Goal: Task Accomplishment & Management: Manage account settings

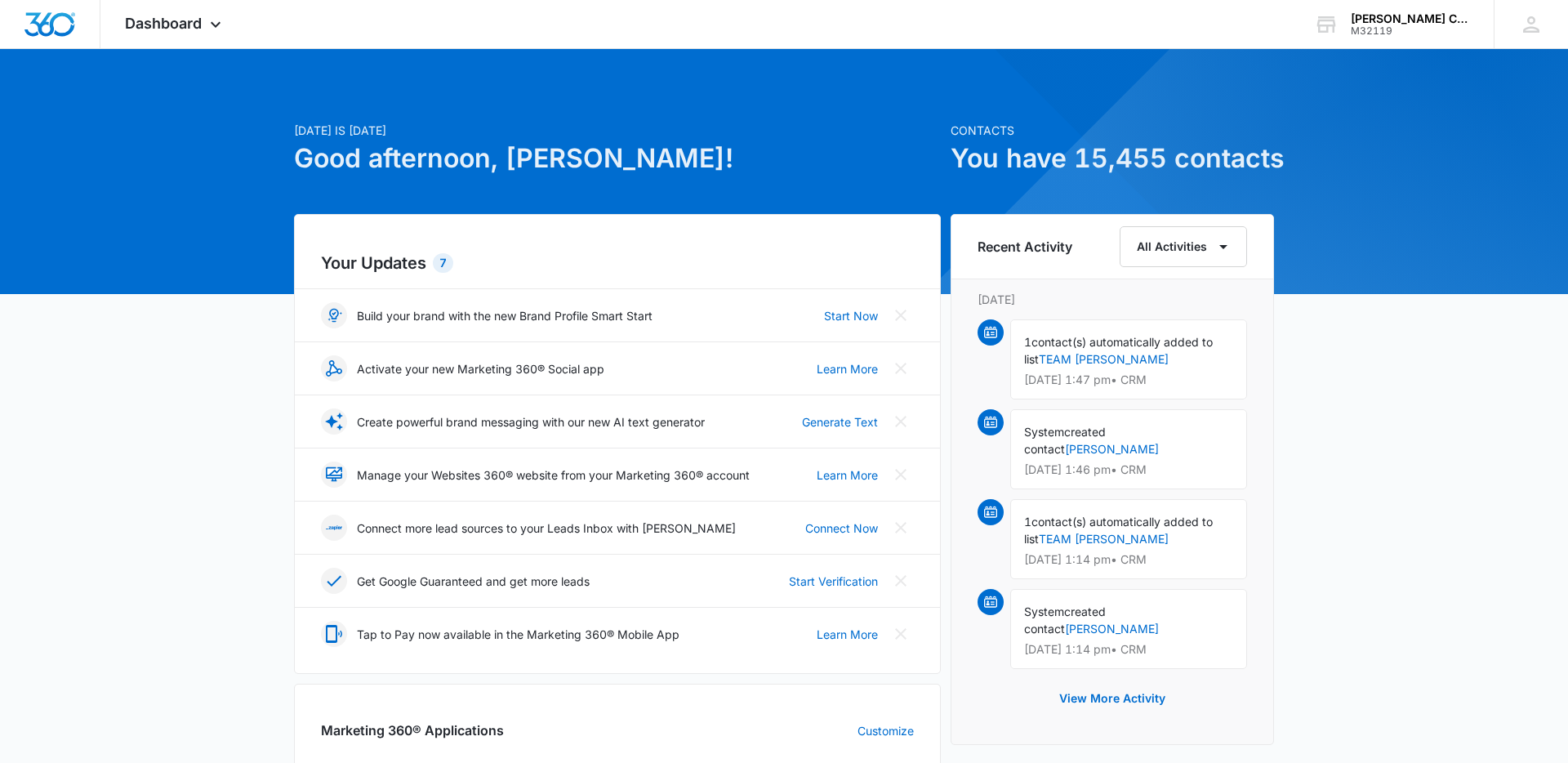
scroll to position [1, 0]
drag, startPoint x: 1118, startPoint y: 356, endPoint x: 1068, endPoint y: 353, distance: 50.1
click at [1117, 356] on link "TEAM WHETSTONE" at bounding box center [1104, 358] width 130 height 14
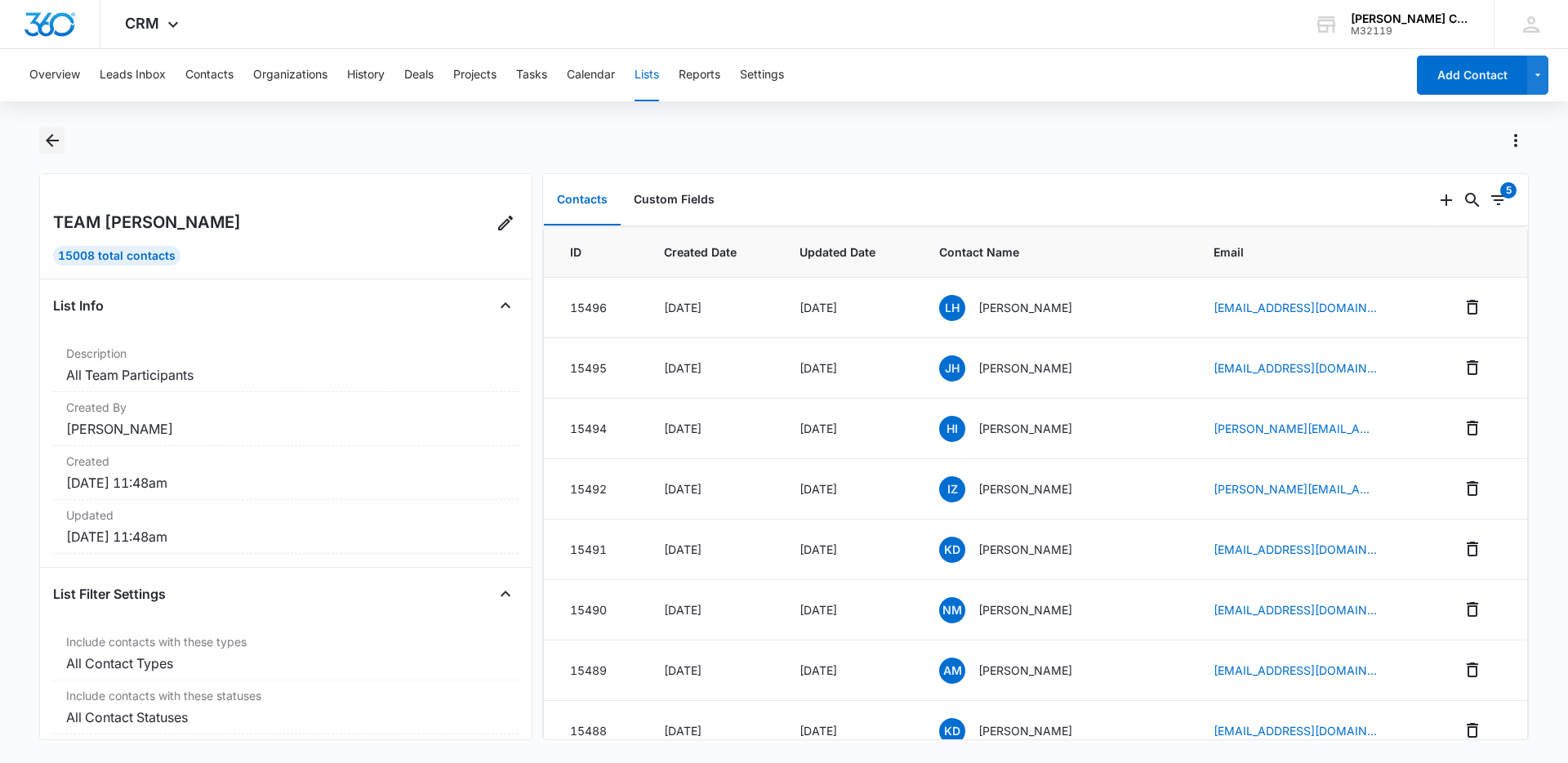
click at [51, 138] on icon "Back" at bounding box center [52, 140] width 20 height 20
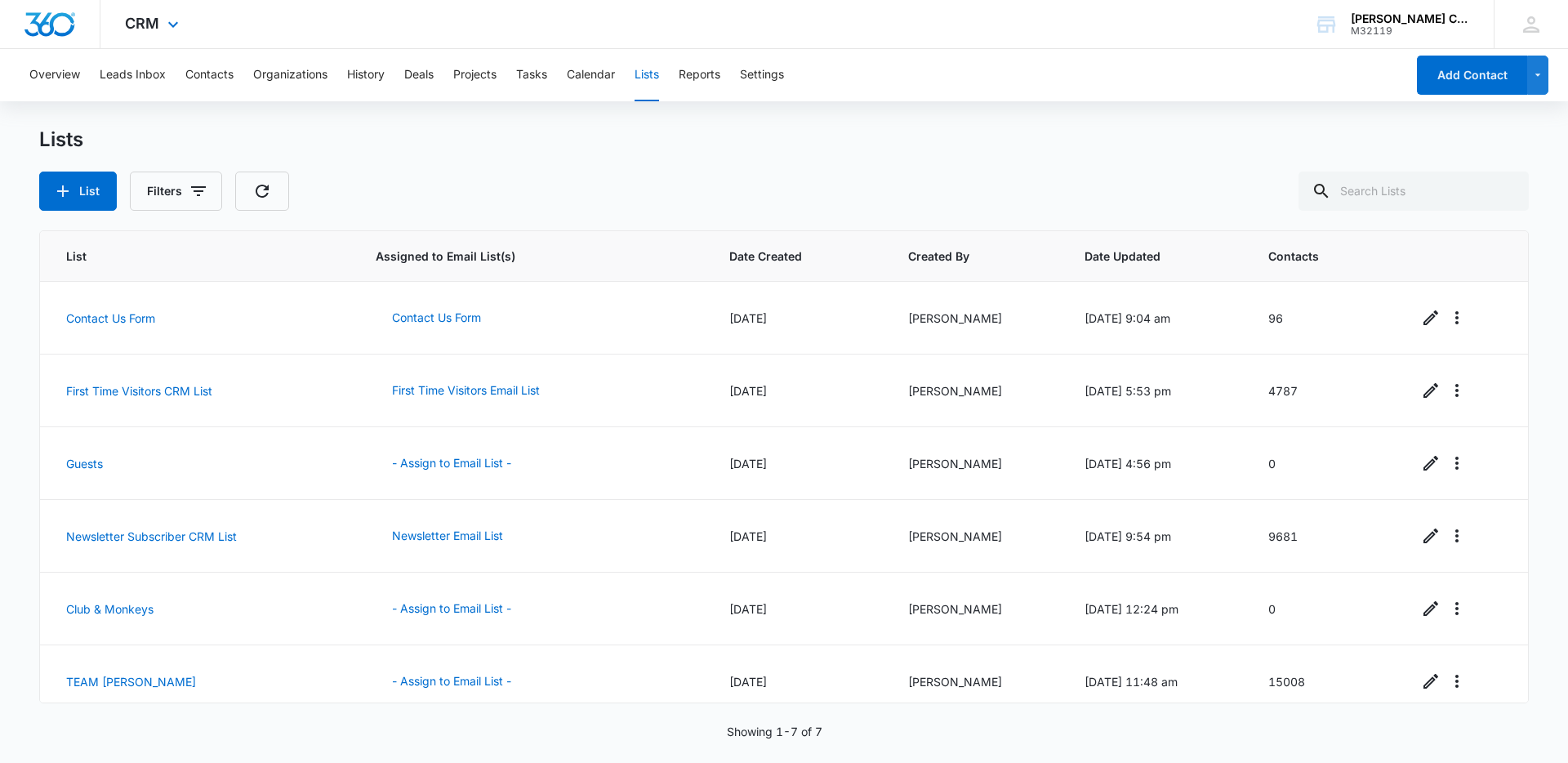
click at [154, 32] on div "CRM Apps Websites Forms CRM Email Social POS Content Ads Intelligence Files Bra…" at bounding box center [154, 24] width 107 height 48
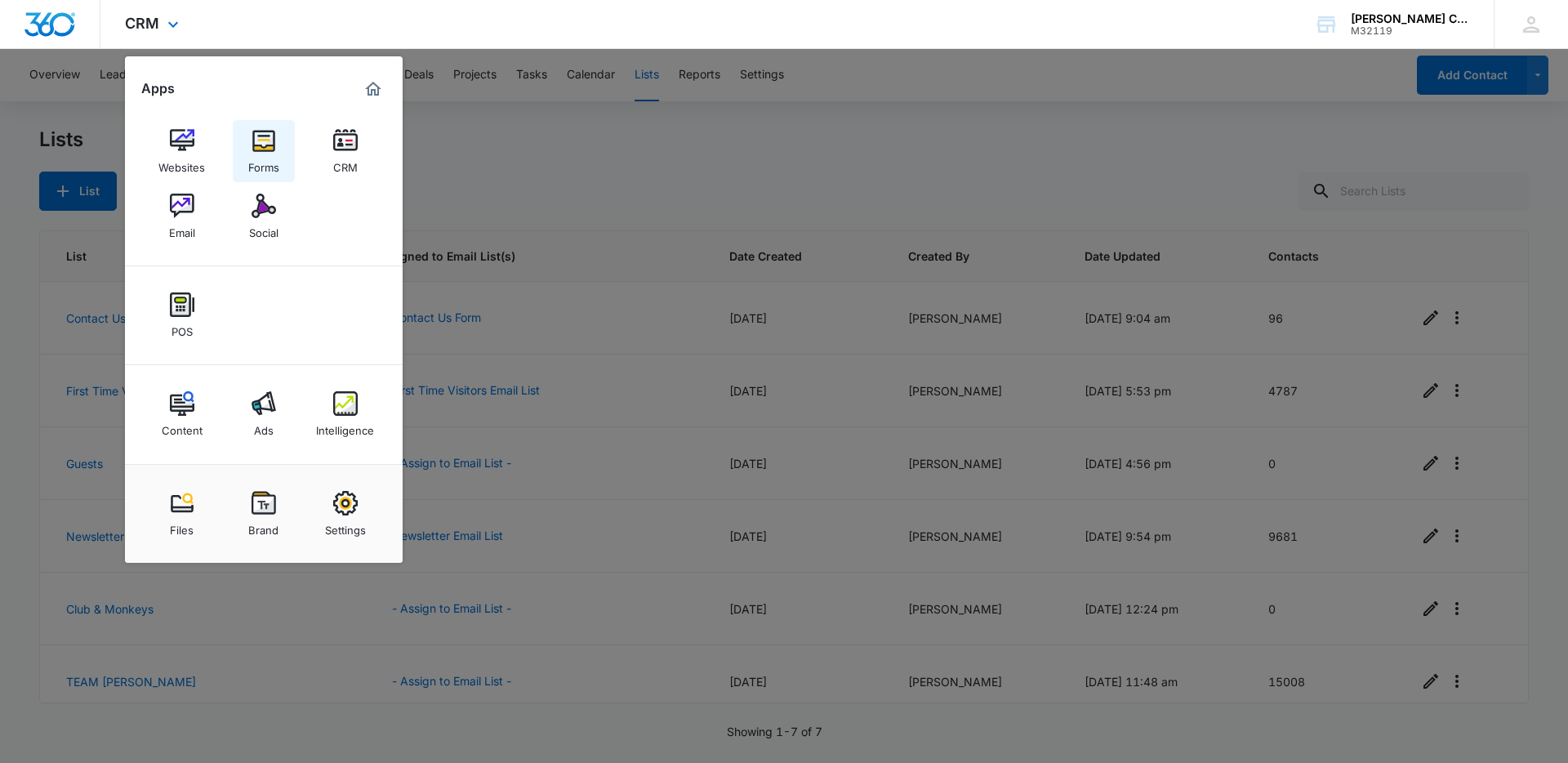
click at [268, 147] on img at bounding box center [264, 141] width 25 height 25
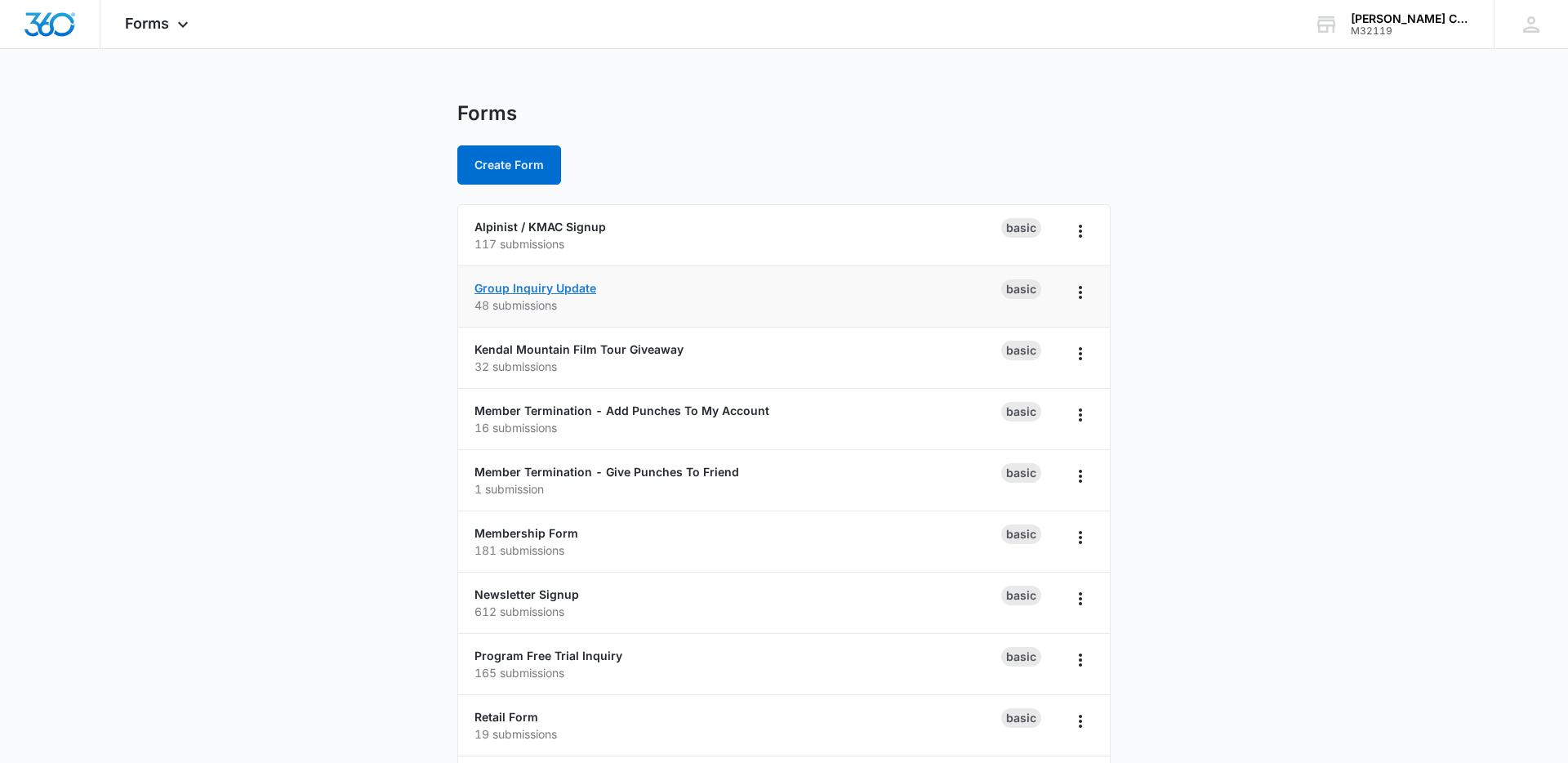
click at [550, 287] on link "Group Inquiry Update" at bounding box center [535, 288] width 122 height 14
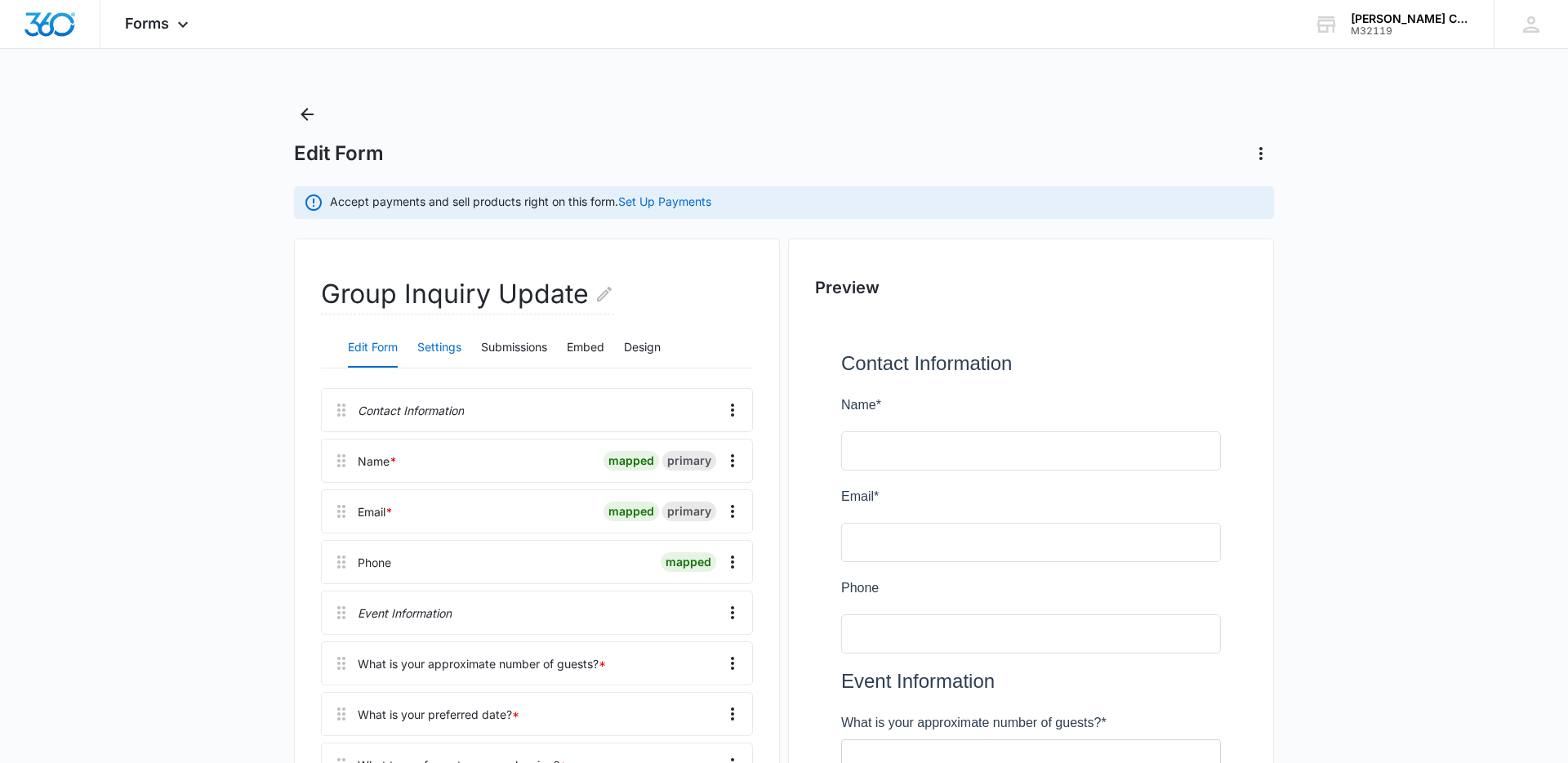
click at [446, 355] on button "Settings" at bounding box center [439, 348] width 44 height 39
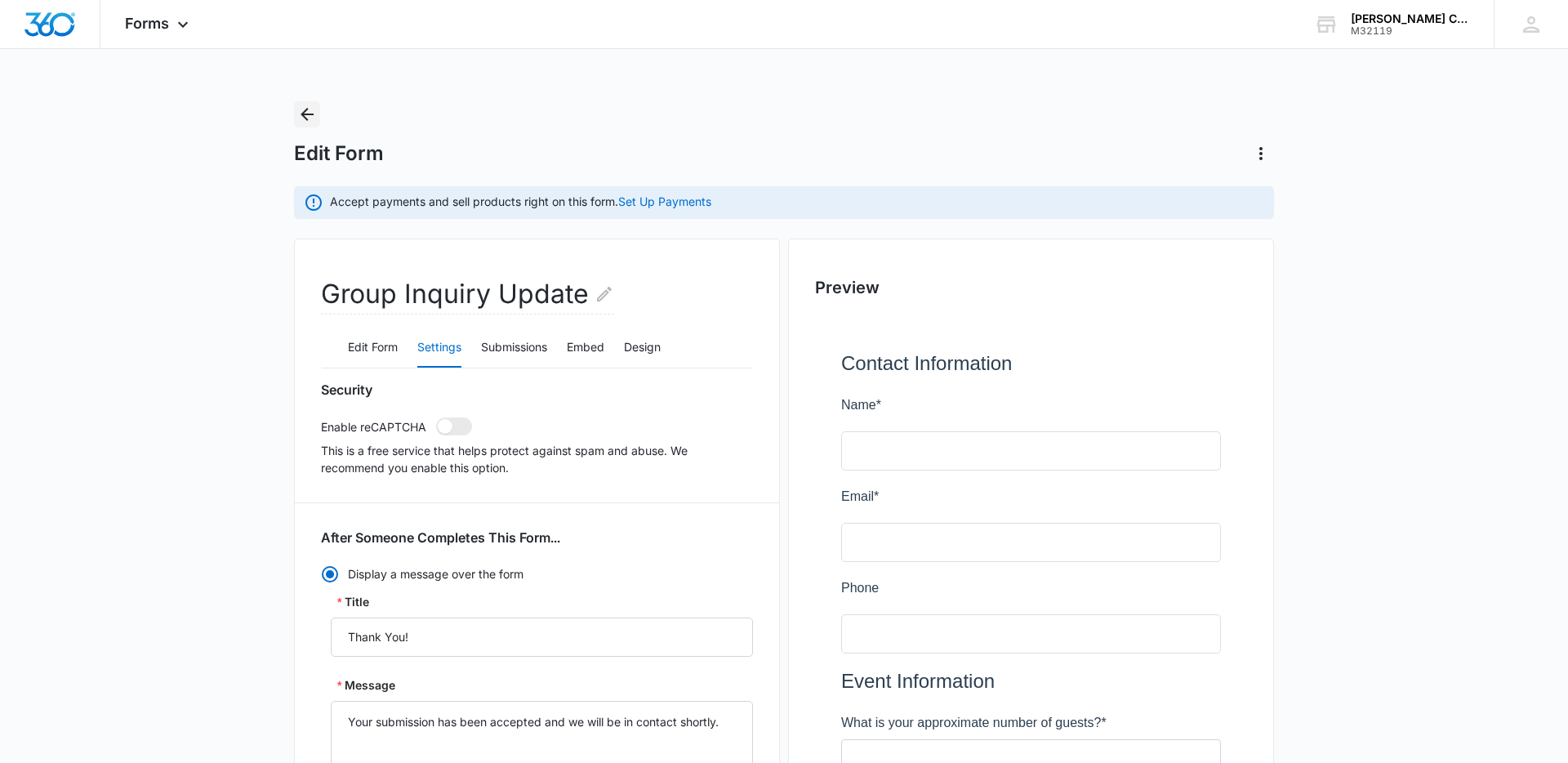
click at [295, 115] on button "Back" at bounding box center [306, 114] width 26 height 26
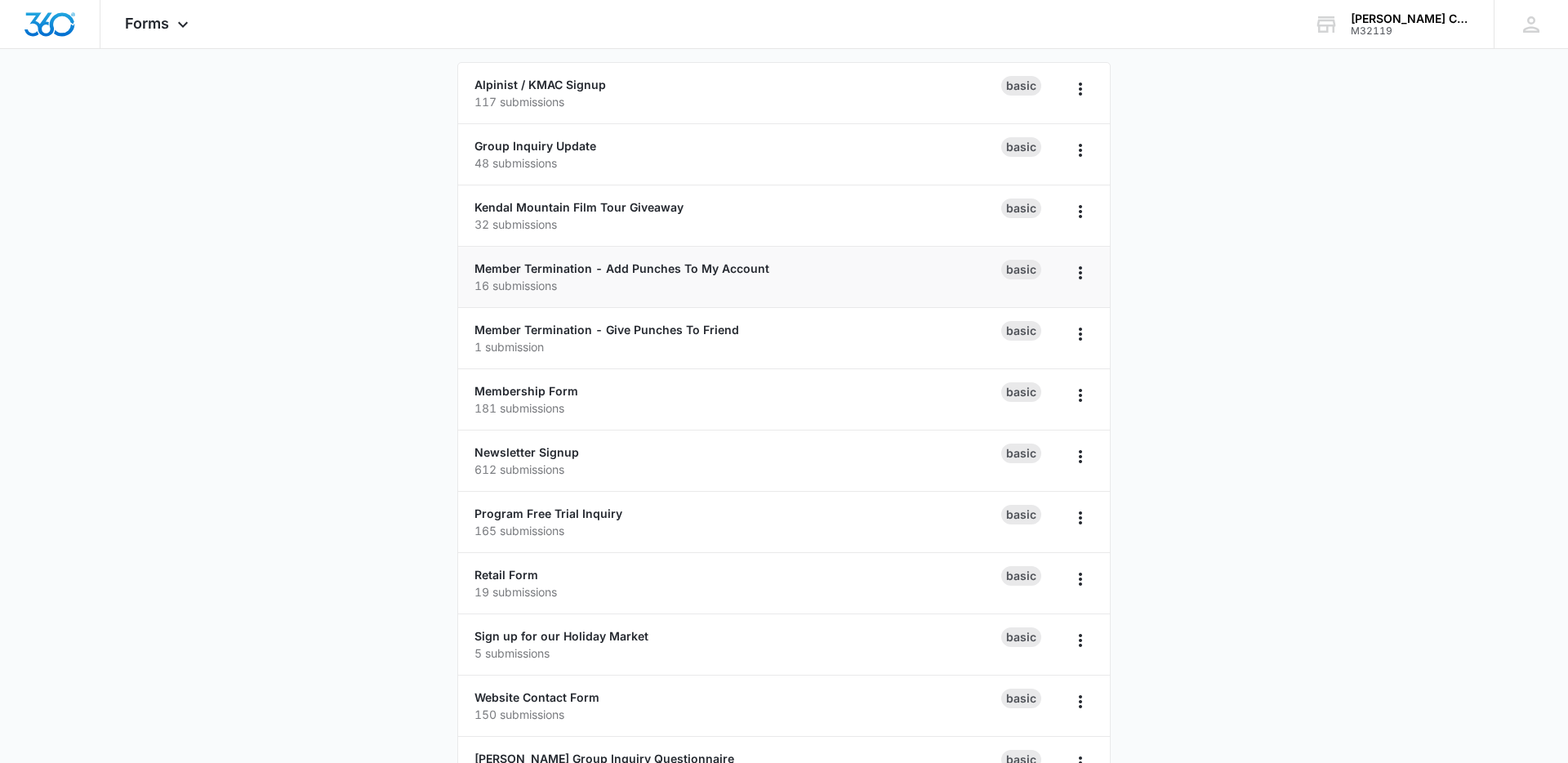
scroll to position [147, 0]
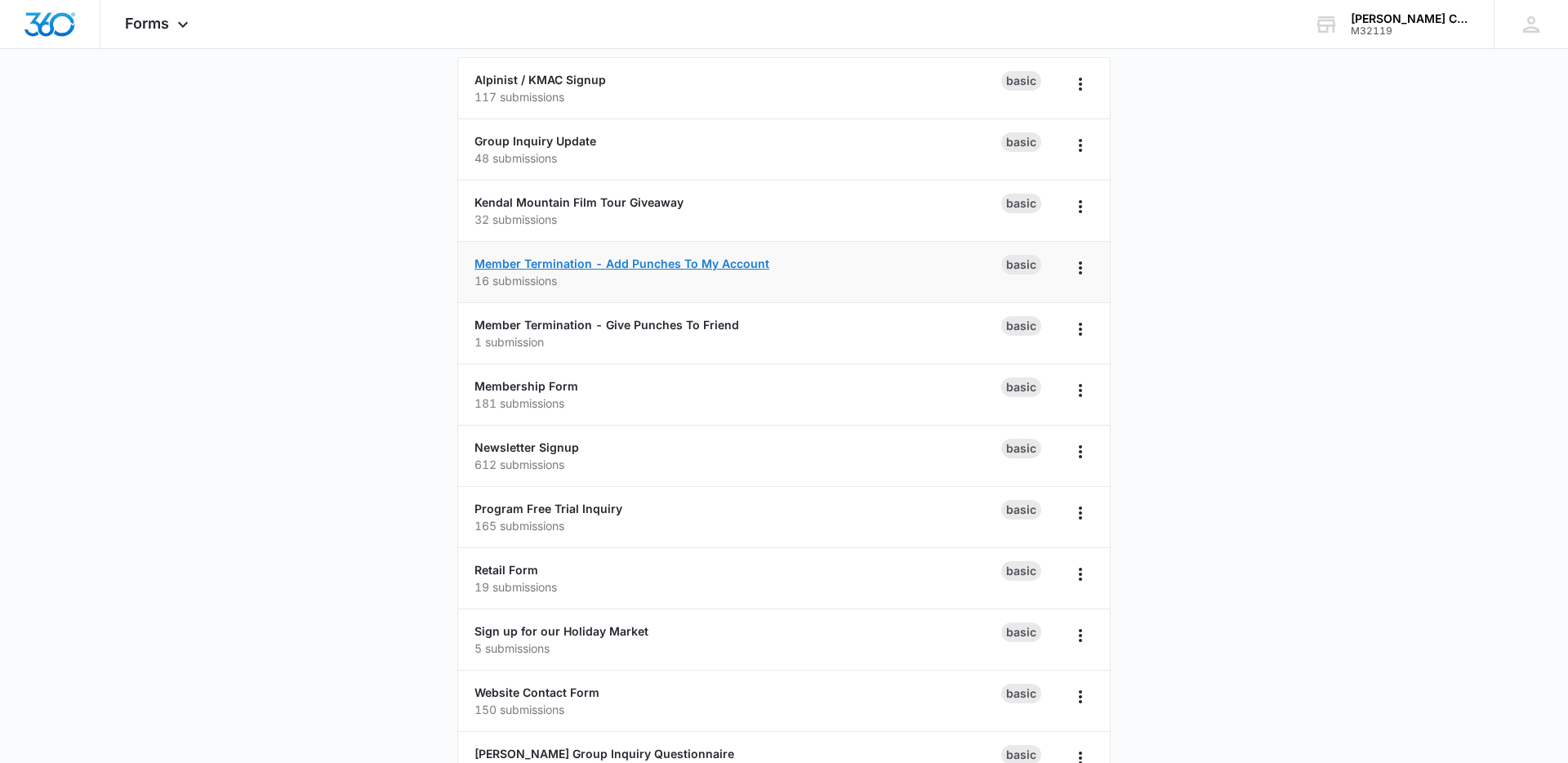
click at [559, 268] on link "Member Termination - Add Punches To My Account" at bounding box center [622, 264] width 295 height 14
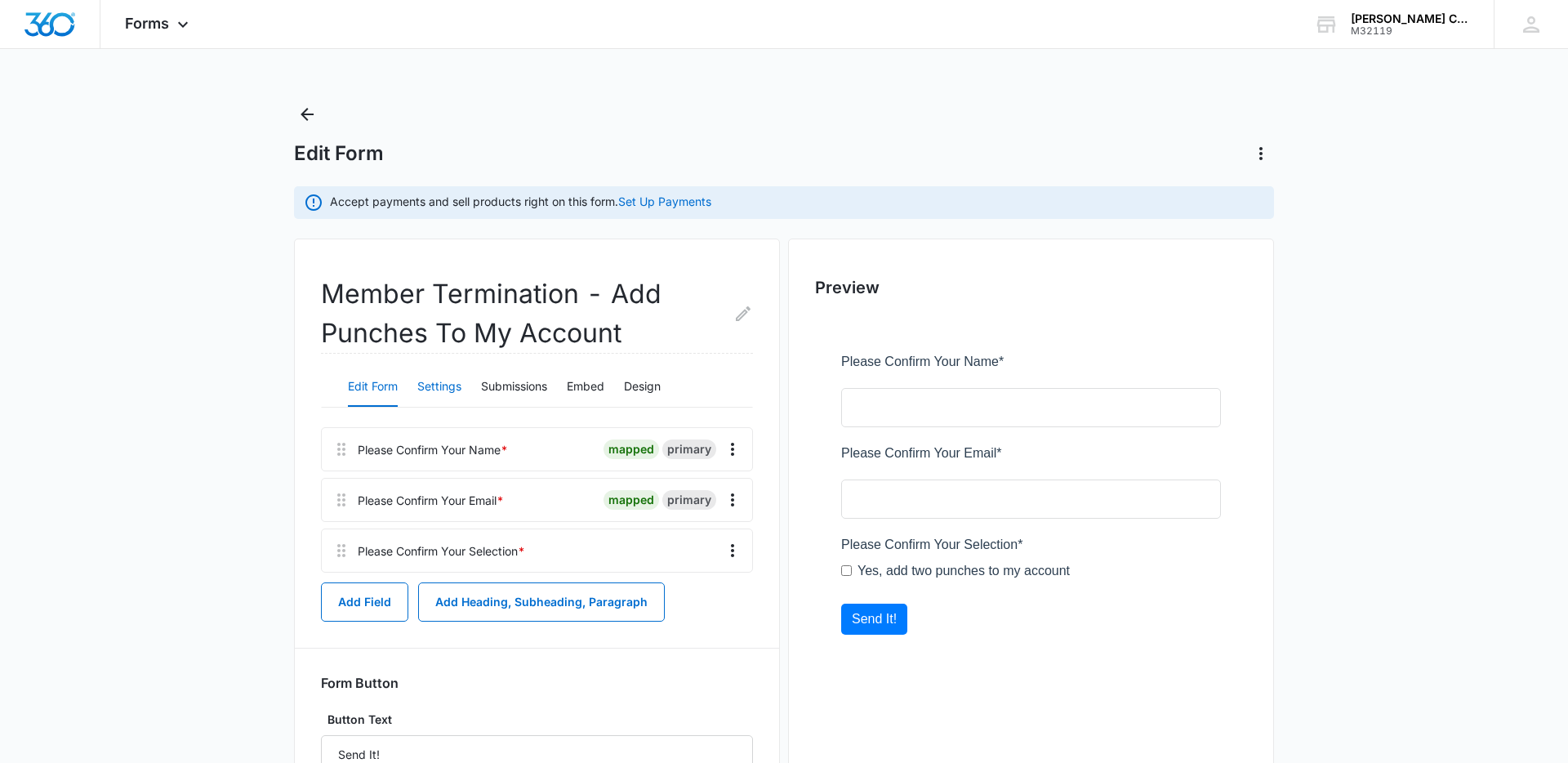
click at [453, 374] on button "Settings" at bounding box center [439, 387] width 44 height 39
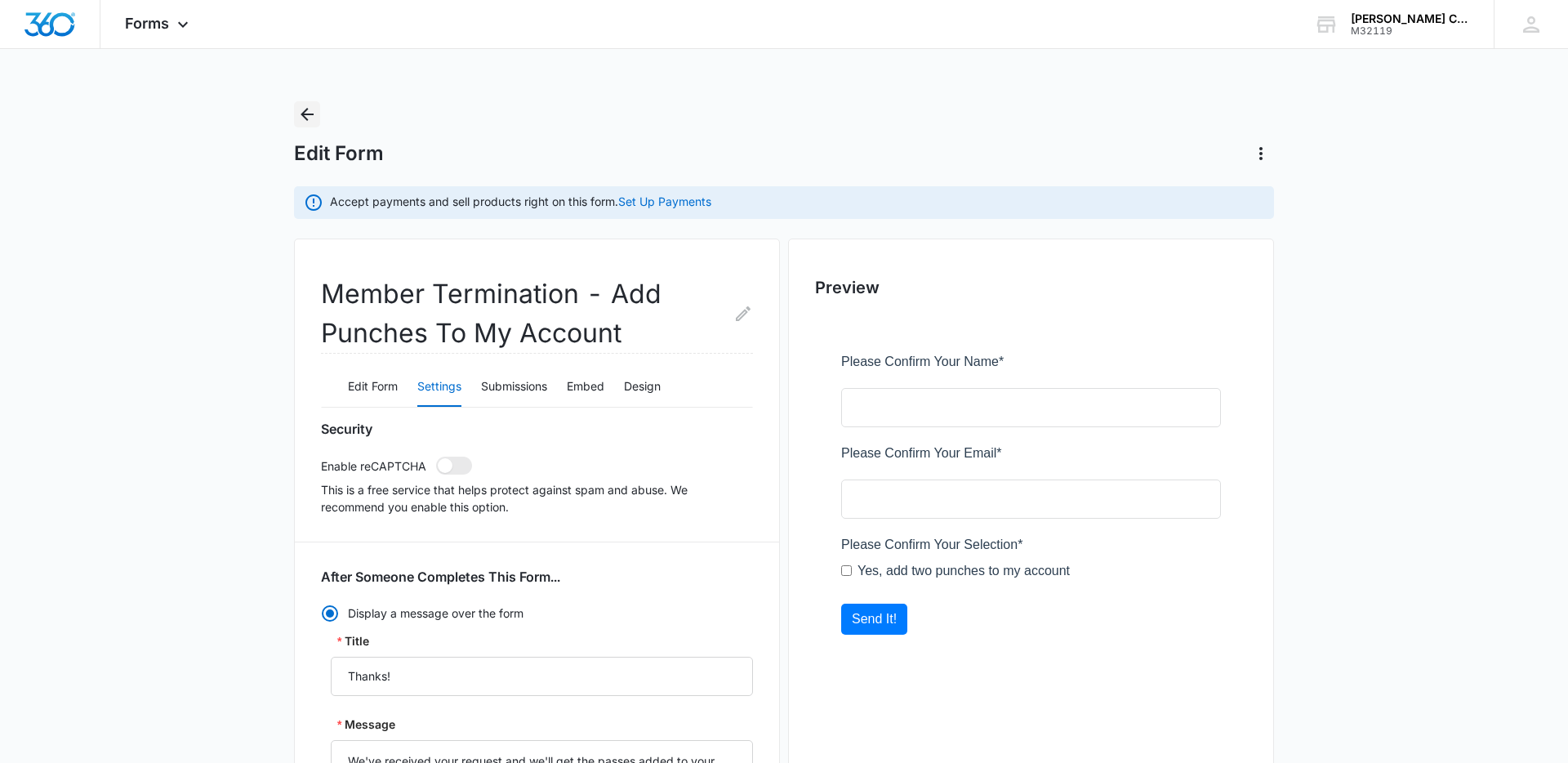
click at [302, 106] on icon "Back" at bounding box center [307, 114] width 20 height 20
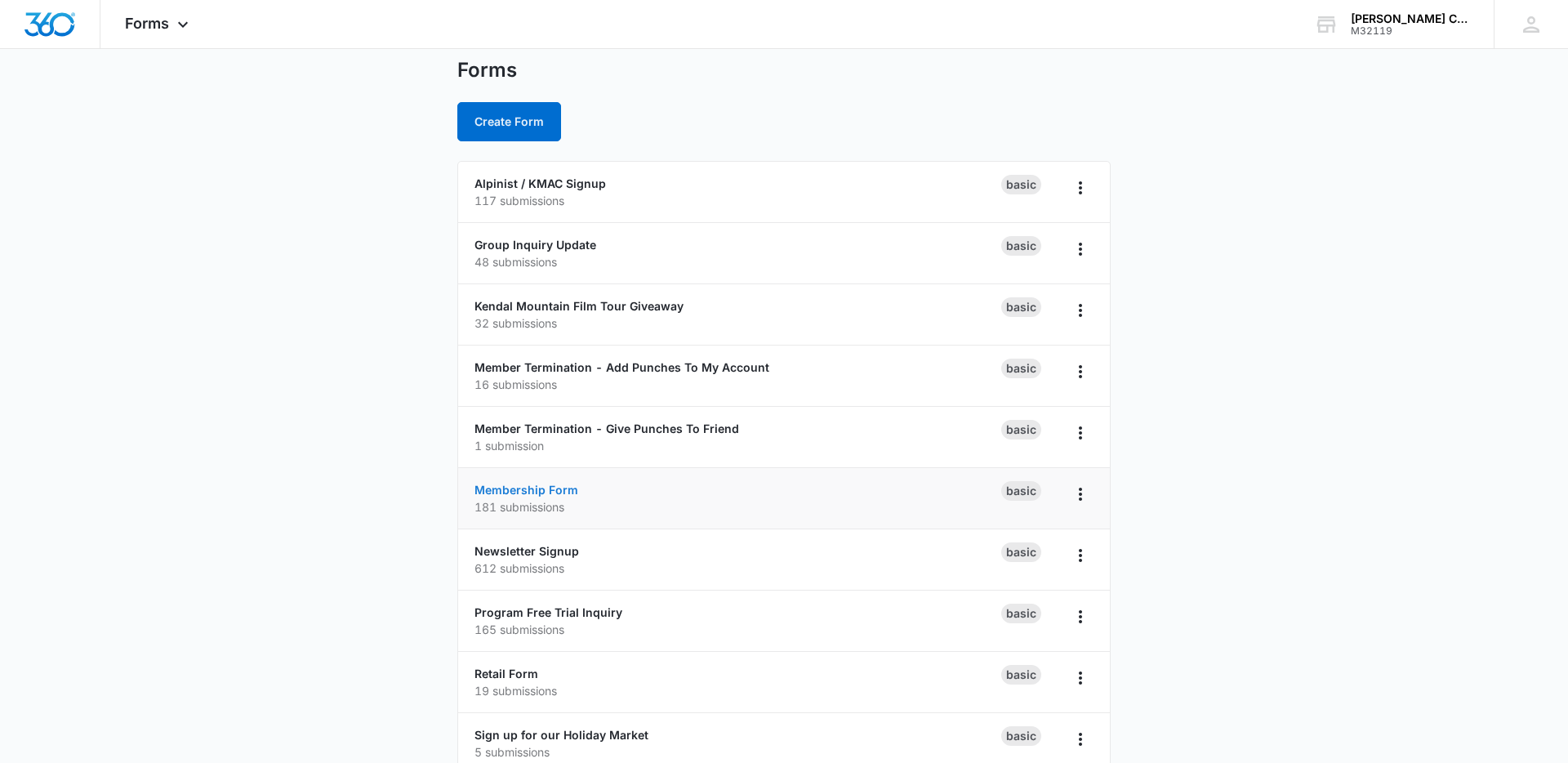
scroll to position [46, 0]
click at [519, 485] on link "Membership Form" at bounding box center [526, 487] width 104 height 14
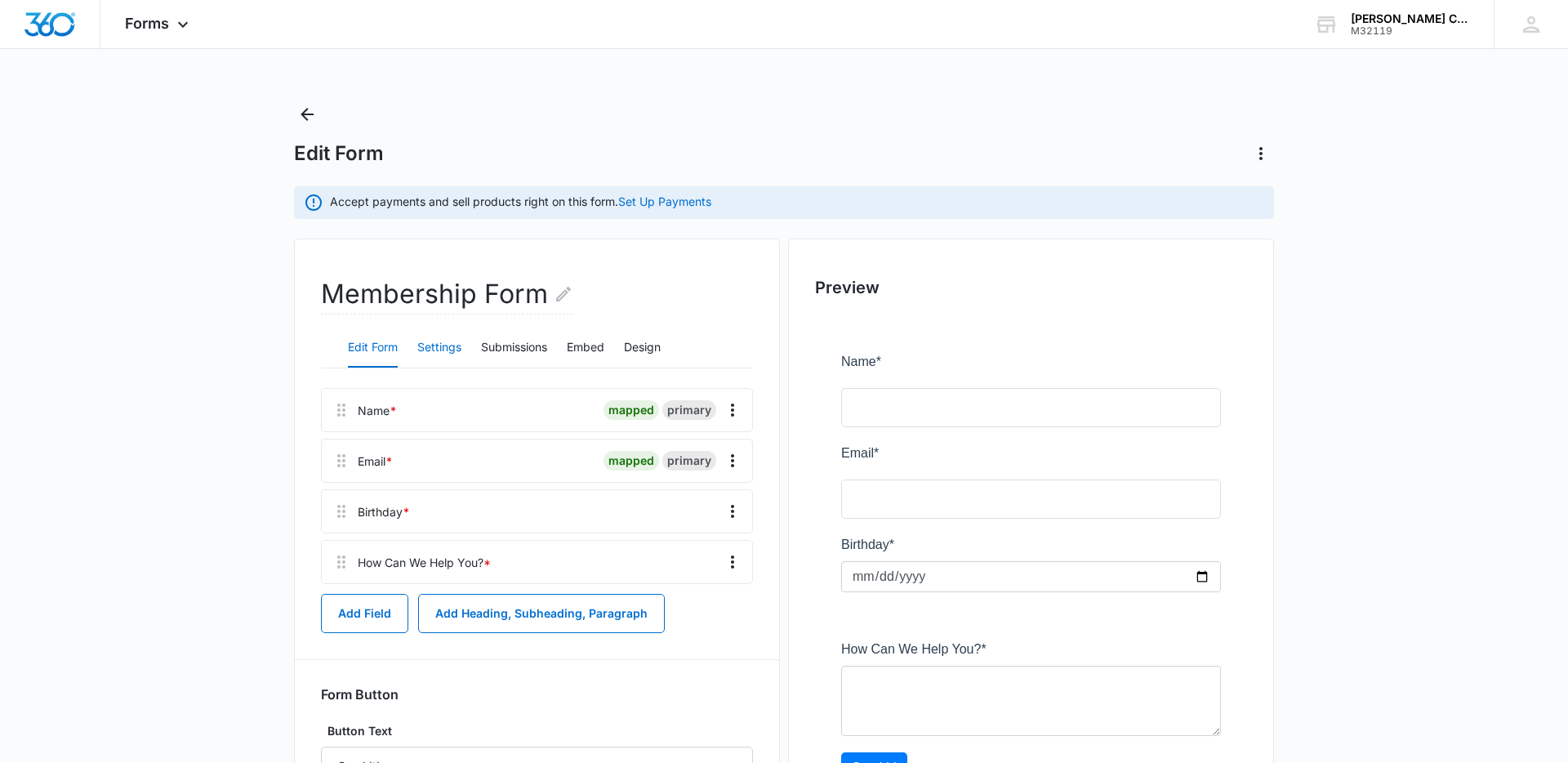
click at [456, 351] on button "Settings" at bounding box center [439, 348] width 44 height 39
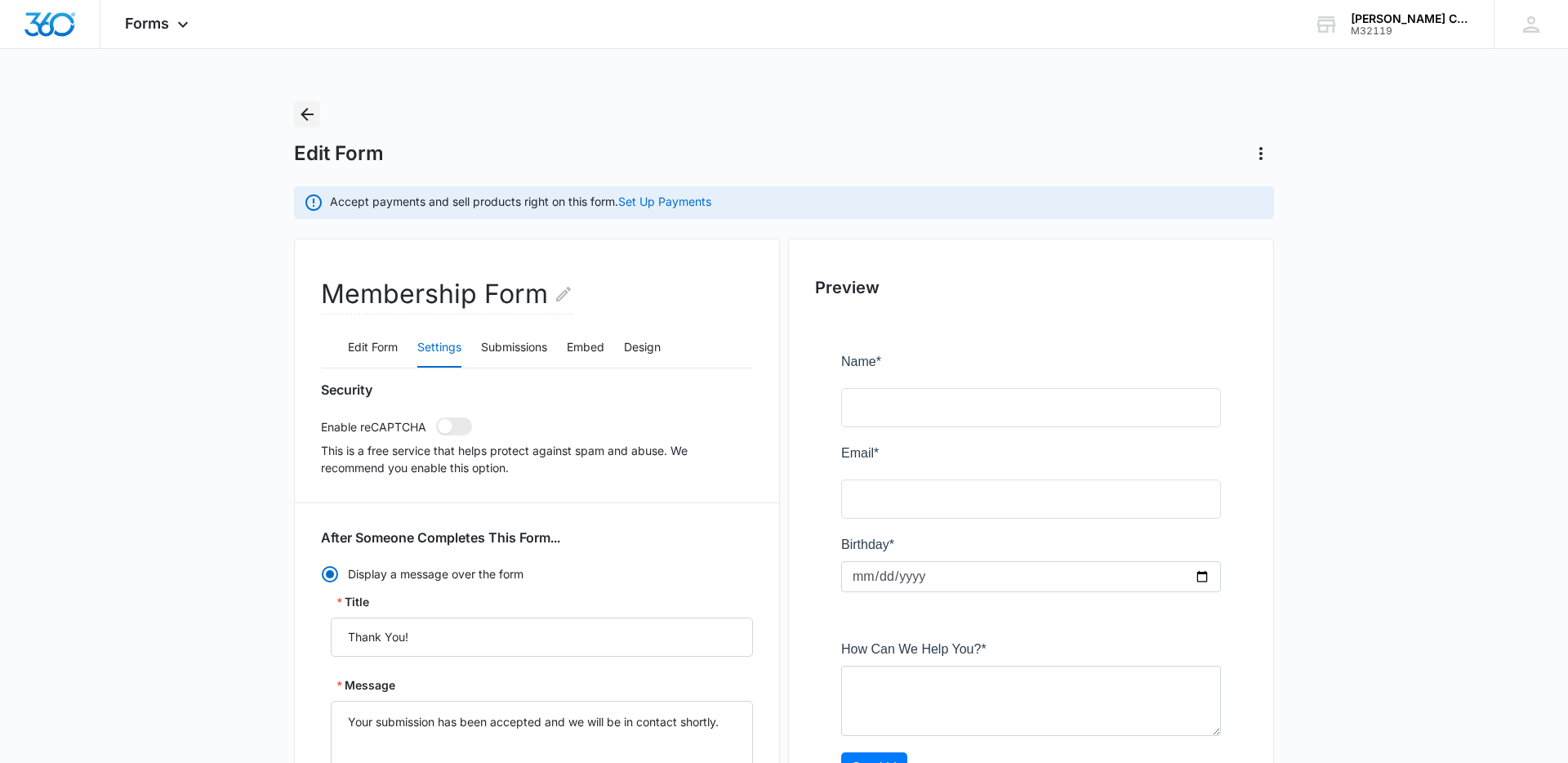
drag, startPoint x: 306, startPoint y: 115, endPoint x: 318, endPoint y: 124, distance: 15.0
click at [307, 116] on icon "Back" at bounding box center [307, 114] width 20 height 20
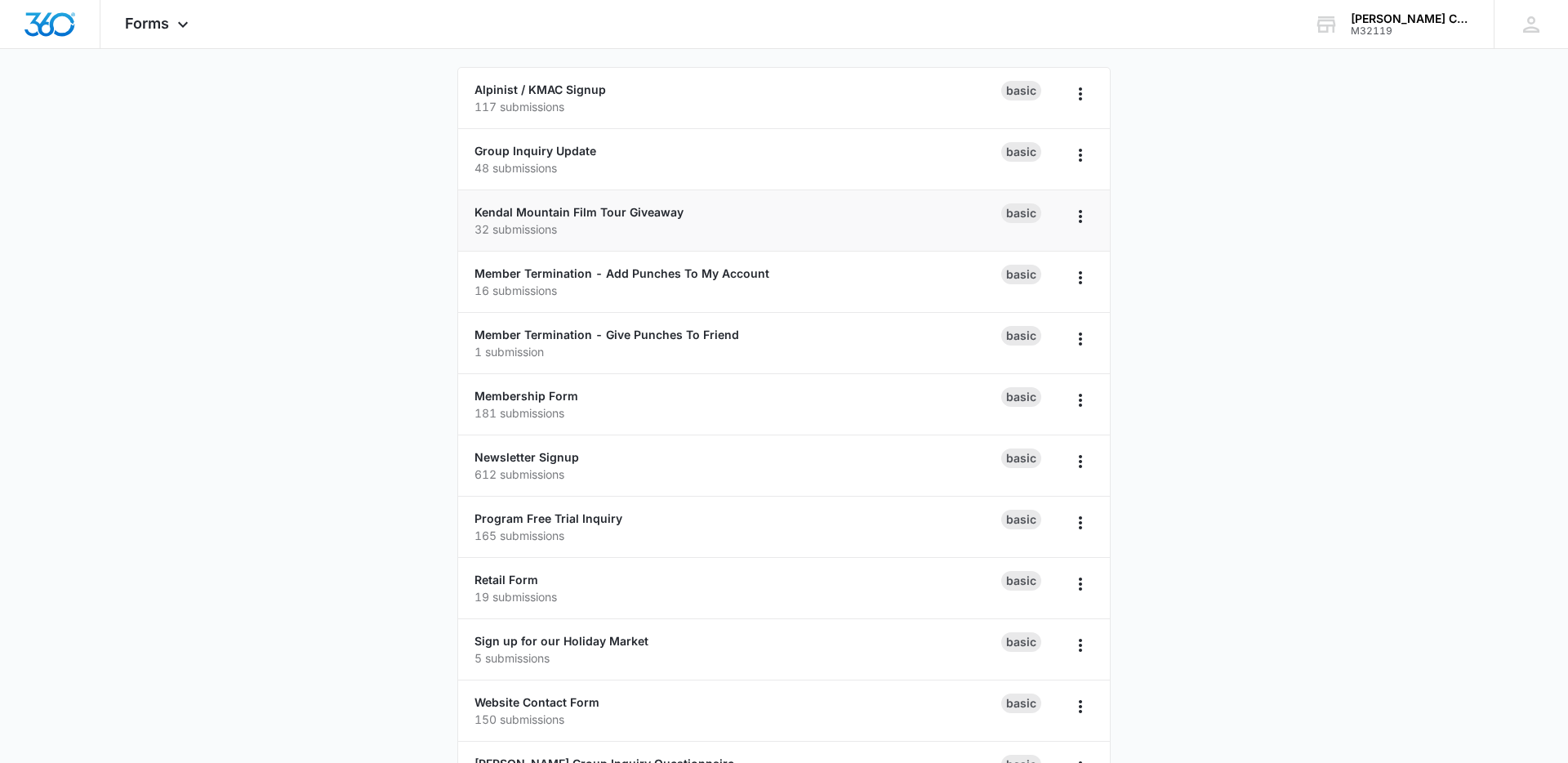
scroll to position [171, 0]
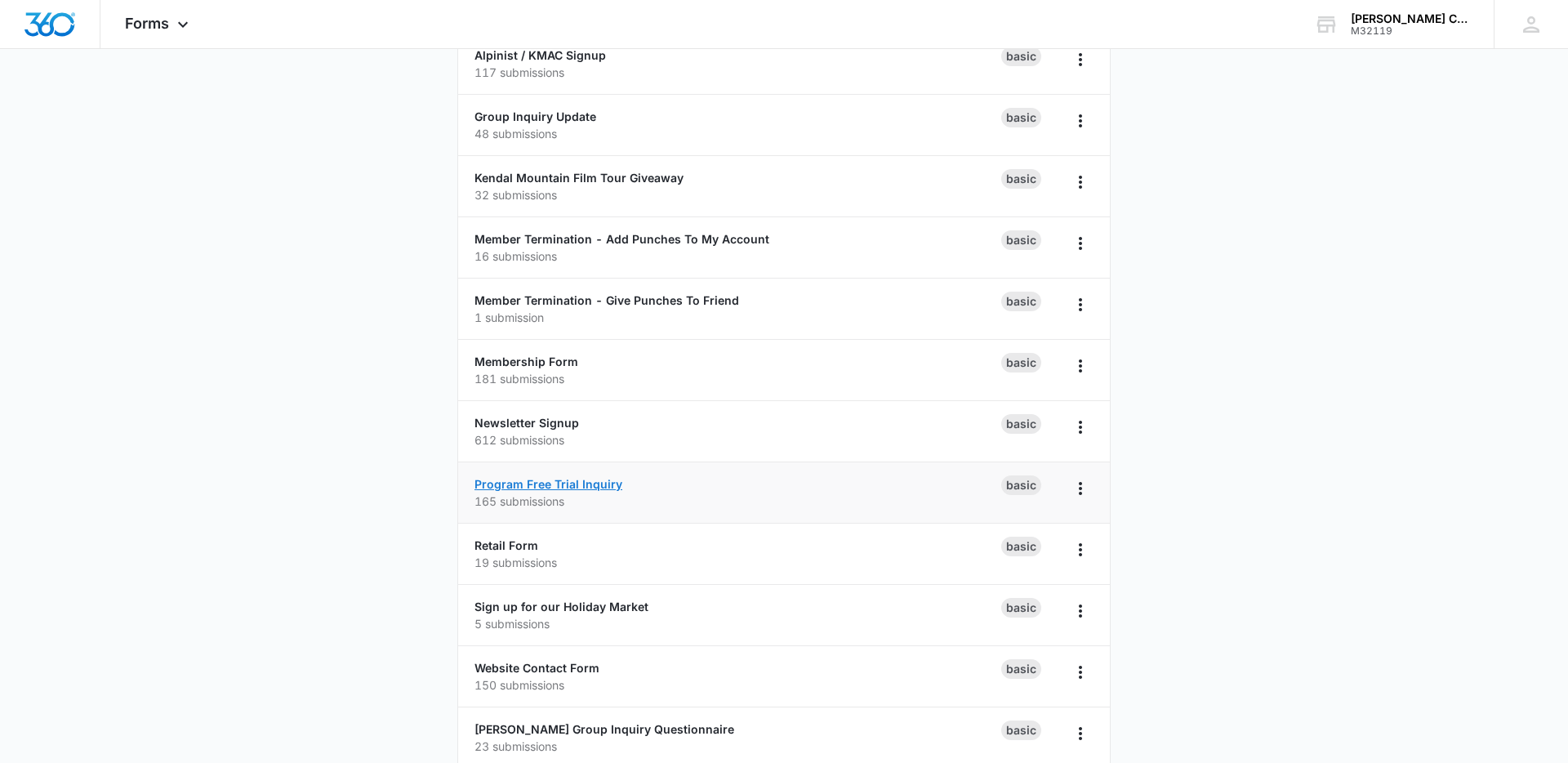
click at [539, 484] on link "Program Free Trial Inquiry" at bounding box center [548, 484] width 148 height 14
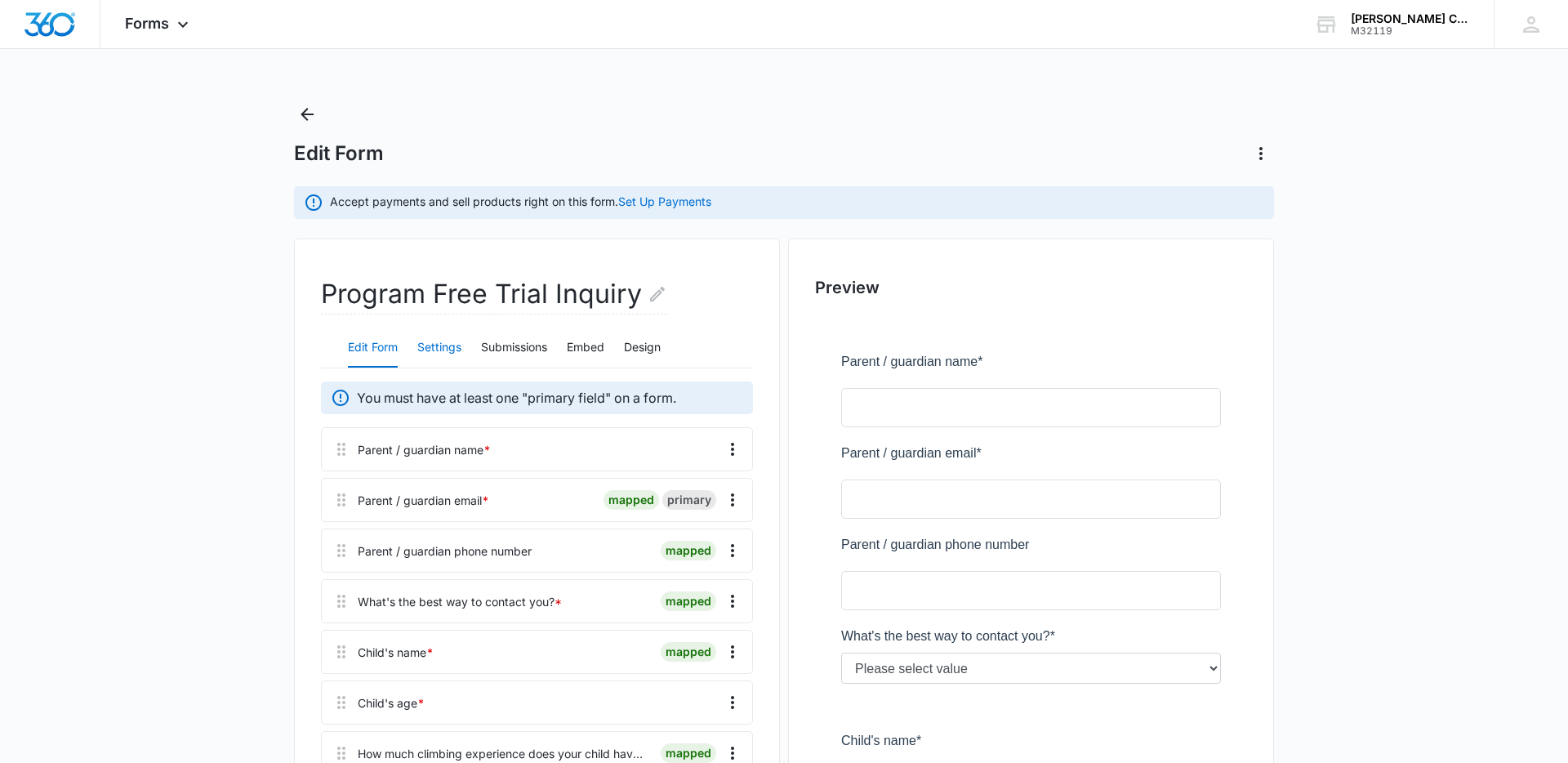
click at [436, 342] on button "Settings" at bounding box center [439, 348] width 44 height 39
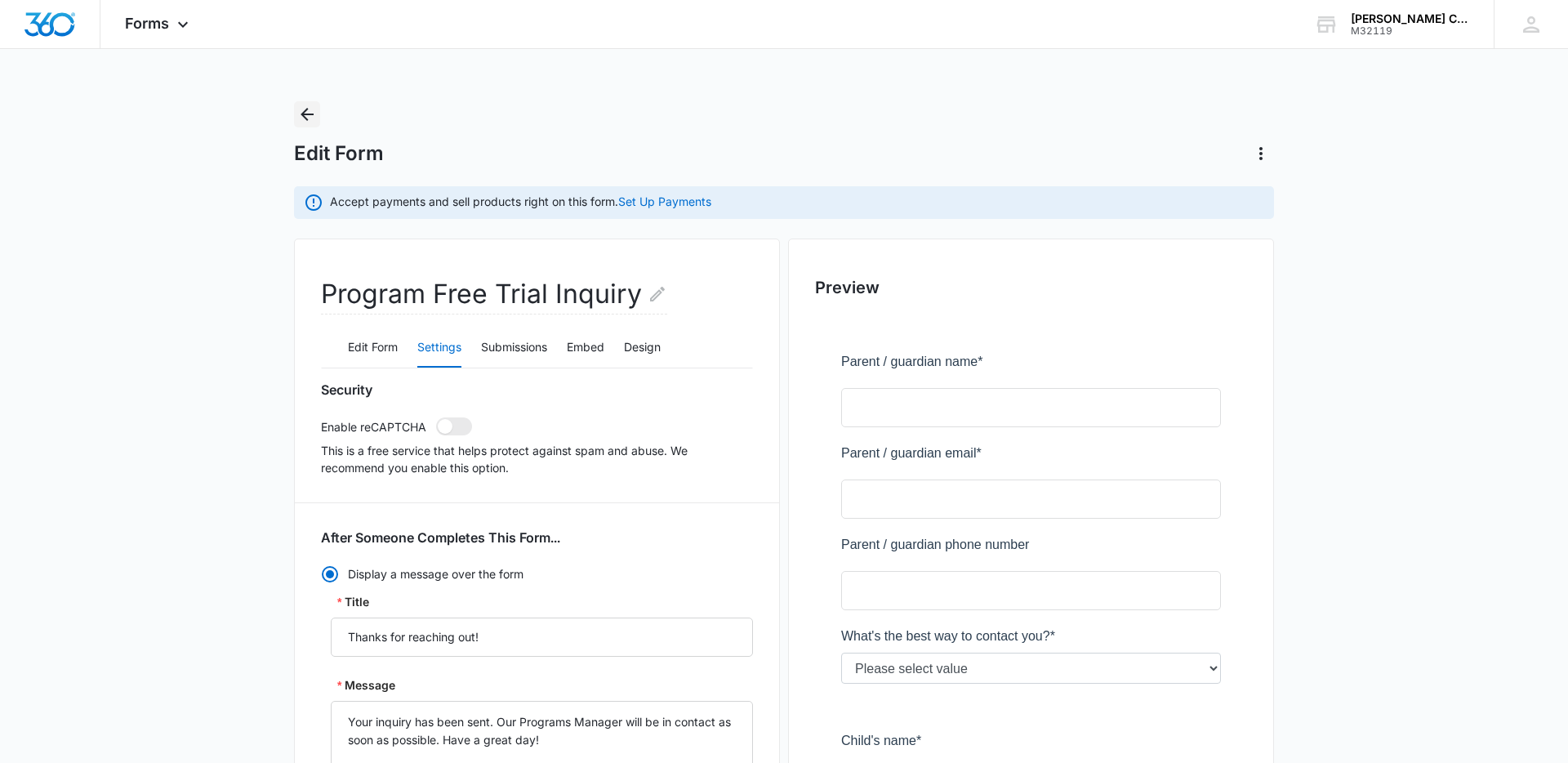
click at [313, 118] on icon "Back" at bounding box center [307, 114] width 20 height 20
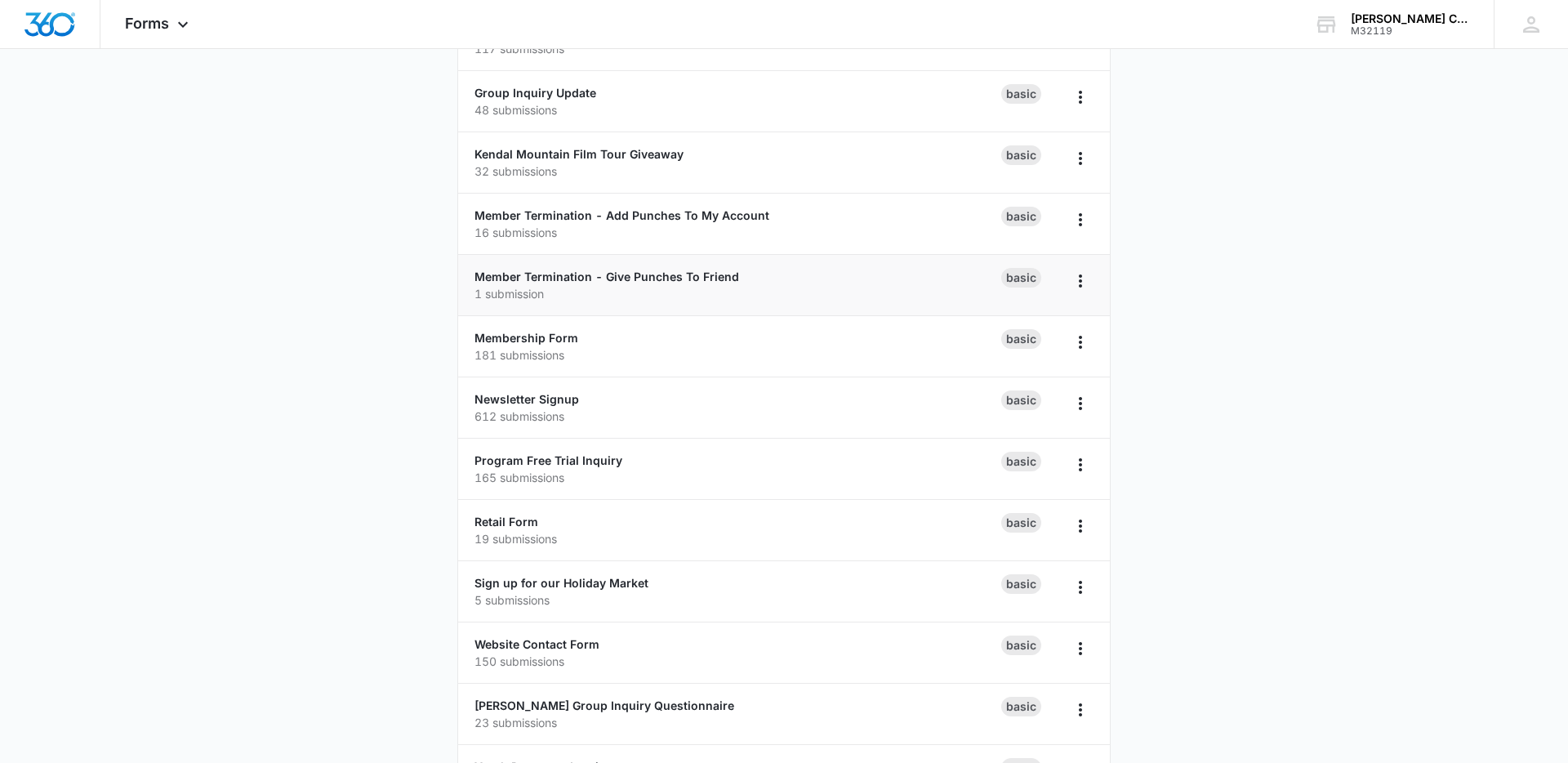
scroll to position [221, 0]
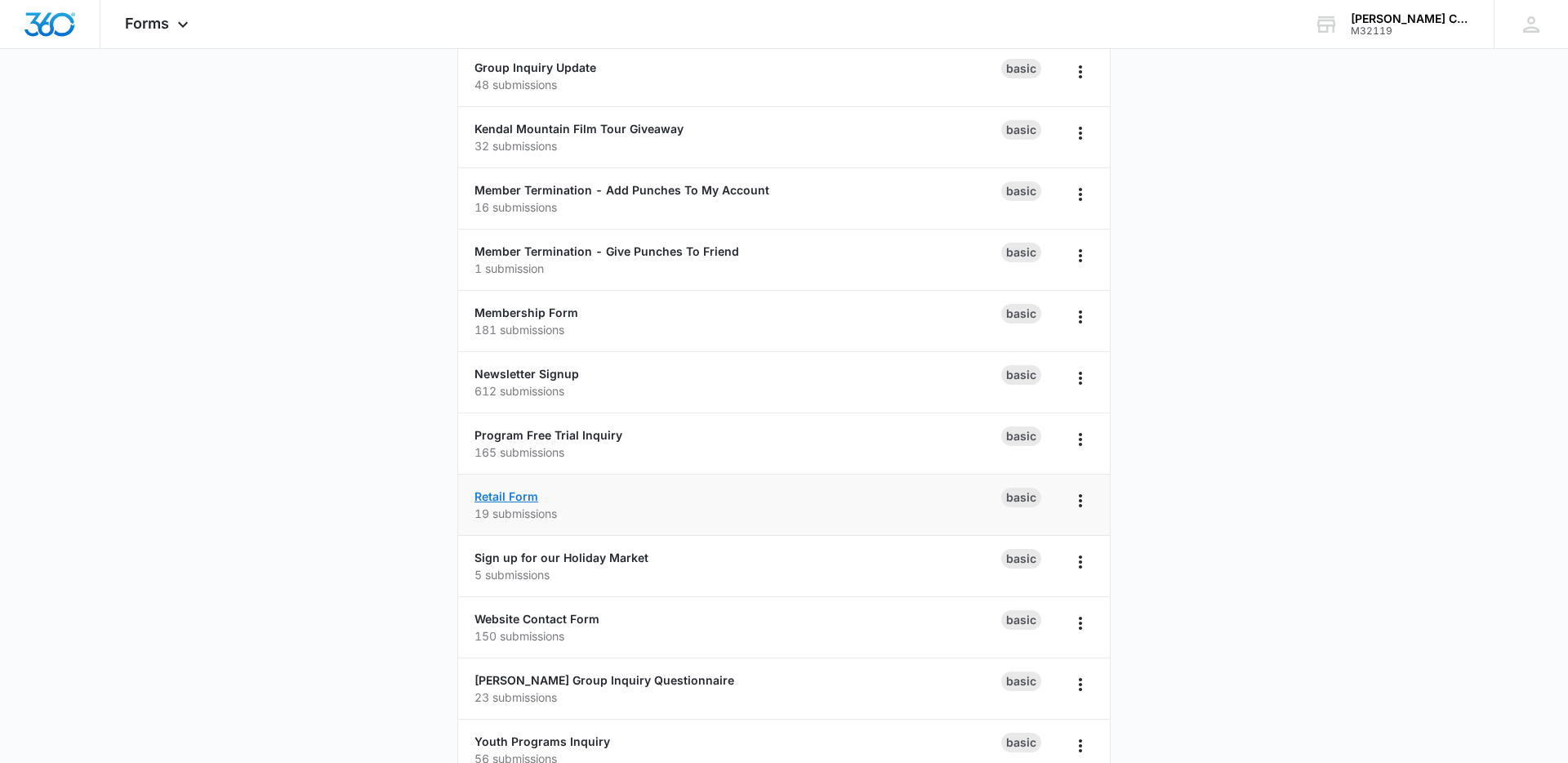
click at [510, 493] on link "Retail Form" at bounding box center [507, 496] width 64 height 14
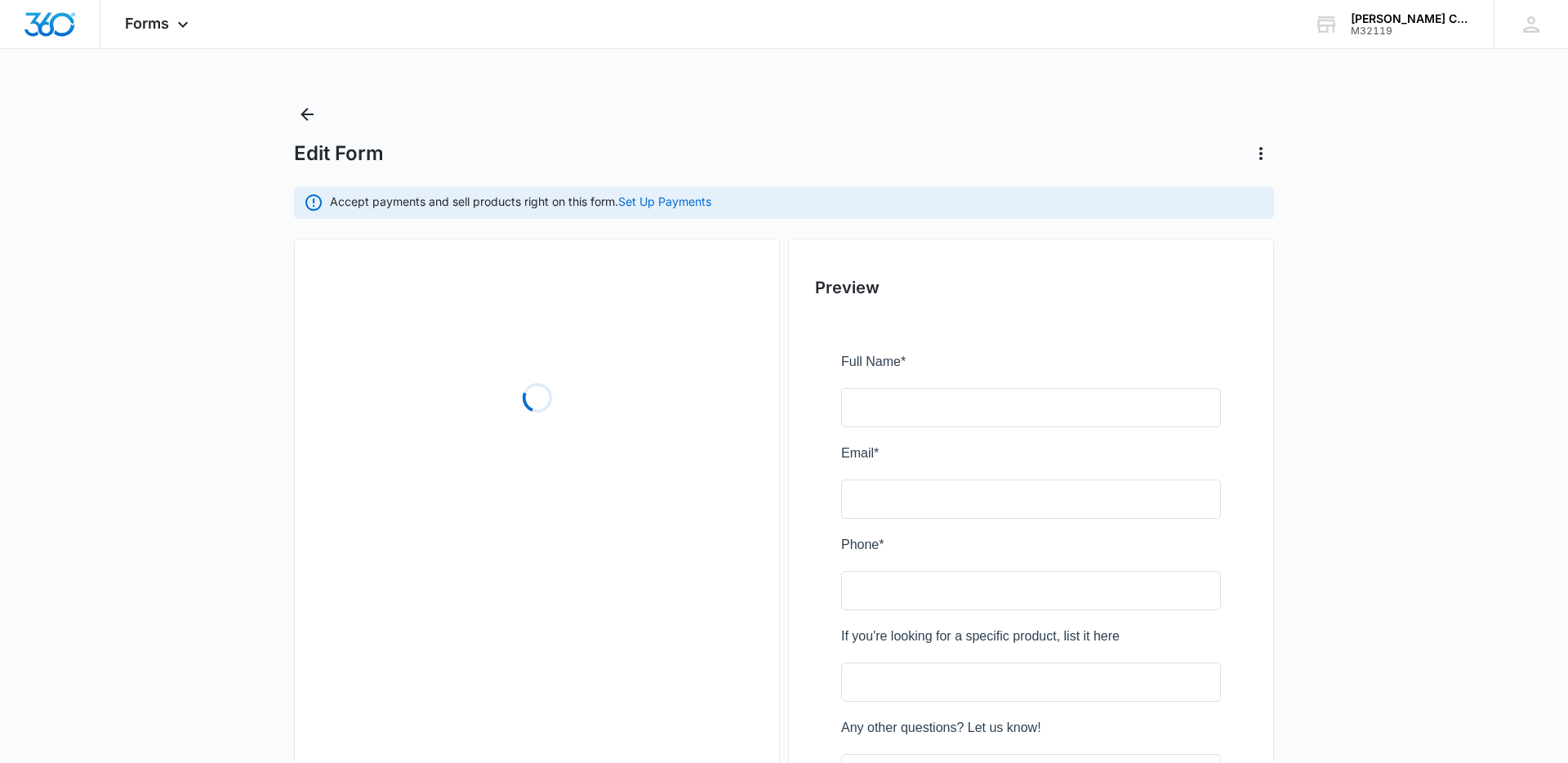
scroll to position [1, 0]
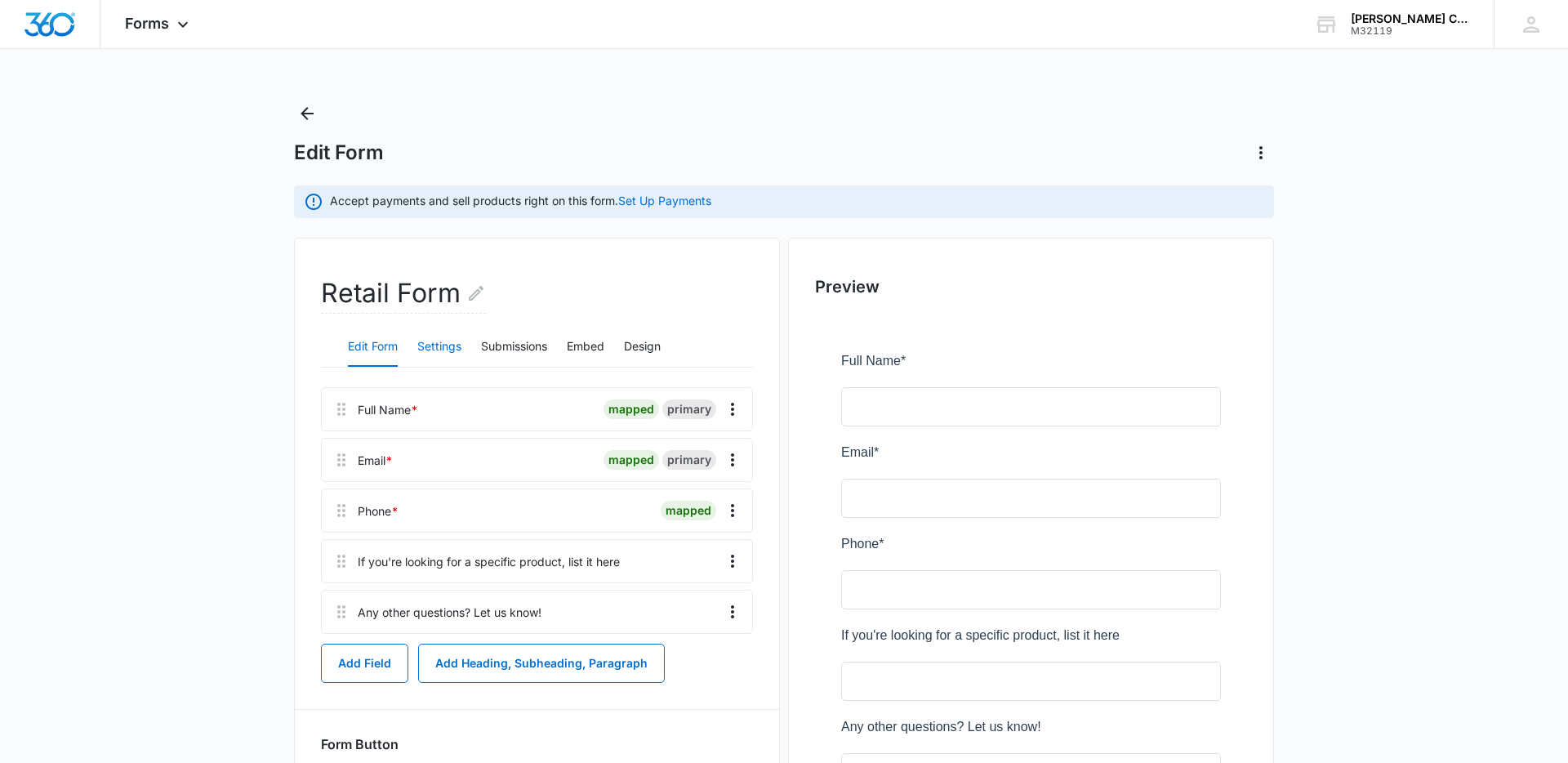
drag, startPoint x: 457, startPoint y: 334, endPoint x: 457, endPoint y: 343, distance: 9.0
click at [457, 336] on button "Settings" at bounding box center [439, 347] width 44 height 39
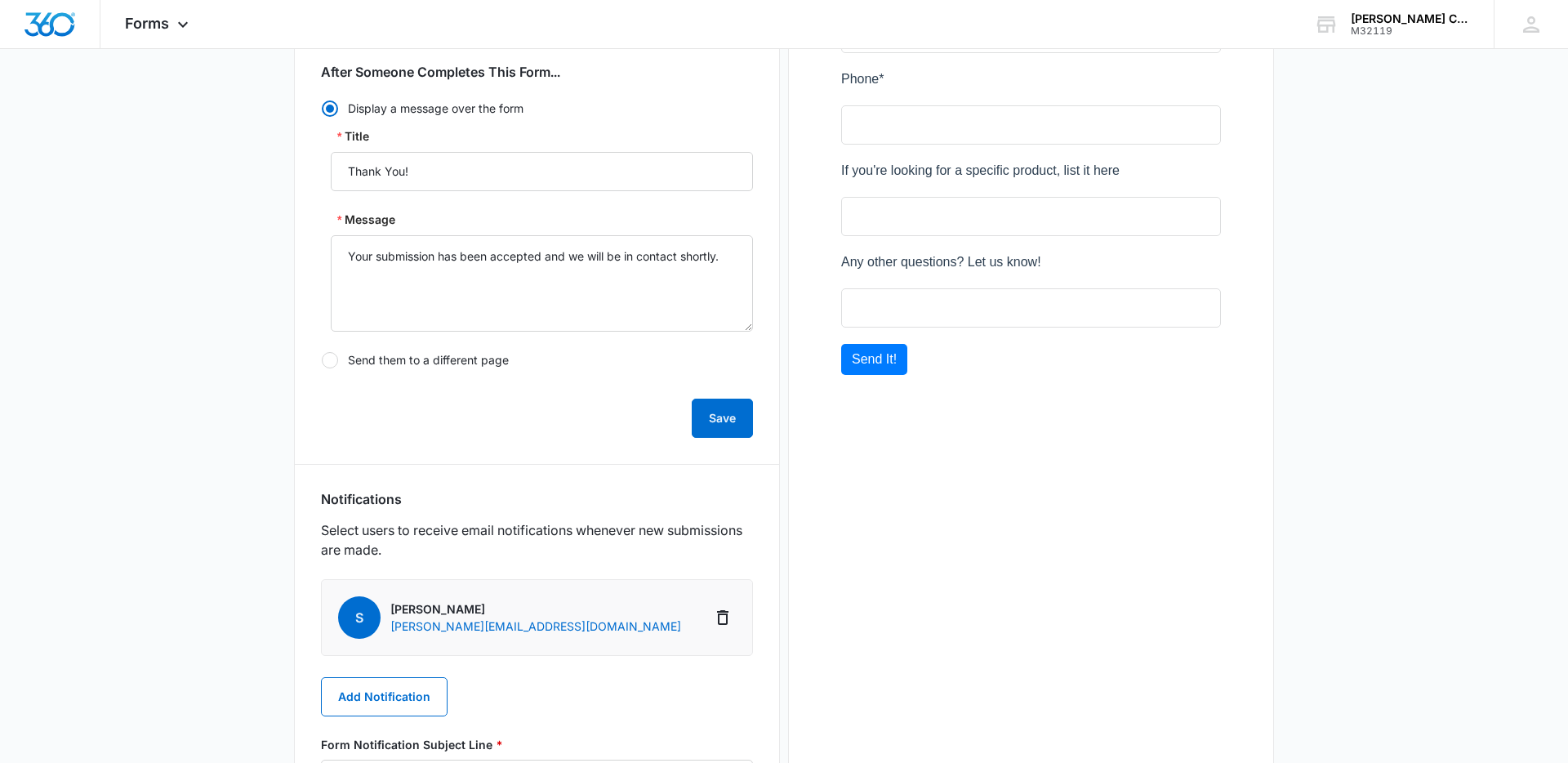
scroll to position [487, 0]
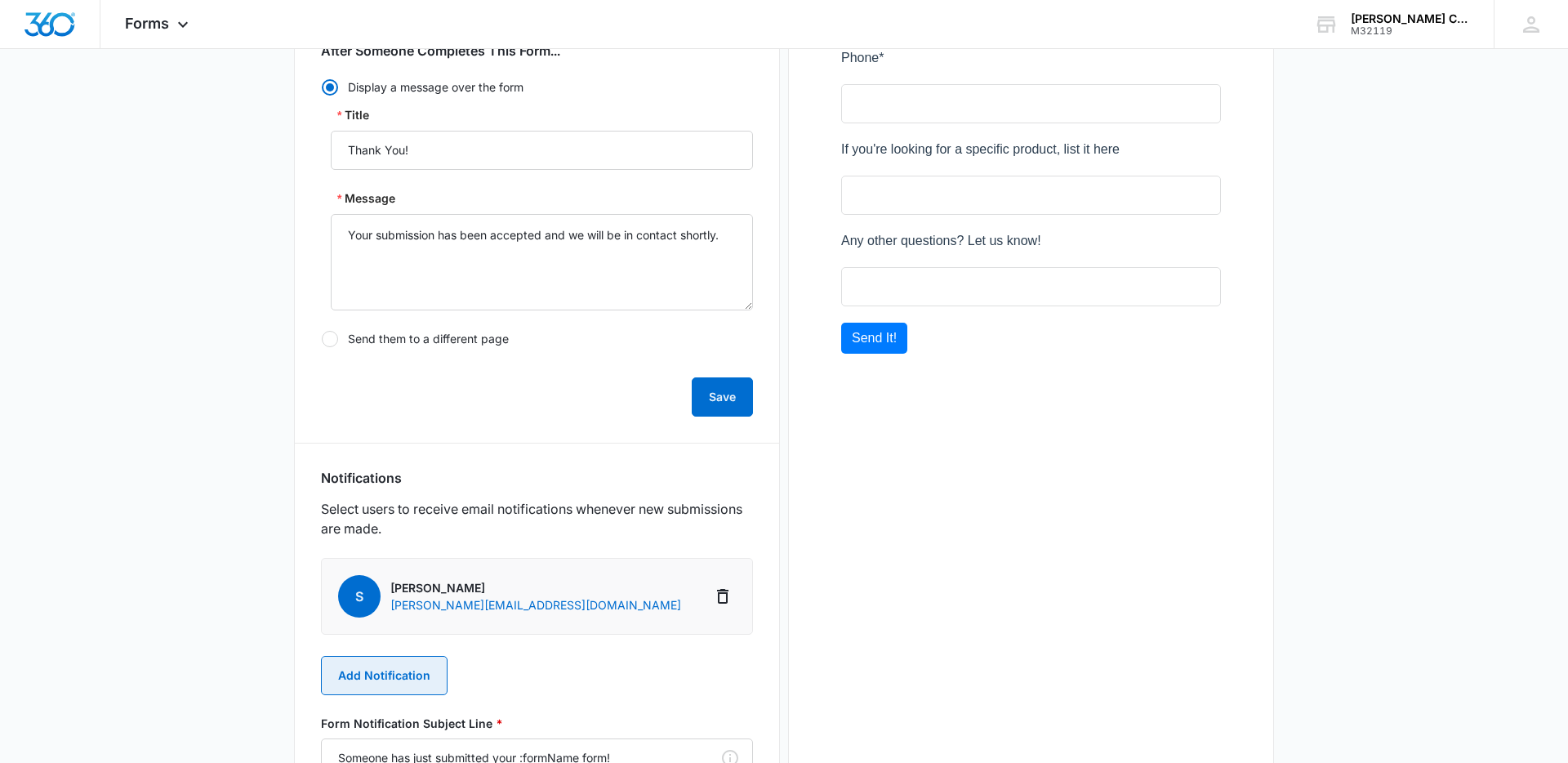
click at [397, 669] on button "Add Notification" at bounding box center [384, 675] width 127 height 39
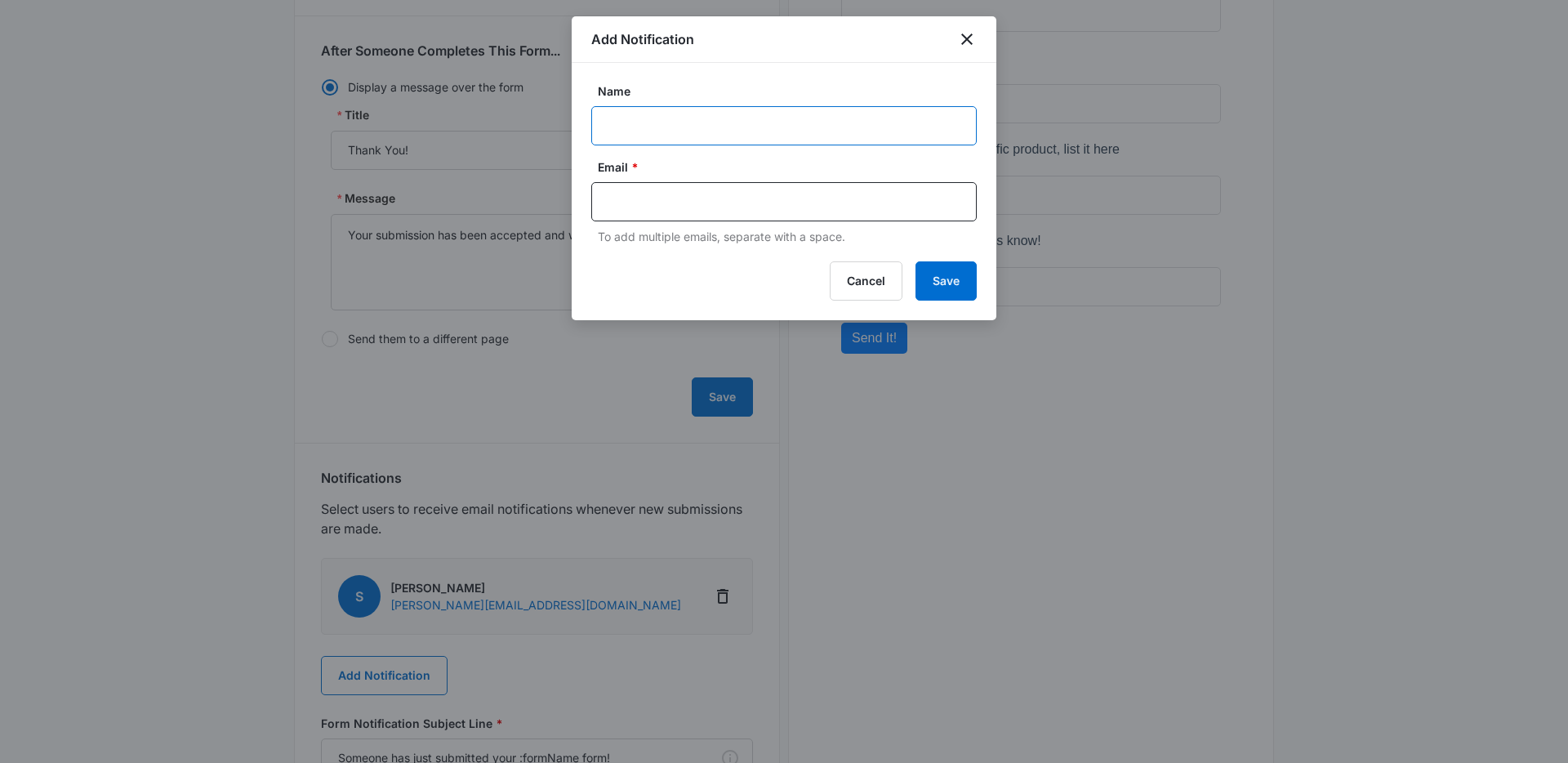
click at [720, 127] on input "Name" at bounding box center [784, 126] width 385 height 39
type input "Ryan"
paste input "ryan@whetstoneclimbing.com"
type input "ryan@whetstoneclimbing.com"
click at [948, 281] on button "Save" at bounding box center [946, 281] width 61 height 39
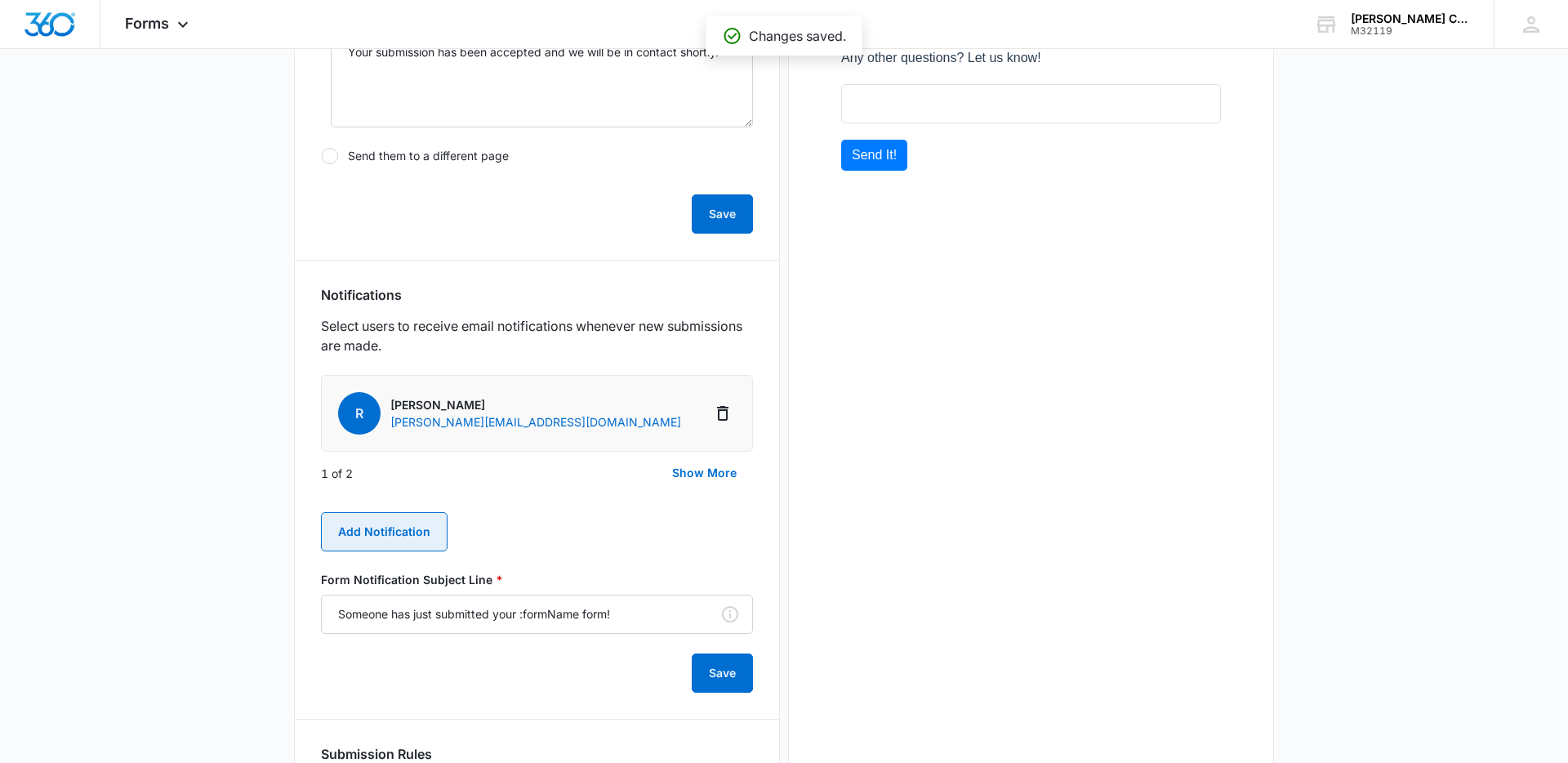
scroll to position [671, 0]
click at [951, 562] on div "Preview" at bounding box center [1031, 242] width 486 height 1349
click at [716, 468] on button "Show More" at bounding box center [705, 472] width 98 height 39
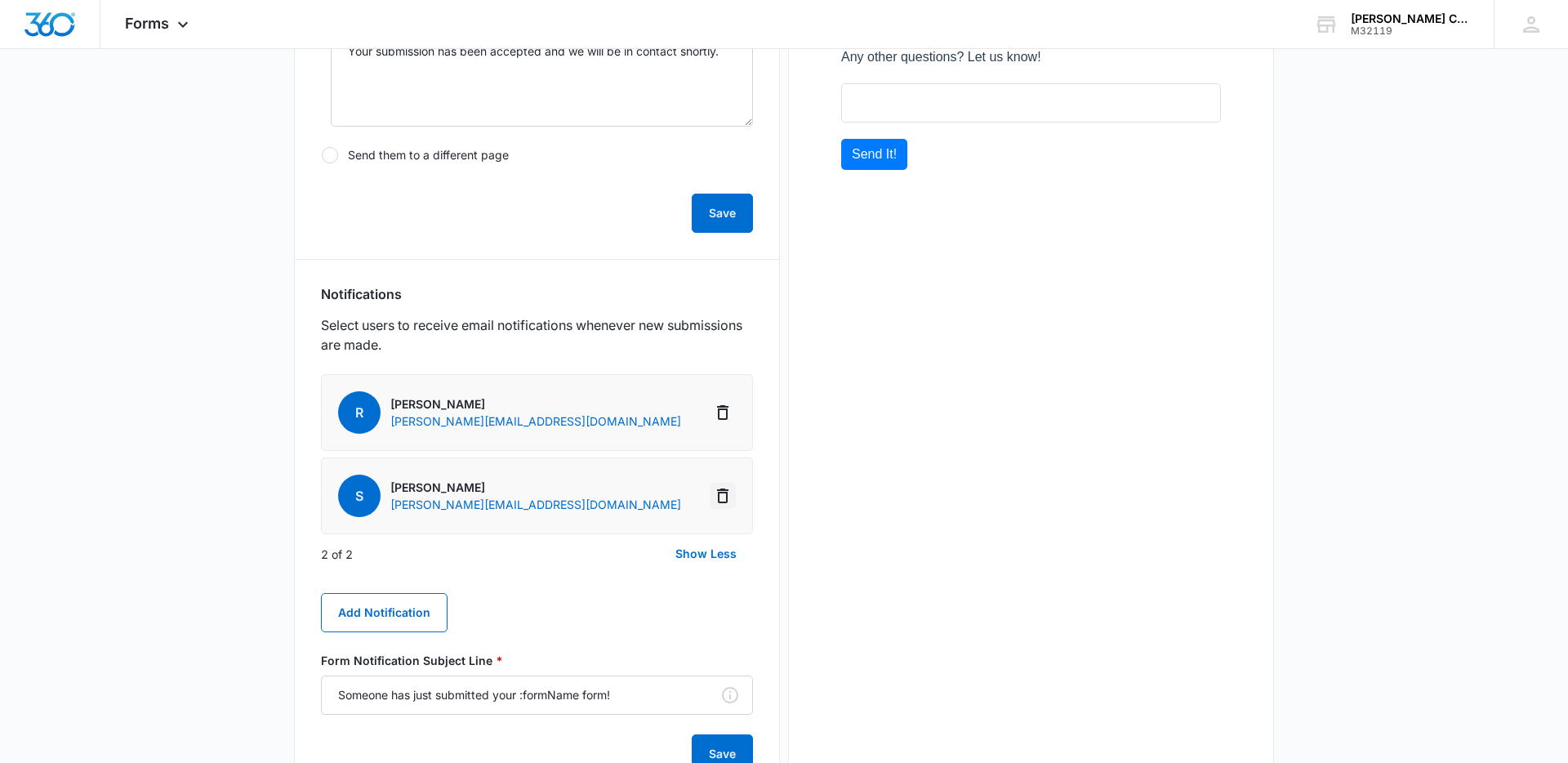
click at [724, 498] on icon "Delete Notification" at bounding box center [723, 496] width 20 height 20
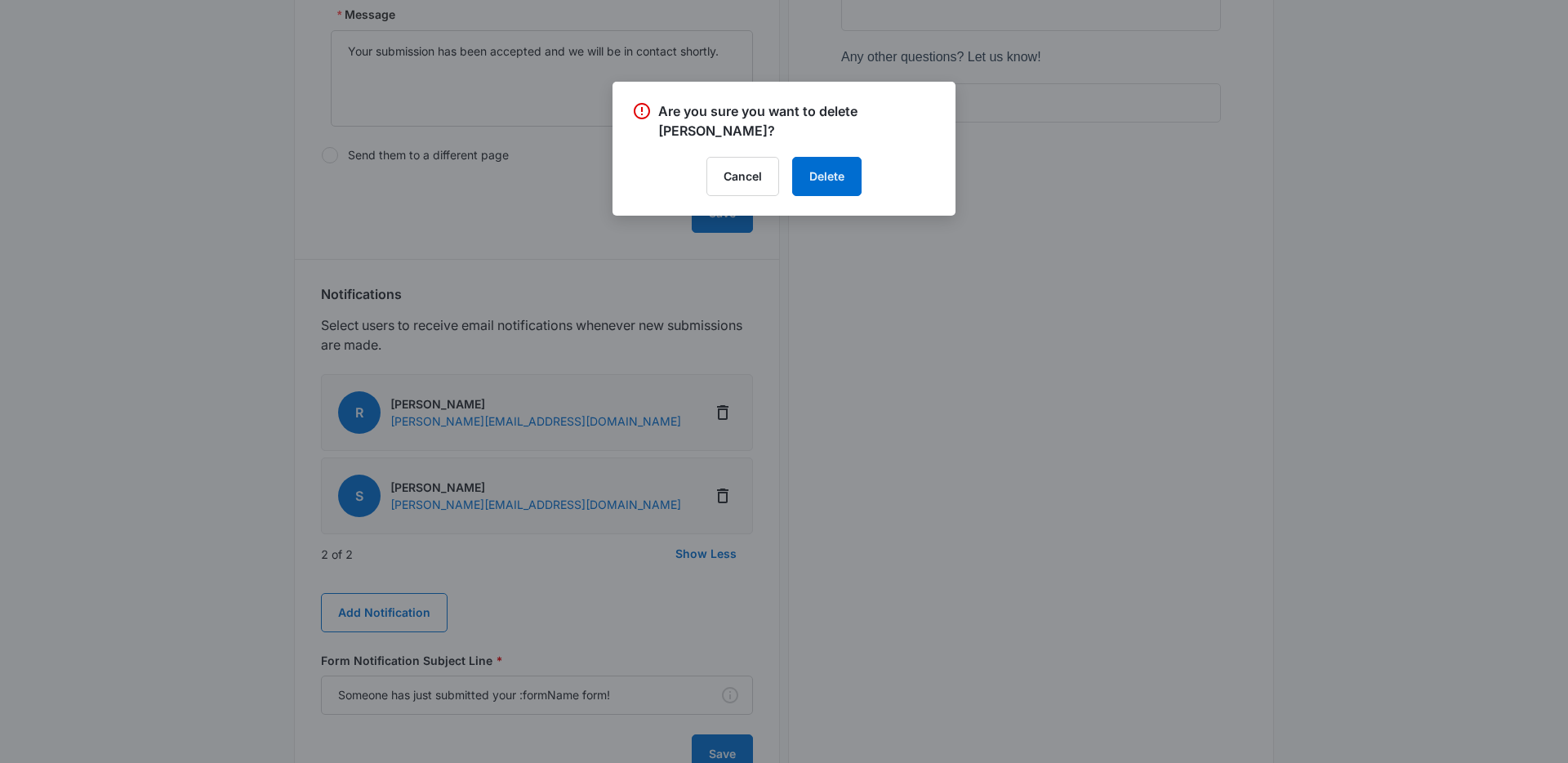
click at [833, 177] on div "Are you sure you want to delete Sean? Cancel Delete" at bounding box center [784, 148] width 343 height 134
drag, startPoint x: 830, startPoint y: 164, endPoint x: 844, endPoint y: 182, distance: 22.8
click at [829, 164] on button "Delete" at bounding box center [827, 177] width 69 height 39
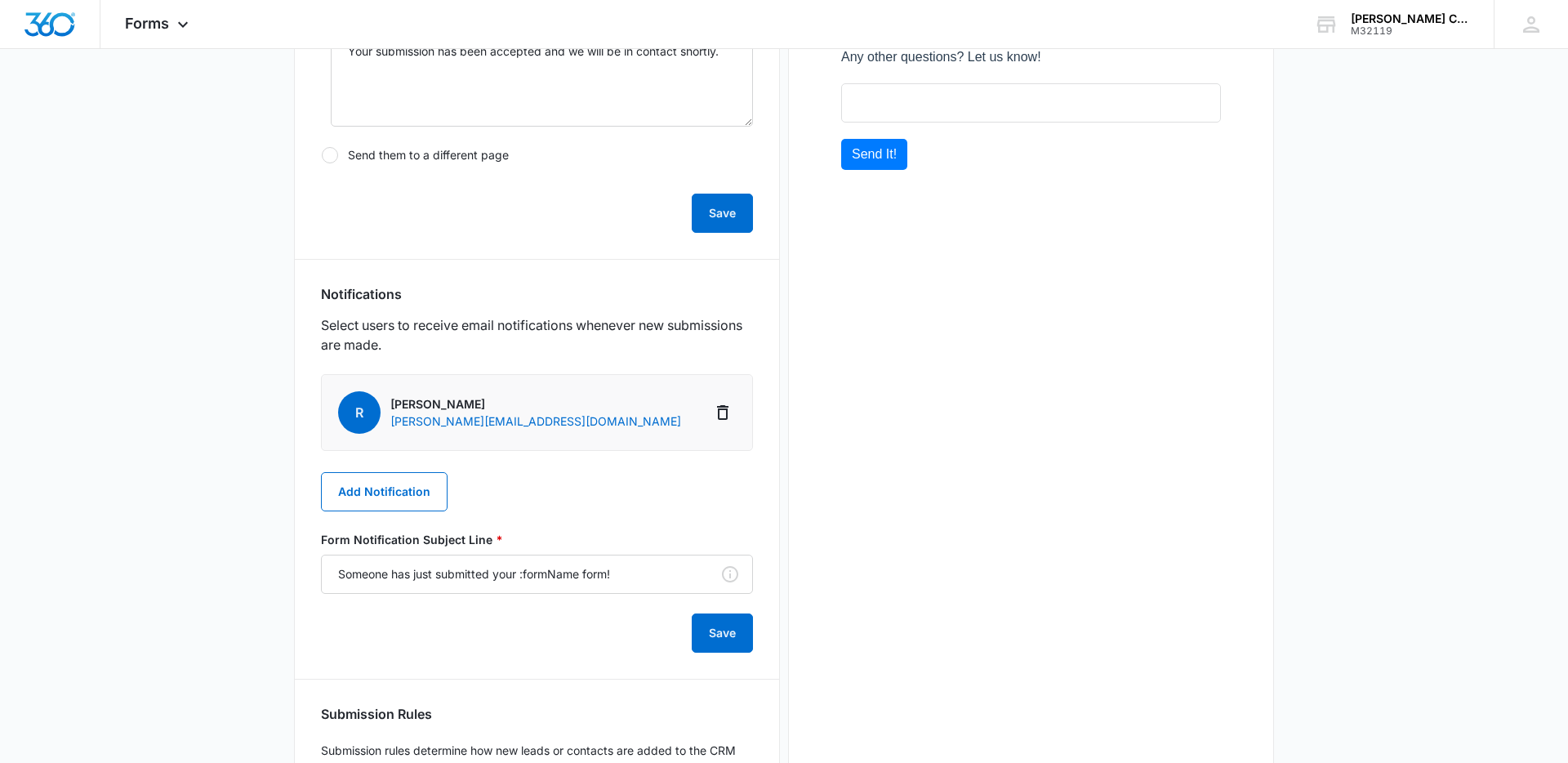
click at [940, 255] on div "Preview" at bounding box center [1031, 223] width 486 height 1310
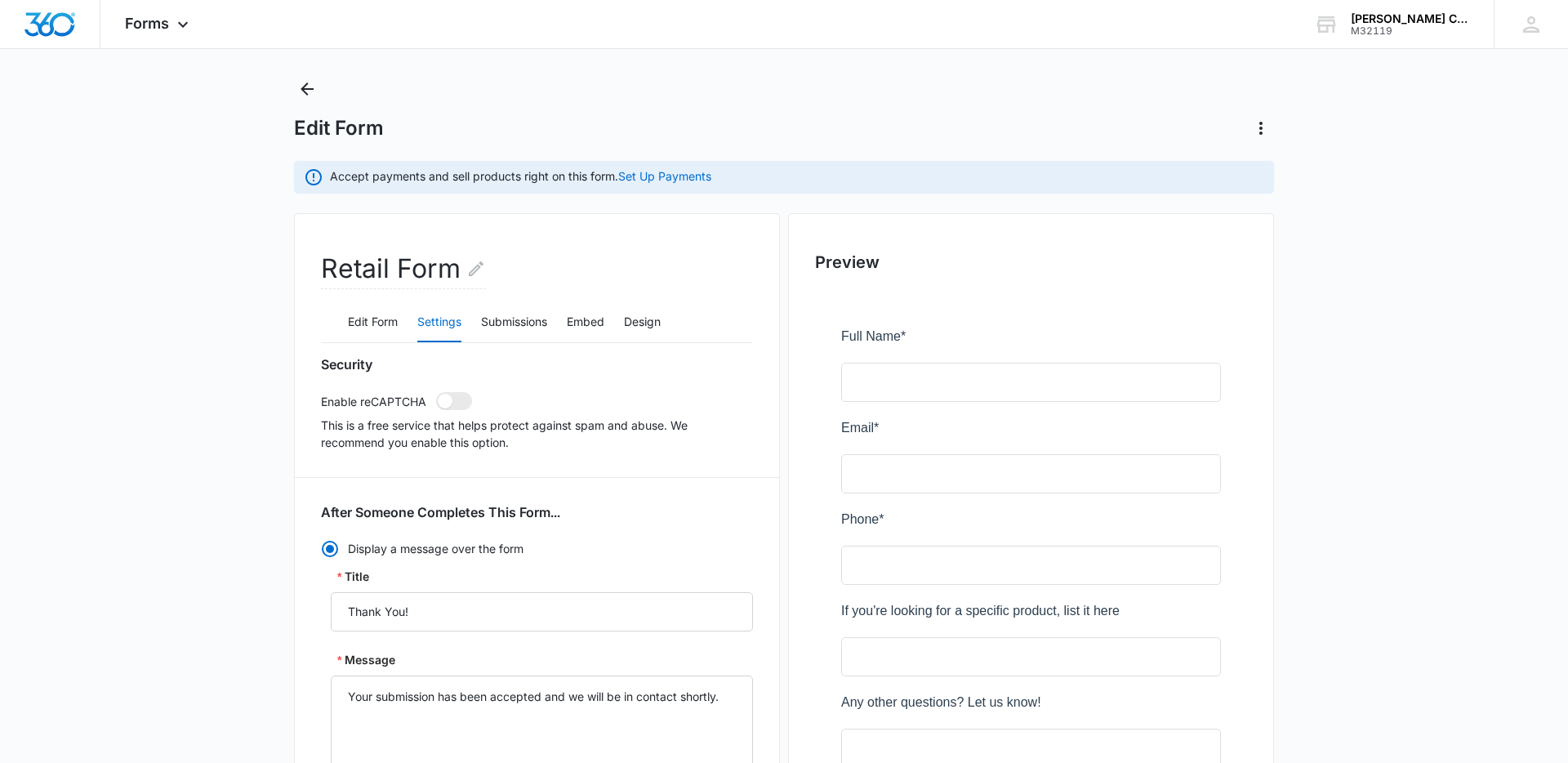
scroll to position [0, 0]
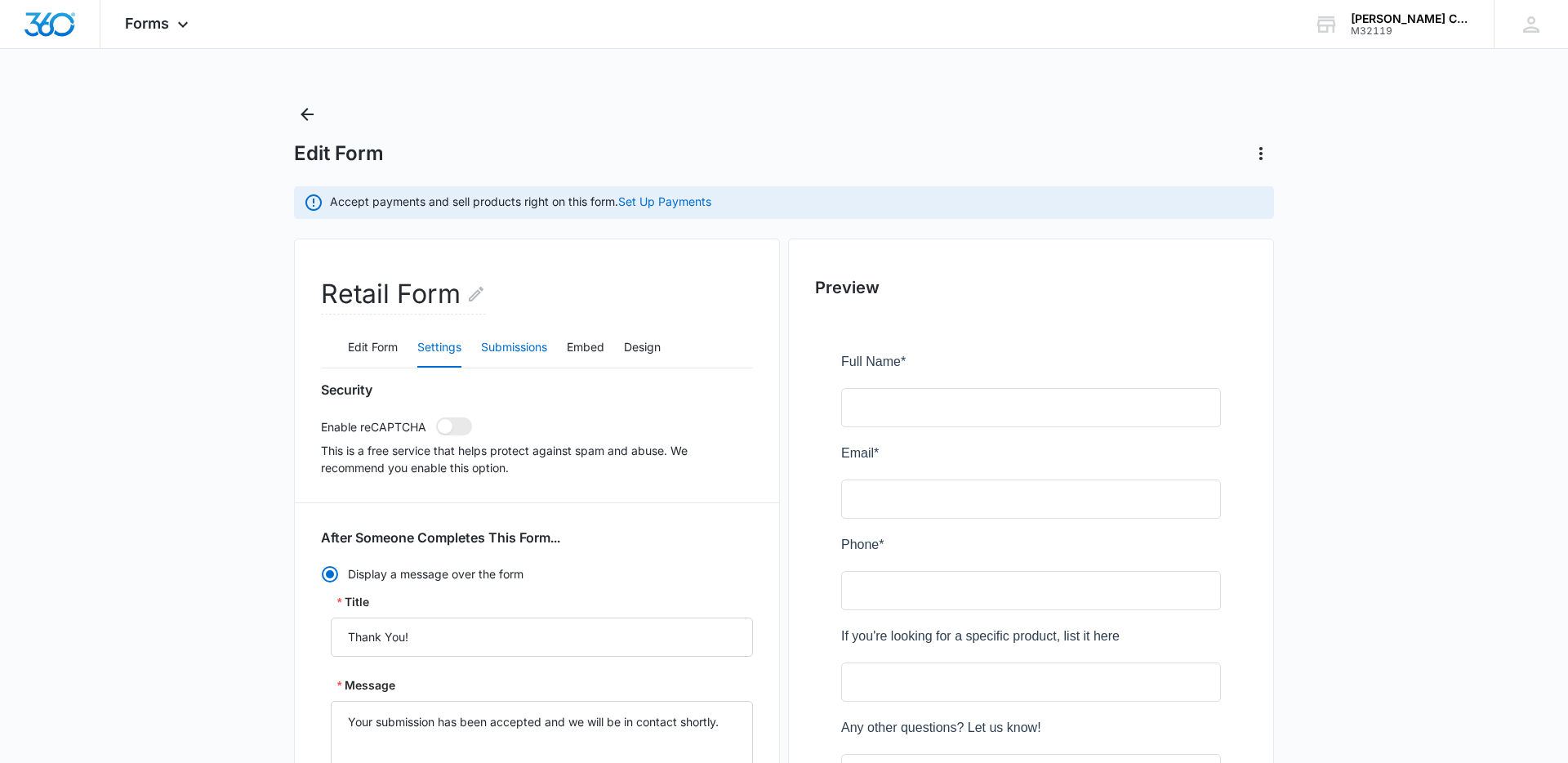
click at [533, 342] on button "Submissions" at bounding box center [514, 348] width 67 height 39
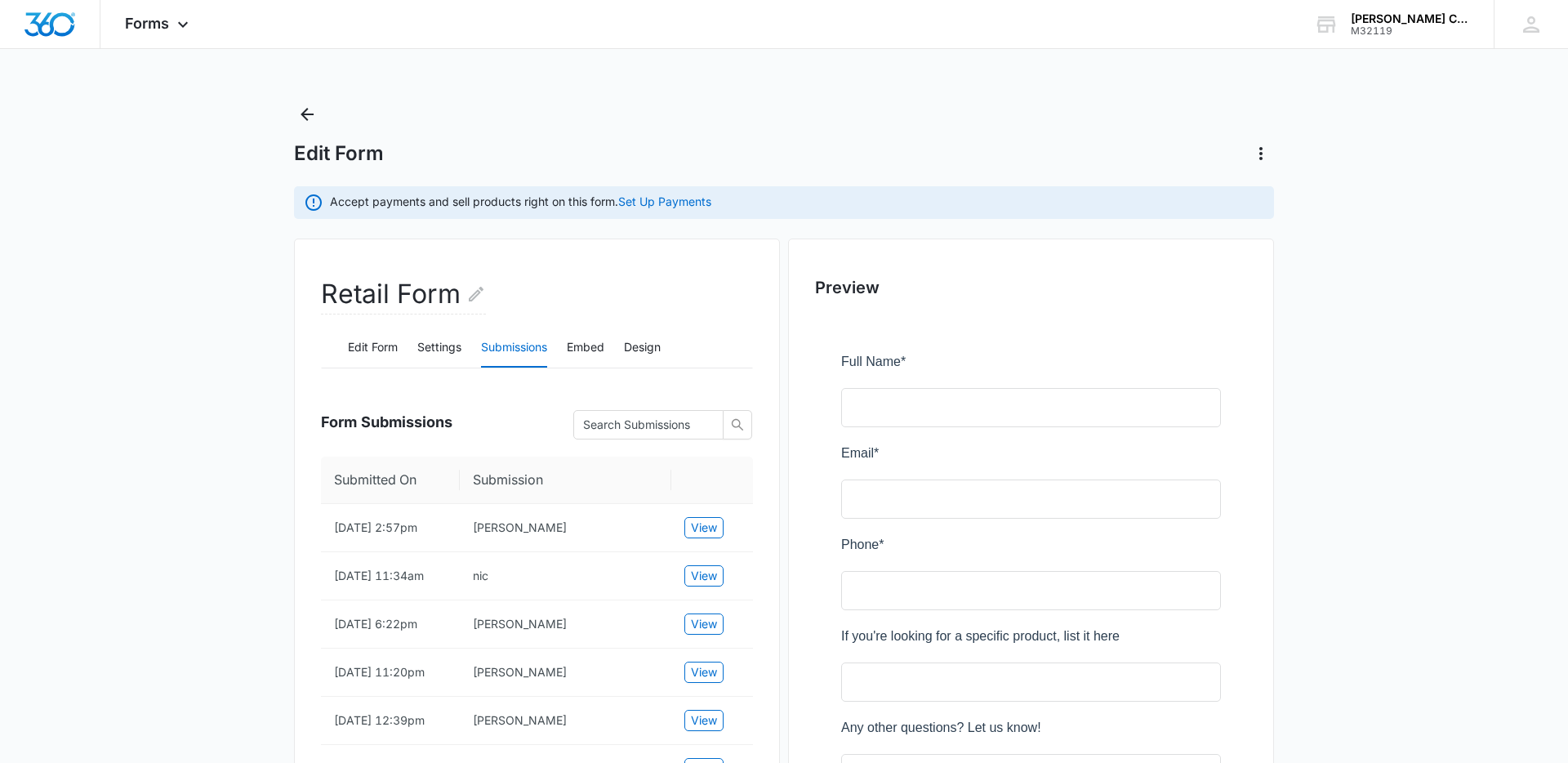
scroll to position [9, 0]
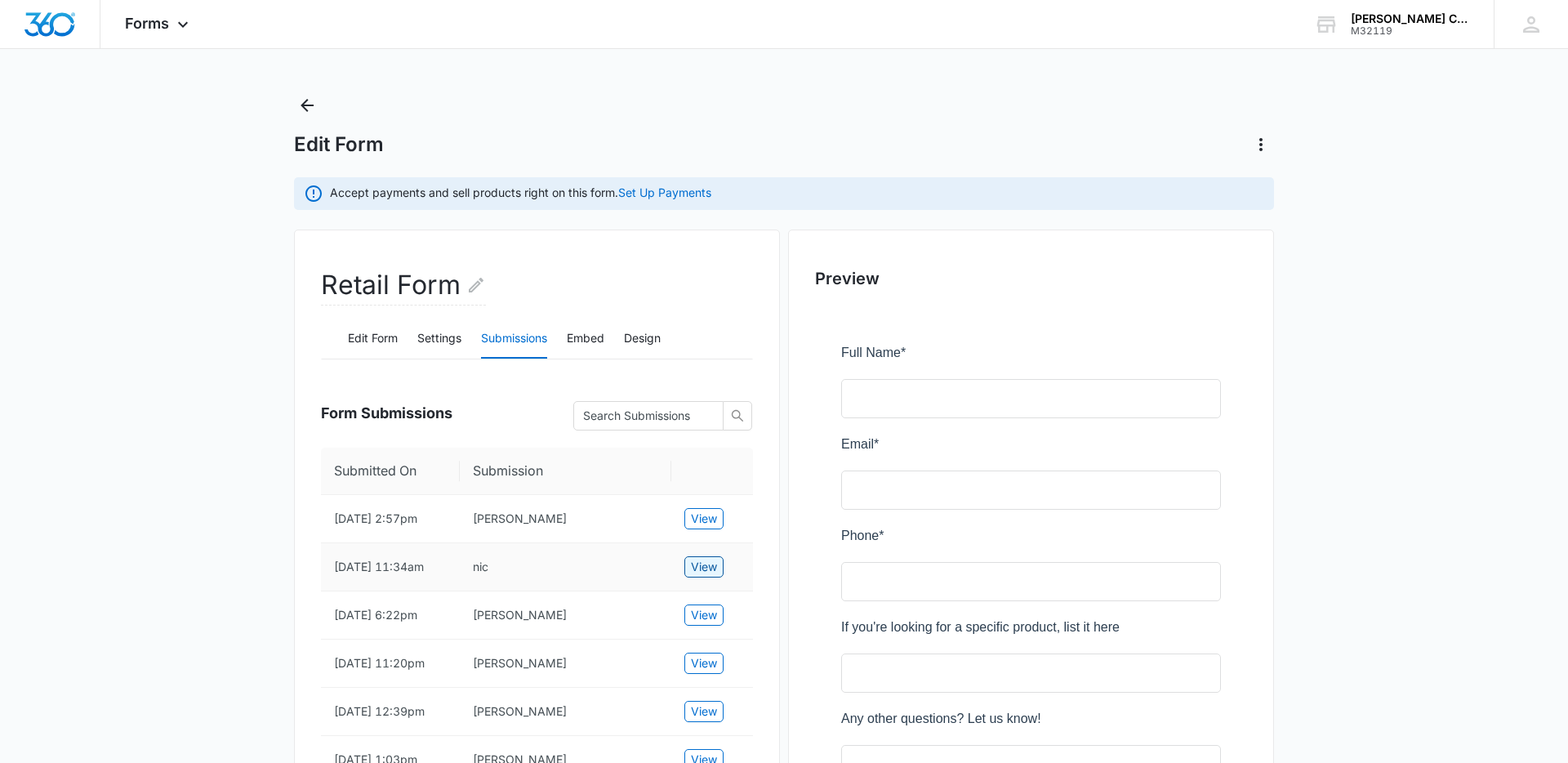
click at [702, 570] on span "View" at bounding box center [704, 567] width 26 height 18
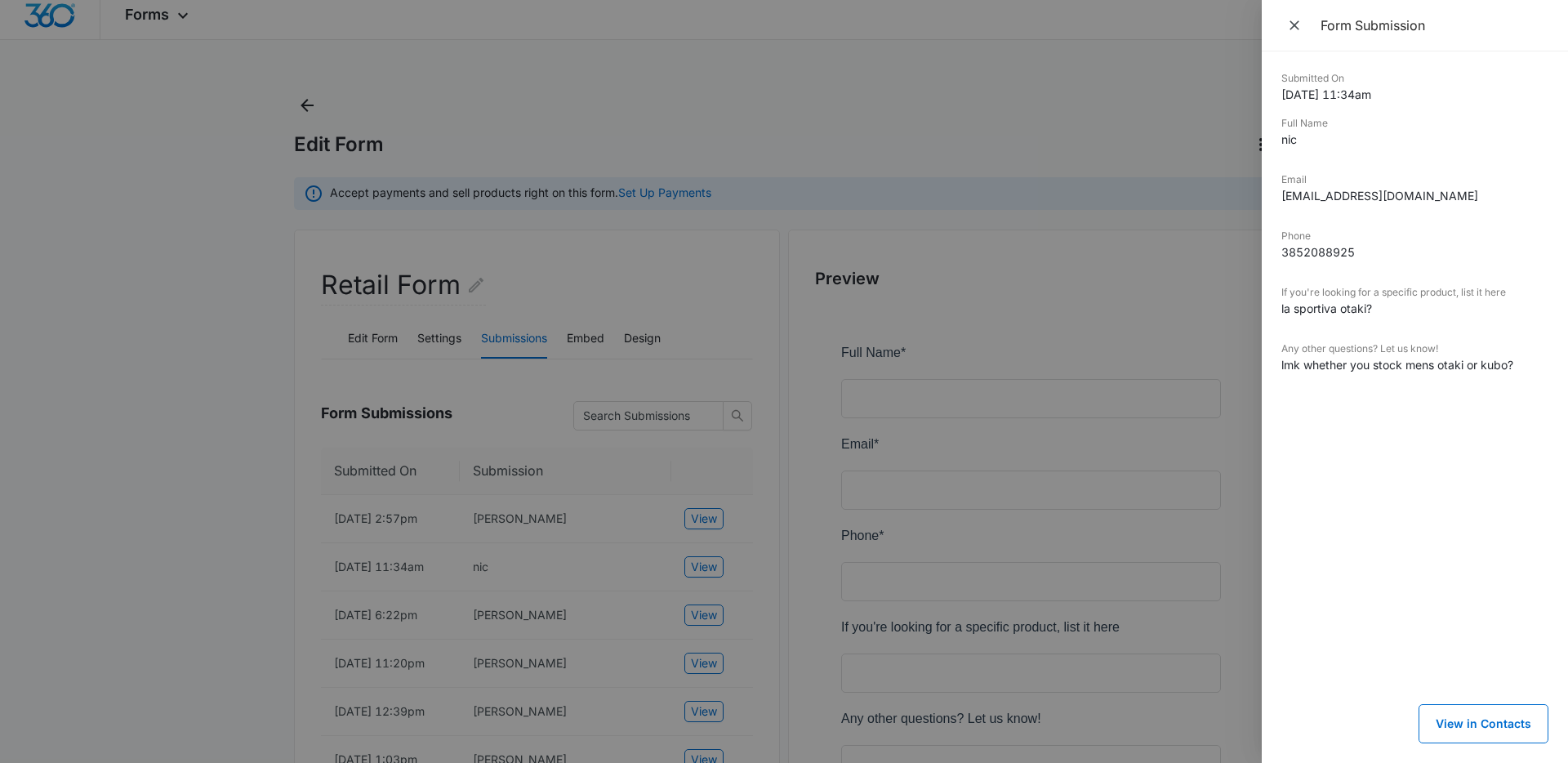
scroll to position [10, 0]
click at [1293, 25] on icon "Close" at bounding box center [1294, 25] width 10 height 10
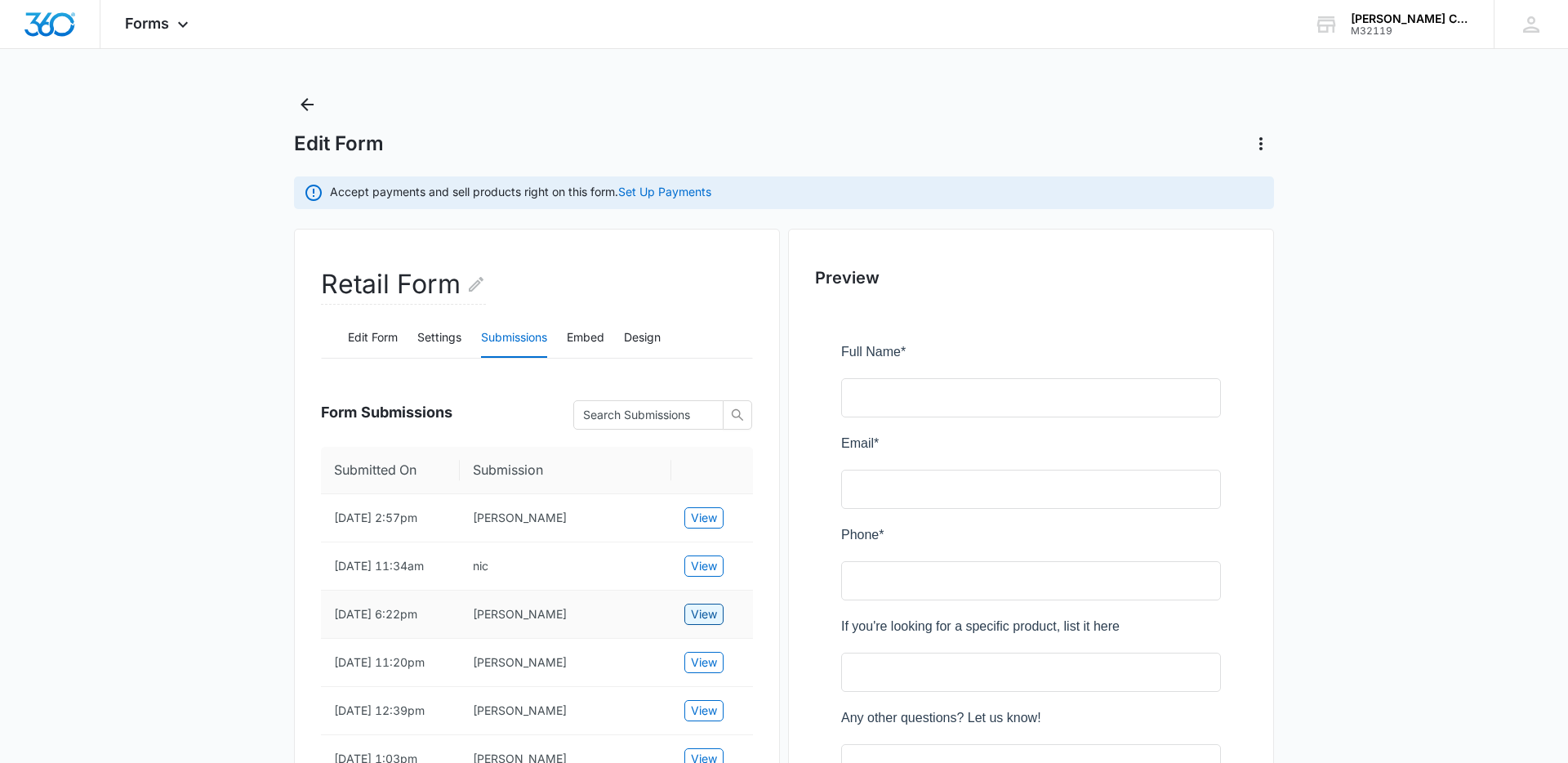
click at [696, 610] on span "View" at bounding box center [704, 614] width 26 height 18
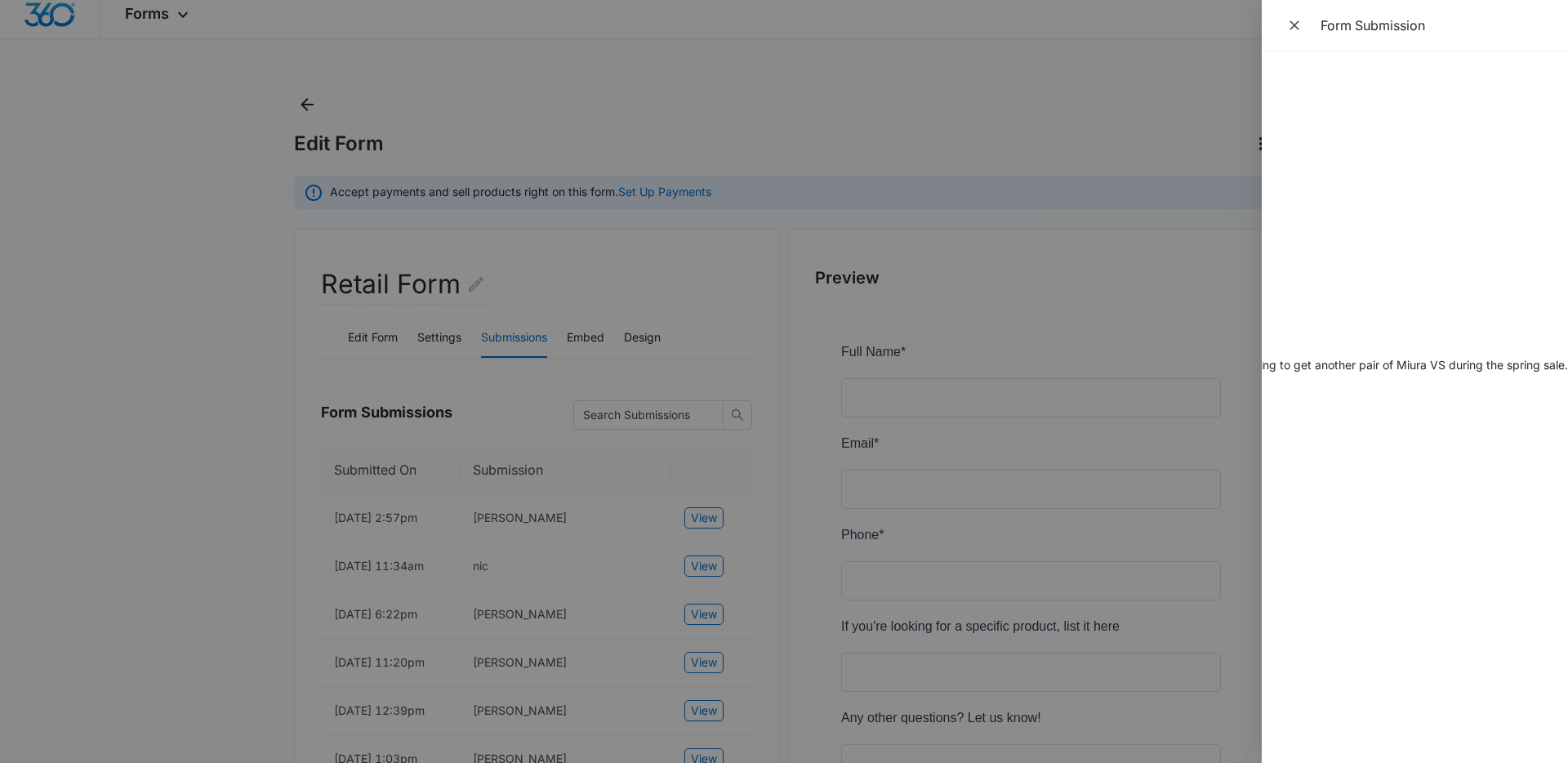
scroll to position [0, 0]
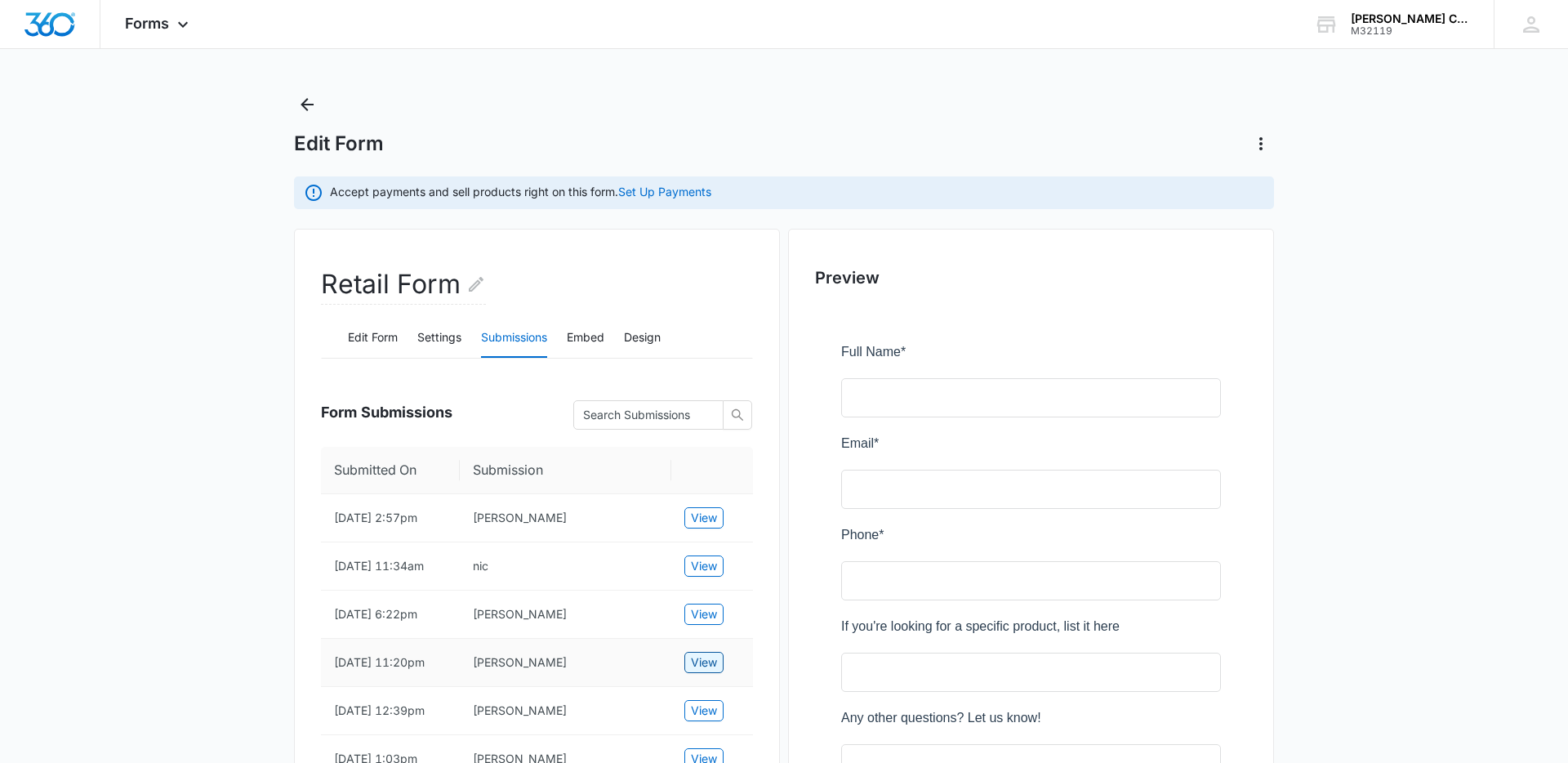
click at [709, 665] on span "View" at bounding box center [704, 662] width 26 height 18
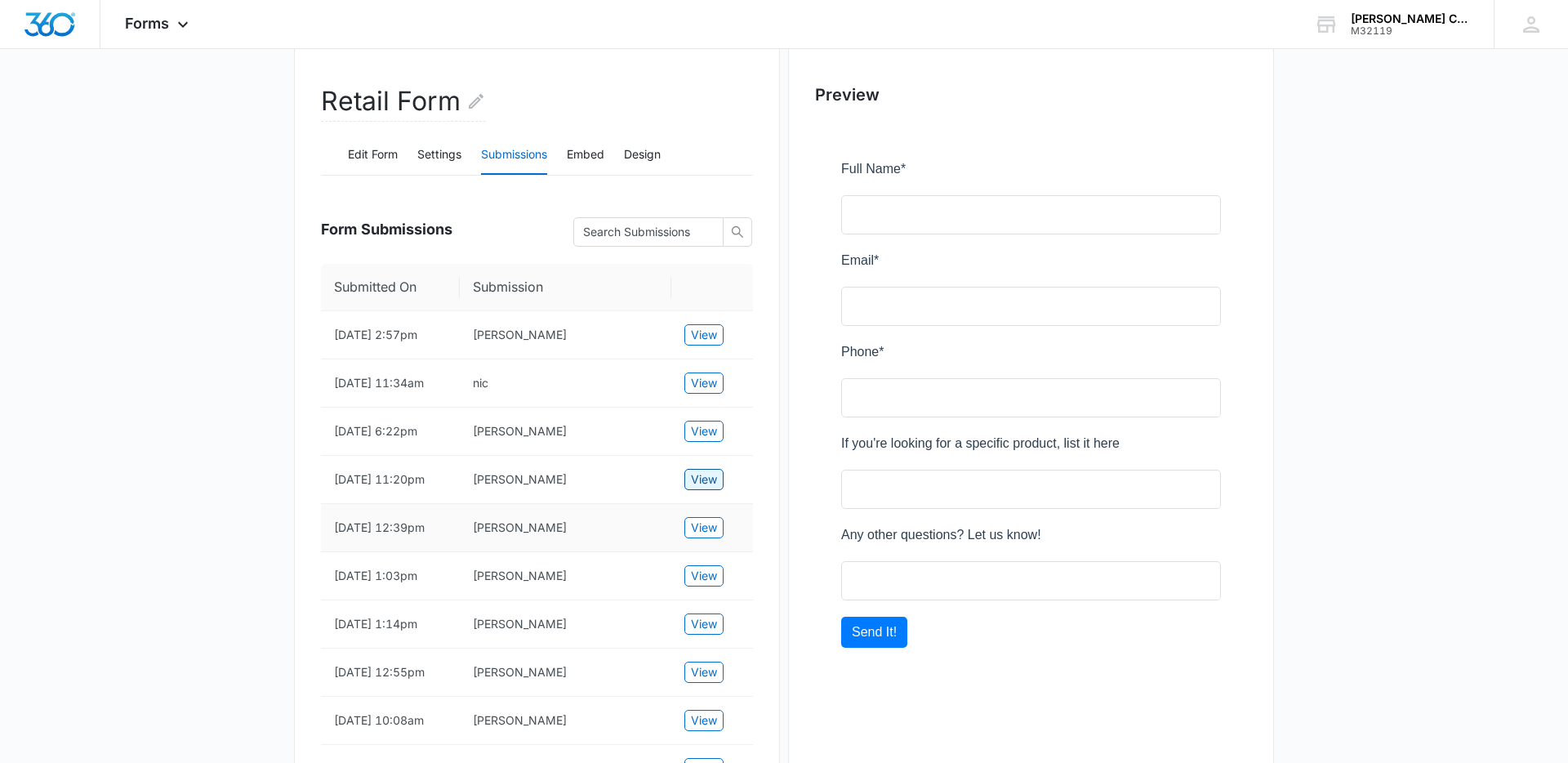
scroll to position [252, 0]
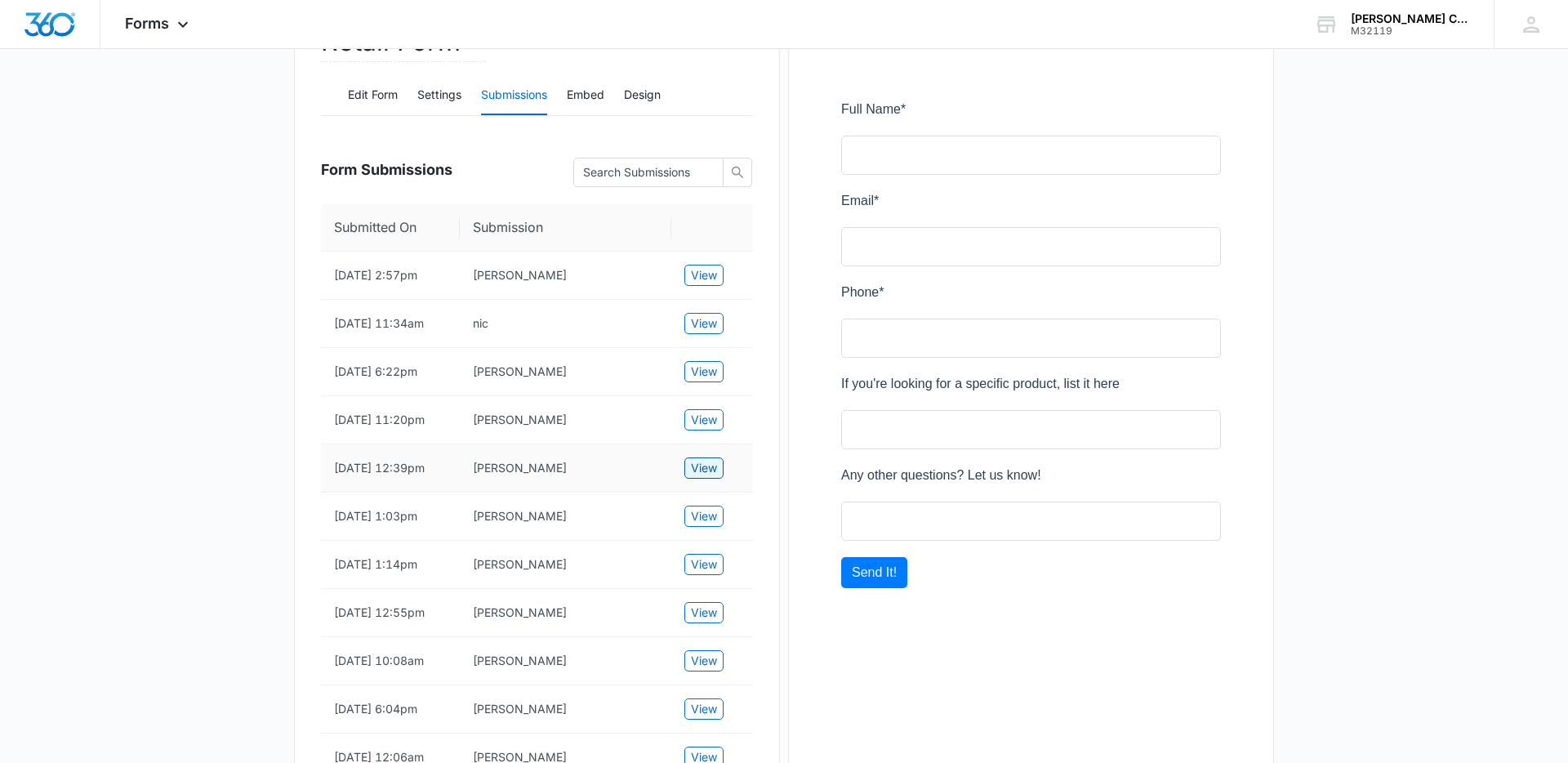
click at [697, 477] on span "View" at bounding box center [704, 468] width 26 height 18
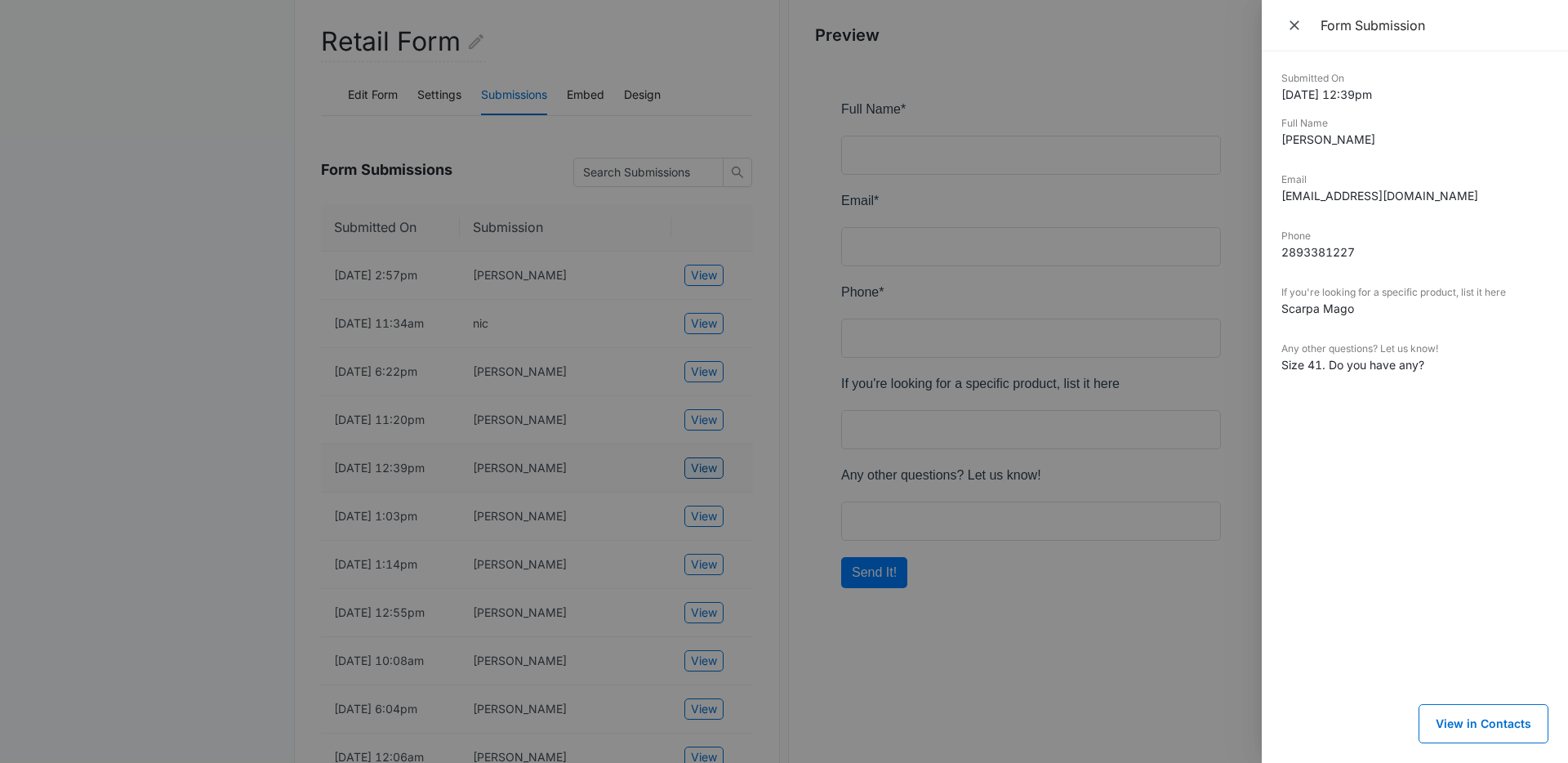
scroll to position [0, 0]
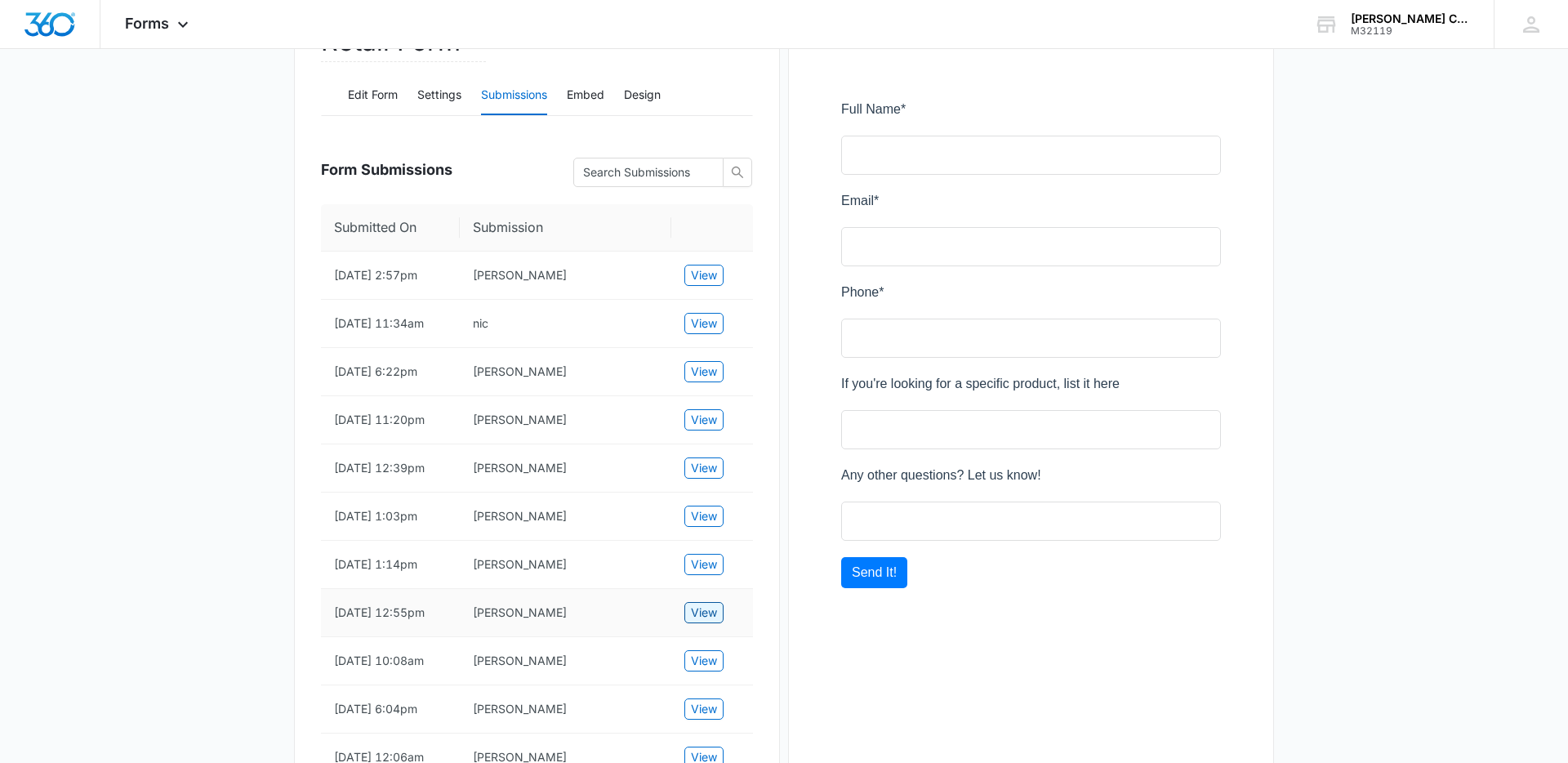
click at [711, 621] on span "View" at bounding box center [704, 612] width 26 height 18
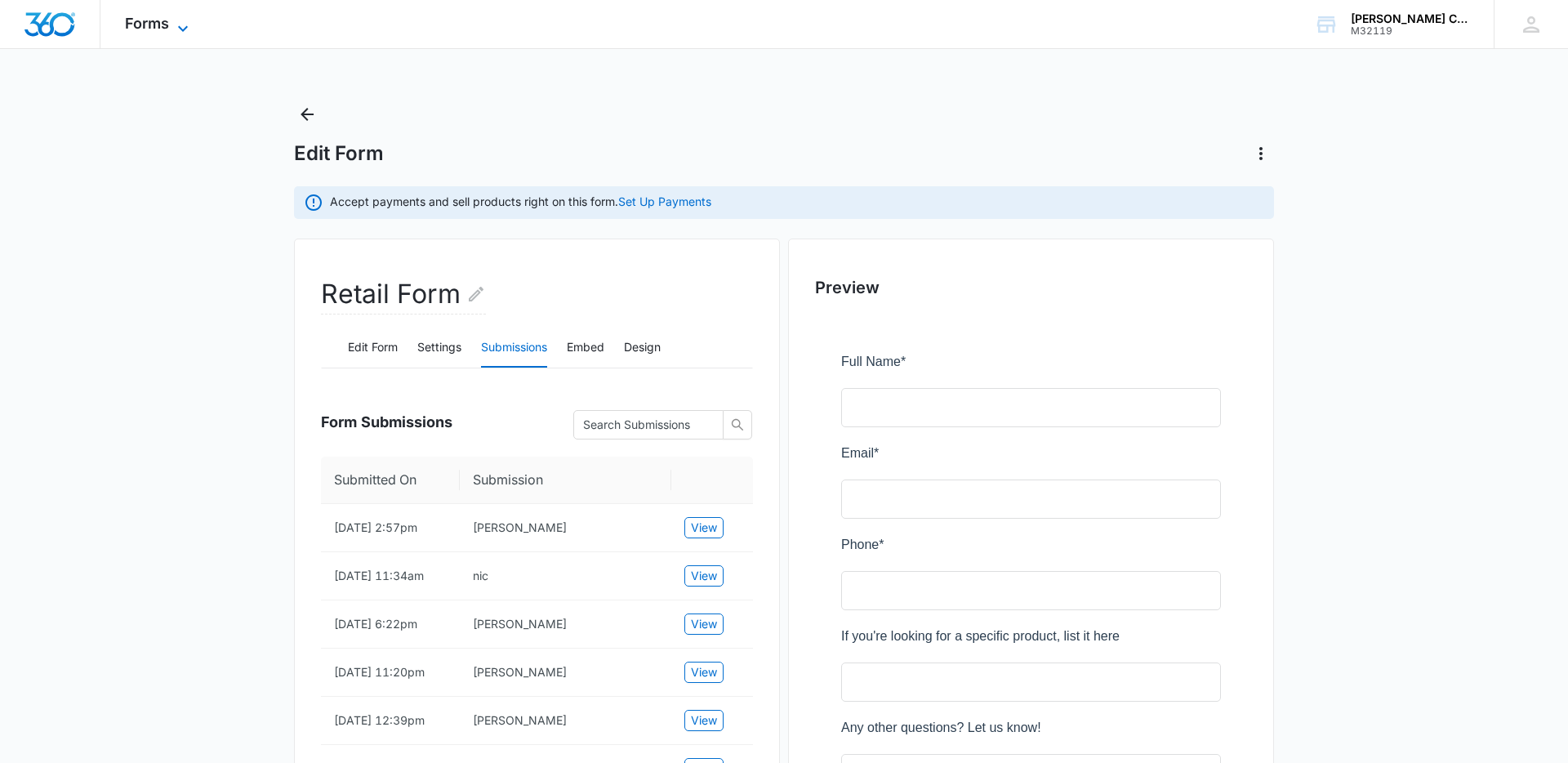
drag, startPoint x: 111, startPoint y: 5, endPoint x: 138, endPoint y: 20, distance: 30.9
click at [119, 9] on div "Forms Apps Websites Forms CRM Email Social POS Content Ads Intelligence Files B…" at bounding box center [159, 24] width 117 height 48
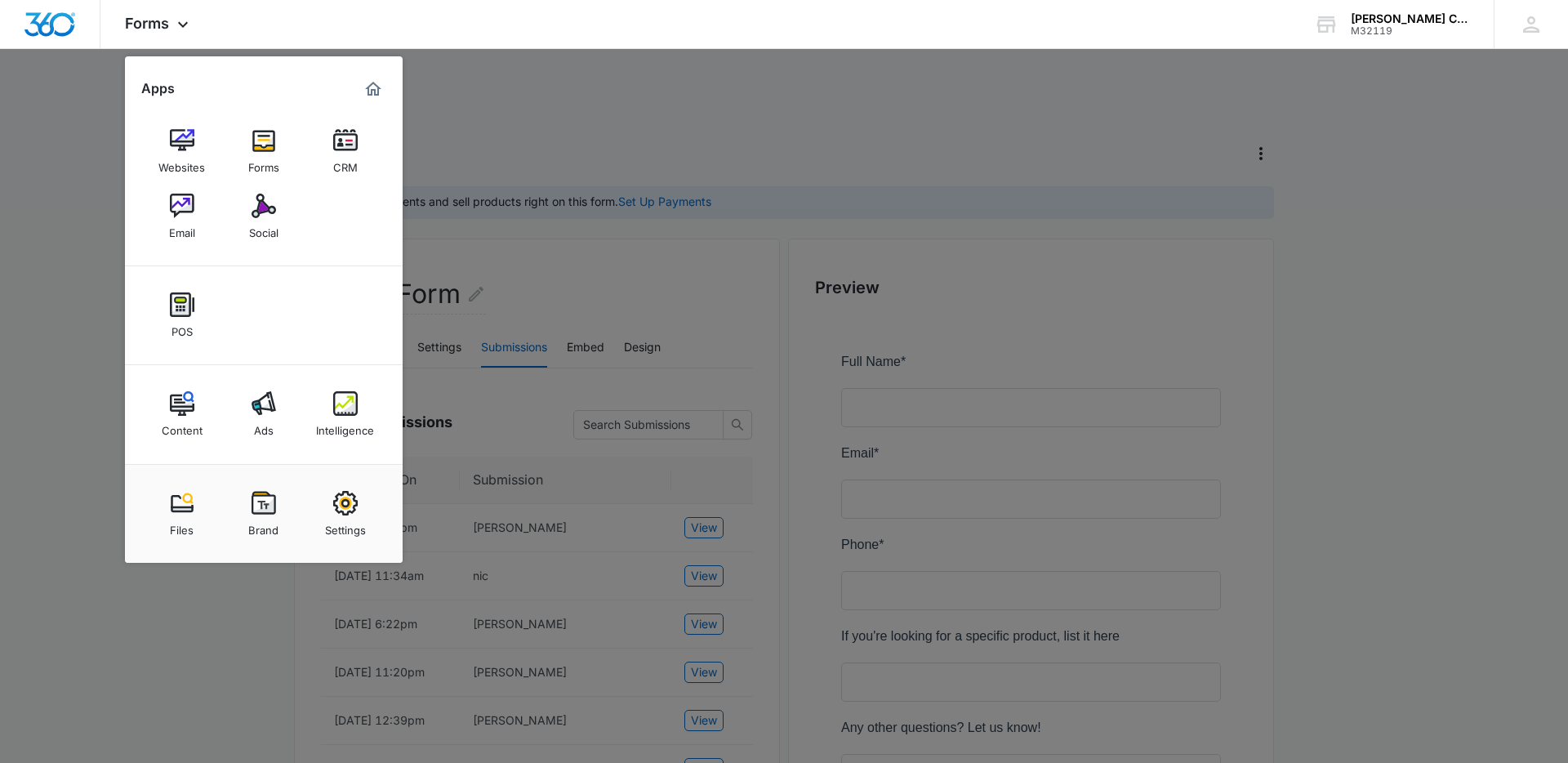
click at [100, 262] on div at bounding box center [784, 382] width 1568 height 763
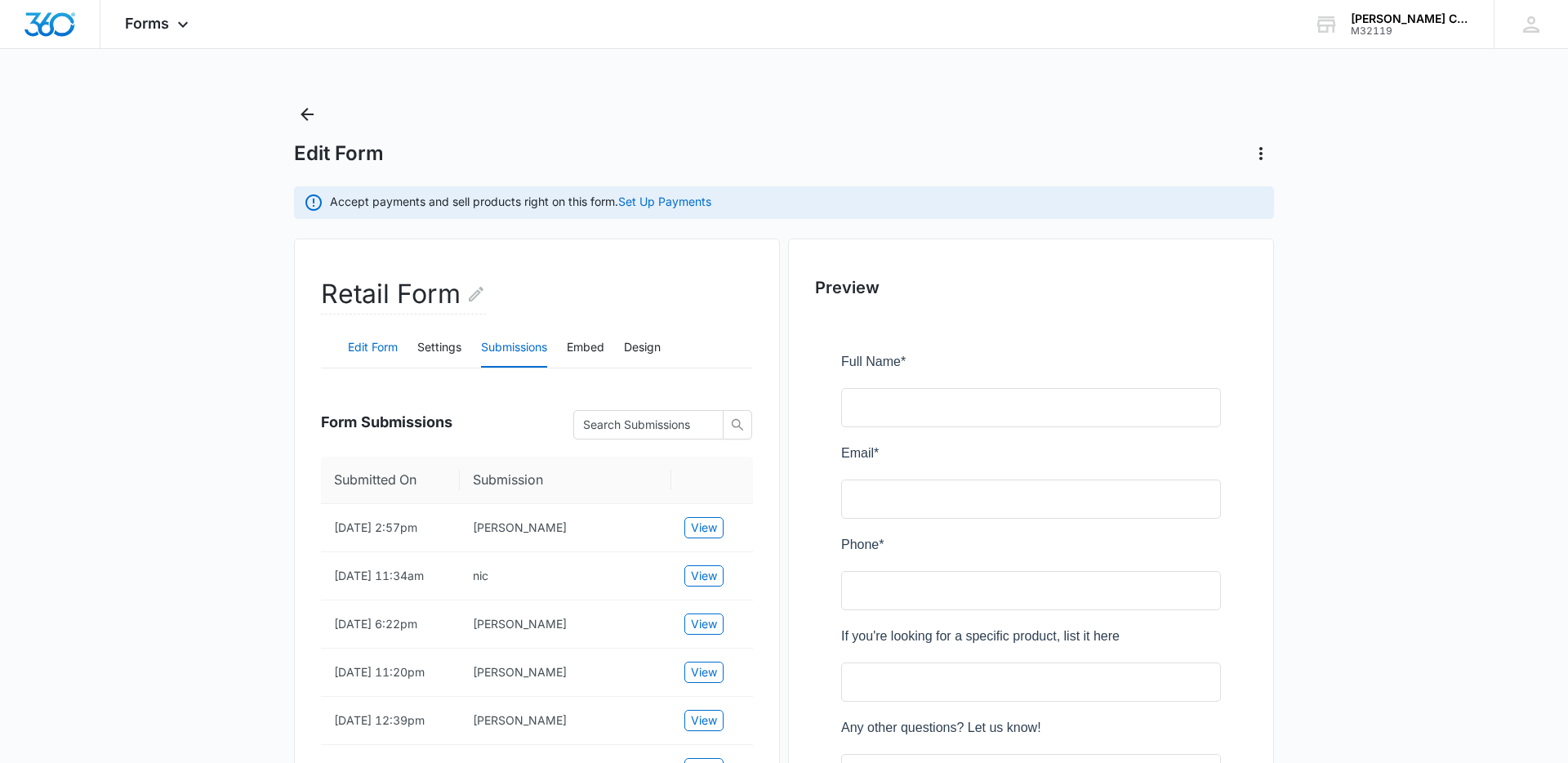
click at [367, 352] on button "Edit Form" at bounding box center [373, 348] width 50 height 39
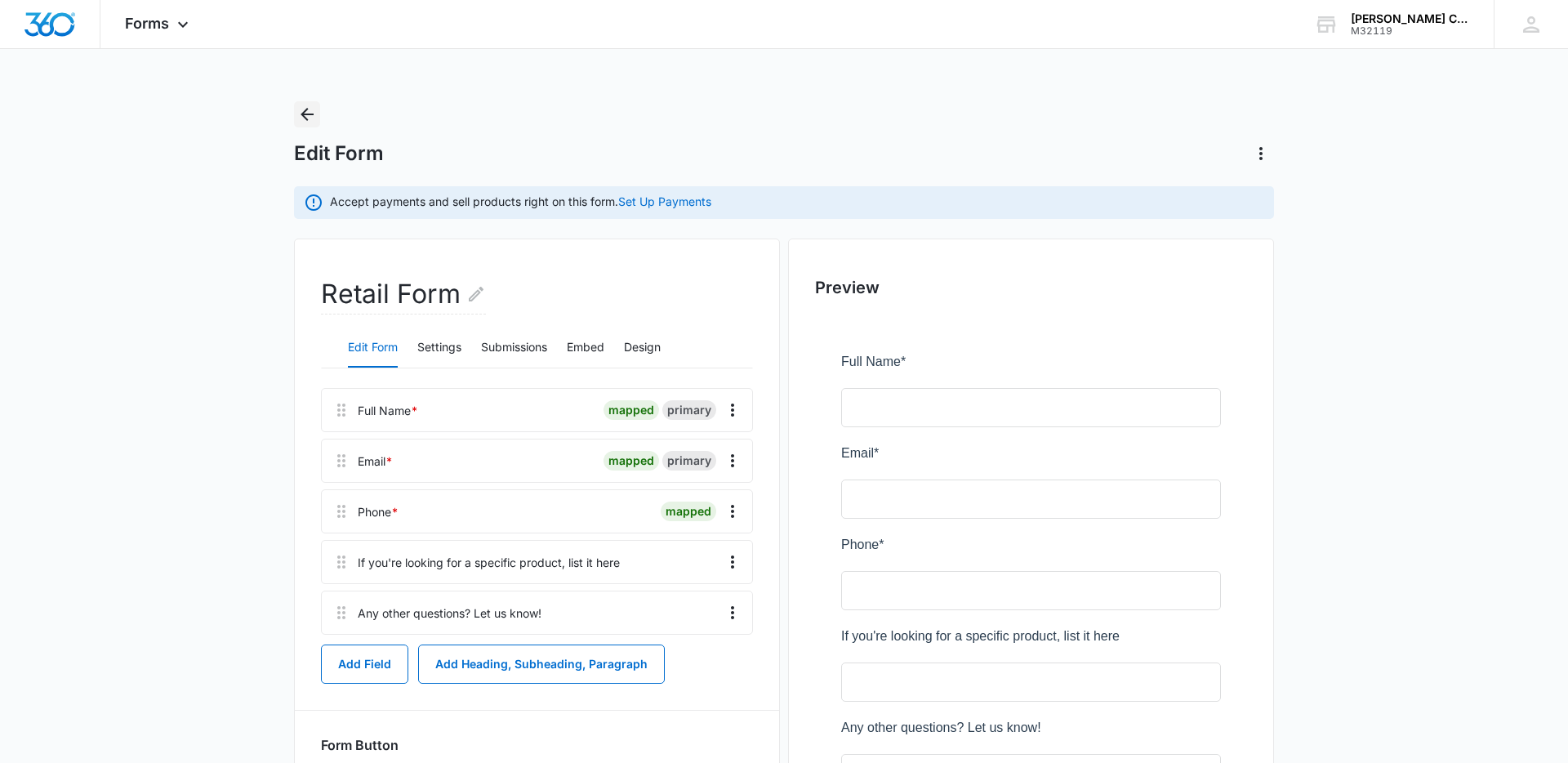
click at [305, 118] on icon "Back" at bounding box center [307, 114] width 13 height 13
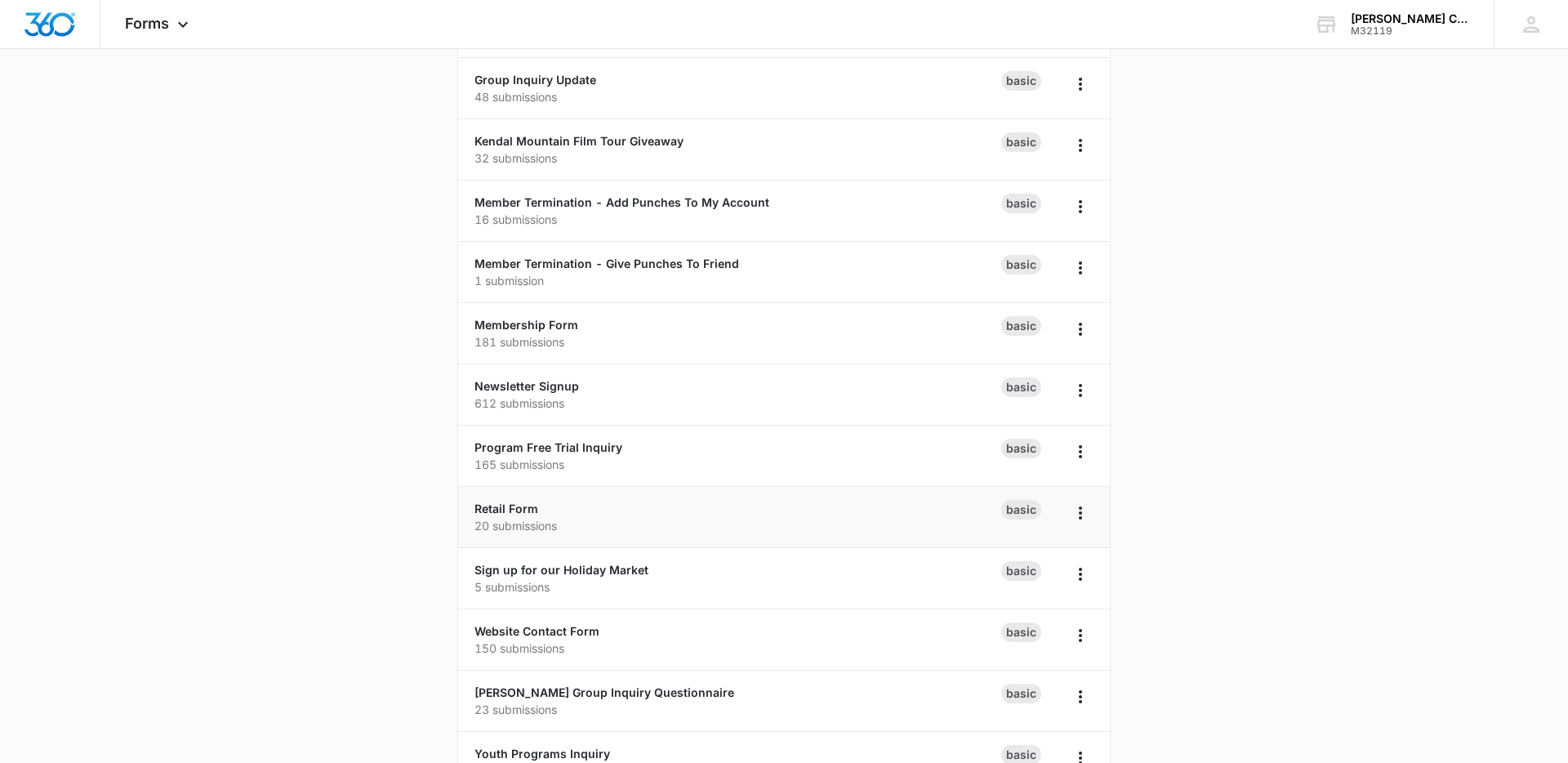
scroll to position [213, 0]
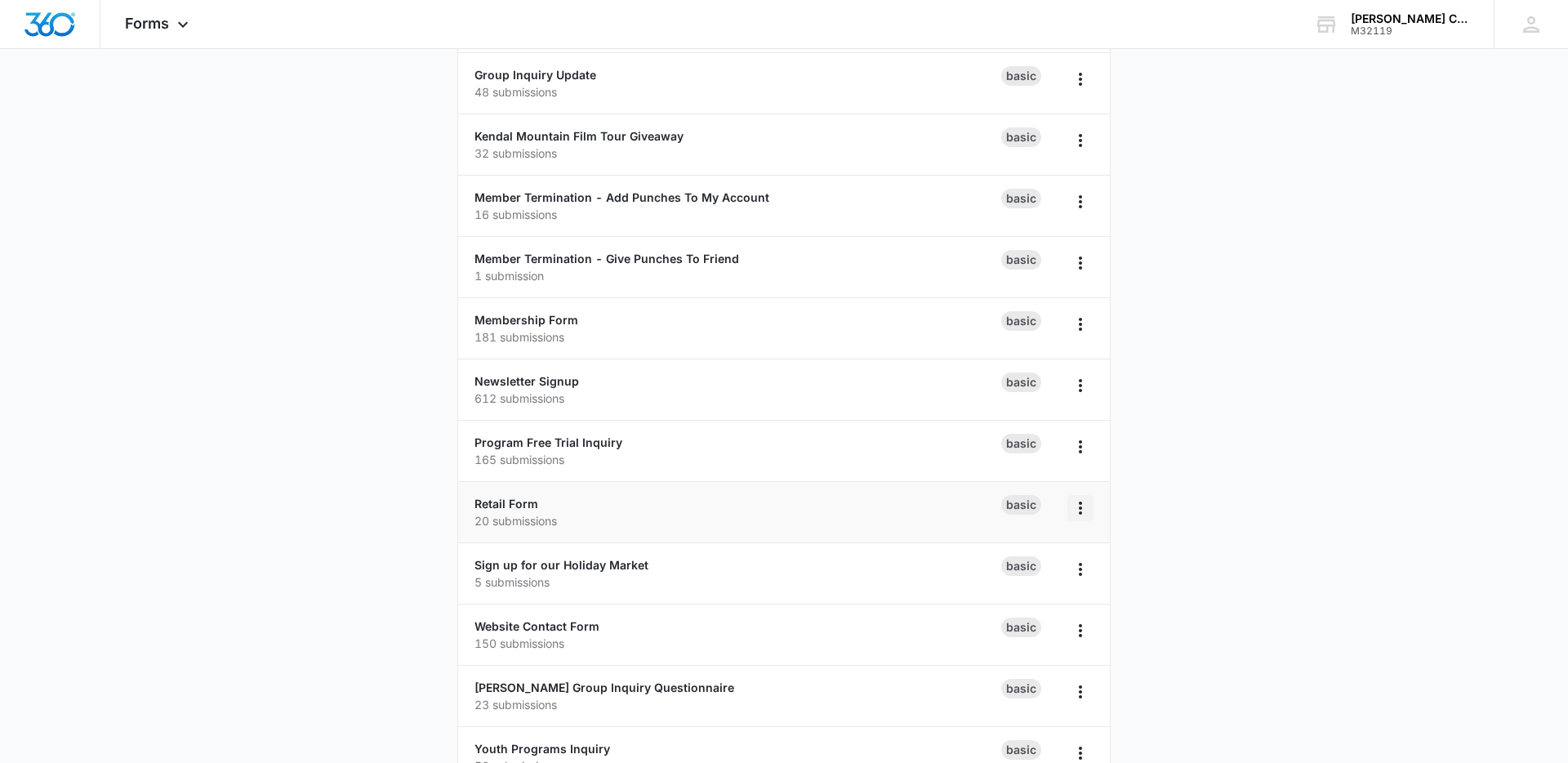
click at [1078, 505] on icon "Overflow Menu" at bounding box center [1081, 507] width 20 height 20
click at [1040, 577] on div "Duplicate" at bounding box center [1028, 578] width 51 height 12
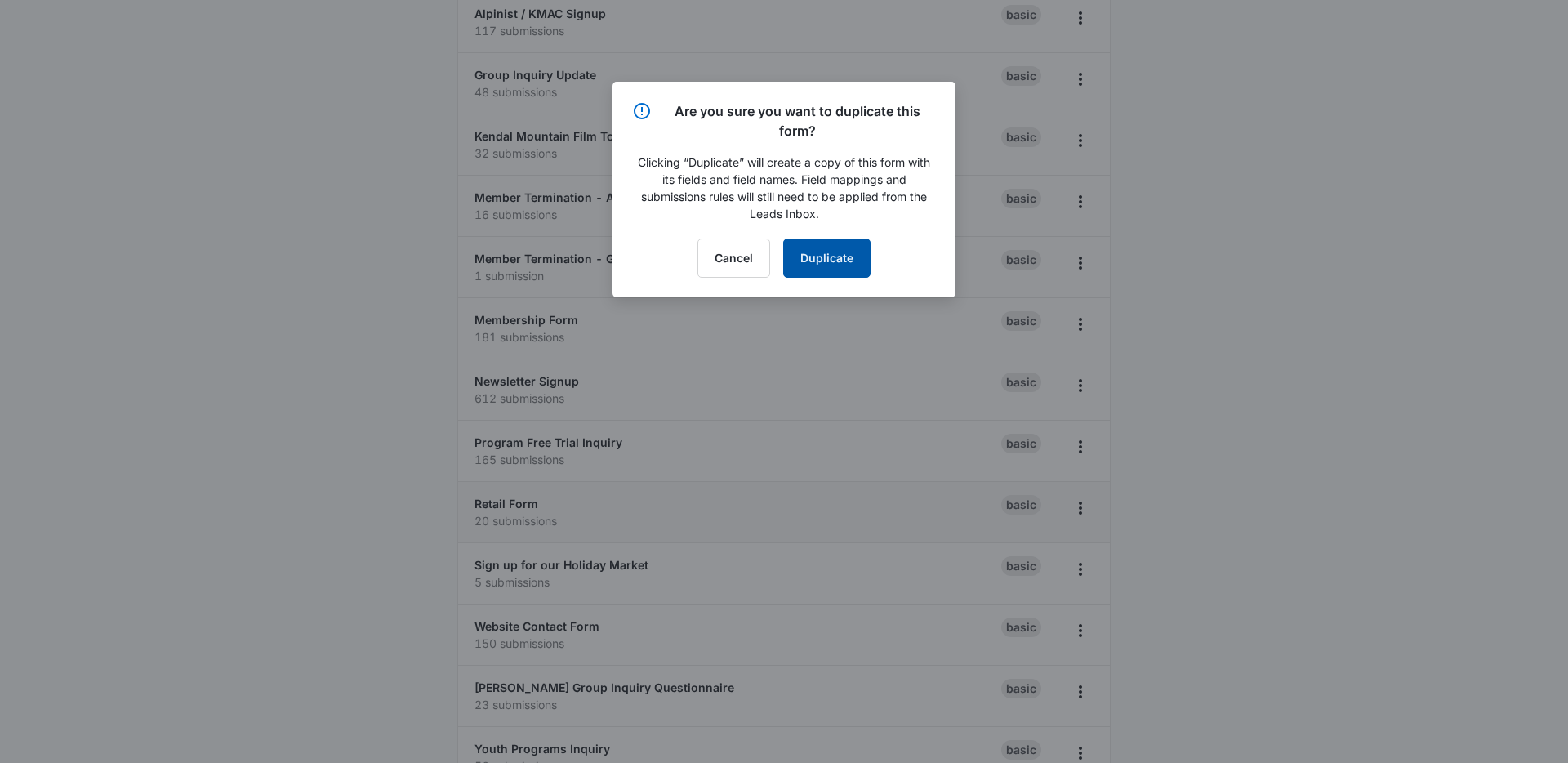
click at [823, 264] on button "Duplicate" at bounding box center [827, 258] width 87 height 39
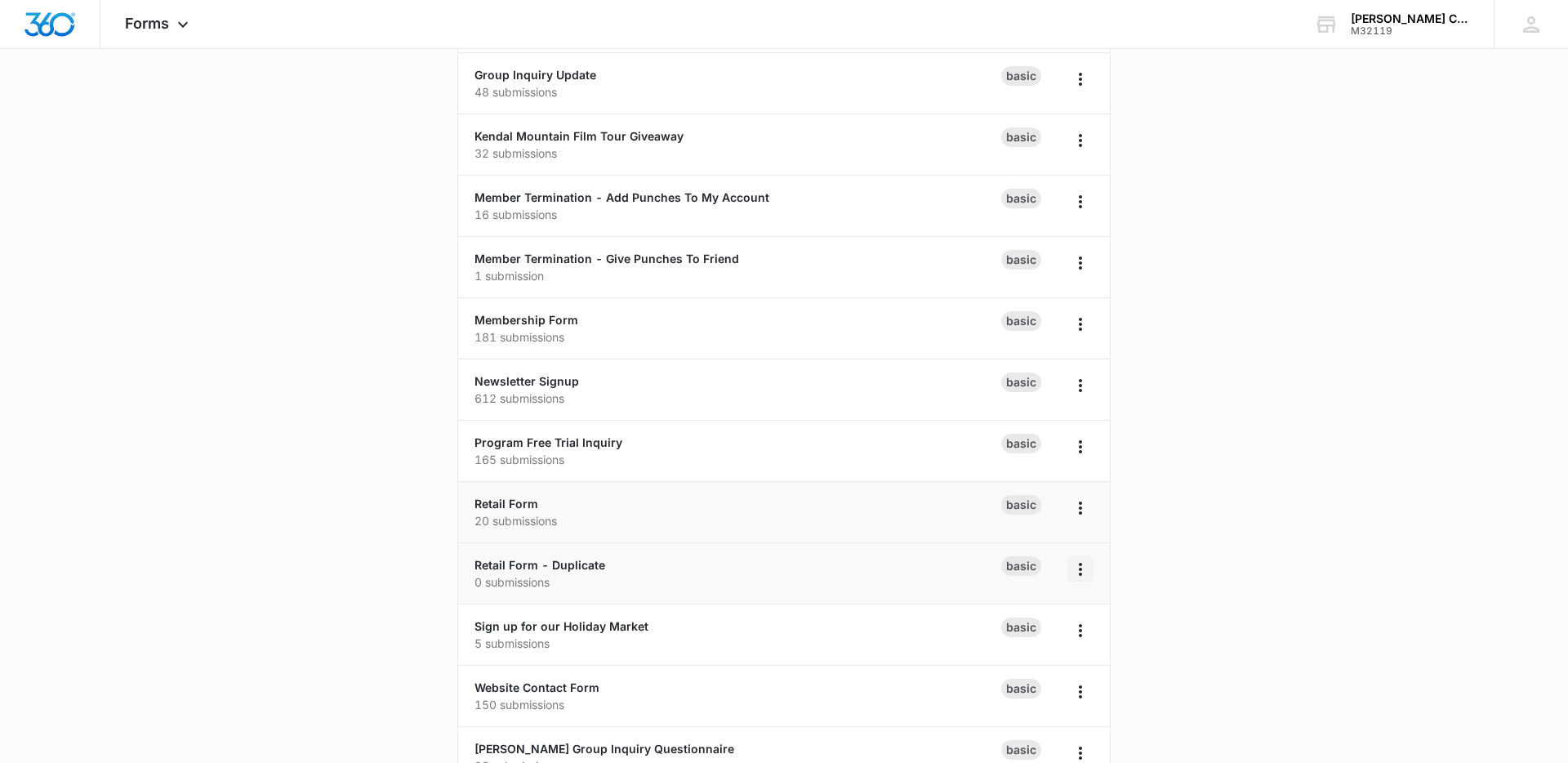
click at [1074, 569] on icon "Overflow Menu" at bounding box center [1081, 569] width 20 height 20
click at [1073, 503] on icon "Overflow Menu" at bounding box center [1081, 507] width 20 height 20
click at [1013, 553] on div "Rename" at bounding box center [1028, 554] width 51 height 12
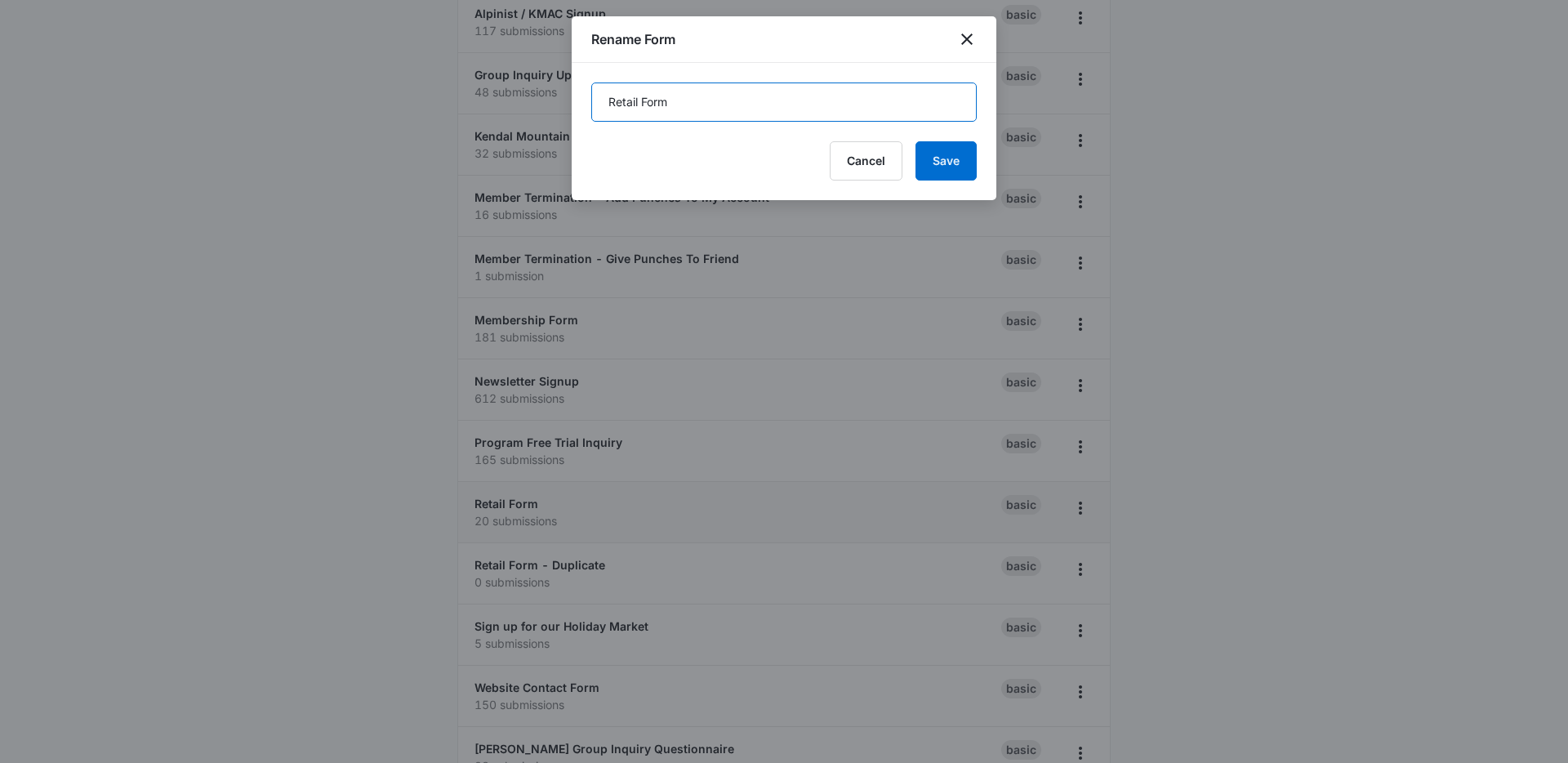
drag, startPoint x: 748, startPoint y: 85, endPoint x: 751, endPoint y: 97, distance: 12.4
click at [749, 91] on input "Retail Form" at bounding box center [784, 102] width 385 height 39
type input "Retail Form xx"
click at [964, 168] on button "Save" at bounding box center [946, 161] width 61 height 39
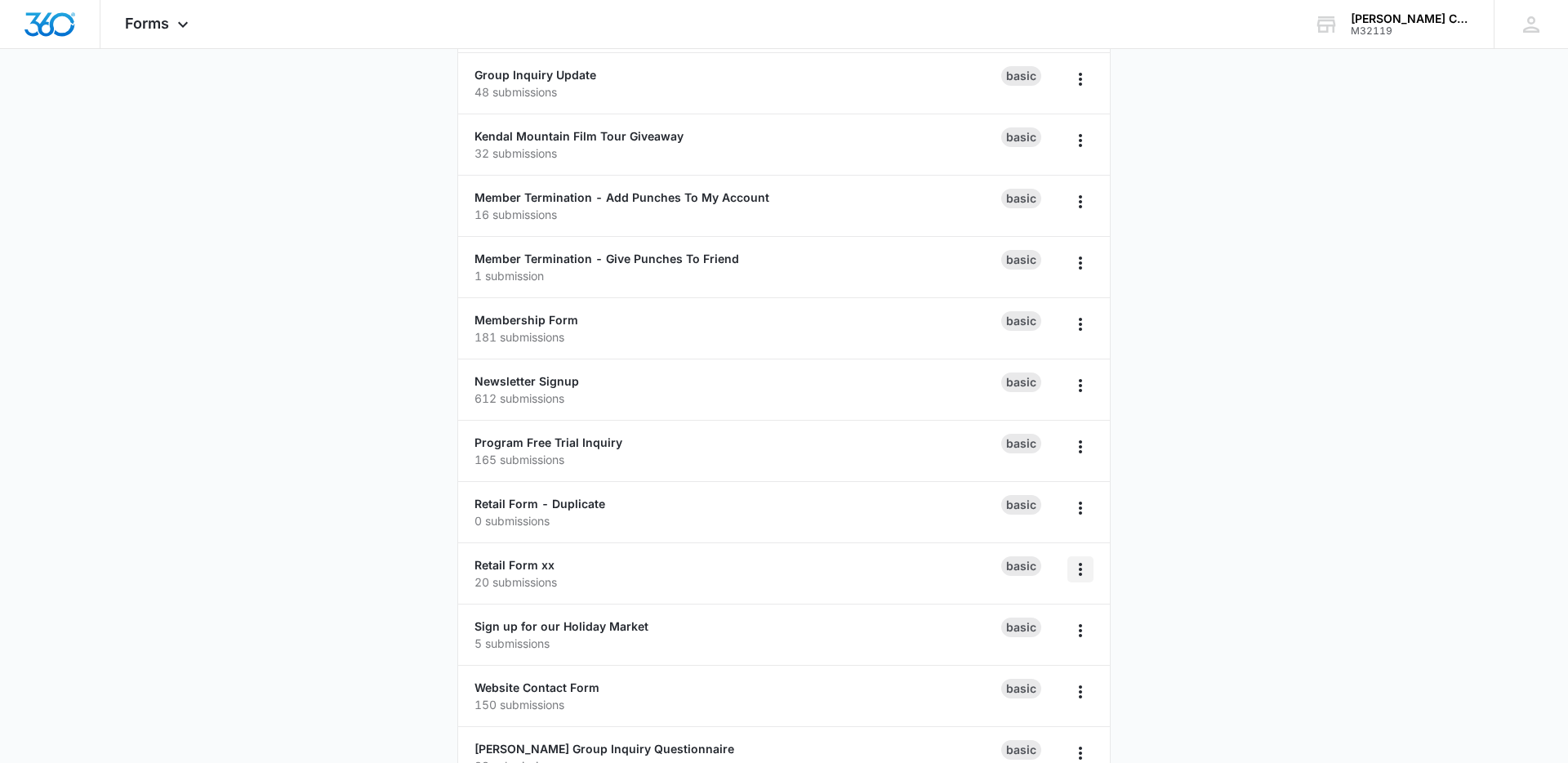
click at [1083, 576] on icon "Overflow Menu" at bounding box center [1081, 569] width 20 height 20
drag, startPoint x: 580, startPoint y: 511, endPoint x: 579, endPoint y: 501, distance: 10.0
click at [580, 509] on div "Retail Form - Duplicate 0 submissions" at bounding box center [738, 512] width 527 height 35
click at [579, 501] on link "Retail Form - Duplicate" at bounding box center [540, 504] width 130 height 14
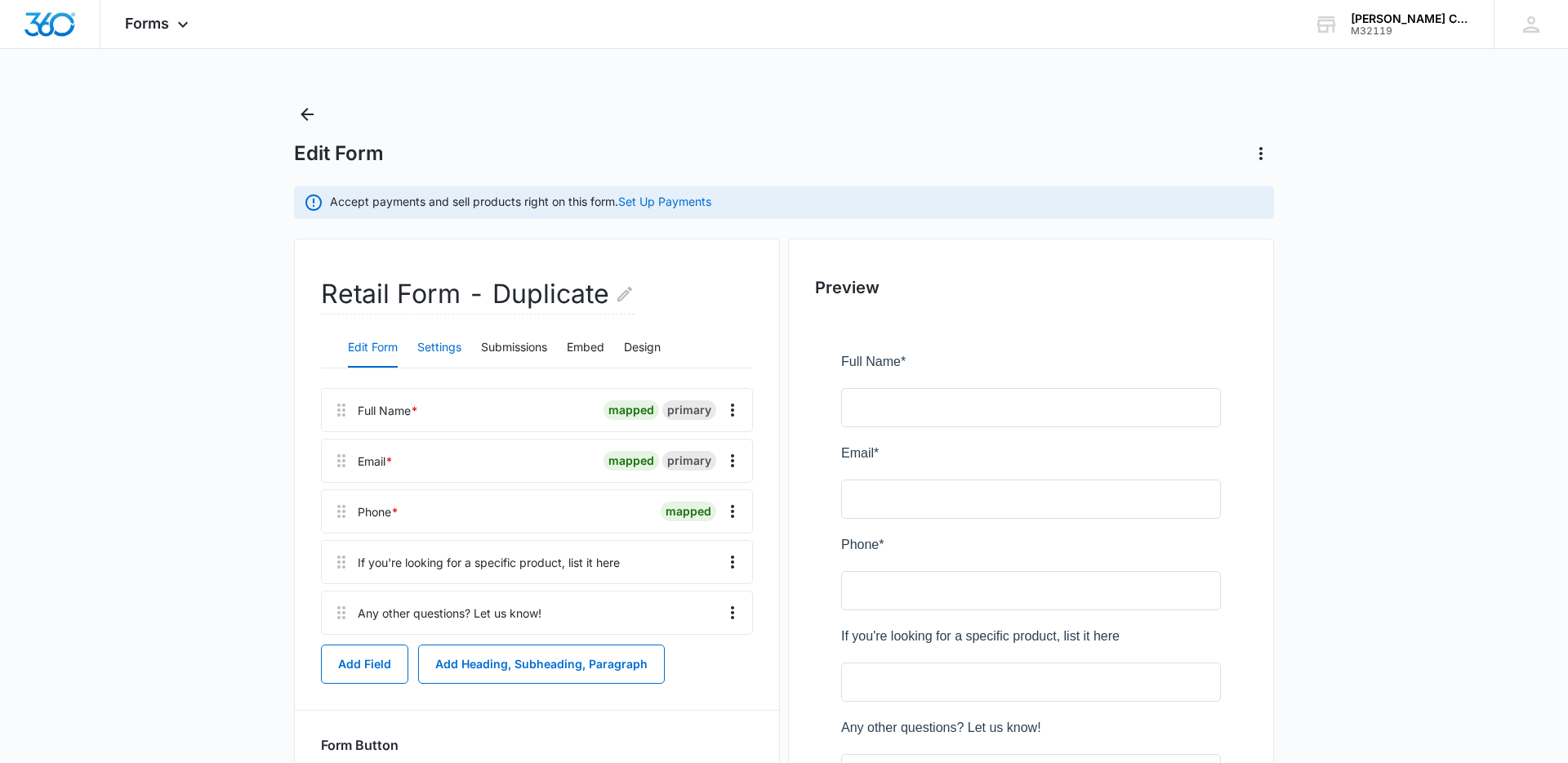
click at [427, 348] on button "Settings" at bounding box center [439, 348] width 44 height 39
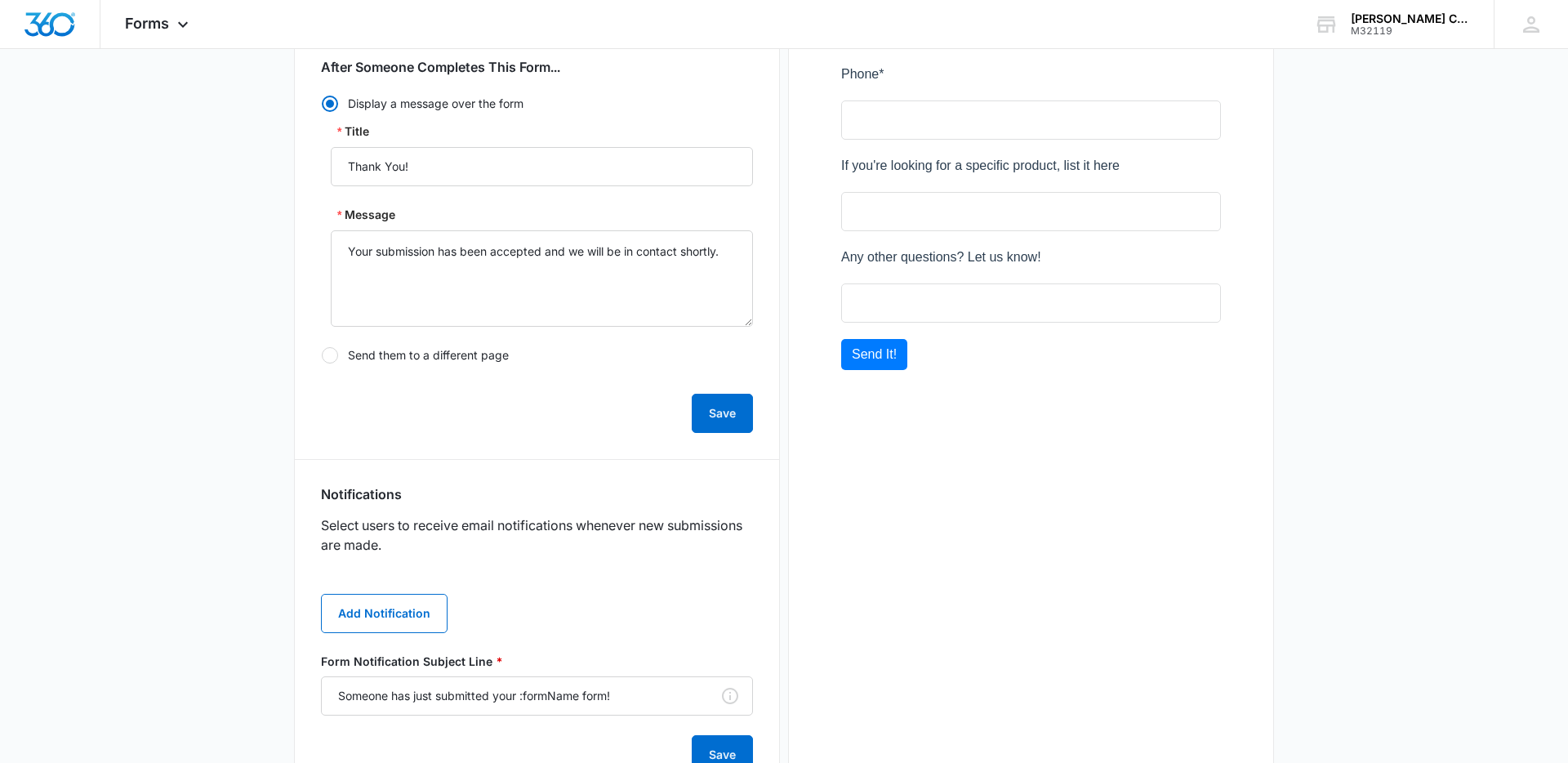
scroll to position [590, 0]
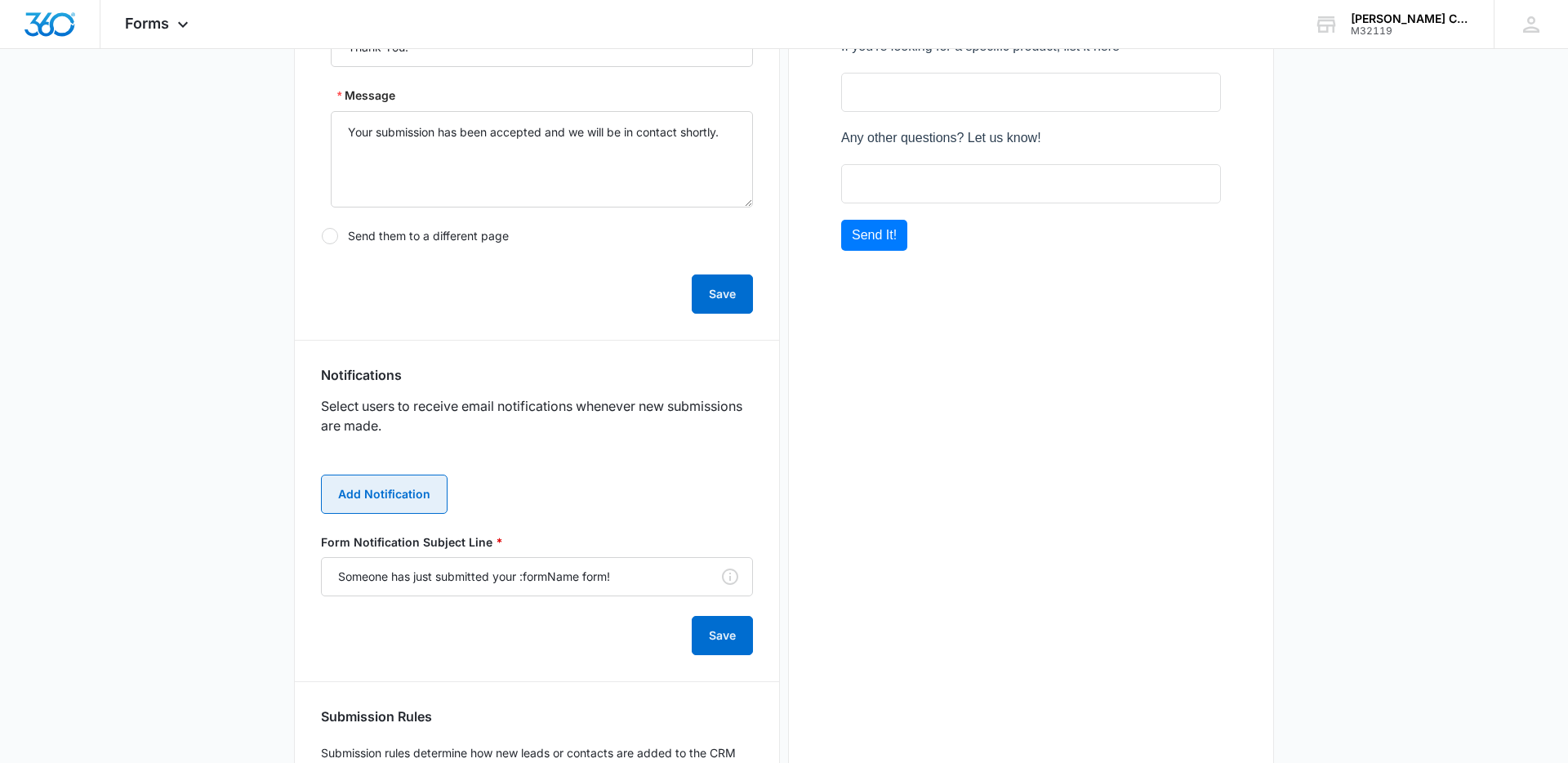
click at [354, 482] on button "Add Notification" at bounding box center [384, 494] width 127 height 39
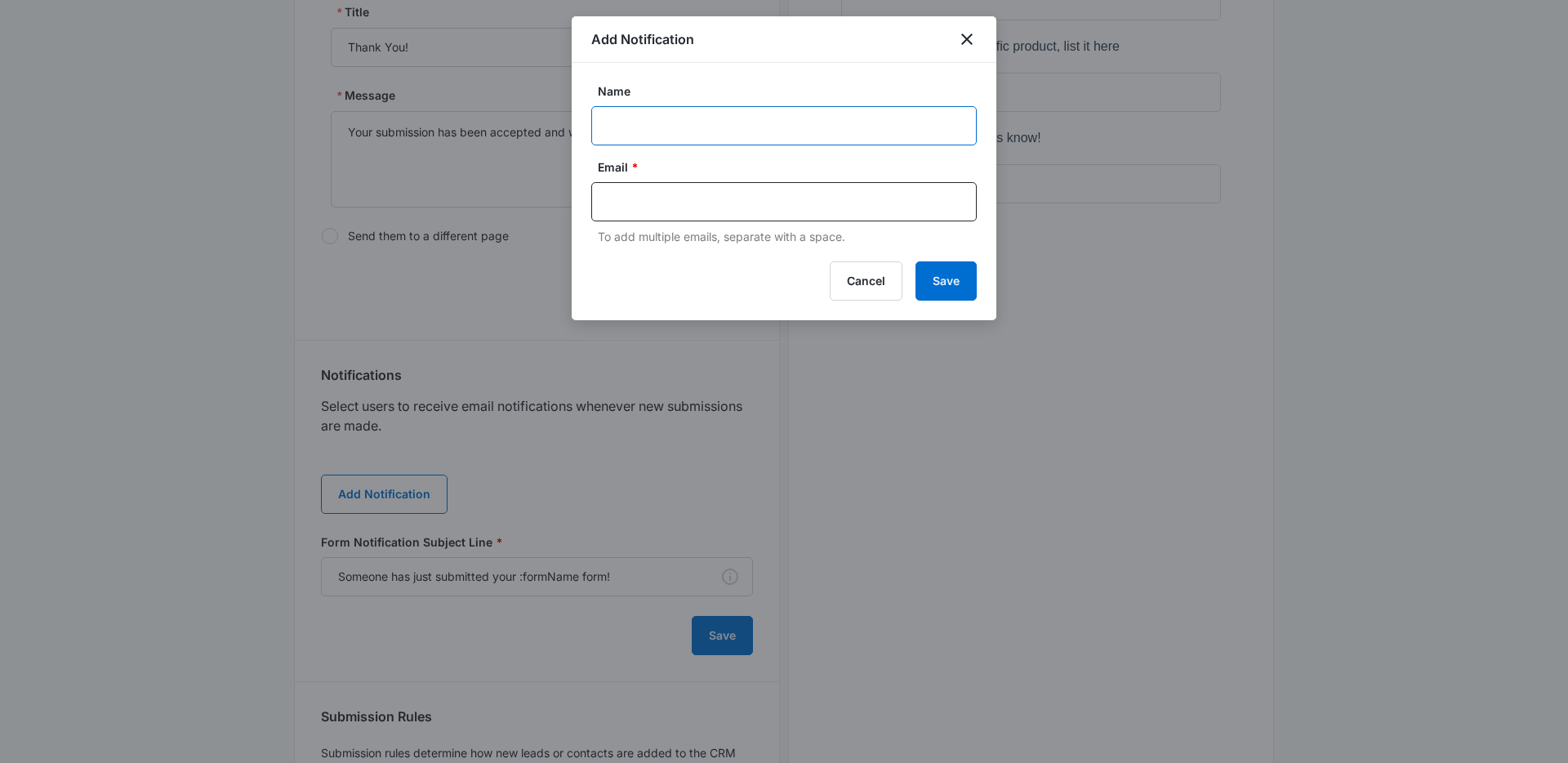
click at [752, 126] on input "Name" at bounding box center [784, 126] width 385 height 39
type input "Ryan"
click at [728, 203] on input "text" at bounding box center [785, 202] width 354 height 25
type input "ry"
click at [630, 200] on icon "Remove" at bounding box center [631, 202] width 11 height 11
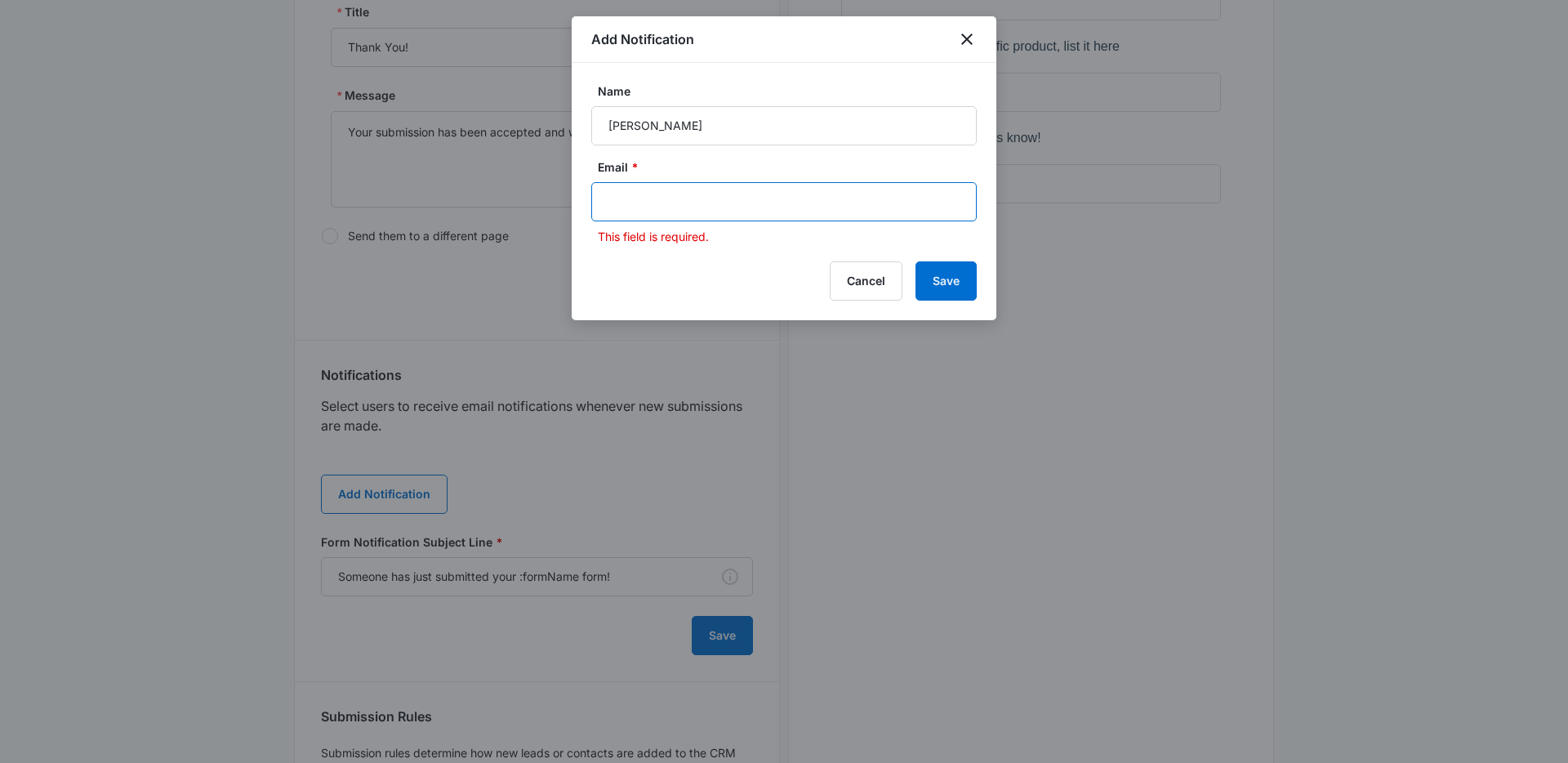
click at [637, 203] on input "text" at bounding box center [785, 202] width 354 height 25
paste input "ryan@whetstoneclimbing.com"
type input "ryan@whetstoneclimbing.com"
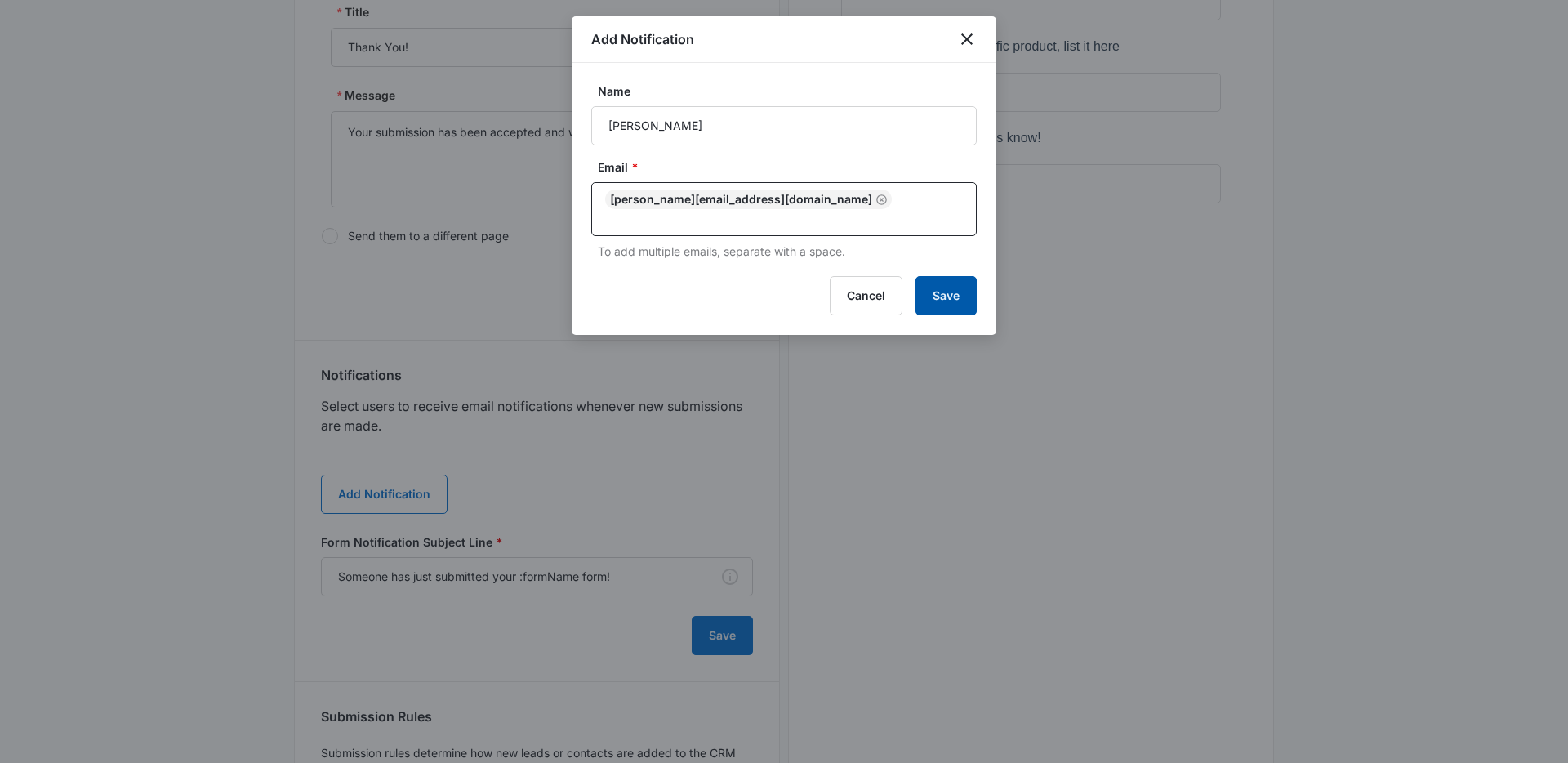
click at [934, 280] on button "Save" at bounding box center [946, 295] width 61 height 39
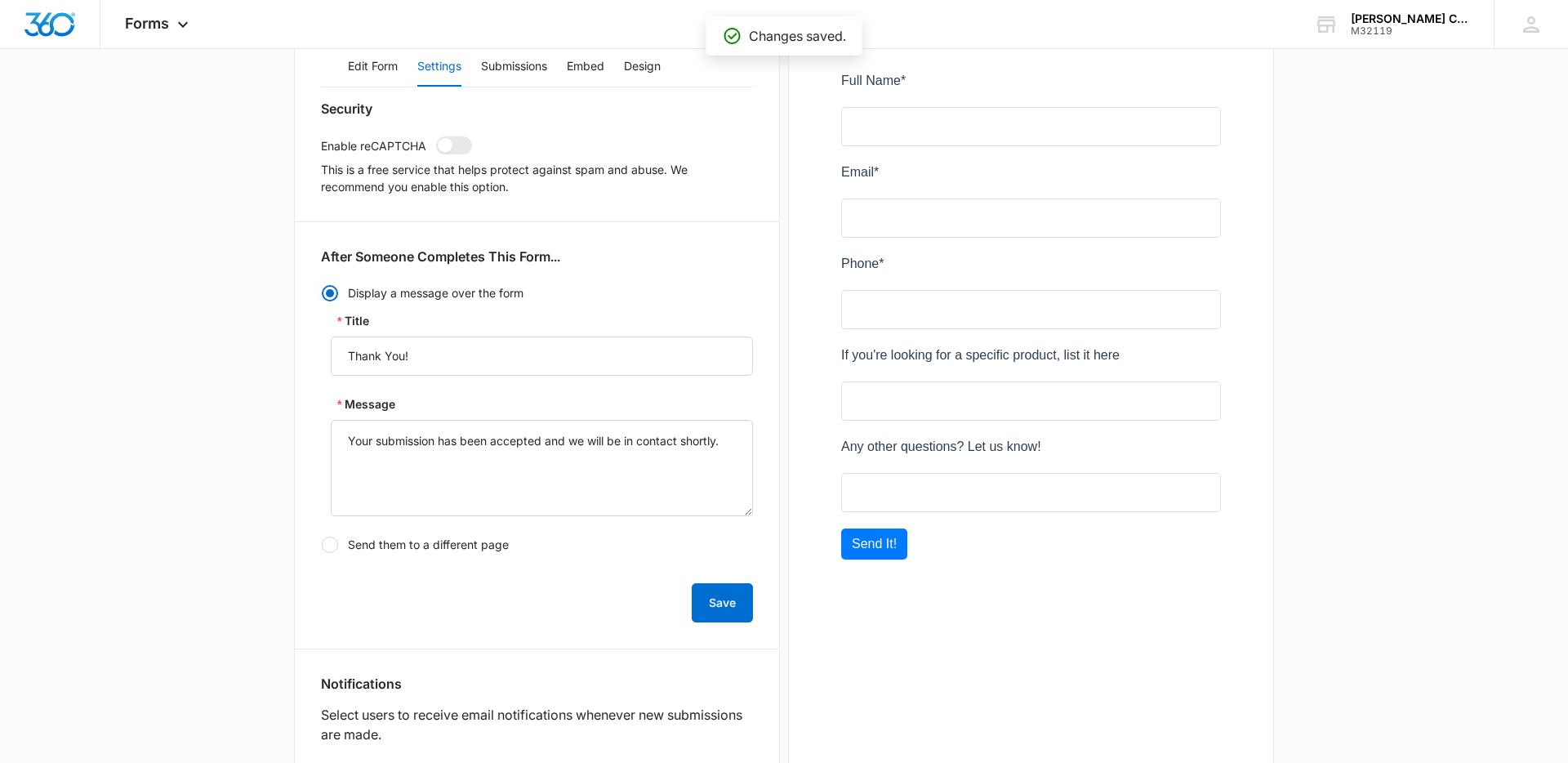
scroll to position [277, 0]
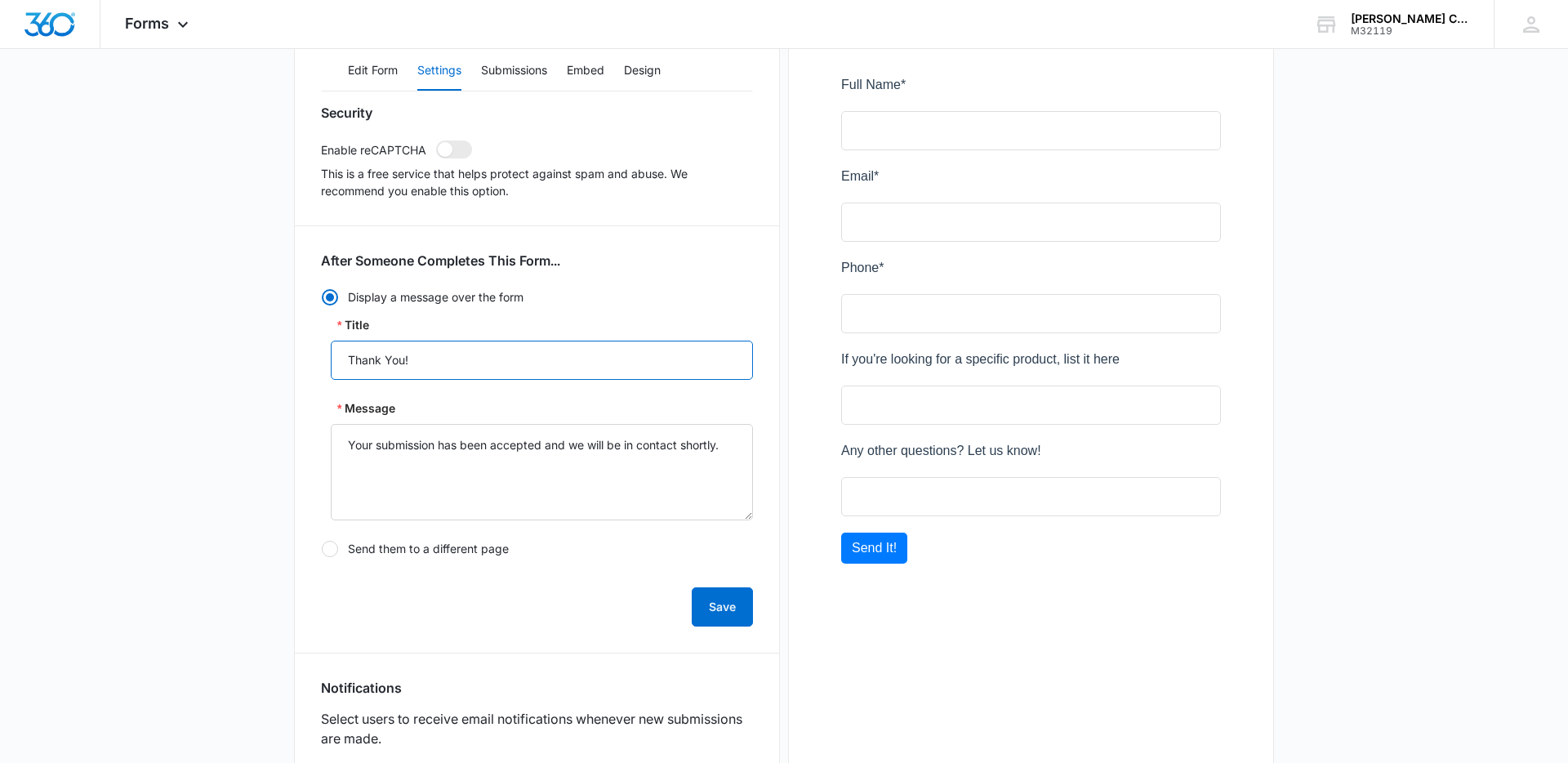
click at [498, 357] on input "Thank You!" at bounding box center [542, 360] width 422 height 39
type input "Thanks"
type textarea "We've received your question. We'll get back to ya soon!"
click at [727, 605] on button "Save" at bounding box center [722, 607] width 61 height 39
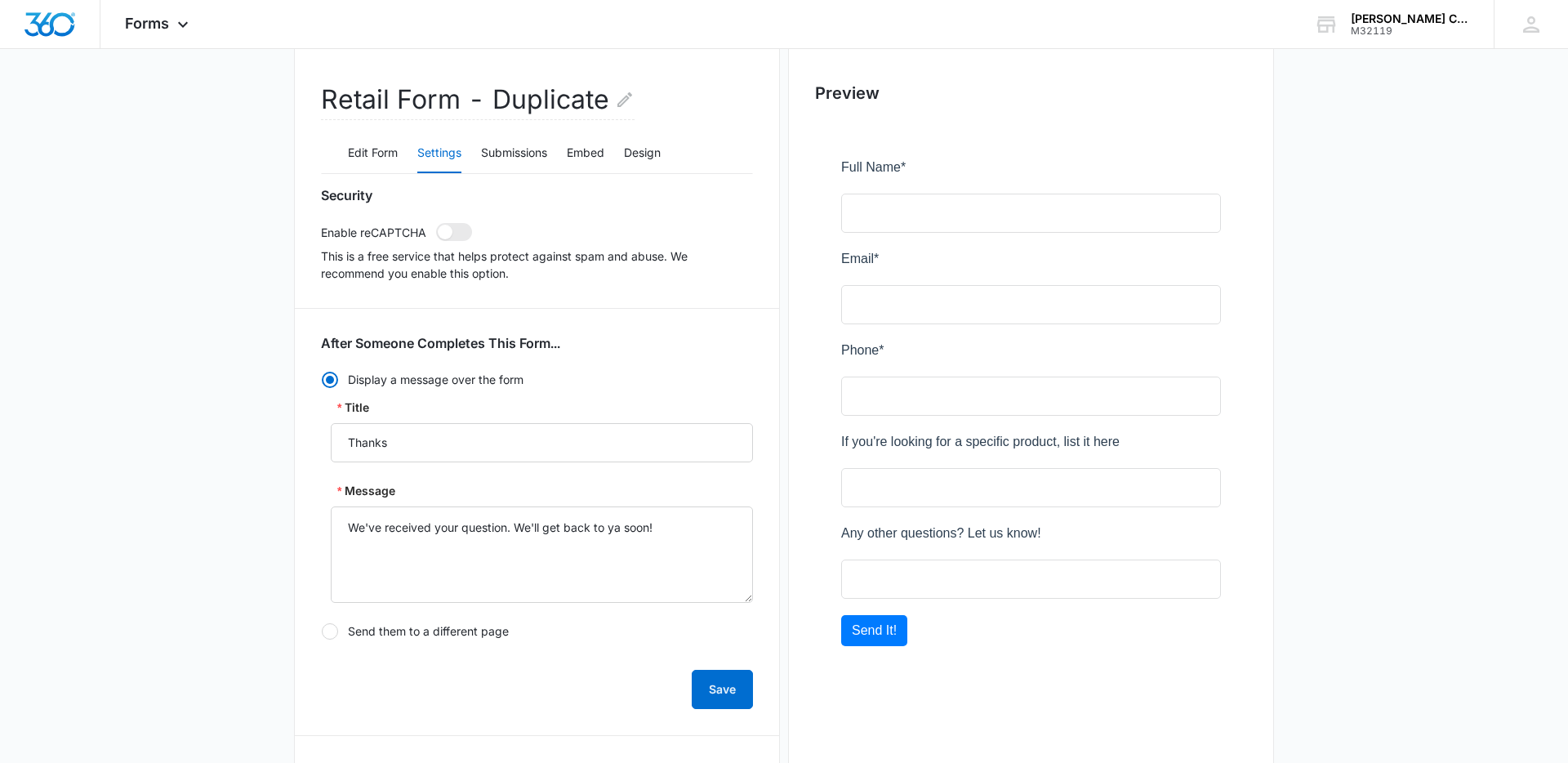
scroll to position [0, 0]
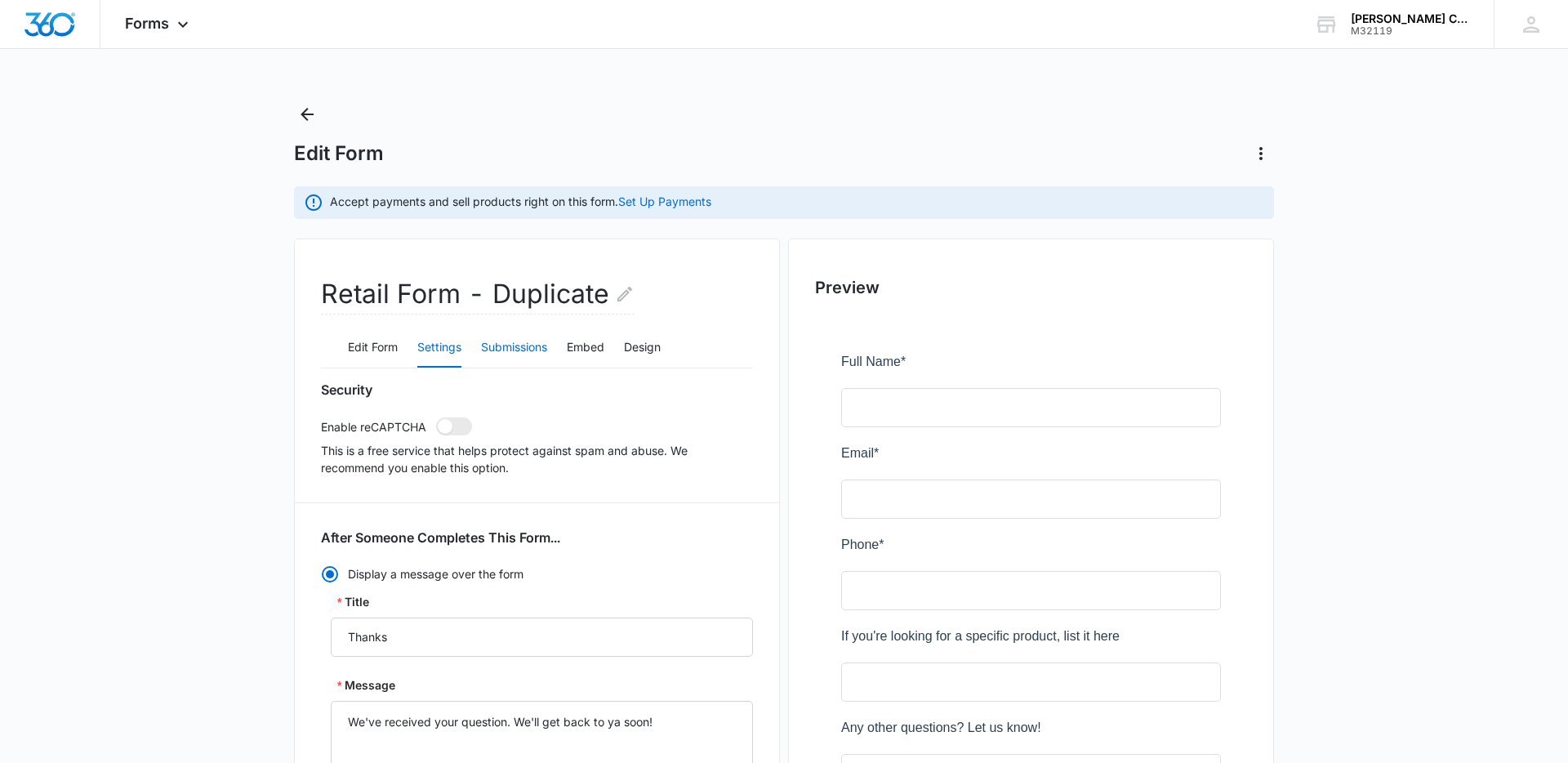
drag, startPoint x: 500, startPoint y: 352, endPoint x: 528, endPoint y: 350, distance: 28.1
click at [501, 352] on button "Submissions" at bounding box center [514, 348] width 67 height 39
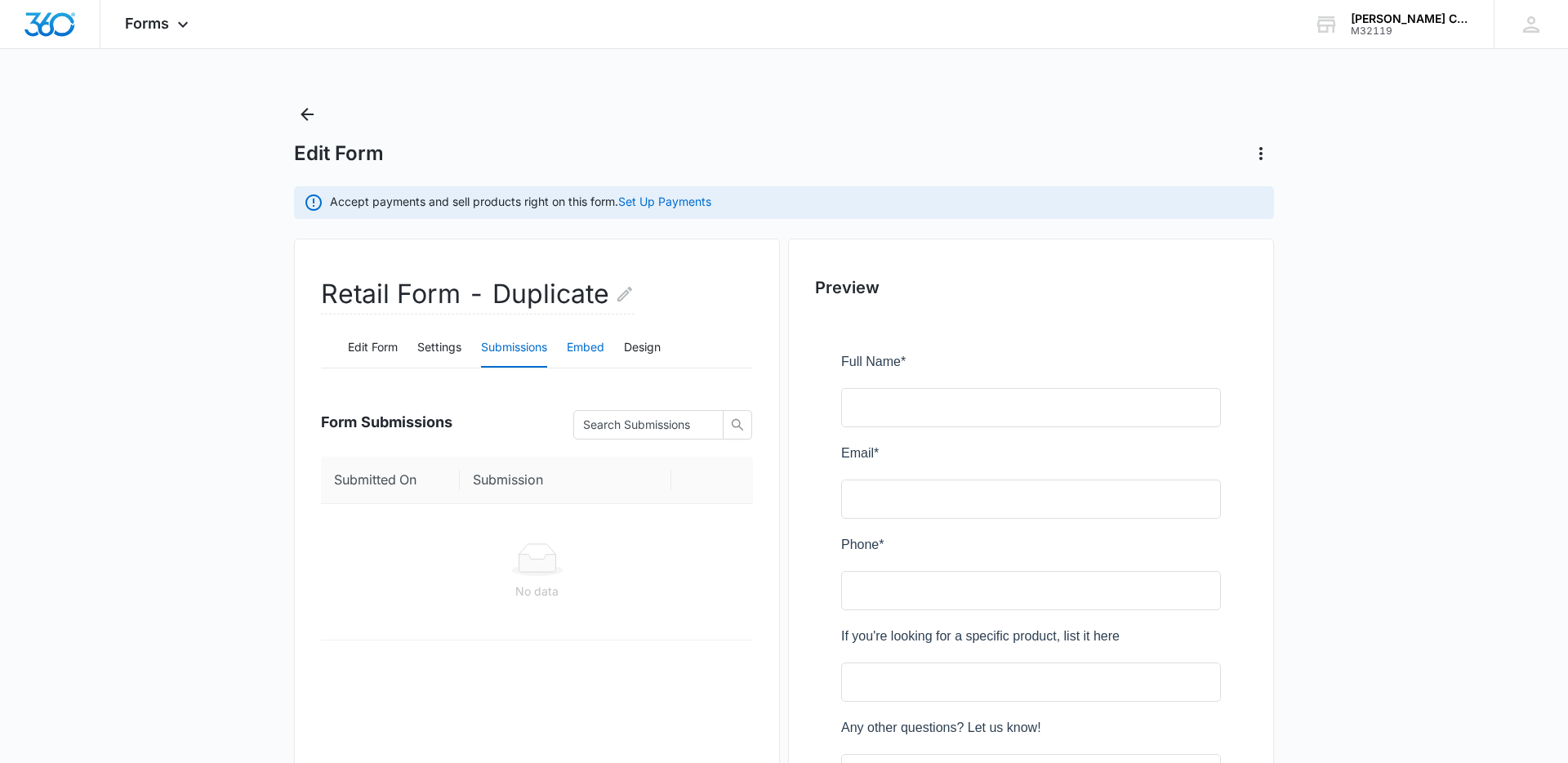
click at [586, 350] on button "Embed" at bounding box center [586, 348] width 37 height 39
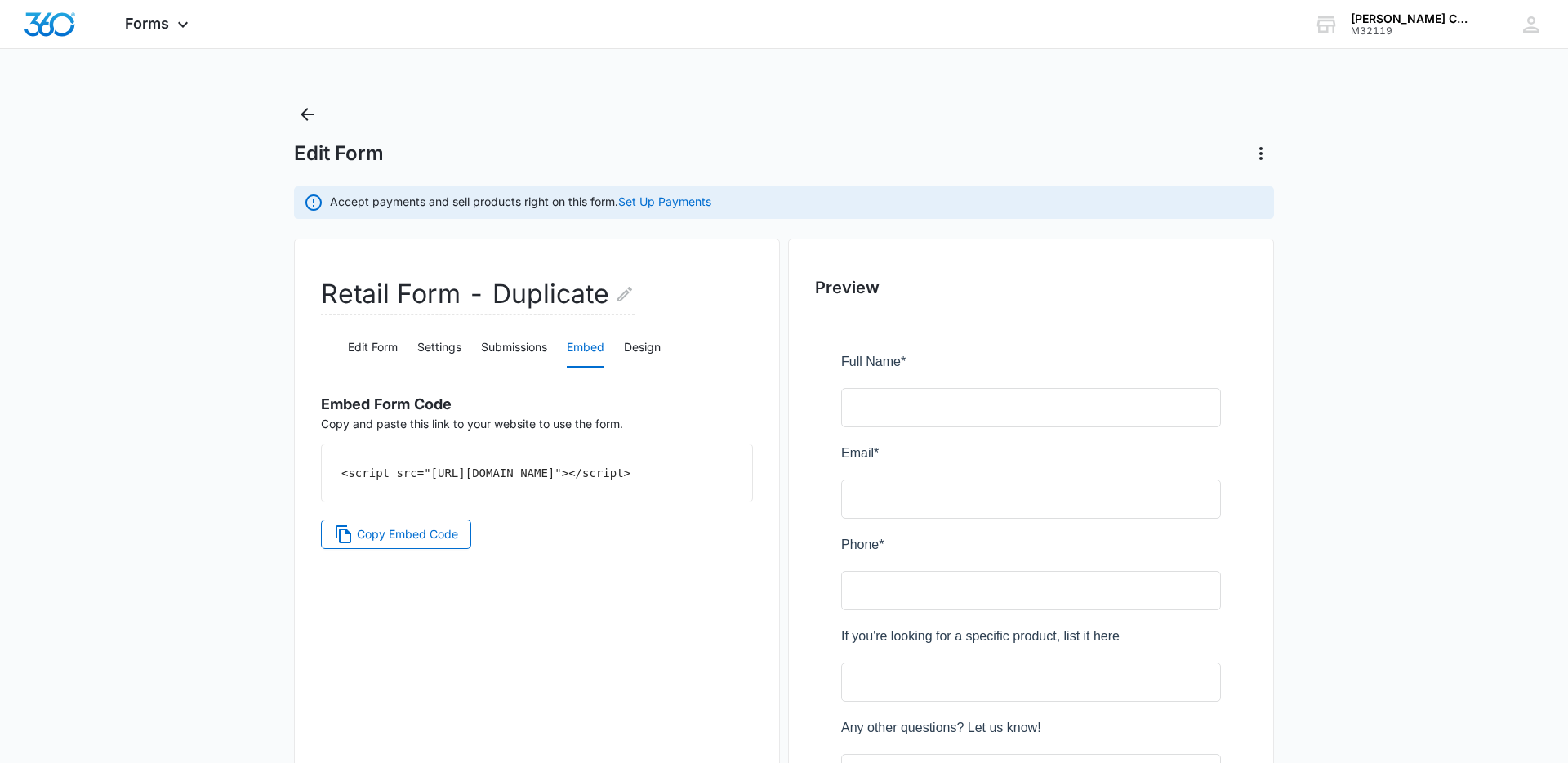
drag, startPoint x: 545, startPoint y: 487, endPoint x: 334, endPoint y: 468, distance: 211.9
click at [334, 468] on div "<script src="https://forms.marketing360.com/load.js?id=689cfcd7737b61f15d021032…" at bounding box center [537, 473] width 430 height 57
copy code "<script src="https://forms.marketing360.com/load.js?id=689cfcd7737b61f15d021032…"
click at [141, 18] on span "Forms" at bounding box center [147, 23] width 44 height 17
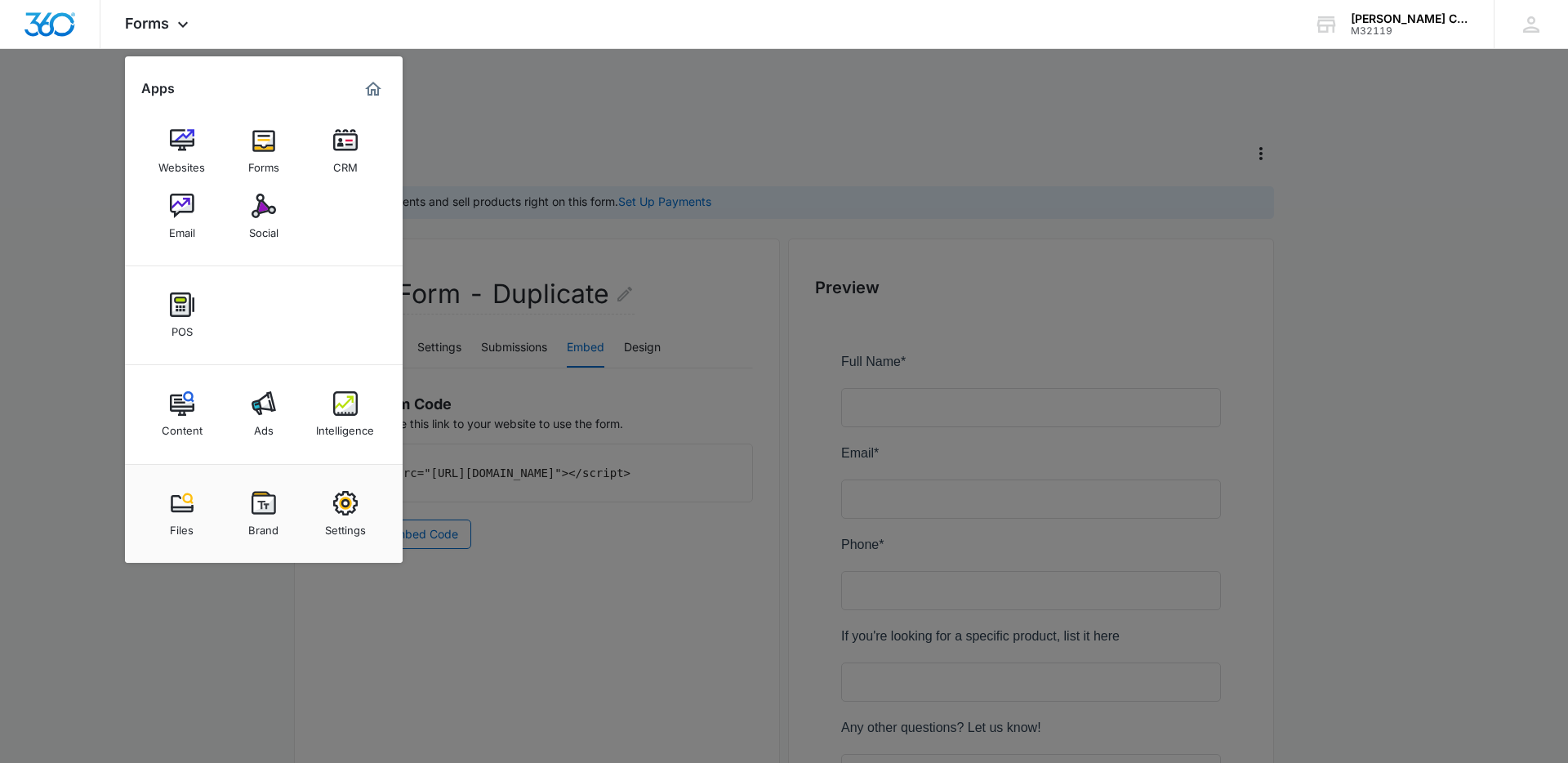
click at [593, 135] on div at bounding box center [784, 382] width 1568 height 763
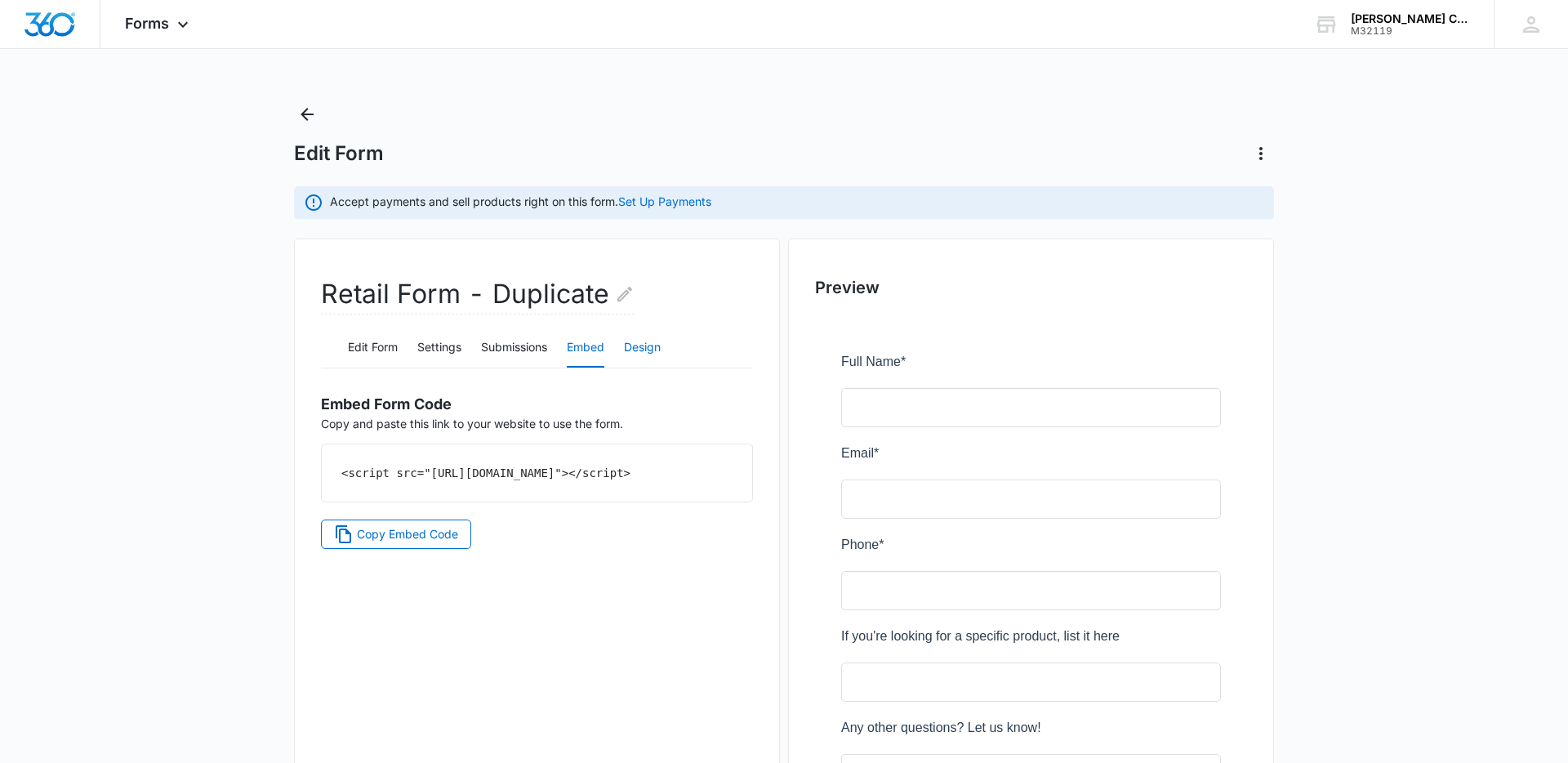
click at [642, 348] on button "Design" at bounding box center [642, 348] width 36 height 39
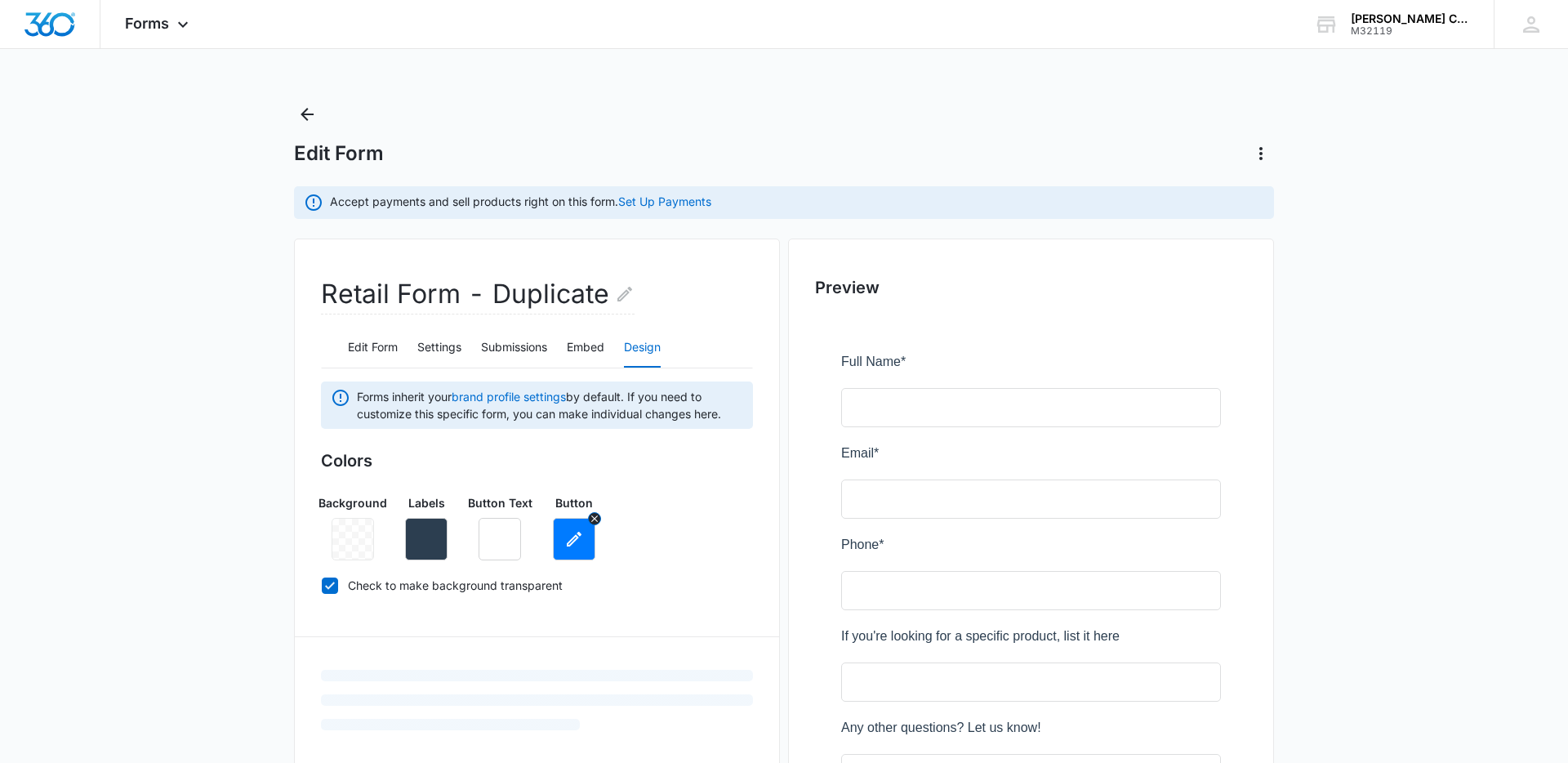
scroll to position [4, 0]
click at [581, 549] on button "button" at bounding box center [574, 536] width 43 height 43
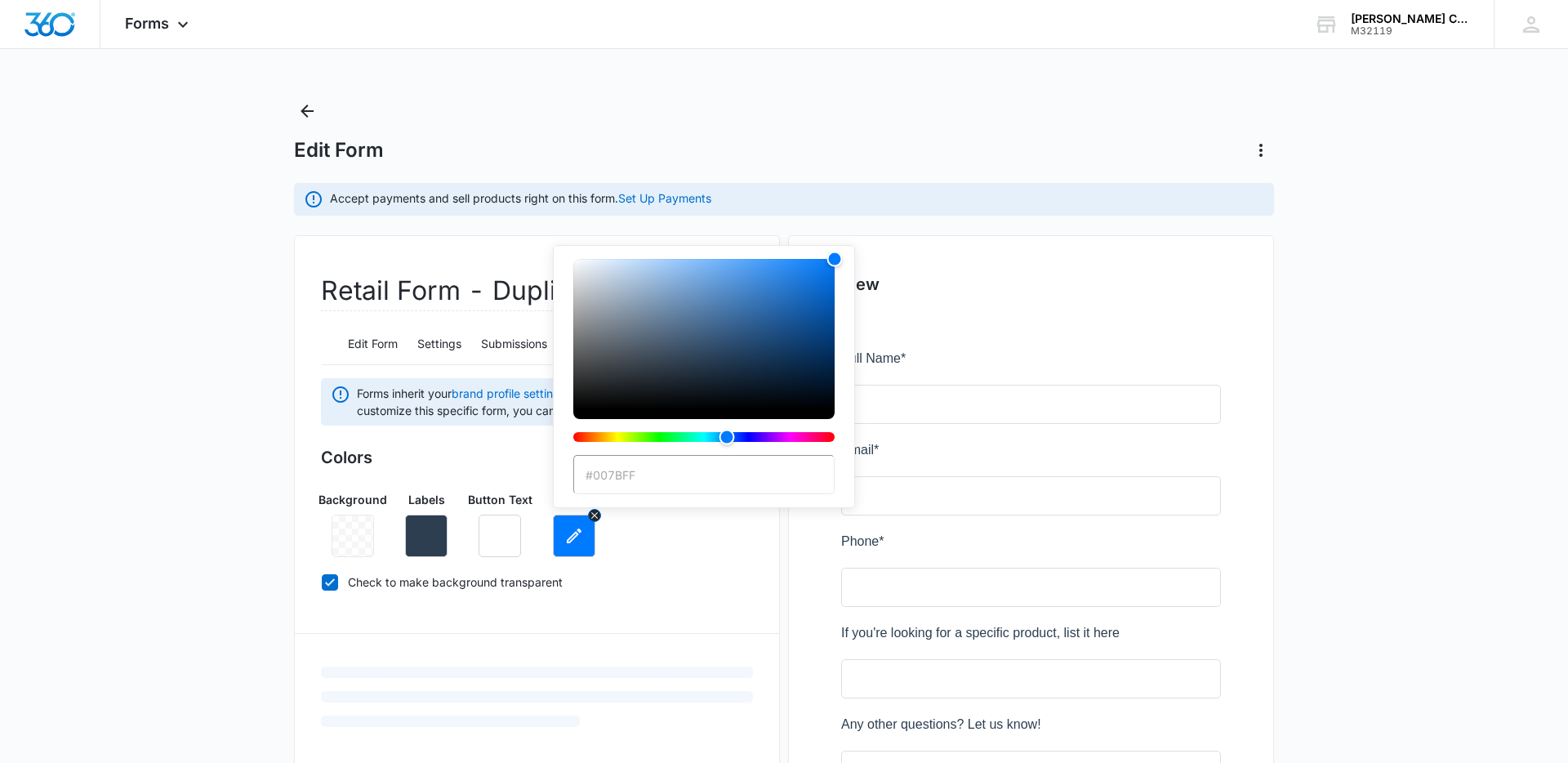
scroll to position [0, 0]
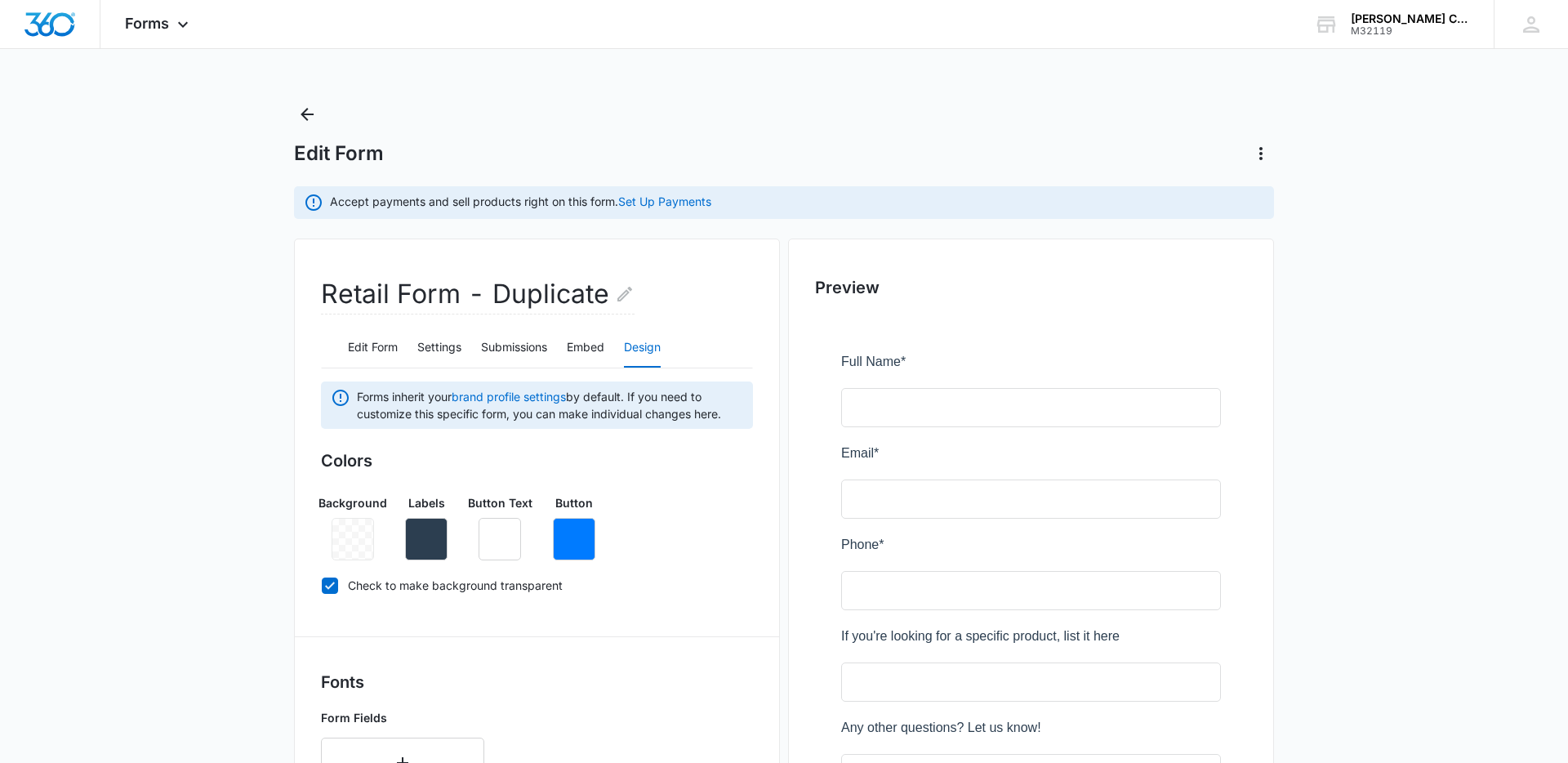
click at [692, 548] on div "Background Labels Button Text Button" at bounding box center [537, 520] width 432 height 79
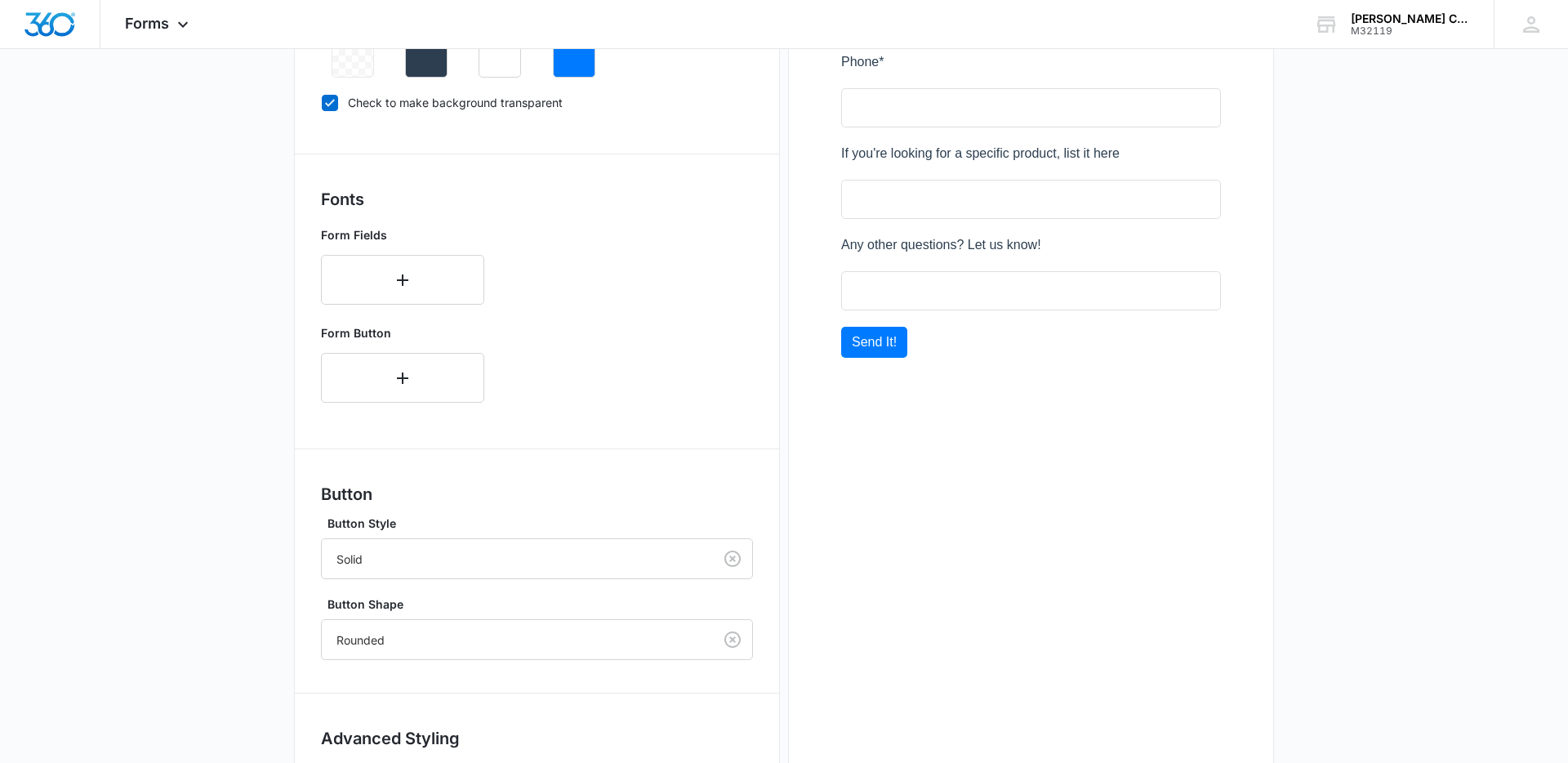
scroll to position [535, 0]
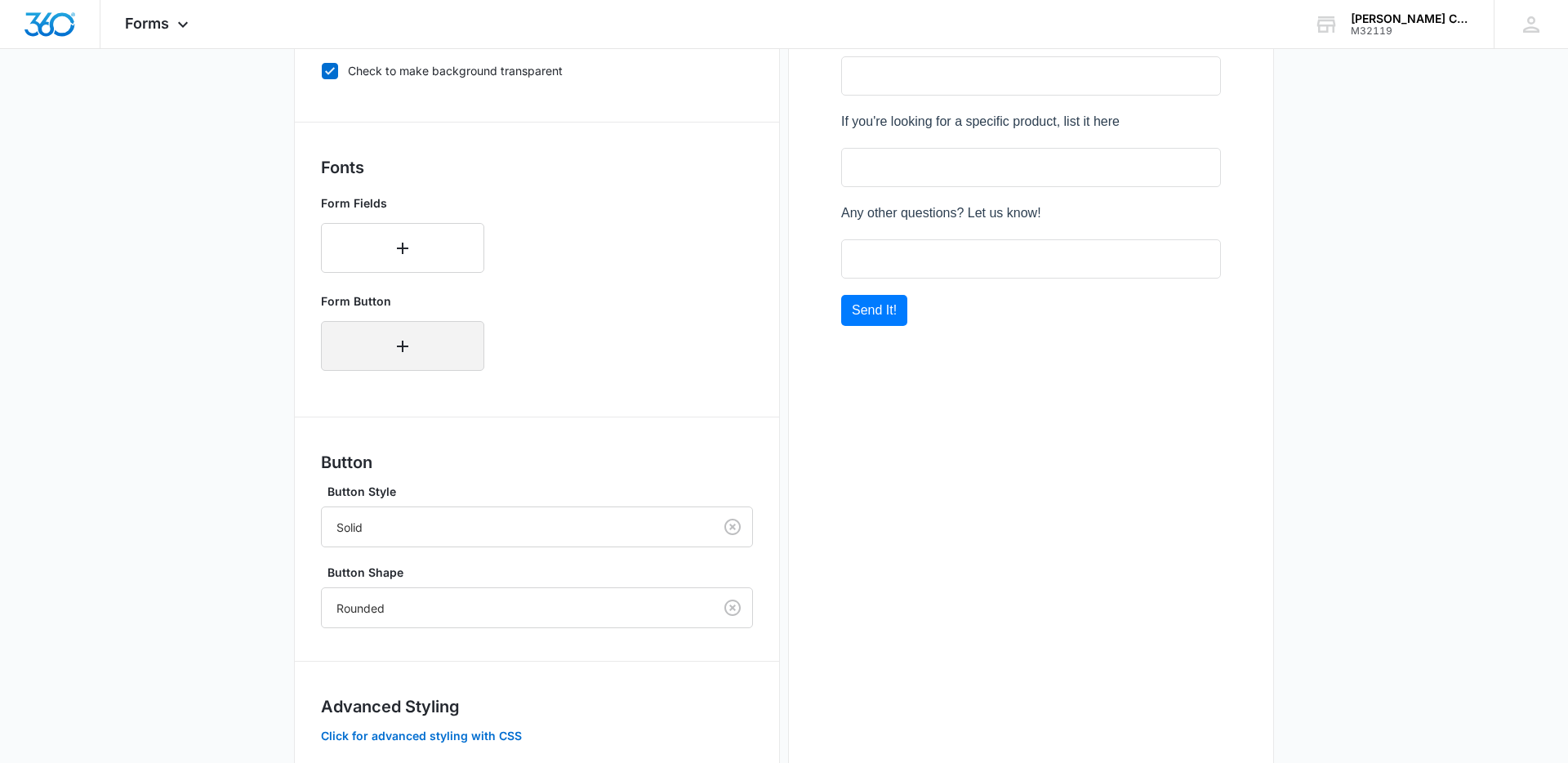
click at [429, 342] on button "button" at bounding box center [403, 346] width 163 height 50
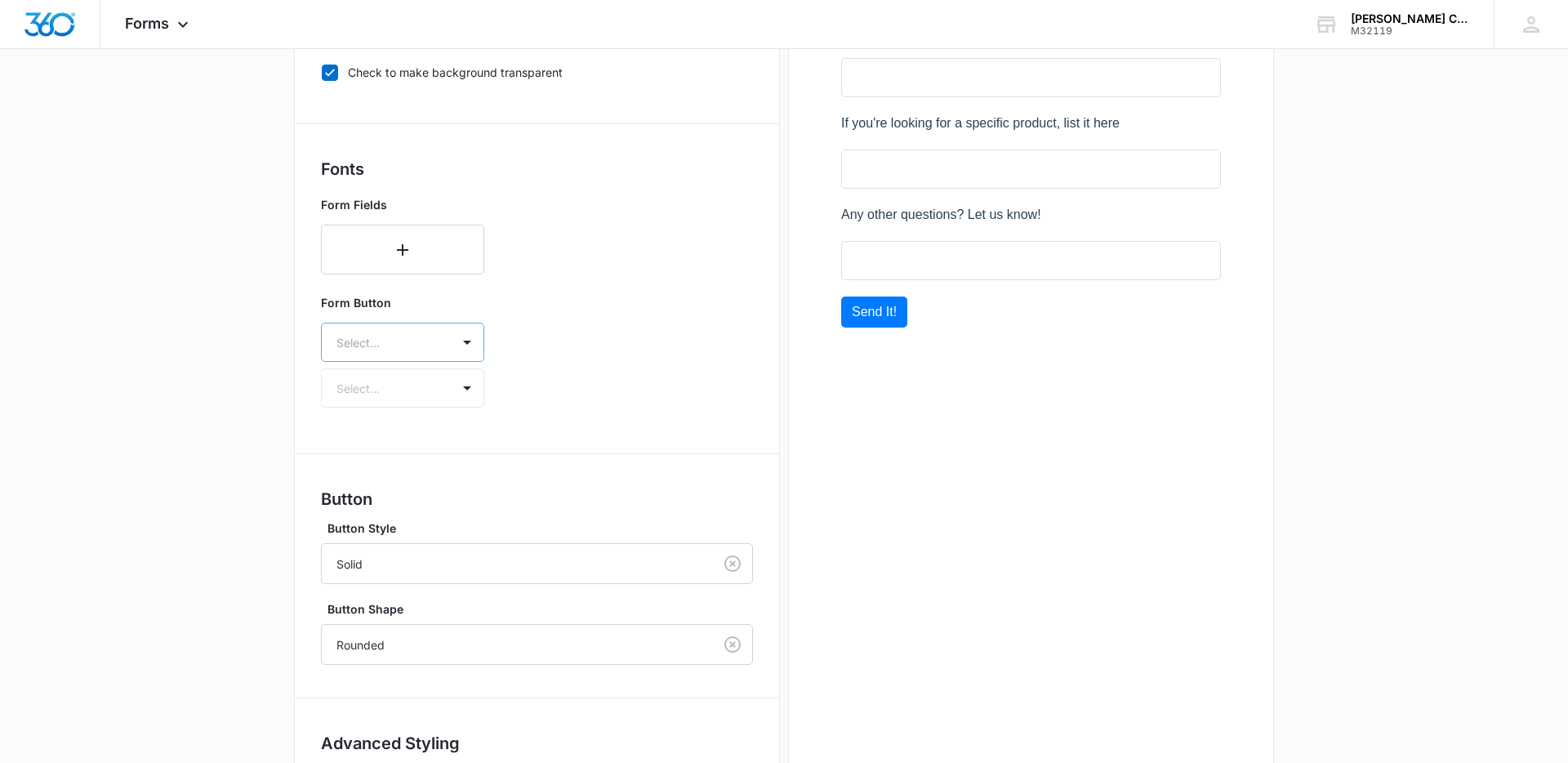
click at [426, 342] on div at bounding box center [382, 342] width 93 height 20
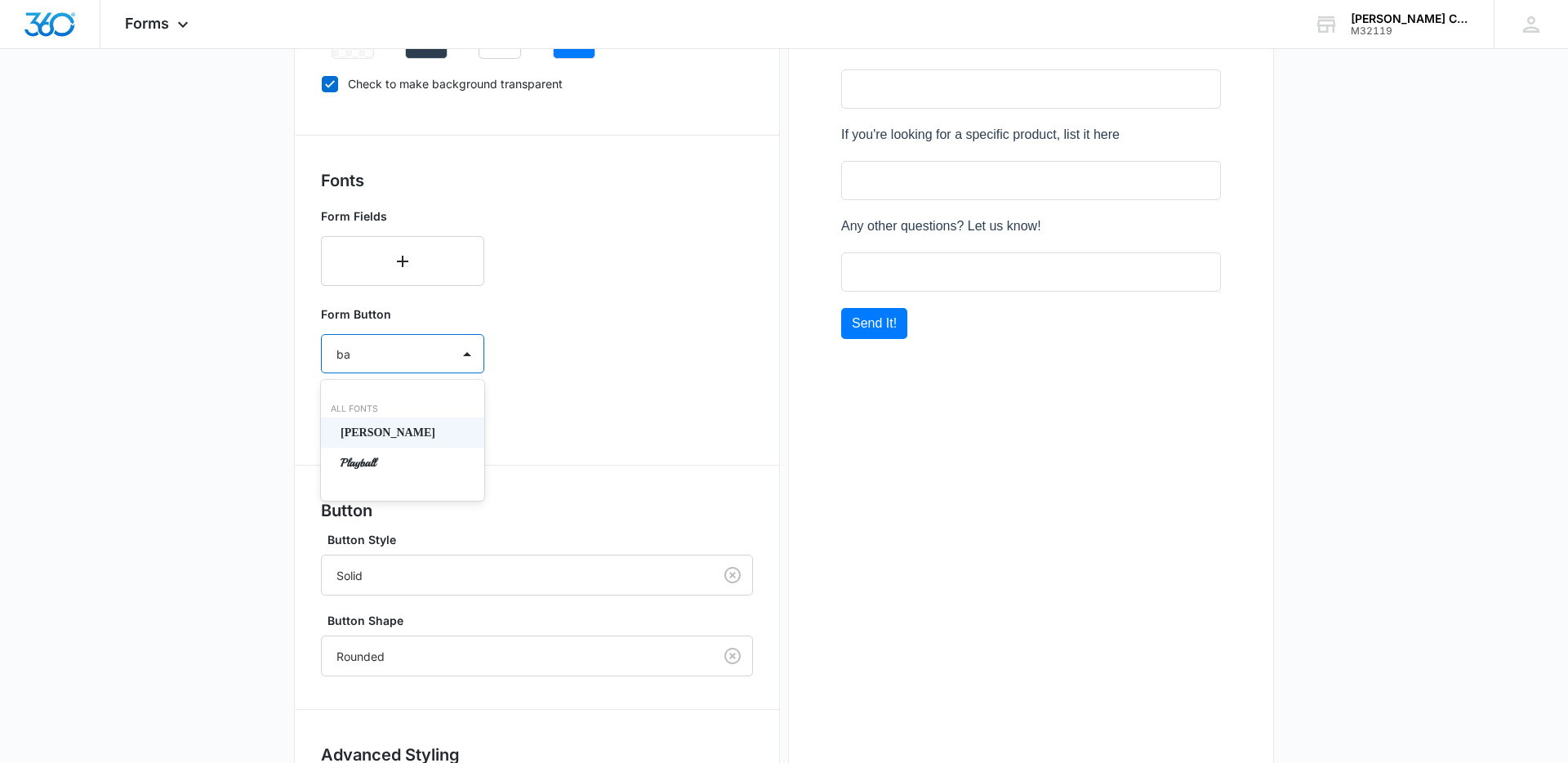
type input "bar"
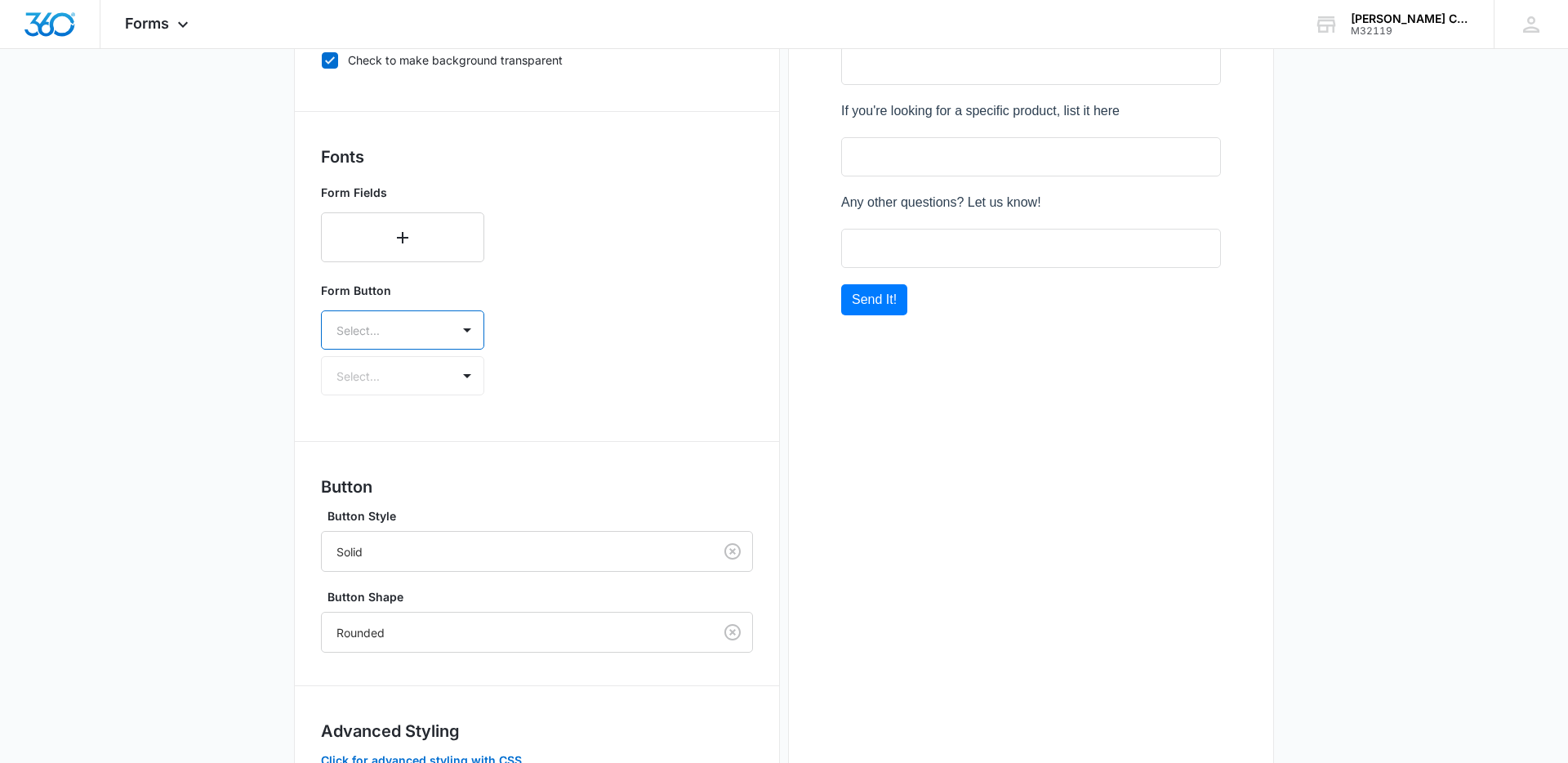
scroll to position [649, 0]
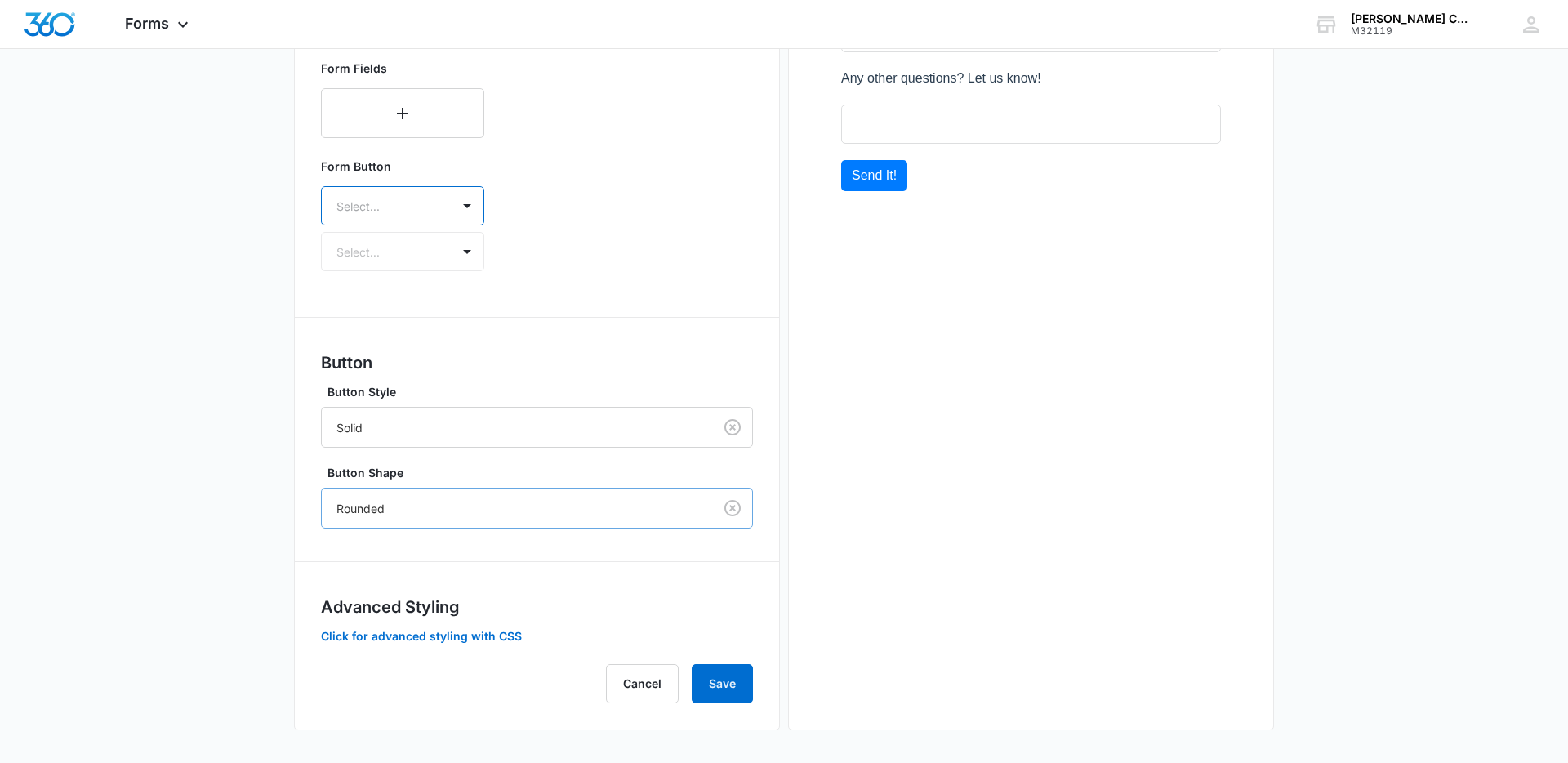
click at [518, 503] on div at bounding box center [514, 507] width 355 height 20
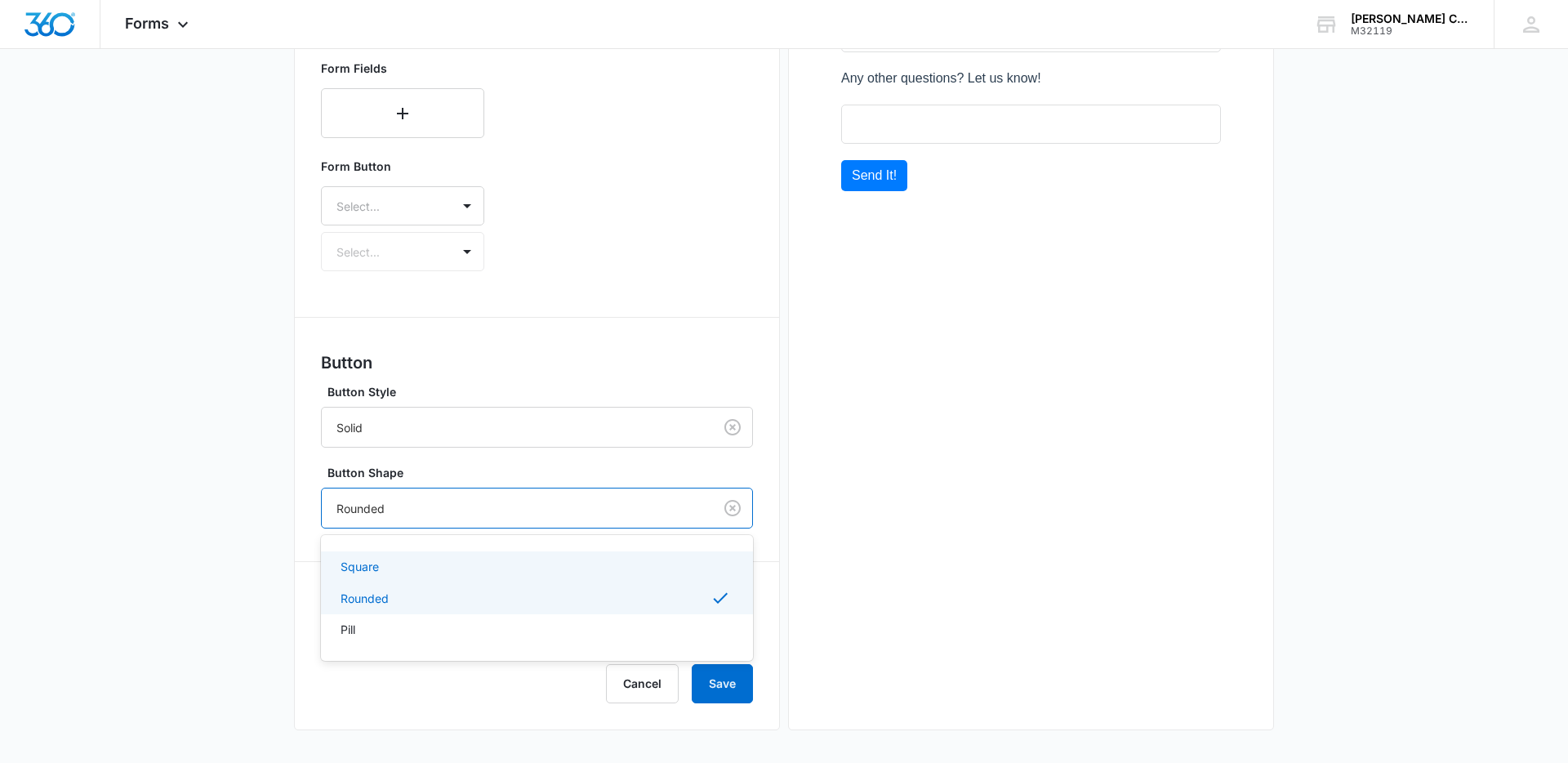
click at [508, 559] on div "Square" at bounding box center [535, 566] width 390 height 17
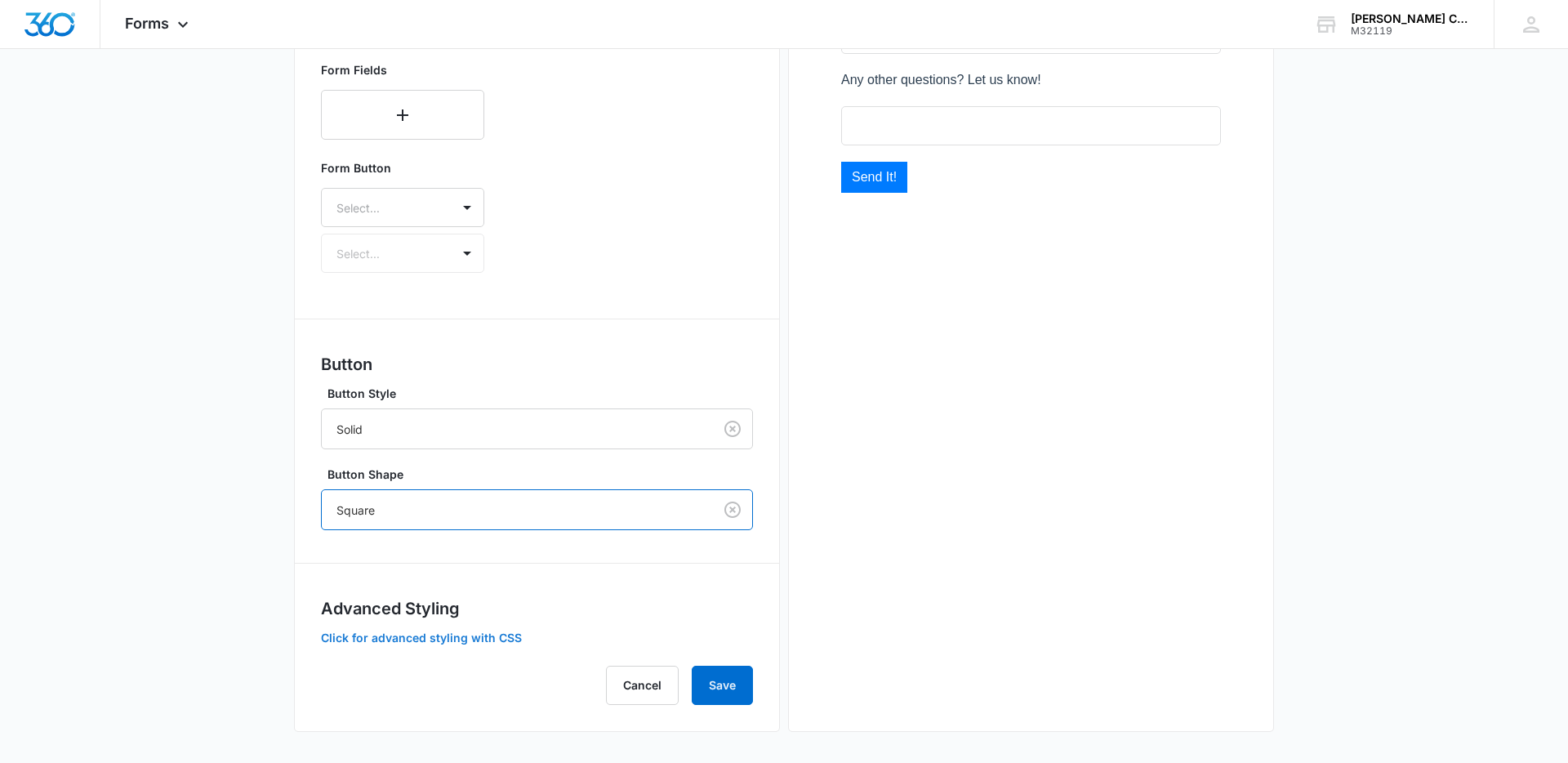
click at [488, 638] on button "Click for advanced styling with CSS" at bounding box center [422, 637] width 201 height 12
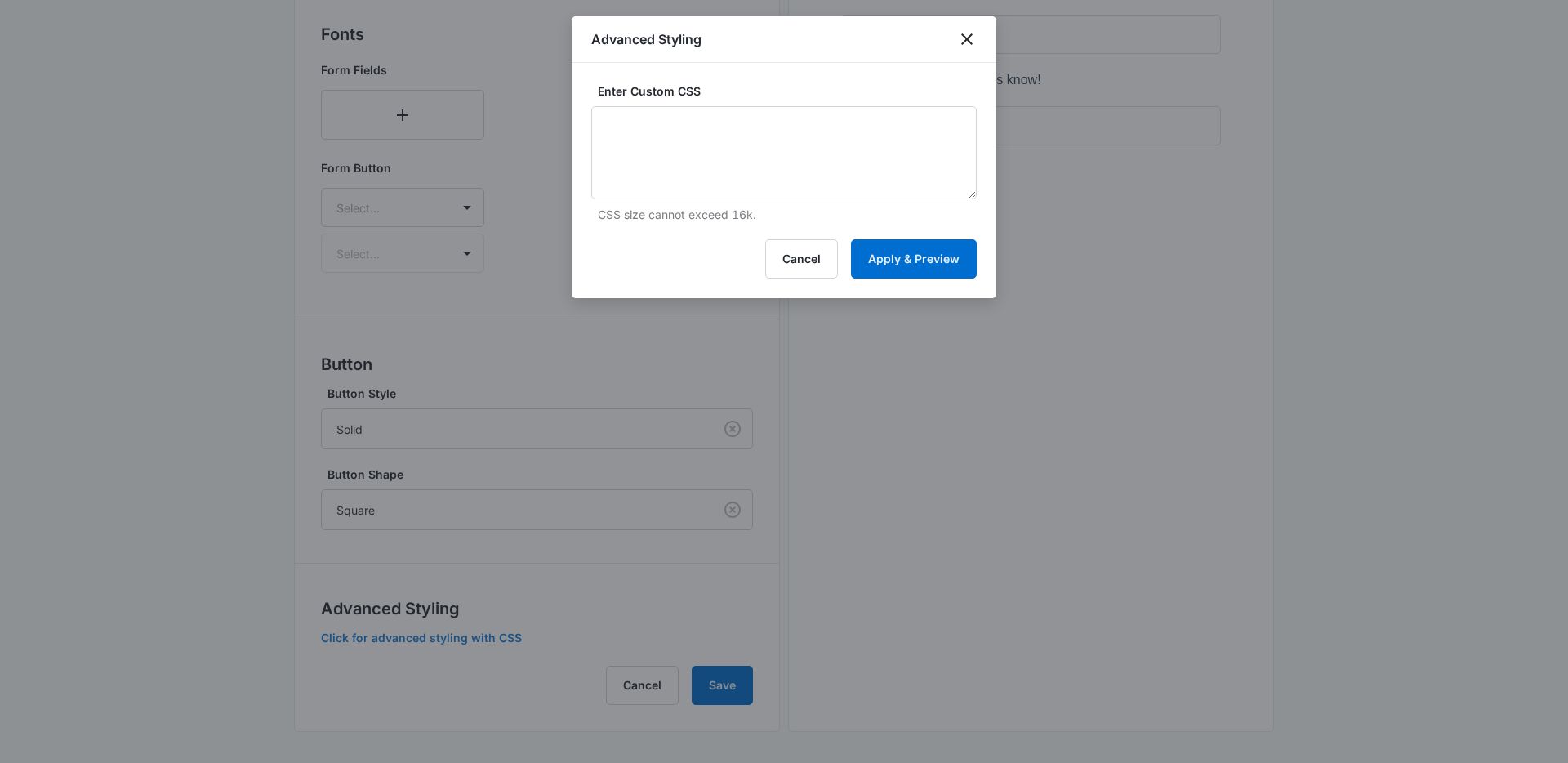
scroll to position [647, 0]
click at [750, 138] on textarea at bounding box center [784, 153] width 385 height 93
paste textarea ".btn-primary { transition: border-color 200ms,color 200ms,background-color 200m…"
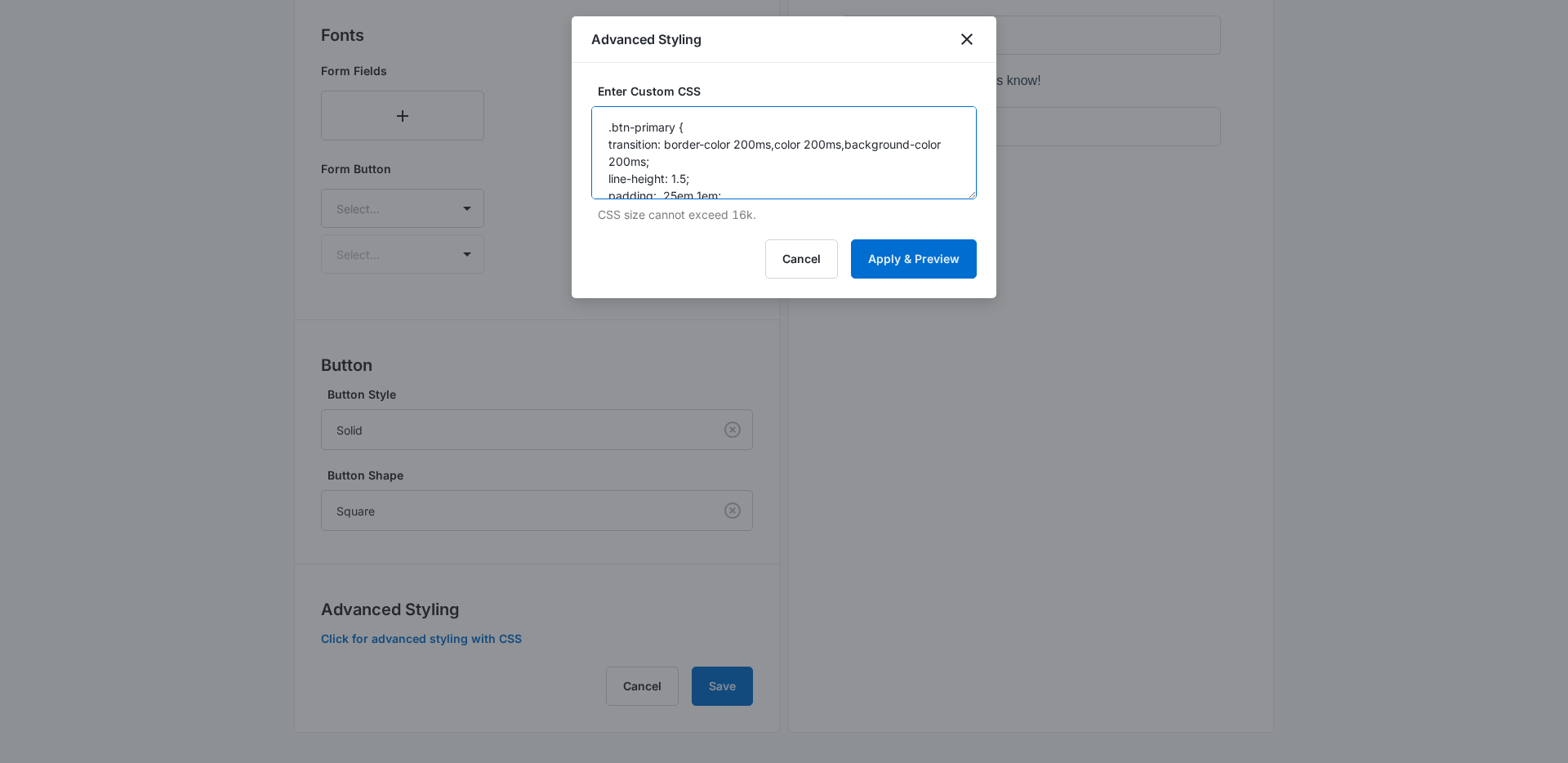
scroll to position [382, 0]
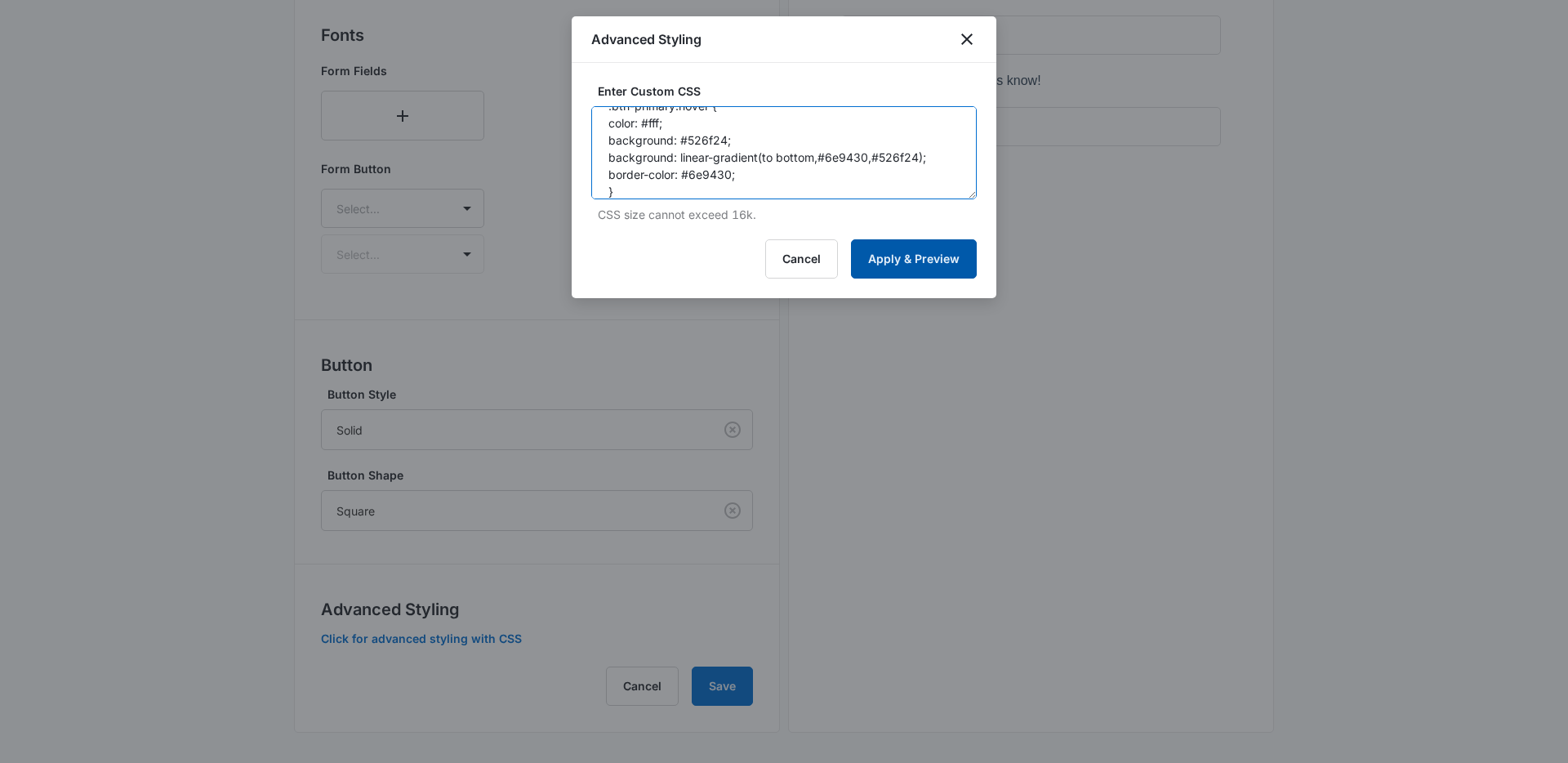
type textarea ".btn-primary { transition: border-color 200ms,color 200ms,background-color 200m…"
click at [919, 261] on button "Apply & Preview" at bounding box center [914, 259] width 126 height 39
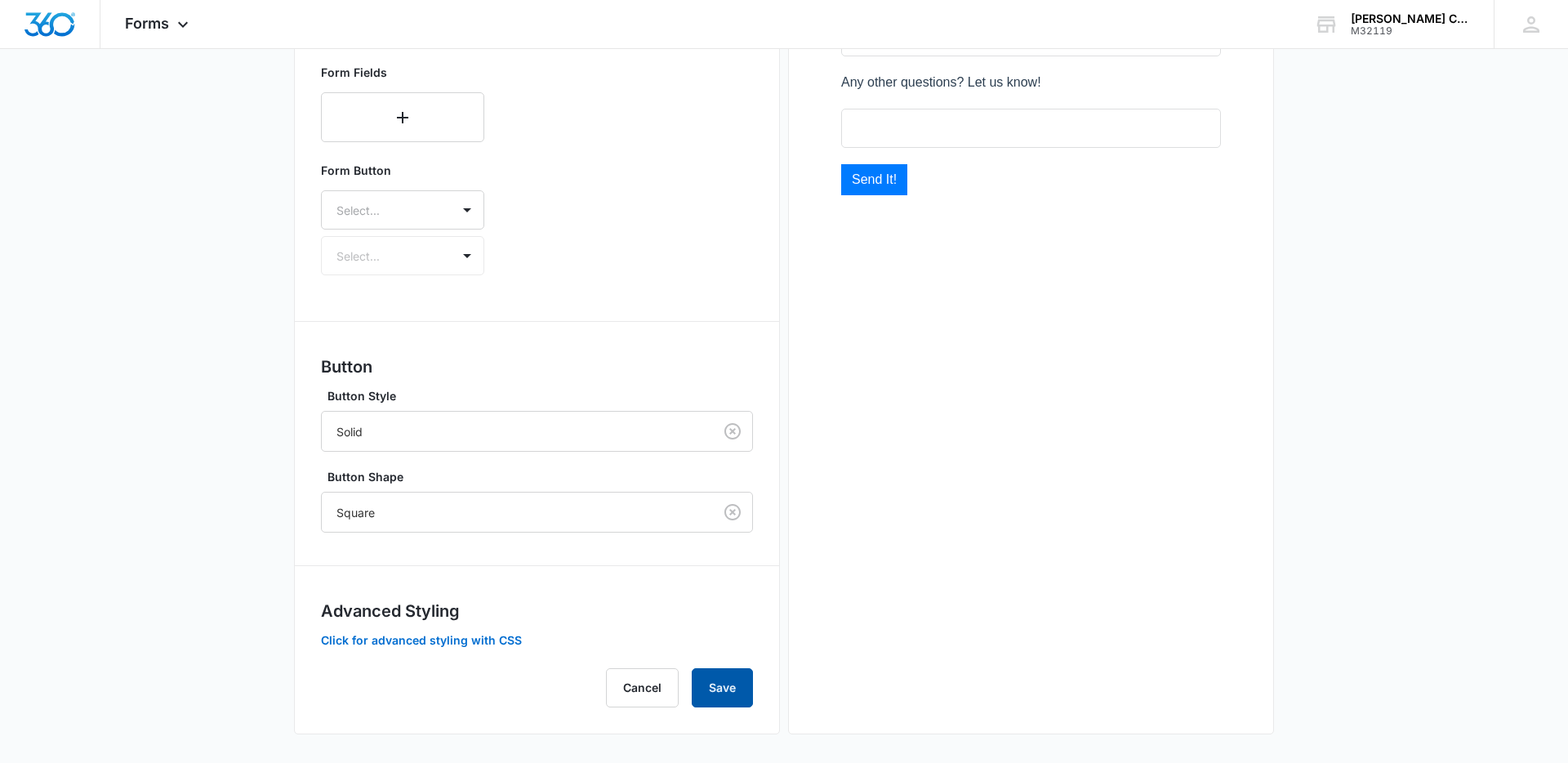
drag, startPoint x: 713, startPoint y: 680, endPoint x: 723, endPoint y: 680, distance: 10.0
click at [713, 680] on button "Save" at bounding box center [722, 688] width 61 height 39
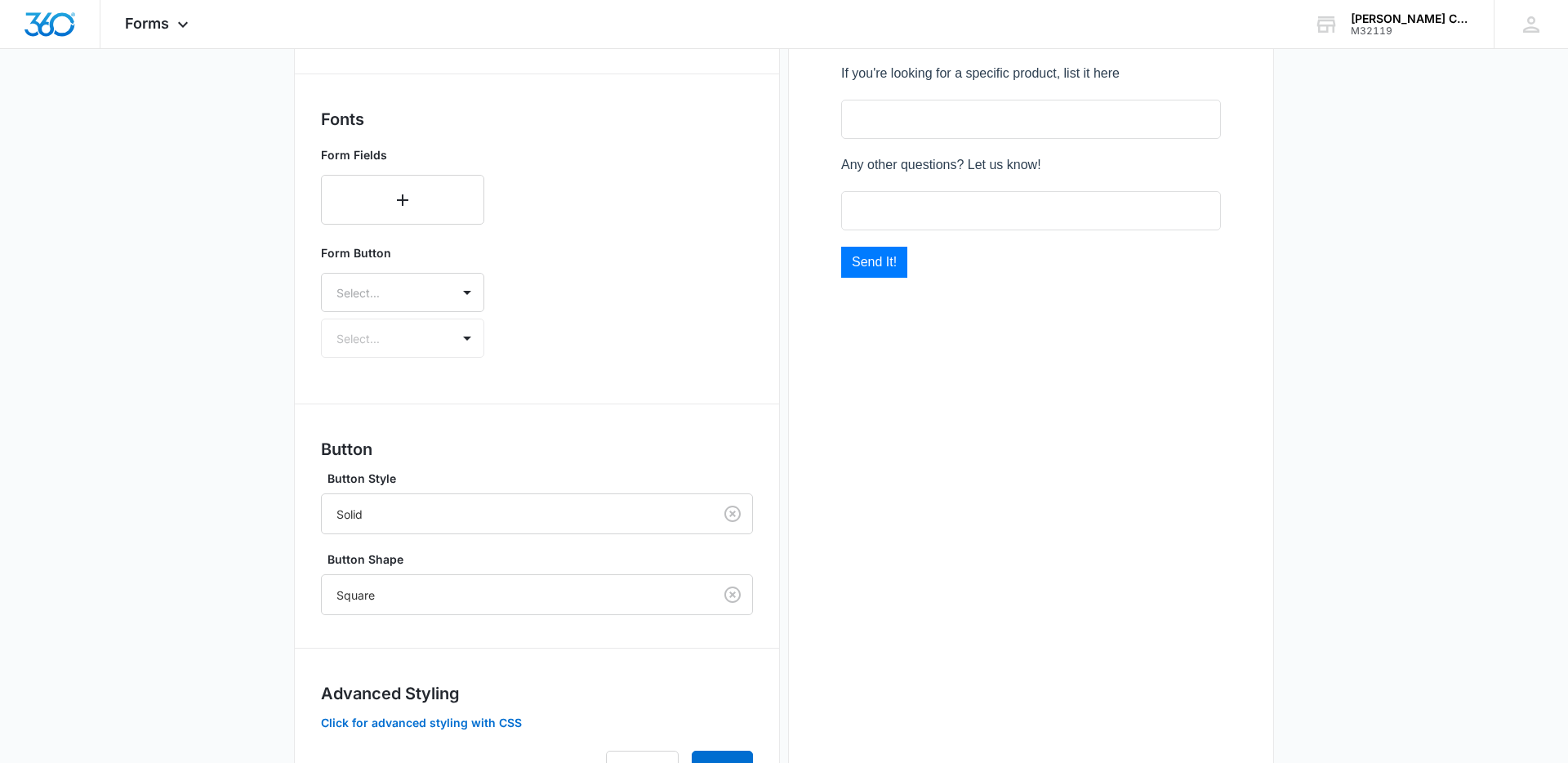
scroll to position [649, 0]
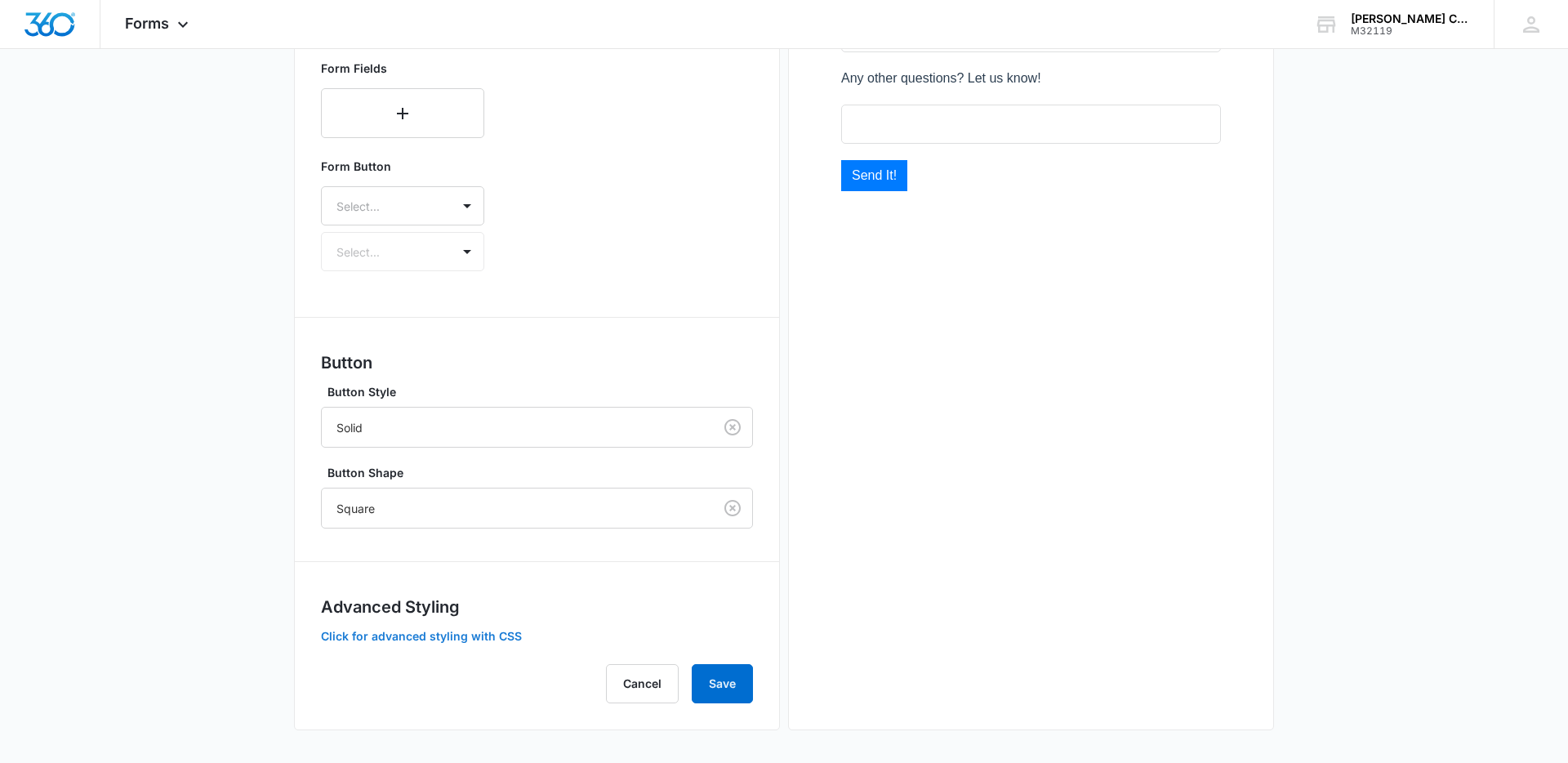
click at [421, 635] on button "Click for advanced styling with CSS" at bounding box center [422, 636] width 201 height 12
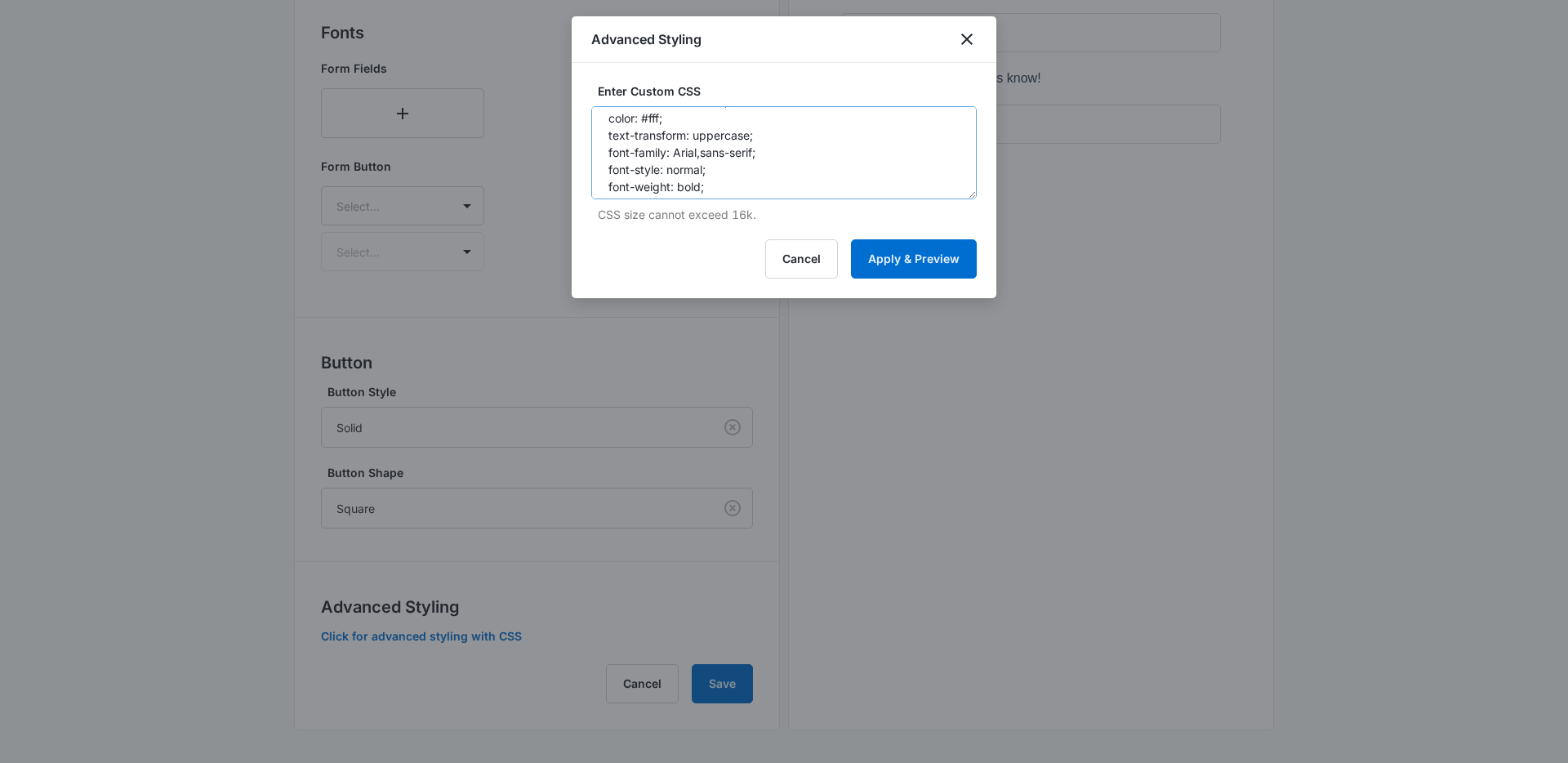
scroll to position [114, 0]
drag, startPoint x: 674, startPoint y: 152, endPoint x: 697, endPoint y: 150, distance: 23.1
click at [674, 152] on textarea ".btn-primary { transition: border-color 200ms,color 200ms,background-color 200m…" at bounding box center [784, 153] width 385 height 93
type textarea ".btn-primary { transition: border-color 200ms,color 200ms,background-color 200m…"
click at [918, 268] on button "Apply & Preview" at bounding box center [914, 259] width 126 height 39
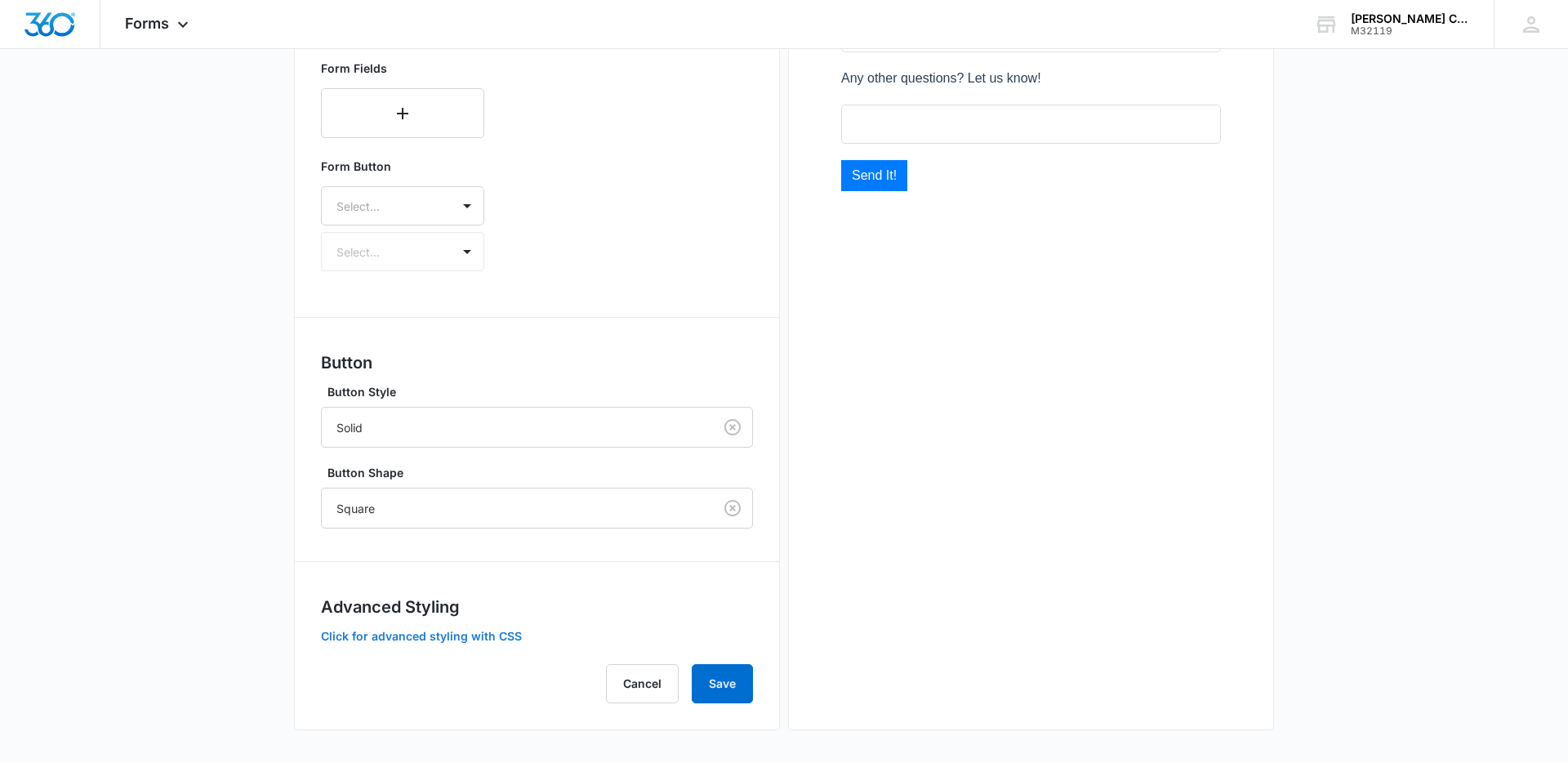
scroll to position [643, 0]
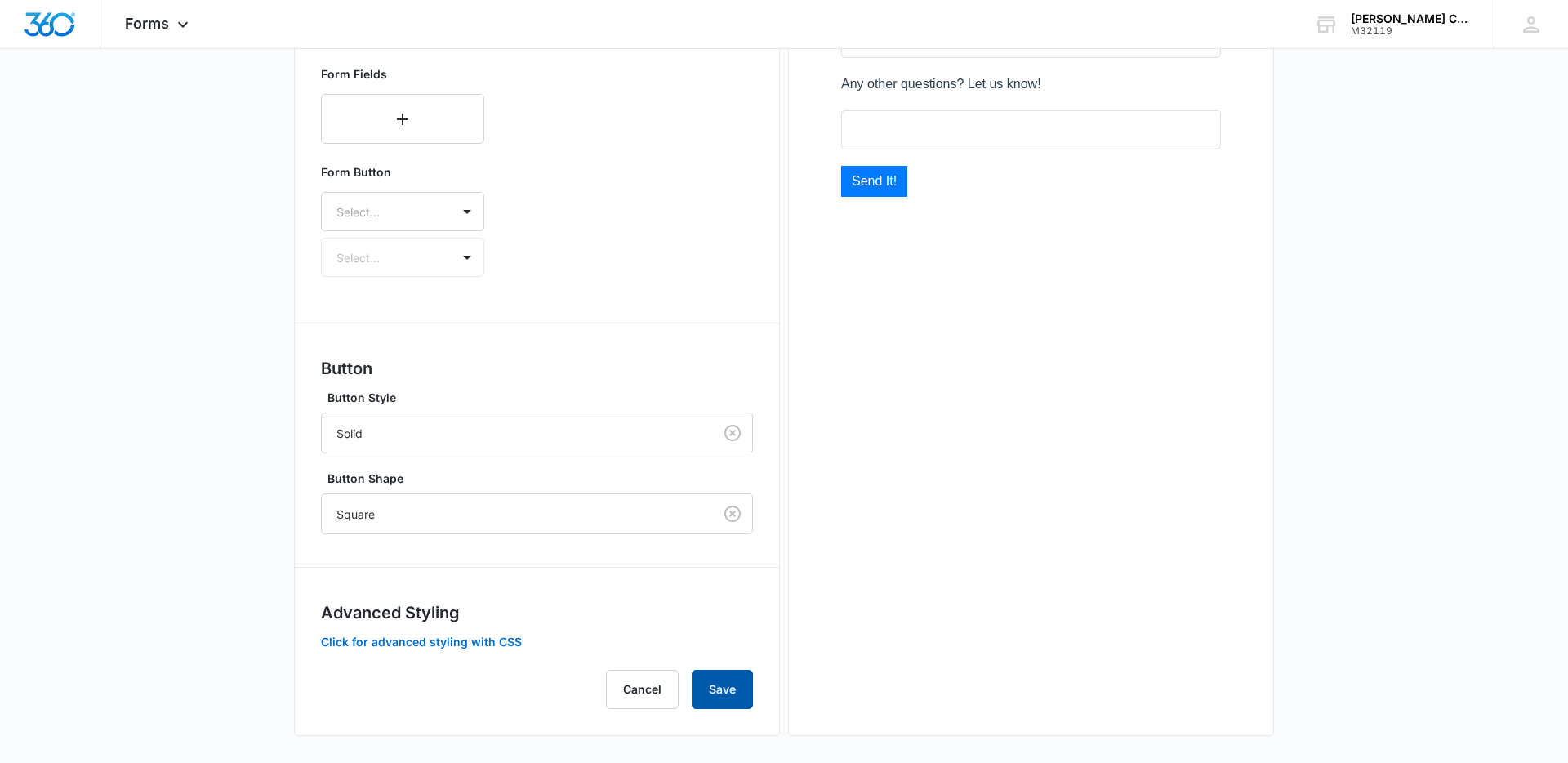
drag, startPoint x: 742, startPoint y: 684, endPoint x: 746, endPoint y: 677, distance: 8.1
click at [742, 683] on button "Save" at bounding box center [722, 689] width 61 height 39
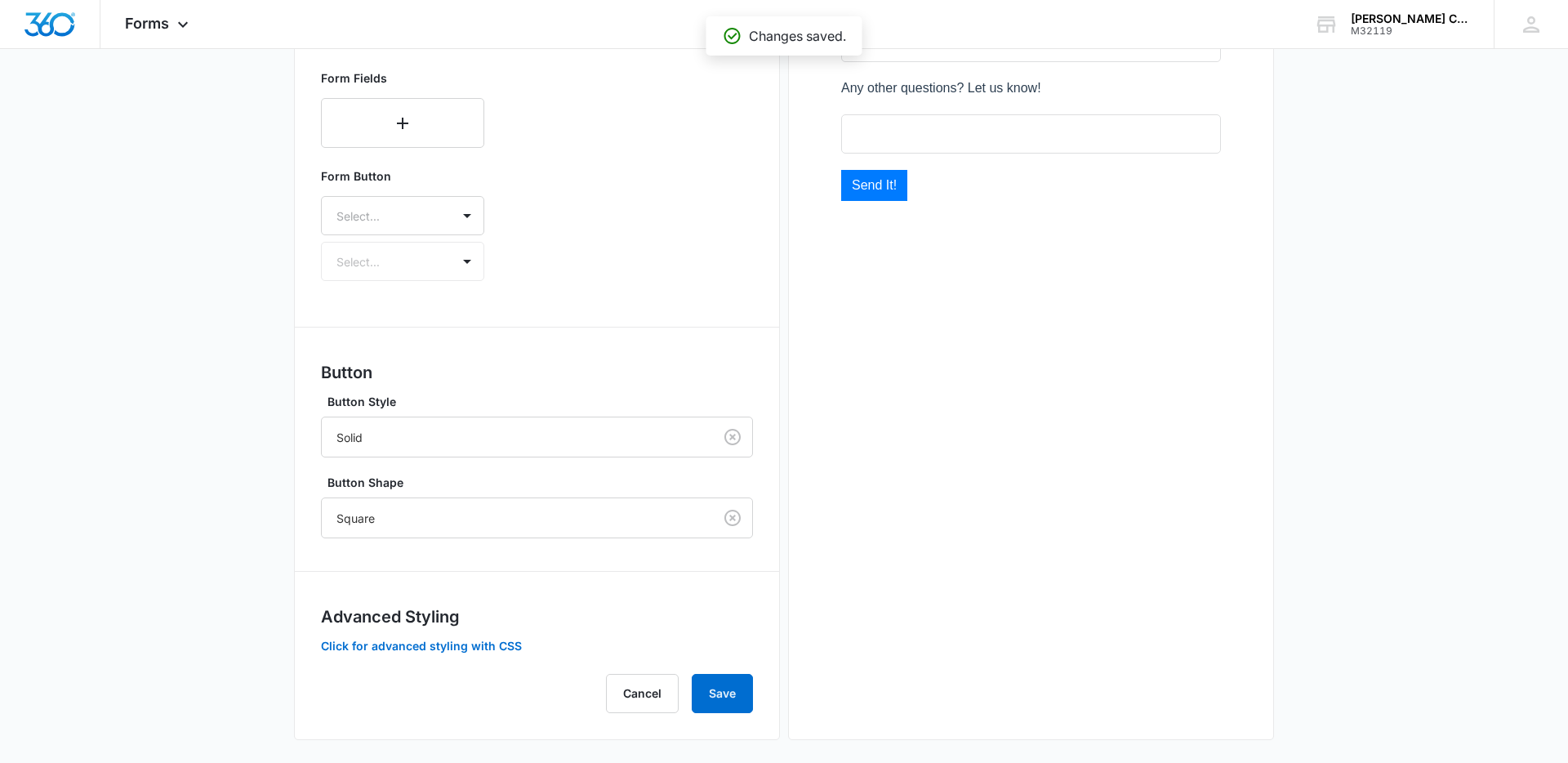
scroll to position [0, 0]
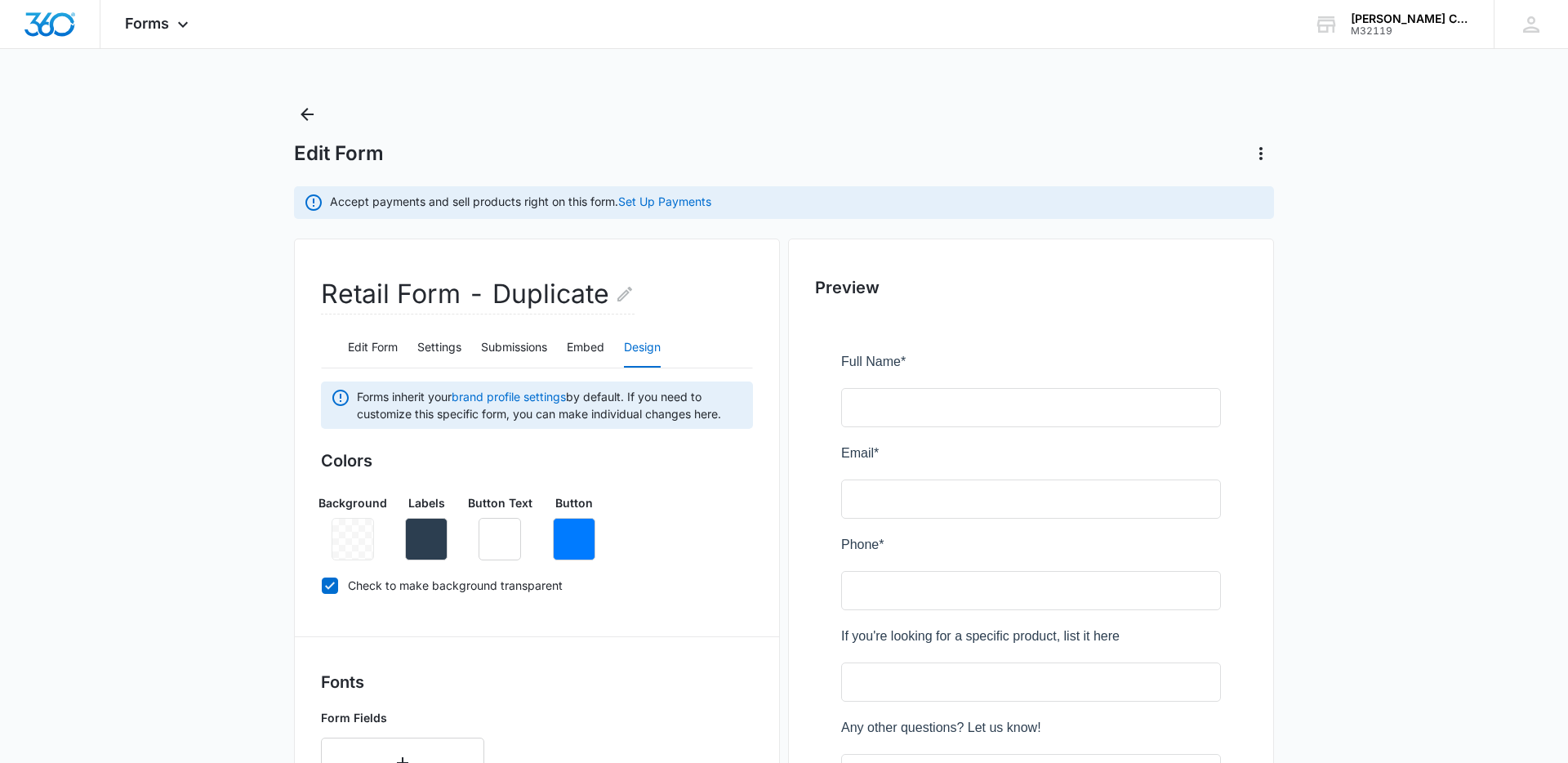
click at [817, 117] on div "Edit Form" at bounding box center [784, 134] width 980 height 66
click at [616, 295] on icon "Edit Form Name" at bounding box center [625, 294] width 20 height 20
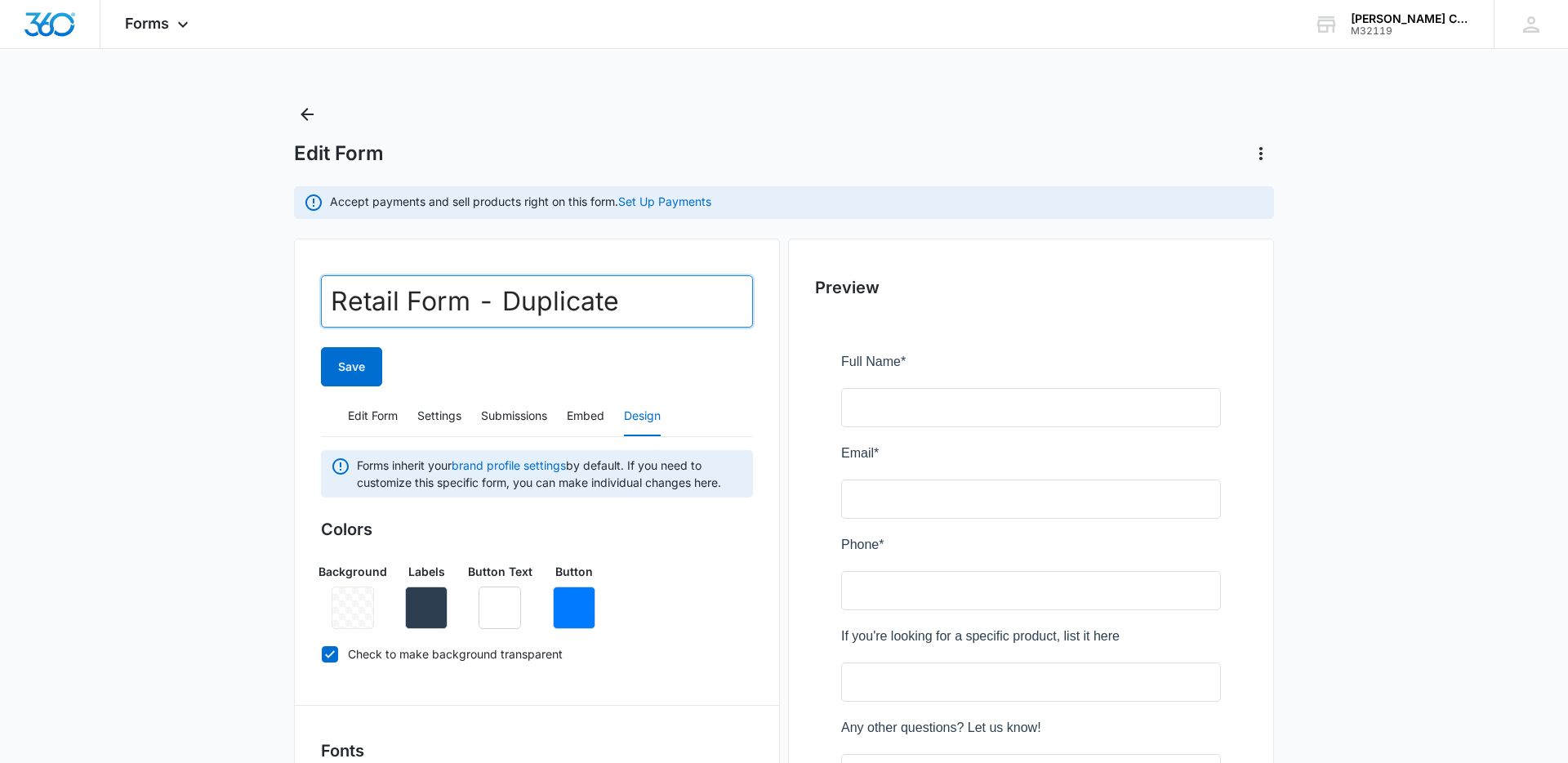
click at [616, 295] on input "Retail Form - Duplicate" at bounding box center [537, 301] width 432 height 52
type input "Retail Form"
click at [575, 608] on icon "button" at bounding box center [574, 607] width 15 height 15
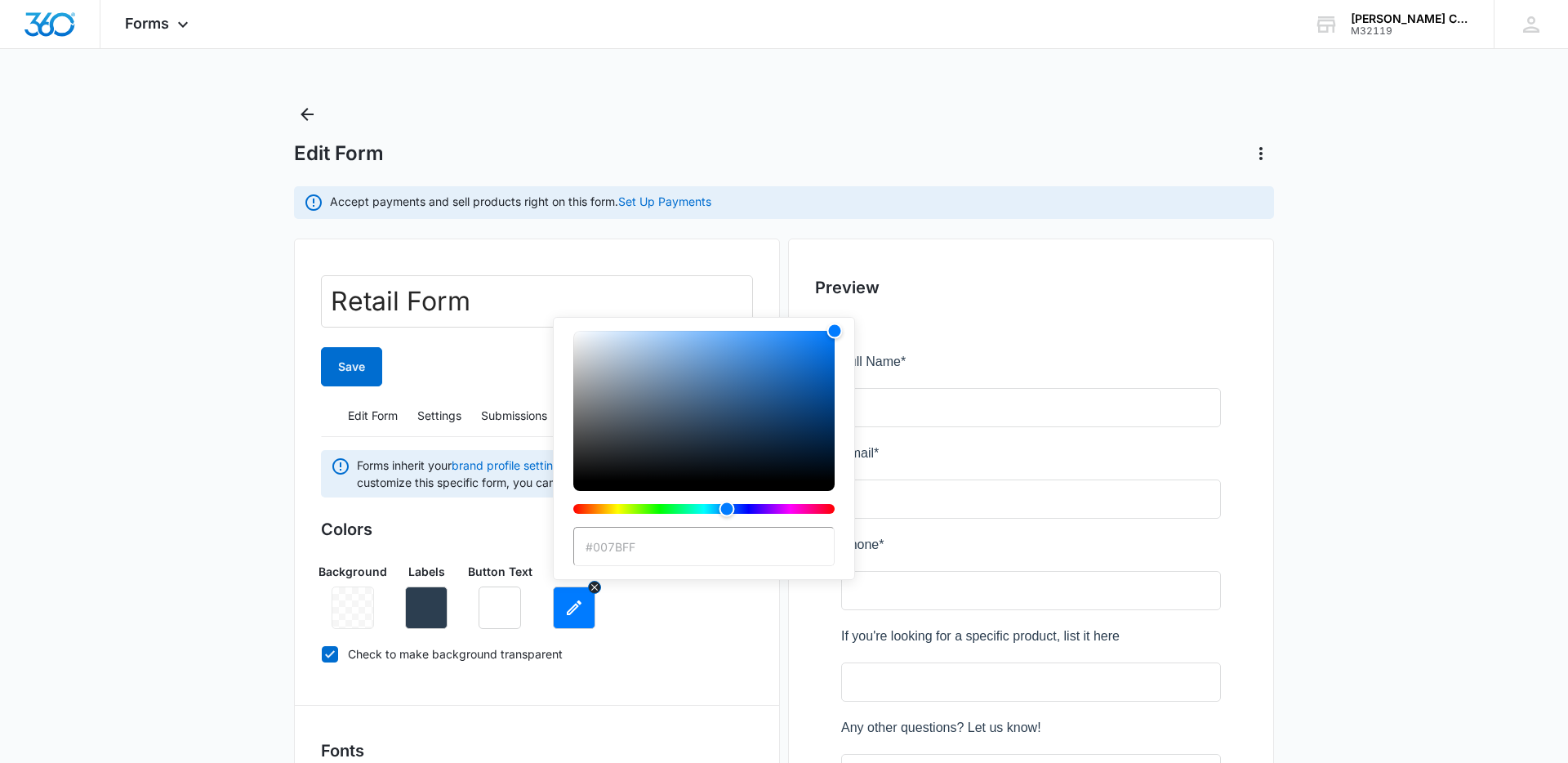
click at [567, 594] on button "button" at bounding box center [574, 608] width 43 height 43
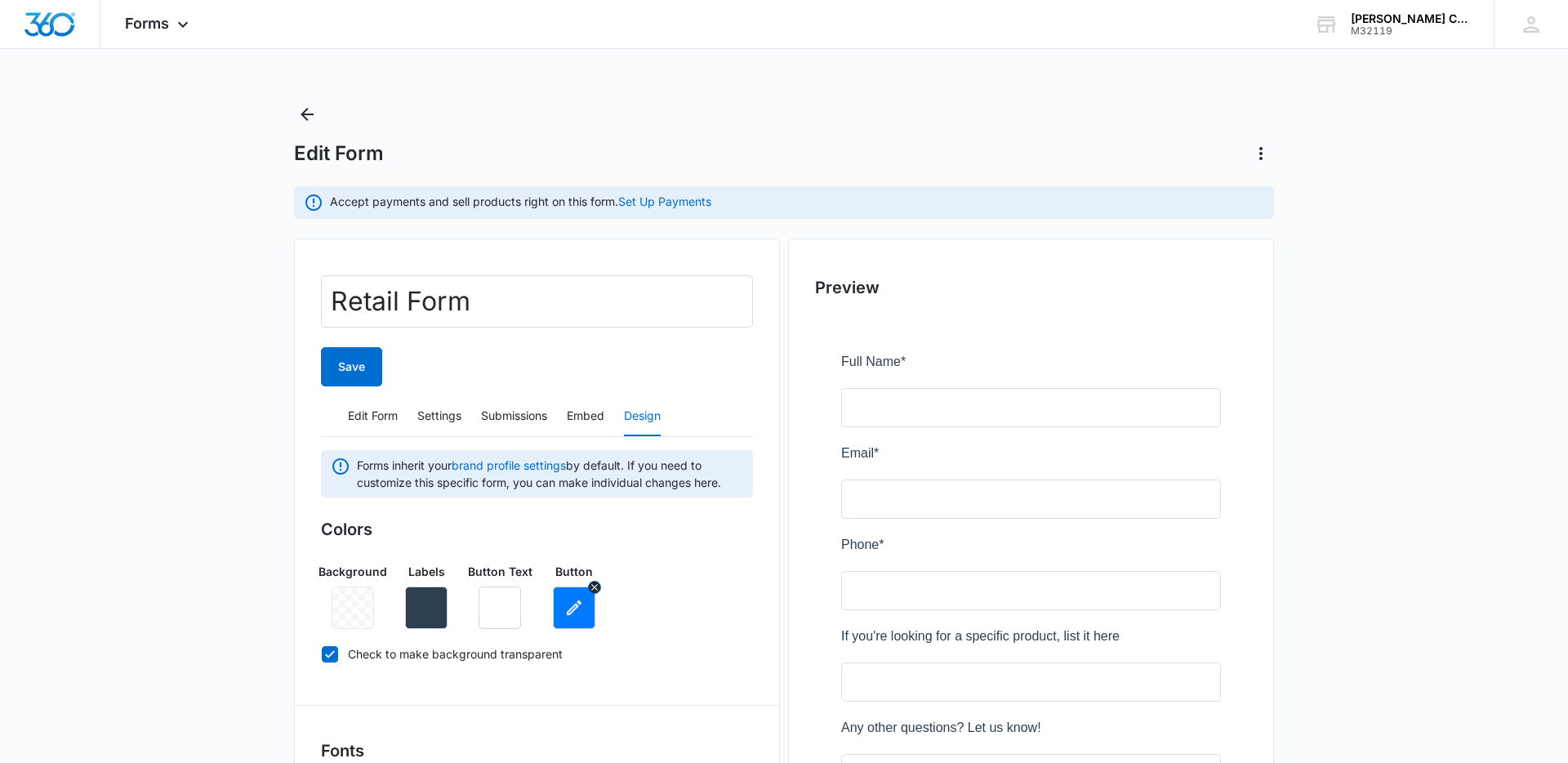
click at [572, 604] on icon "button" at bounding box center [574, 608] width 20 height 20
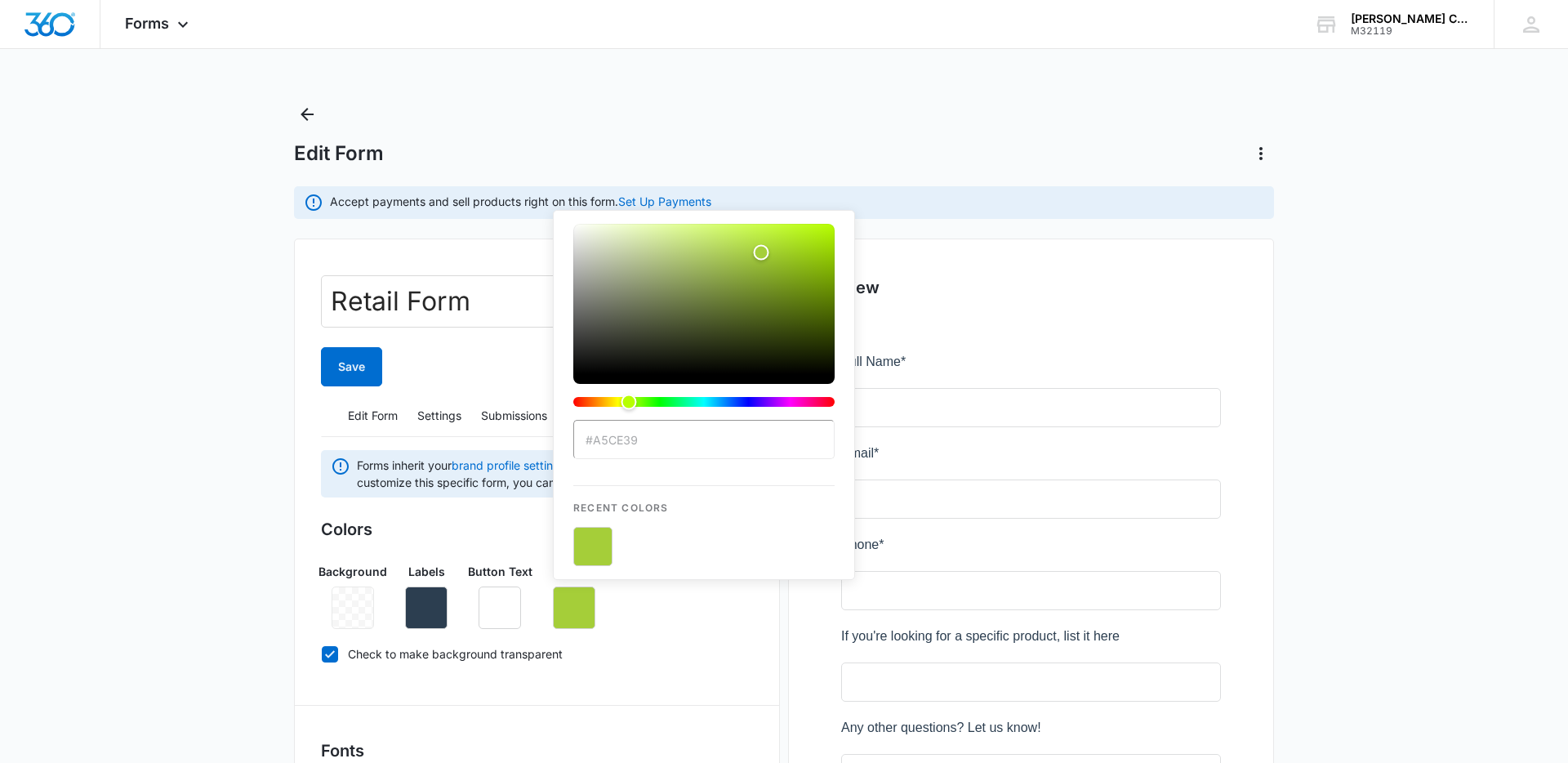
type input "#a5ce39"
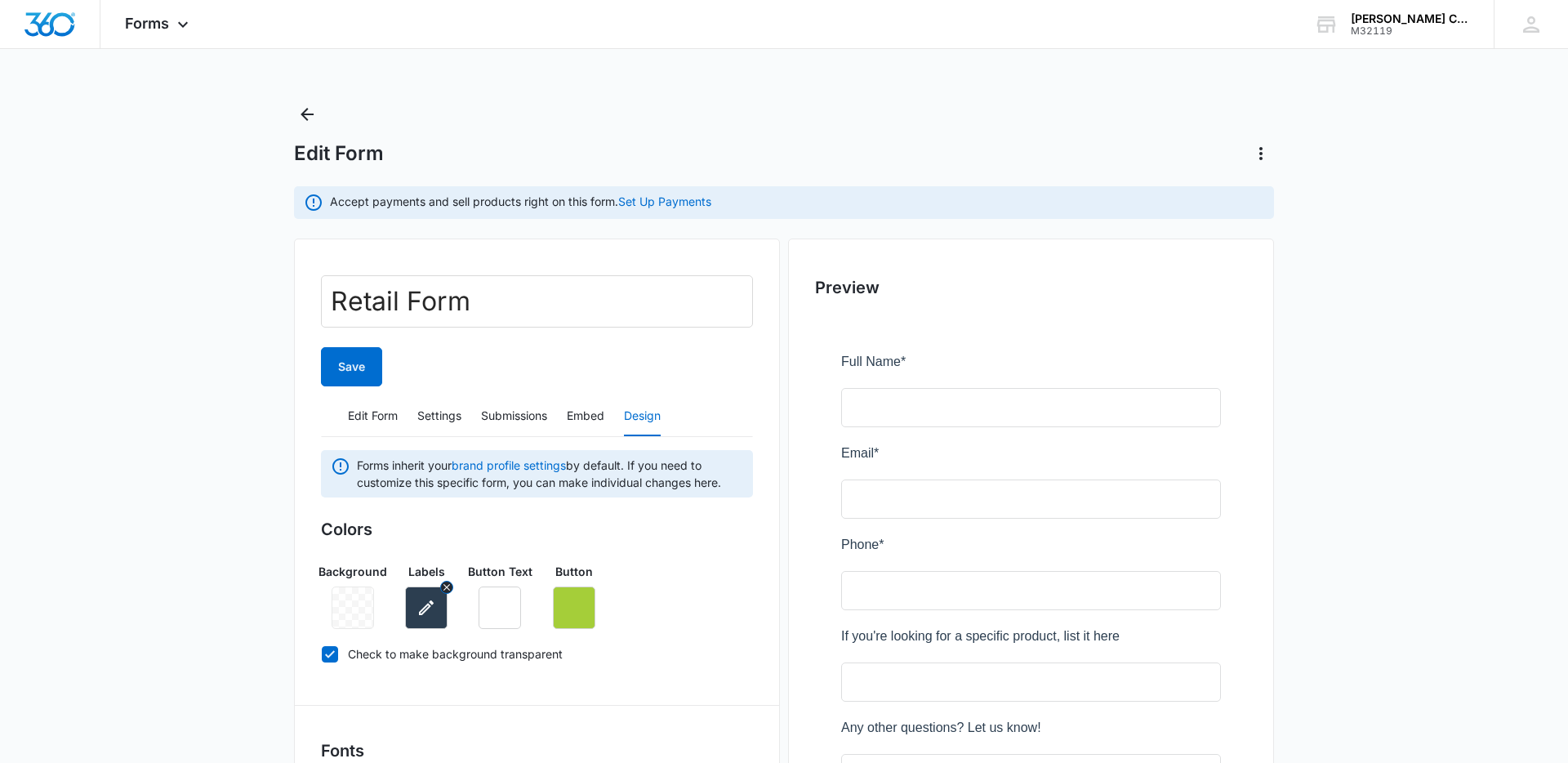
click at [436, 611] on icon "button" at bounding box center [426, 608] width 20 height 20
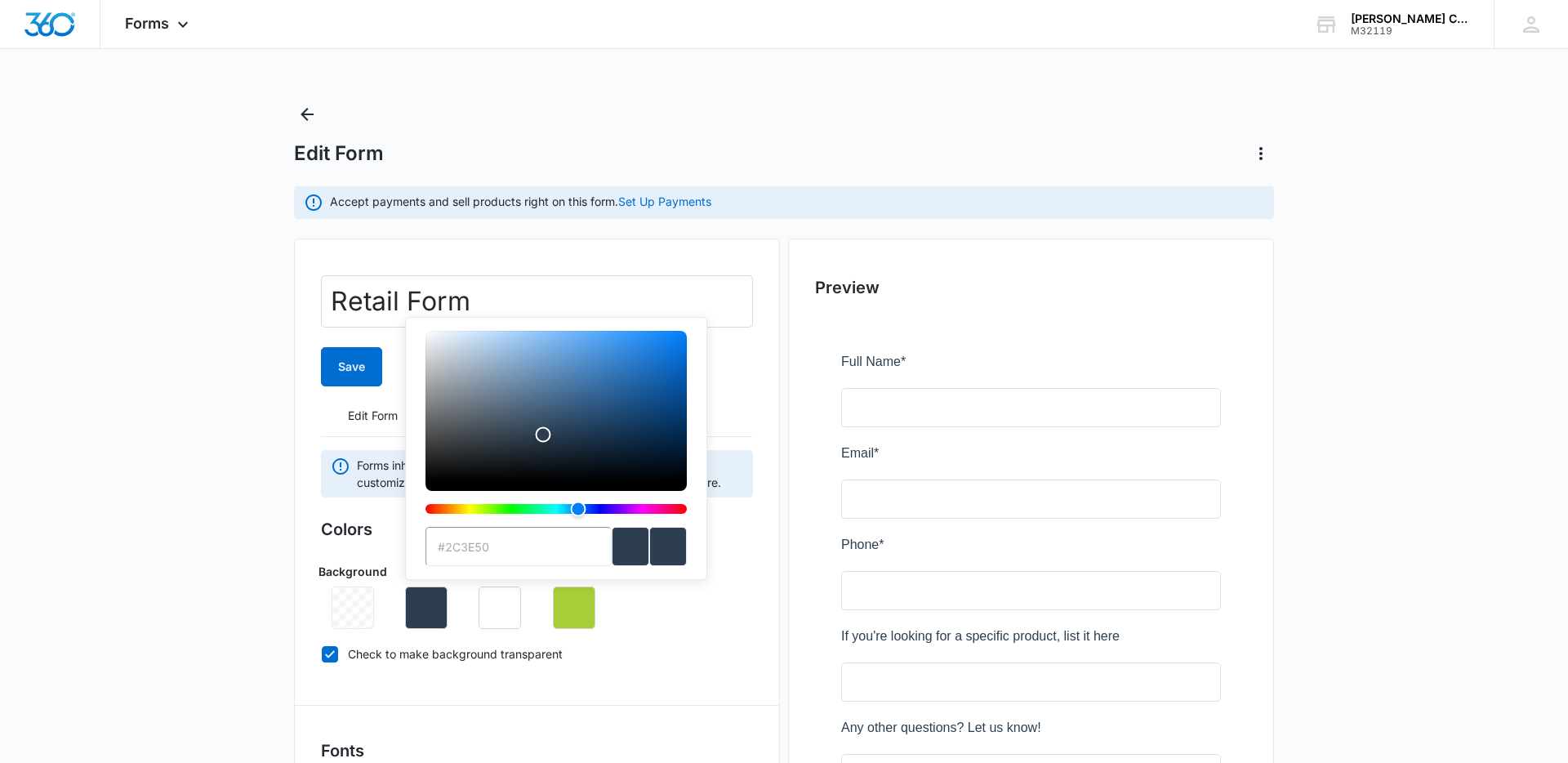
type input "#454545"
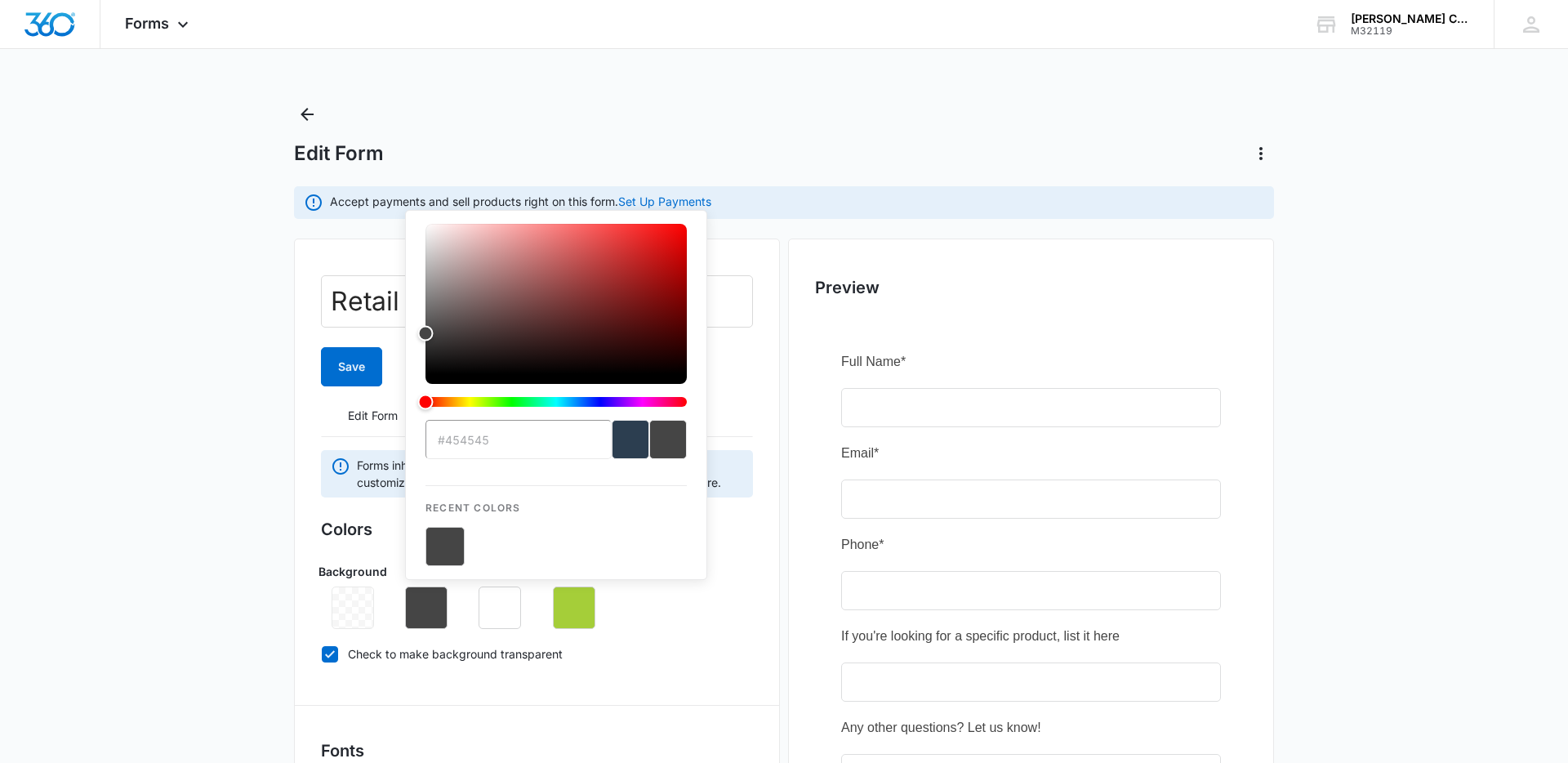
drag, startPoint x: 196, startPoint y: 579, endPoint x: 238, endPoint y: 581, distance: 42.0
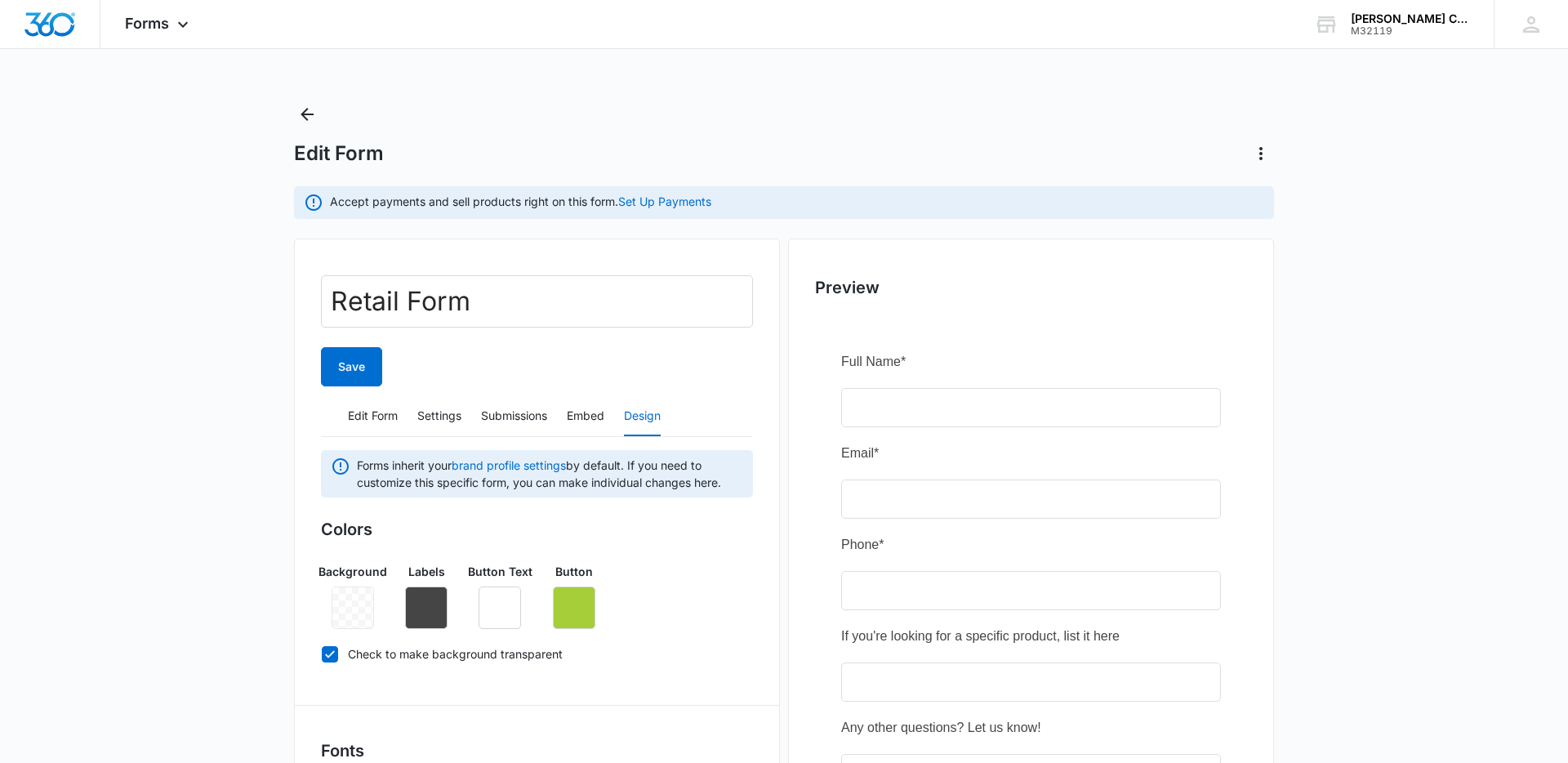
scroll to position [1, 0]
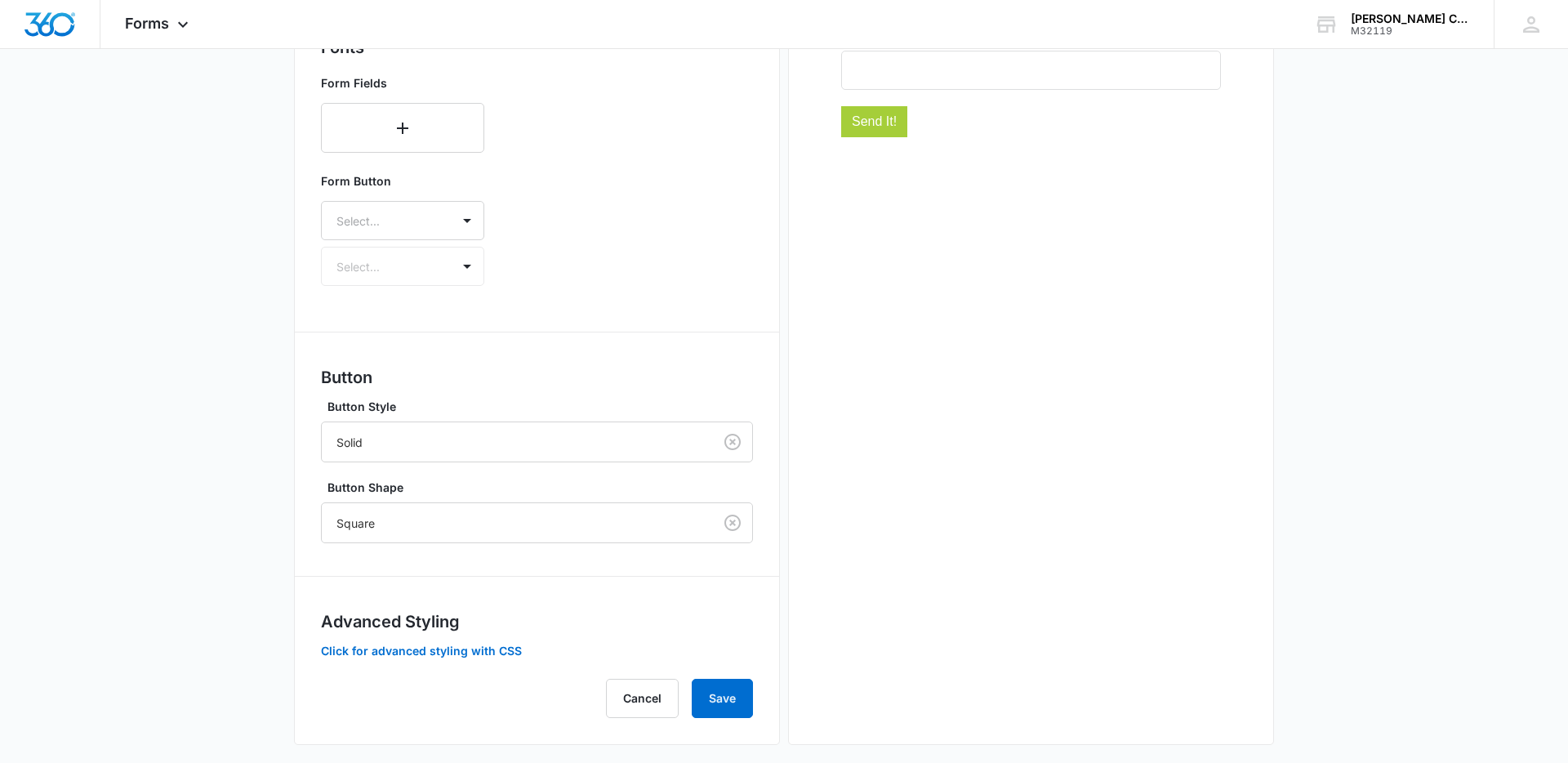
scroll to position [718, 0]
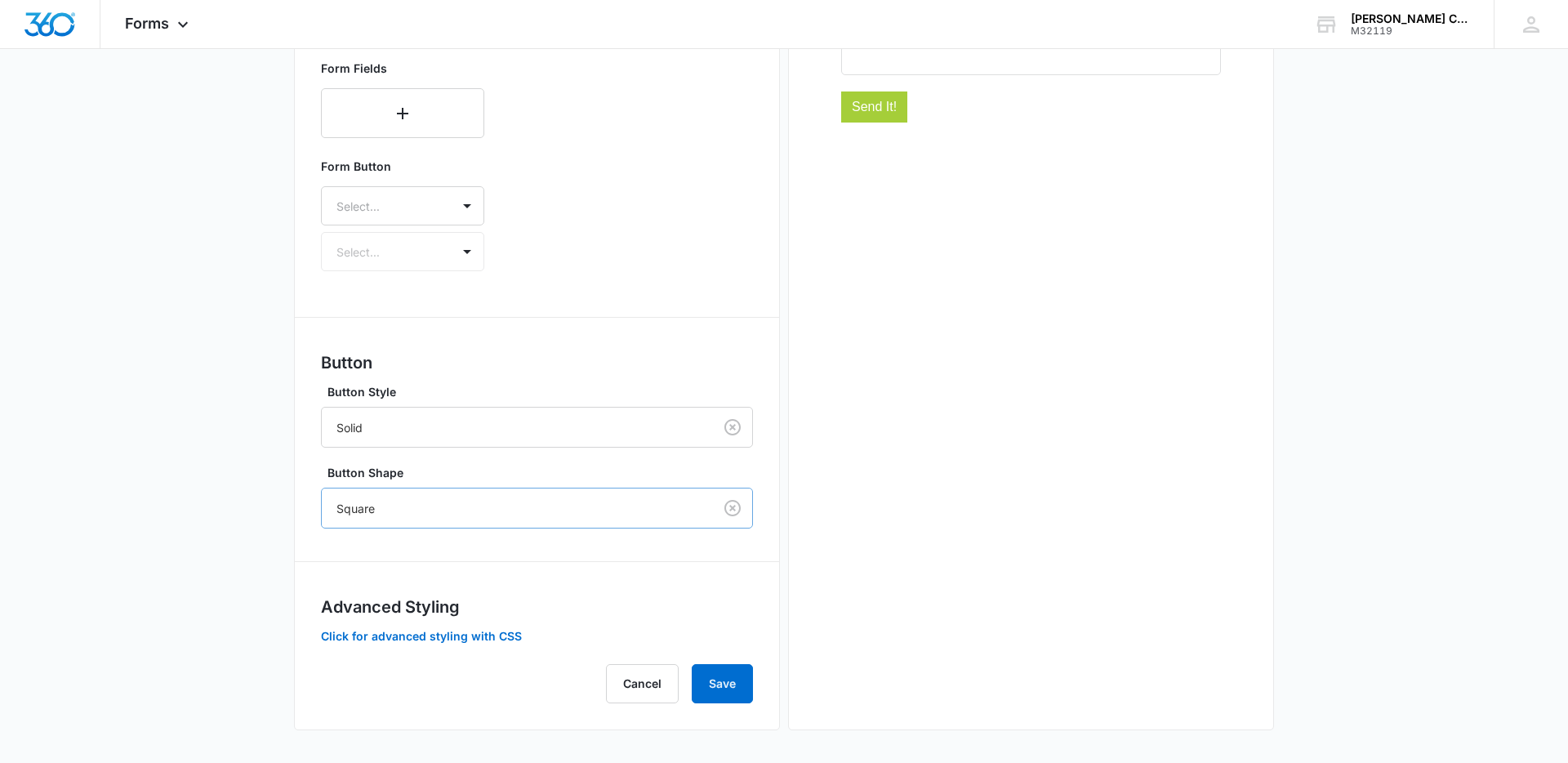
click at [532, 507] on div at bounding box center [514, 507] width 355 height 20
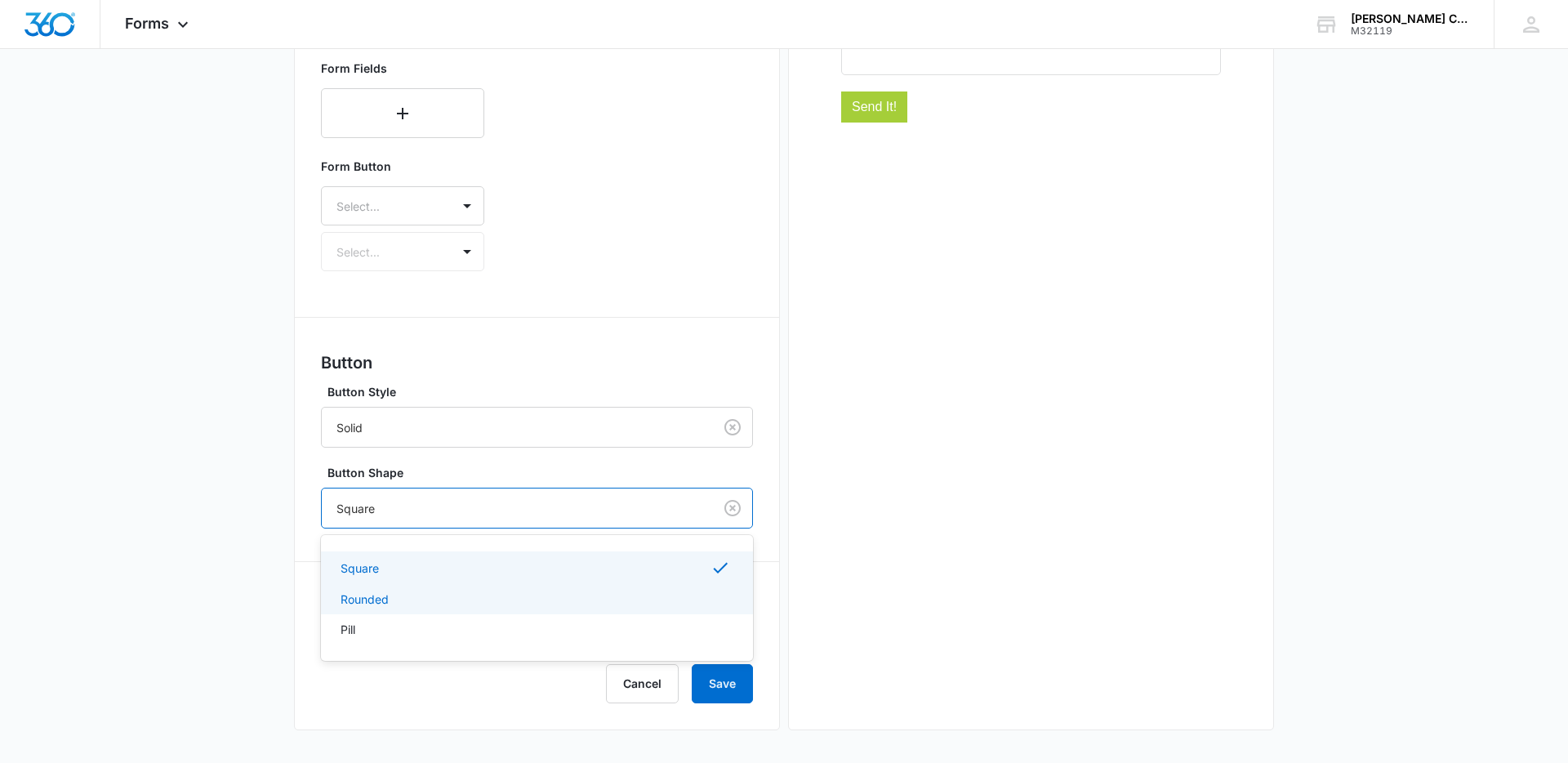
click at [516, 610] on div "Rounded" at bounding box center [537, 599] width 432 height 30
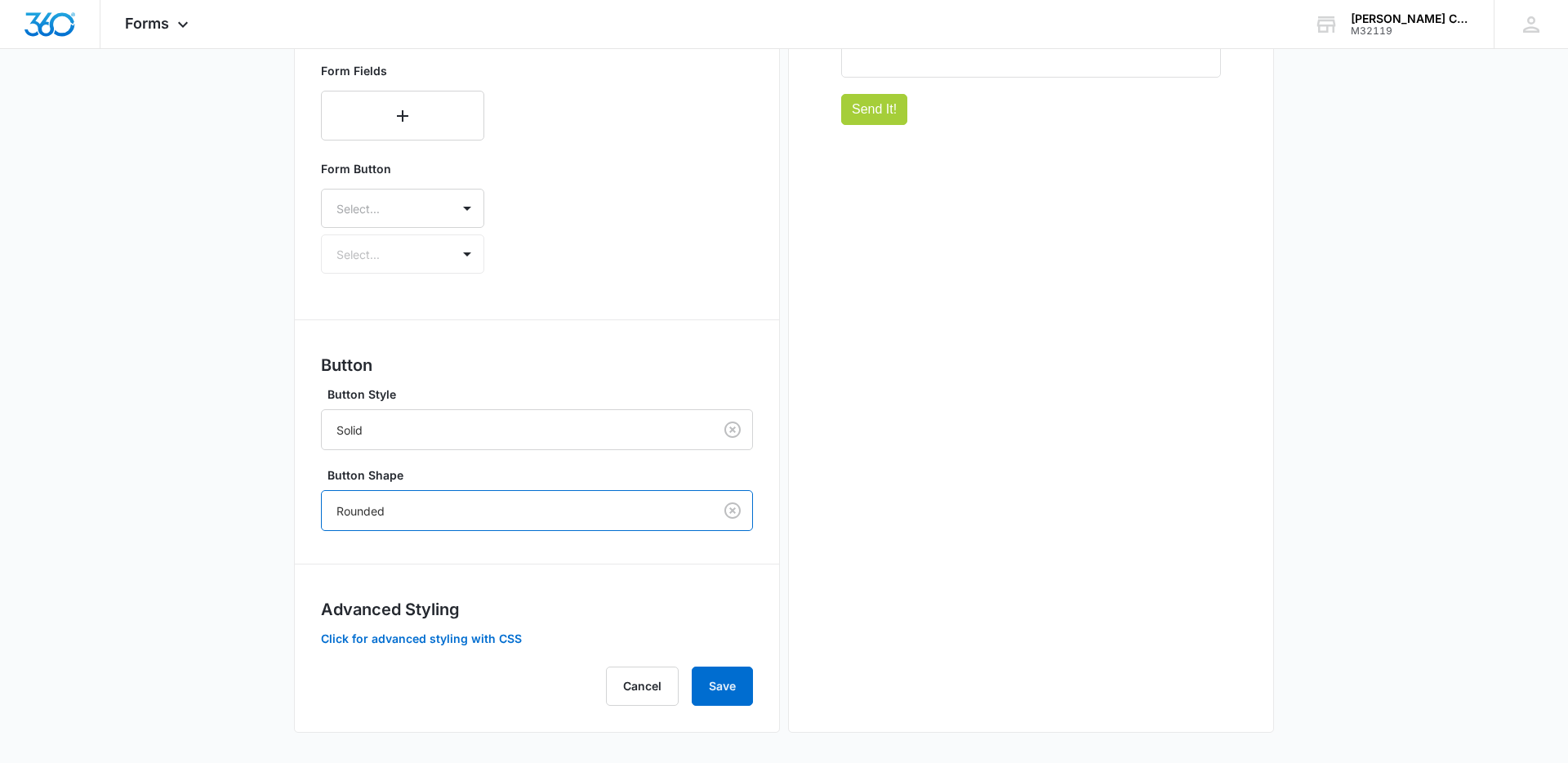
scroll to position [714, 0]
click at [501, 441] on div "Solid" at bounding box center [517, 430] width 391 height 36
click at [487, 638] on button "Click for advanced styling with CSS" at bounding box center [422, 639] width 201 height 12
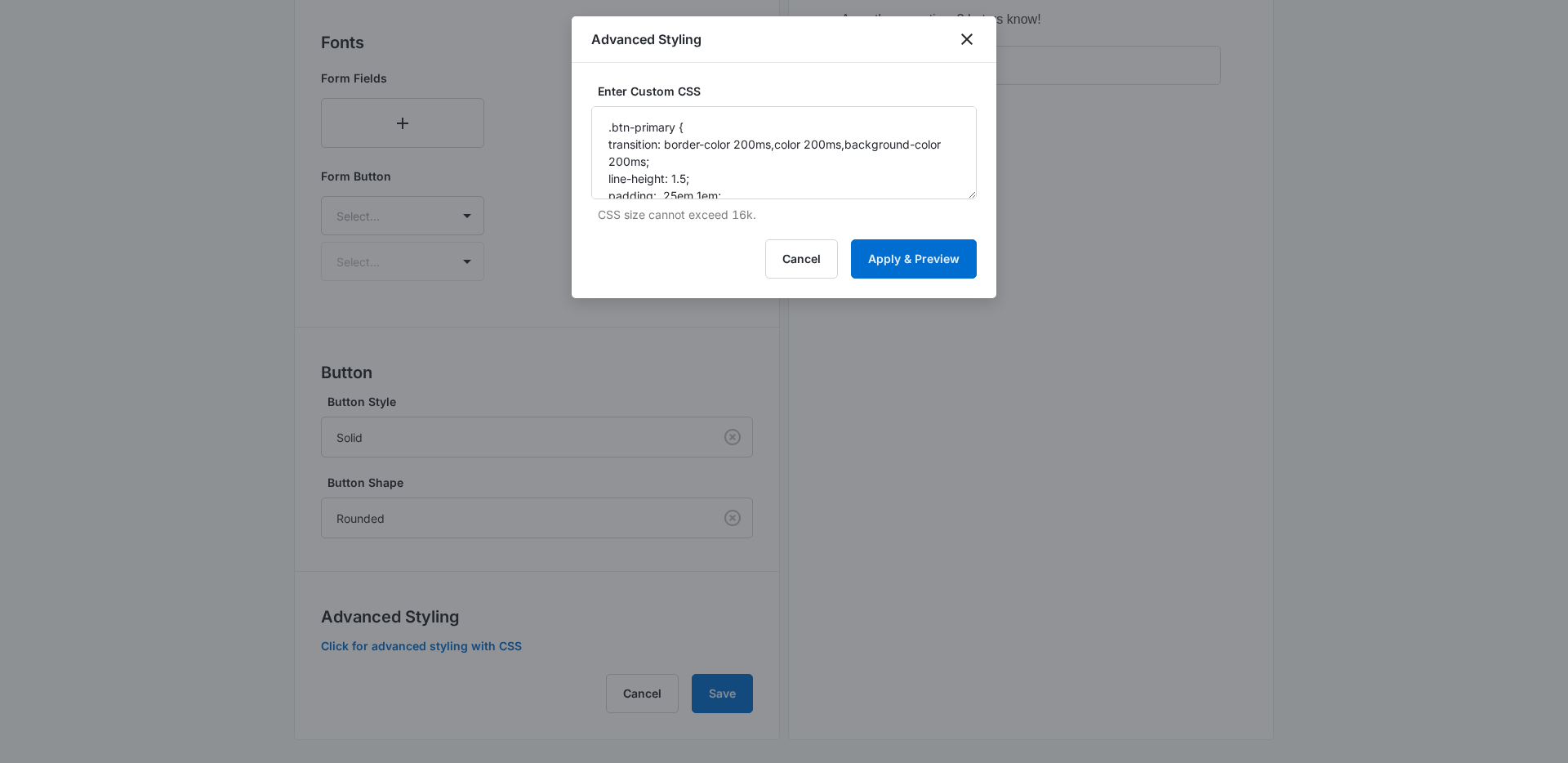
scroll to position [707, 0]
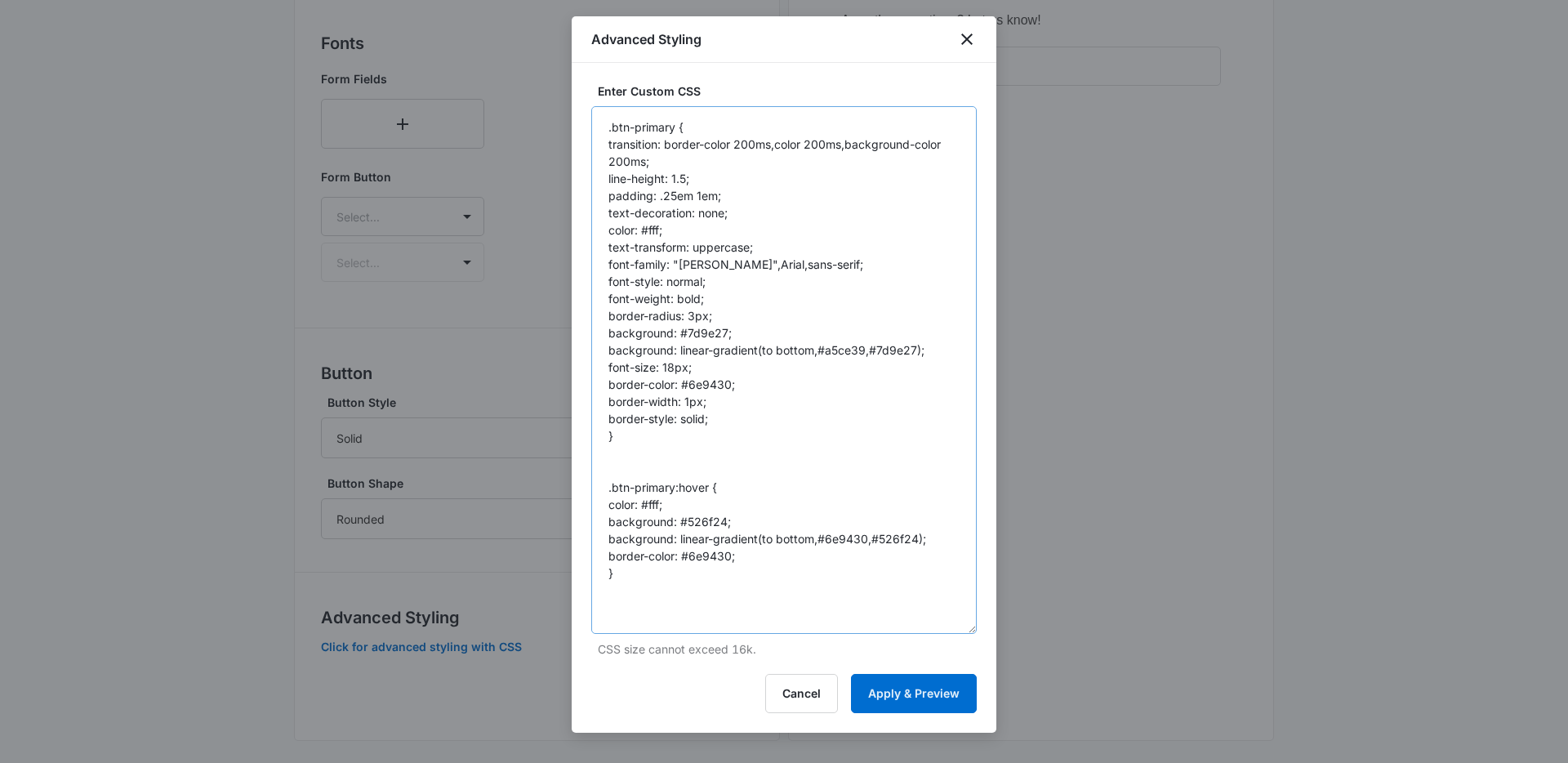
drag, startPoint x: 970, startPoint y: 194, endPoint x: 969, endPoint y: 629, distance: 435.0
click at [970, 630] on textarea ".btn-primary { transition: border-color 200ms,color 200ms,background-color 200m…" at bounding box center [784, 370] width 385 height 528
click at [830, 246] on textarea ".btn-primary { transition: border-color 200ms,color 200ms,background-color 200m…" at bounding box center [784, 370] width 385 height 528
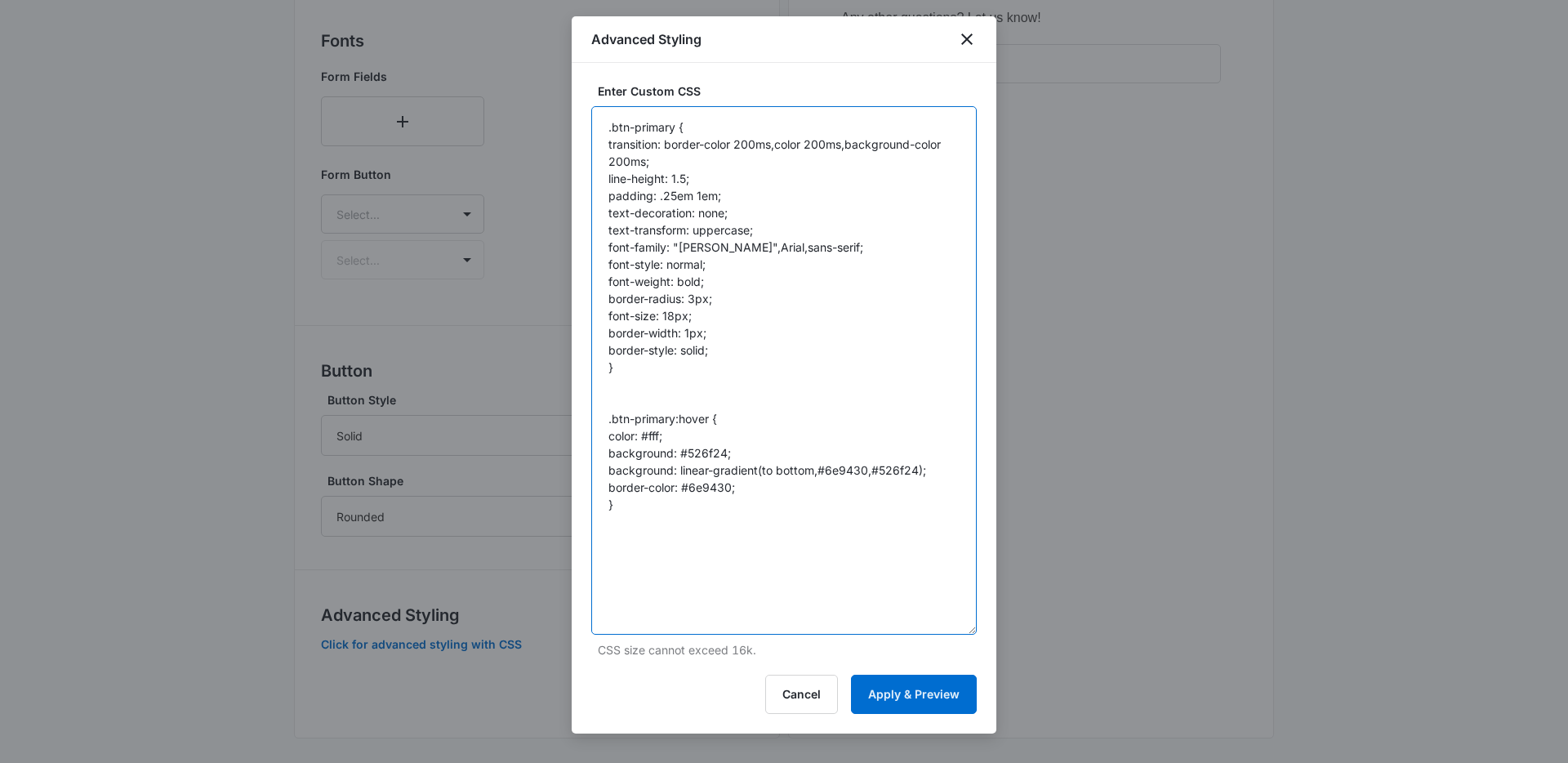
scroll to position [692, 0]
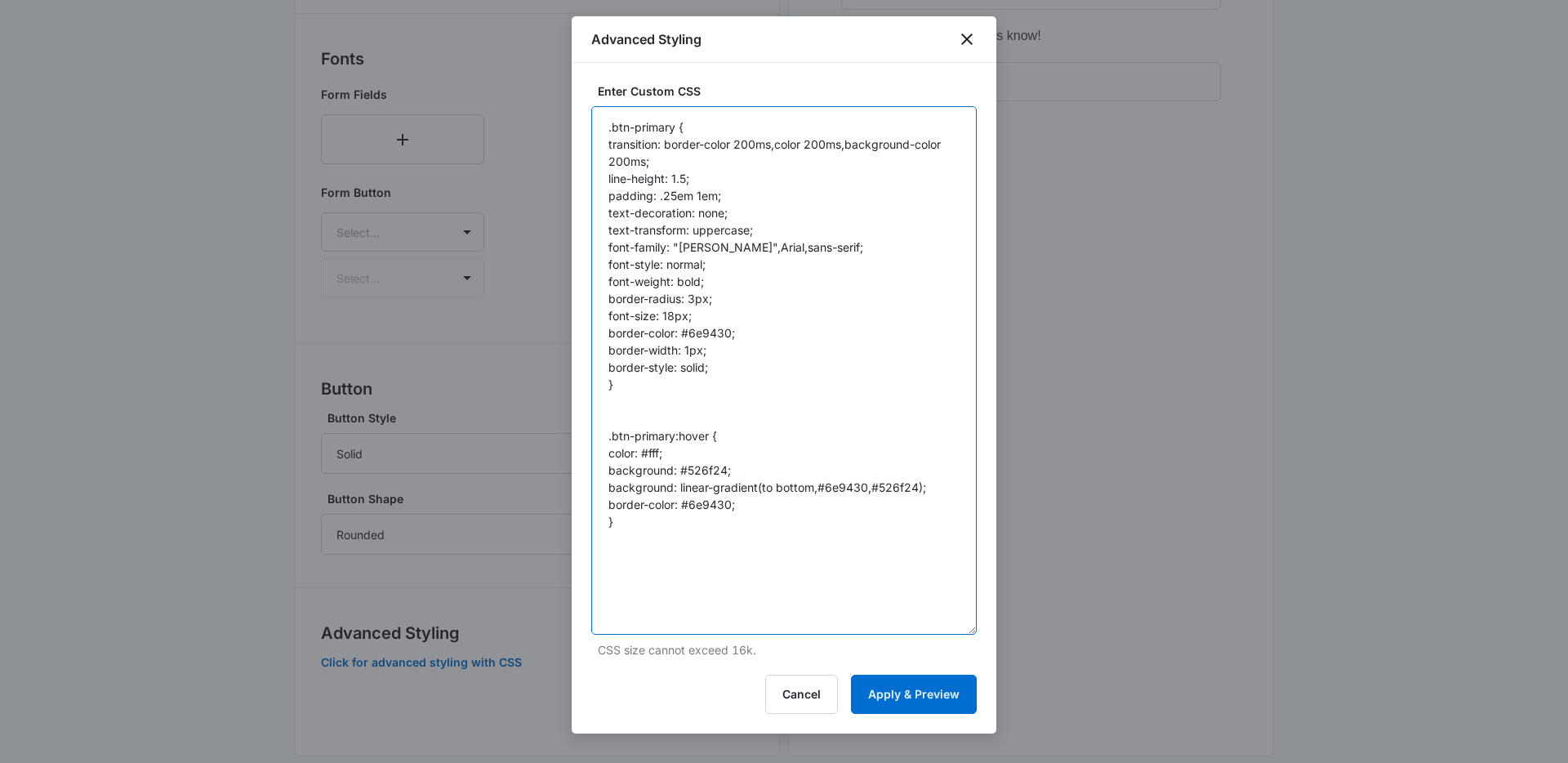
click at [709, 334] on textarea ".btn-primary { transition: border-color 200ms,color 200ms,background-color 200m…" at bounding box center [784, 370] width 385 height 528
paste textarea "#a5ce39"
click at [782, 340] on textarea ".btn-primary { transition: border-color 200ms,color 200ms,background-color 200m…" at bounding box center [784, 370] width 385 height 528
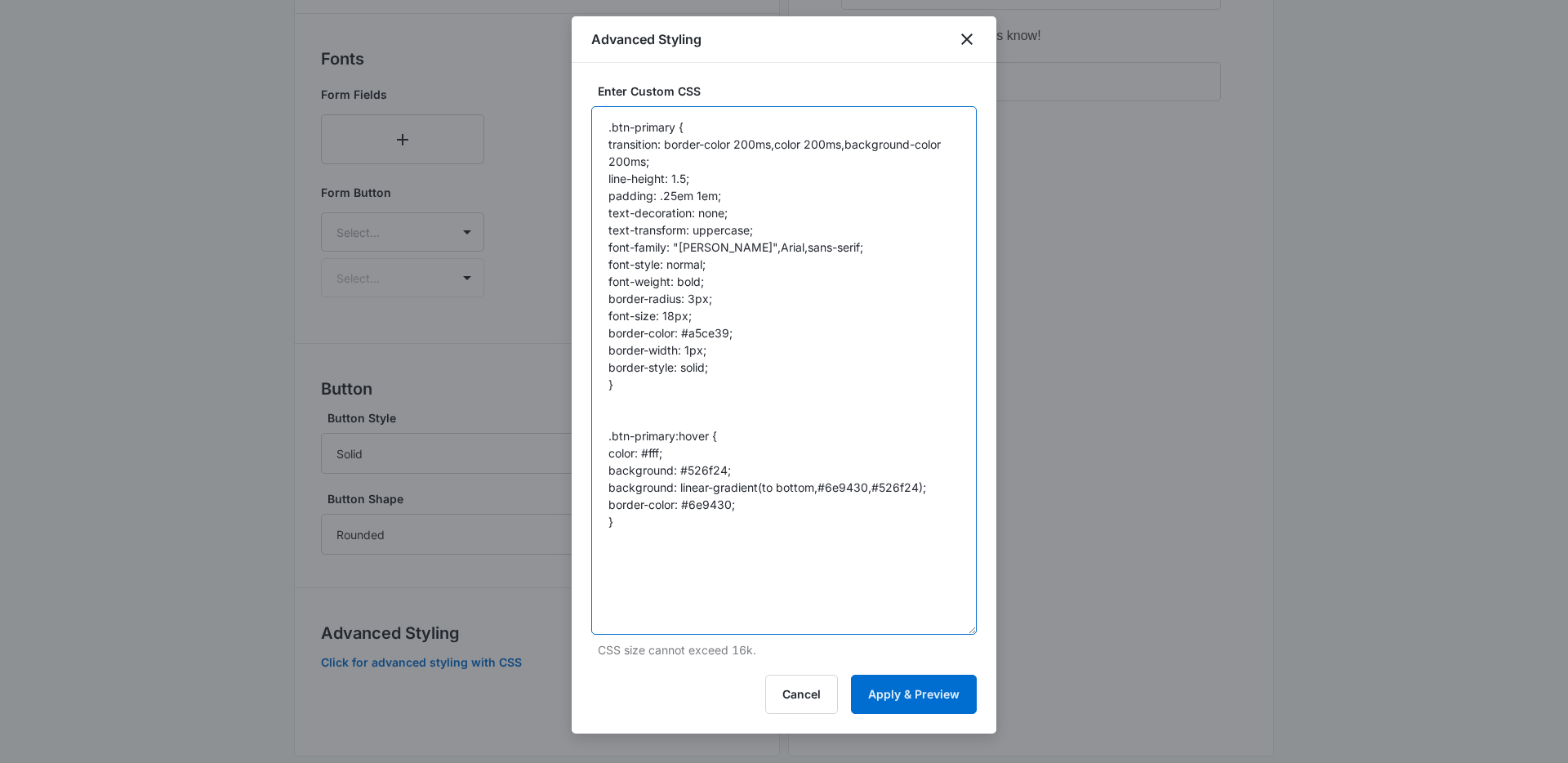
click at [689, 283] on textarea ".btn-primary { transition: border-color 200ms,color 200ms,background-color 200m…" at bounding box center [784, 370] width 385 height 528
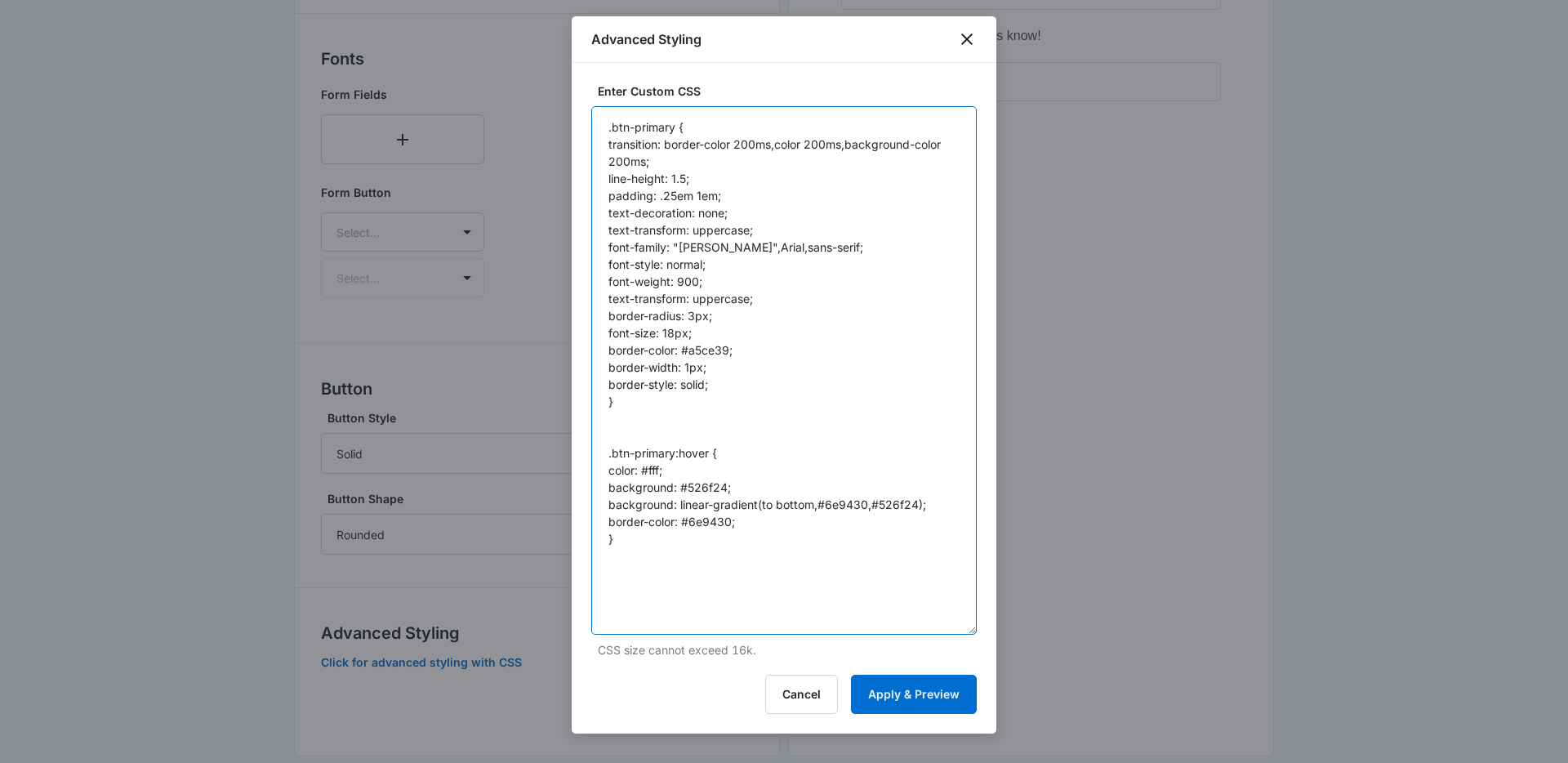
click at [705, 511] on textarea ".btn-primary { transition: border-color 200ms,color 200ms,background-color 200m…" at bounding box center [784, 370] width 385 height 528
drag, startPoint x: 672, startPoint y: 503, endPoint x: 690, endPoint y: 501, distance: 18.1
click at [672, 503] on textarea ".btn-primary { transition: border-color 200ms,color 200ms,background-color 200m…" at bounding box center [784, 370] width 385 height 528
paste textarea "#6e9430"
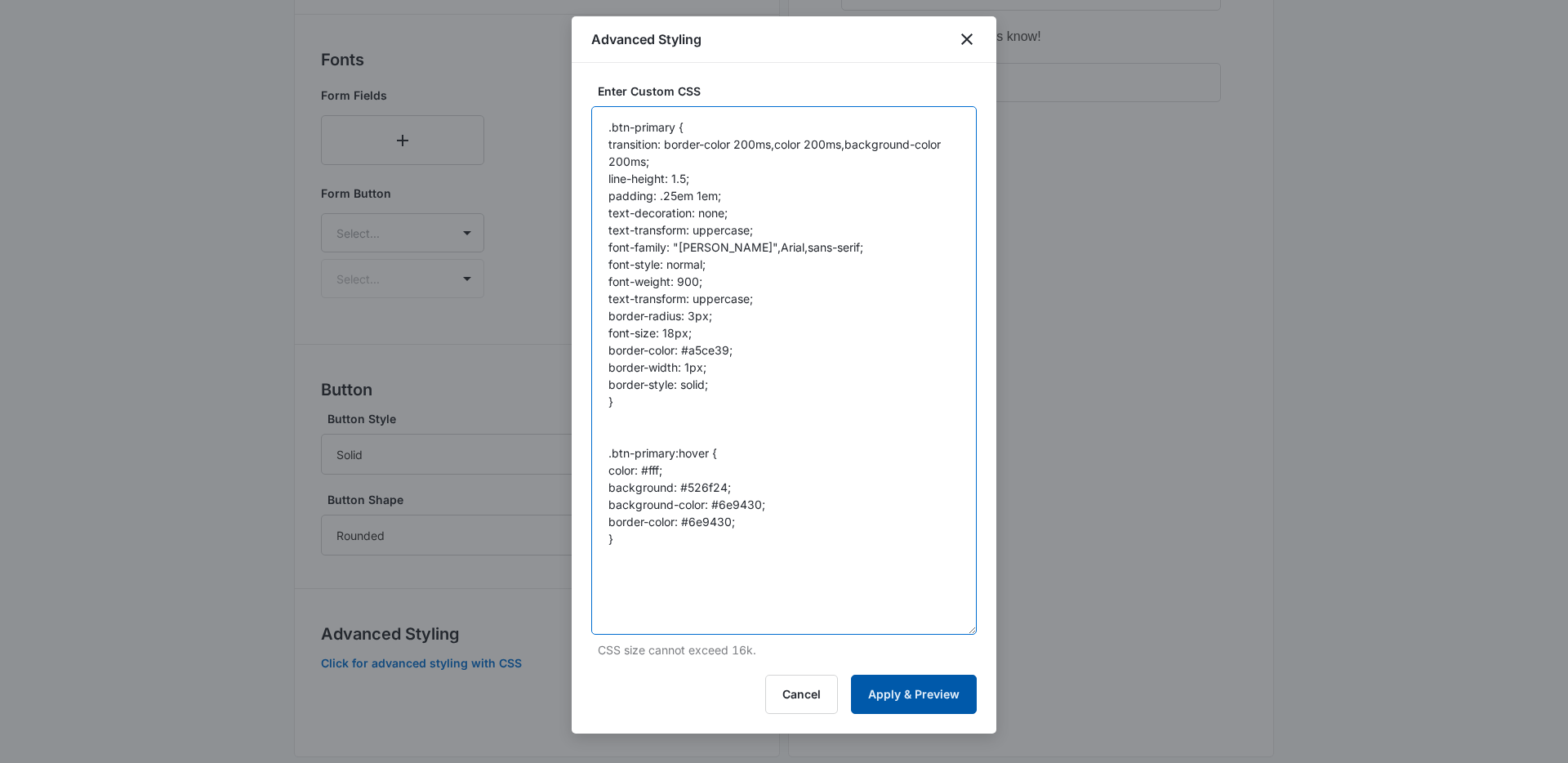
type textarea ".btn-primary { transition: border-color 200ms,color 200ms,background-color 200m…"
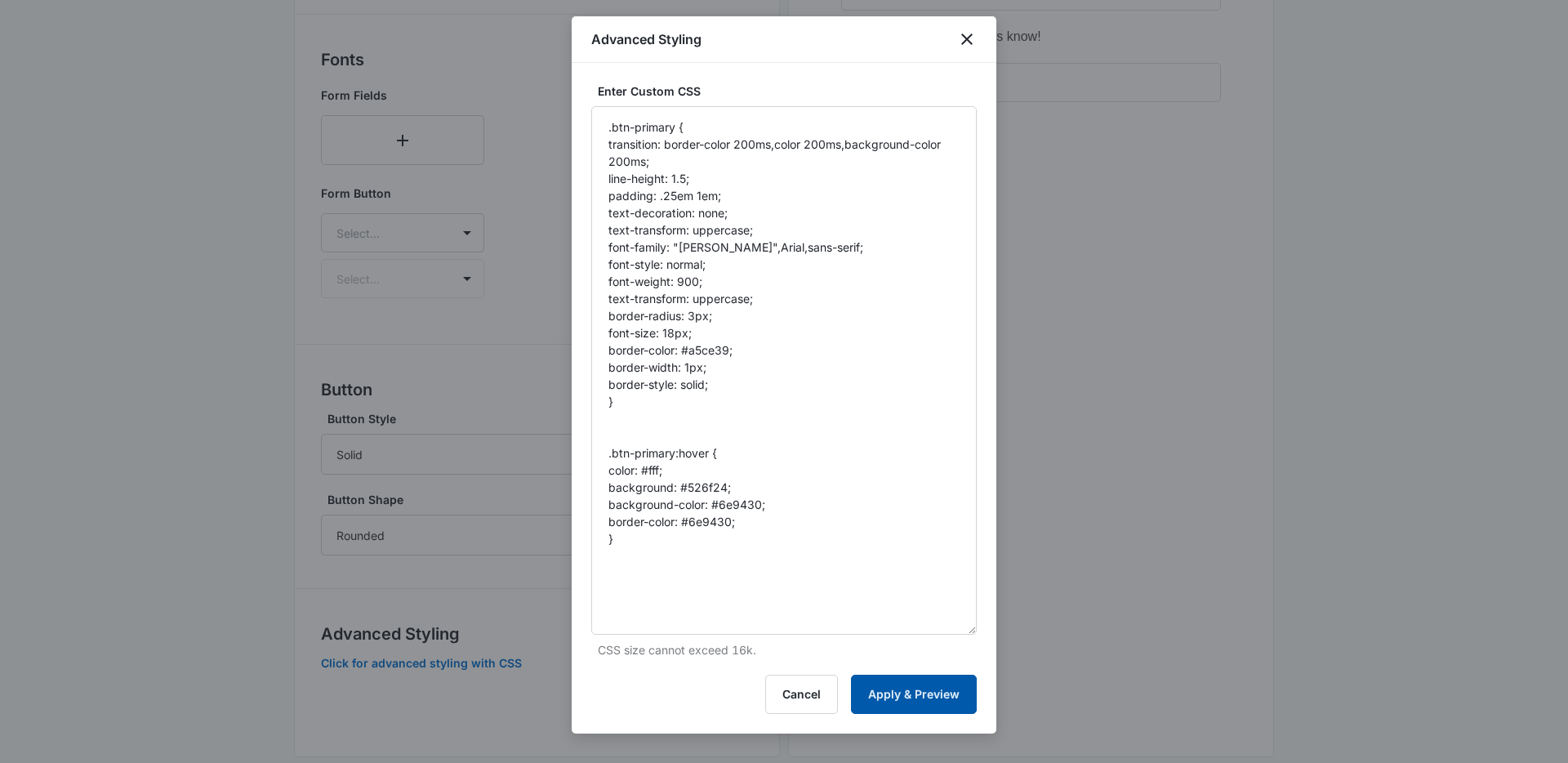
click at [917, 688] on button "Apply & Preview" at bounding box center [914, 694] width 126 height 39
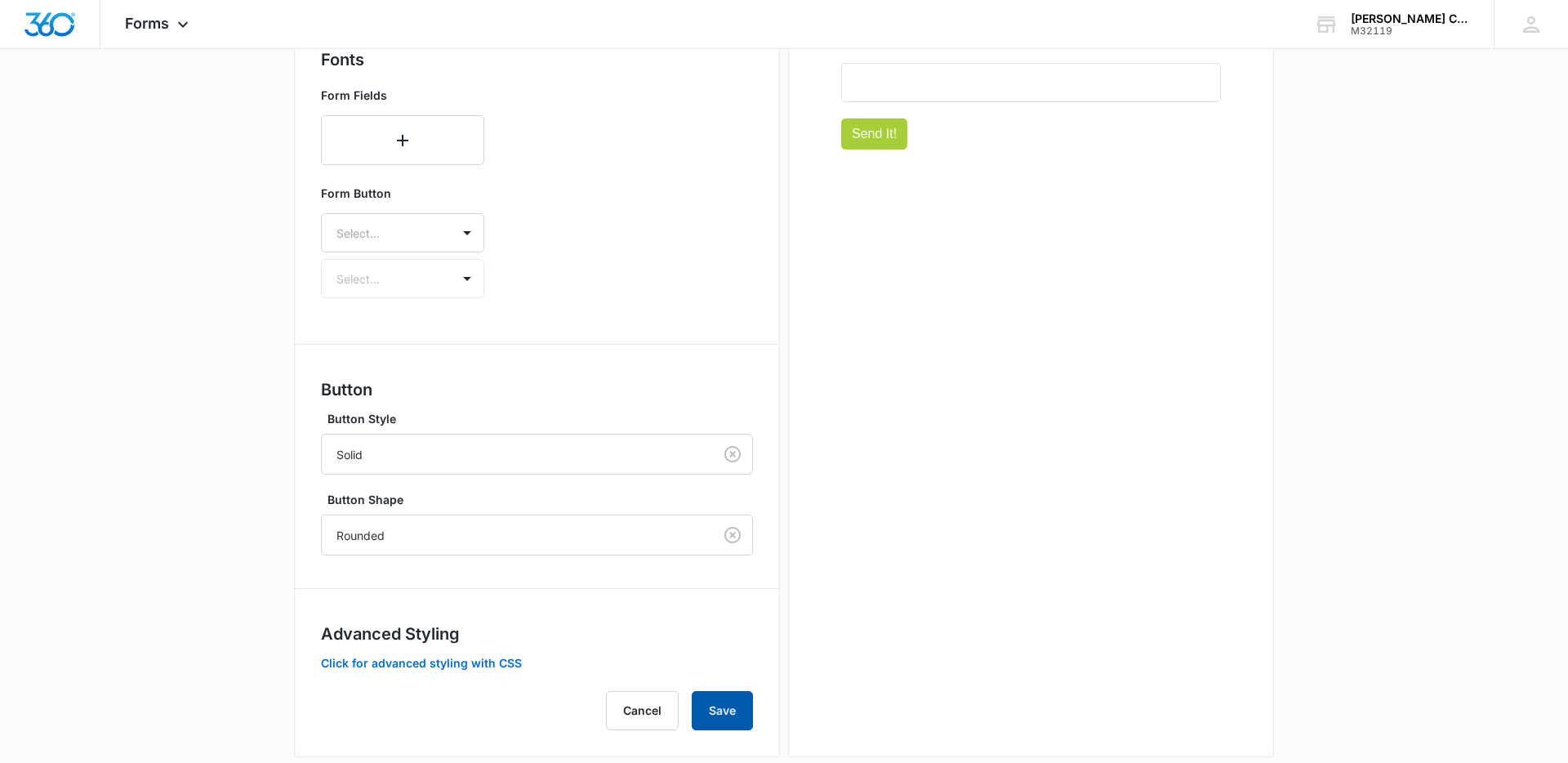
click at [735, 710] on button "Save" at bounding box center [722, 711] width 61 height 39
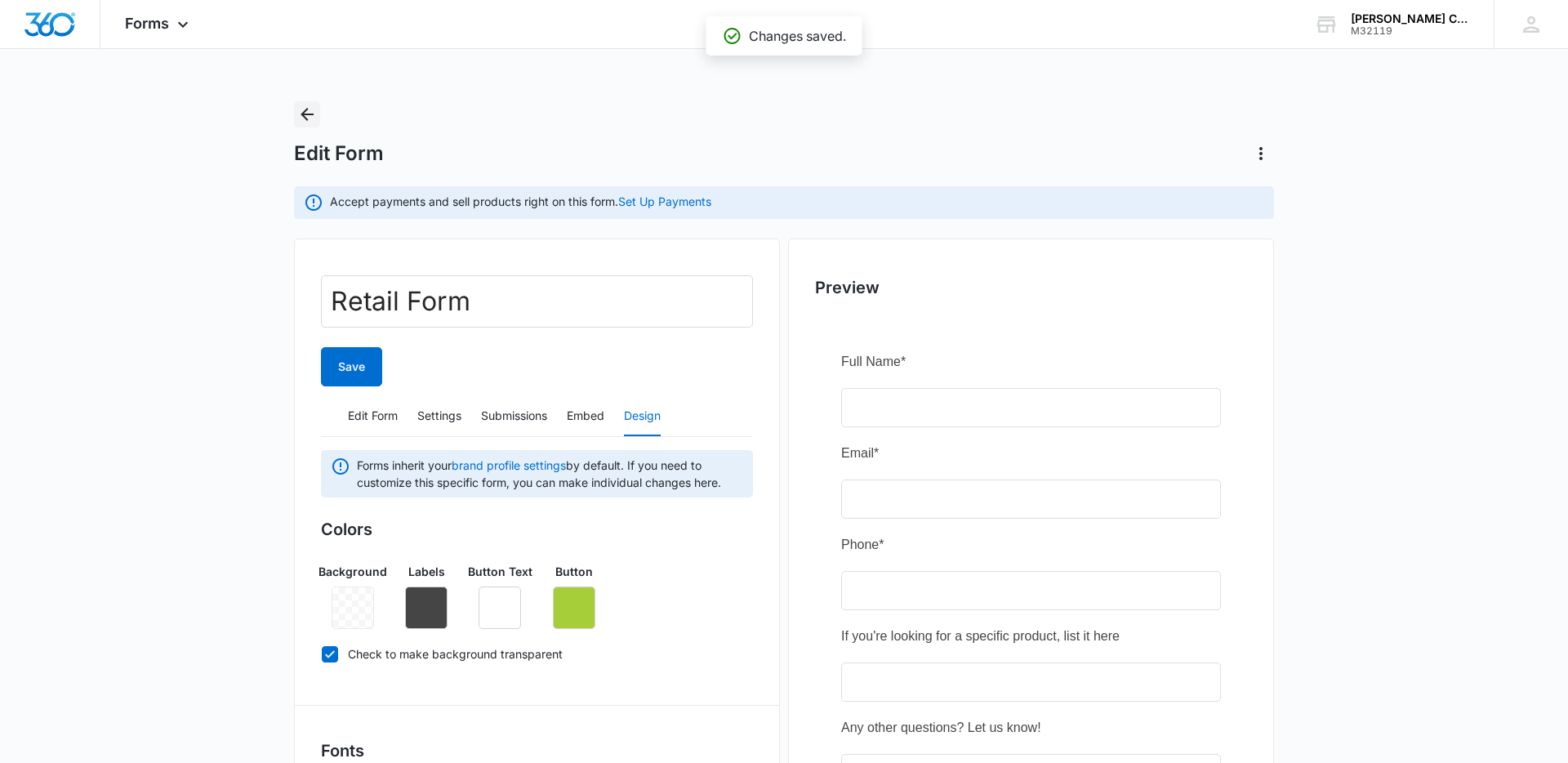
click at [310, 114] on icon "Back" at bounding box center [307, 114] width 13 height 13
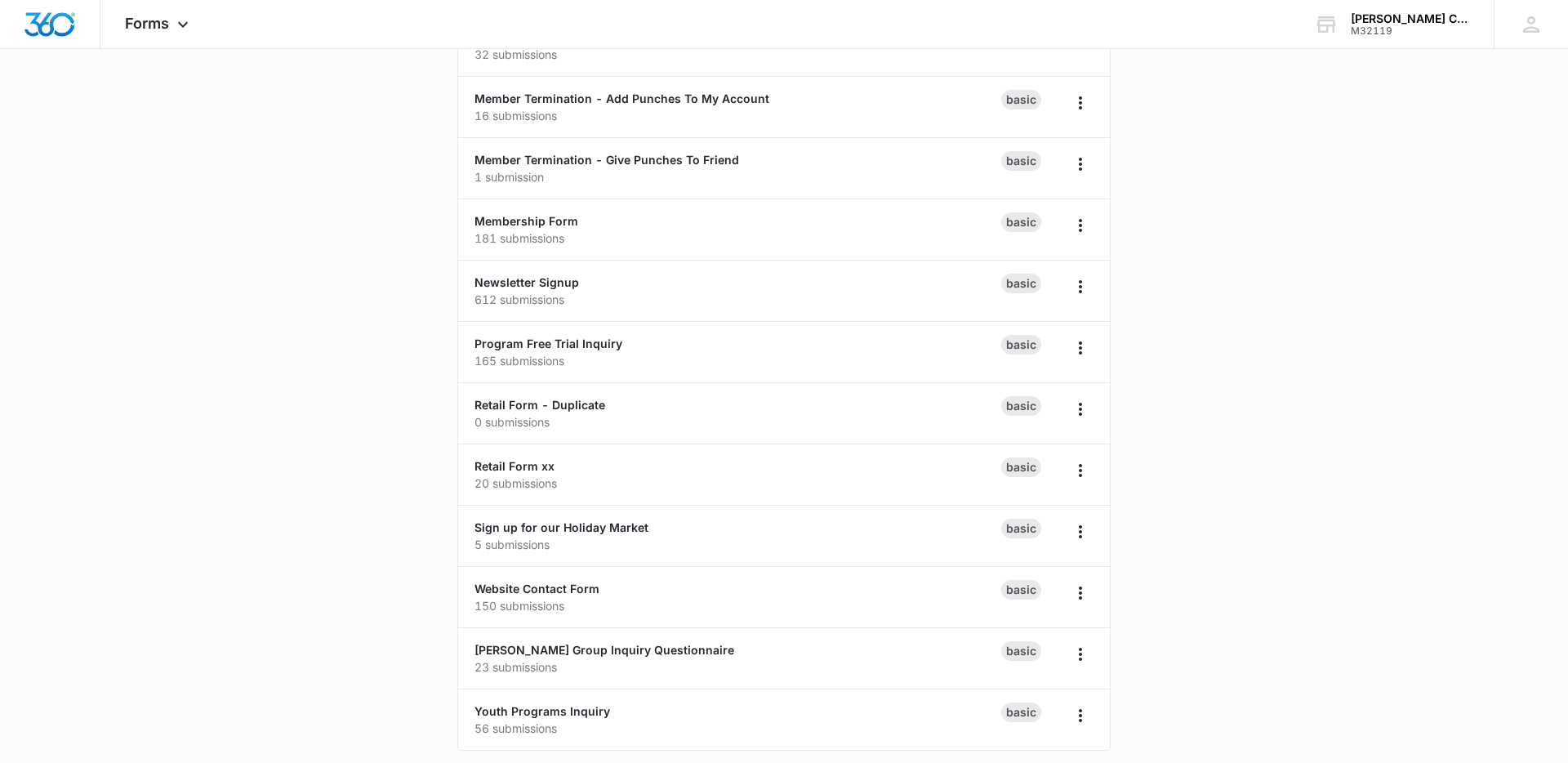
scroll to position [319, 0]
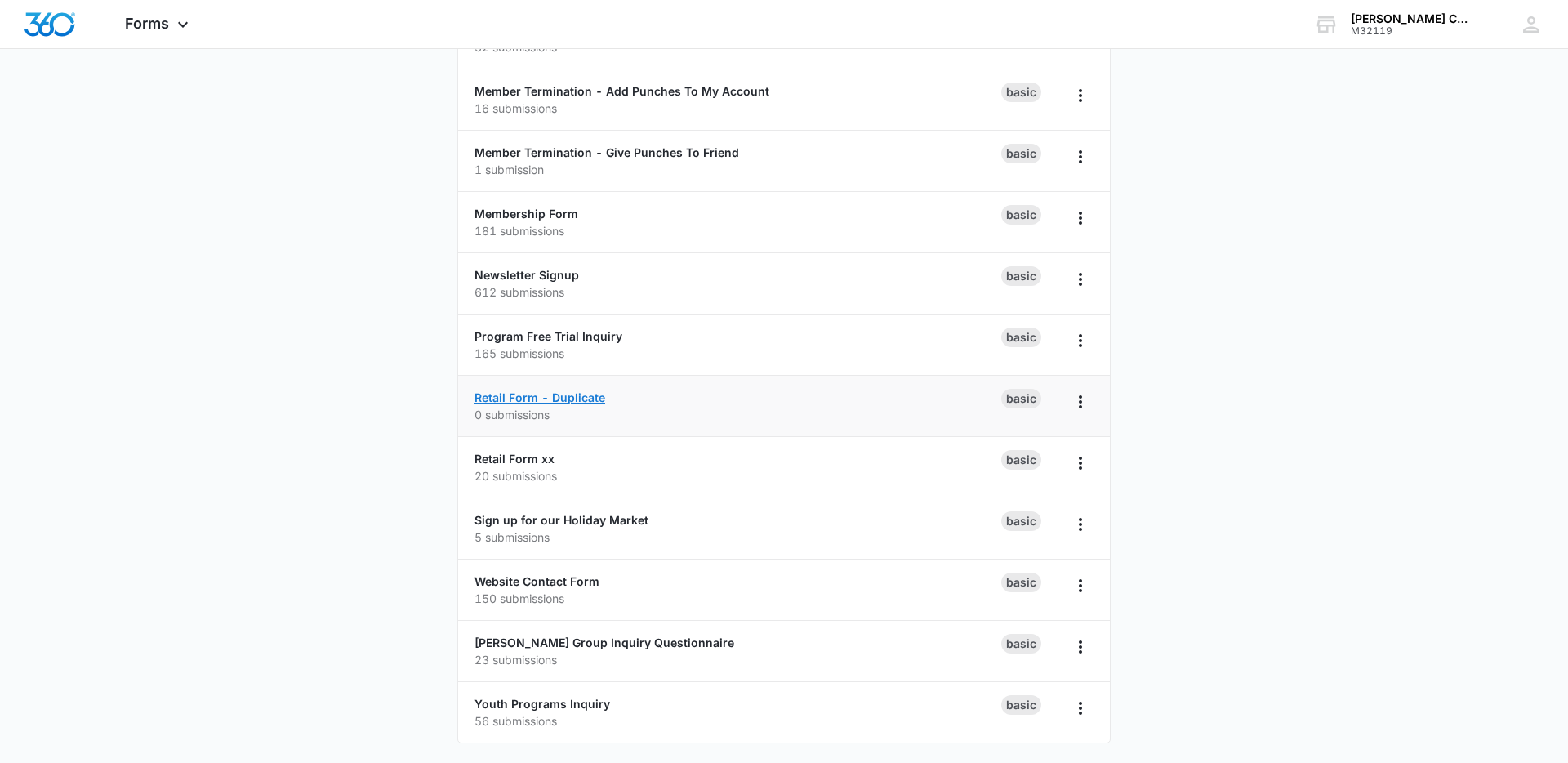
click at [574, 395] on link "Retail Form - Duplicate" at bounding box center [540, 397] width 130 height 14
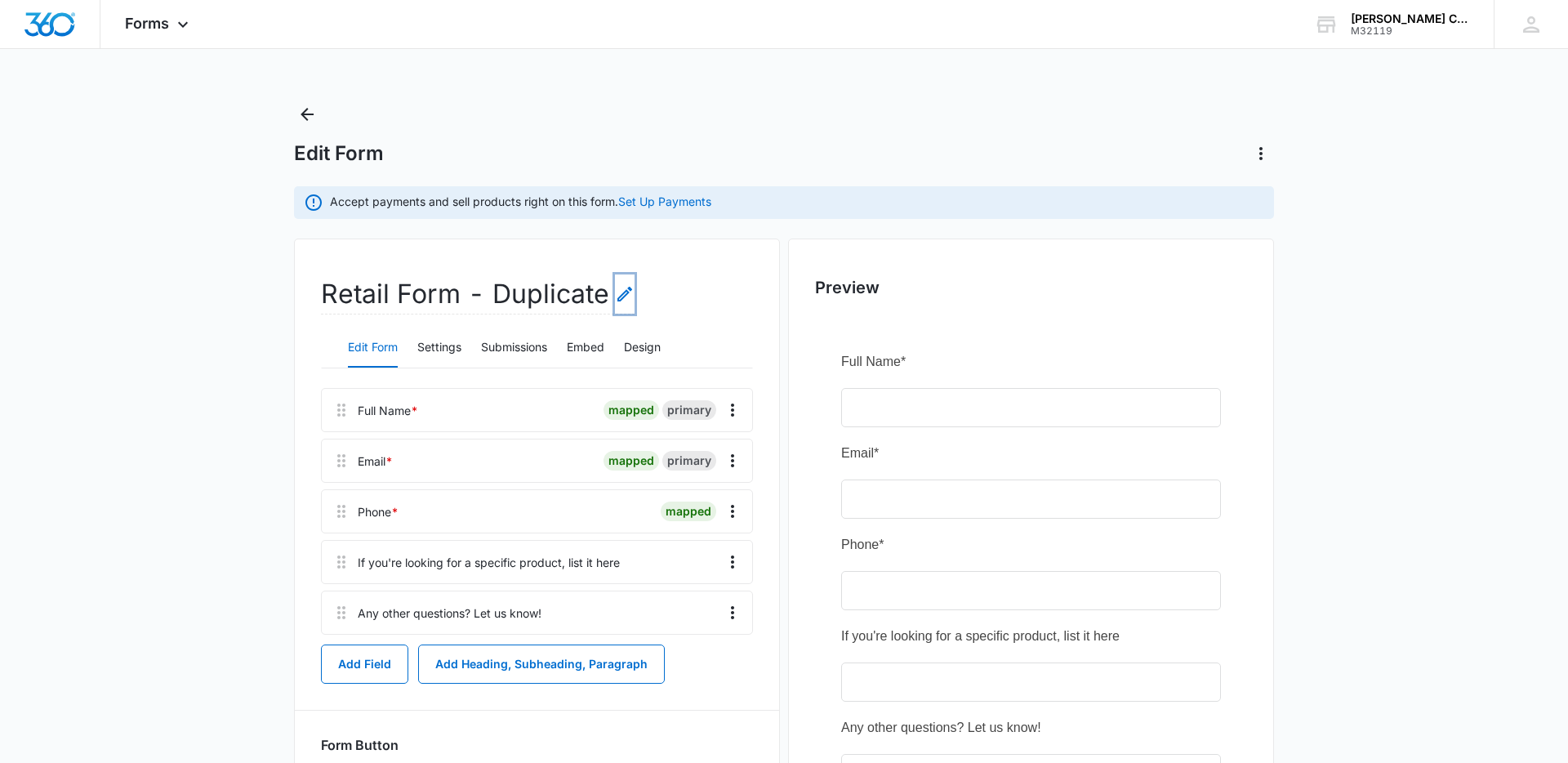
click at [615, 293] on icon "Edit Form Name" at bounding box center [625, 294] width 20 height 20
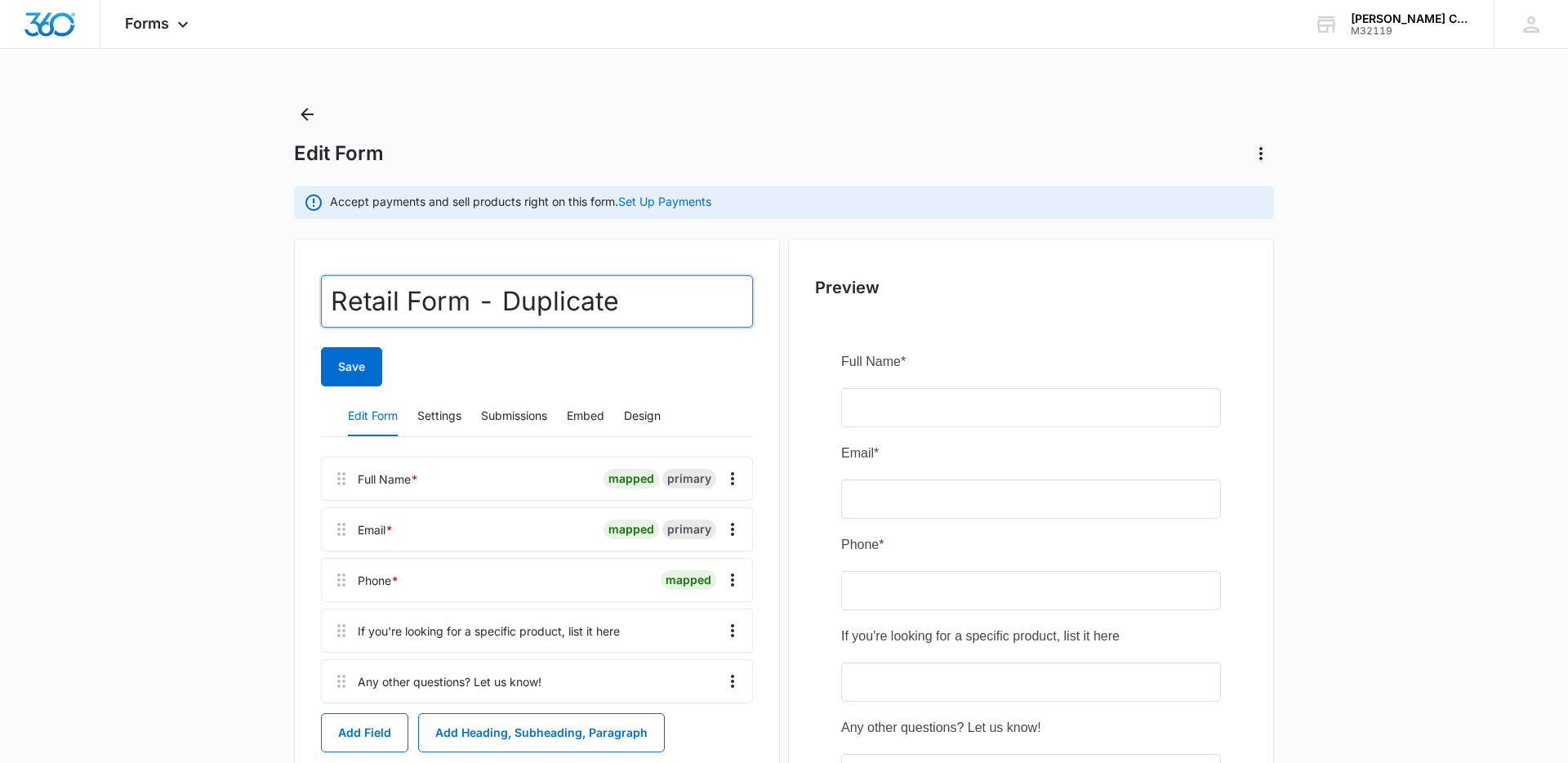
click at [615, 293] on input "Retail Form - Duplicate" at bounding box center [537, 301] width 432 height 52
type input "Retail Form"
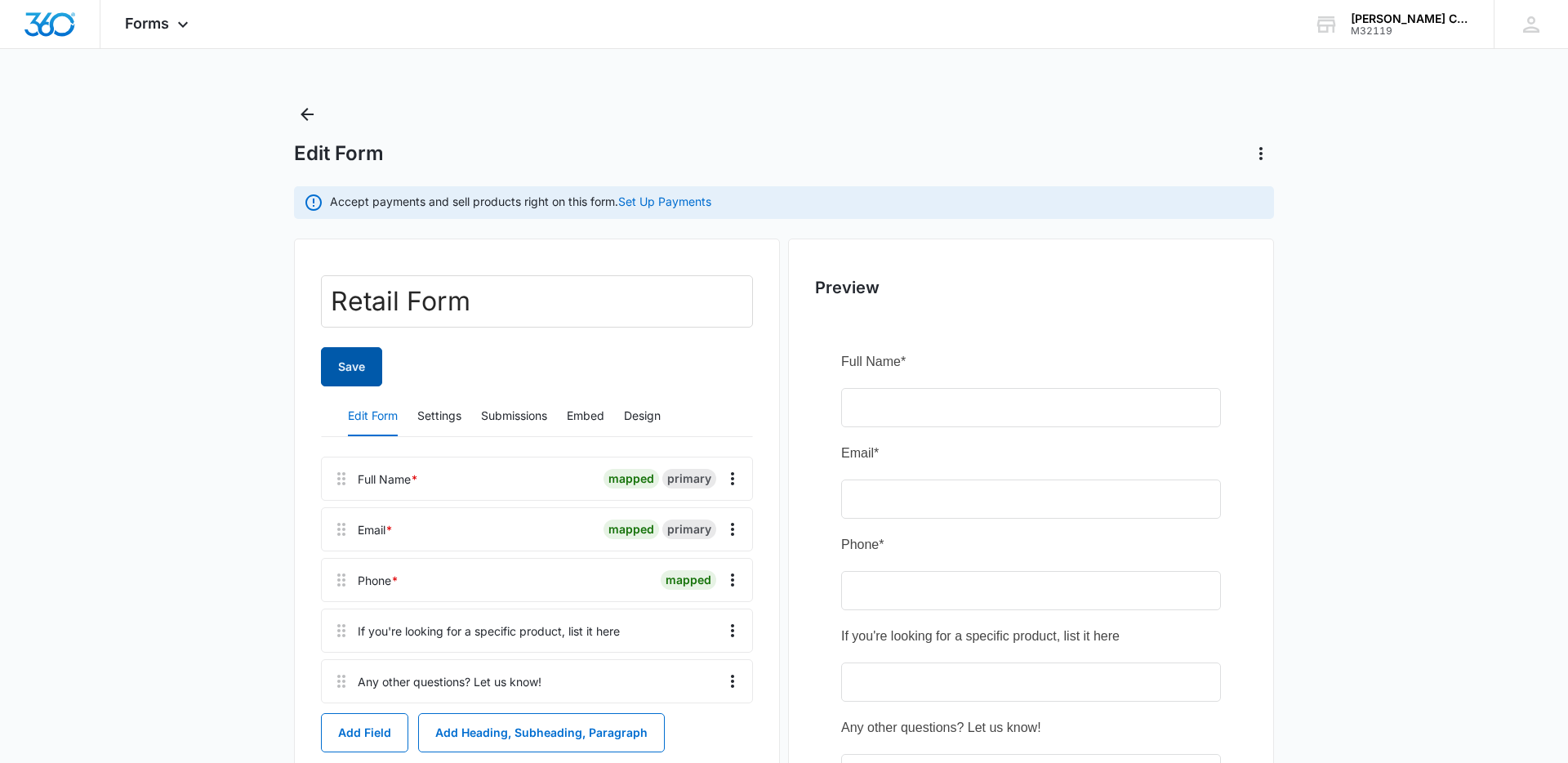
click at [354, 372] on button "Save" at bounding box center [351, 366] width 61 height 39
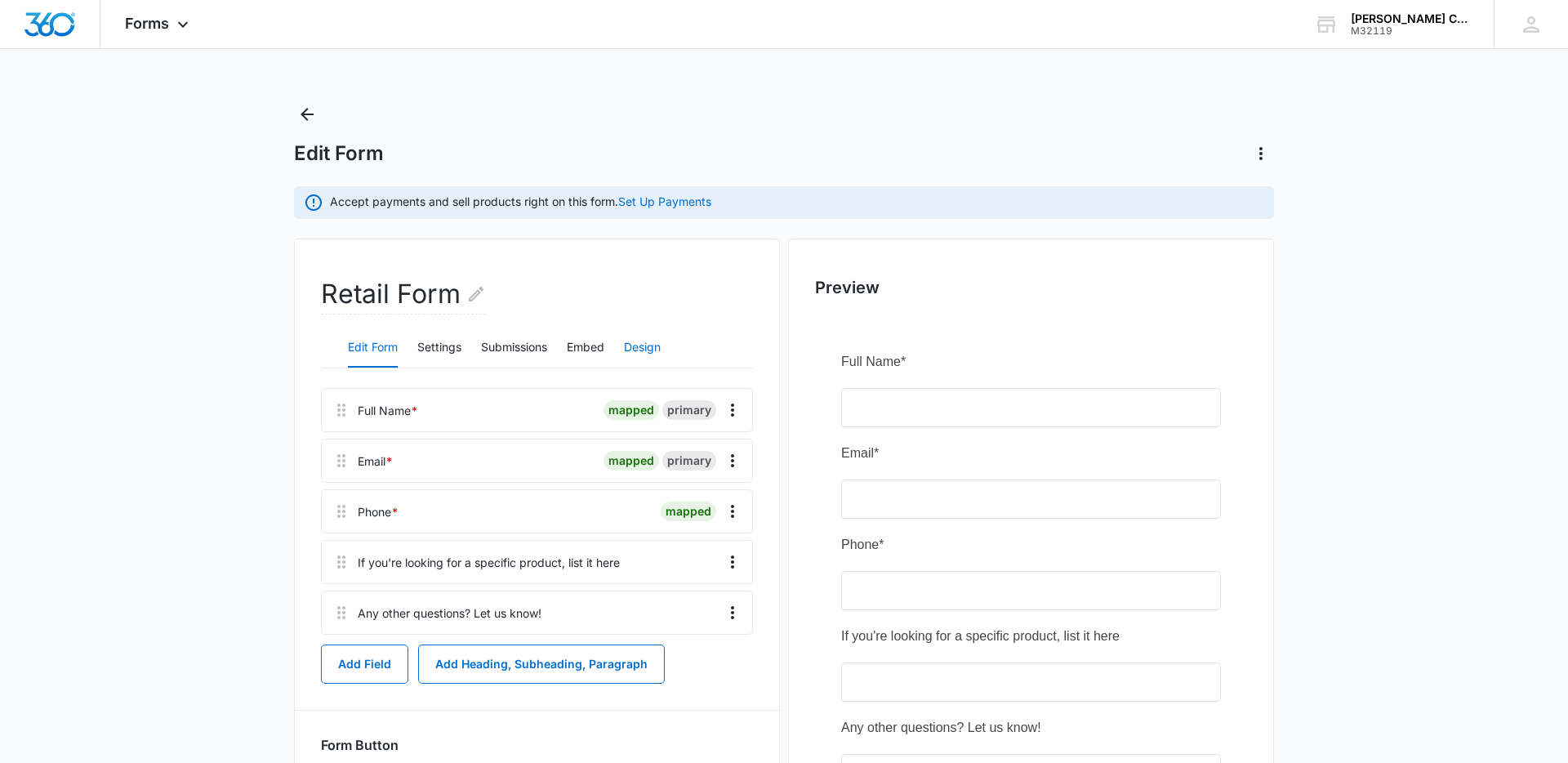
click at [644, 351] on button "Design" at bounding box center [642, 348] width 36 height 39
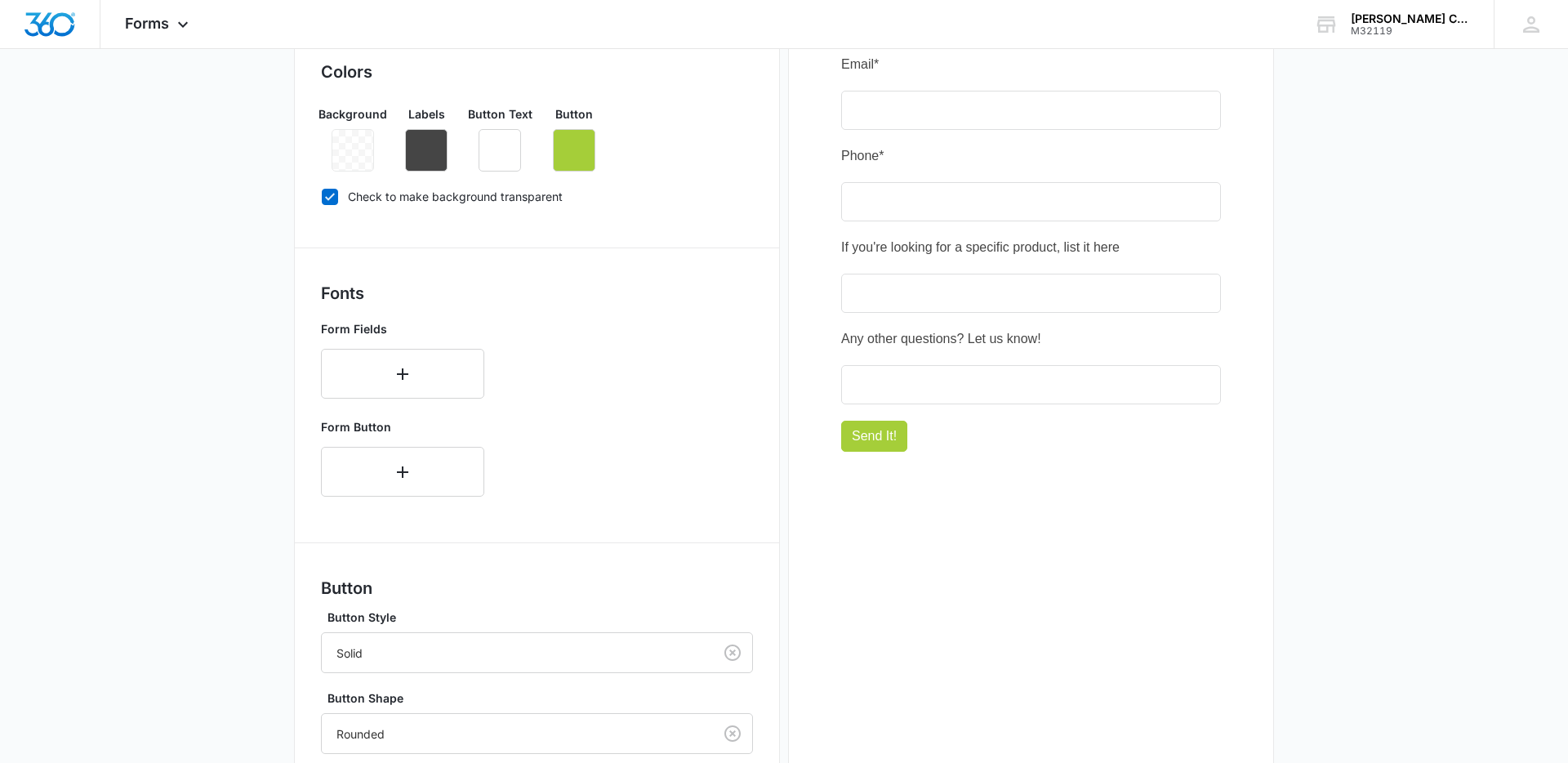
scroll to position [429, 0]
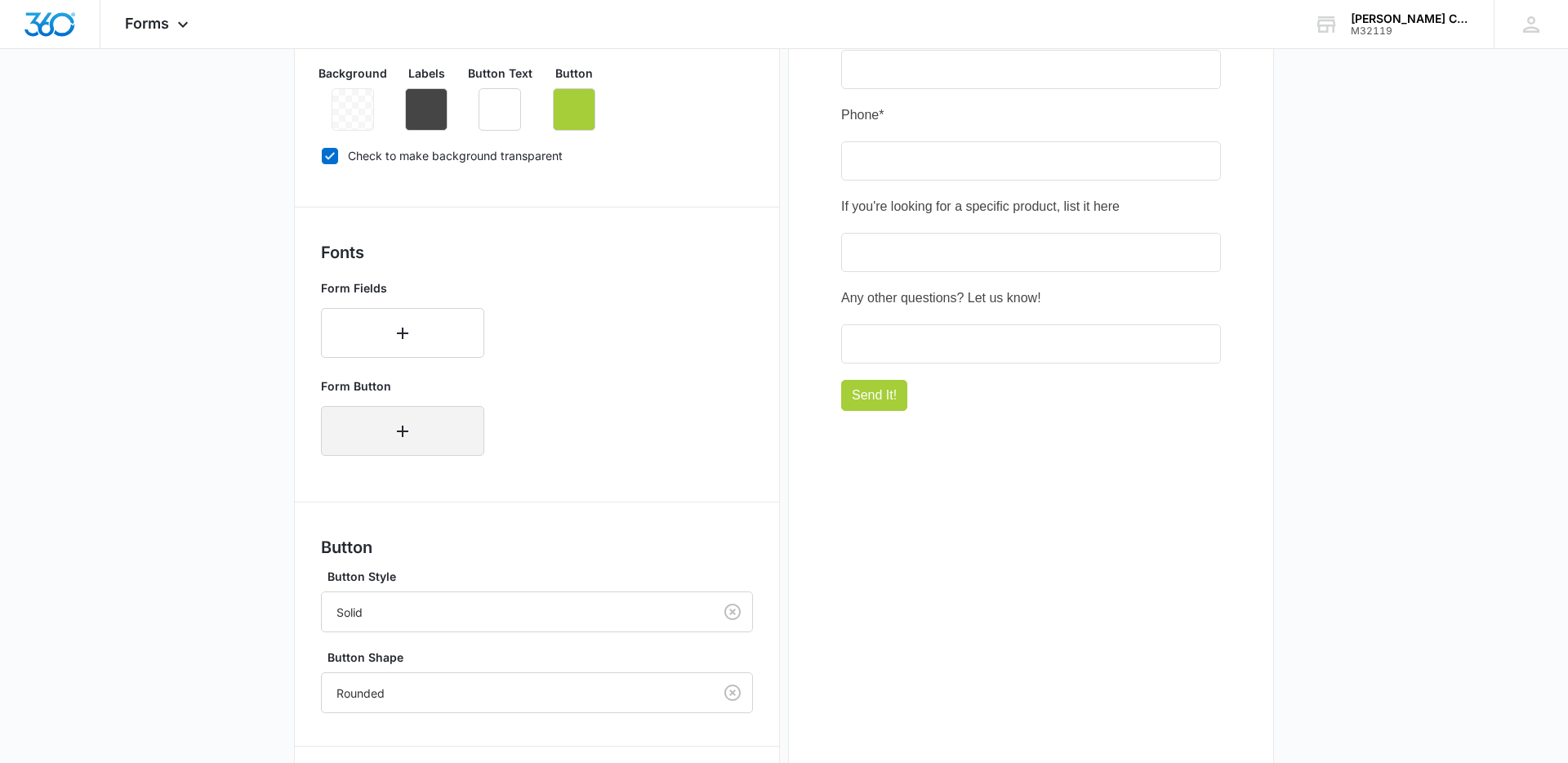
click at [411, 425] on icon "button" at bounding box center [403, 431] width 20 height 20
click at [437, 424] on div "Select..." at bounding box center [386, 425] width 129 height 36
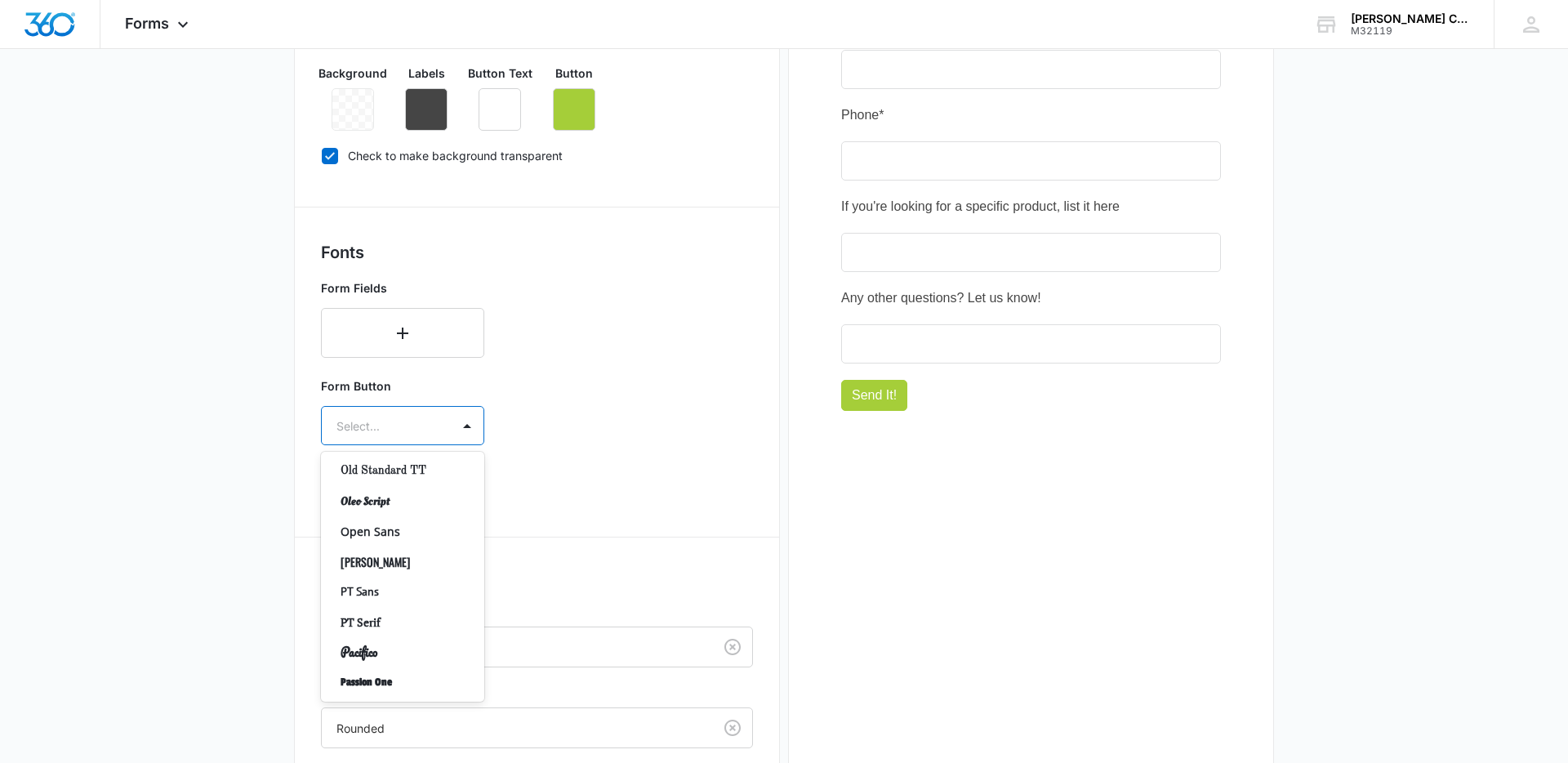
scroll to position [0, 0]
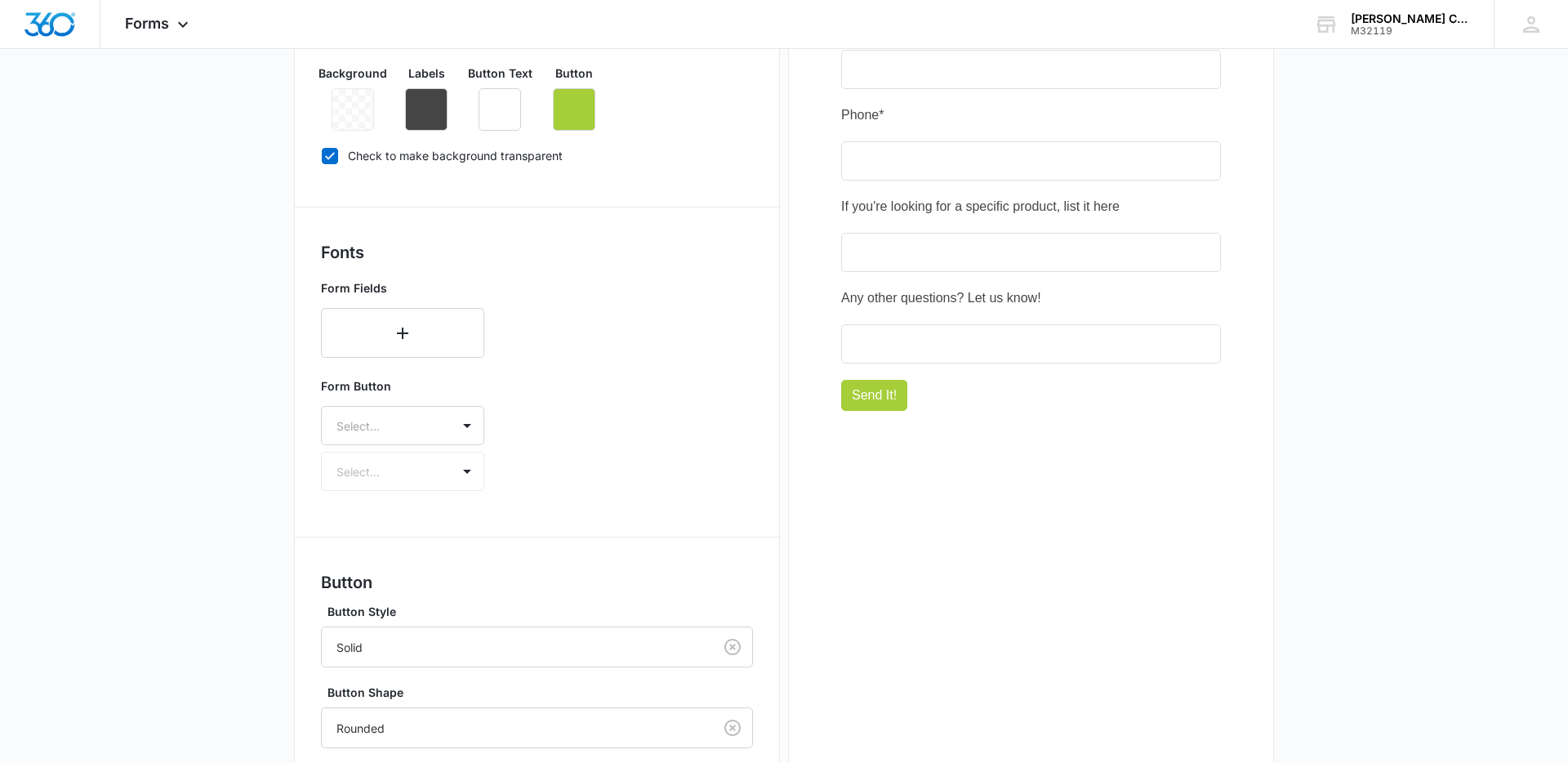
click at [151, 462] on main "Edit Form Accept payments and sell products right on this form. Set Up Payments…" at bounding box center [784, 326] width 1568 height 1310
click at [500, 468] on div "Form Button Select... Select..." at bounding box center [537, 434] width 432 height 127
click at [471, 467] on div "Form Button Select... Select..." at bounding box center [403, 434] width 163 height 114
click at [463, 467] on div "Form Button Select... Select..." at bounding box center [403, 434] width 163 height 114
click at [468, 471] on div "Form Button Select... Select..." at bounding box center [403, 434] width 163 height 114
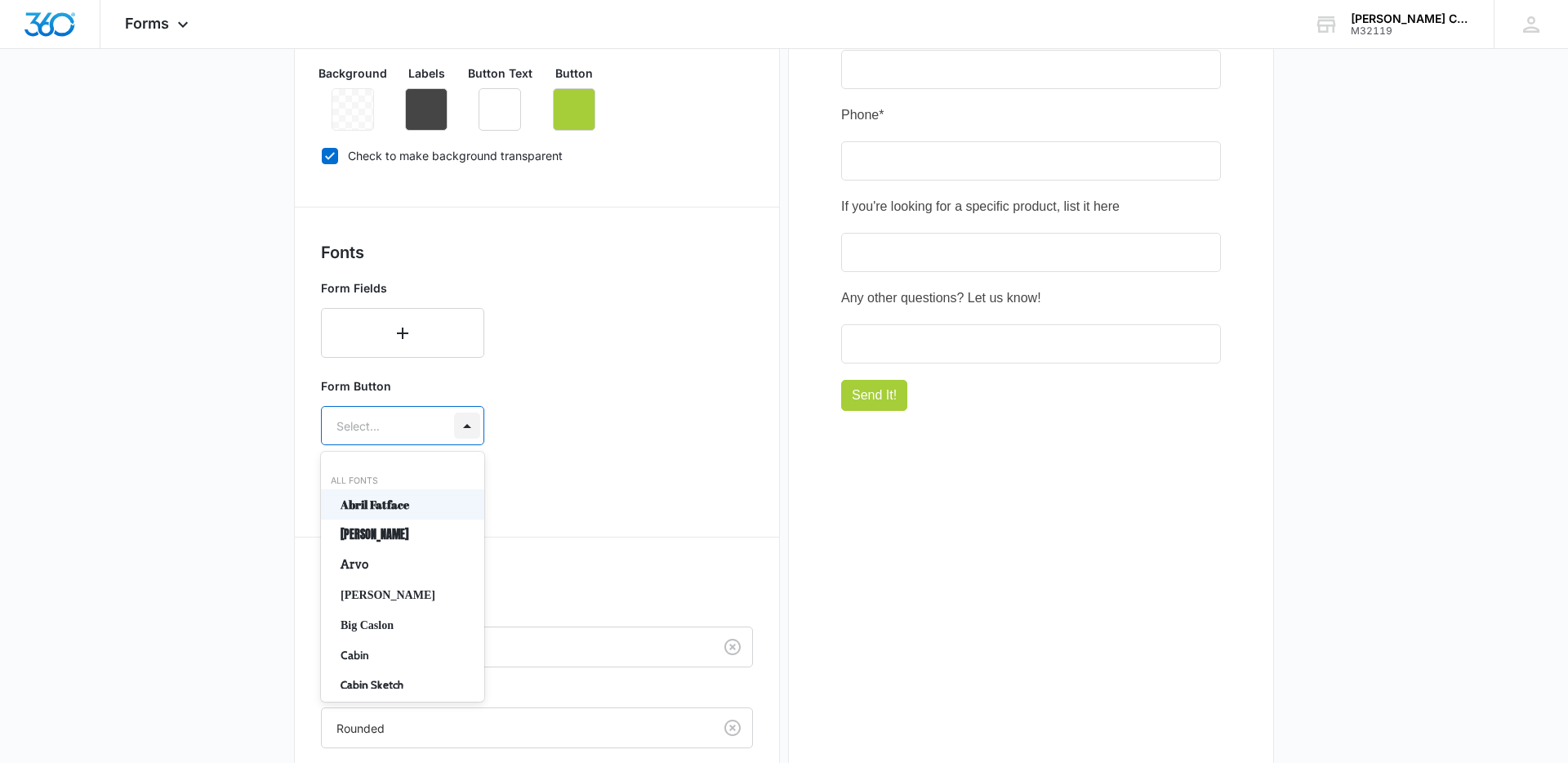
click at [457, 427] on div at bounding box center [467, 425] width 26 height 26
click at [454, 429] on div at bounding box center [467, 425] width 26 height 26
click at [436, 531] on p "[PERSON_NAME]" at bounding box center [401, 534] width 121 height 17
click at [430, 468] on div "Select..." at bounding box center [386, 473] width 129 height 36
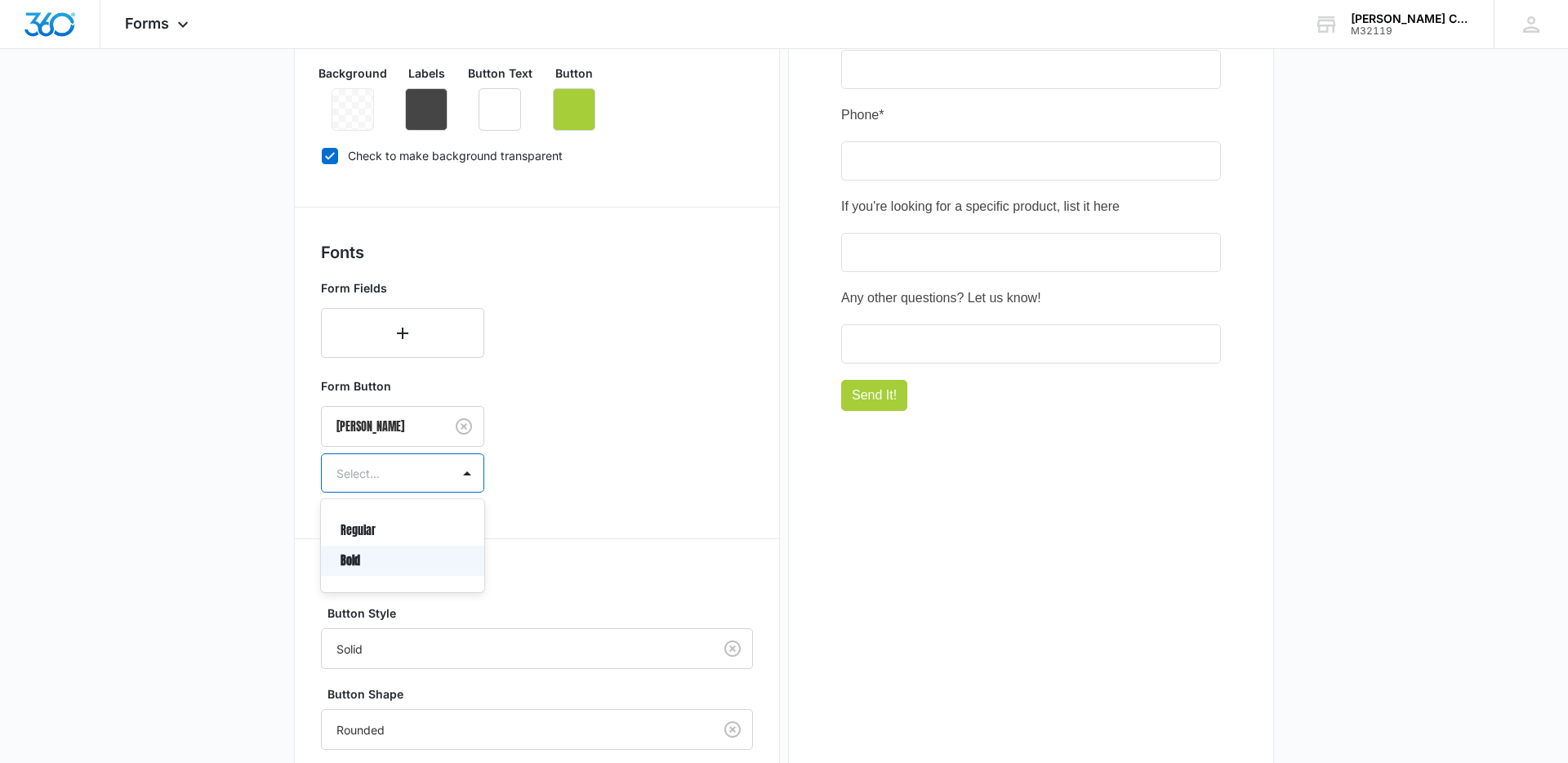
click at [422, 554] on p "Bold" at bounding box center [401, 560] width 121 height 17
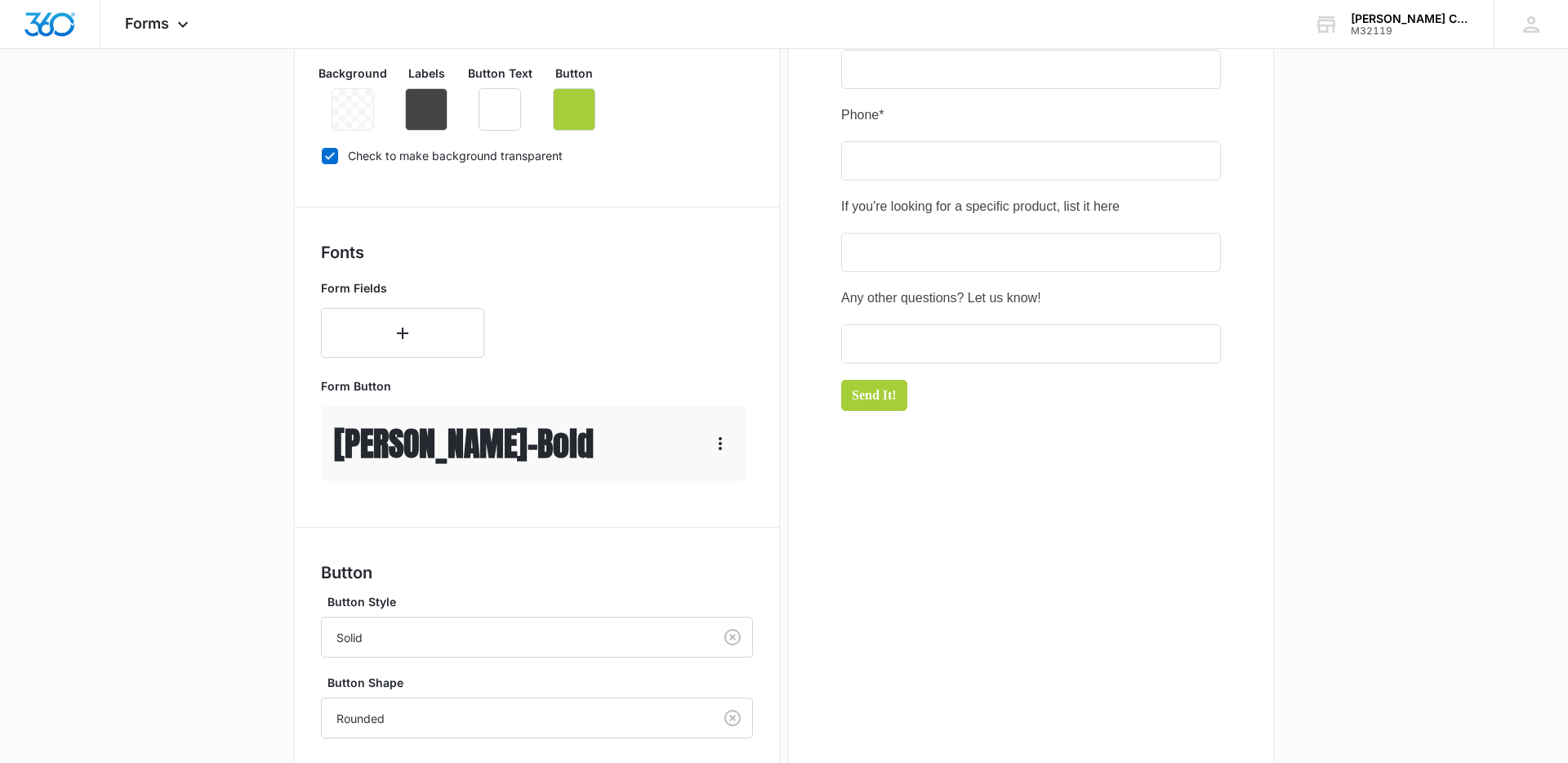
click at [518, 452] on div "Anton - Bold" at bounding box center [534, 443] width 426 height 75
click at [389, 439] on p "Anton - Bold" at bounding box center [463, 443] width 260 height 49
drag, startPoint x: 444, startPoint y: 436, endPoint x: 575, endPoint y: 436, distance: 131.0
click at [445, 436] on p "Anton - Bold" at bounding box center [463, 443] width 260 height 49
click at [727, 436] on icon "button" at bounding box center [721, 444] width 20 height 20
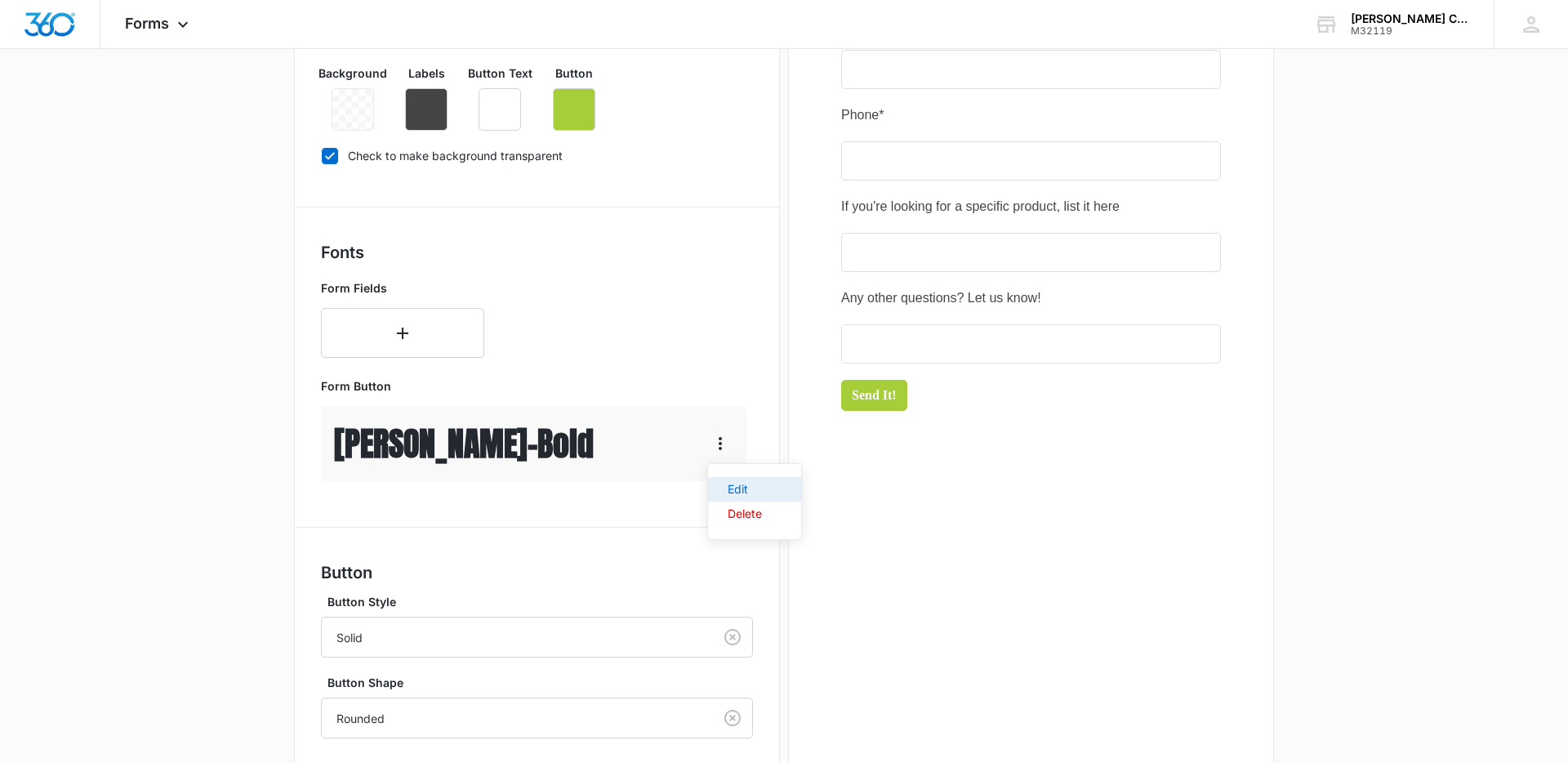
click at [728, 484] on div "Edit" at bounding box center [745, 489] width 35 height 12
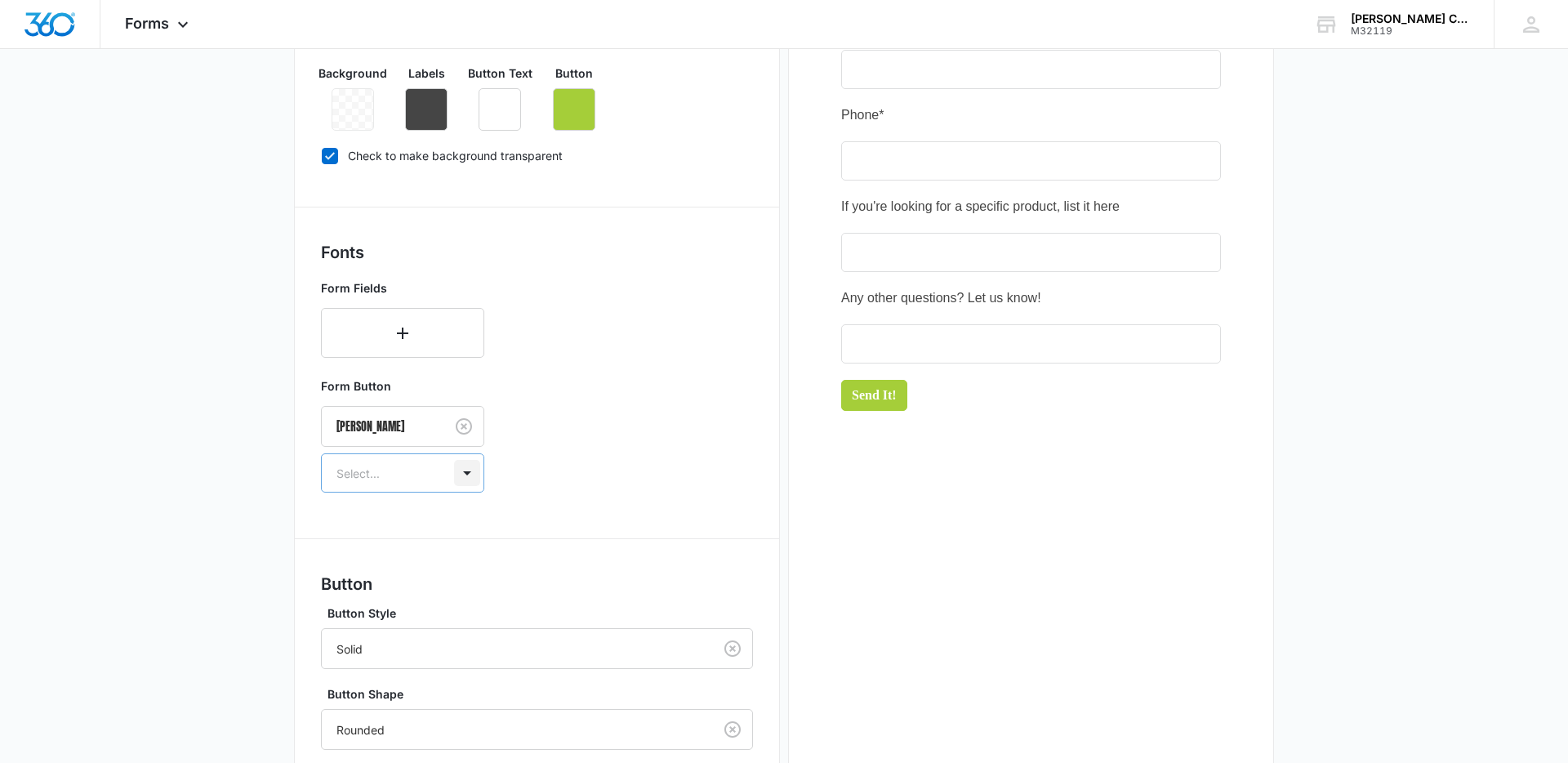
click at [463, 471] on div at bounding box center [467, 472] width 26 height 26
click at [409, 531] on p "Regular" at bounding box center [401, 530] width 121 height 17
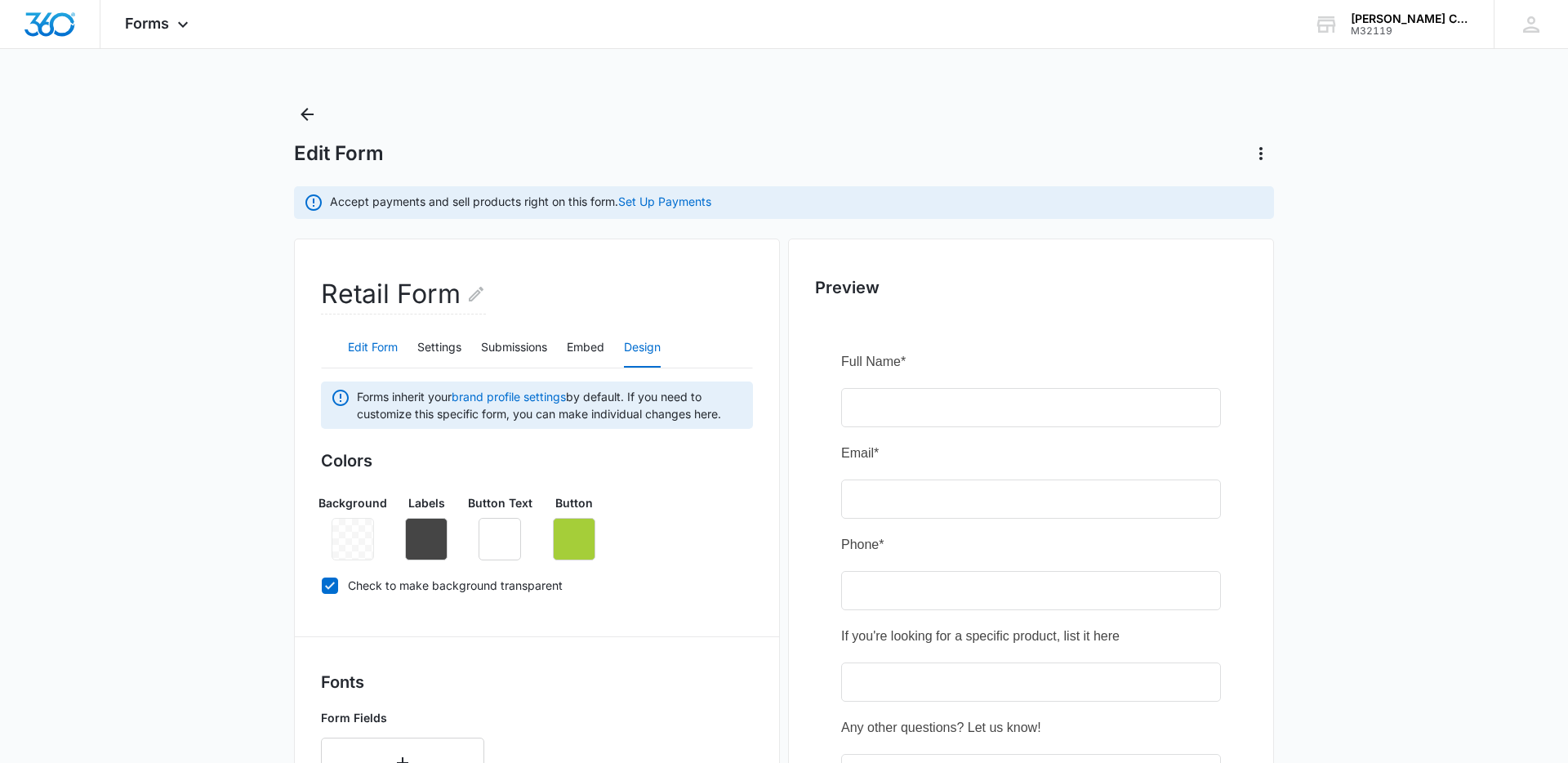
click at [390, 341] on button "Edit Form" at bounding box center [373, 348] width 50 height 39
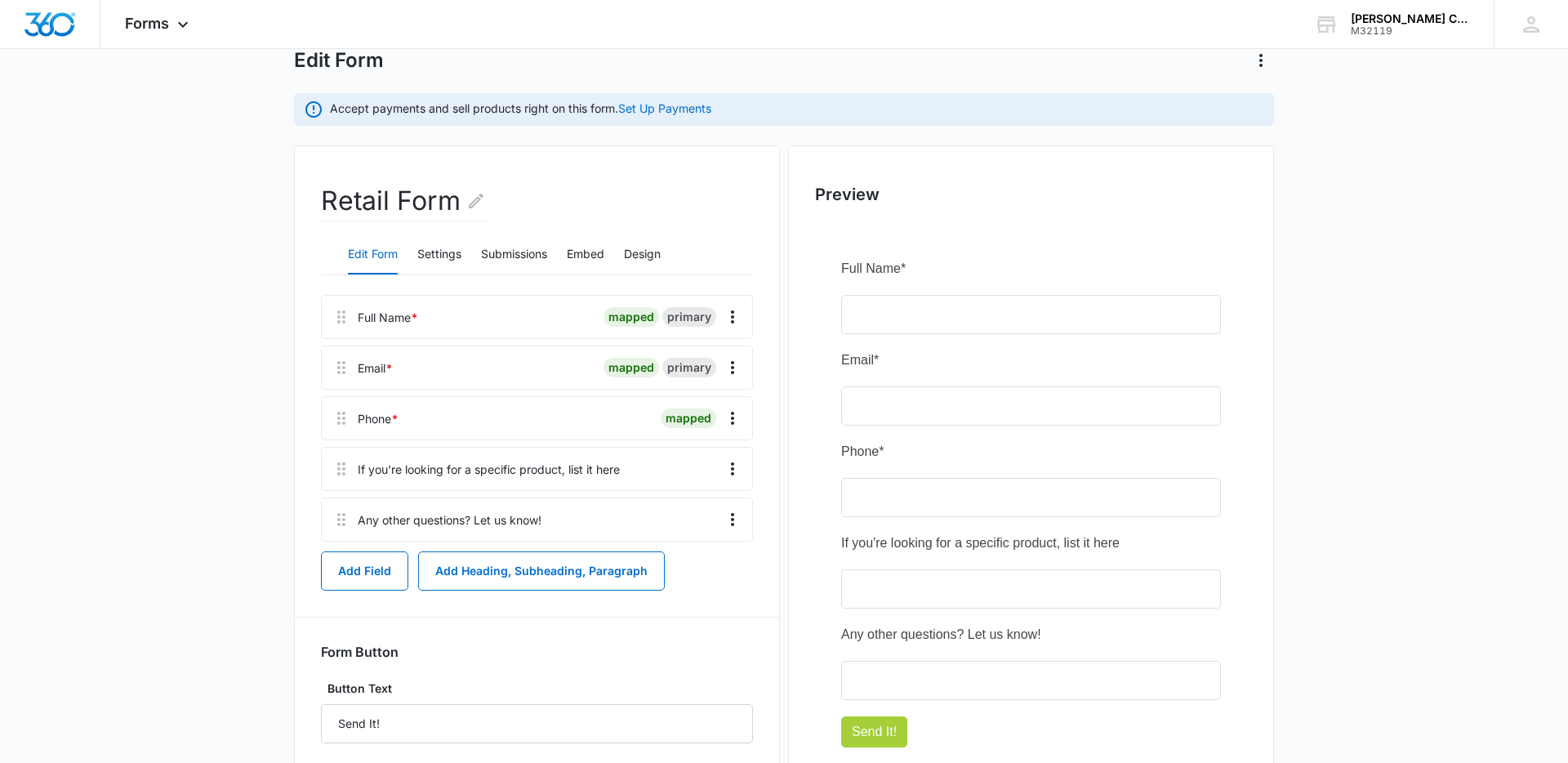
scroll to position [192, 0]
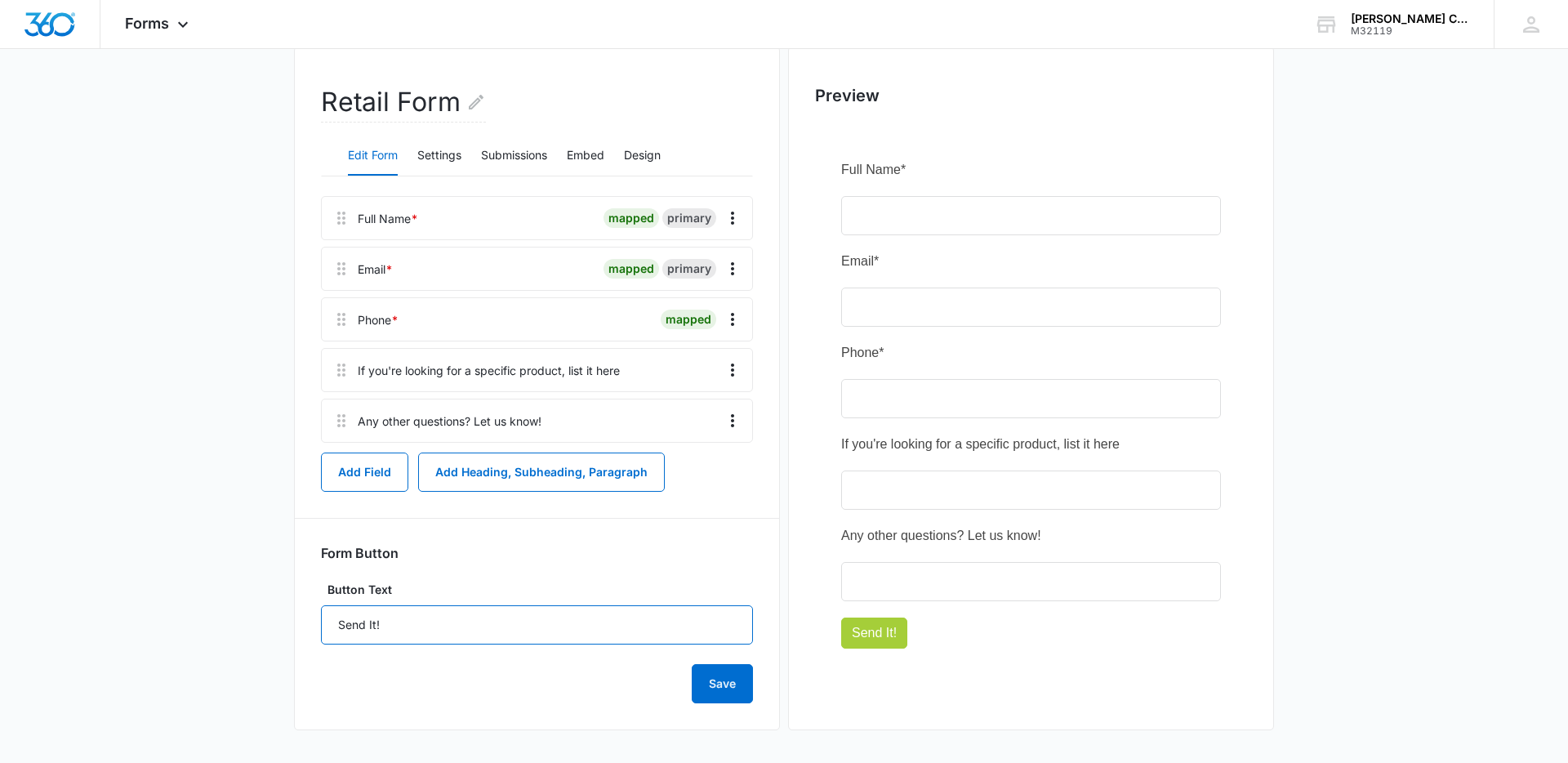
click at [548, 614] on input "Send It!" at bounding box center [537, 625] width 432 height 39
type input "Send It"
click at [743, 689] on button "Save" at bounding box center [722, 683] width 61 height 39
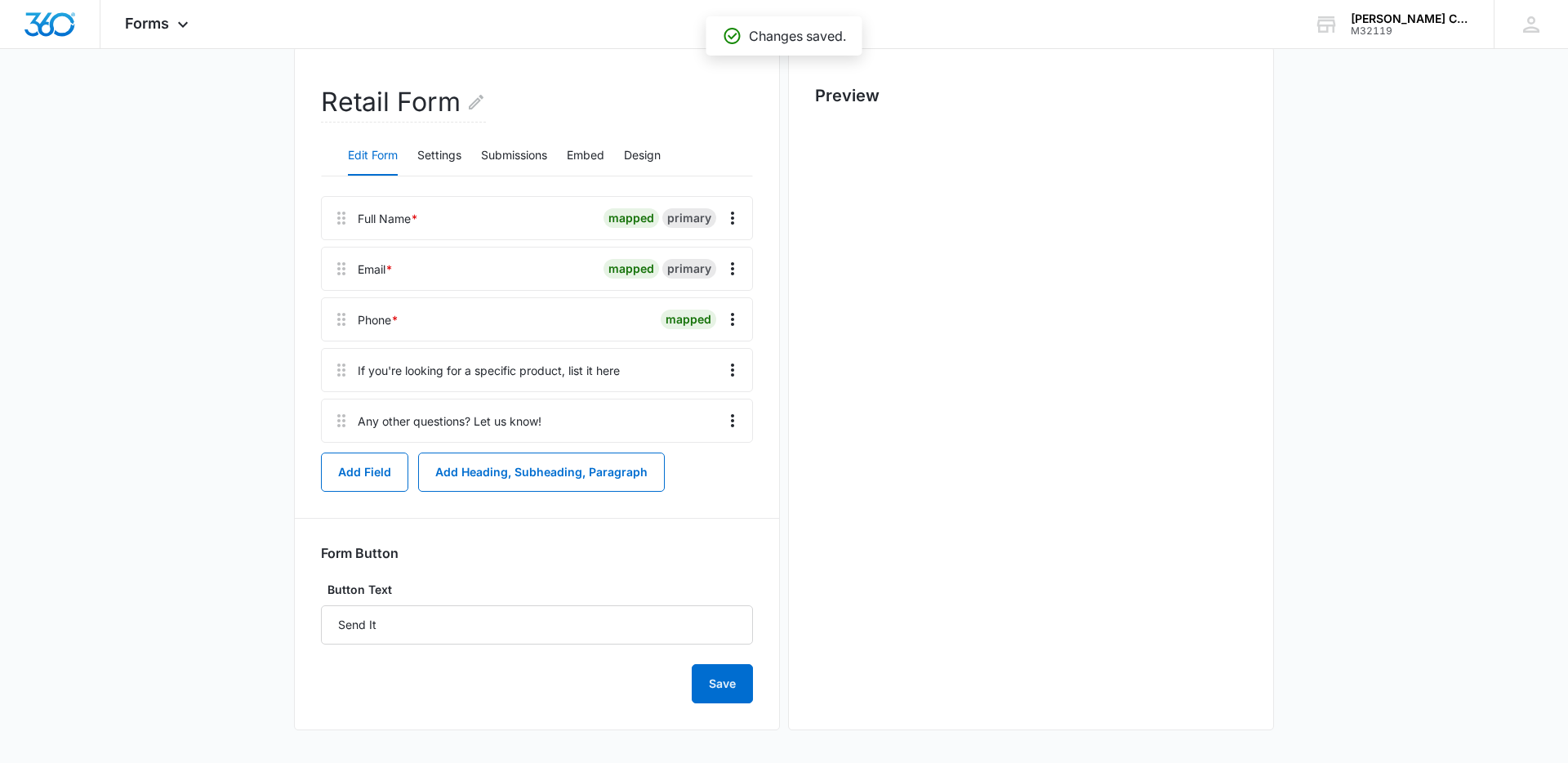
scroll to position [0, 0]
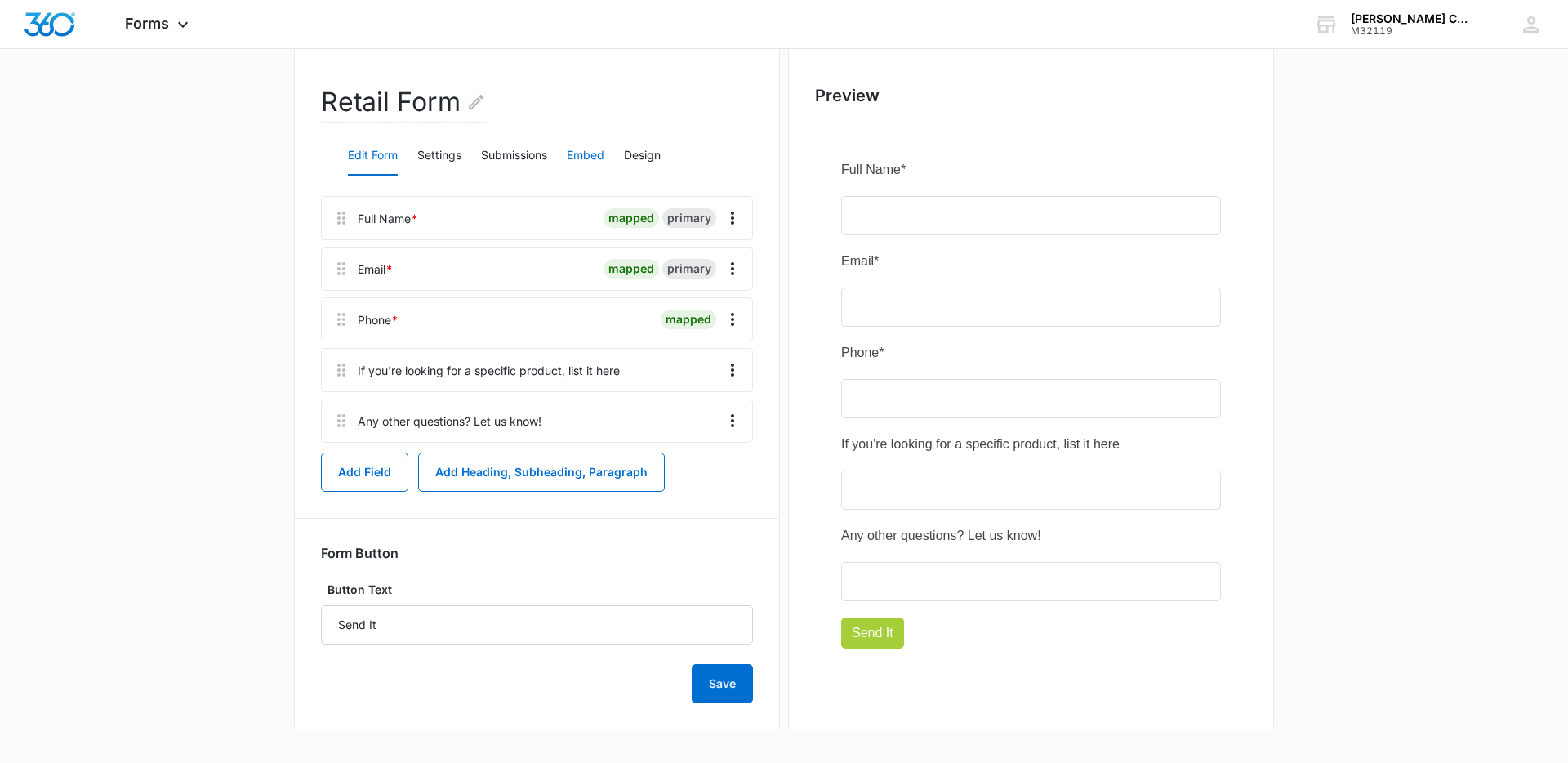
click at [588, 151] on button "Embed" at bounding box center [586, 156] width 37 height 39
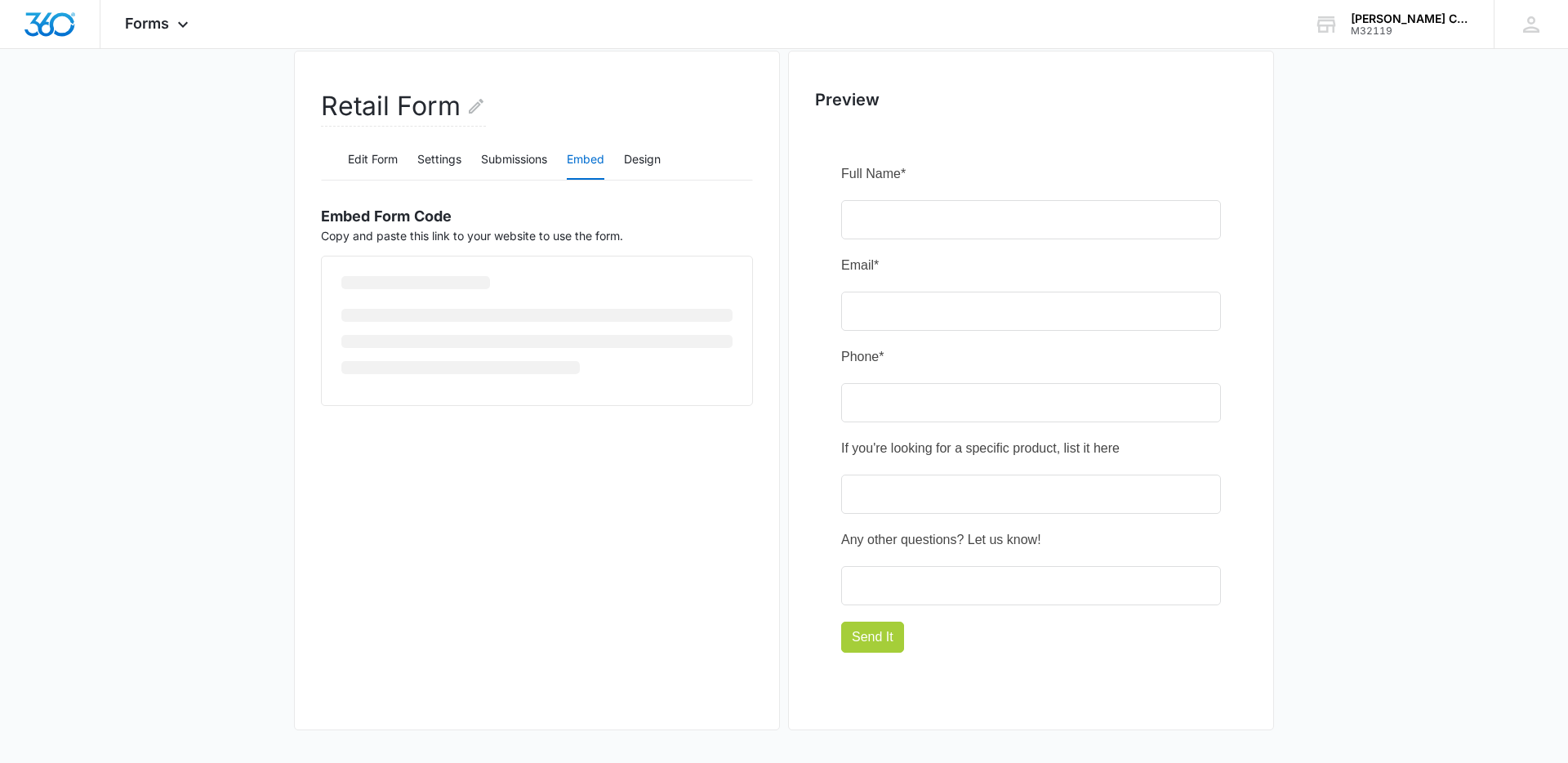
scroll to position [188, 0]
click at [644, 158] on button "Design" at bounding box center [642, 160] width 36 height 39
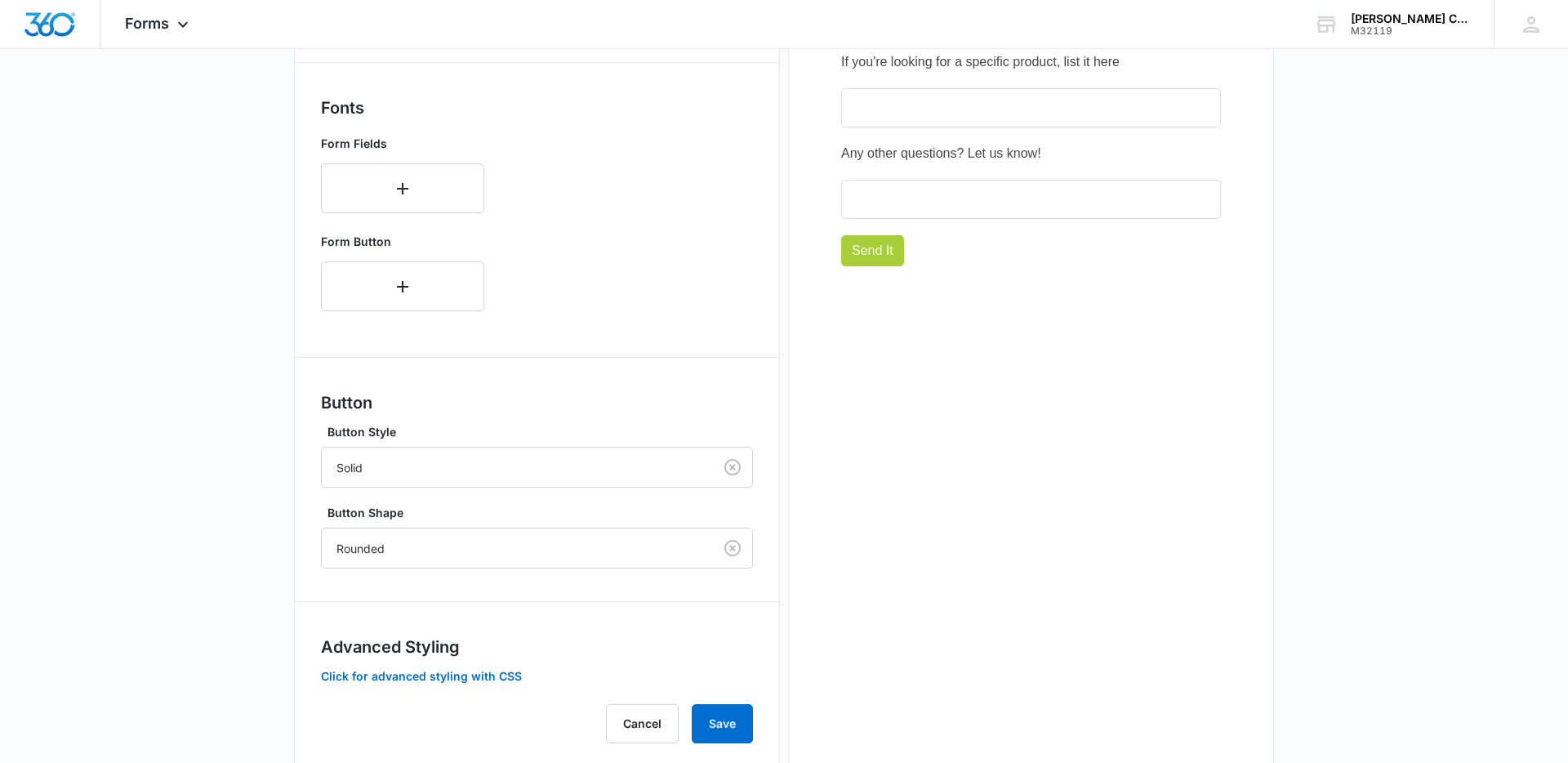
scroll to position [614, 0]
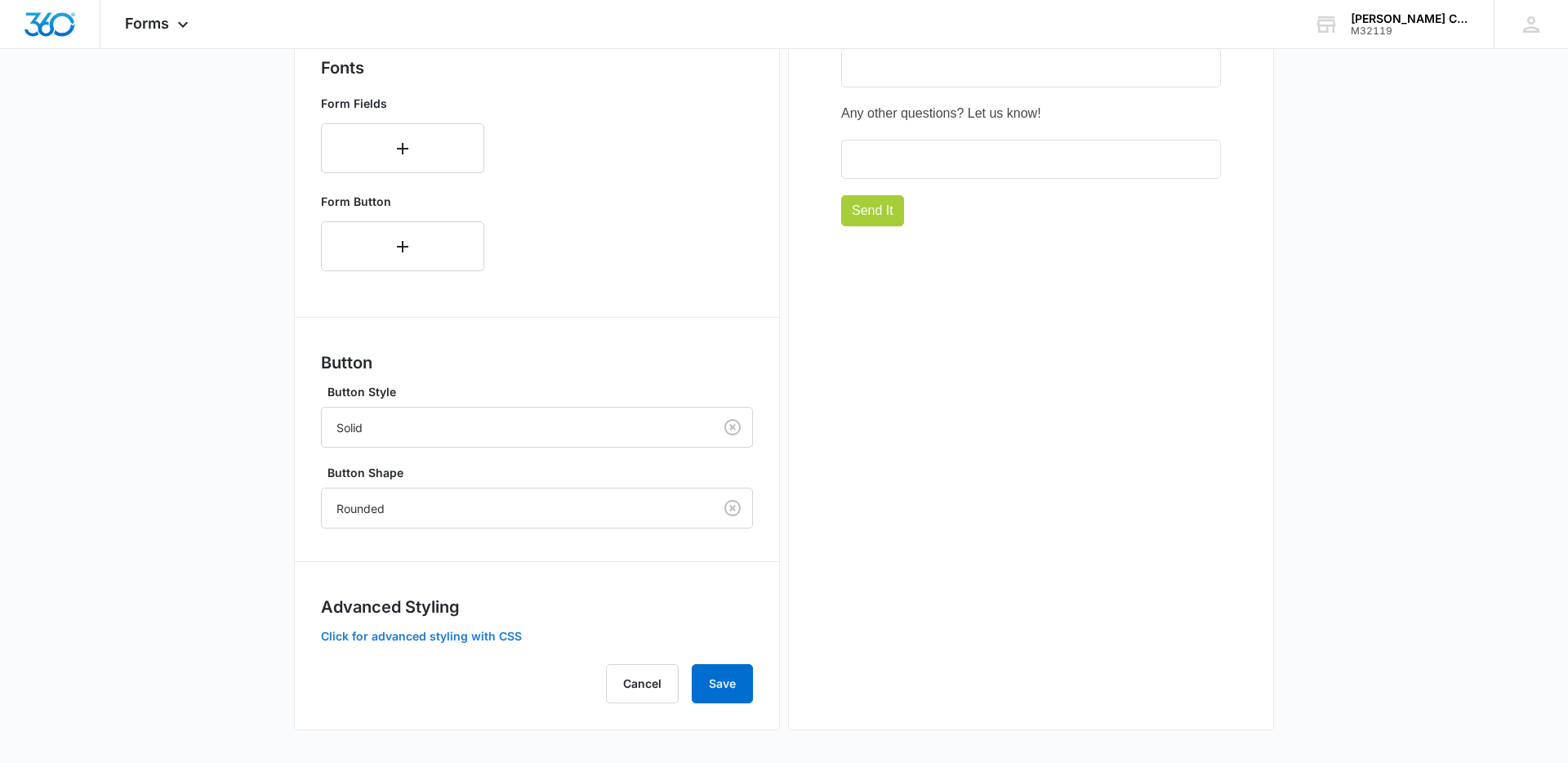
click at [461, 639] on button "Click for advanced styling with CSS" at bounding box center [422, 636] width 201 height 12
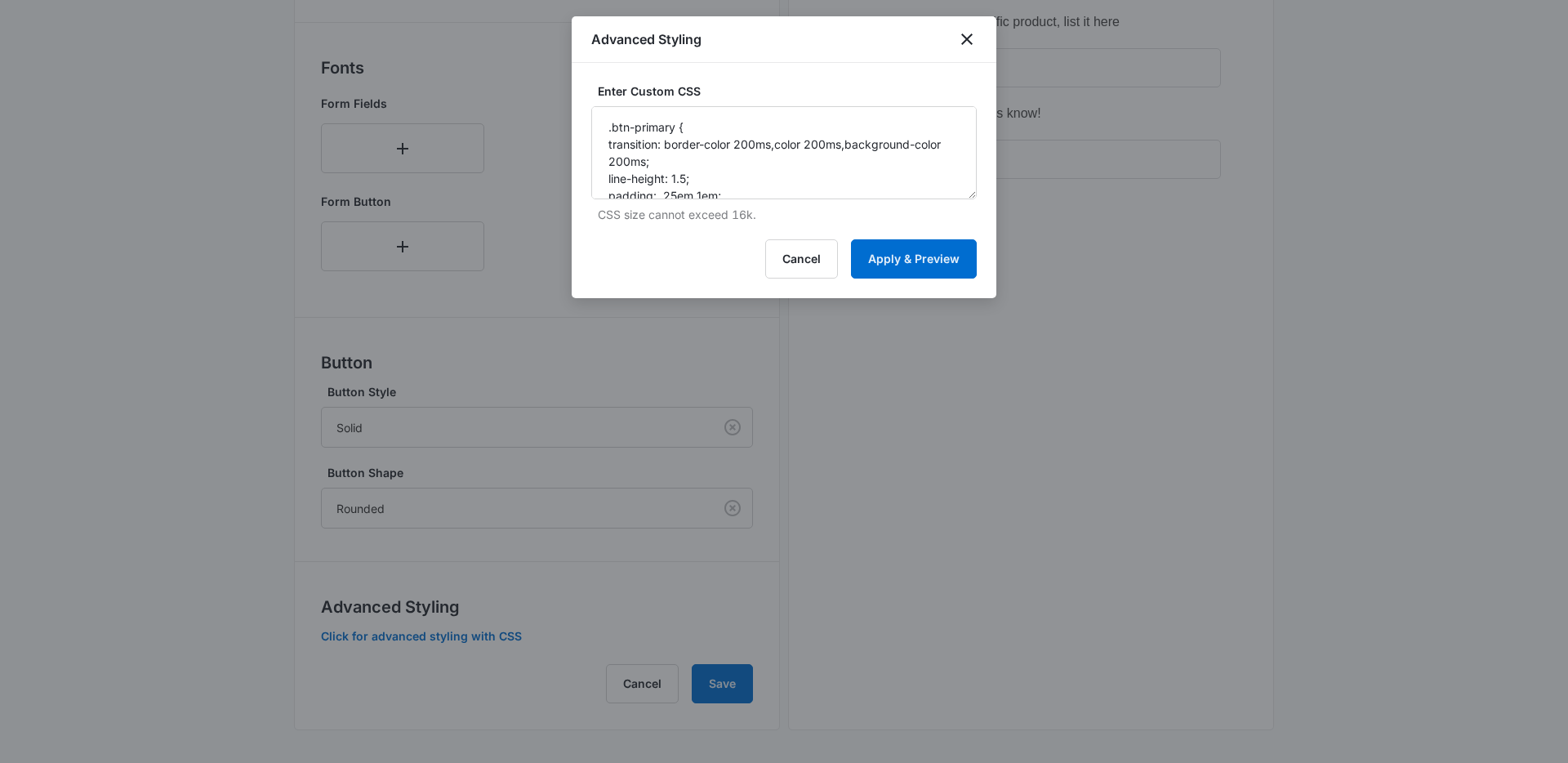
scroll to position [607, 0]
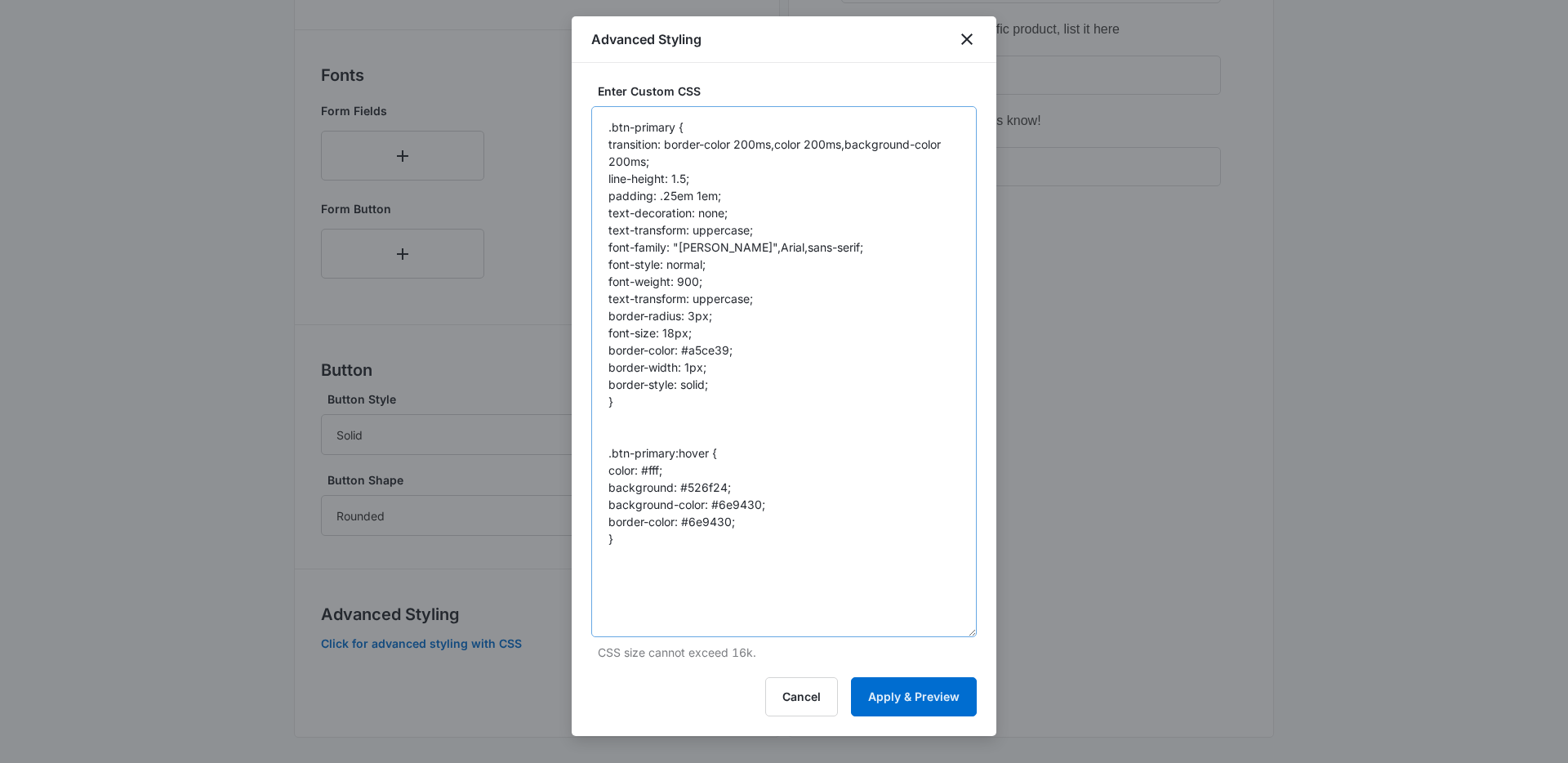
drag, startPoint x: 972, startPoint y: 191, endPoint x: 954, endPoint y: 604, distance: 413.4
click at [981, 629] on div "Enter Custom CSS .btn-primary { transition: border-color 200ms,color 200ms,back…" at bounding box center [784, 399] width 425 height 673
click at [835, 250] on textarea ".btn-primary { transition: border-color 200ms,color 200ms,background-color 200m…" at bounding box center [784, 372] width 385 height 531
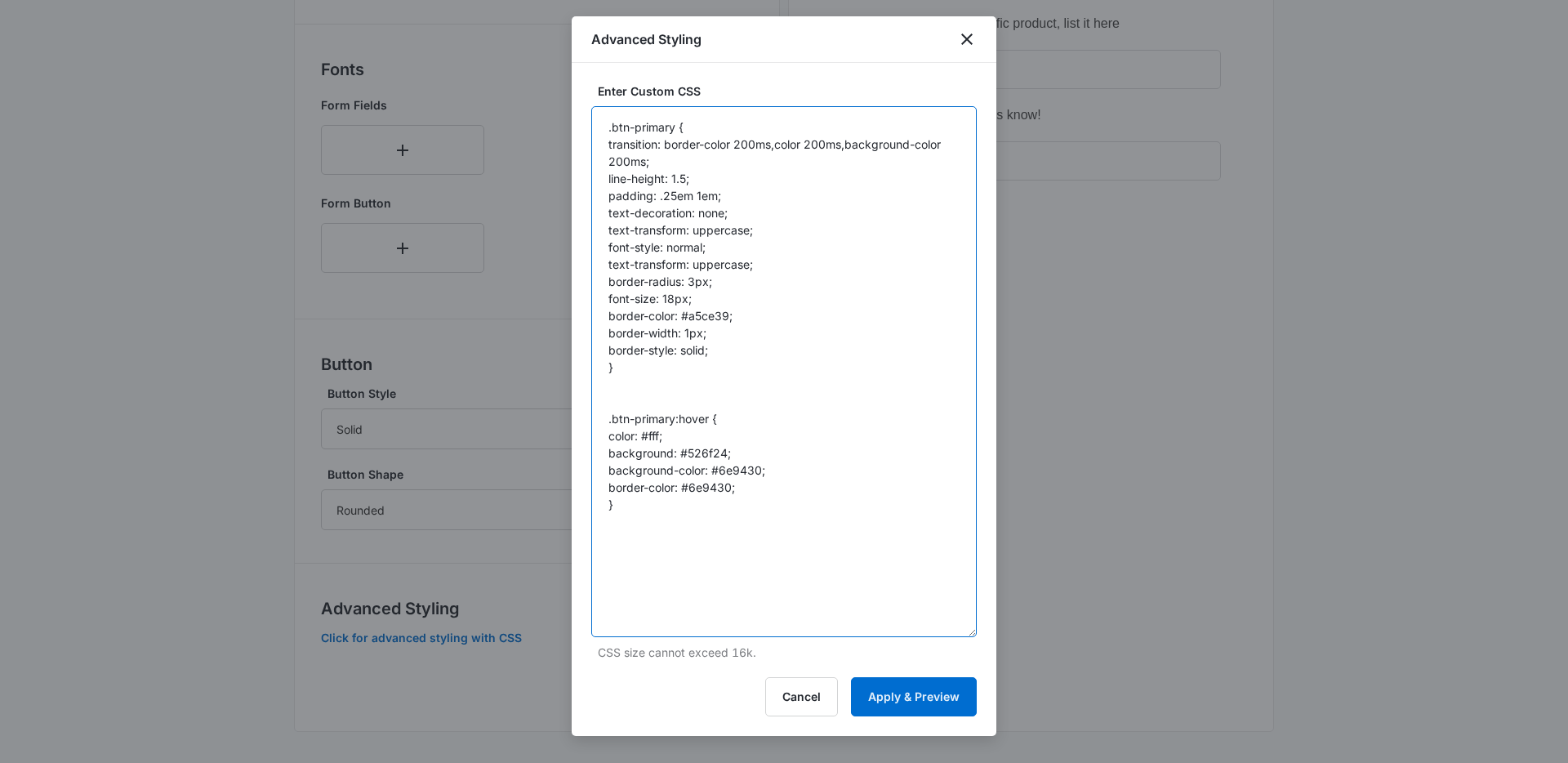
click at [697, 451] on textarea ".btn-primary { transition: border-color 200ms,color 200ms,background-color 200m…" at bounding box center [784, 372] width 385 height 531
paste textarea "#6e9430"
click at [785, 470] on textarea ".btn-primary { transition: border-color 200ms,color 200ms,background-color 200m…" at bounding box center [784, 372] width 385 height 531
paste textarea "#a5ce39"
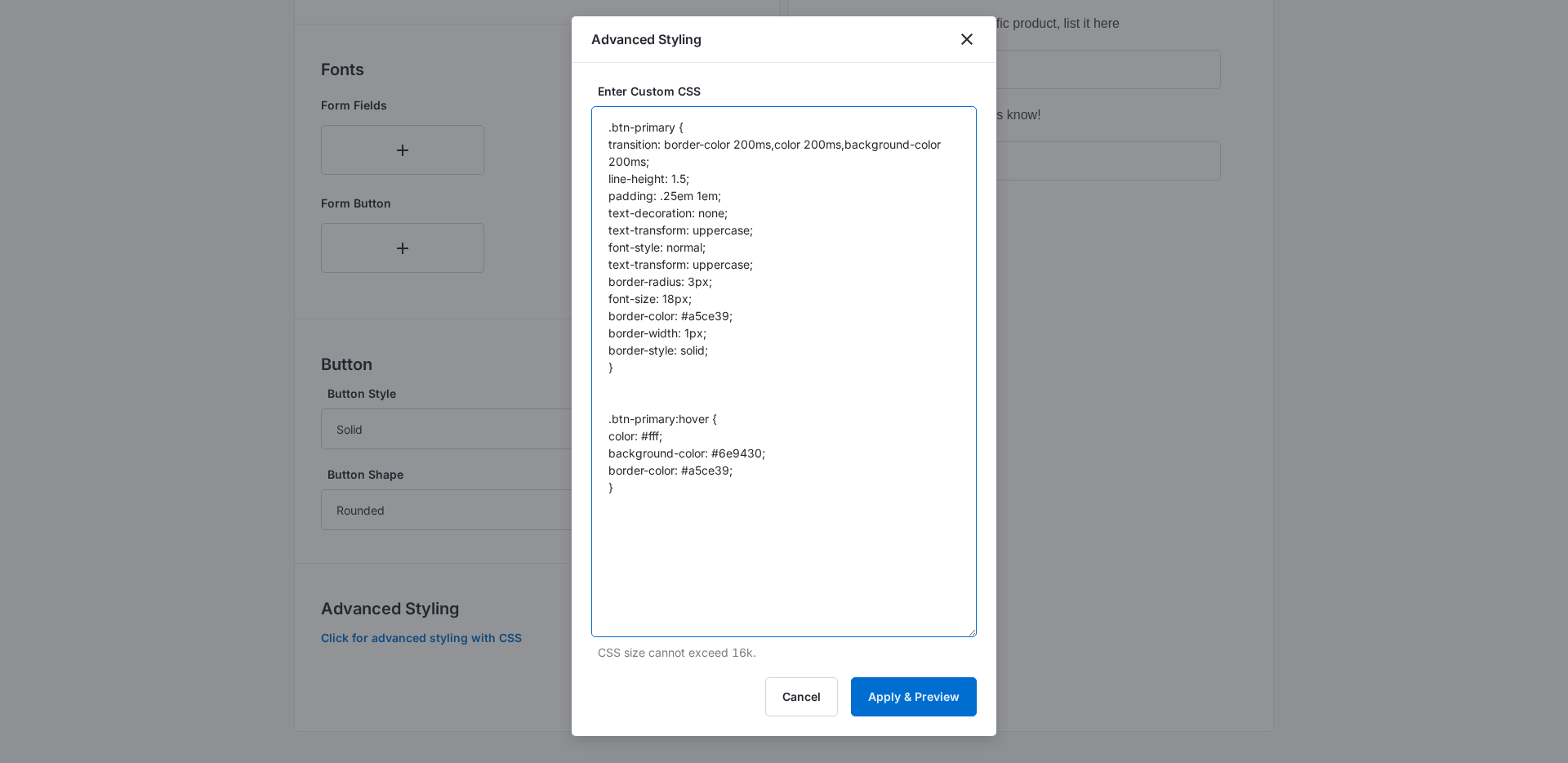
click at [831, 584] on textarea ".btn-primary { transition: border-color 200ms,color 200ms,background-color 200m…" at bounding box center [784, 372] width 385 height 531
click at [791, 408] on textarea ".btn-primary { transition: border-color 200ms,color 200ms,background-color 200m…" at bounding box center [784, 372] width 385 height 531
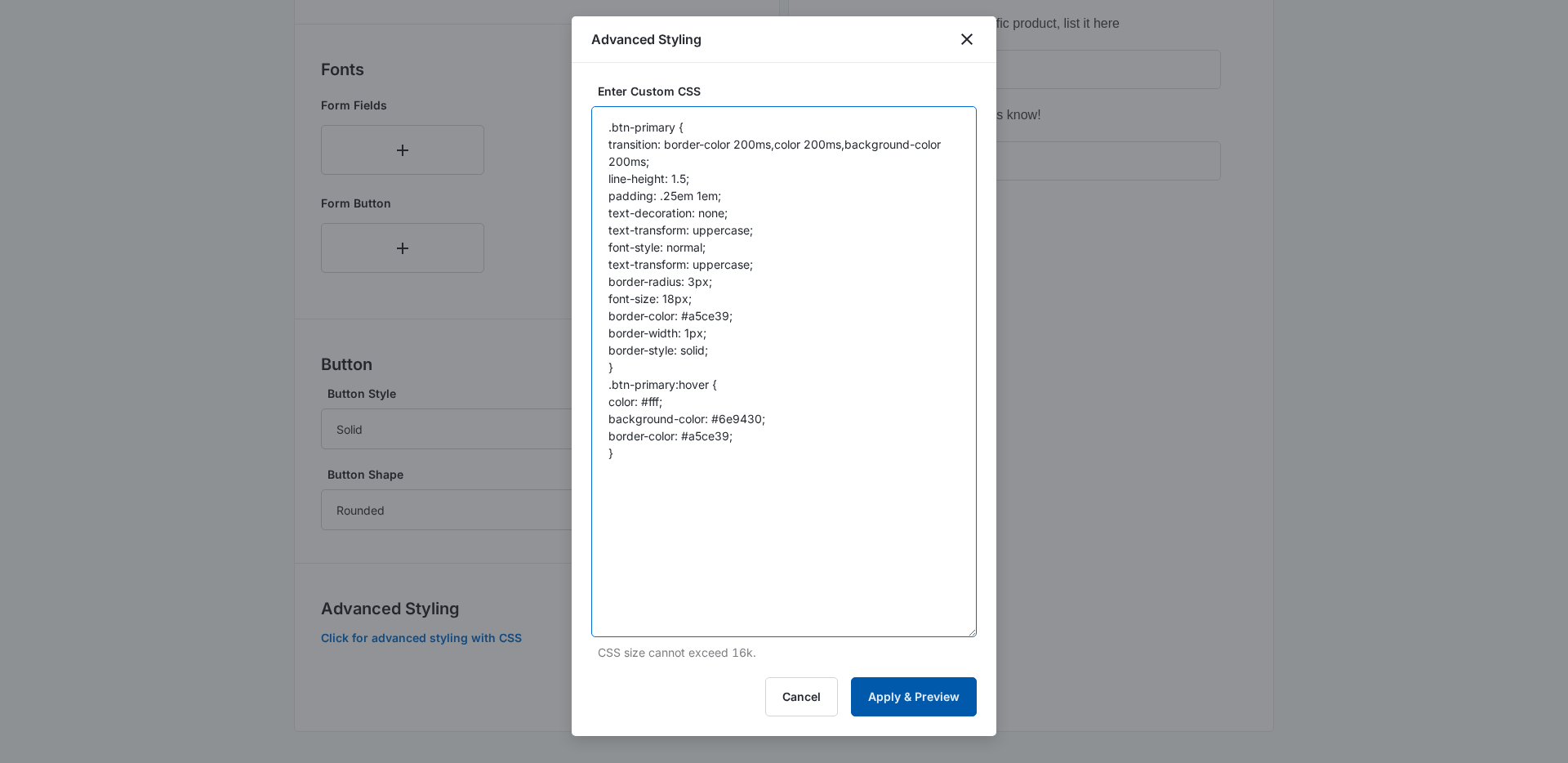
type textarea ".btn-primary { transition: border-color 200ms,color 200ms,background-color 200m…"
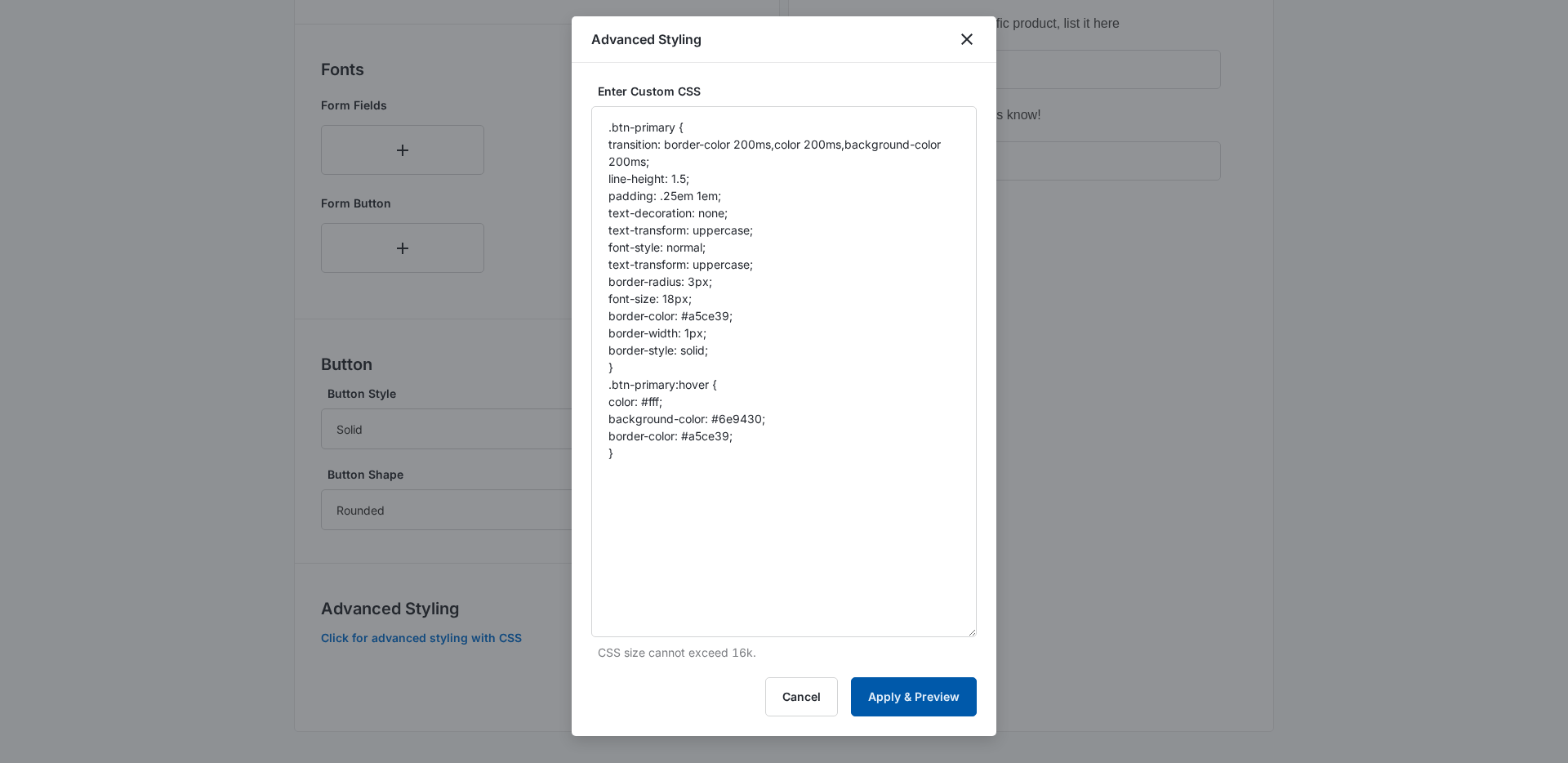
click at [909, 704] on button "Apply & Preview" at bounding box center [914, 696] width 126 height 39
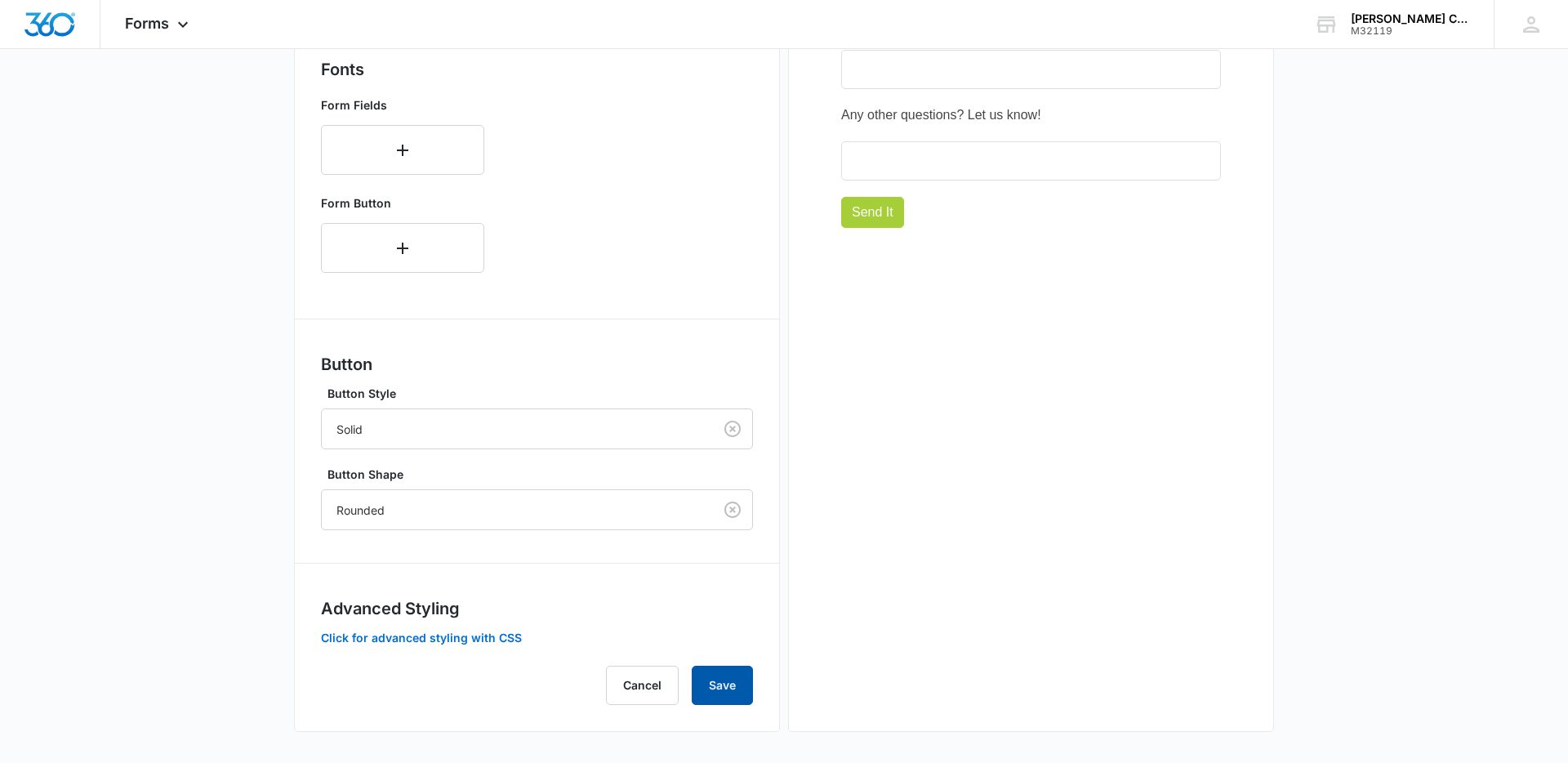
drag, startPoint x: 734, startPoint y: 687, endPoint x: 881, endPoint y: 630, distance: 157.7
click at [734, 687] on button "Save" at bounding box center [722, 685] width 61 height 39
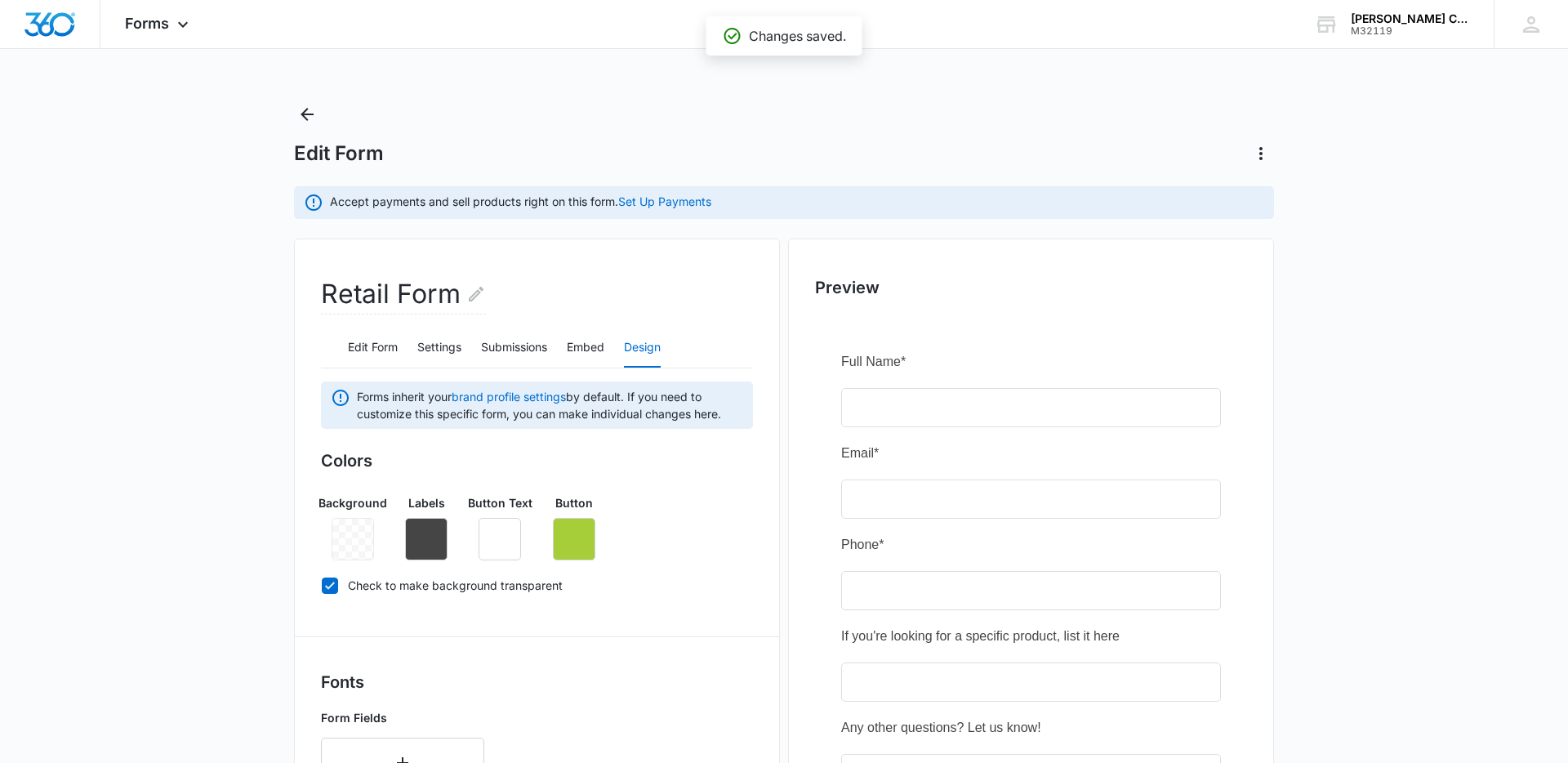
click at [1472, 454] on main "Edit Form Accept payments and sell products right on this form. Set Up Payments…" at bounding box center [784, 739] width 1568 height 1276
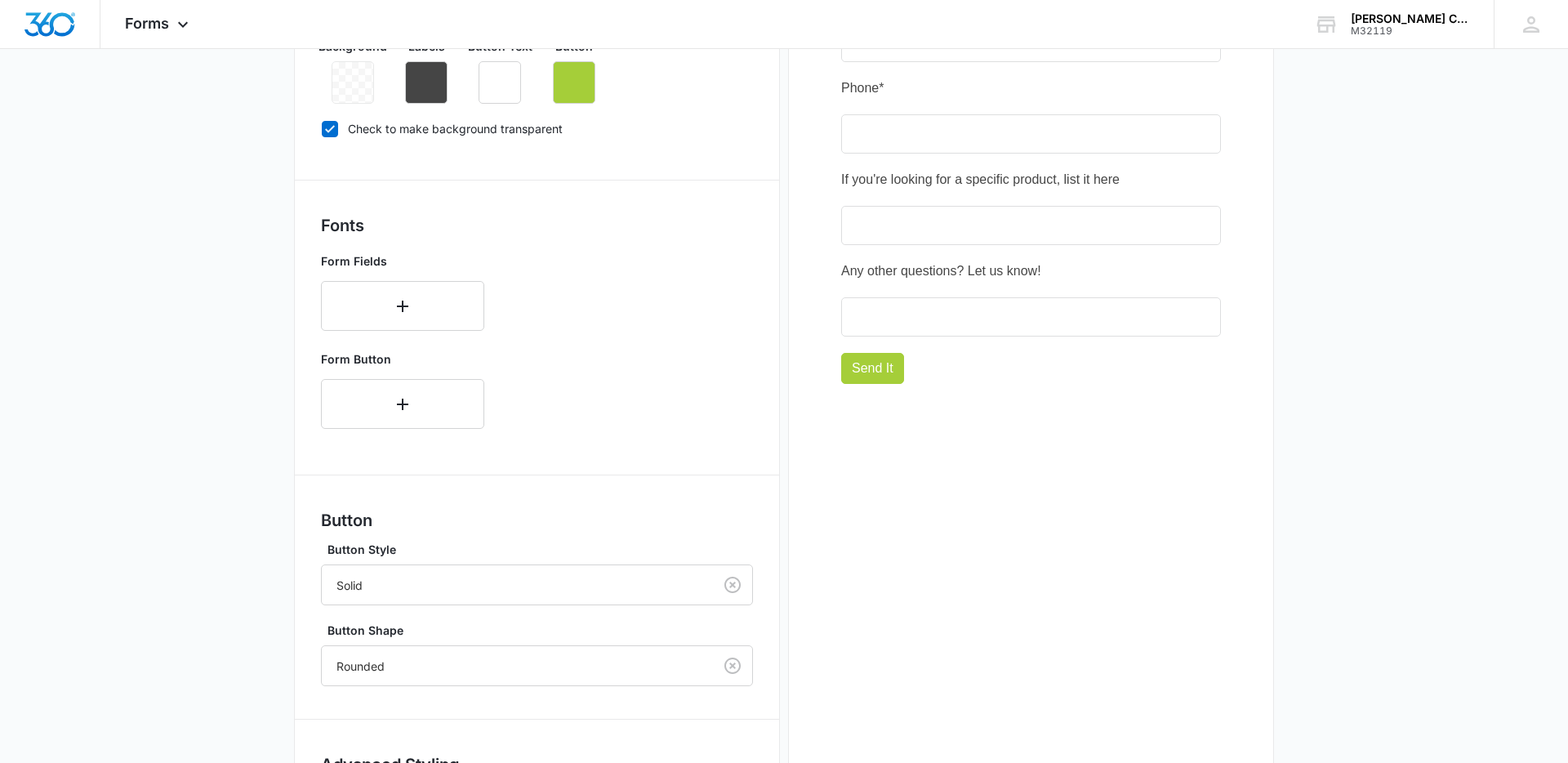
scroll to position [457, 0]
click at [421, 403] on button "button" at bounding box center [403, 403] width 163 height 50
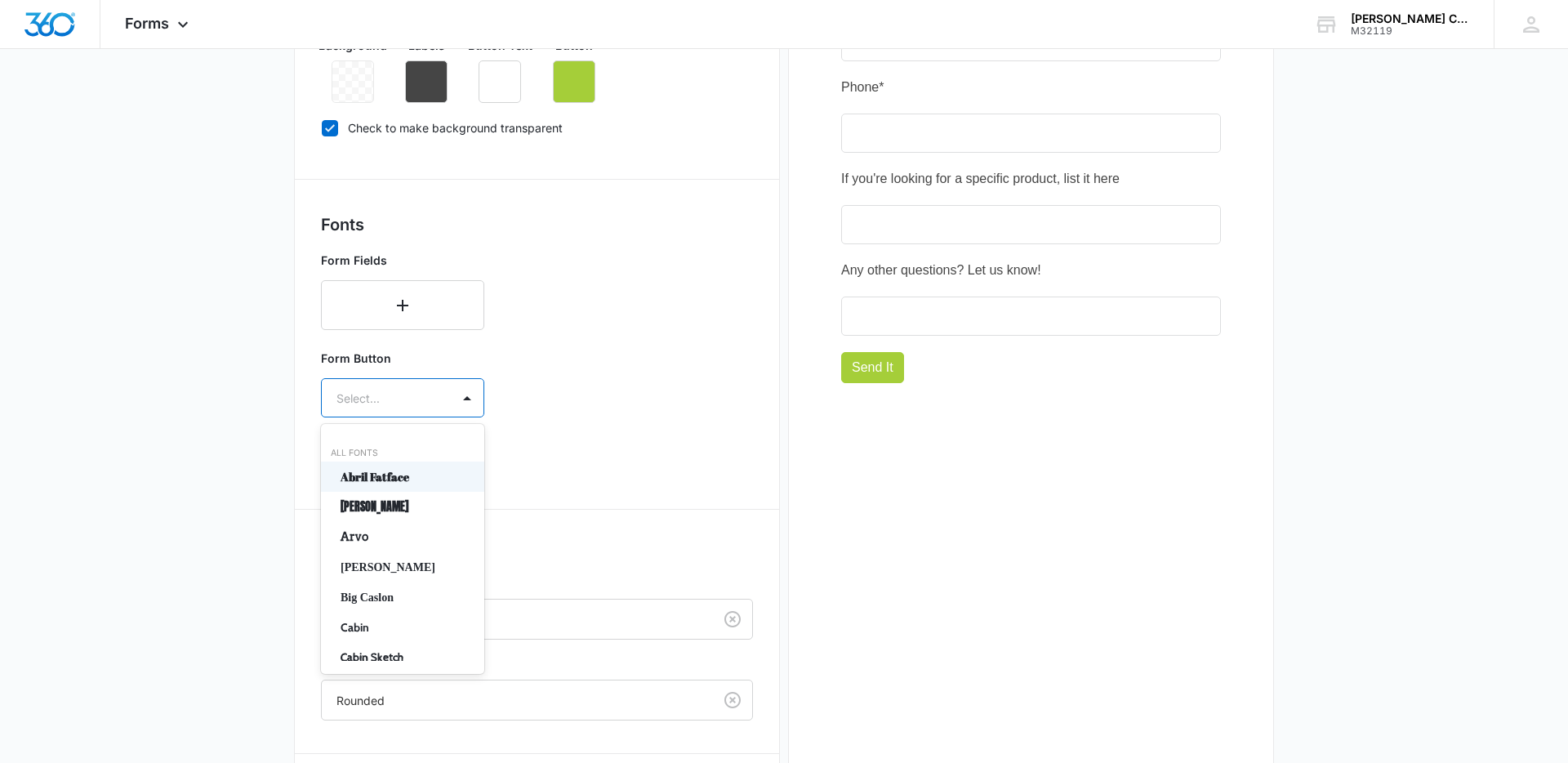
click at [406, 405] on div at bounding box center [382, 397] width 93 height 20
click at [366, 512] on p "[PERSON_NAME]" at bounding box center [401, 506] width 121 height 17
click at [389, 452] on div at bounding box center [382, 445] width 93 height 20
click at [386, 498] on p "Regular" at bounding box center [401, 502] width 121 height 17
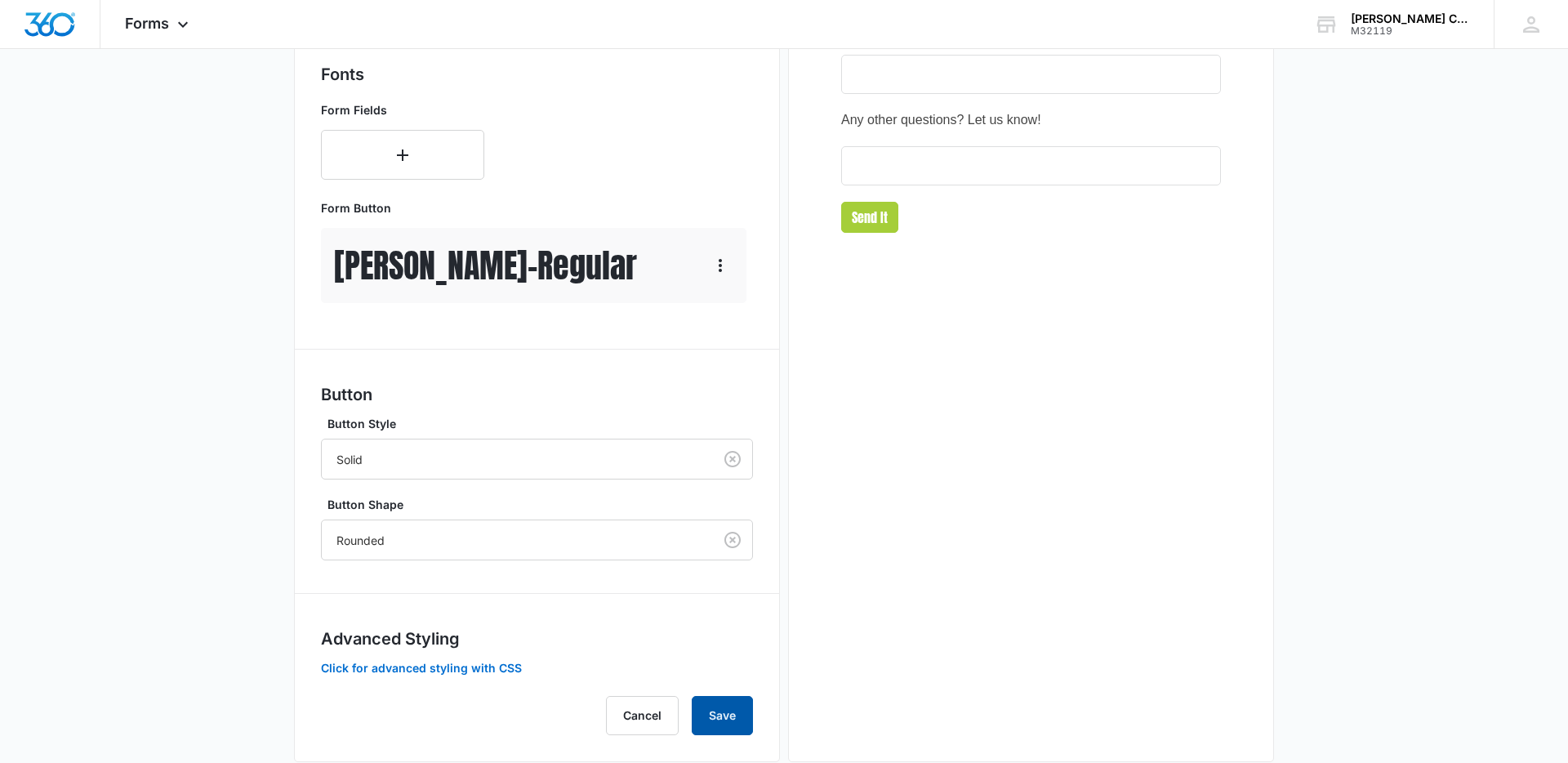
scroll to position [606, 0]
click at [368, 672] on button "Click for advanced styling with CSS" at bounding box center [422, 667] width 201 height 12
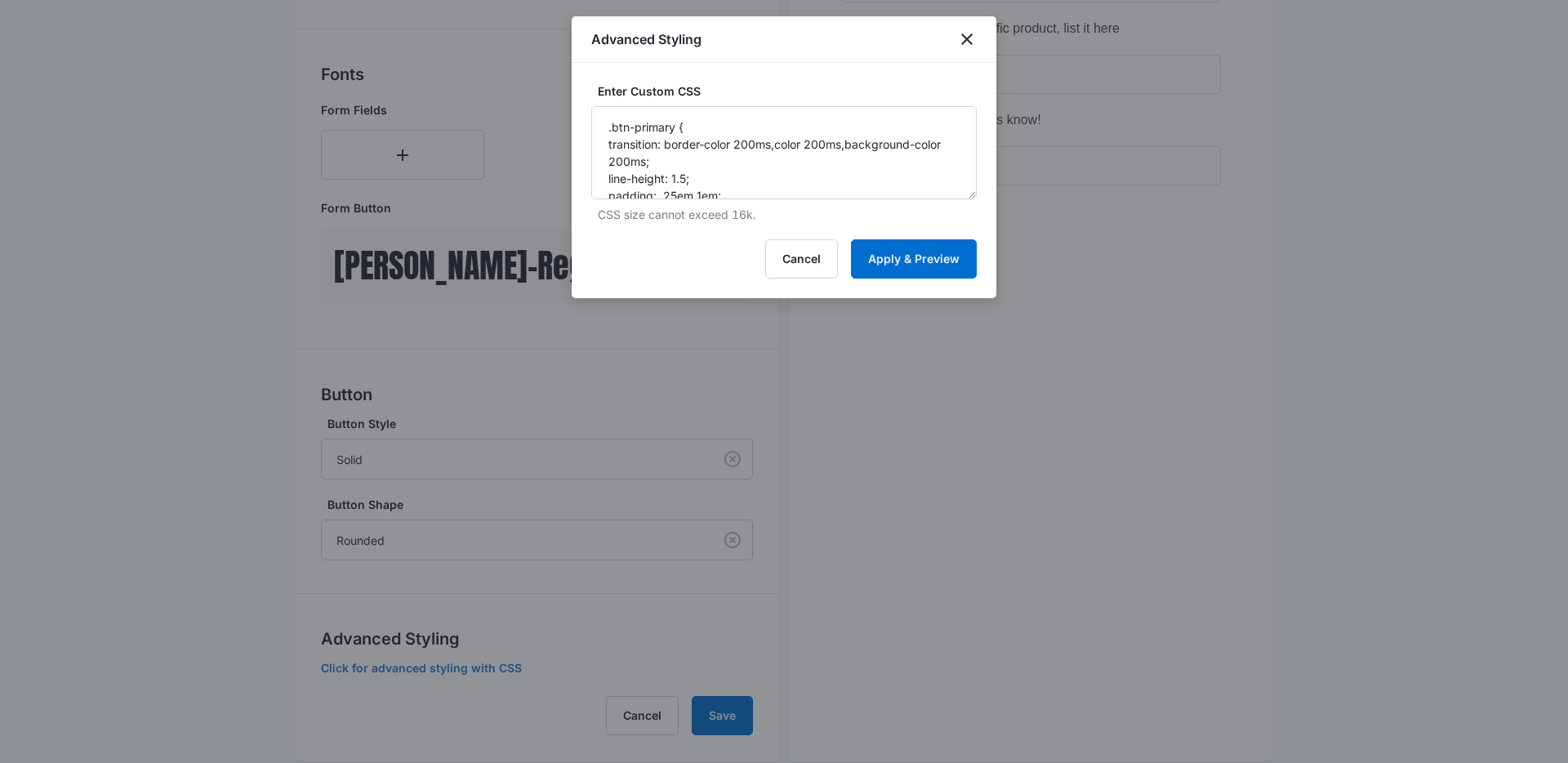
scroll to position [605, 0]
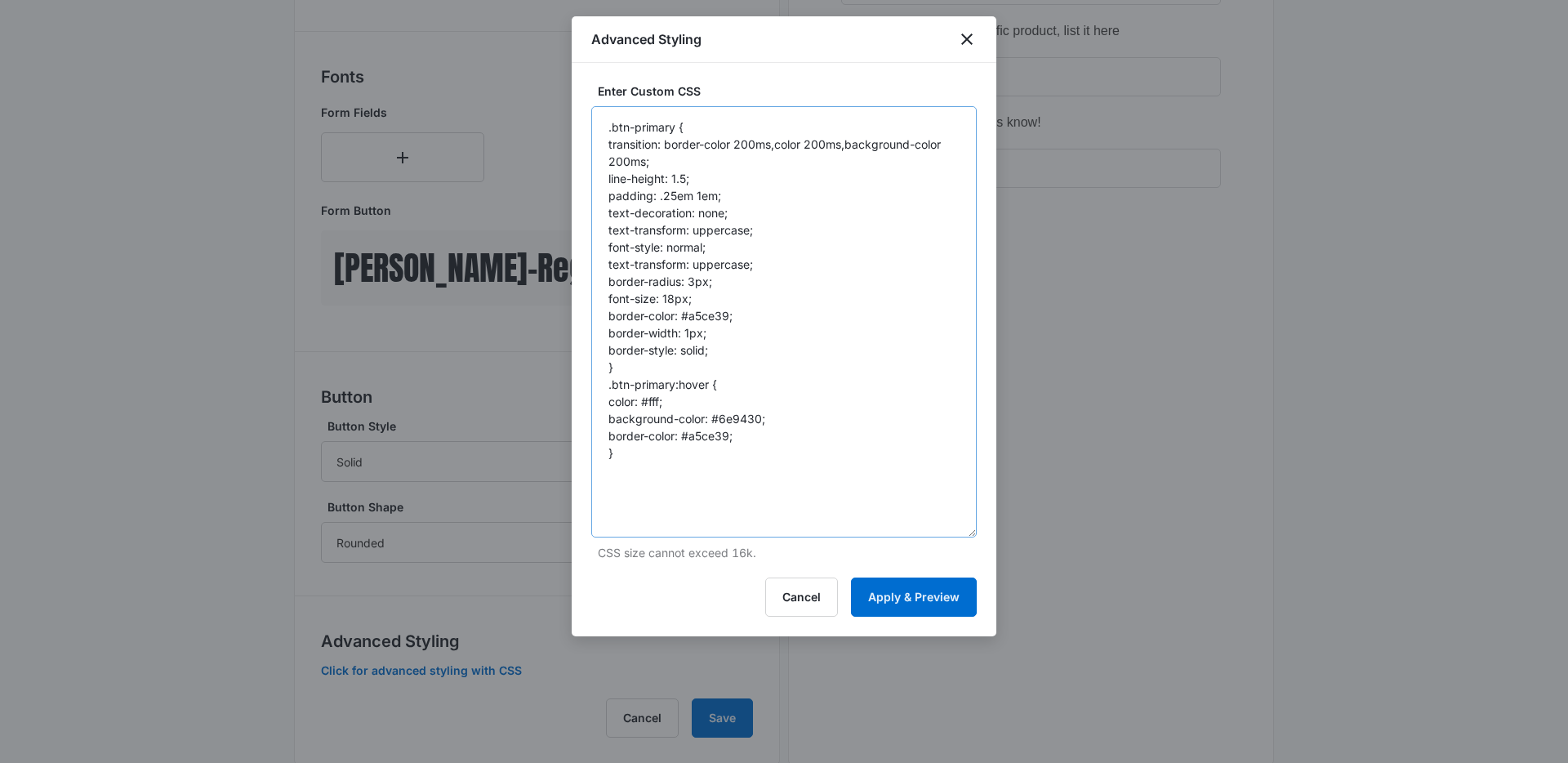
drag, startPoint x: 970, startPoint y: 194, endPoint x: 969, endPoint y: 532, distance: 338.0
click at [969, 532] on textarea ".btn-primary { transition: border-color 200ms,color 200ms,background-color 200m…" at bounding box center [784, 322] width 385 height 431
drag, startPoint x: 897, startPoint y: 251, endPoint x: 887, endPoint y: 253, distance: 10.2
click at [896, 251] on textarea ".btn-primary { transition: border-color 200ms,color 200ms,background-color 200m…" at bounding box center [784, 322] width 385 height 431
click at [893, 600] on button "Apply & Preview" at bounding box center [914, 597] width 126 height 39
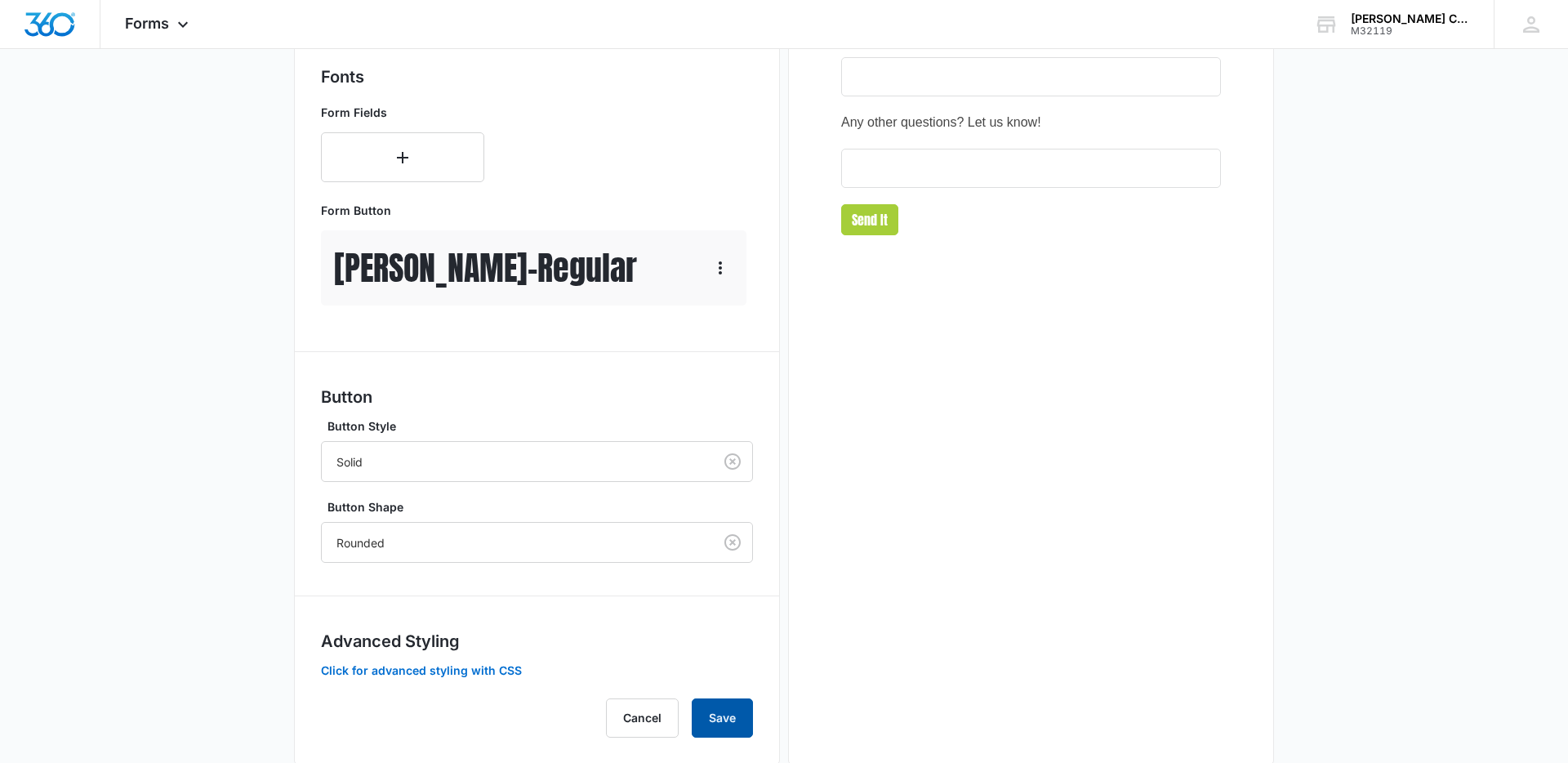
click at [729, 716] on button "Save" at bounding box center [722, 718] width 61 height 39
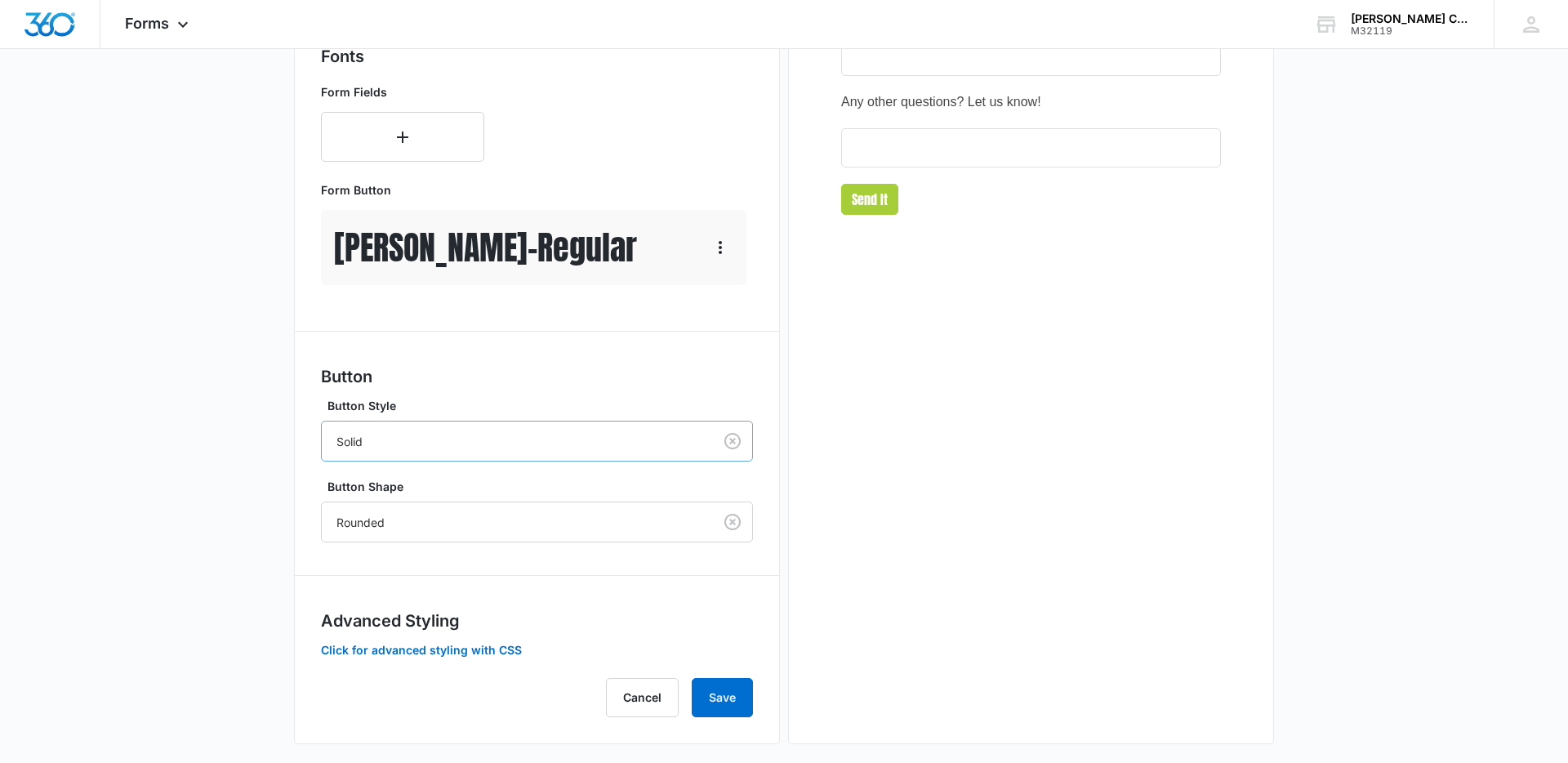
scroll to position [640, 0]
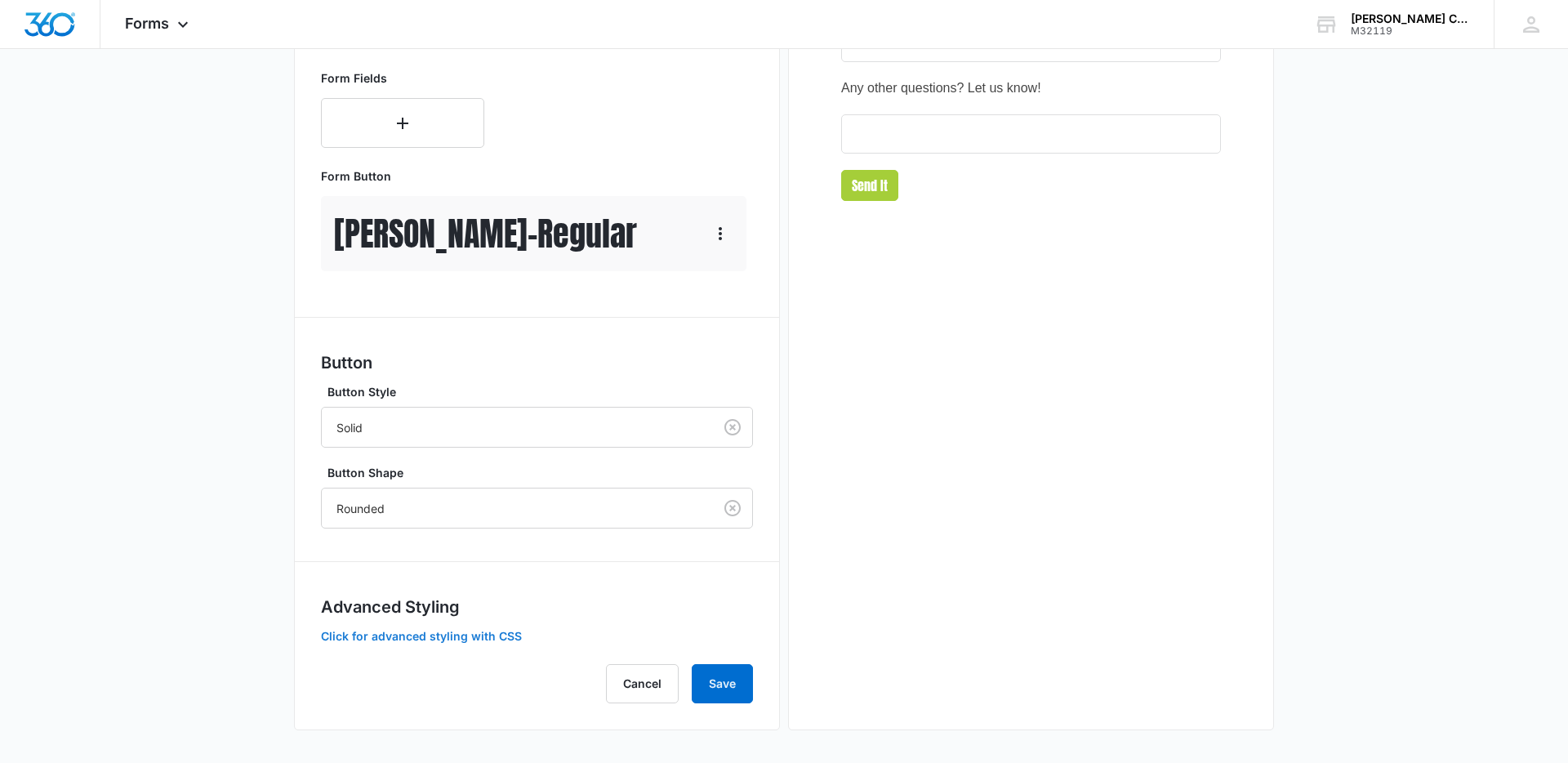
click at [420, 634] on button "Click for advanced styling with CSS" at bounding box center [422, 636] width 201 height 12
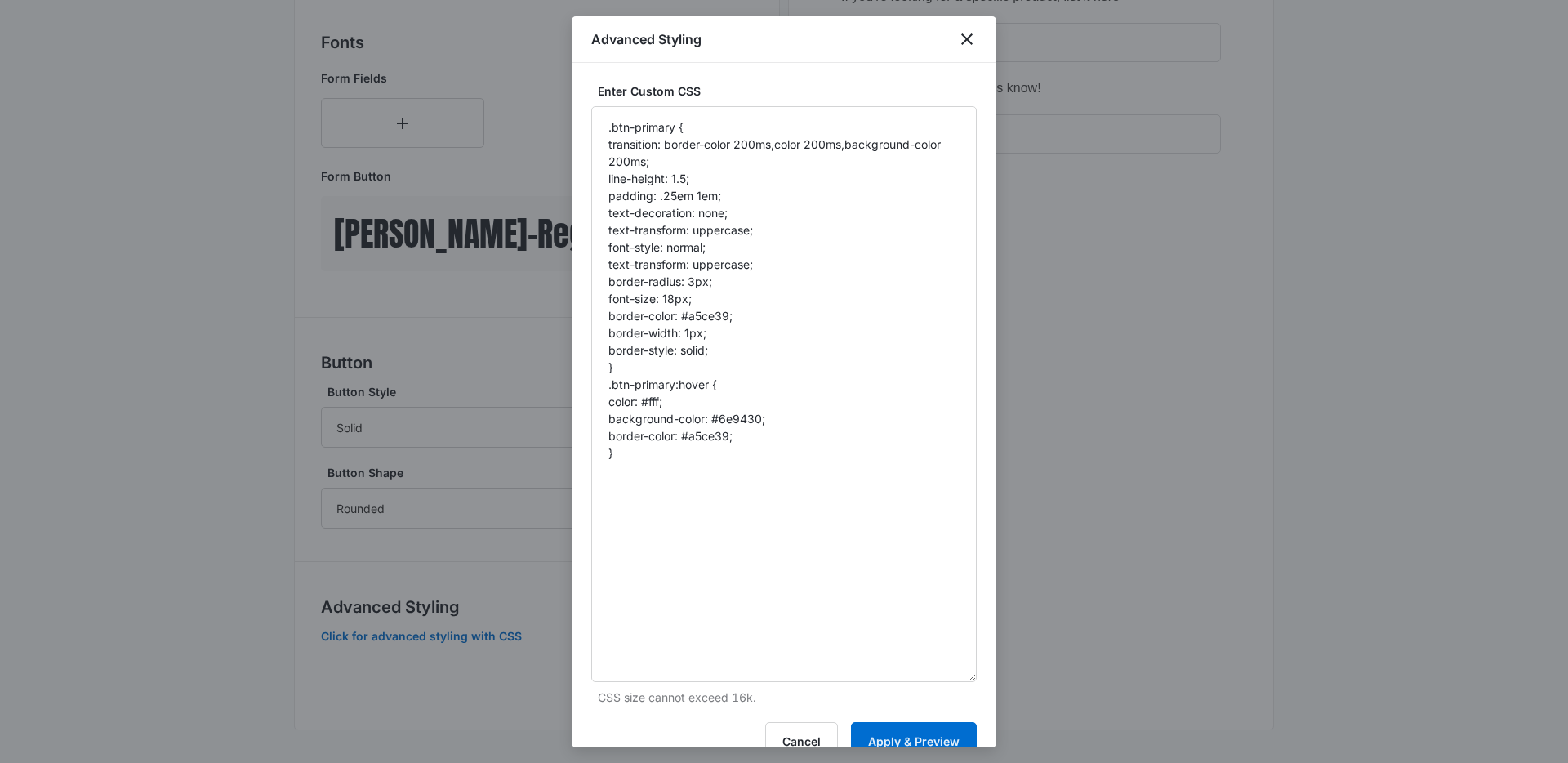
drag, startPoint x: 973, startPoint y: 194, endPoint x: 986, endPoint y: 671, distance: 477.2
click at [991, 677] on div "Enter Custom CSS .btn-primary { transition: border-color 200ms,color 200ms,back…" at bounding box center [784, 405] width 425 height 684
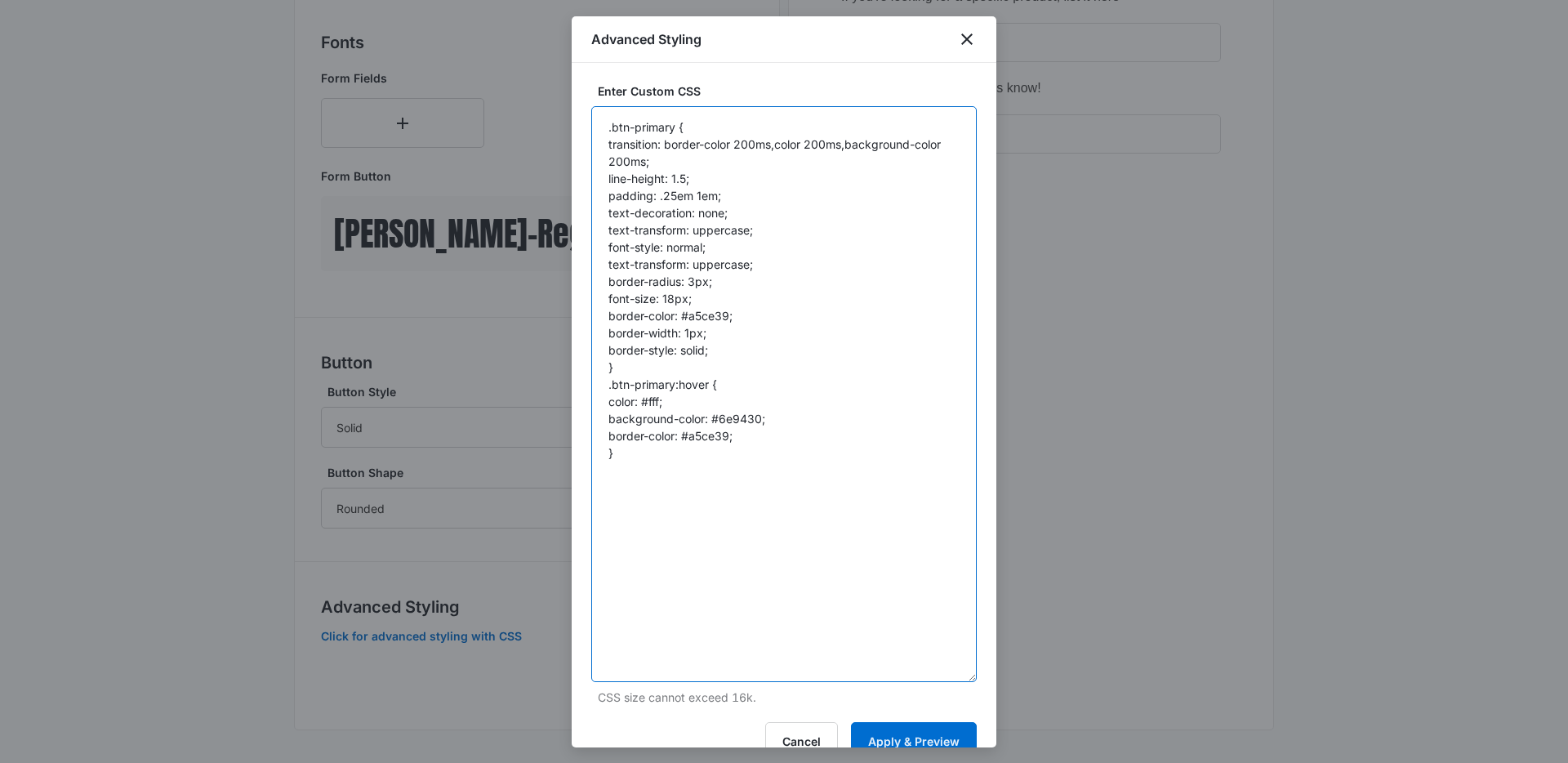
drag, startPoint x: 676, startPoint y: 125, endPoint x: 628, endPoint y: 123, distance: 48.0
click at [614, 121] on textarea ".btn-primary { transition: border-color 200ms,color 200ms,background-color 200m…" at bounding box center [784, 394] width 385 height 576
paste textarea ".madform-submit"
paste textarea "madform-submit"
type textarea ".madform-submit { transition: border-color 200ms,color 200ms,background-color 2…"
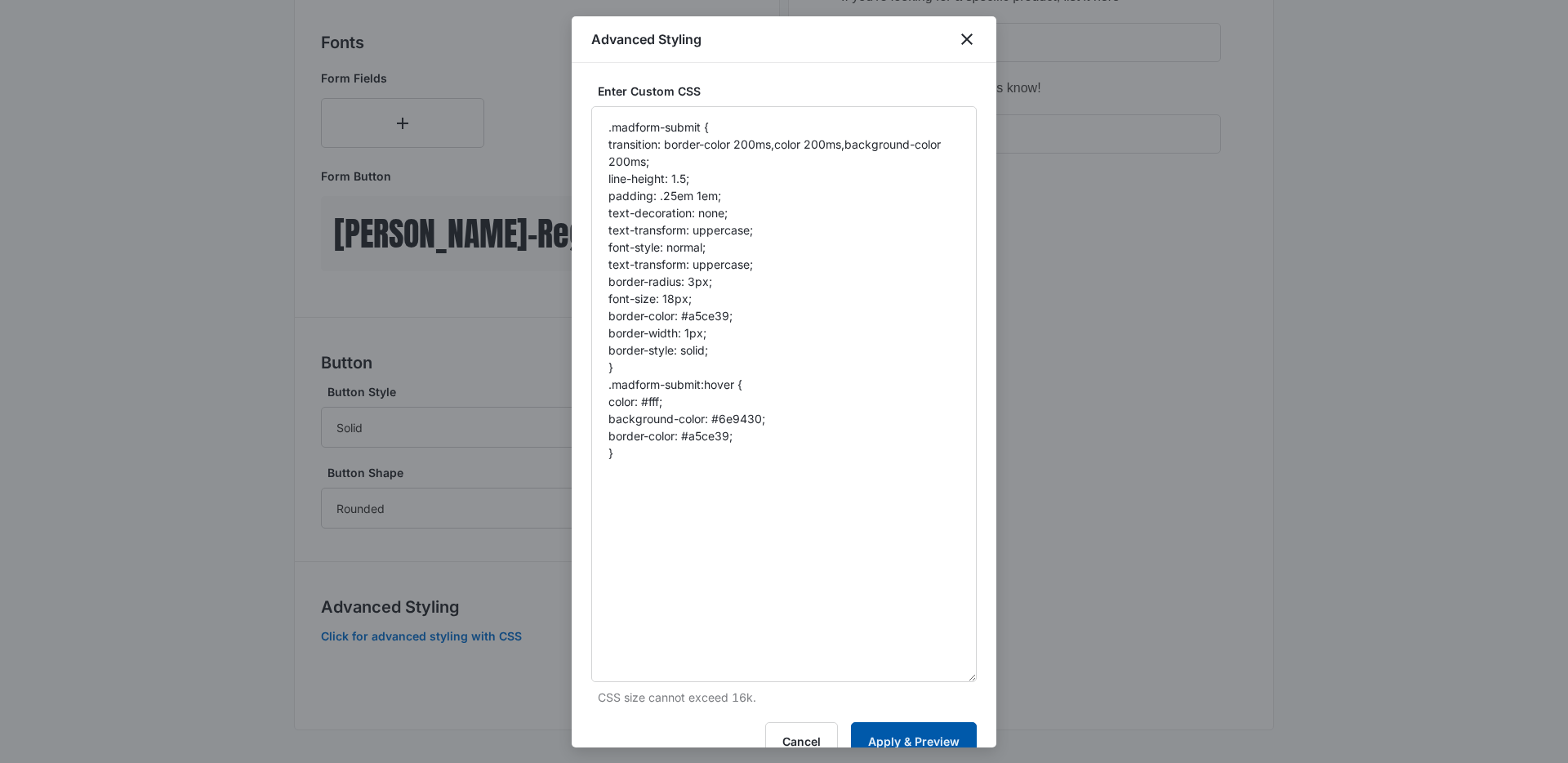
click at [893, 735] on button "Apply & Preview" at bounding box center [914, 742] width 126 height 39
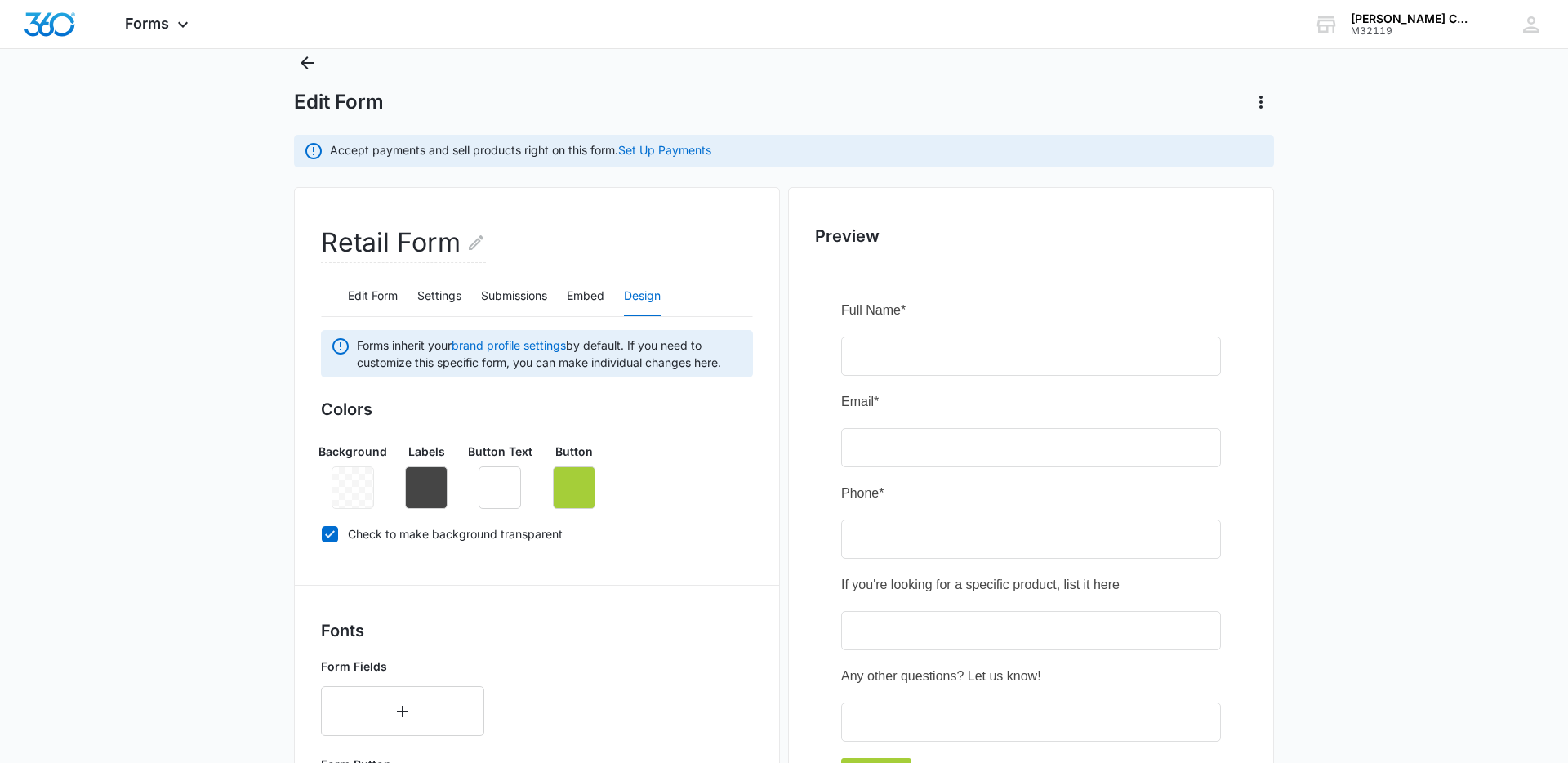
scroll to position [0, 0]
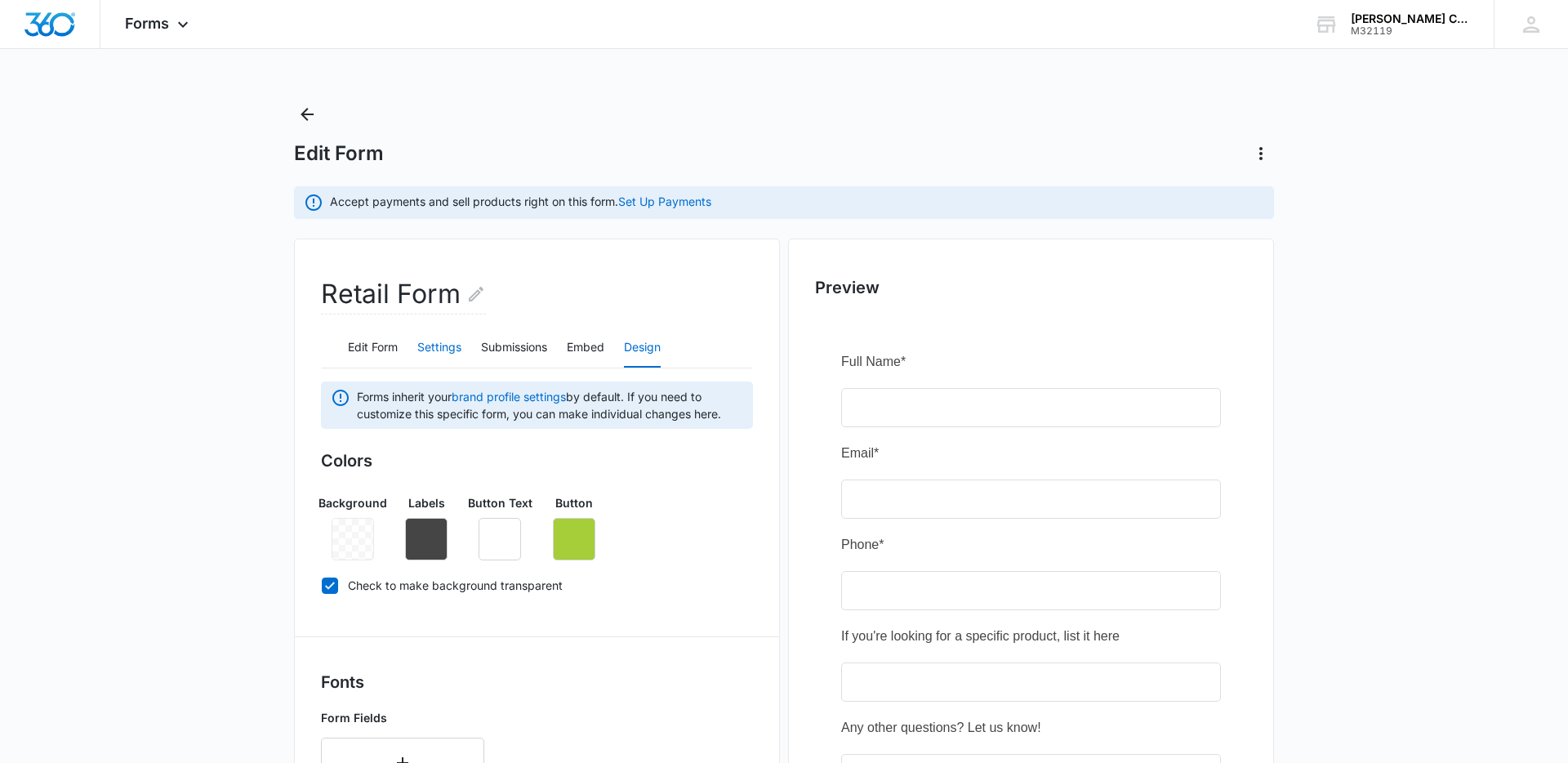
click at [436, 346] on button "Settings" at bounding box center [439, 348] width 44 height 39
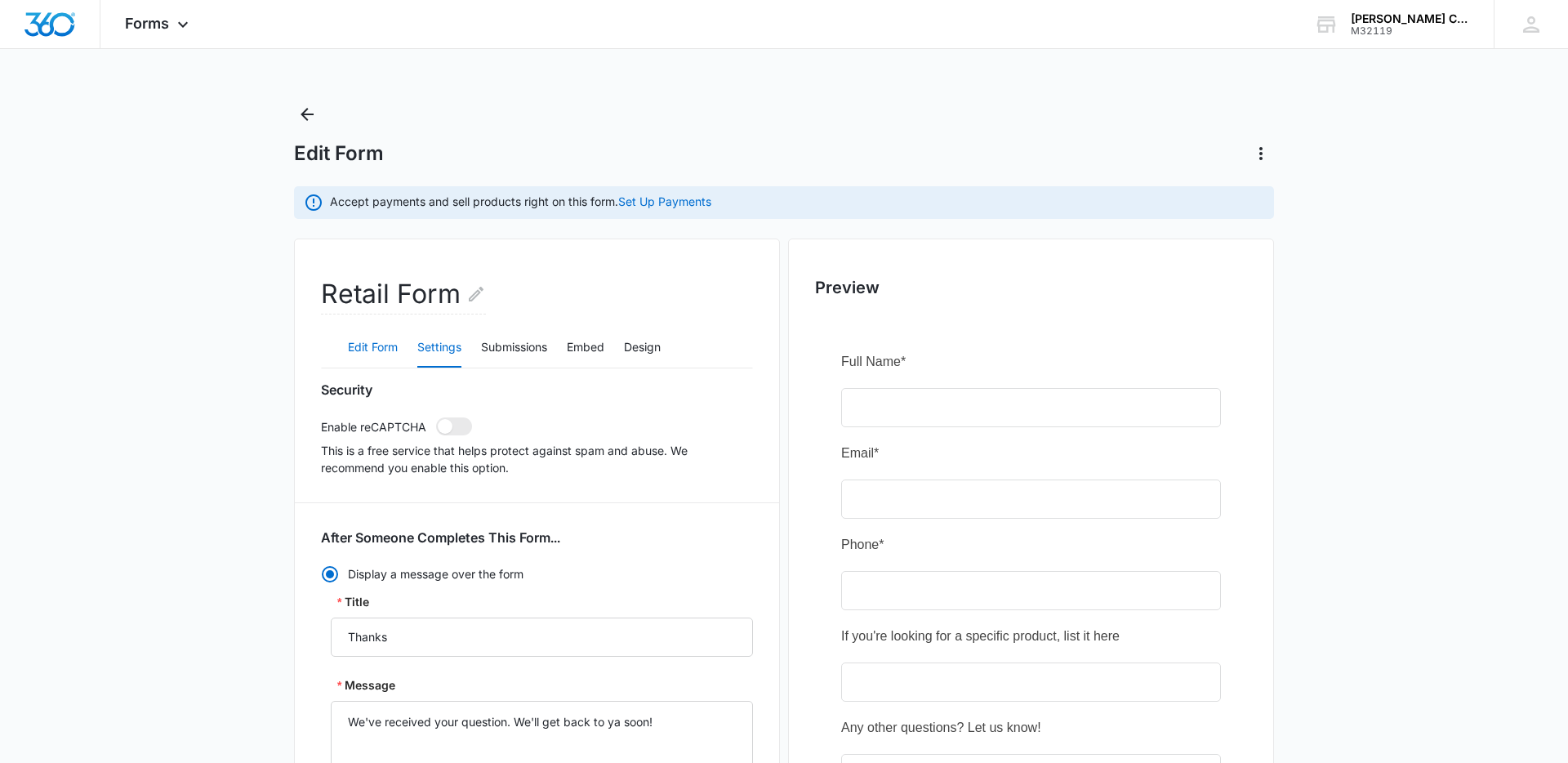
click at [388, 354] on button "Edit Form" at bounding box center [373, 348] width 50 height 39
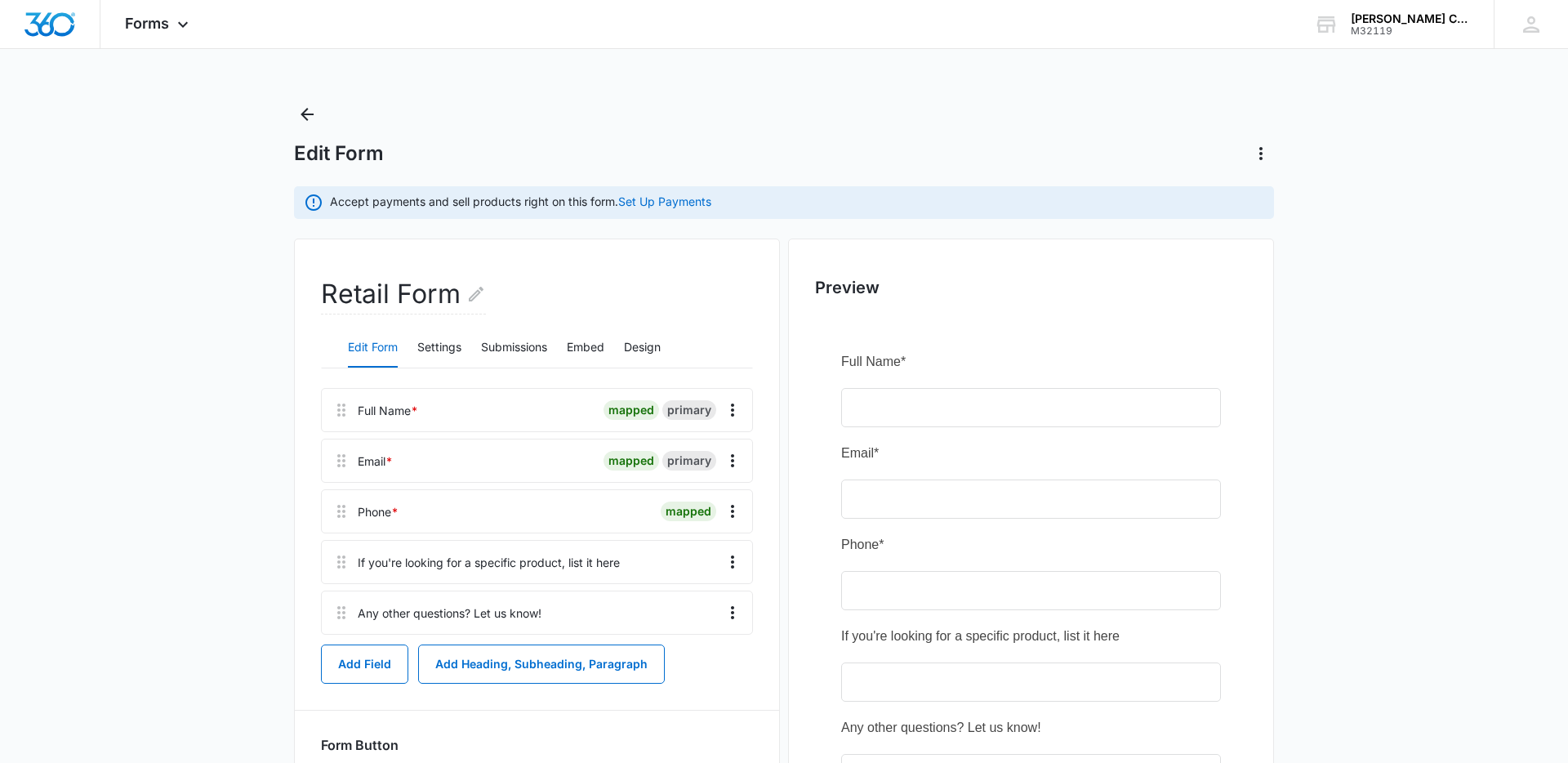
scroll to position [192, 0]
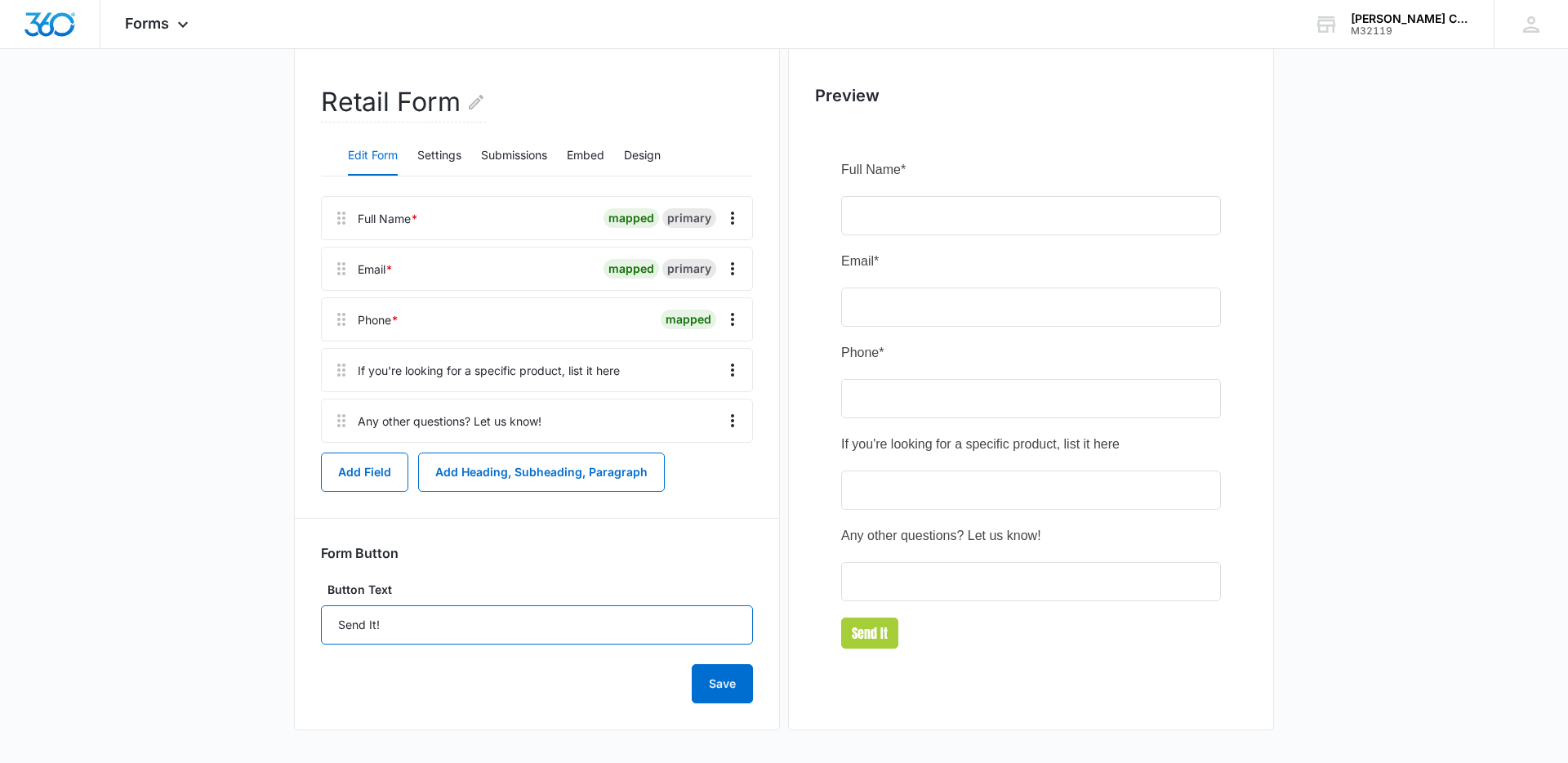
click at [504, 617] on input "Send It!" at bounding box center [537, 625] width 432 height 39
type input "Send It"
click at [714, 678] on button "Save" at bounding box center [722, 683] width 61 height 39
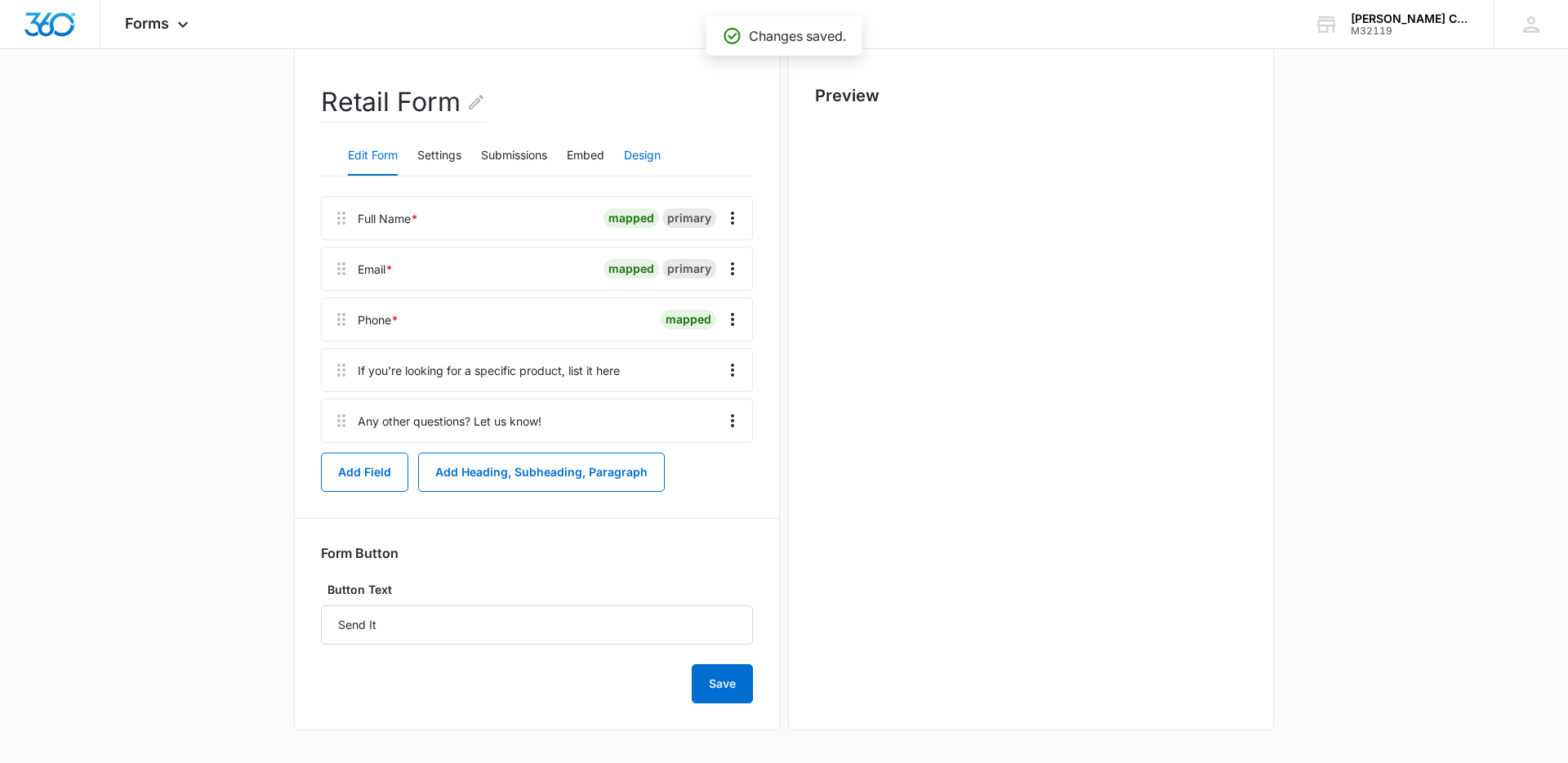
click at [656, 153] on button "Design" at bounding box center [642, 156] width 36 height 39
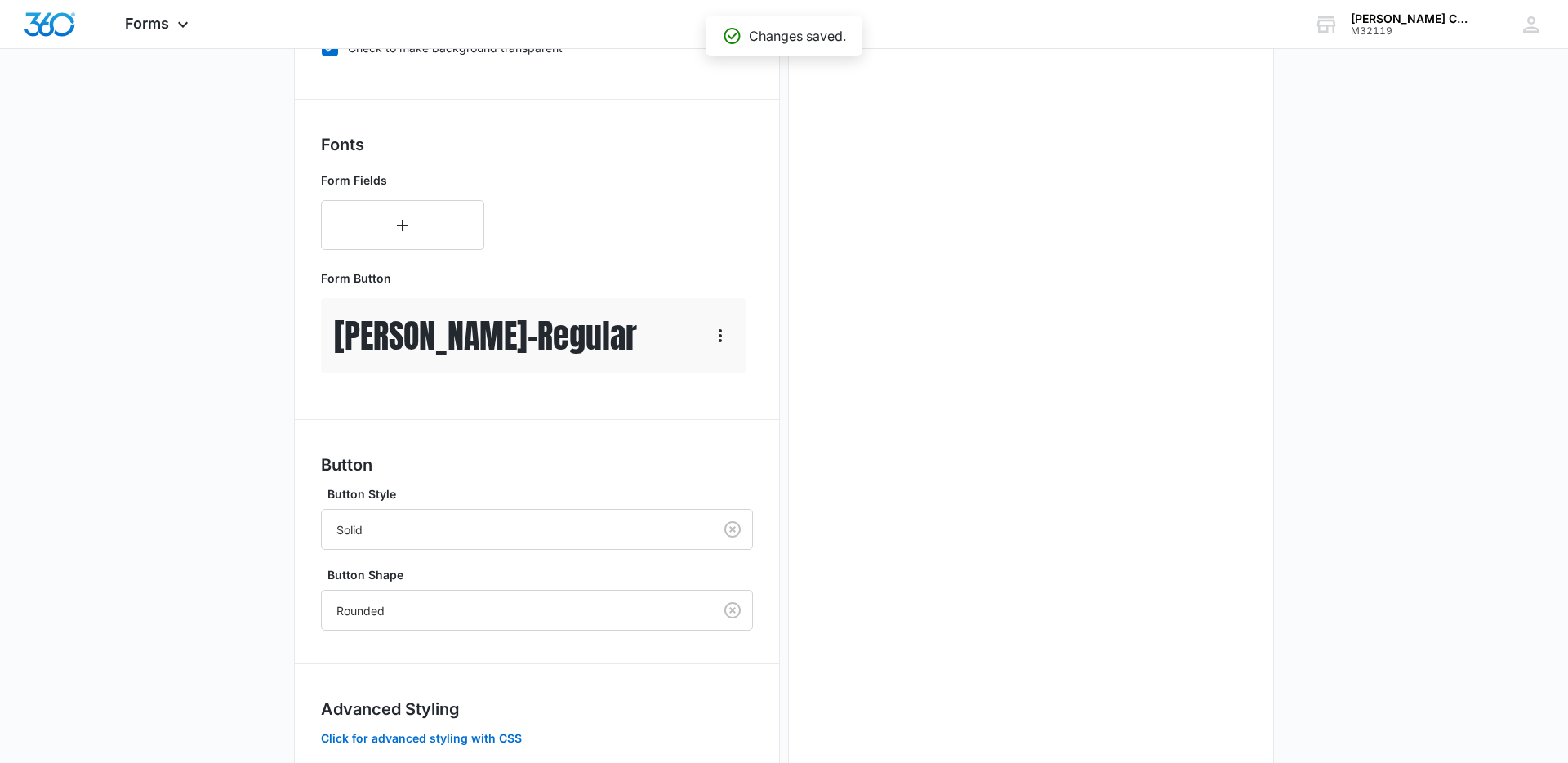
scroll to position [640, 0]
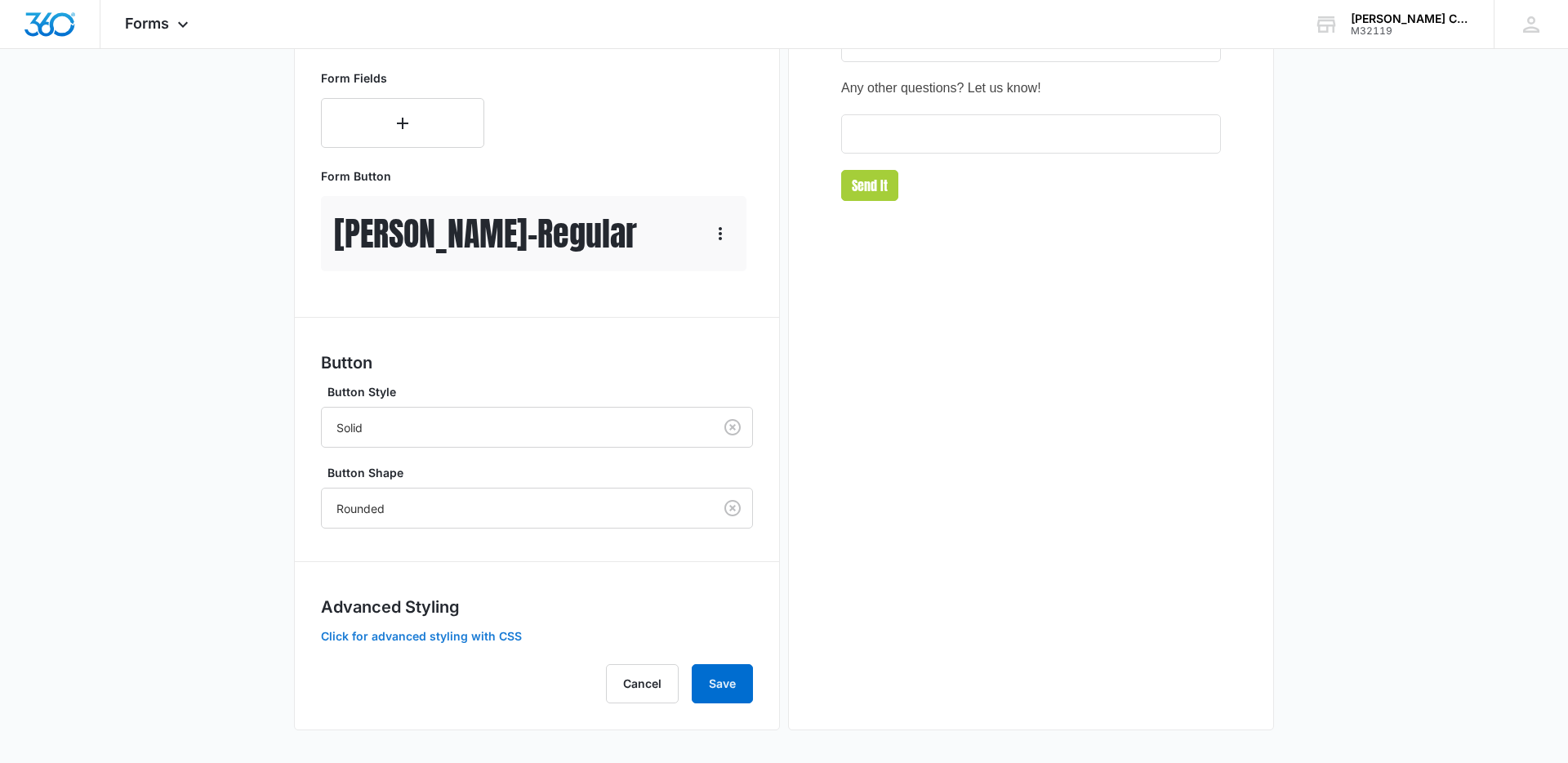
click at [500, 633] on button "Click for advanced styling with CSS" at bounding box center [422, 636] width 201 height 12
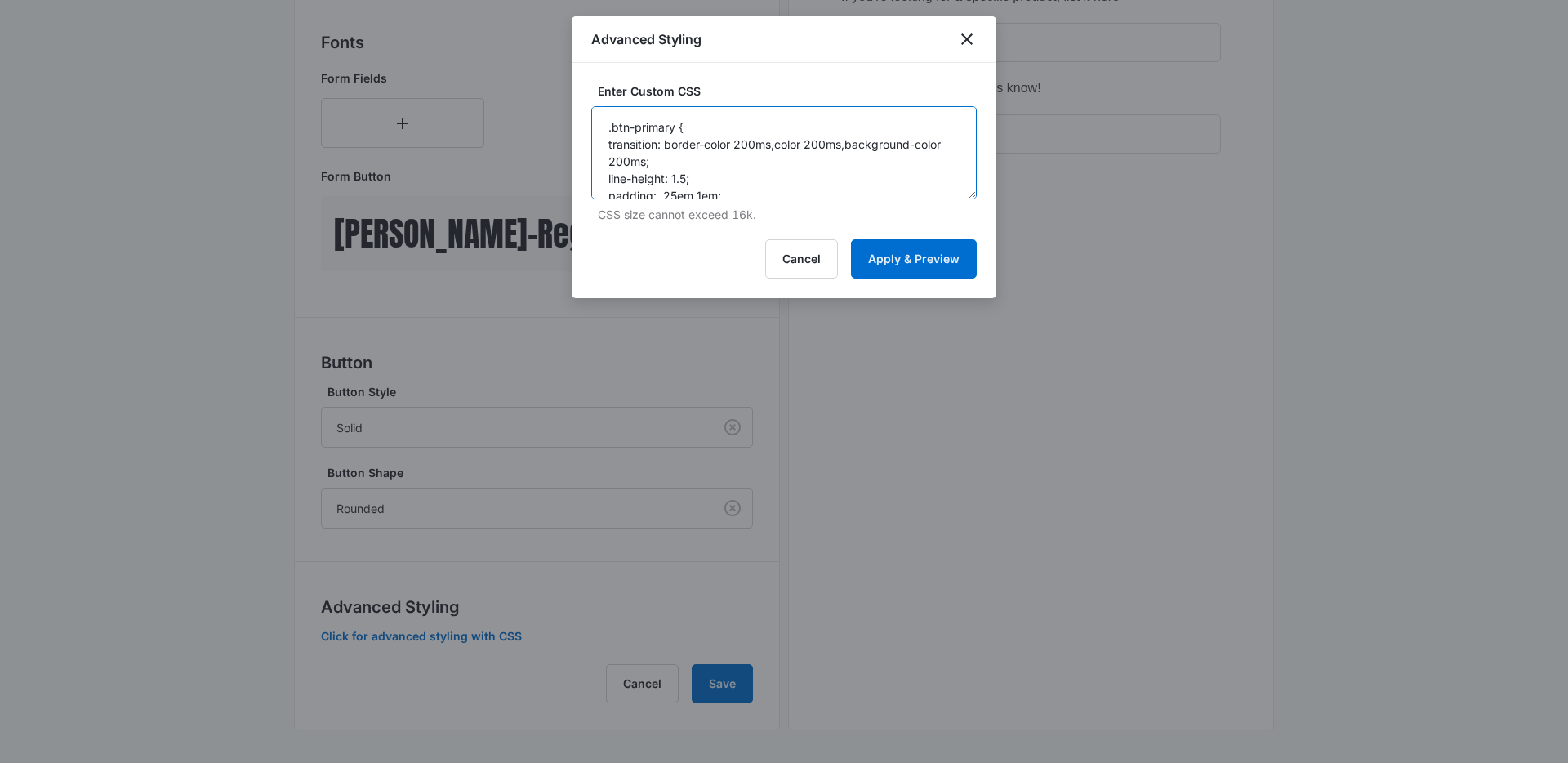
click at [760, 159] on textarea ".btn-primary { transition: border-color 200ms,color 200ms,background-color 200m…" at bounding box center [784, 153] width 385 height 93
paste textarea "madform-submit { transition: border-color 200ms,color 200ms,background-color 20…"
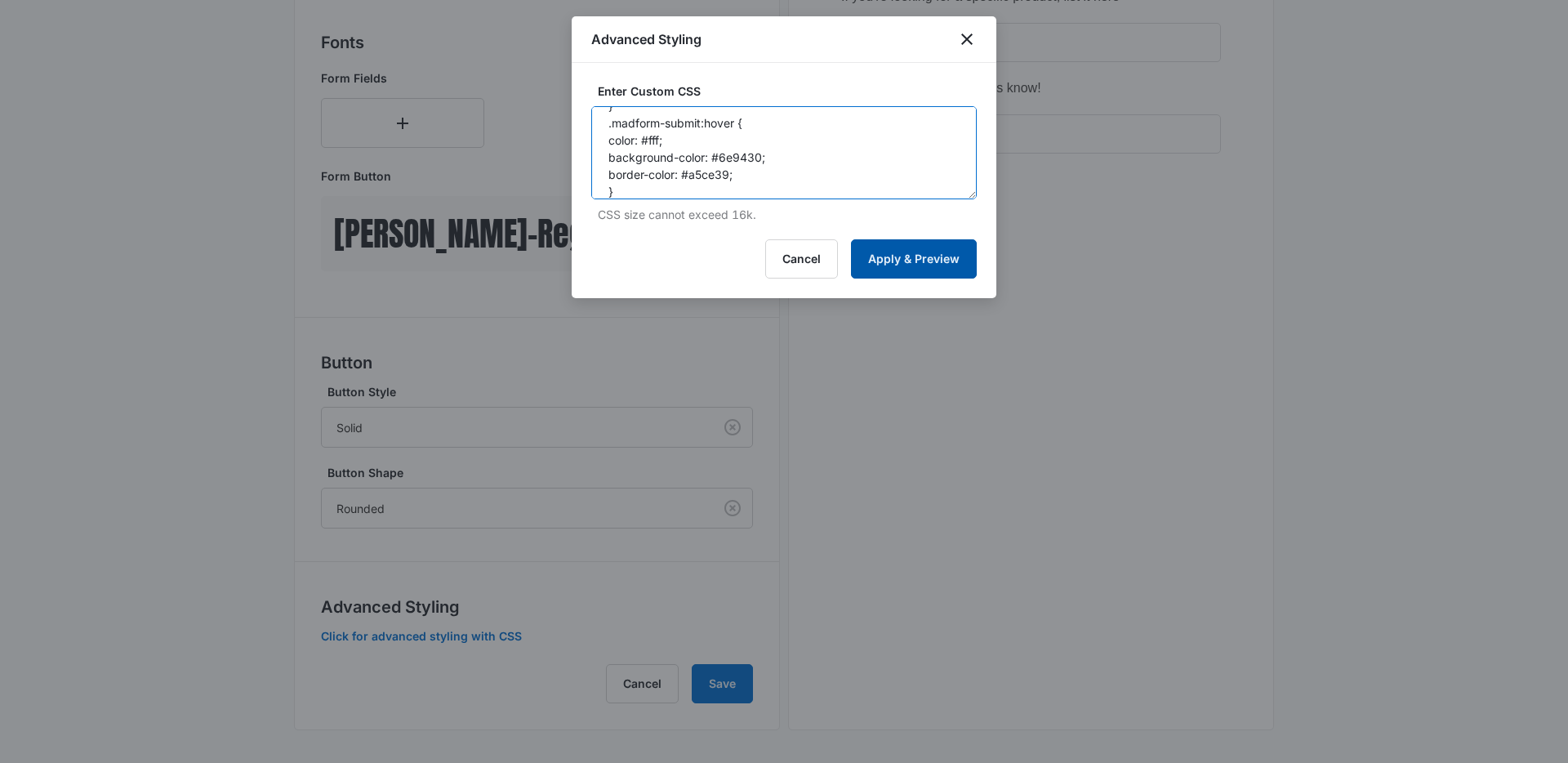
type textarea ".madform-submit { transition: border-color 200ms,color 200ms,background-color 2…"
click at [950, 264] on button "Apply & Preview" at bounding box center [914, 259] width 126 height 39
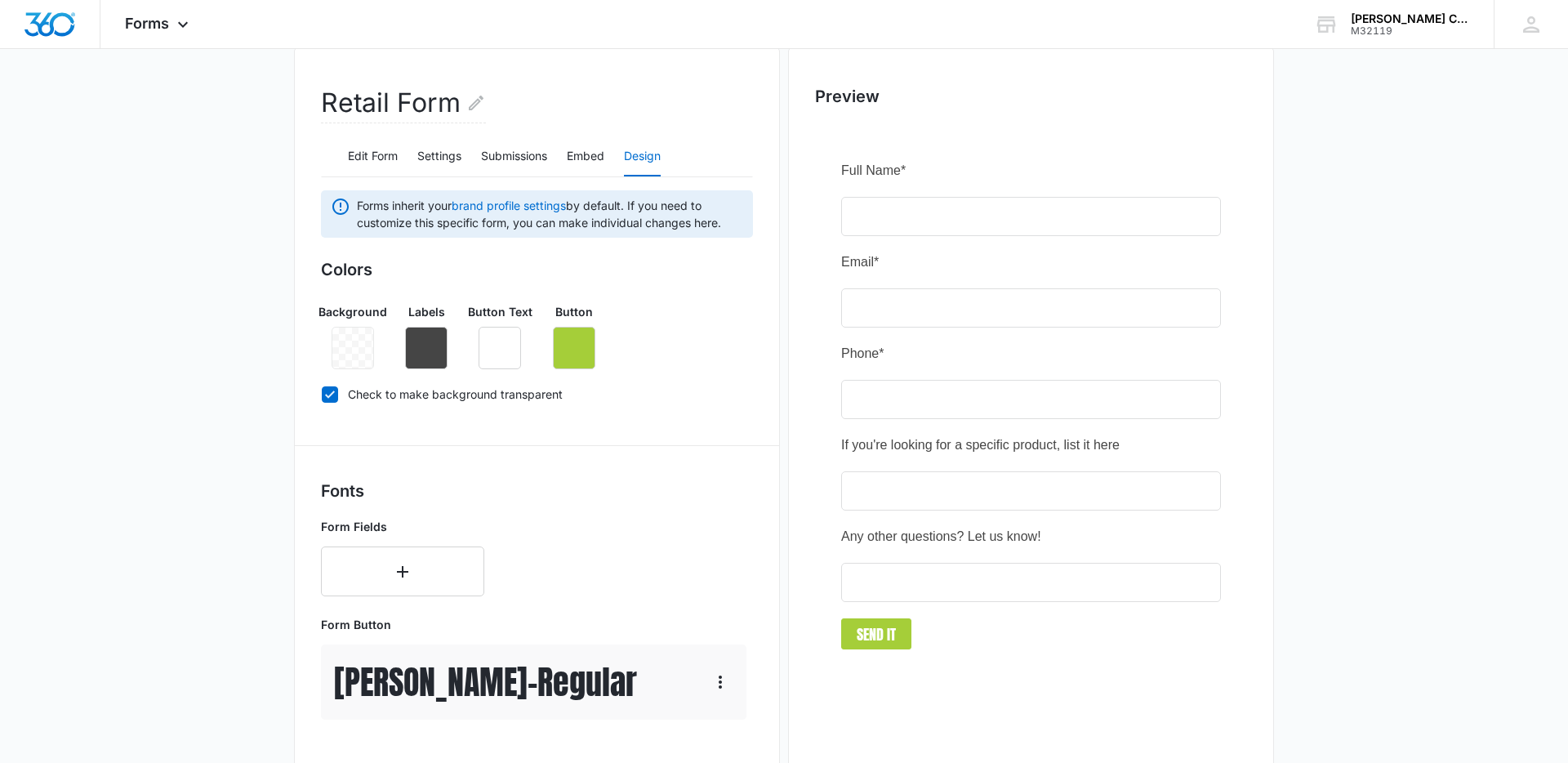
scroll to position [0, 0]
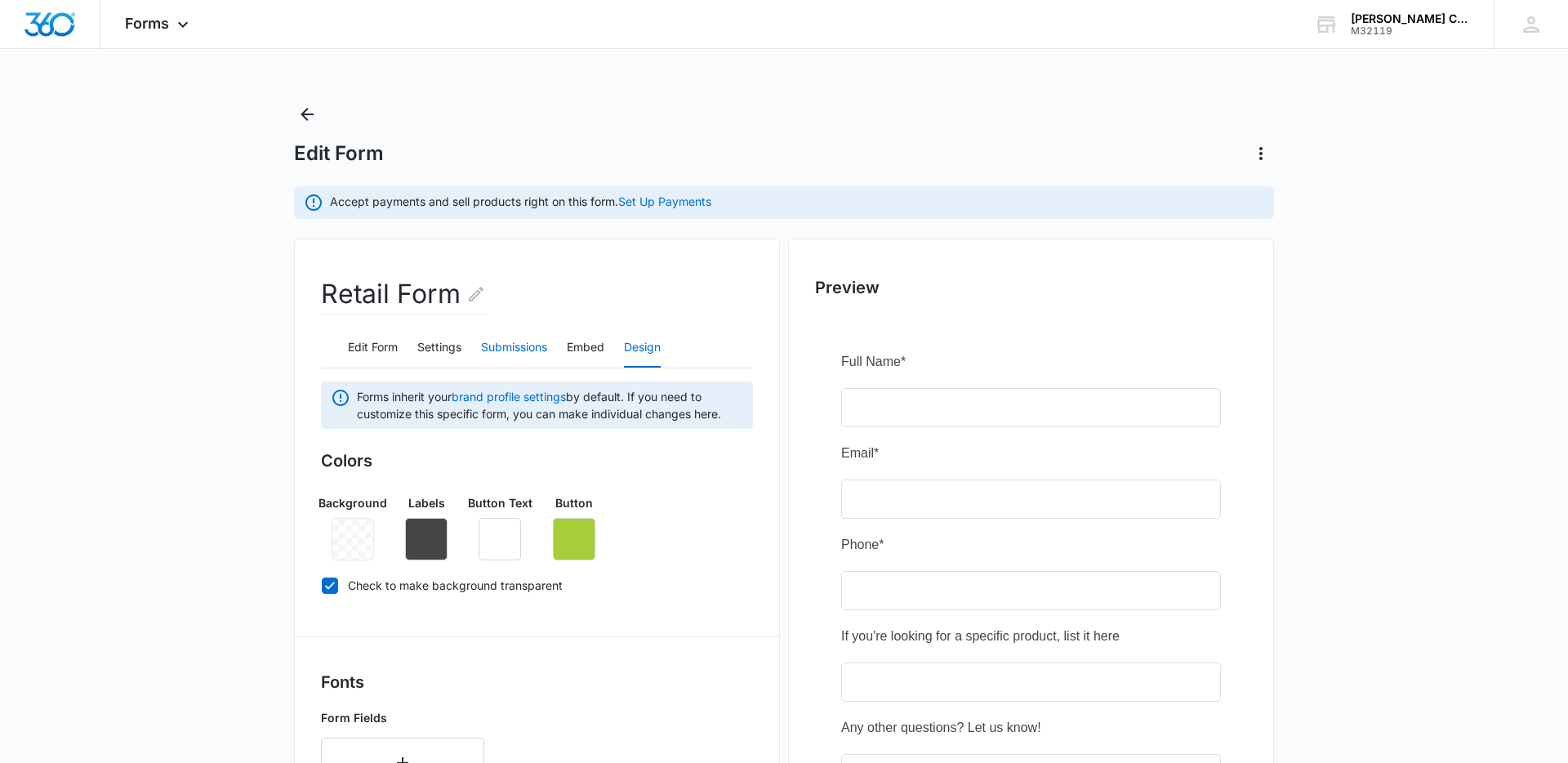
click at [506, 348] on button "Submissions" at bounding box center [514, 348] width 67 height 39
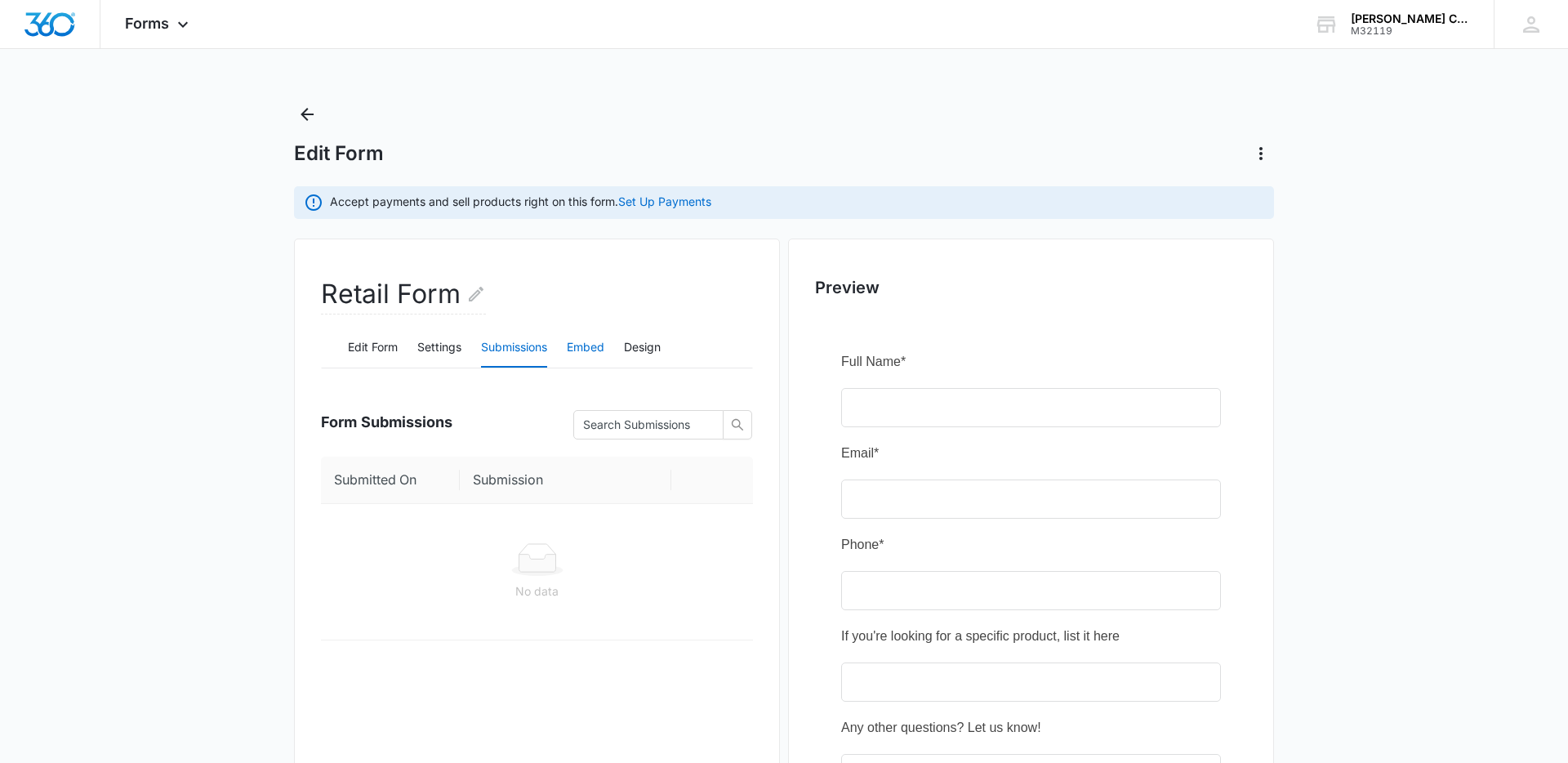
click at [596, 343] on button "Embed" at bounding box center [586, 348] width 37 height 39
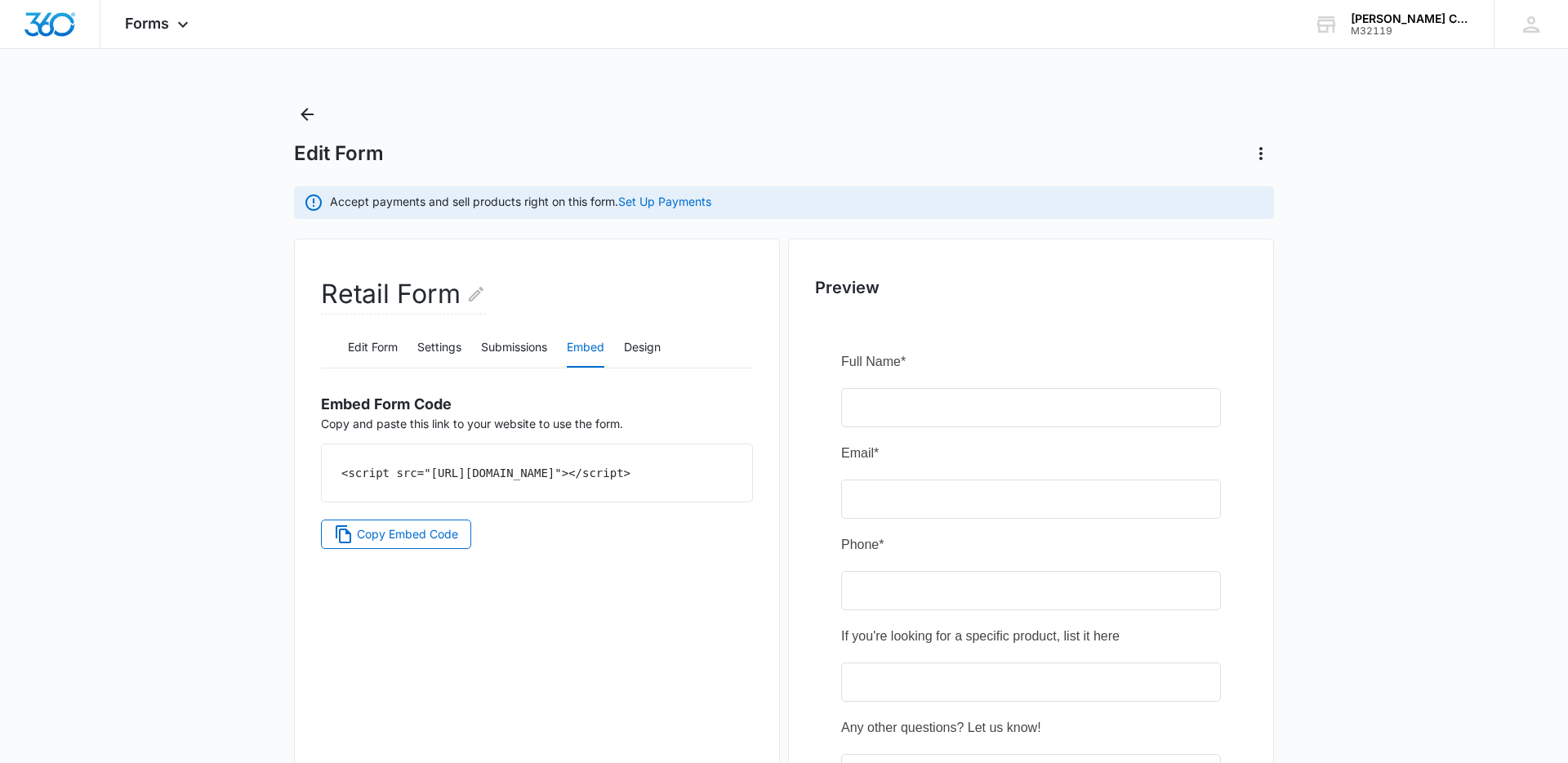
click at [608, 484] on div "<script src="https://forms.marketing360.com/load.js?id=689cfcd7737b61f15d021032…" at bounding box center [537, 473] width 430 height 57
click at [378, 543] on span "Copy Embed Code" at bounding box center [407, 534] width 101 height 18
click at [350, 355] on button "Edit Form" at bounding box center [373, 348] width 50 height 39
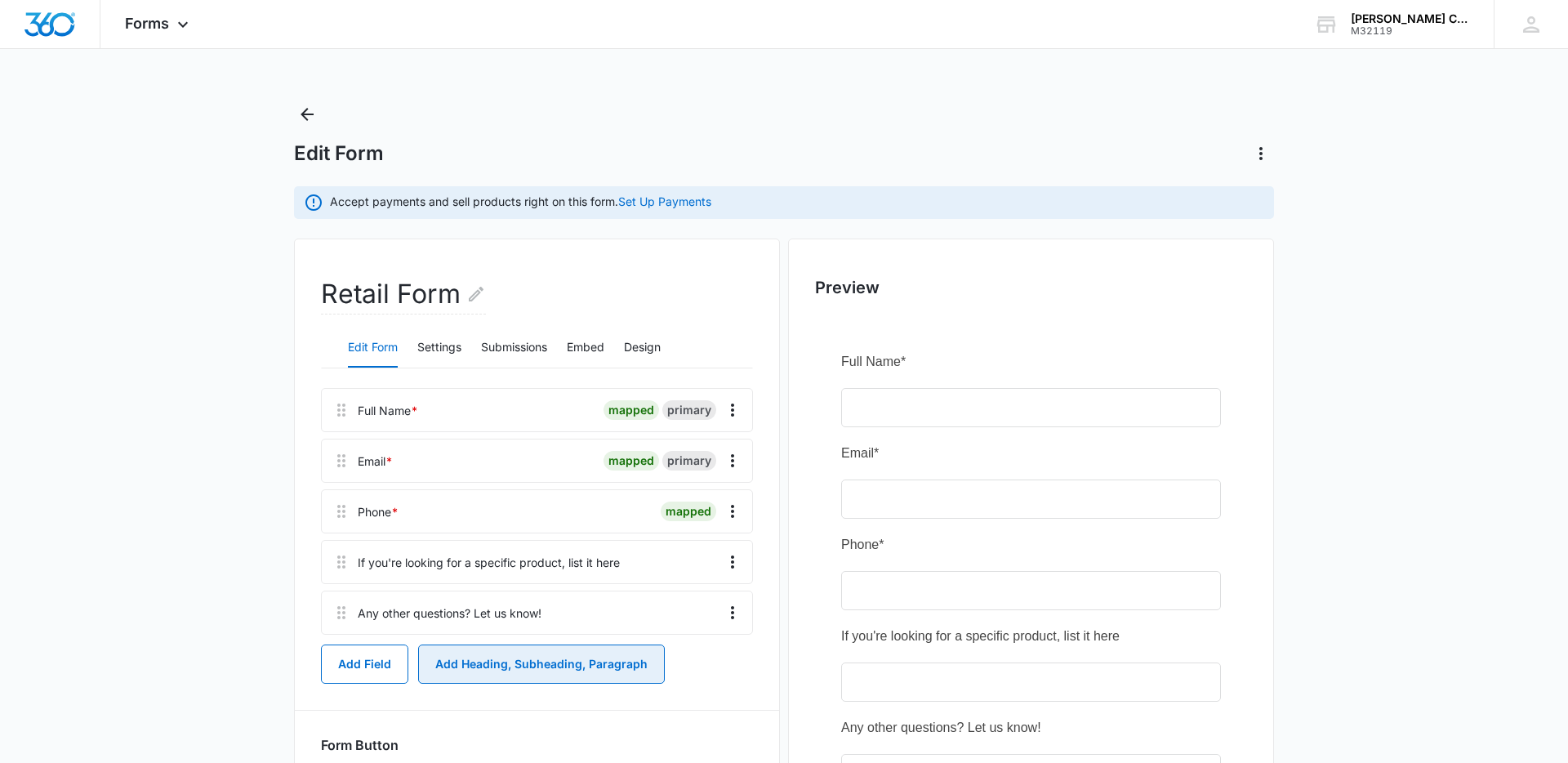
scroll to position [192, 0]
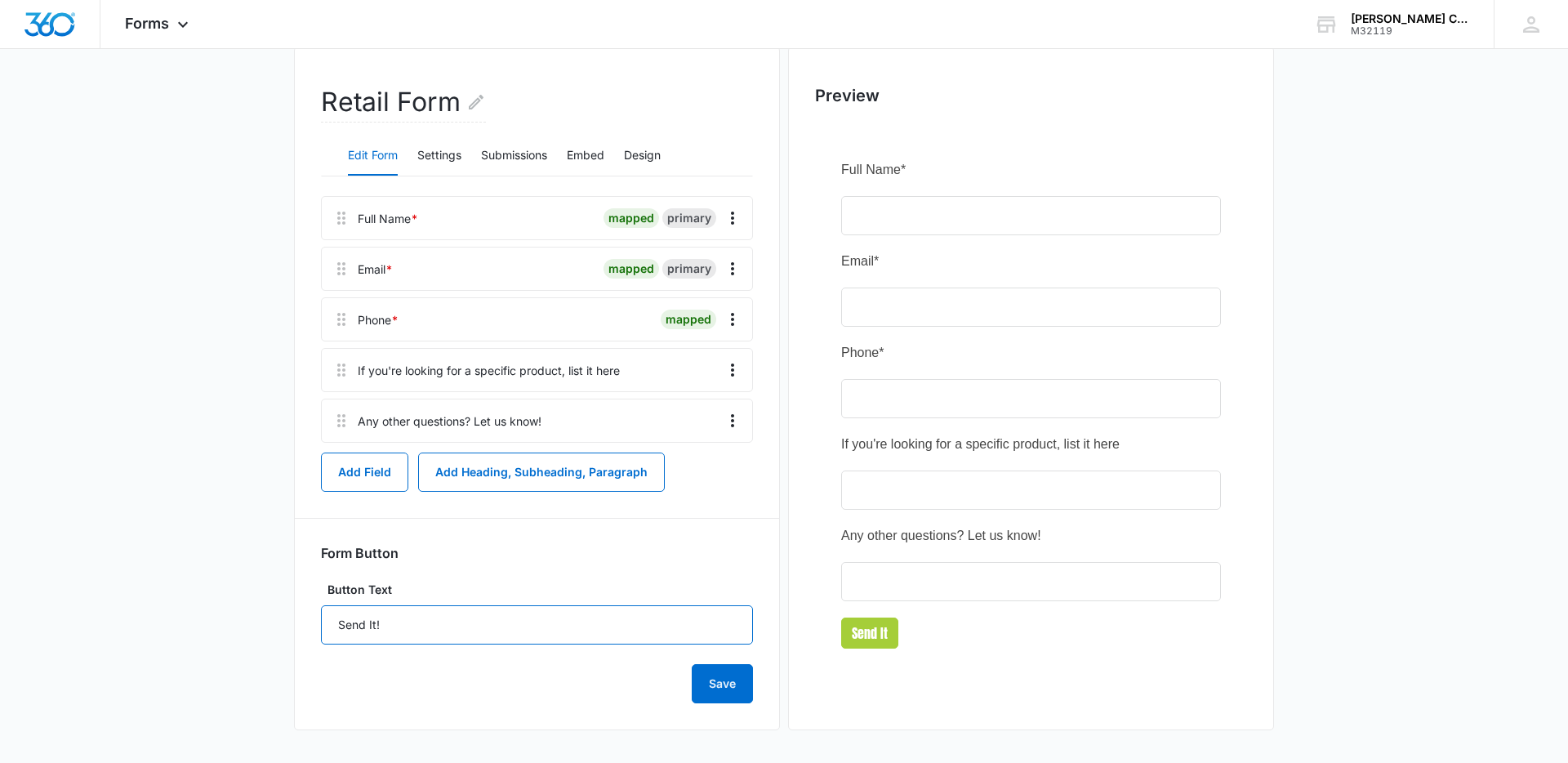
click at [480, 610] on input "Send It!" at bounding box center [537, 625] width 432 height 39
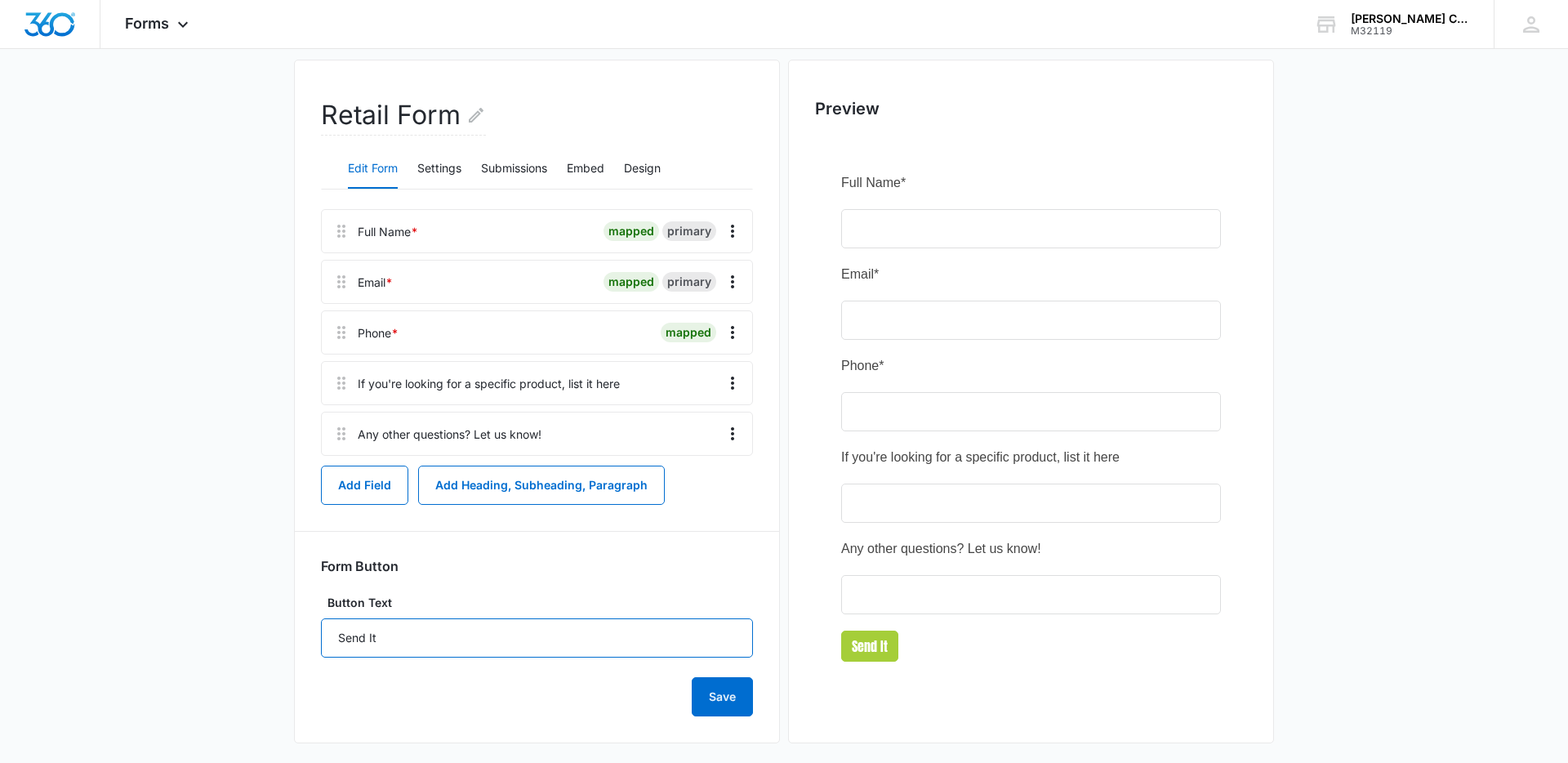
scroll to position [177, 0]
drag, startPoint x: 489, startPoint y: 572, endPoint x: 479, endPoint y: 563, distance: 13.5
click at [489, 570] on form "Form Button Button Text Send It Save" at bounding box center [537, 638] width 432 height 159
click at [464, 649] on input "Send It" at bounding box center [537, 640] width 432 height 39
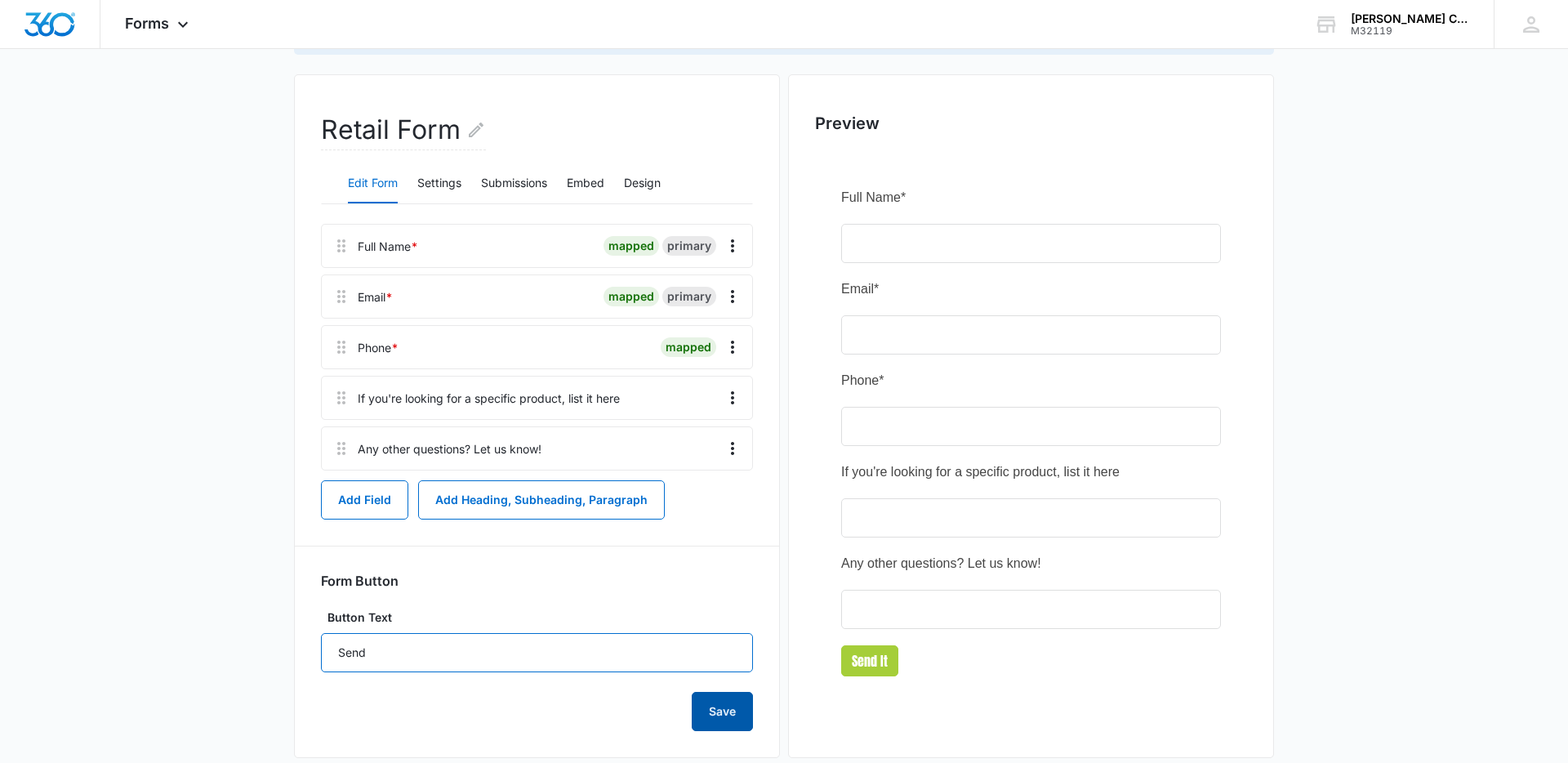
type input "Send"
click at [709, 713] on button "Save" at bounding box center [722, 712] width 61 height 39
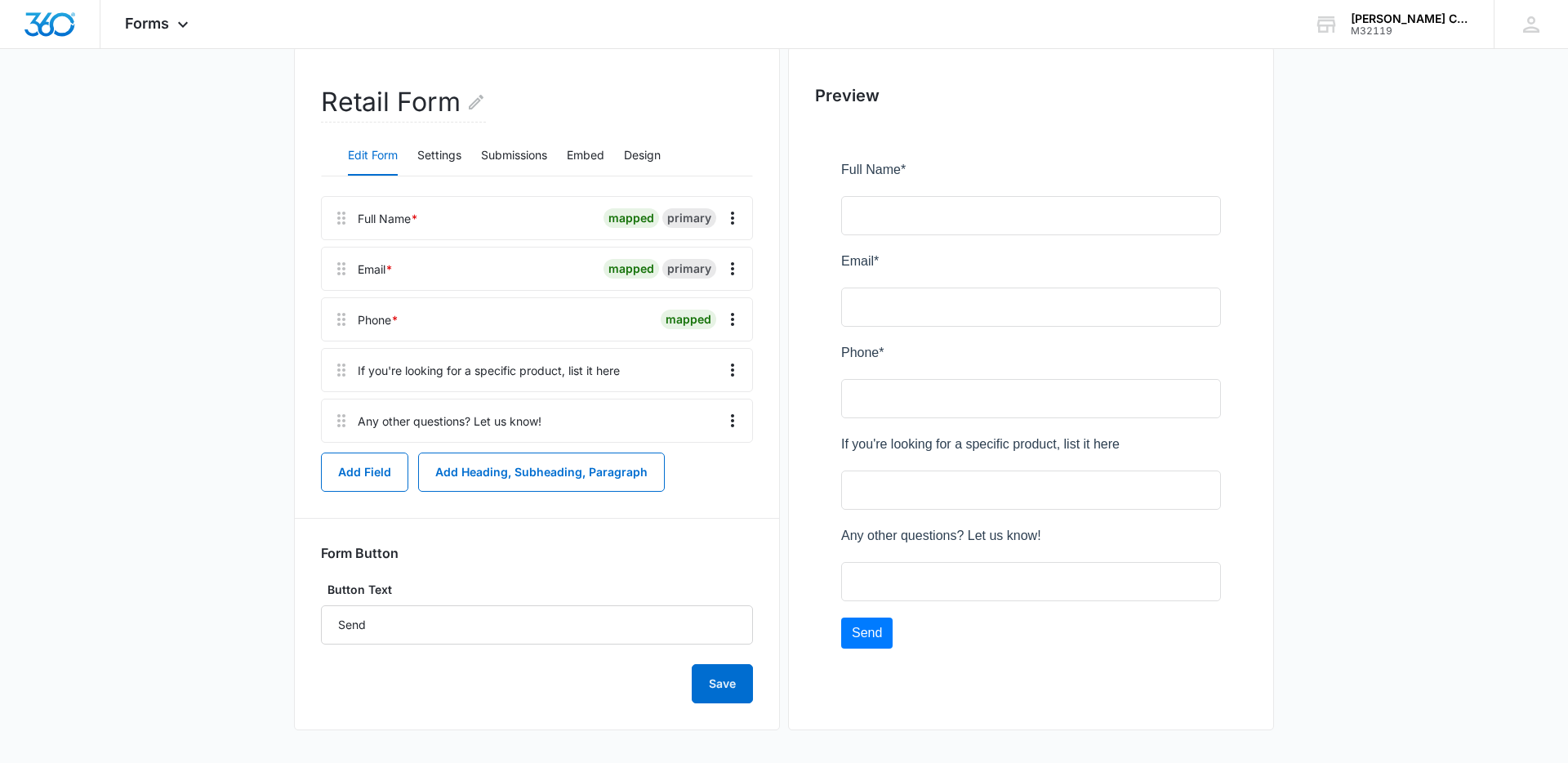
scroll to position [0, 0]
click at [634, 158] on button "Design" at bounding box center [642, 156] width 36 height 39
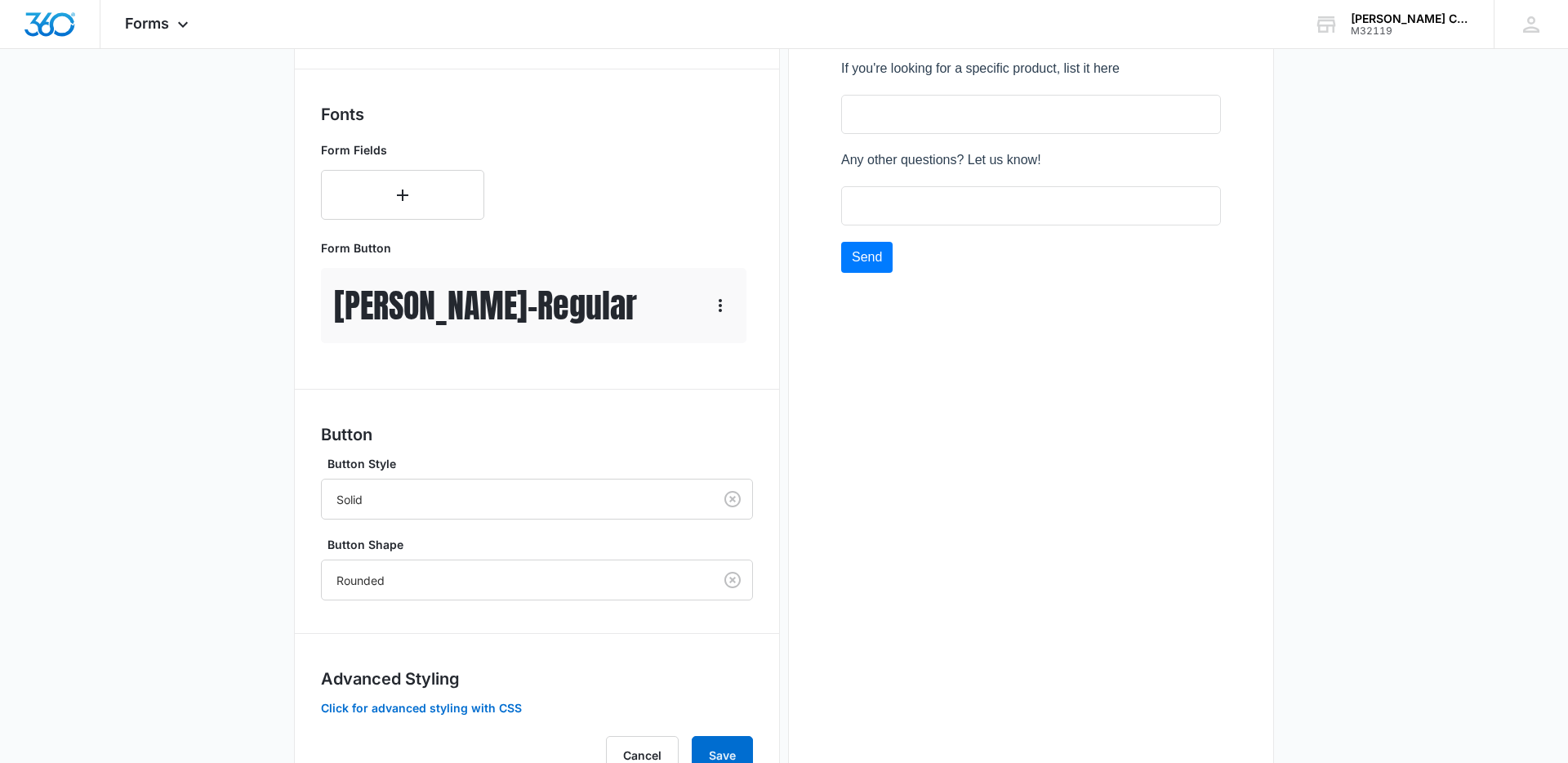
scroll to position [640, 0]
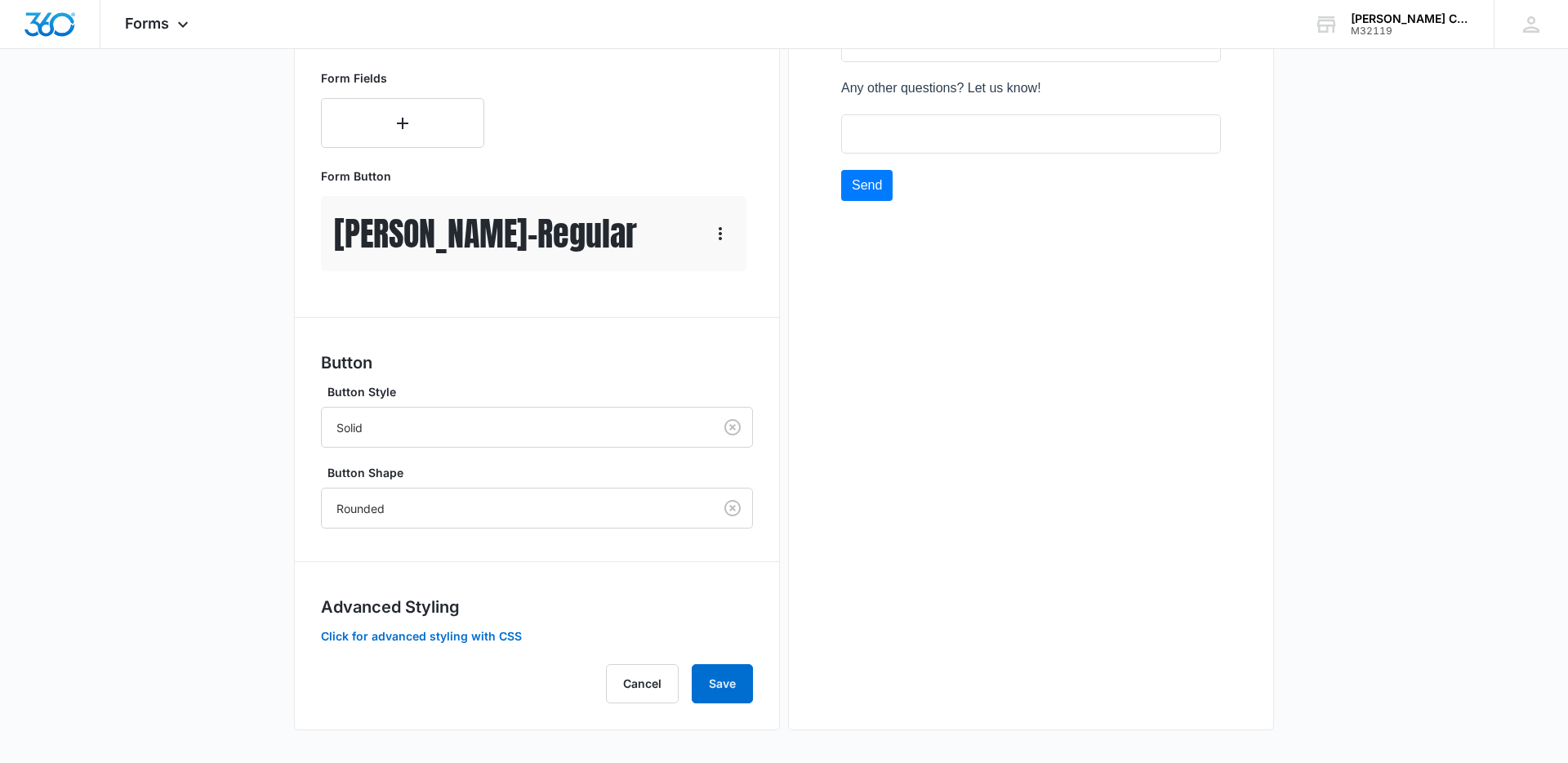
click at [499, 627] on div "Advanced Styling Click for advanced styling with CSS" at bounding box center [537, 619] width 432 height 50
click at [492, 635] on button "Click for advanced styling with CSS" at bounding box center [422, 636] width 201 height 12
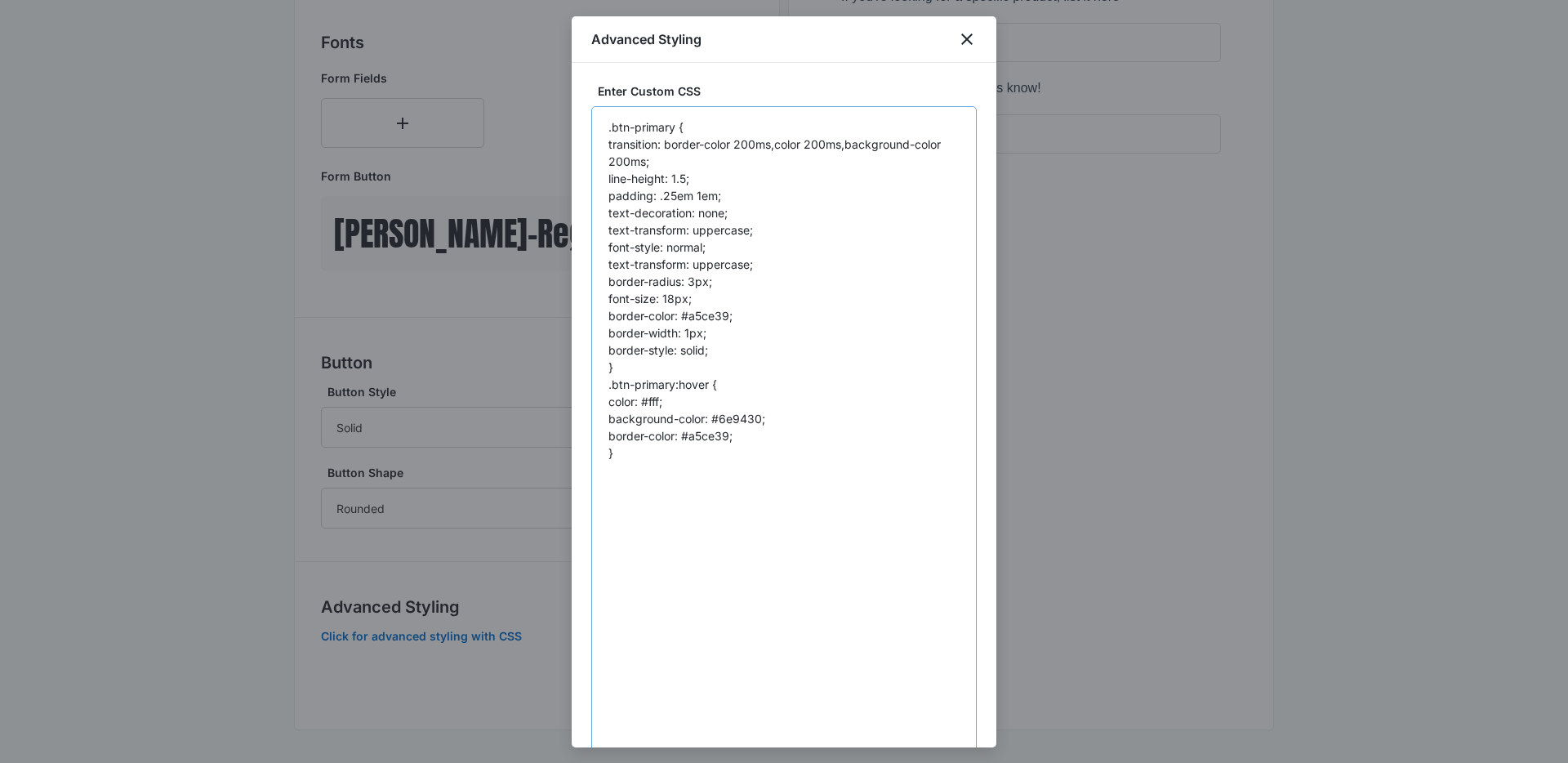
drag, startPoint x: 983, startPoint y: 245, endPoint x: 888, endPoint y: 654, distance: 419.9
click at [990, 761] on body "Forms Apps Websites Forms CRM Email Social POS Content Ads Intelligence Files B…" at bounding box center [784, 61] width 1568 height 1402
click at [879, 610] on textarea ".btn-primary { transition: border-color 200ms,color 200ms,background-color 200m…" at bounding box center [784, 437] width 385 height 660
paste textarea "<script src="https://forms.marketing360.com/load.js?id=689cfcd7737b61f15d021032…"
click at [741, 441] on textarea ".btn-primary { transition: border-color 200ms,color 200ms,background-color 200m…" at bounding box center [784, 437] width 385 height 660
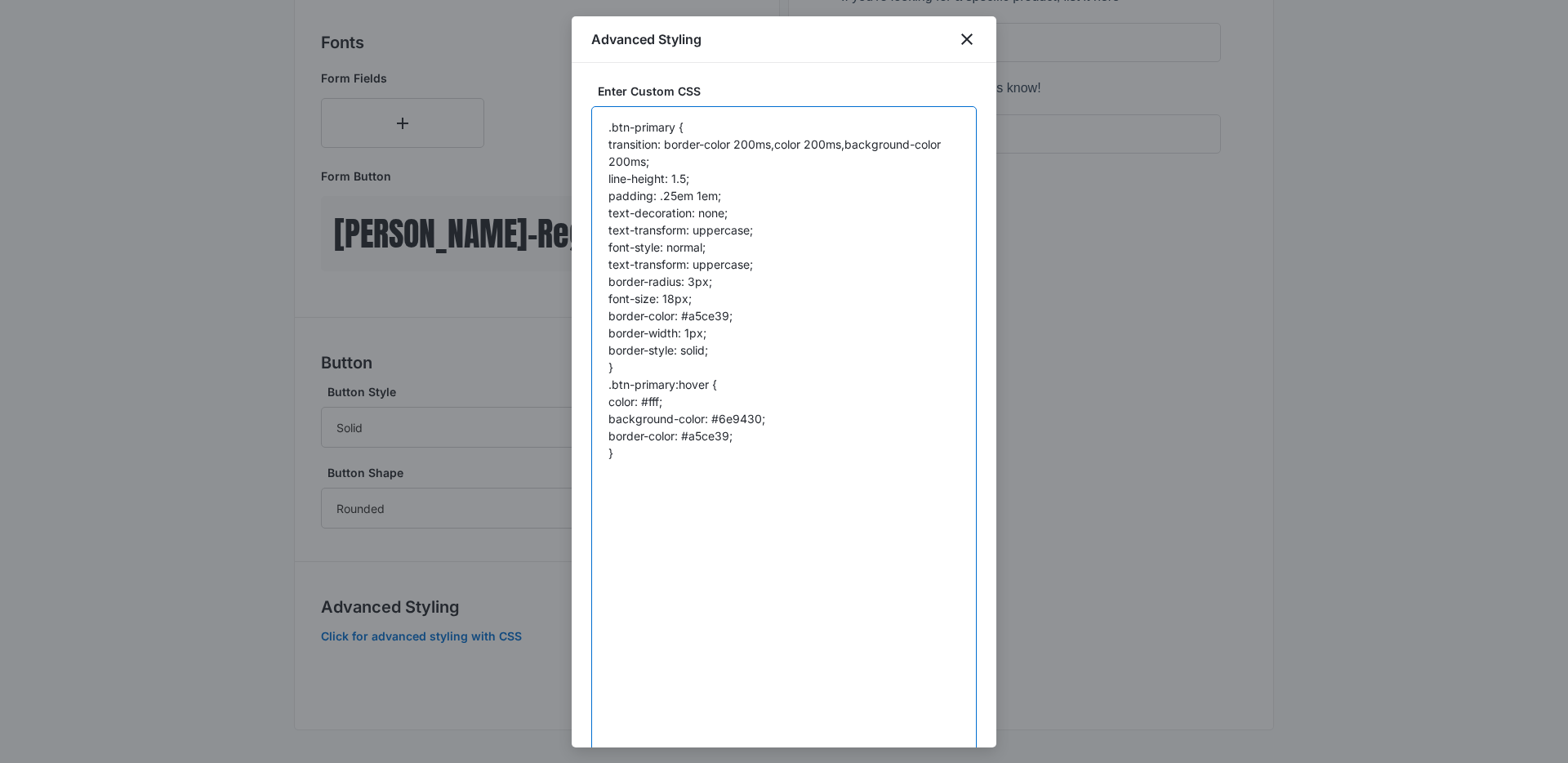
drag, startPoint x: 676, startPoint y: 382, endPoint x: 603, endPoint y: 385, distance: 73.1
click at [603, 385] on textarea ".btn-primary { transition: border-color 200ms,color 200ms,background-color 200m…" at bounding box center [784, 437] width 385 height 660
paste textarea "madform-submit"
click at [612, 385] on textarea ".btn-primary { transition: border-color 200ms,color 200ms,background-color 200m…" at bounding box center [784, 437] width 385 height 660
click at [675, 384] on textarea ".btn-primary { transition: border-color 200ms,color 200ms,background-color 200m…" at bounding box center [784, 437] width 385 height 660
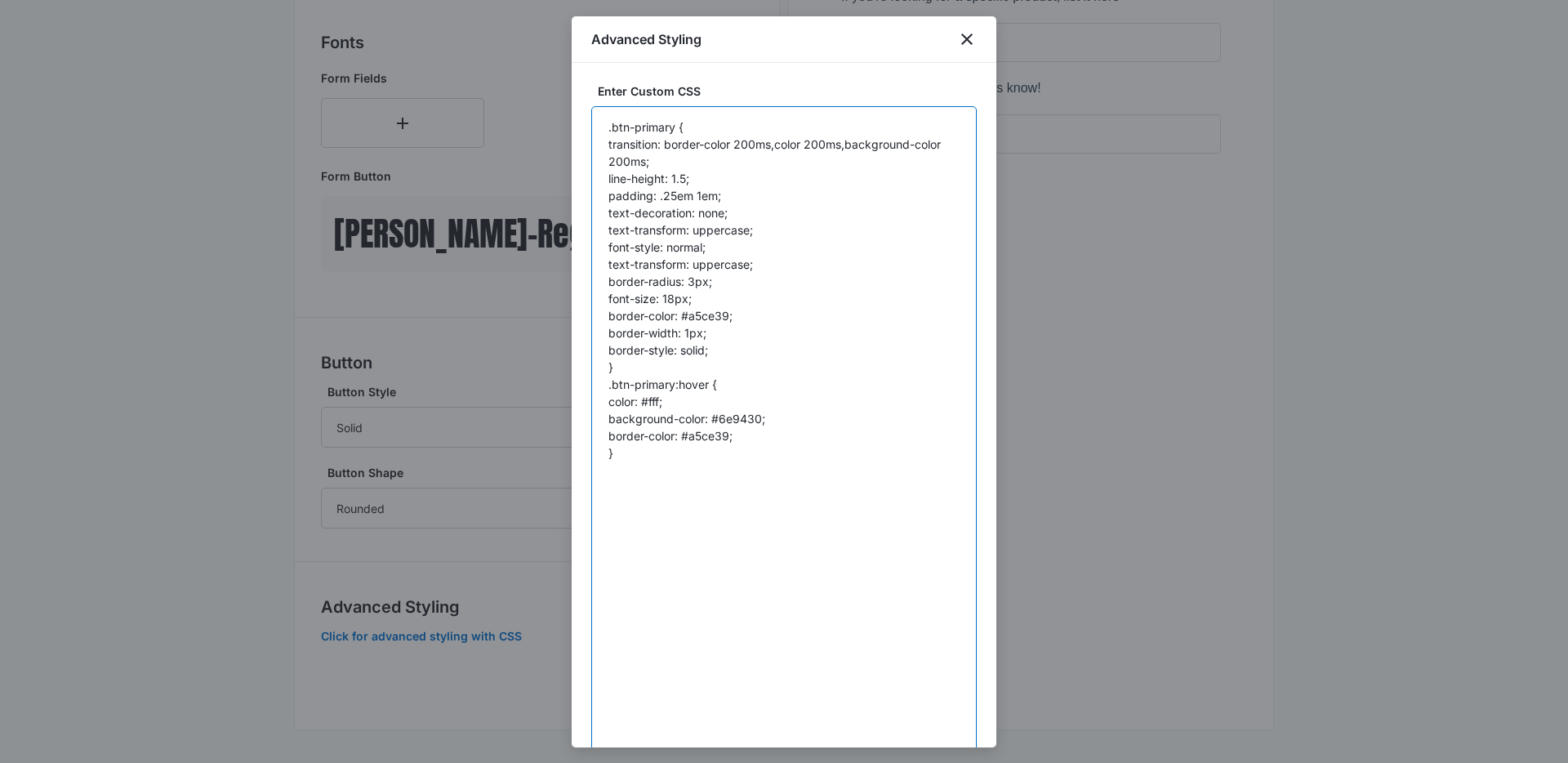
paste textarea "madform-submit"
drag, startPoint x: 674, startPoint y: 129, endPoint x: 619, endPoint y: 129, distance: 55.0
click at [612, 129] on textarea ".btn-primary { transition: border-color 200ms,color 200ms,background-color 200m…" at bounding box center [784, 437] width 385 height 660
paste textarea "madform-submit"
click at [739, 161] on textarea ".madform-submit { transition: border-color 200ms,color 200ms,background-color 2…" at bounding box center [784, 437] width 385 height 660
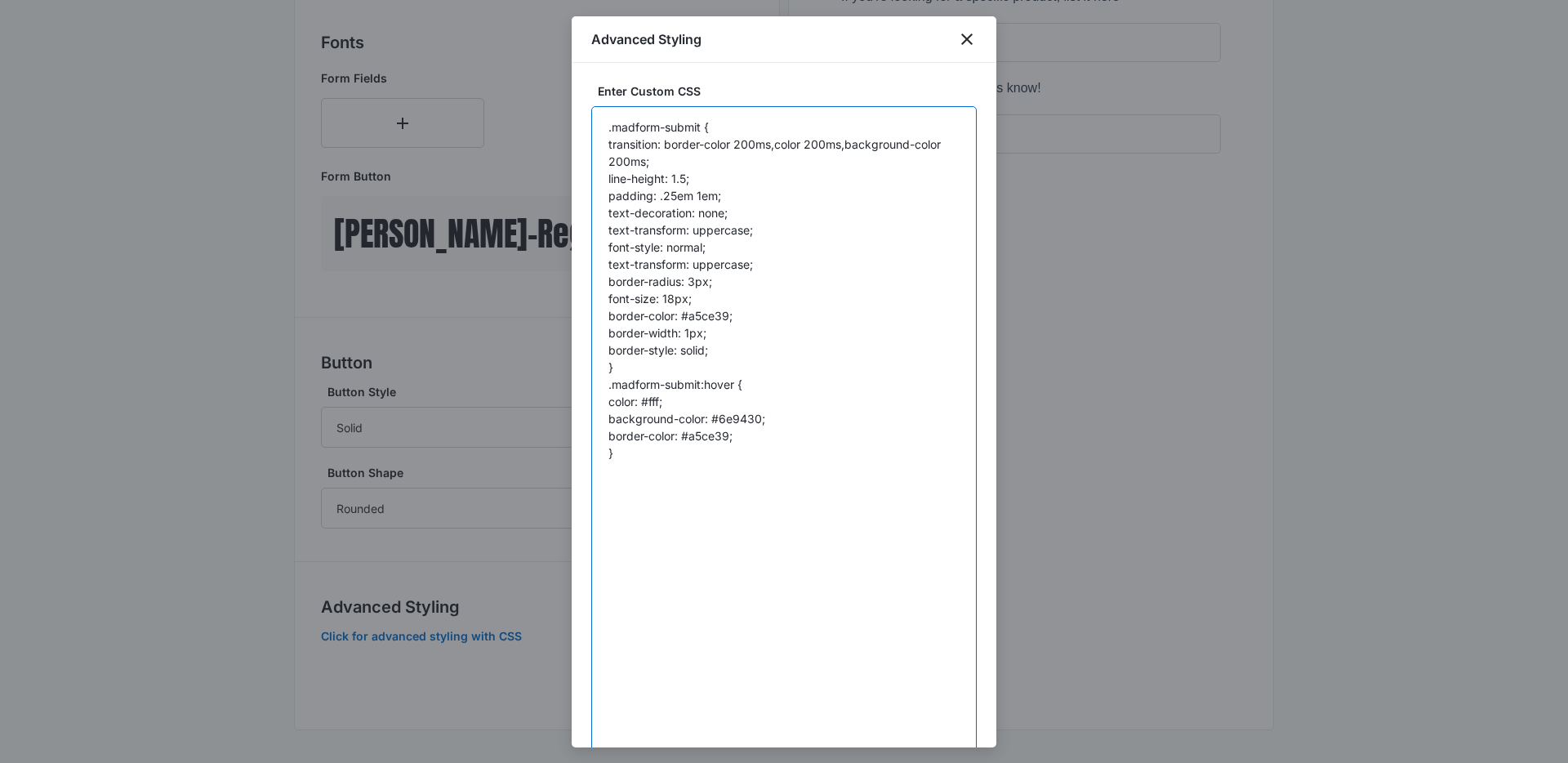
drag, startPoint x: 738, startPoint y: 167, endPoint x: 741, endPoint y: 177, distance: 10.4
click at [738, 168] on textarea ".madform-submit { transition: border-color 200ms,color 200ms,background-color 2…" at bounding box center [784, 437] width 385 height 660
click at [784, 257] on textarea ".madform-submit { transition: border-color 200ms,color 200ms,background-color 2…" at bounding box center [784, 437] width 385 height 660
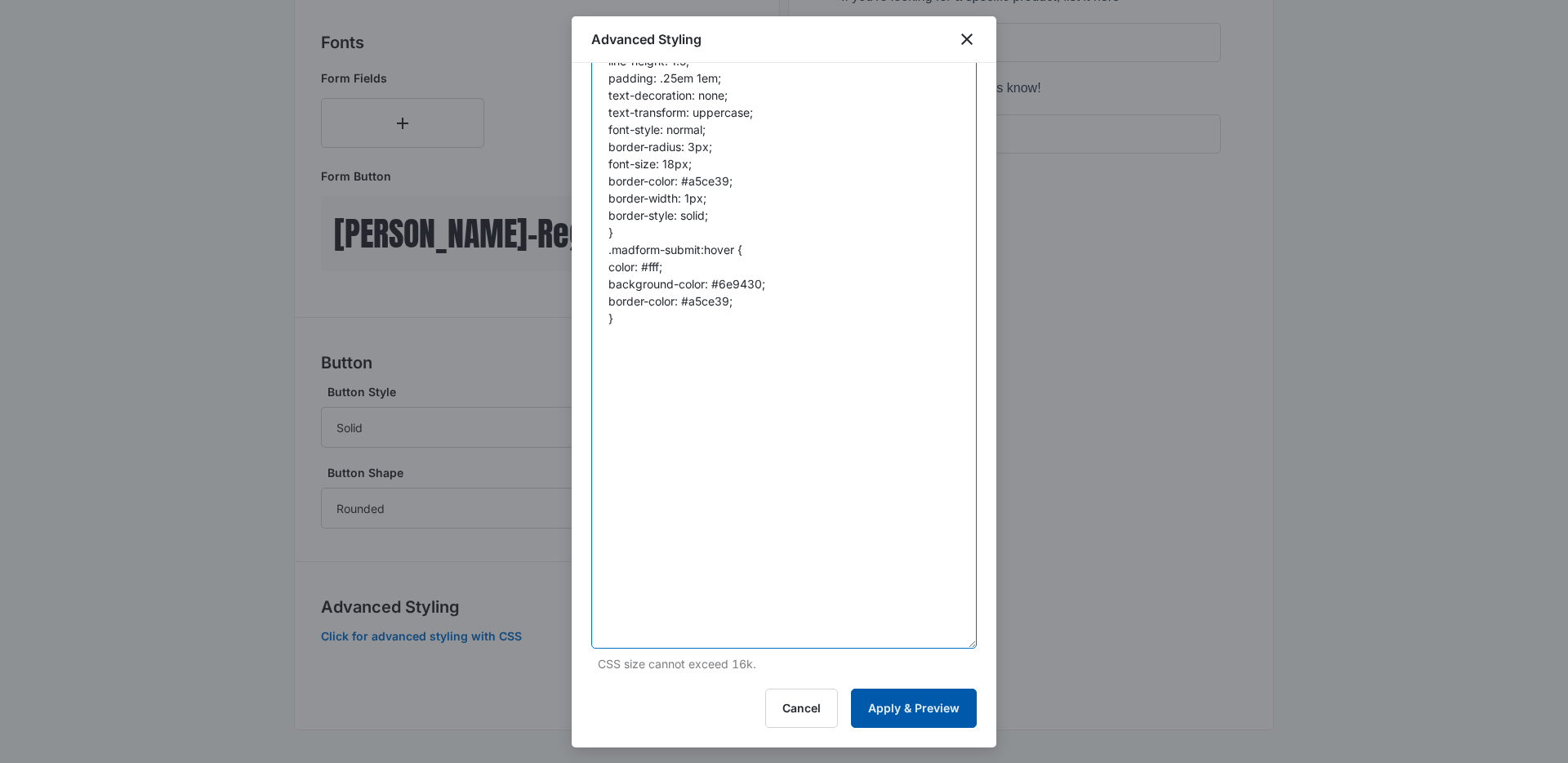
type textarea ".madform-submit { transition: border-color 200ms,color 200ms,background-color 2…"
click at [907, 704] on button "Apply & Preview" at bounding box center [914, 708] width 126 height 39
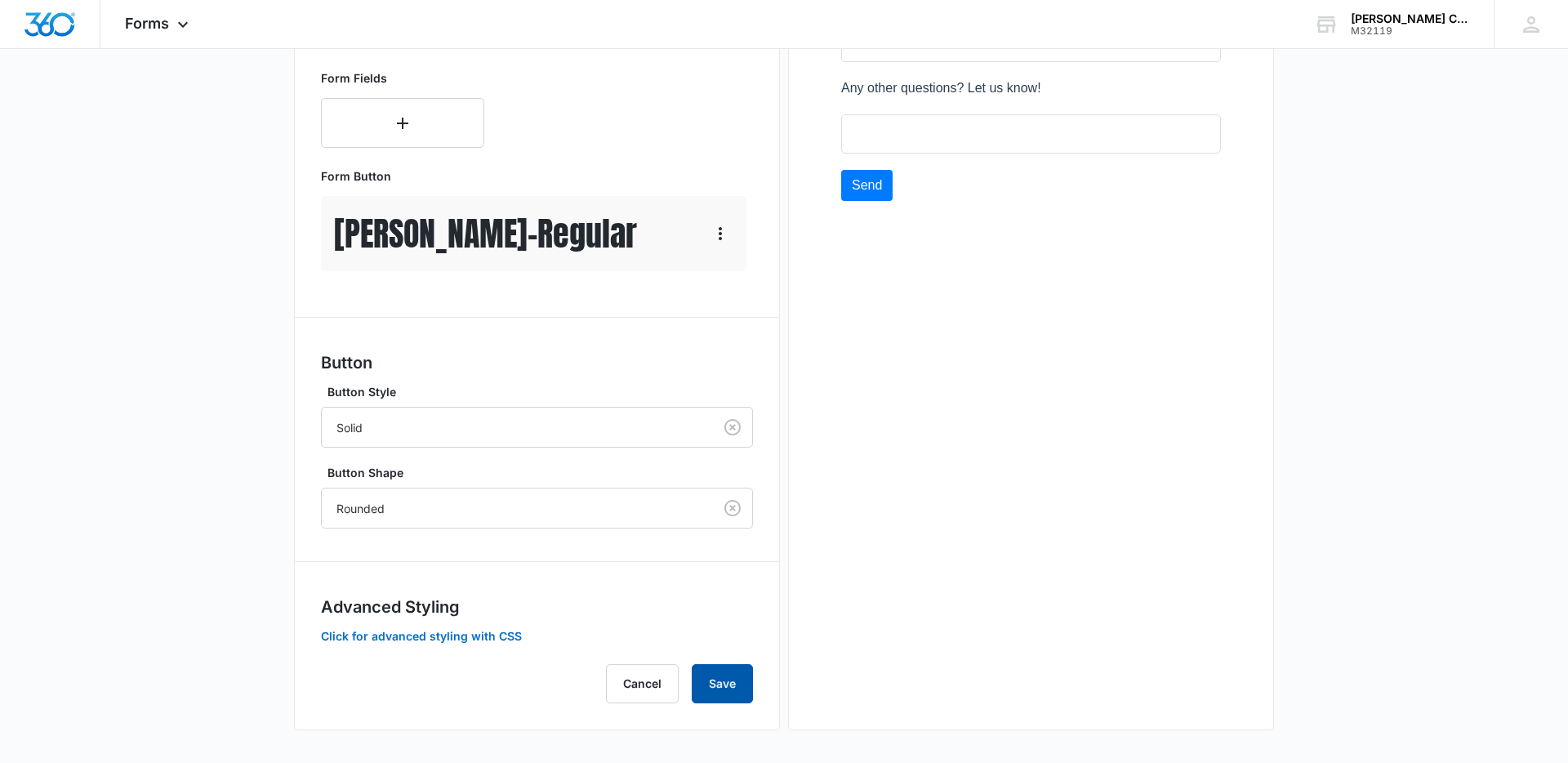
click at [743, 682] on button "Save" at bounding box center [722, 683] width 61 height 39
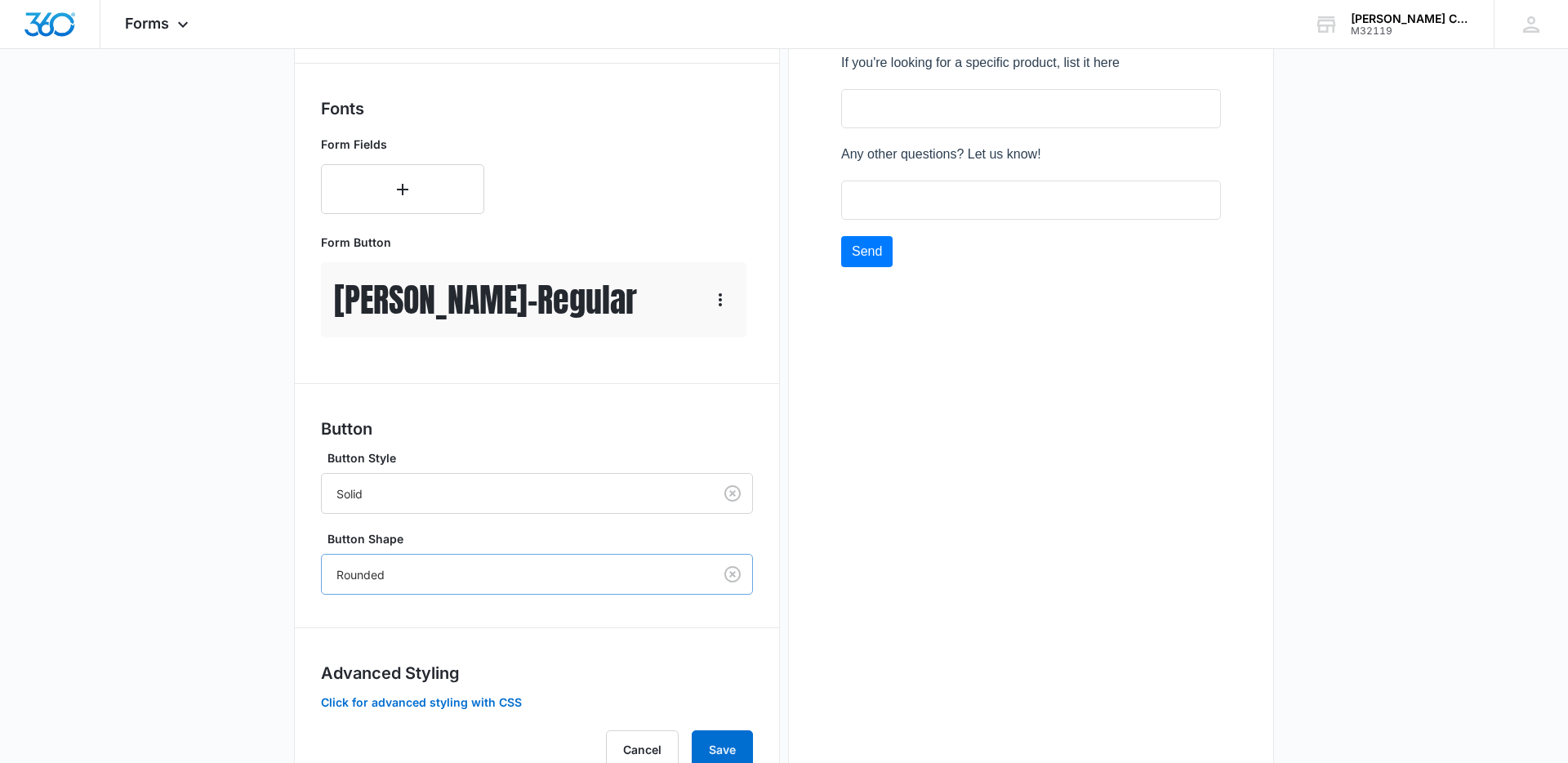
scroll to position [640, 0]
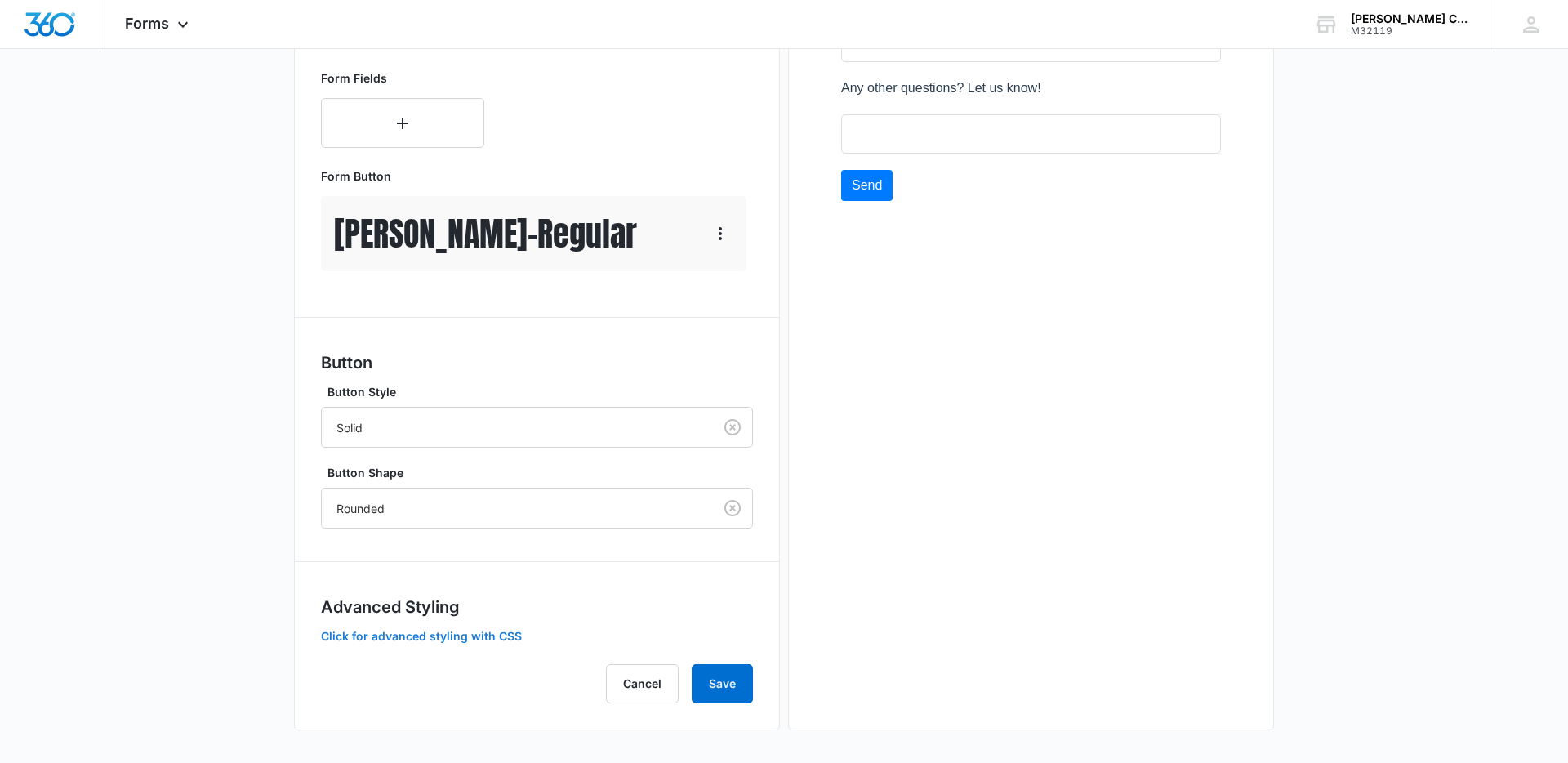
click at [492, 637] on button "Click for advanced styling with CSS" at bounding box center [422, 636] width 201 height 12
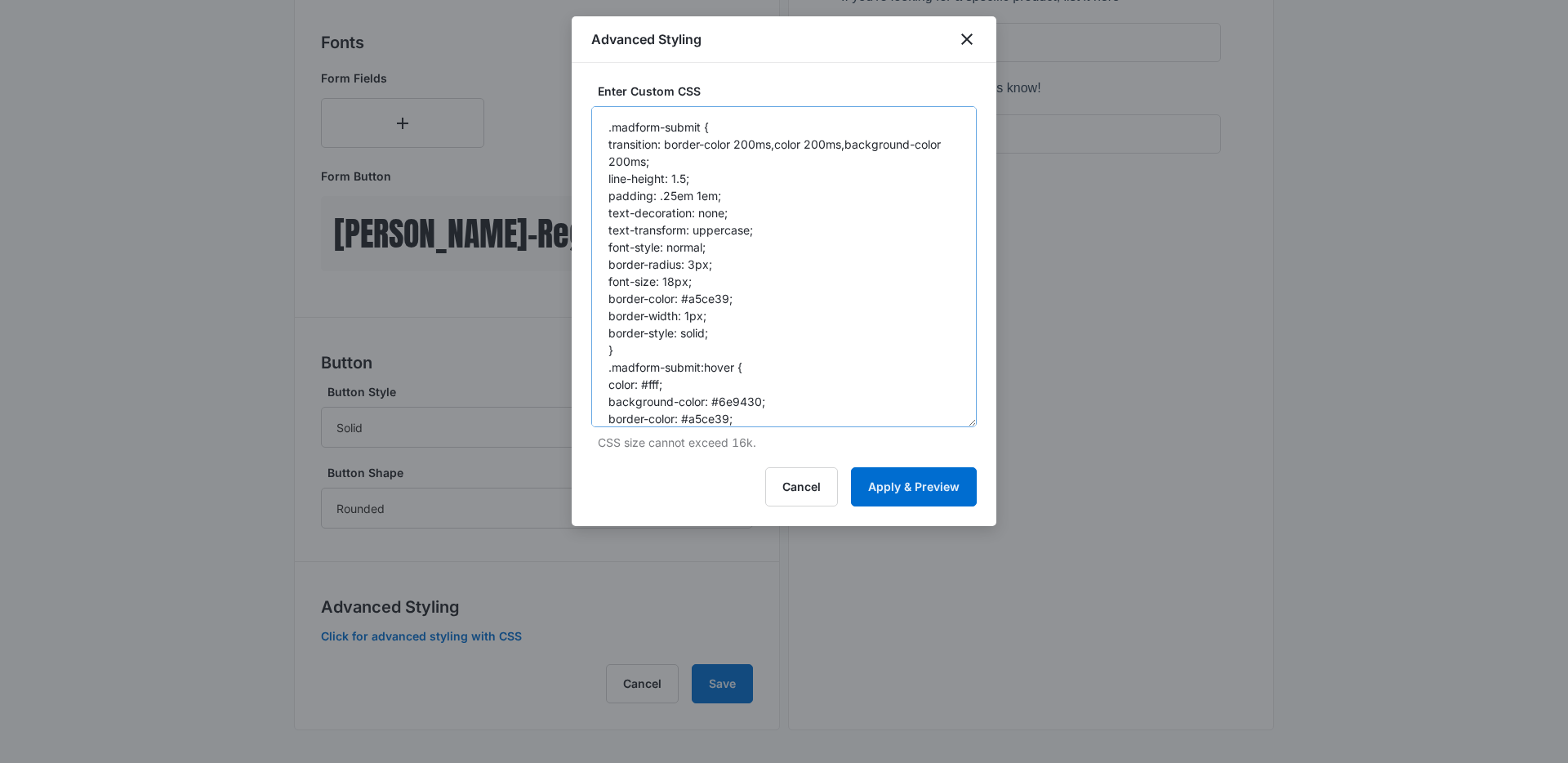
drag, startPoint x: 971, startPoint y: 194, endPoint x: 835, endPoint y: 316, distance: 182.7
click at [977, 421] on div "Enter Custom CSS .madform-submit { transition: border-color 200ms,color 200ms,b…" at bounding box center [784, 295] width 425 height 463
click at [689, 146] on textarea ".madform-submit { transition: border-color 200ms,color 200ms,background-color 2…" at bounding box center [784, 266] width 385 height 320
paste textarea ".btn-nohover"
paste textarea "btn-nohover."
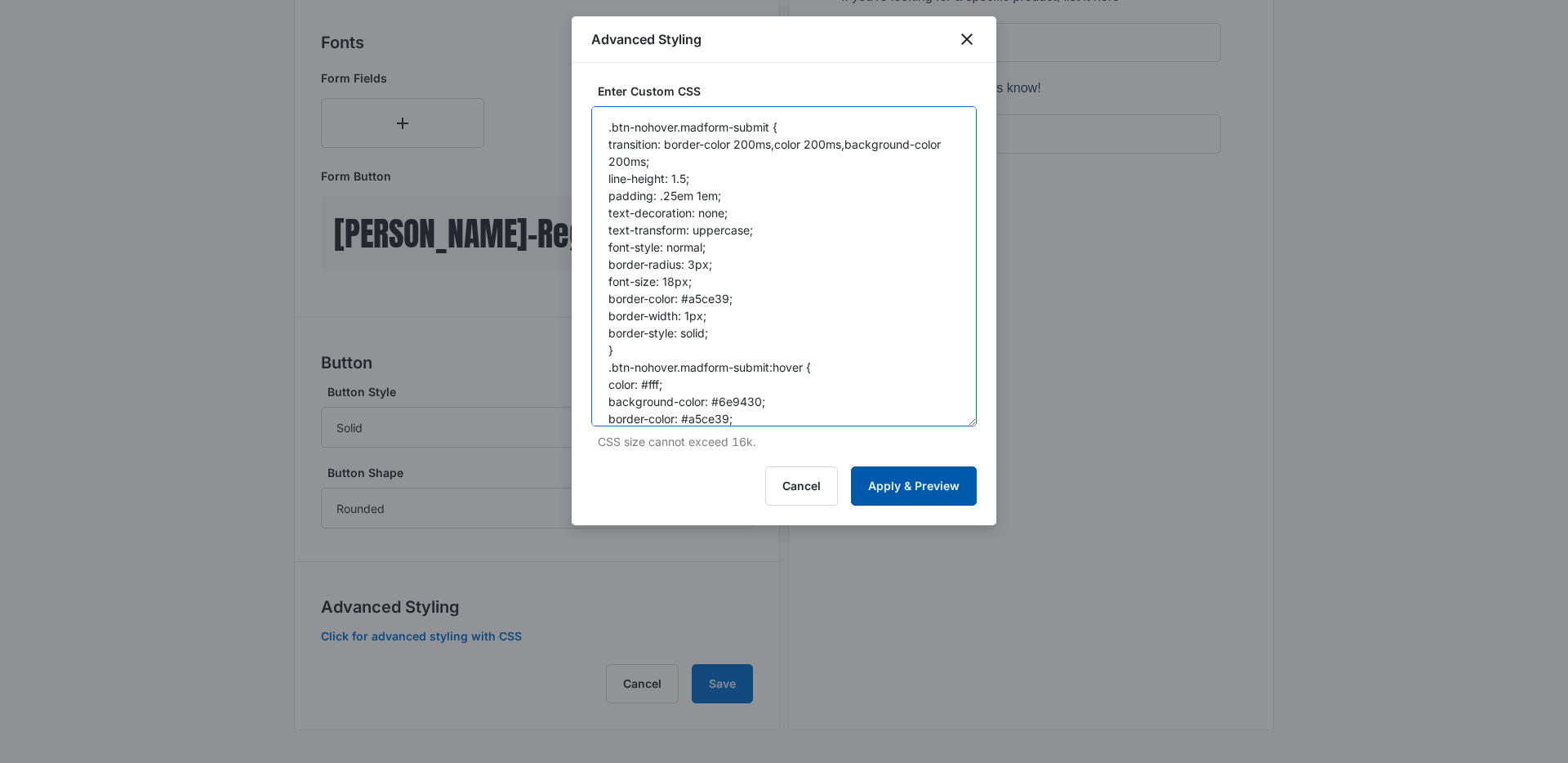
type textarea ".btn-nohover.madform-submit { transition: border-color 200ms,color 200ms,backgr…"
click at [894, 481] on button "Apply & Preview" at bounding box center [914, 486] width 126 height 39
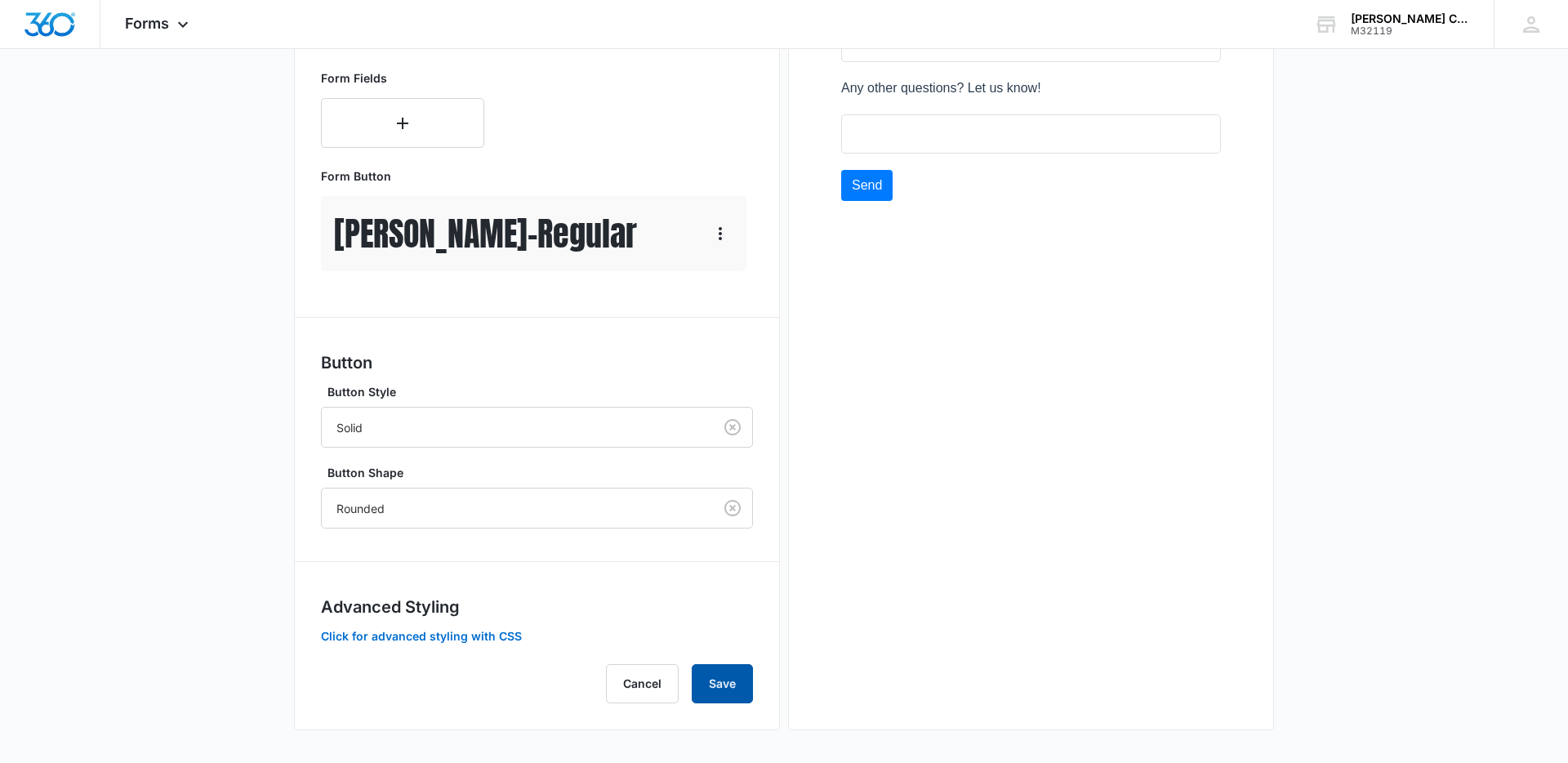
drag, startPoint x: 729, startPoint y: 693, endPoint x: 757, endPoint y: 688, distance: 28.4
click at [729, 693] on button "Save" at bounding box center [722, 683] width 61 height 39
click at [484, 641] on button "Click for advanced styling with CSS" at bounding box center [422, 636] width 201 height 12
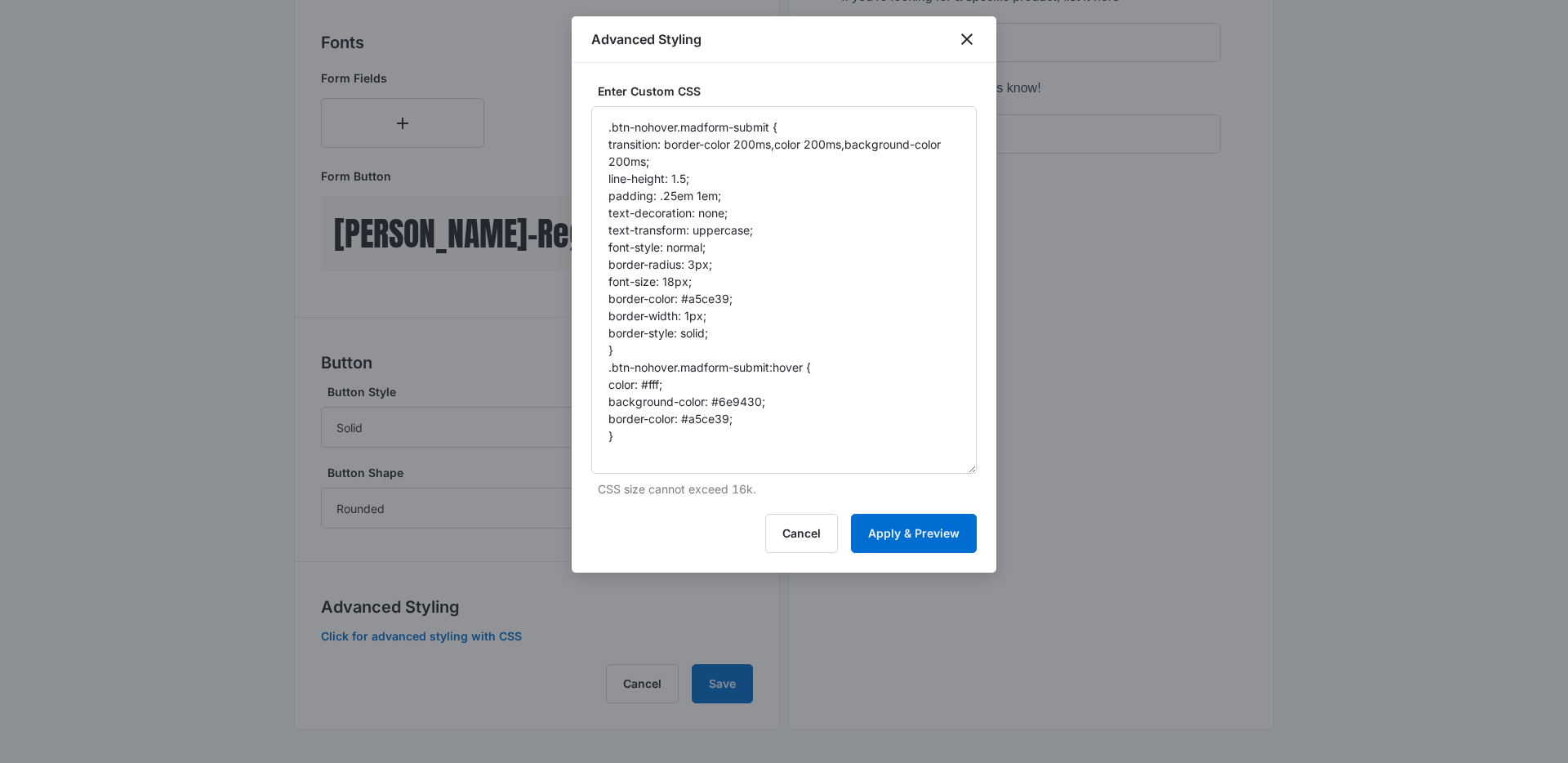
drag, startPoint x: 972, startPoint y: 194, endPoint x: 997, endPoint y: 474, distance: 281.1
click at [1002, 478] on body "Forms Apps Websites Forms CRM Email Social POS Content Ads Intelligence Files B…" at bounding box center [784, 61] width 1568 height 1402
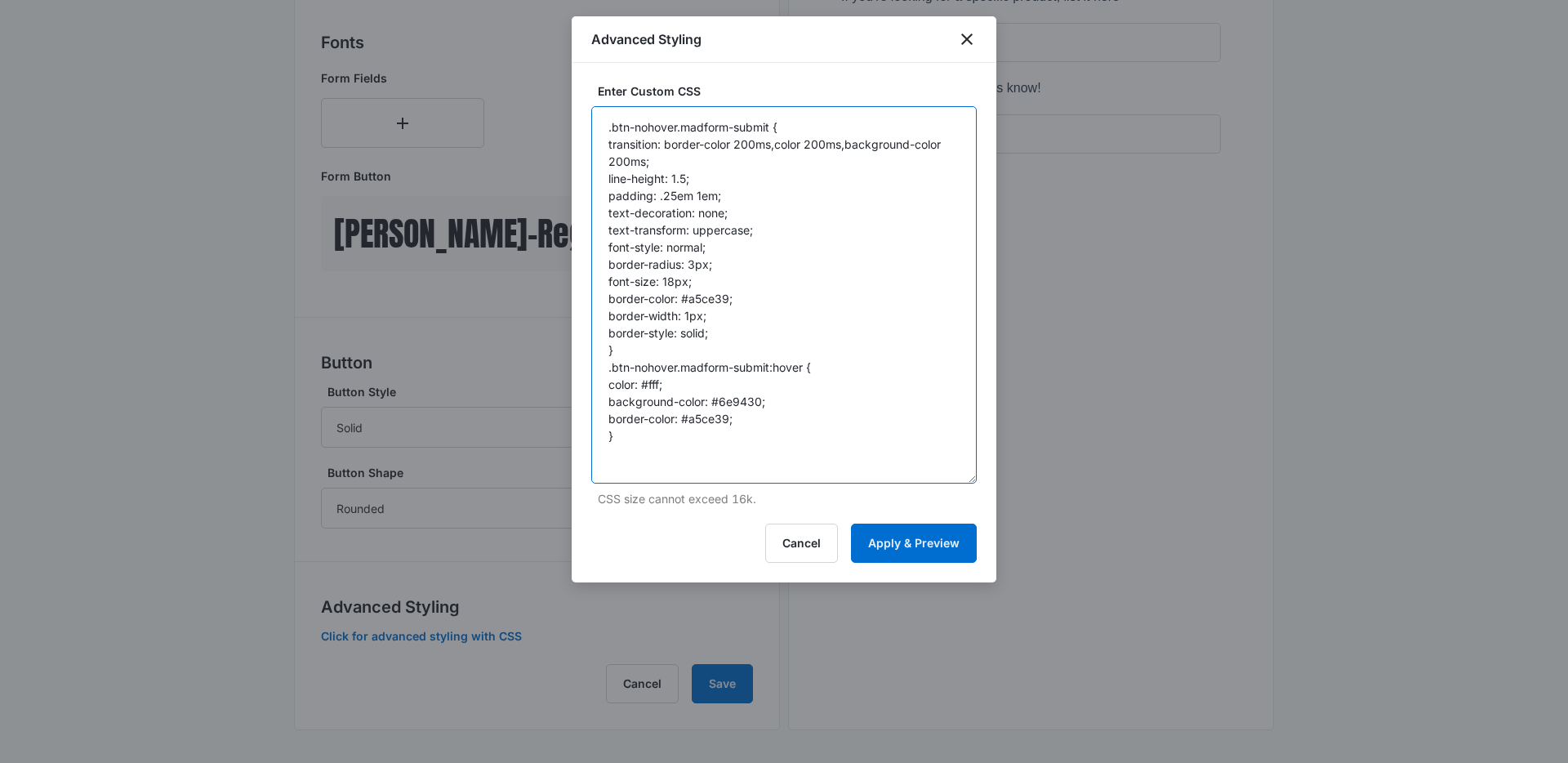
drag, startPoint x: 971, startPoint y: 231, endPoint x: 945, endPoint y: 229, distance: 26.1
click at [962, 231] on textarea ".btn-nohover.madform-submit { transition: border-color 200ms,color 200ms,backgr…" at bounding box center [784, 295] width 385 height 377
click at [860, 220] on textarea ".btn-nohover.madform-submit { transition: border-color 200ms,color 200ms,backgr…" at bounding box center [784, 295] width 385 height 377
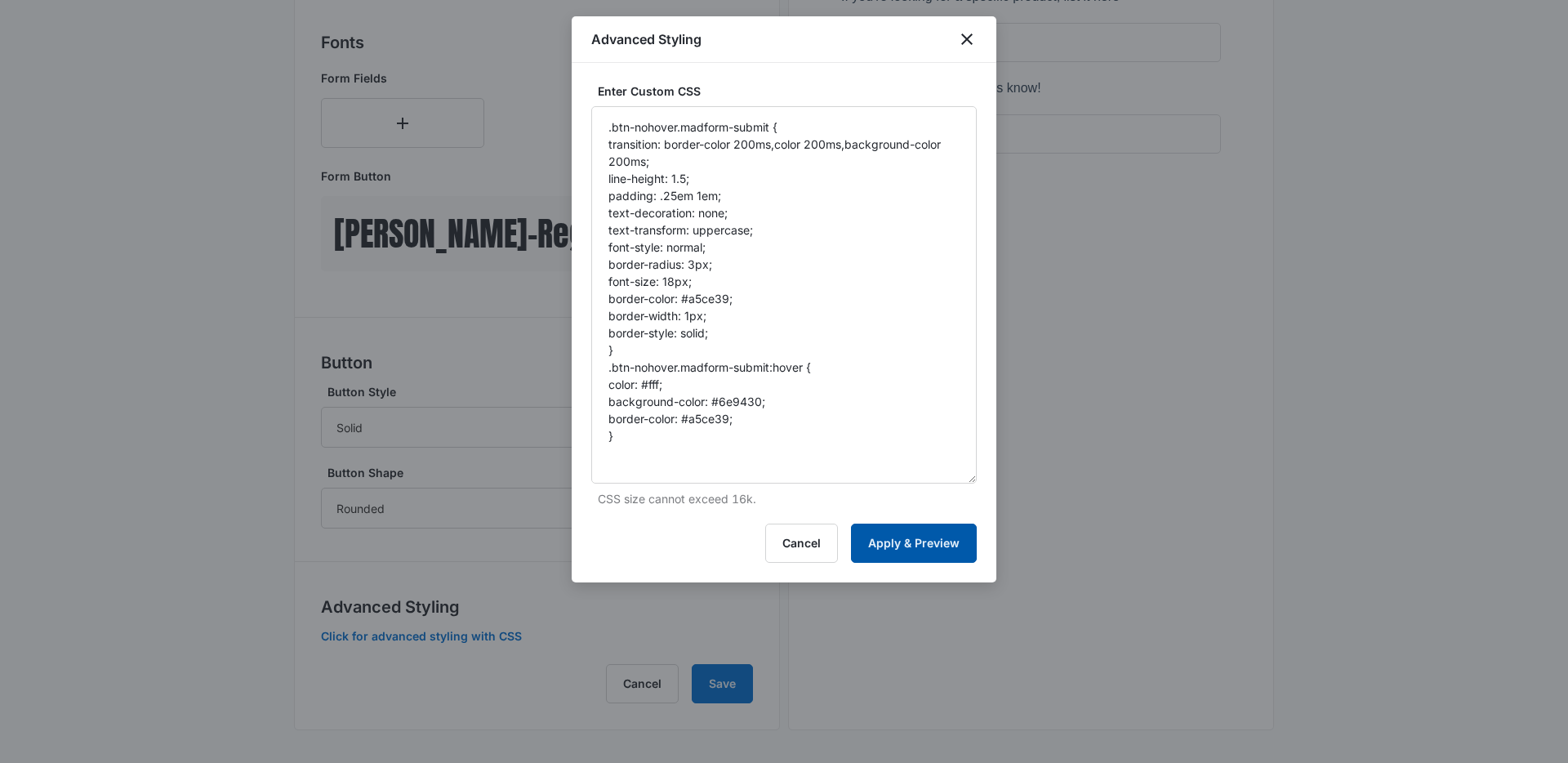
drag, startPoint x: 875, startPoint y: 548, endPoint x: 883, endPoint y: 546, distance: 8.2
click at [875, 548] on button "Apply & Preview" at bounding box center [914, 543] width 126 height 39
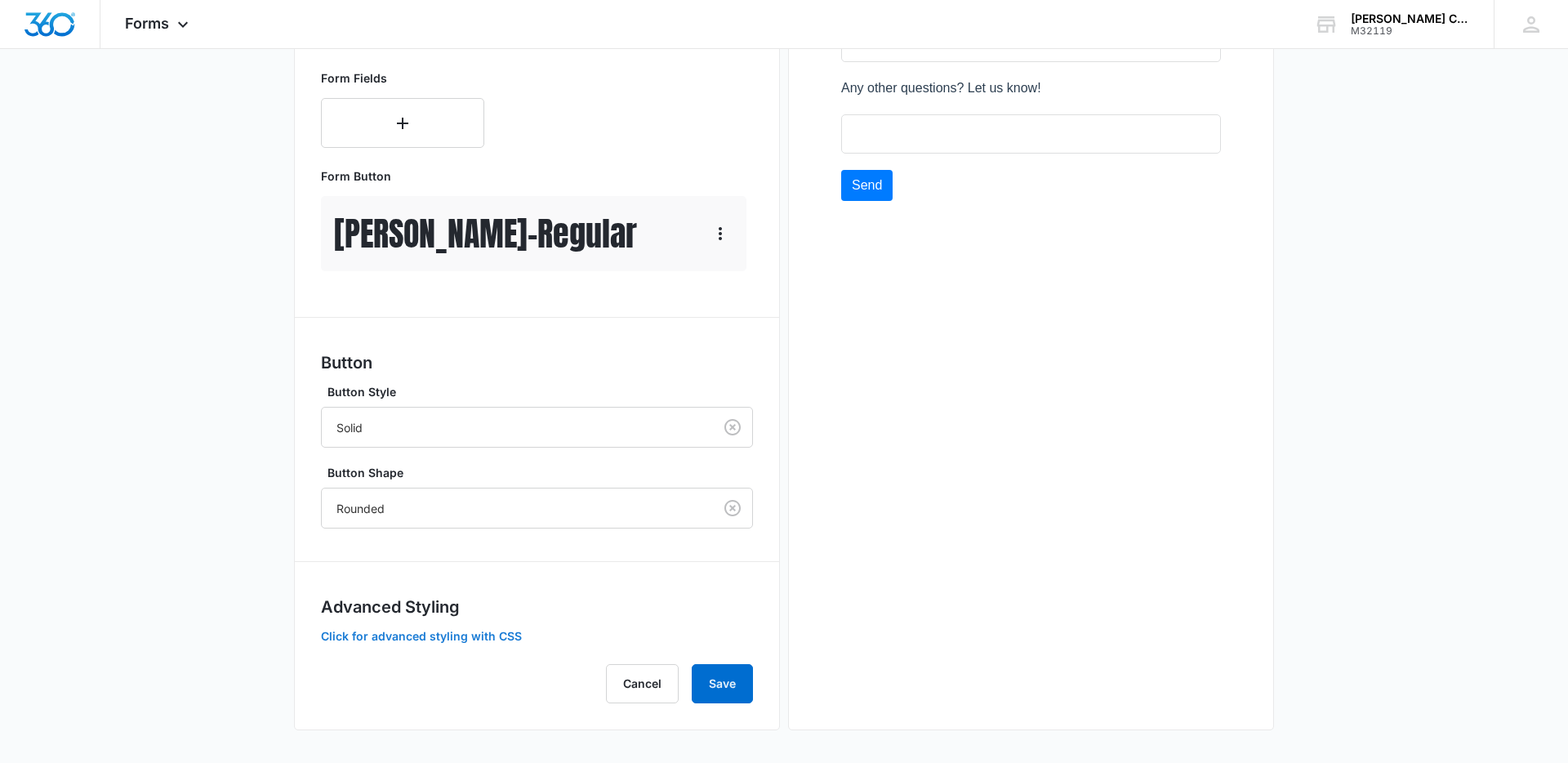
scroll to position [633, 0]
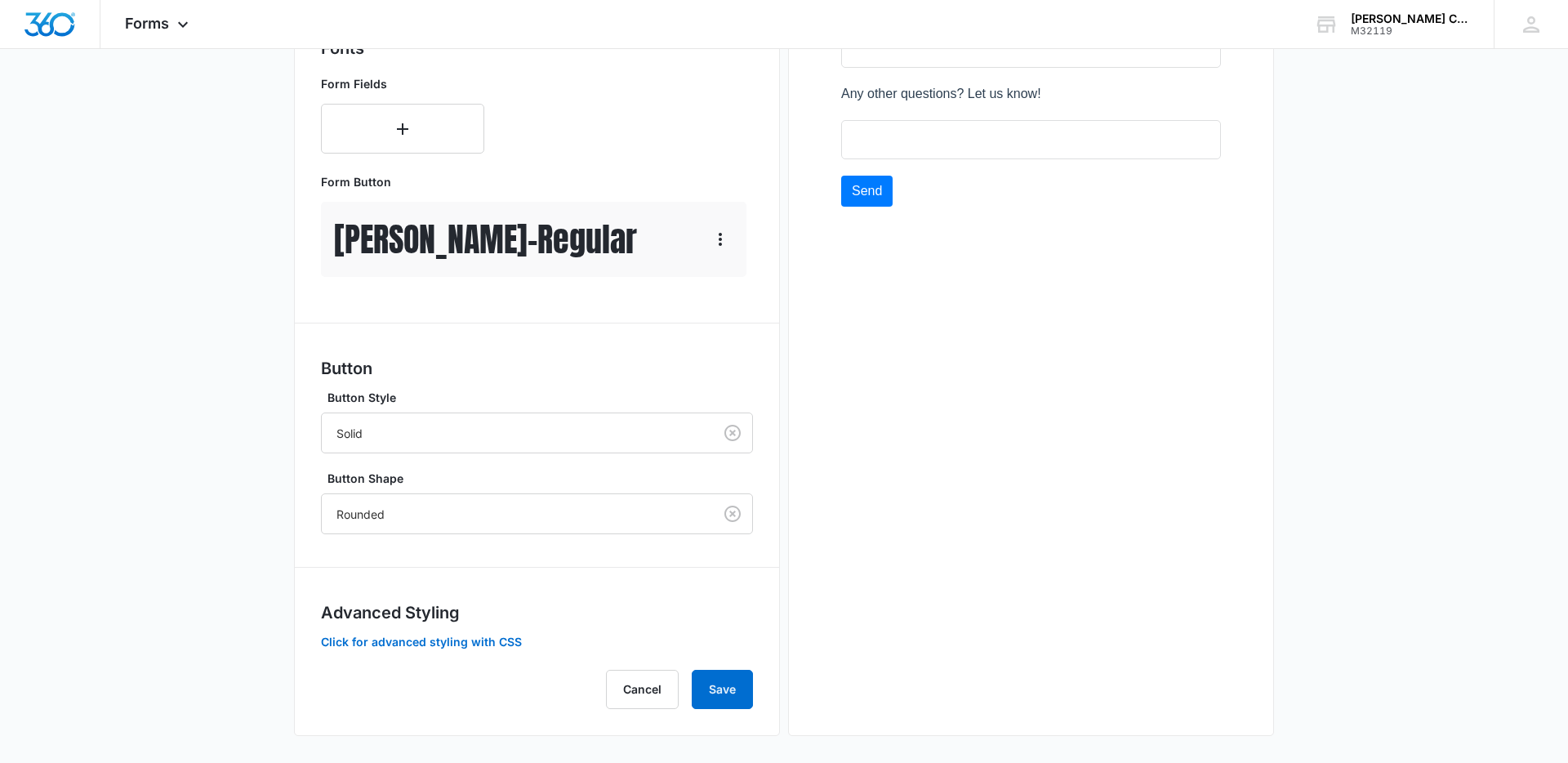
click at [476, 651] on div "Forms inherit your brand profile settings by default. If you need to customize …" at bounding box center [537, 228] width 432 height 961
click at [475, 641] on button "Click for advanced styling with CSS" at bounding box center [422, 641] width 201 height 12
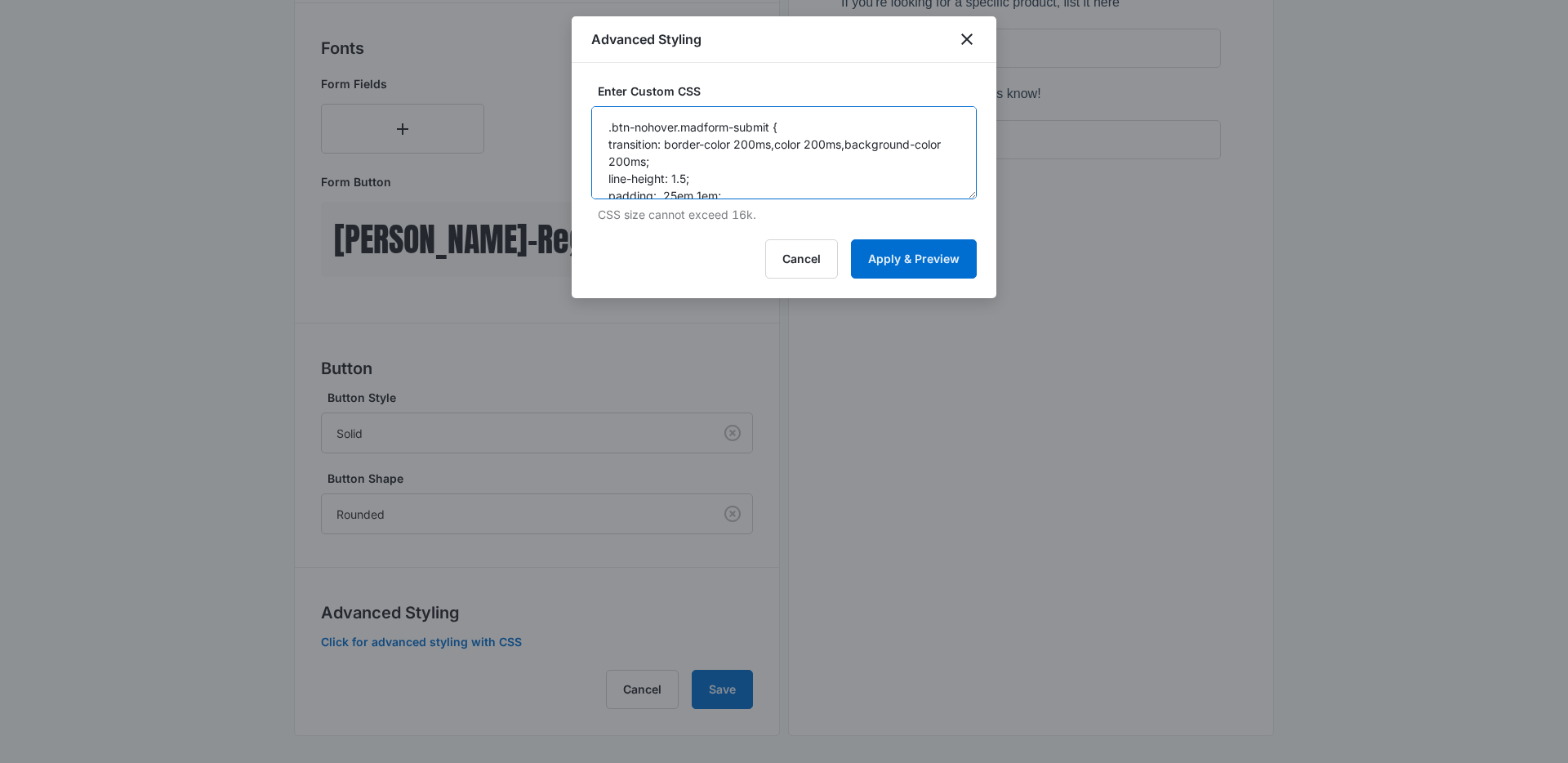
scroll to position [2, 0]
click at [792, 187] on textarea ".btn-nohover.madform-submit { transition: border-color 200ms,color 200ms,backgr…" at bounding box center [784, 153] width 385 height 93
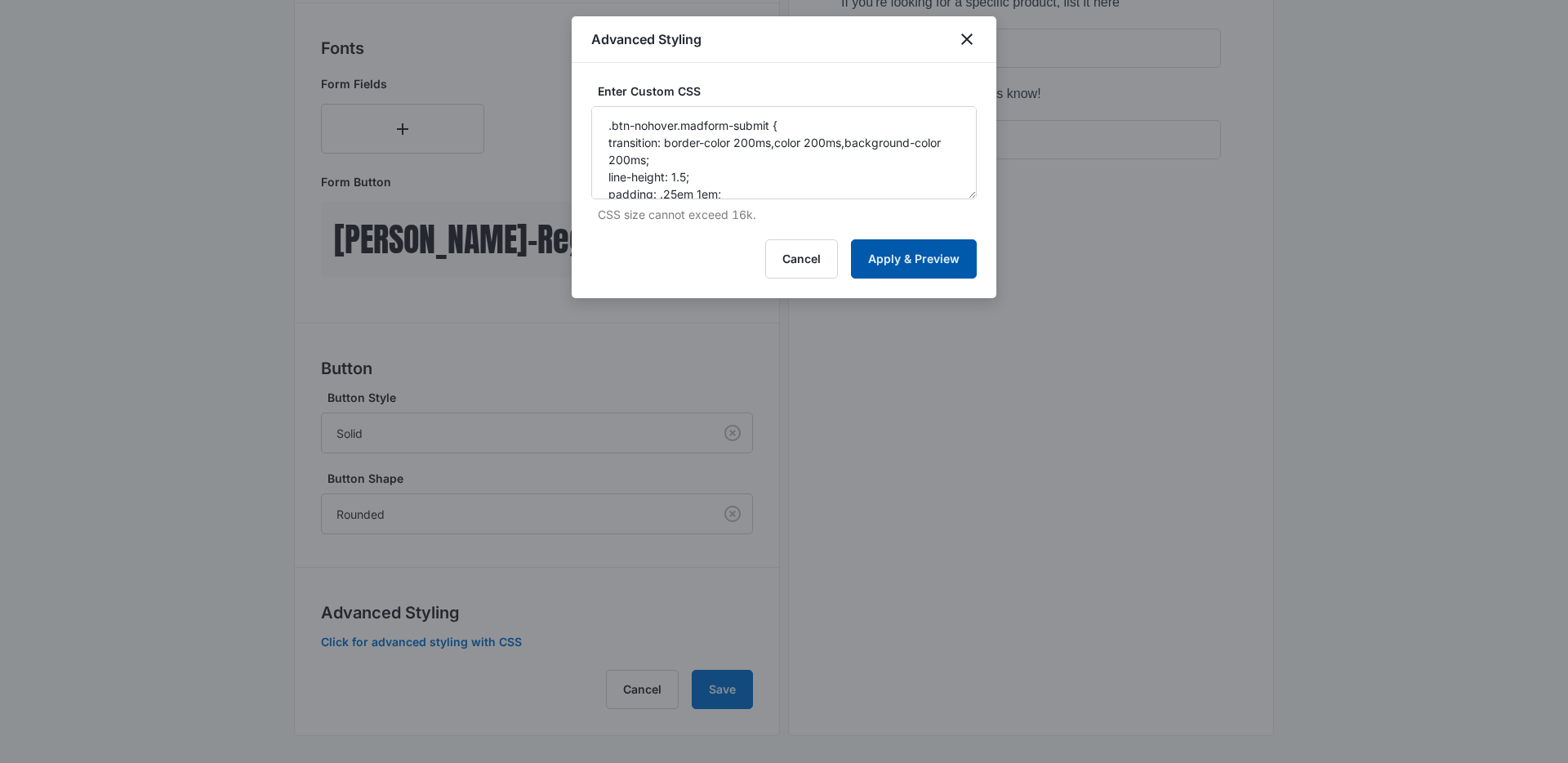
click at [929, 268] on button "Apply & Preview" at bounding box center [914, 259] width 126 height 39
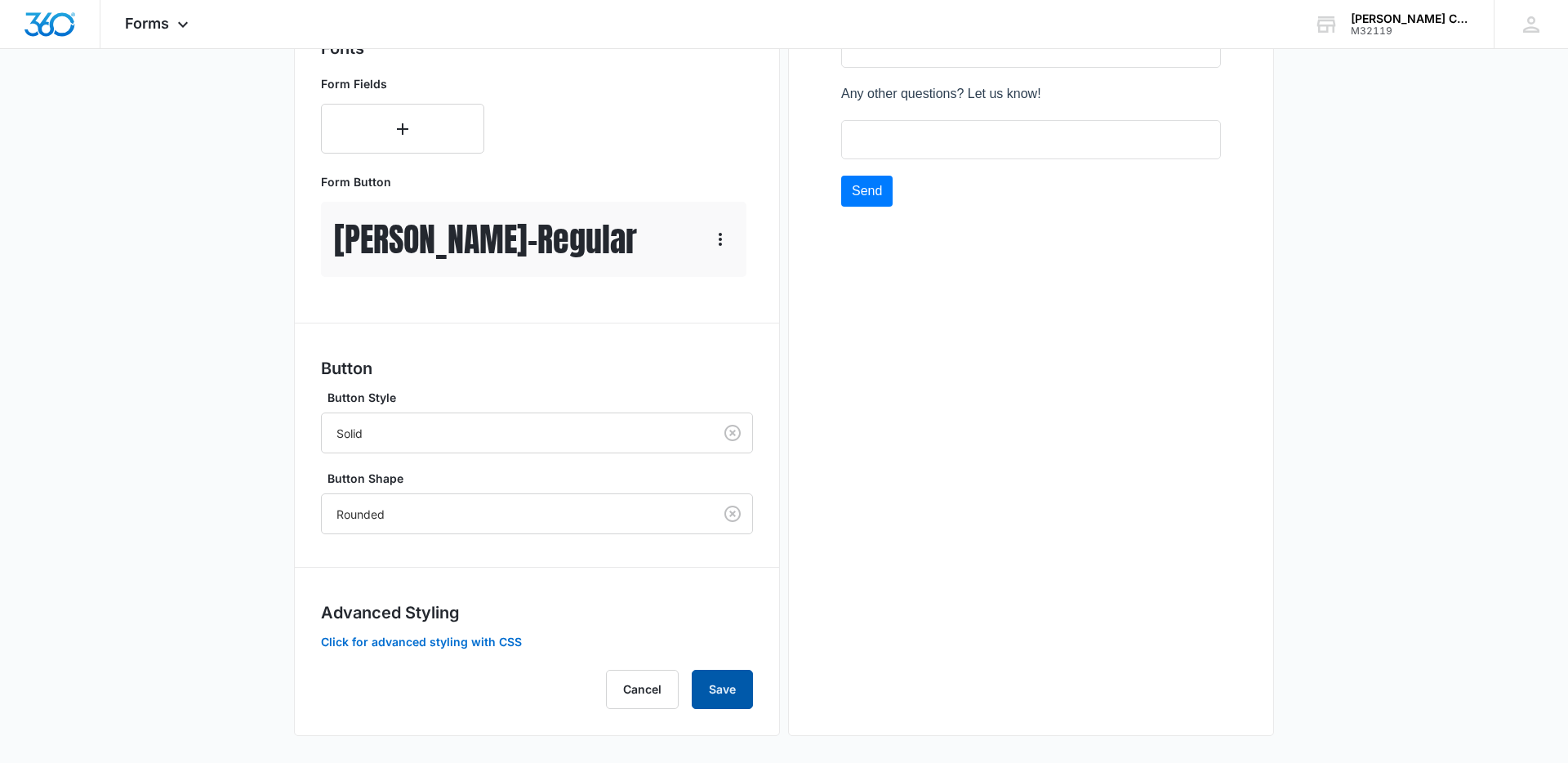
click at [729, 692] on button "Save" at bounding box center [722, 689] width 61 height 39
click at [502, 636] on button "Click for advanced styling with CSS" at bounding box center [422, 641] width 201 height 12
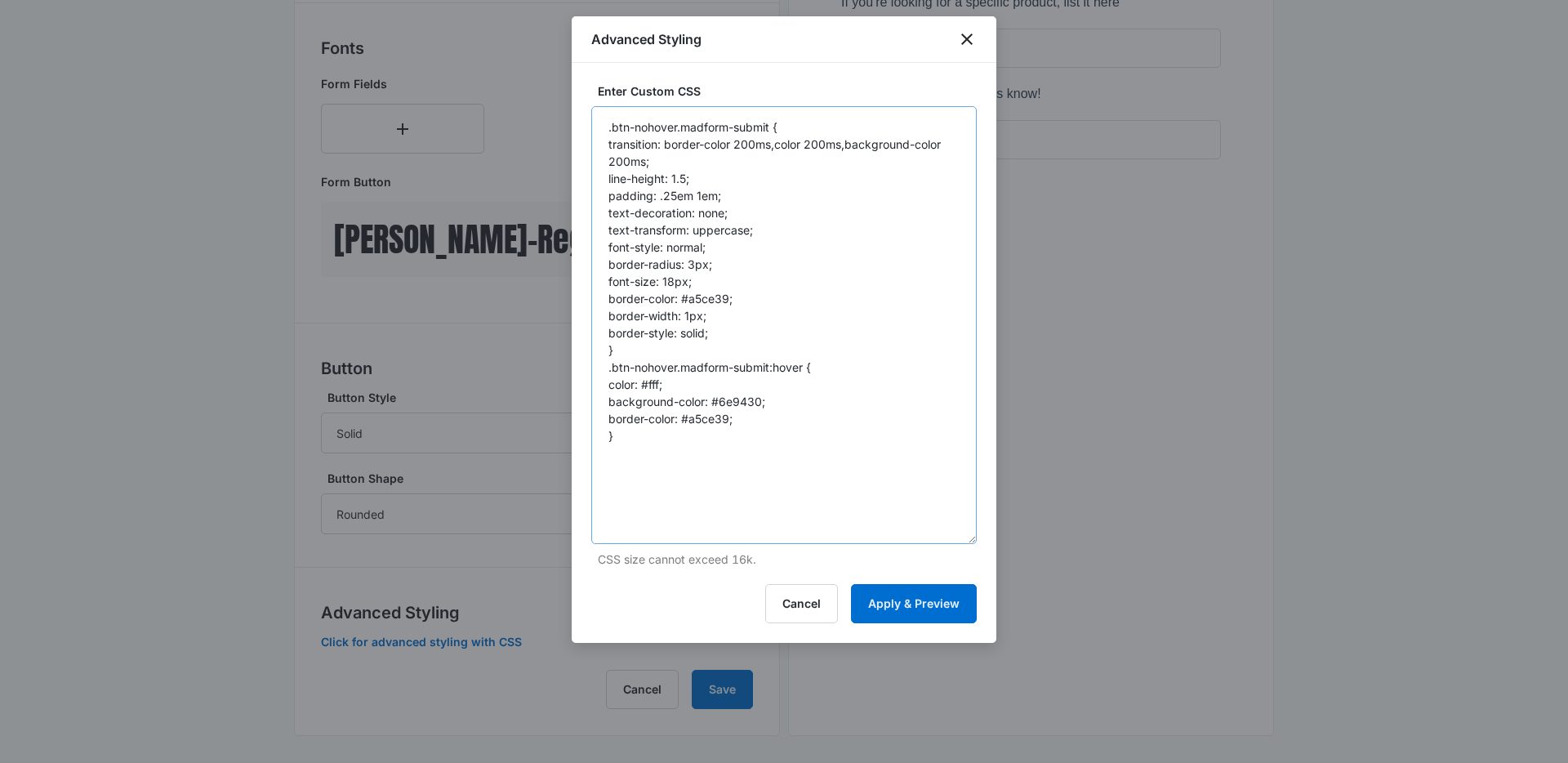
drag, startPoint x: 972, startPoint y: 197, endPoint x: 904, endPoint y: 497, distance: 307.6
click at [1015, 540] on body "Forms Apps Websites Forms CRM Email Social POS Content Ads Intelligence Files B…" at bounding box center [784, 67] width 1568 height 1402
click at [872, 444] on textarea ".btn-nohover.madform-submit { transition: border-color 200ms,color 200ms,backgr…" at bounding box center [784, 325] width 385 height 437
click at [833, 416] on textarea ".btn-nohover.madform-submit { transition: border-color 200ms,color 200ms,backgr…" at bounding box center [784, 325] width 385 height 437
click at [757, 406] on textarea ".btn-nohover.madform-submit { transition: border-color 200ms,color 200ms,backgr…" at bounding box center [784, 325] width 385 height 437
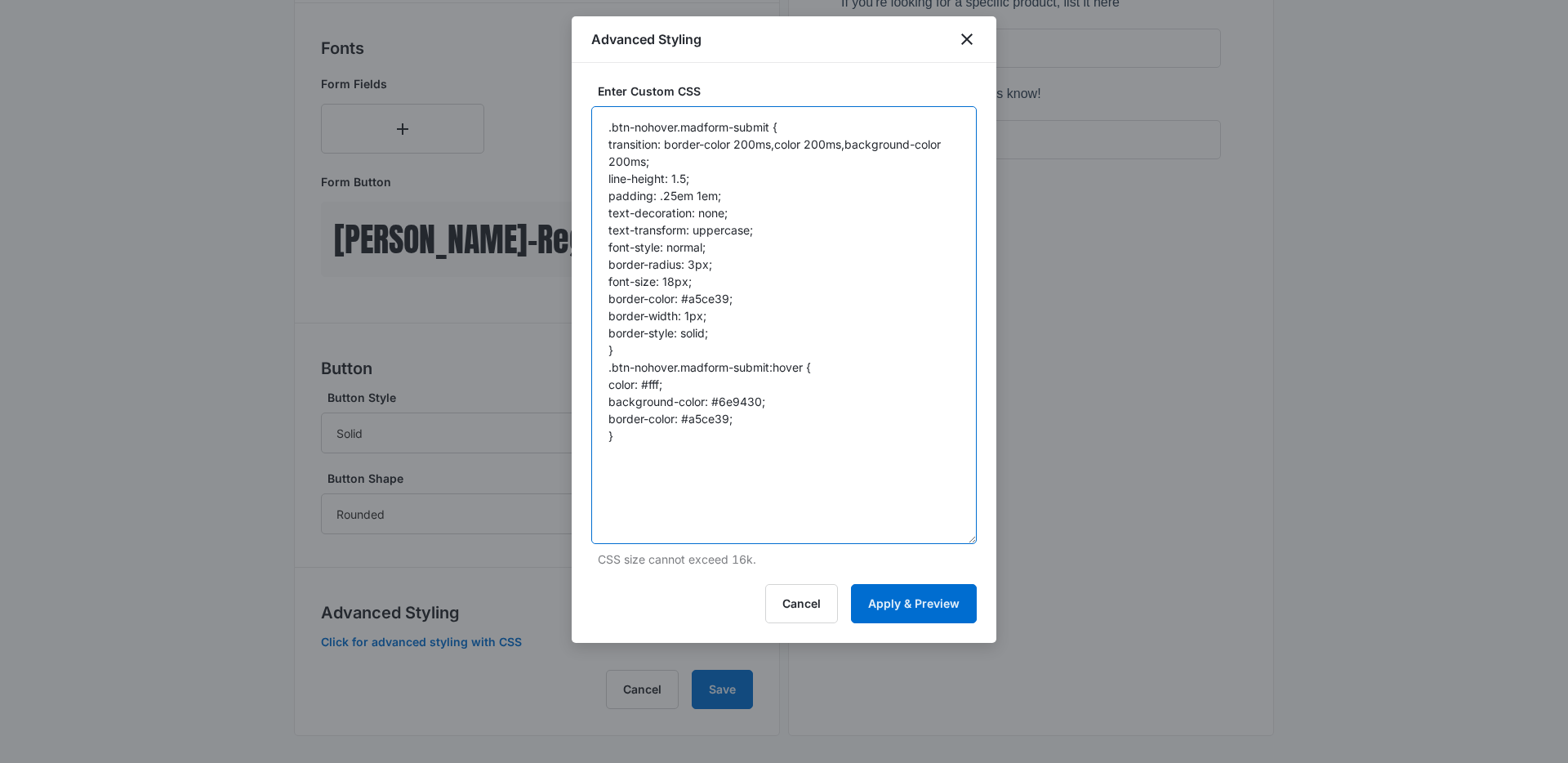
click at [757, 406] on textarea ".btn-nohover.madform-submit { transition: border-color 200ms,color 200ms,backgr…" at bounding box center [784, 325] width 385 height 437
paste textarea "6e9430"
type textarea ".btn-nohover.madform-submit { transition: border-color 200ms,color 200ms,backgr…"
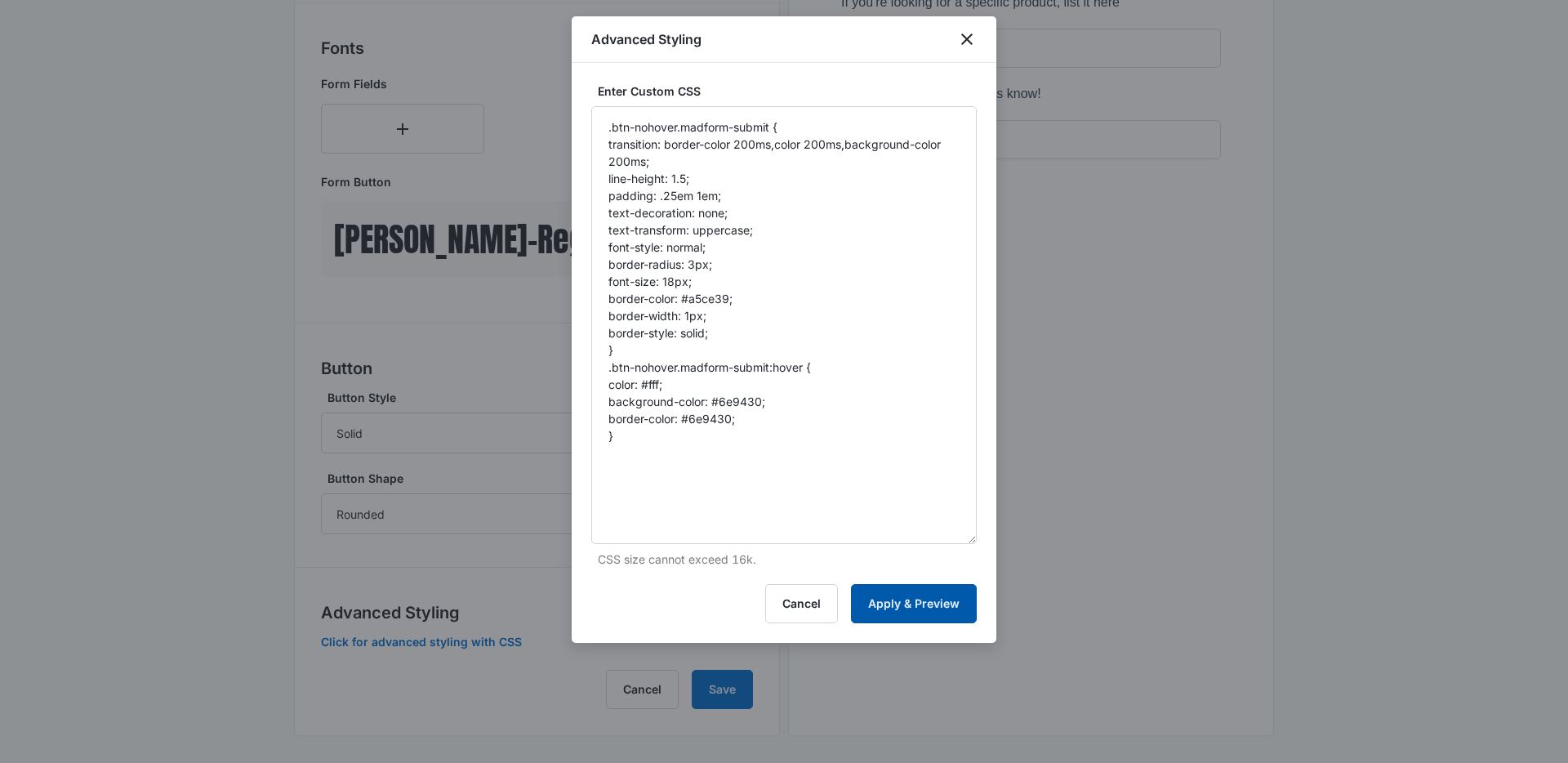
drag, startPoint x: 960, startPoint y: 631, endPoint x: 939, endPoint y: 594, distance: 42.5
click at [959, 631] on div "Enter Custom CSS .btn-nohover.madform-submit { transition: border-color 200ms,c…" at bounding box center [784, 352] width 425 height 579
click at [939, 594] on button "Apply & Preview" at bounding box center [914, 603] width 126 height 39
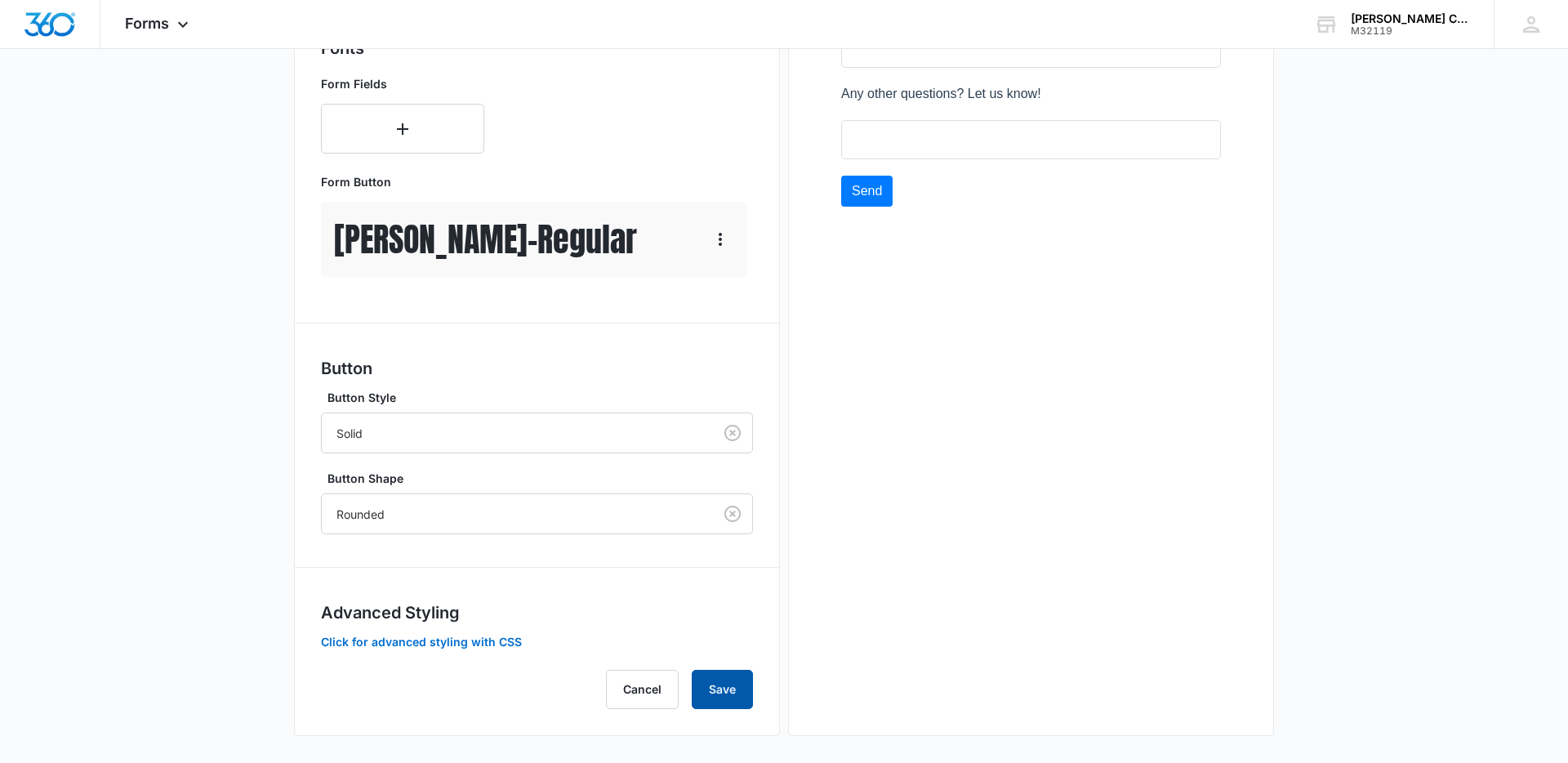
drag, startPoint x: 732, startPoint y: 693, endPoint x: 752, endPoint y: 683, distance: 22.4
click at [733, 693] on button "Save" at bounding box center [722, 689] width 61 height 39
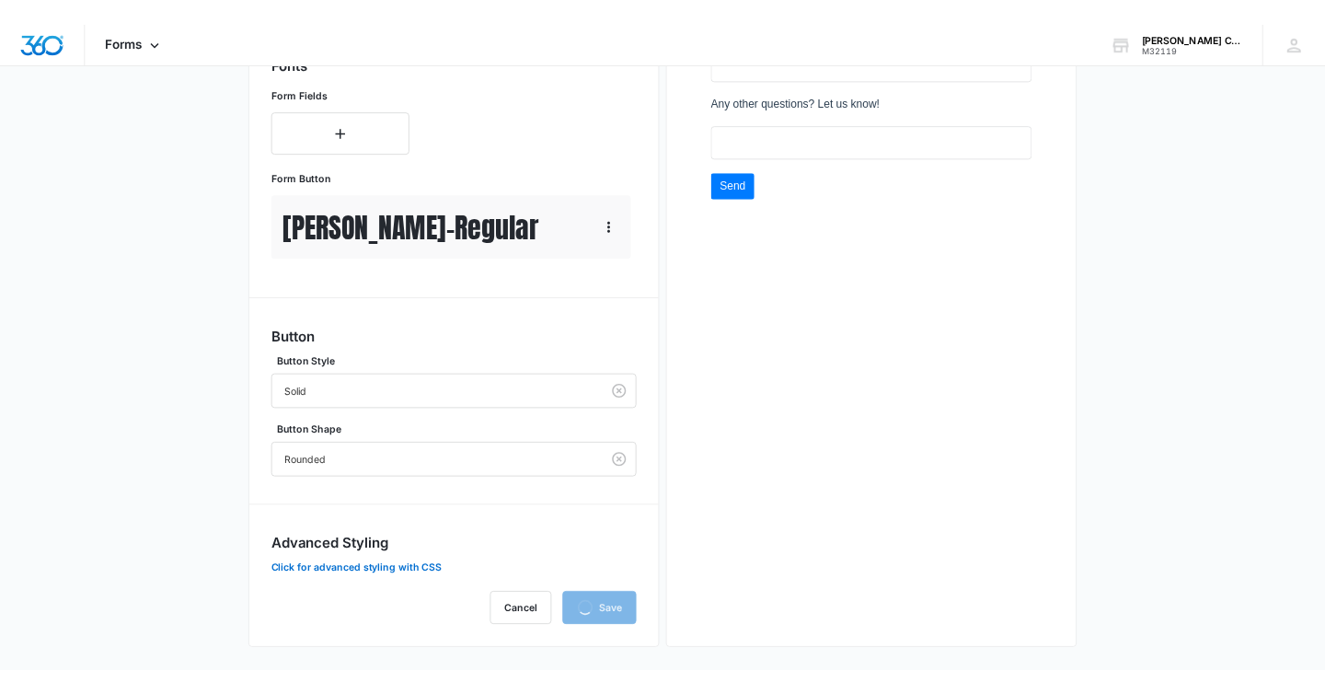
scroll to position [0, 0]
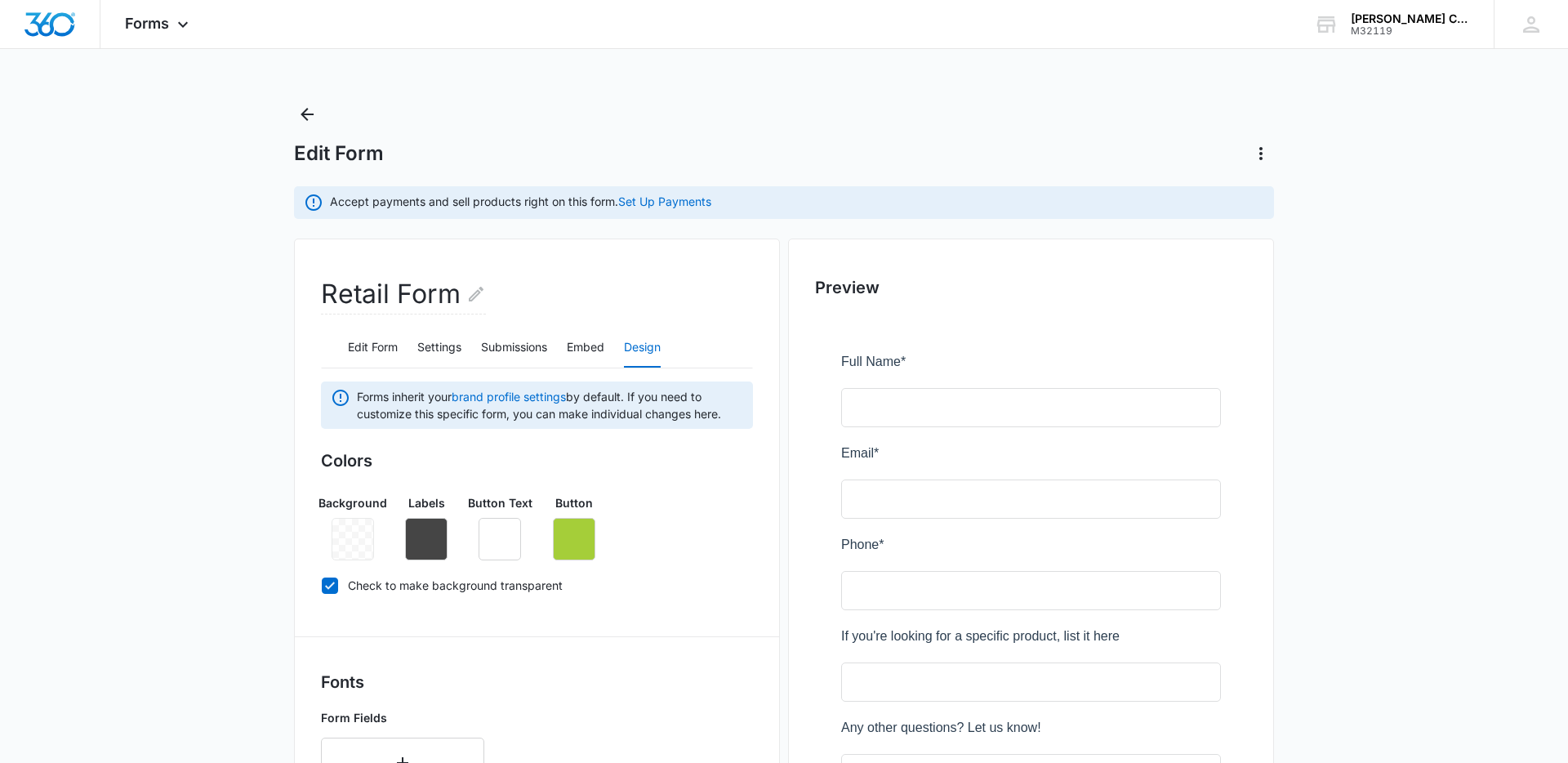
click at [203, 341] on main "Edit Form Accept payments and sell products right on this form. Set Up Payments…" at bounding box center [784, 751] width 1568 height 1301
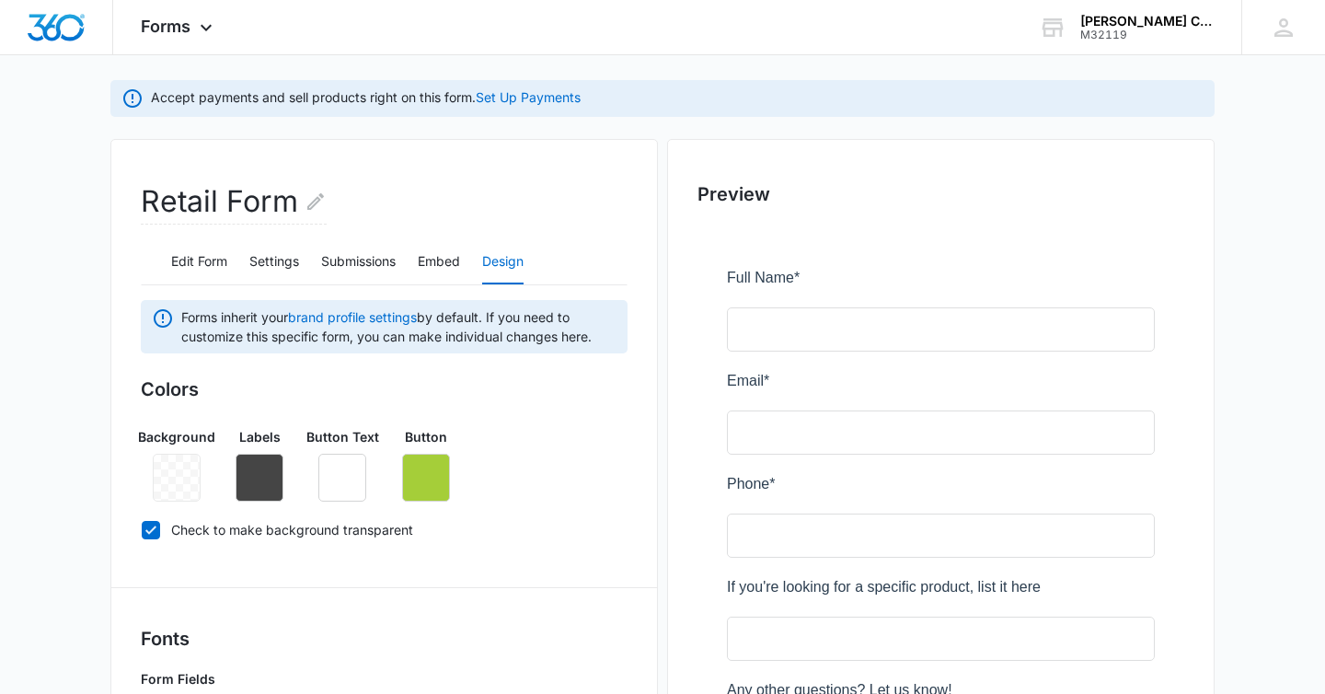
scroll to position [138, 0]
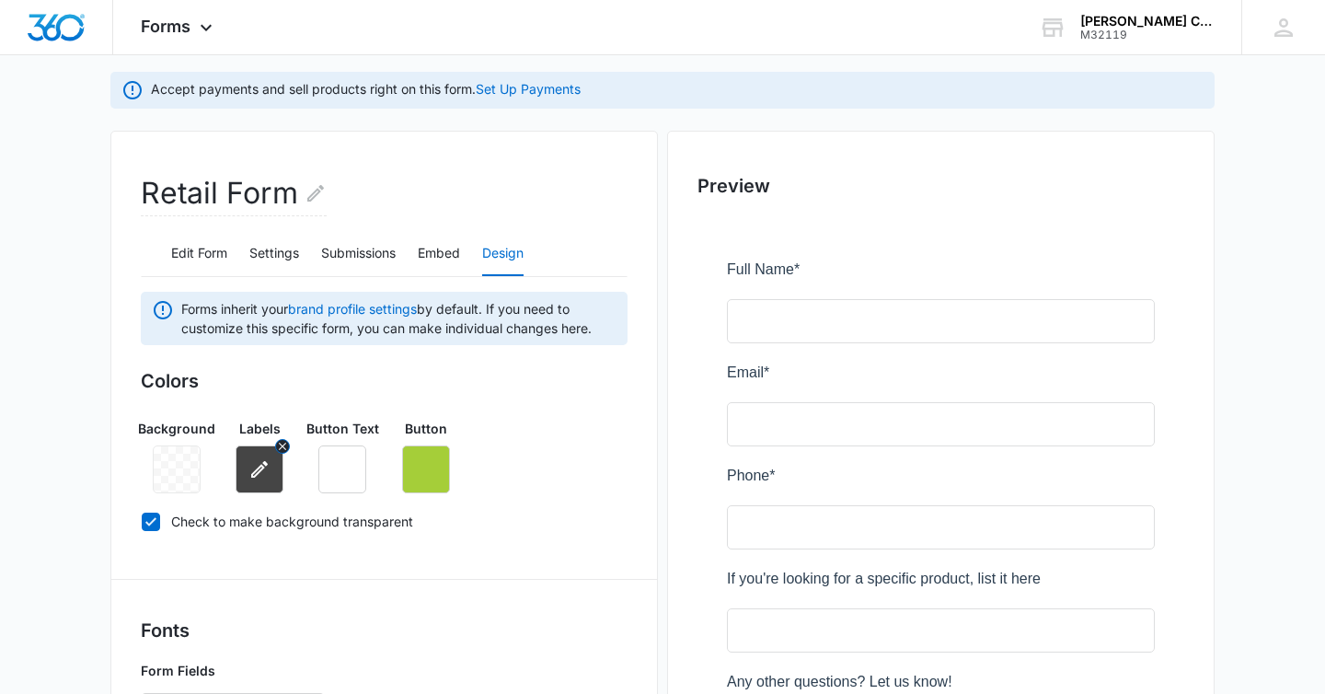
click at [251, 474] on icon "button" at bounding box center [260, 469] width 22 height 22
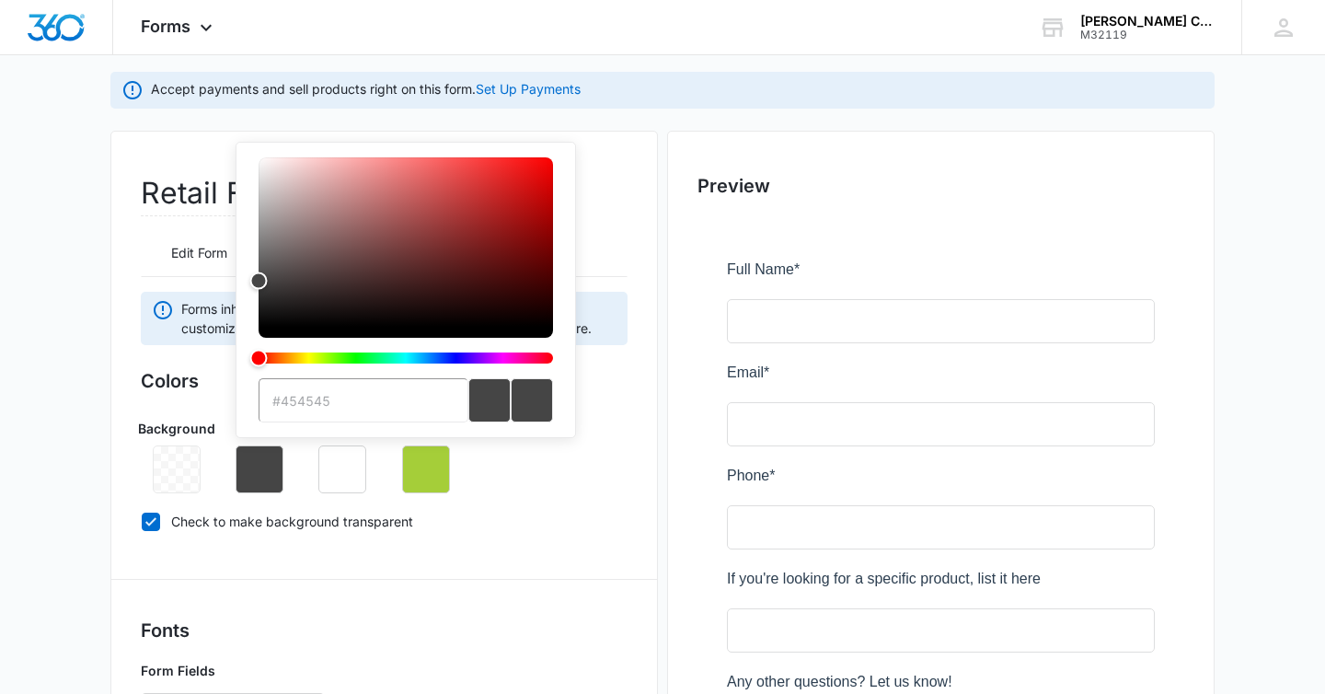
drag, startPoint x: 347, startPoint y: 396, endPoint x: 352, endPoint y: 405, distance: 10.3
click at [348, 396] on input "#454545" at bounding box center [364, 400] width 210 height 44
drag, startPoint x: 290, startPoint y: 404, endPoint x: 113, endPoint y: 401, distance: 176.7
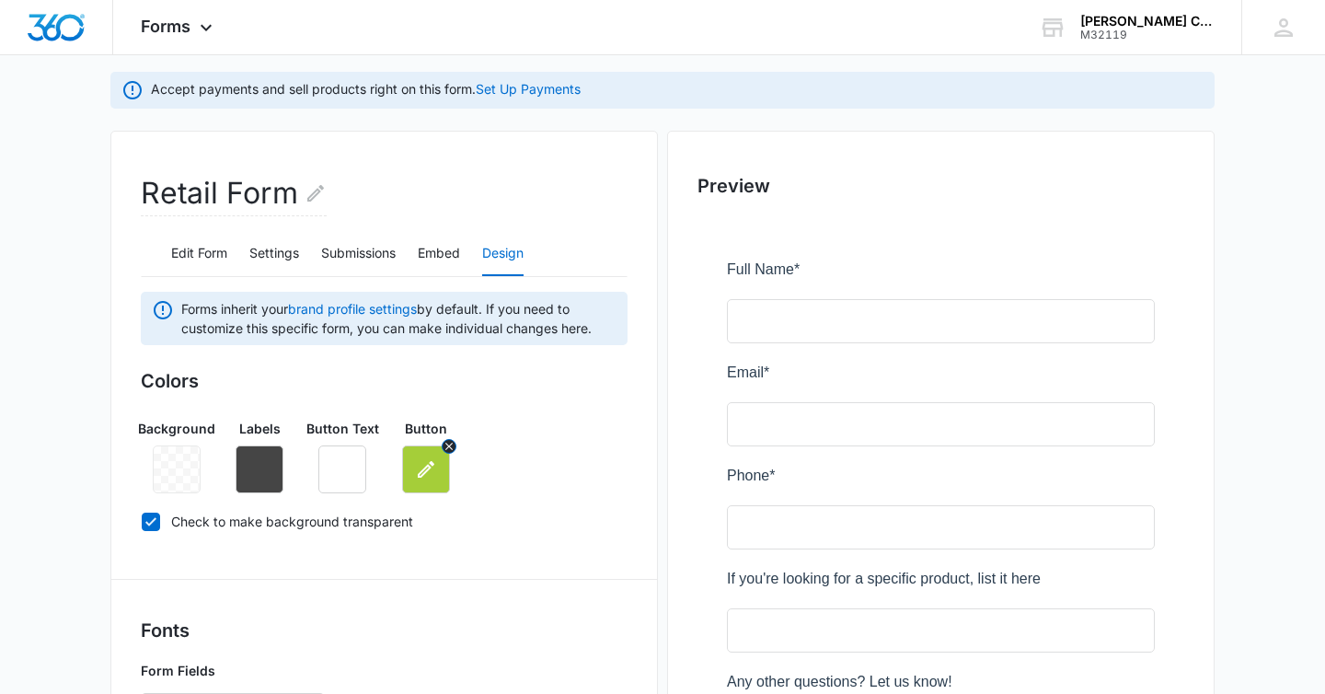
click at [420, 478] on icon "button" at bounding box center [426, 469] width 22 height 22
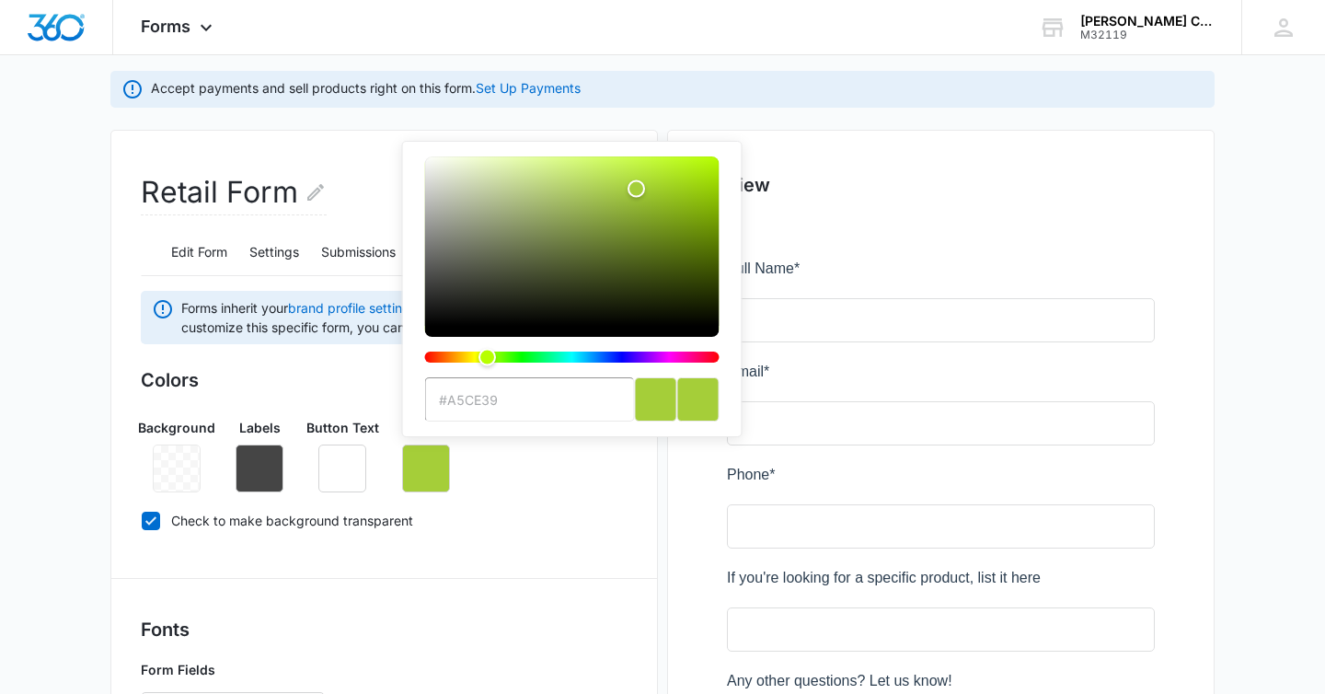
click at [536, 400] on input "#a5ce39" at bounding box center [530, 399] width 210 height 44
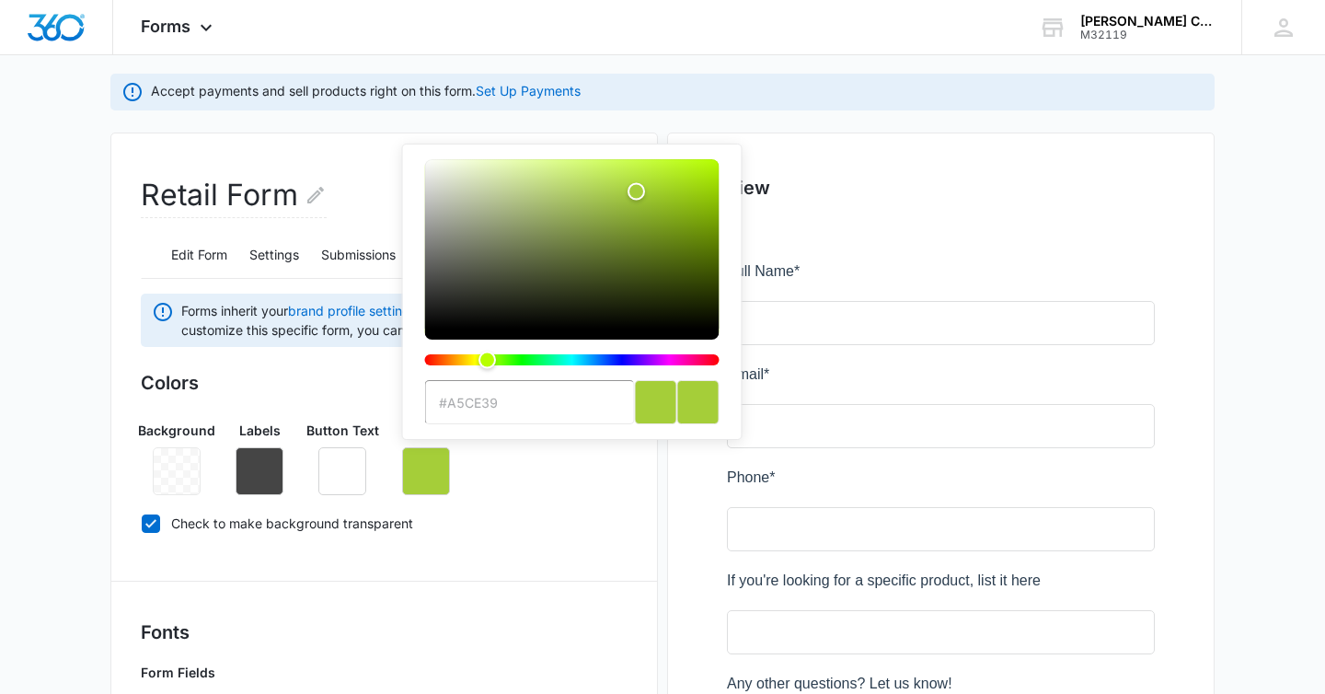
drag, startPoint x: 529, startPoint y: 399, endPoint x: 393, endPoint y: 400, distance: 136.2
click at [394, 400] on div "Colors Background Labels Button Text Button #a5ce39 Check to make background tr…" at bounding box center [384, 456] width 487 height 175
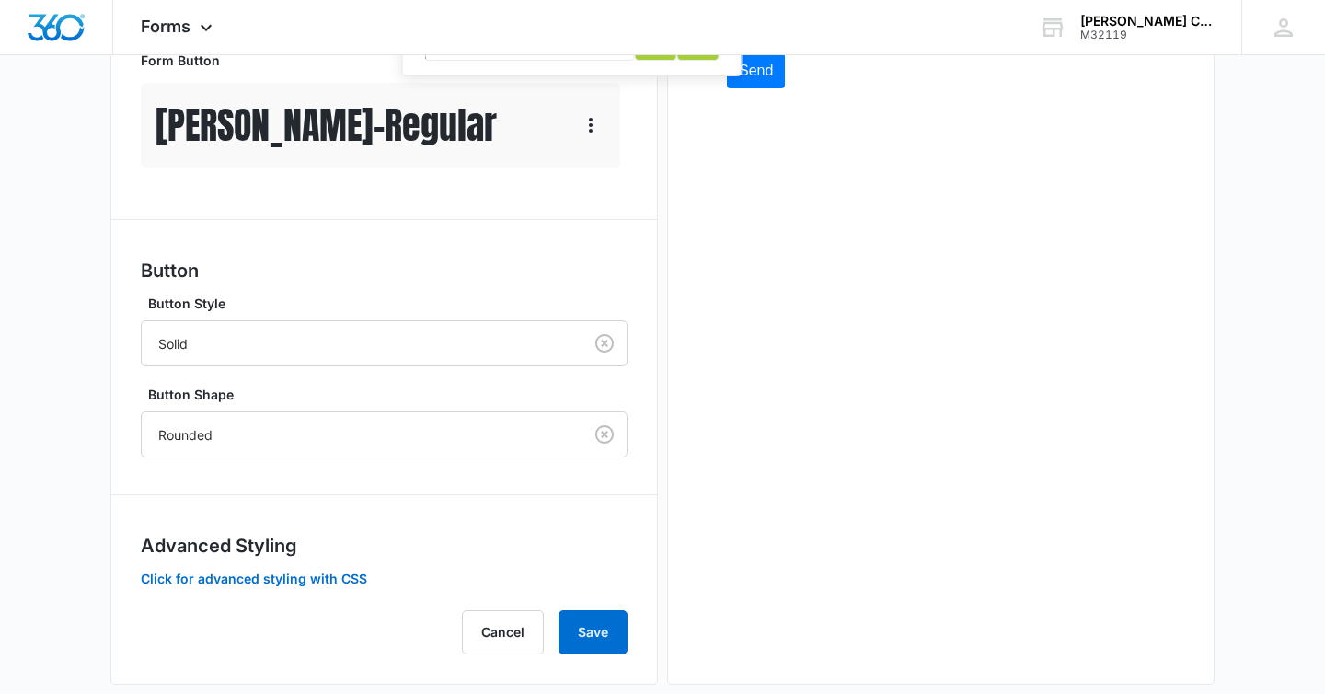
scroll to position [861, 0]
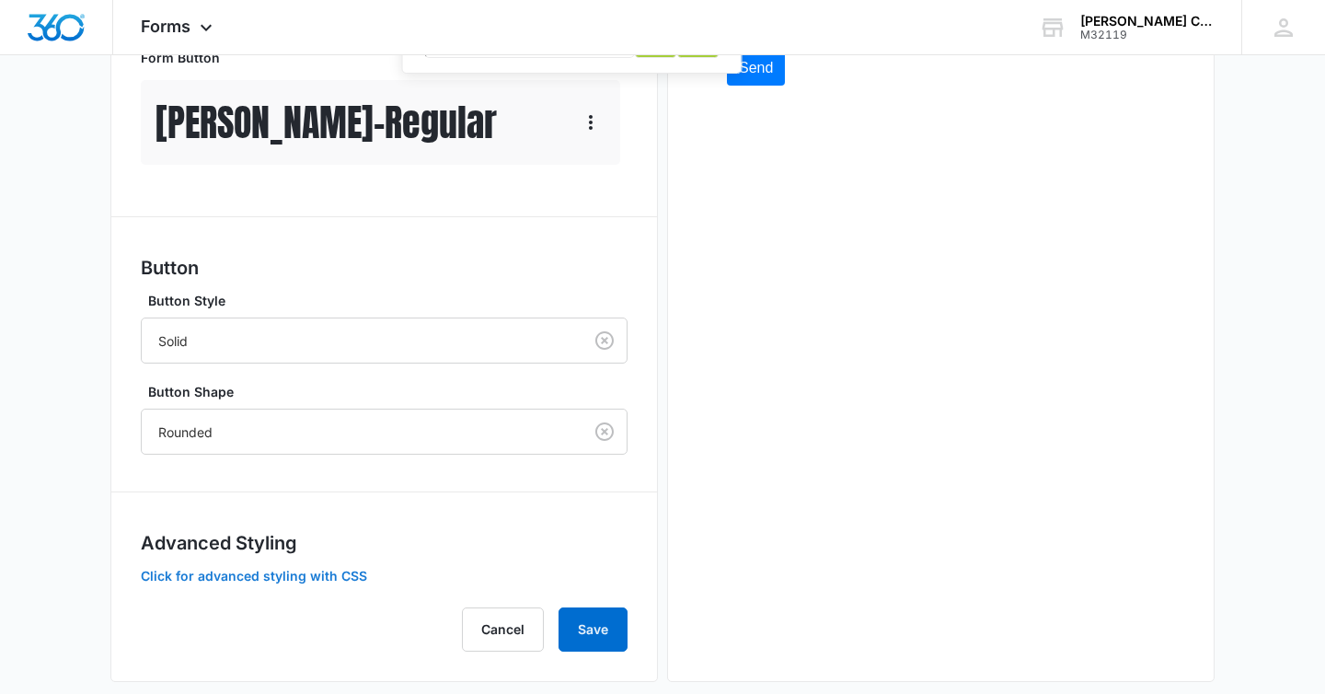
click at [328, 577] on button "Click for advanced styling with CSS" at bounding box center [254, 576] width 226 height 13
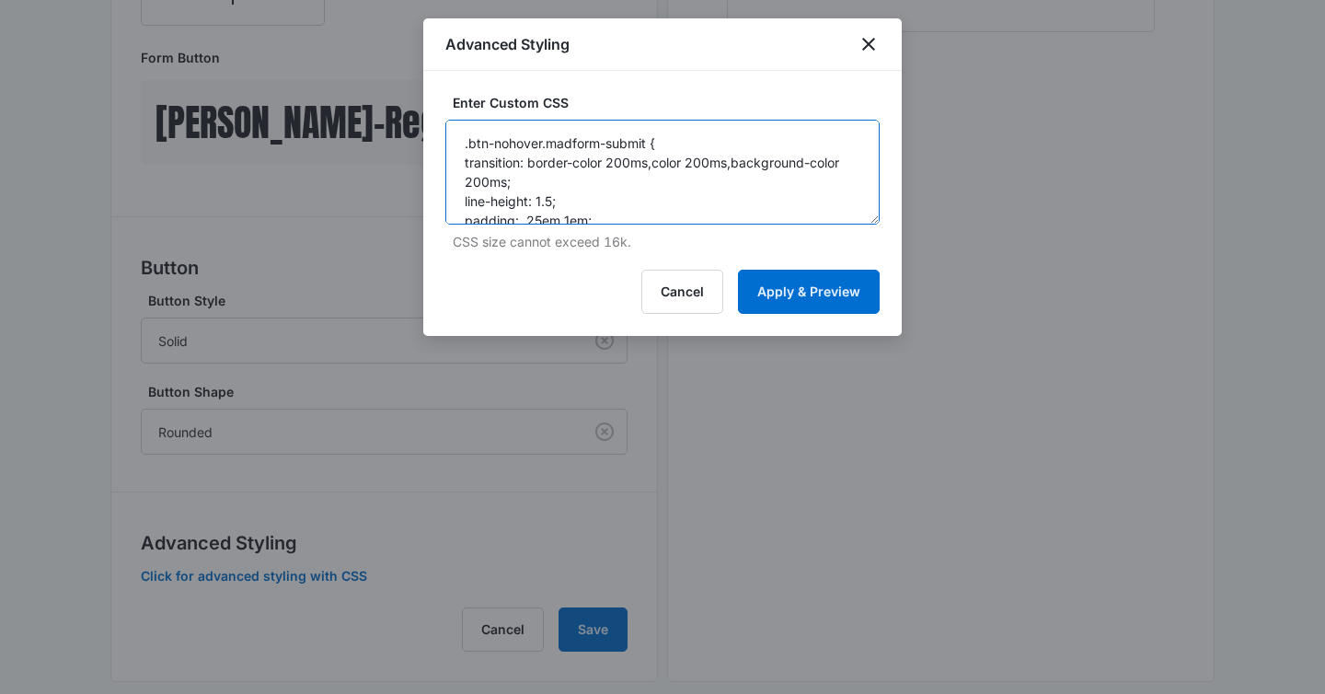
click at [633, 170] on textarea ".btn-nohover.madform-submit { transition: border-color 200ms,color 200ms,backgr…" at bounding box center [662, 172] width 434 height 105
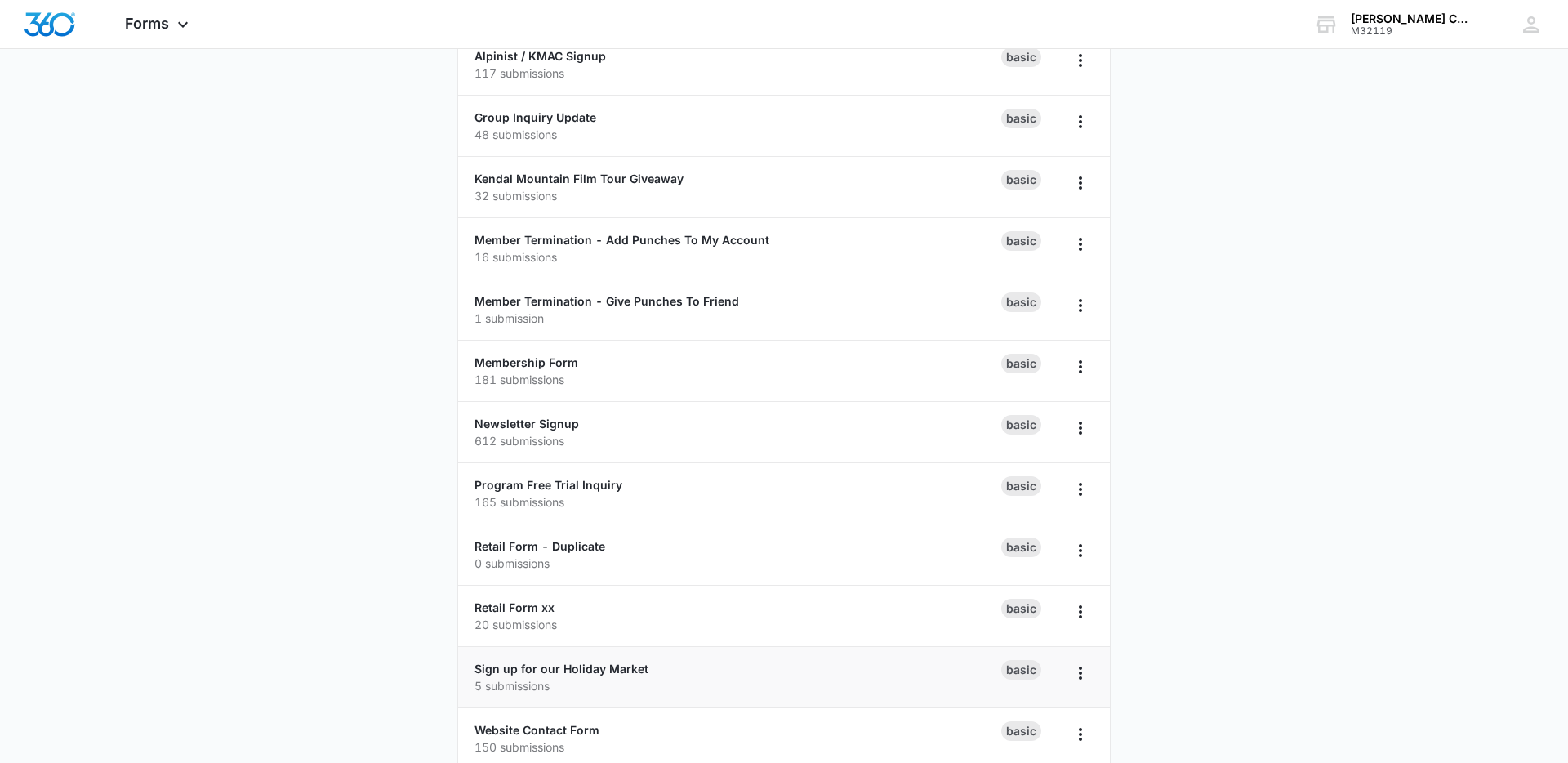
scroll to position [299, 0]
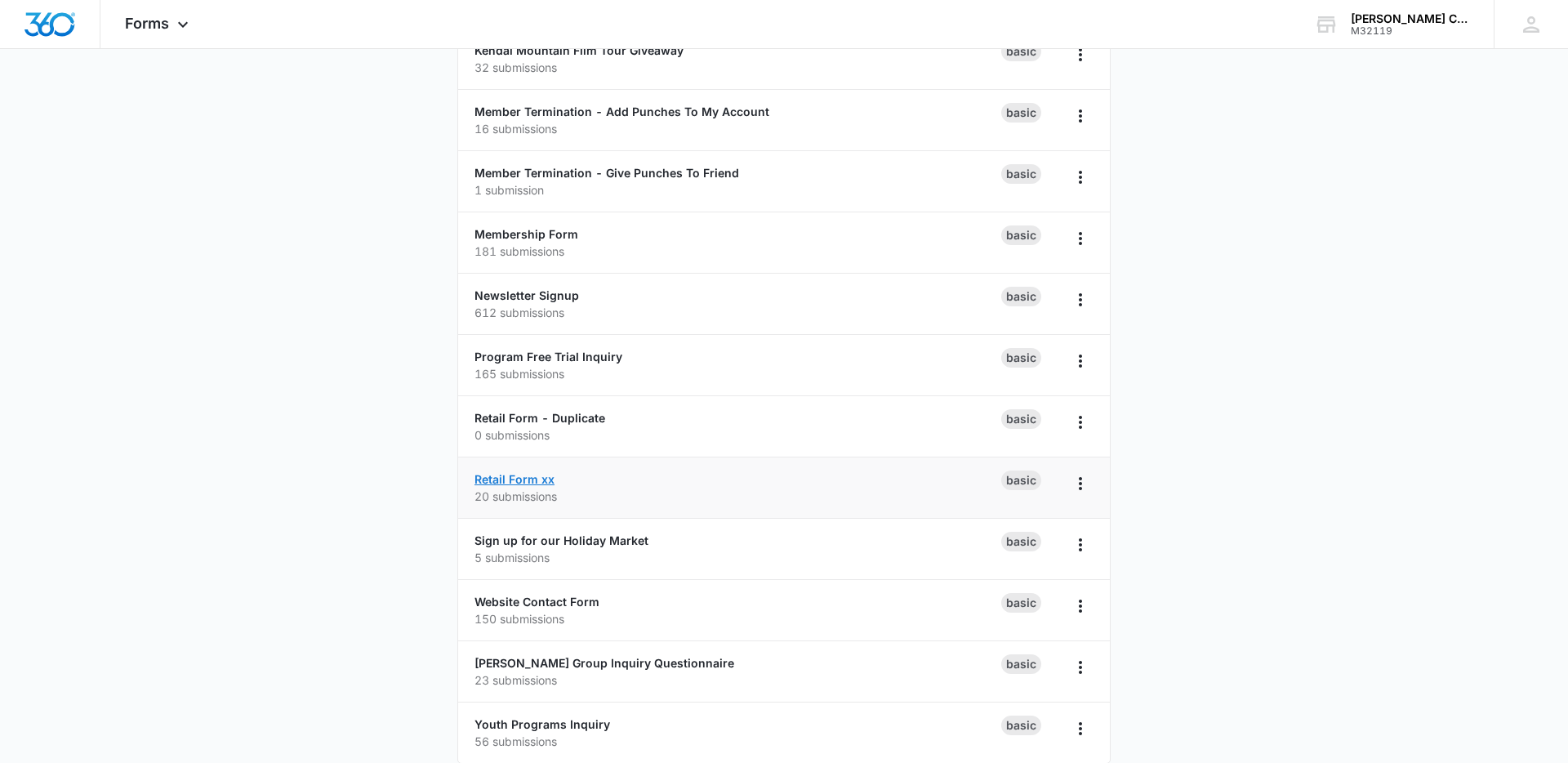
click at [540, 483] on link "Retail Form xx" at bounding box center [515, 479] width 80 height 14
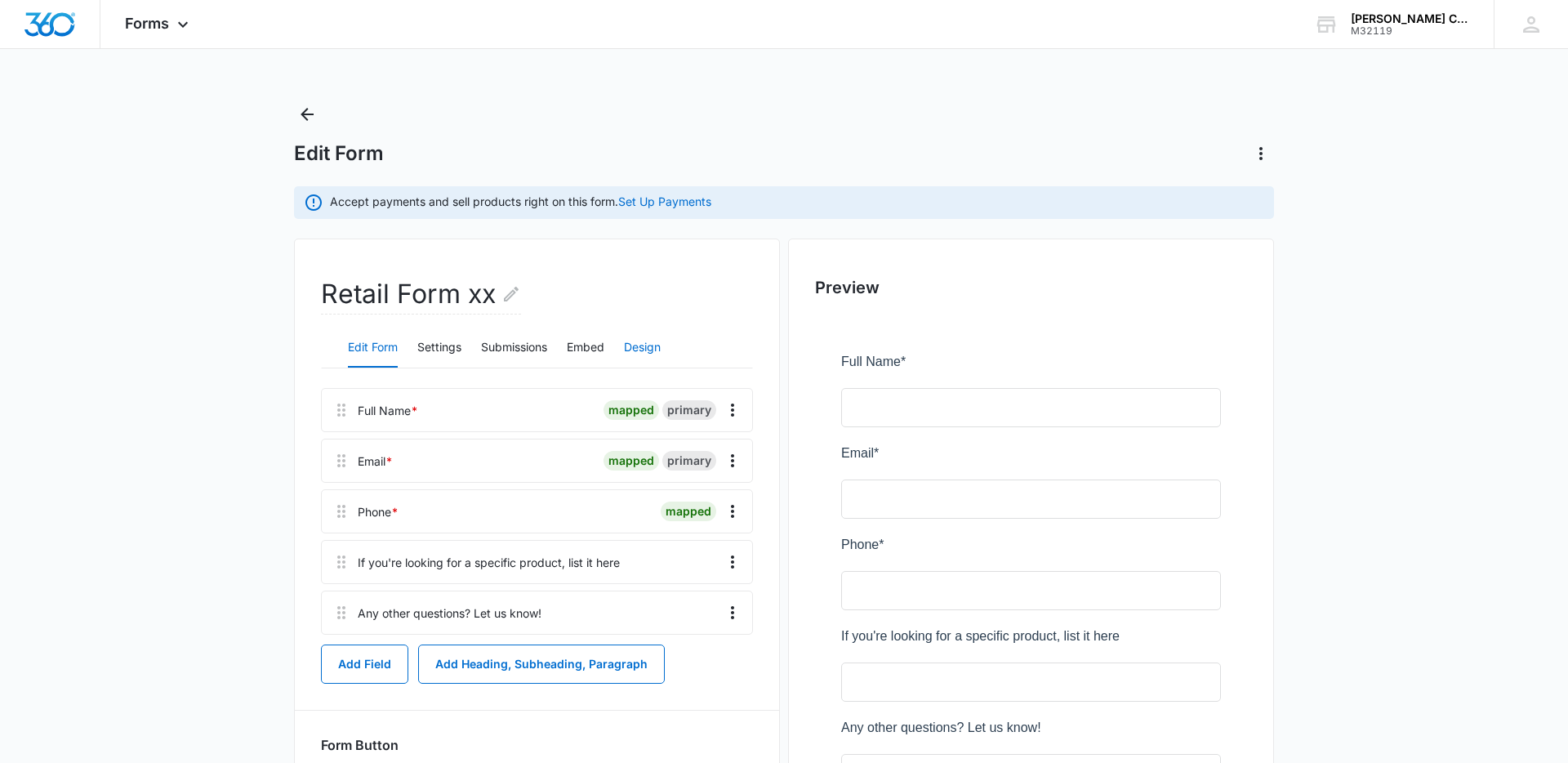
click at [654, 344] on button "Design" at bounding box center [642, 348] width 36 height 39
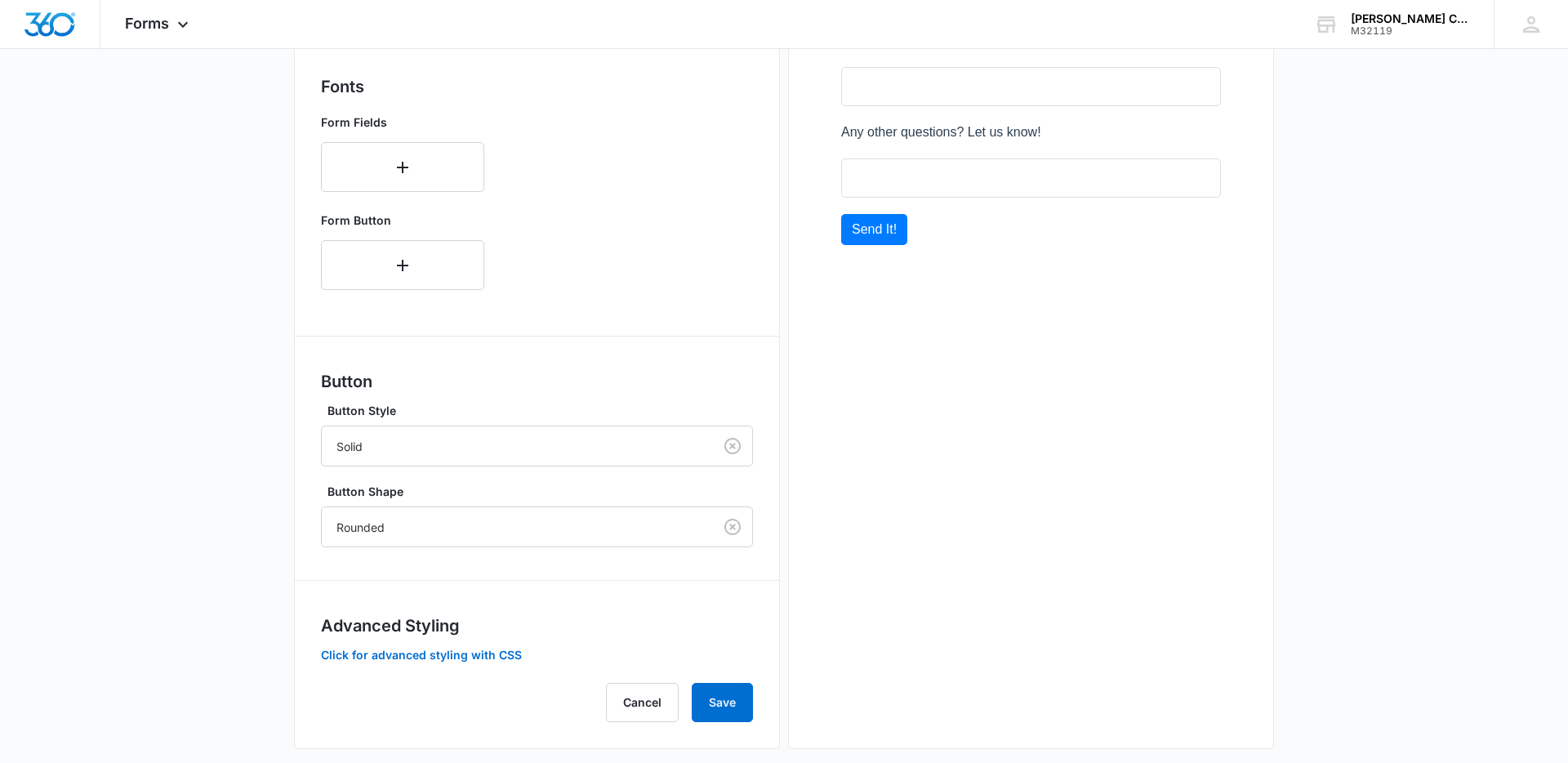
scroll to position [614, 0]
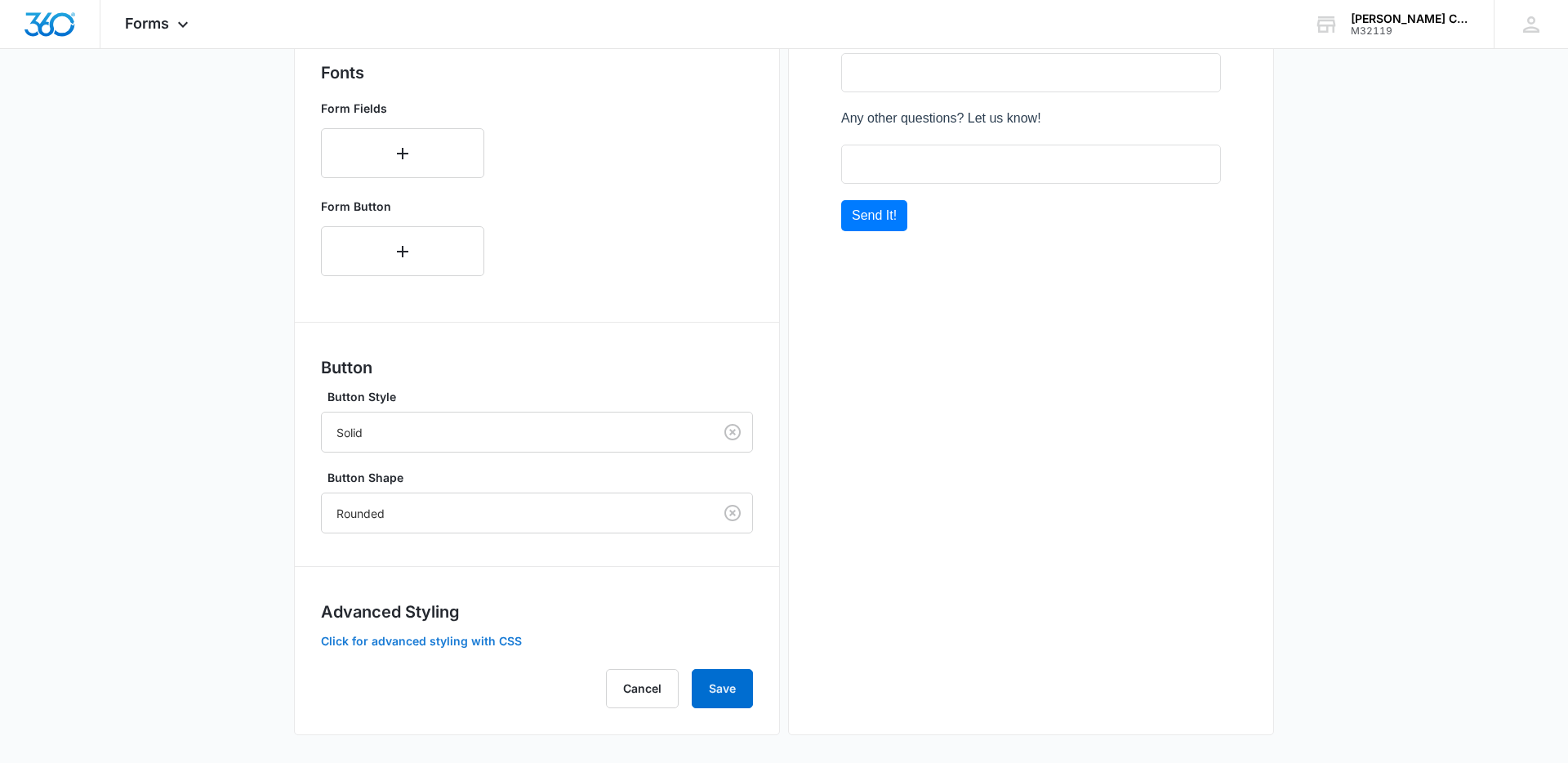
click at [465, 641] on button "Click for advanced styling with CSS" at bounding box center [422, 641] width 201 height 12
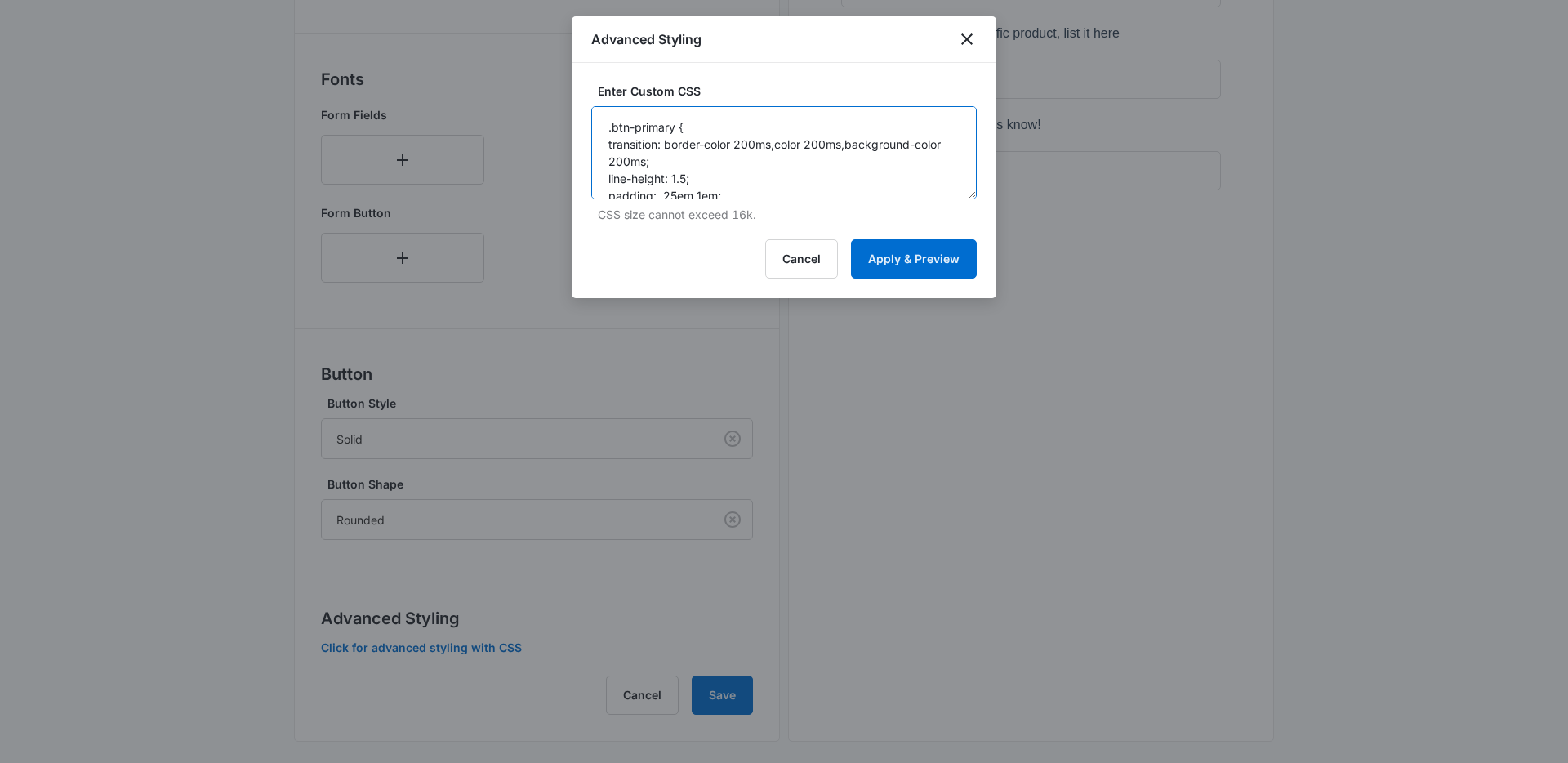
click at [761, 161] on textarea ".btn-primary { transition: border-color 200ms,color 200ms,background-color 200m…" at bounding box center [784, 153] width 385 height 93
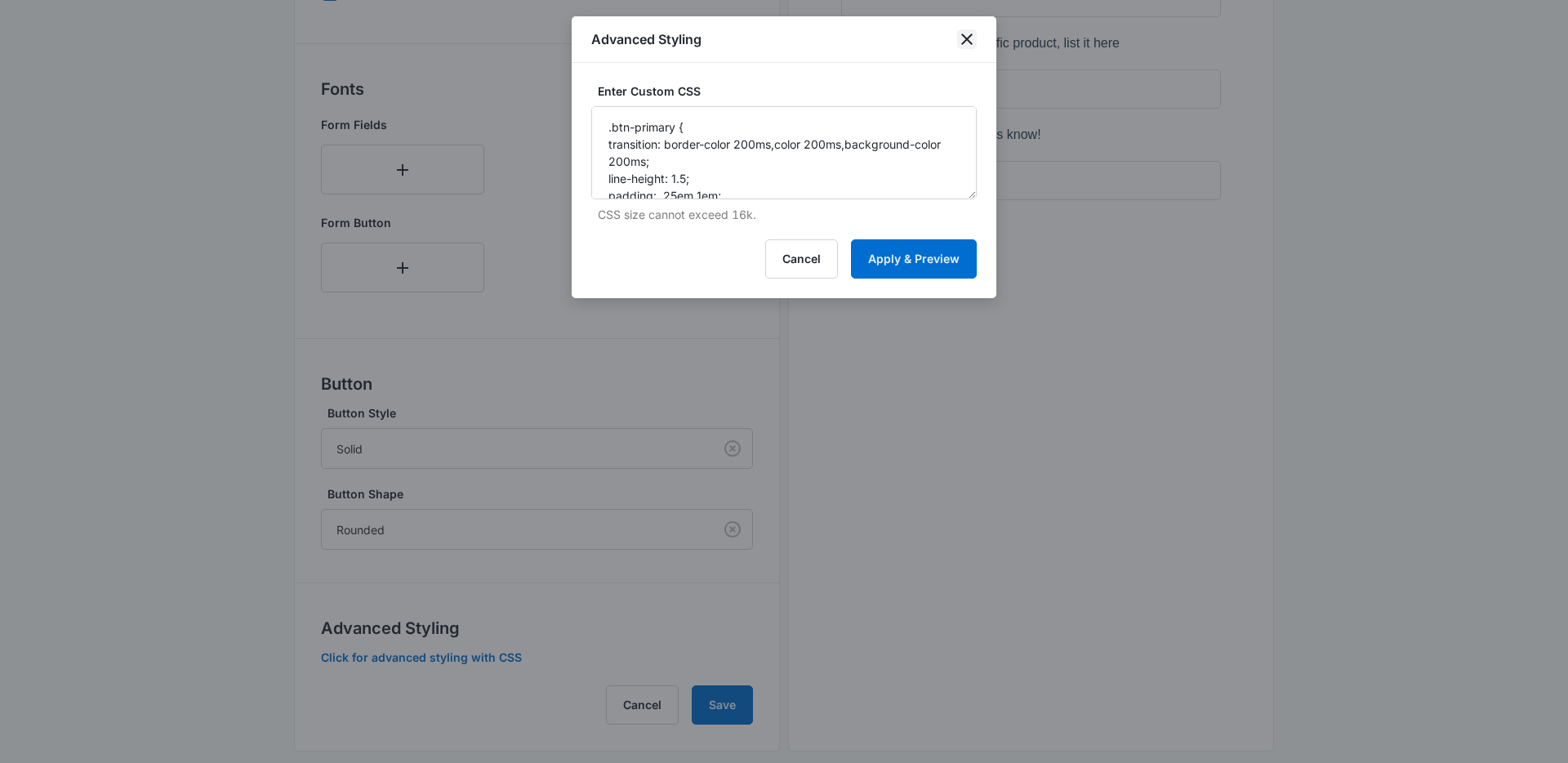
drag, startPoint x: 971, startPoint y: 36, endPoint x: 987, endPoint y: 83, distance: 49.6
click at [971, 36] on icon "close" at bounding box center [967, 39] width 20 height 20
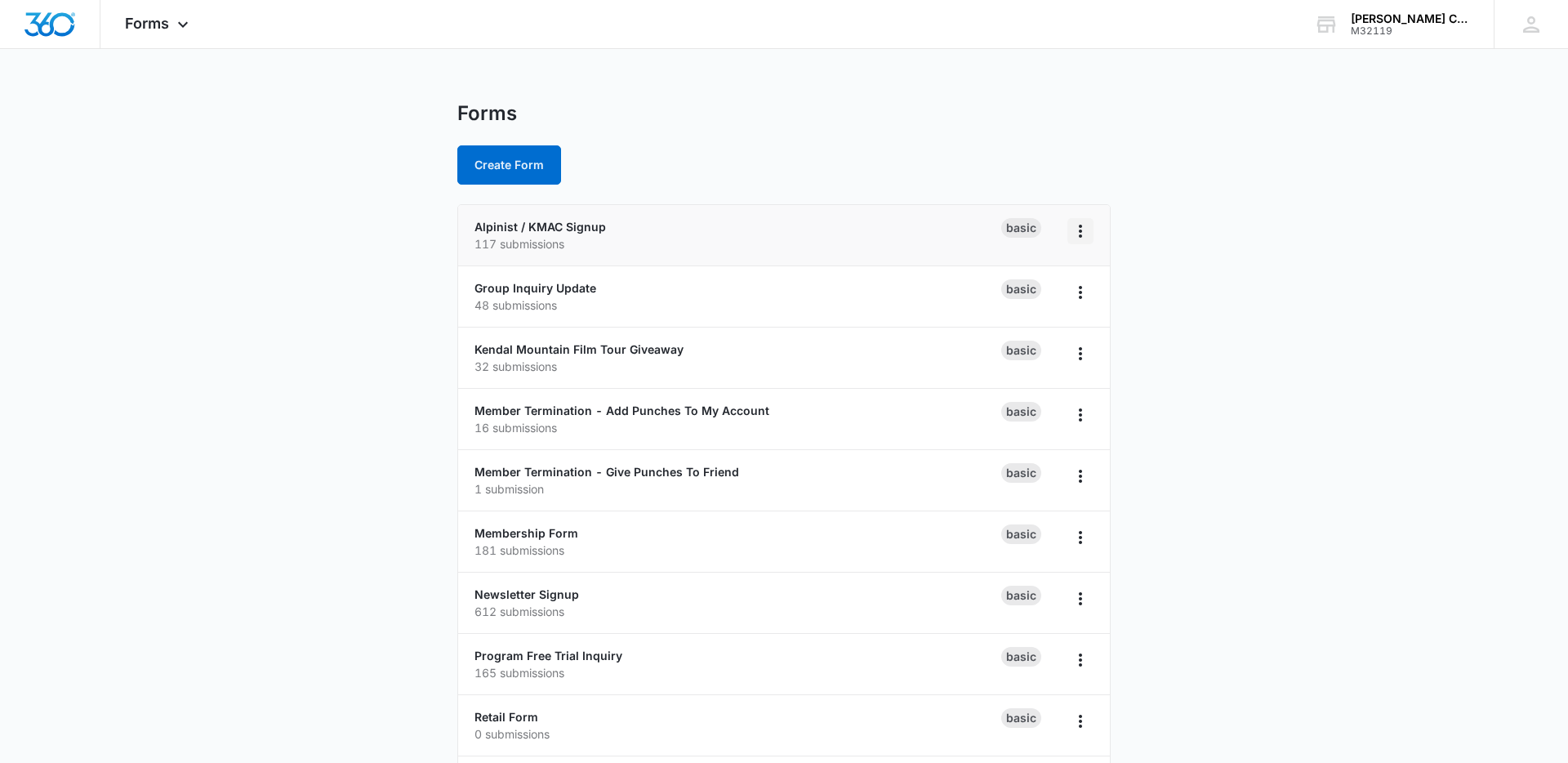
click at [1076, 228] on icon "Overflow Menu" at bounding box center [1081, 231] width 20 height 20
click at [1024, 333] on button "Delete" at bounding box center [1037, 326] width 109 height 25
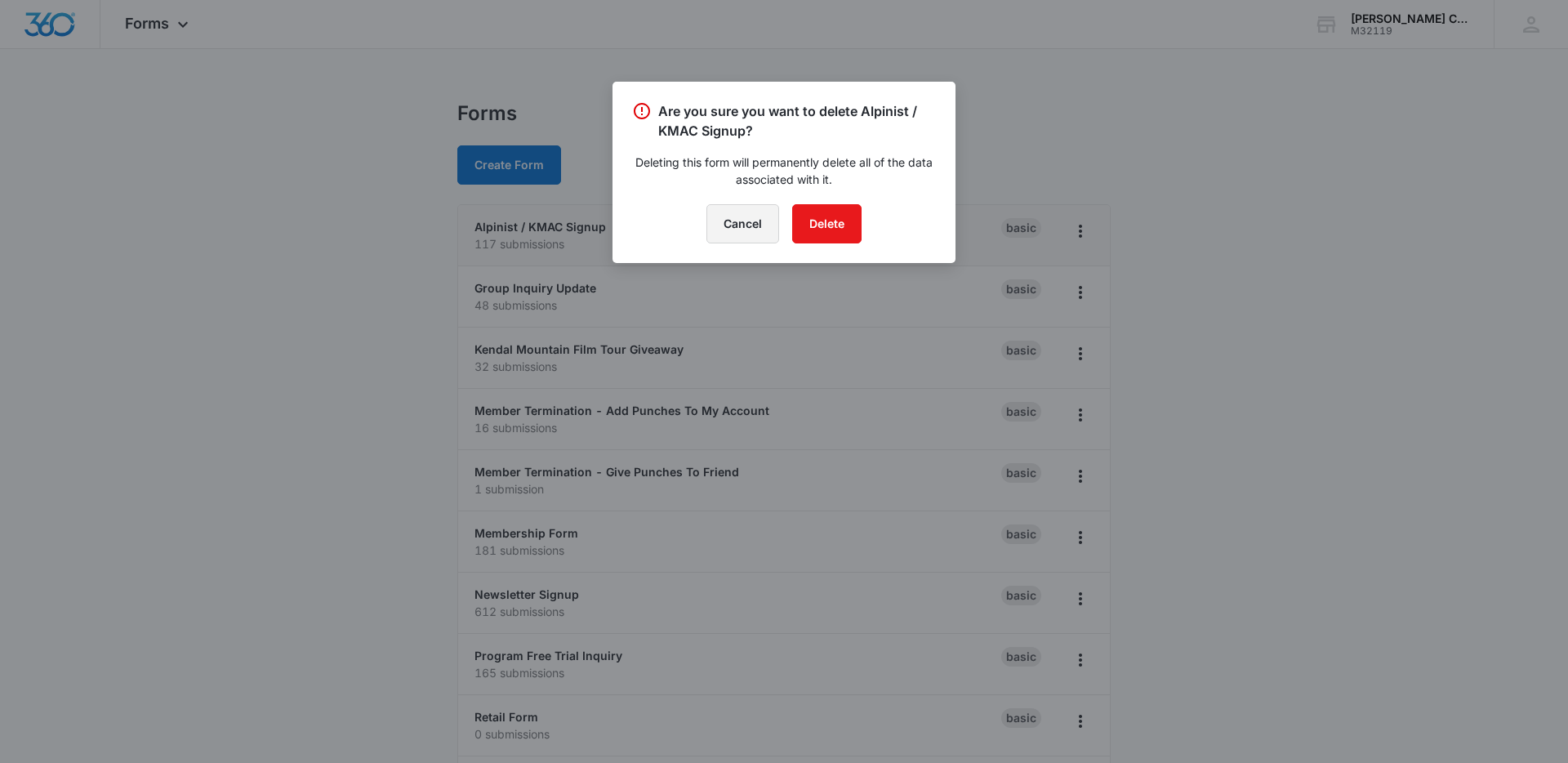
click at [752, 231] on button "Cancel" at bounding box center [743, 224] width 73 height 39
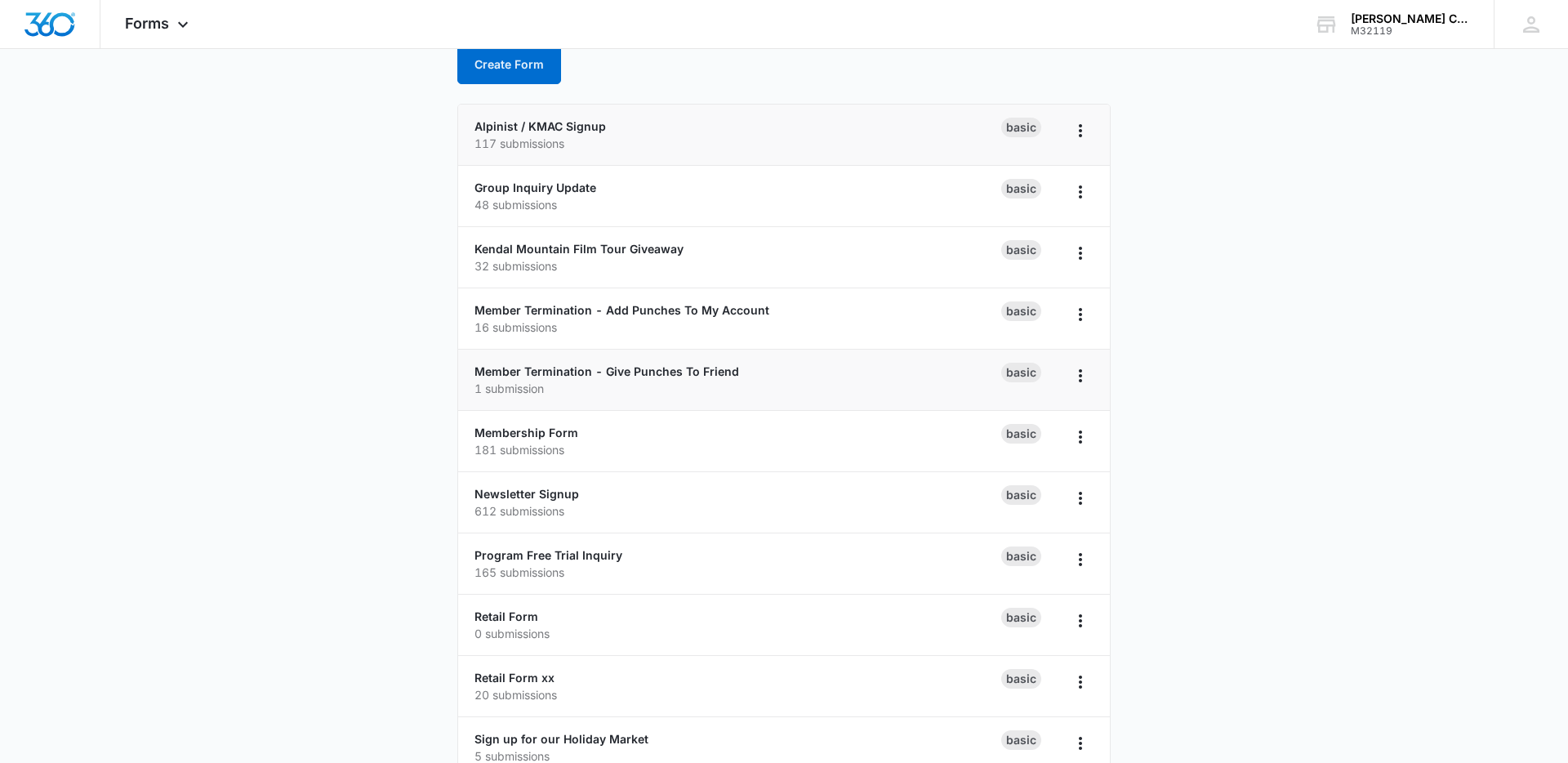
scroll to position [106, 0]
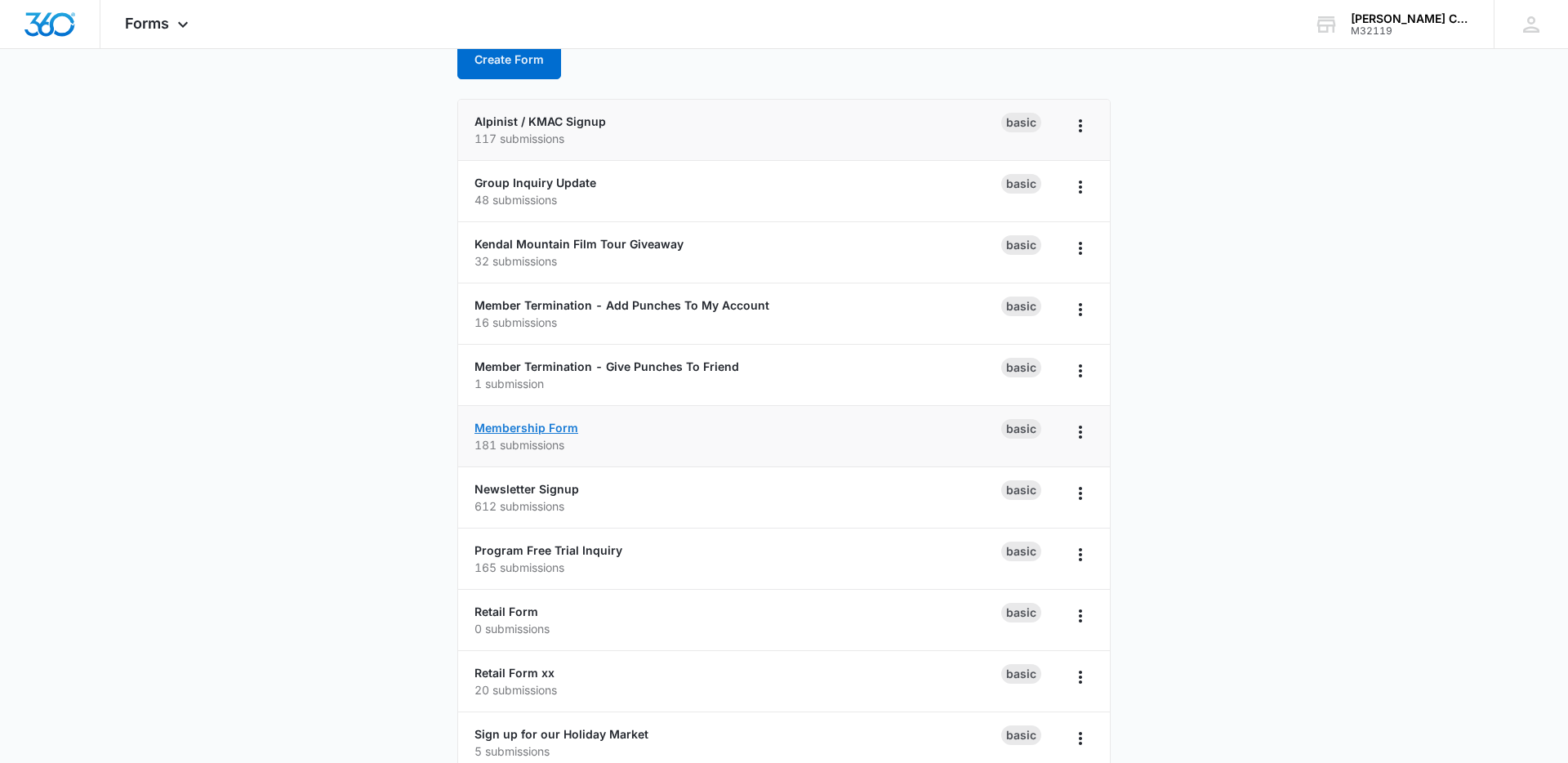
click at [558, 426] on link "Membership Form" at bounding box center [526, 428] width 104 height 14
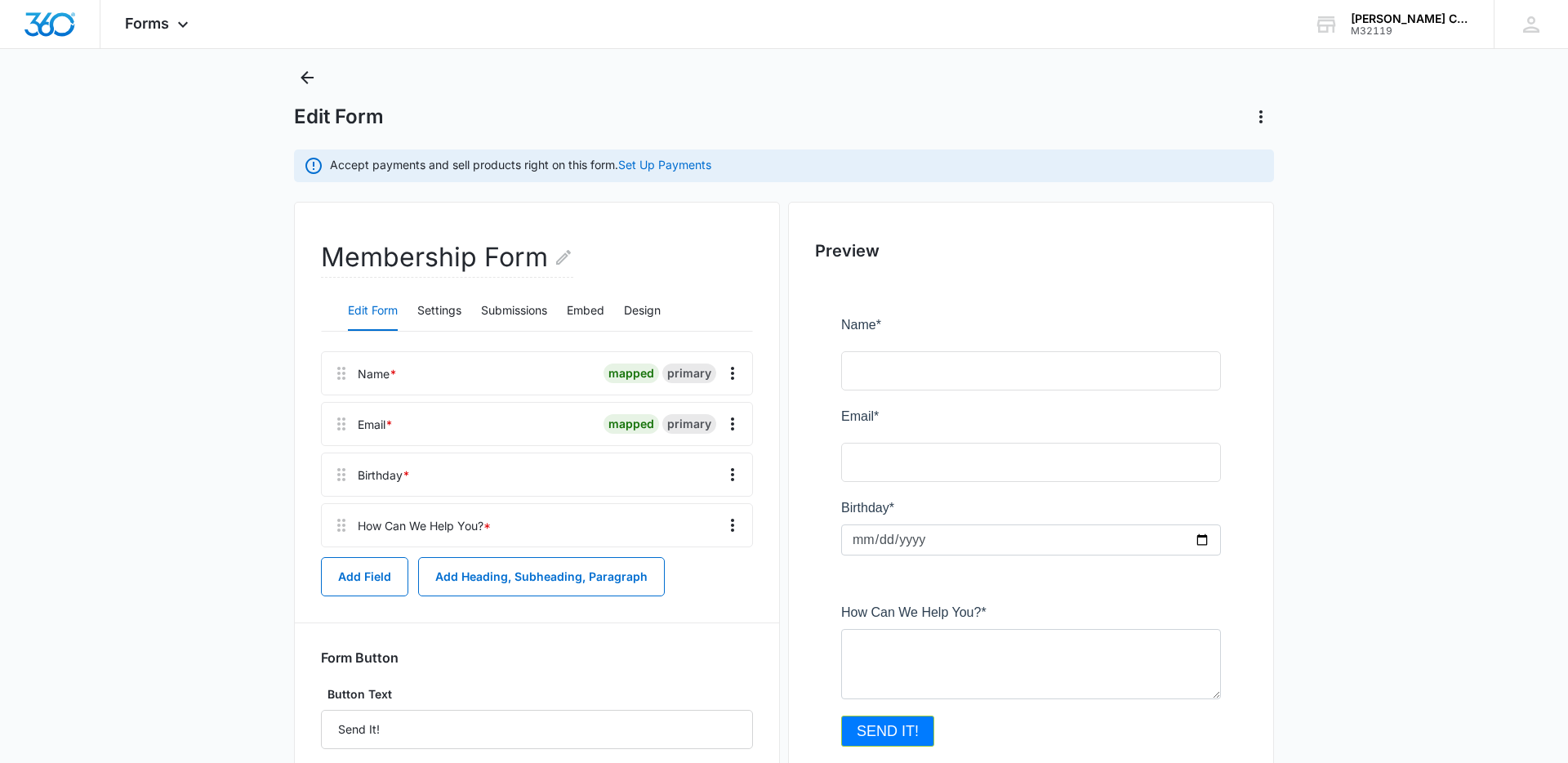
scroll to position [40, 0]
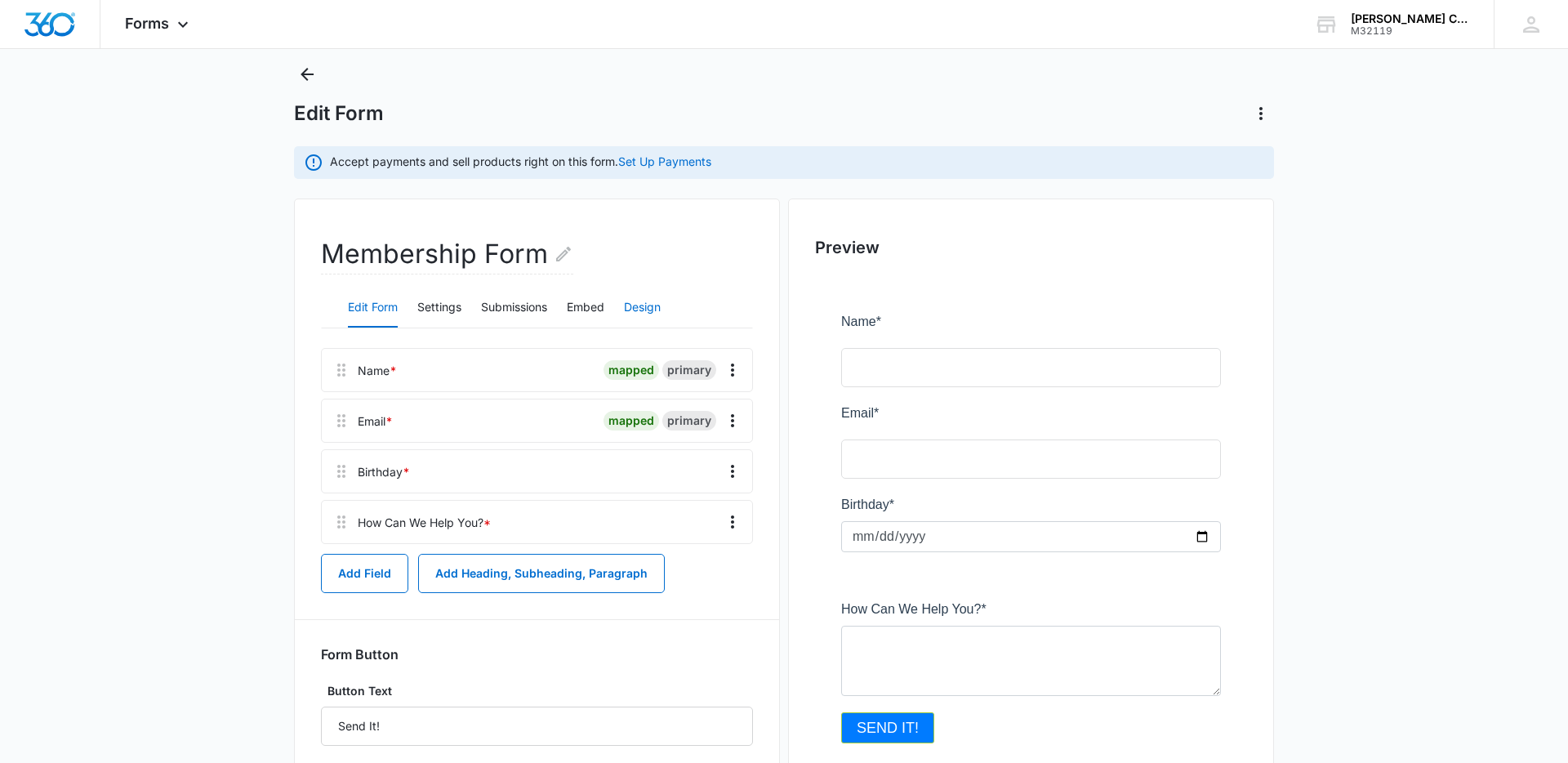
click at [644, 302] on button "Design" at bounding box center [642, 308] width 36 height 39
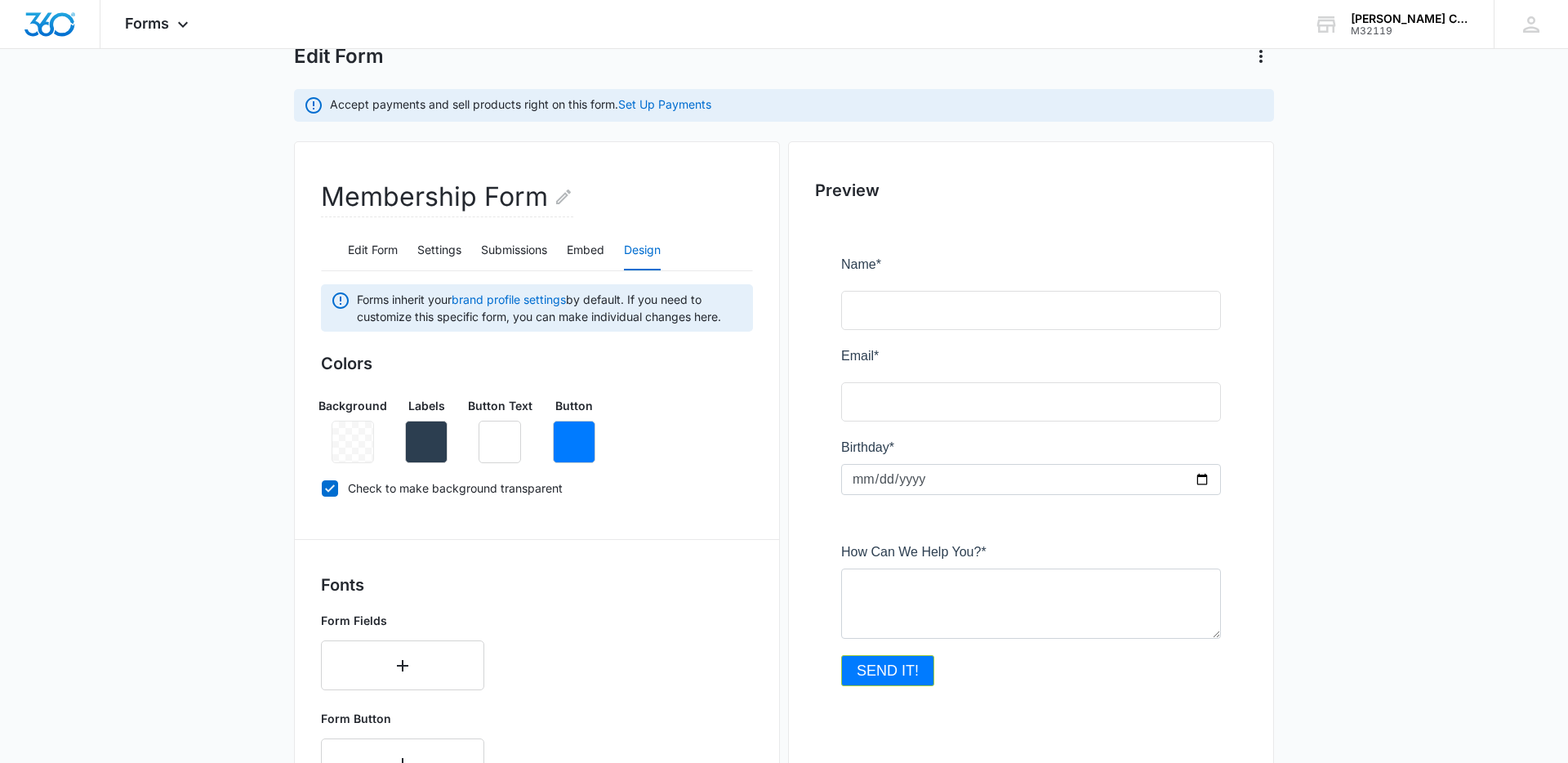
scroll to position [0, 0]
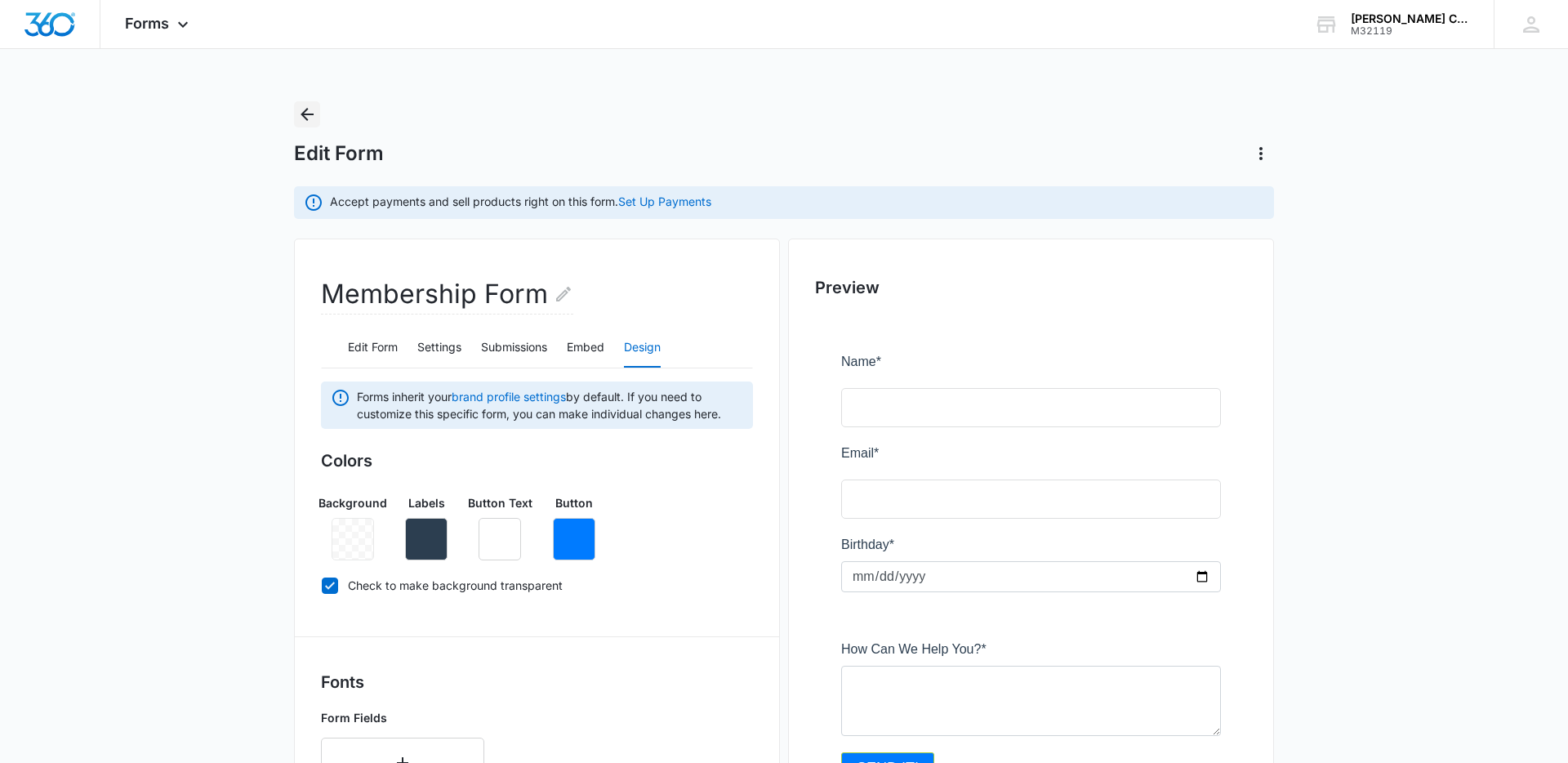
click at [312, 118] on icon "Back" at bounding box center [307, 114] width 20 height 20
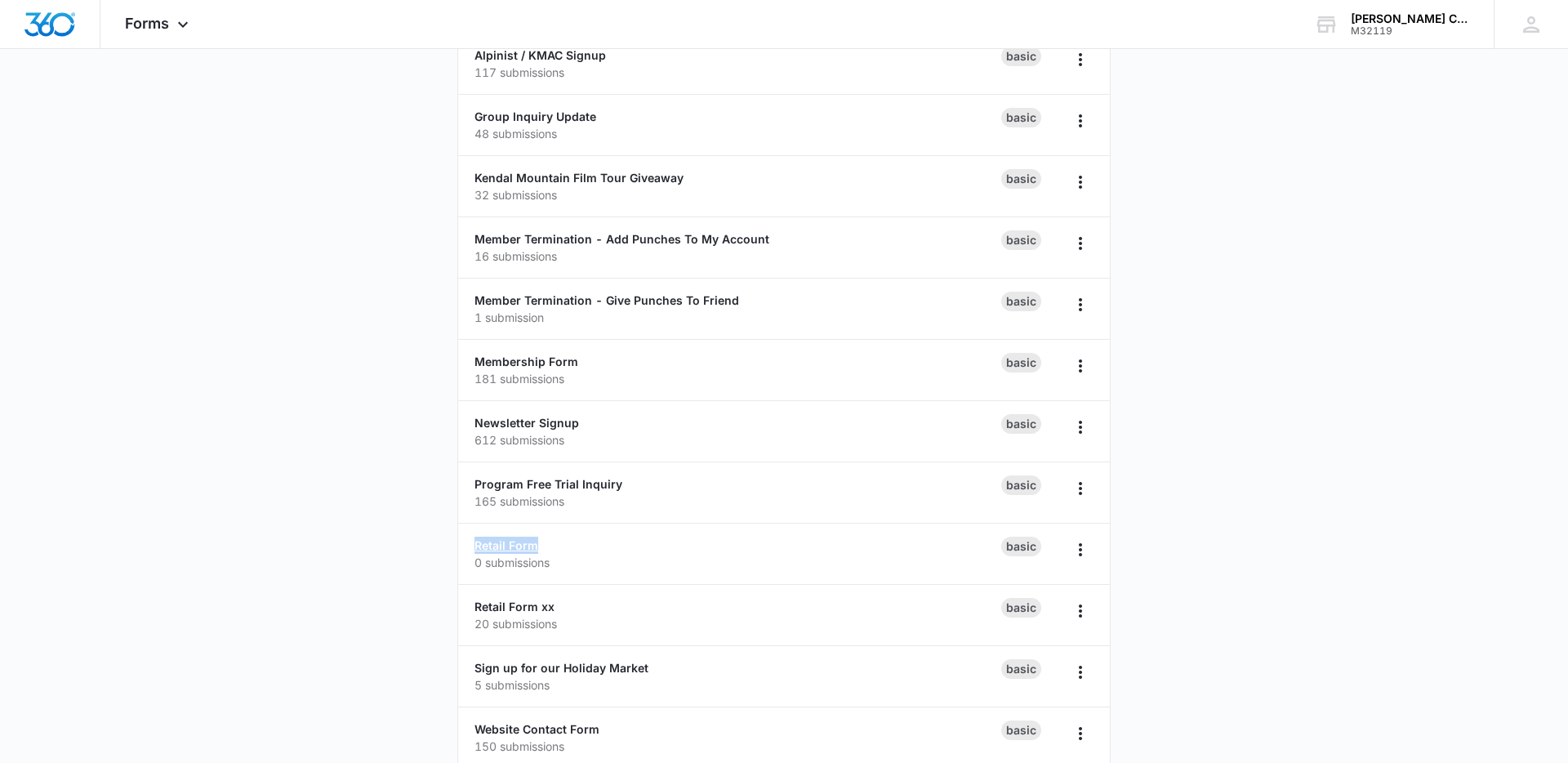
scroll to position [216, 0]
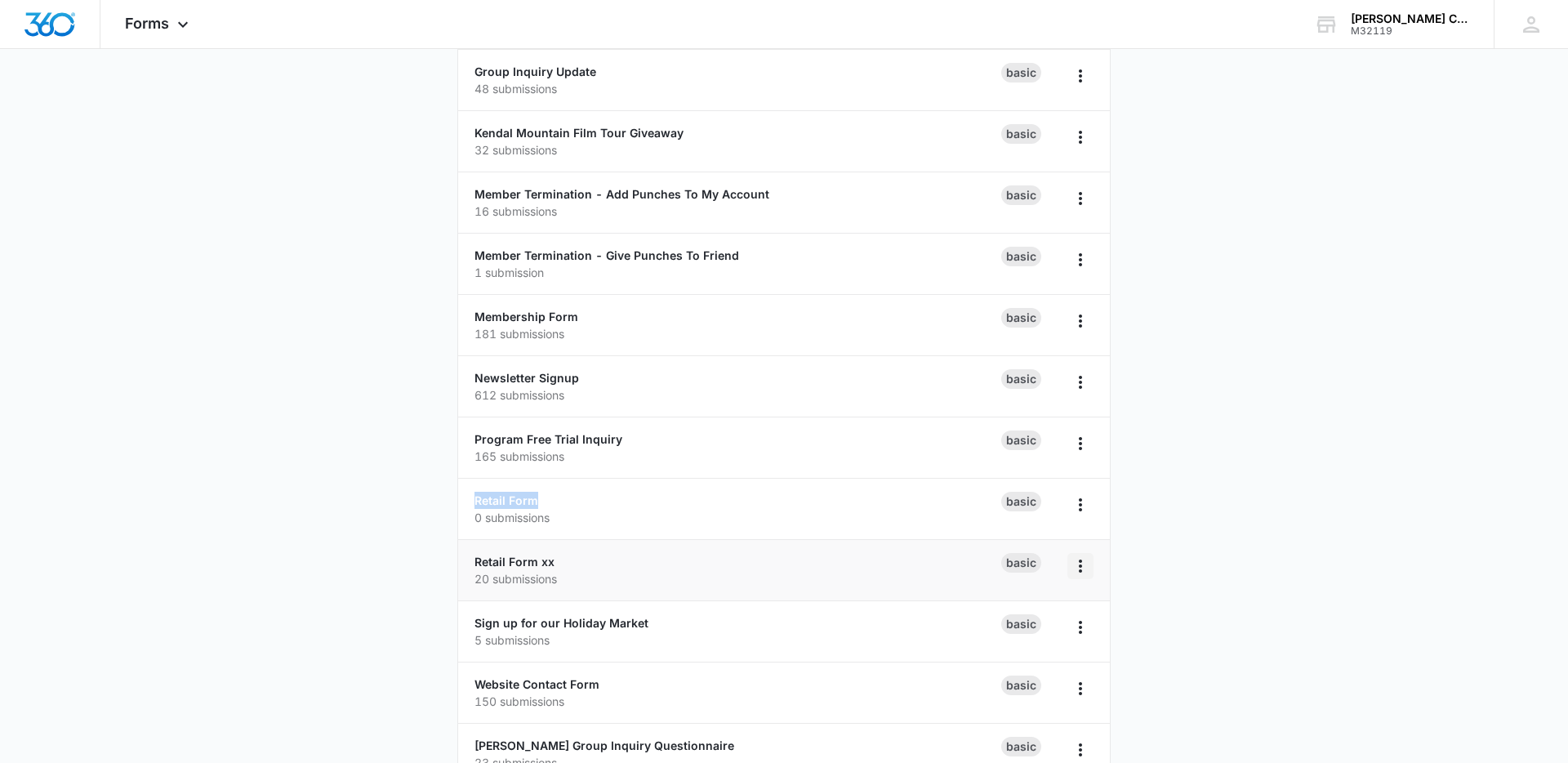
click at [1080, 564] on icon "Overflow Menu" at bounding box center [1081, 565] width 4 height 13
drag, startPoint x: 248, startPoint y: 584, endPoint x: 334, endPoint y: 593, distance: 86.5
click at [250, 583] on main "Forms Create Form Alpinist / KMAC Signup 117 submissions Basic Group Inquiry Up…" at bounding box center [784, 374] width 1568 height 980
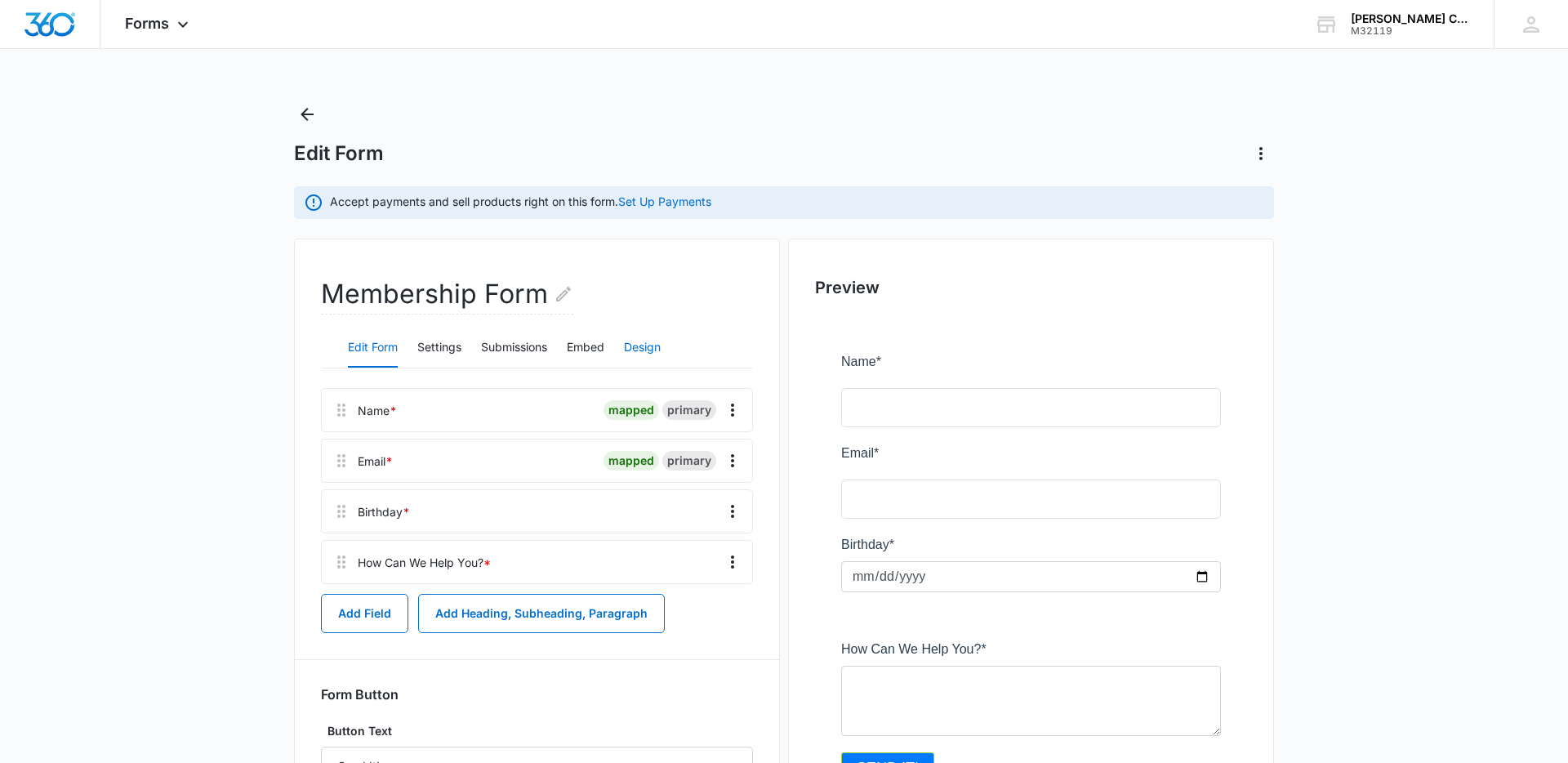
click at [631, 351] on button "Design" at bounding box center [642, 348] width 36 height 39
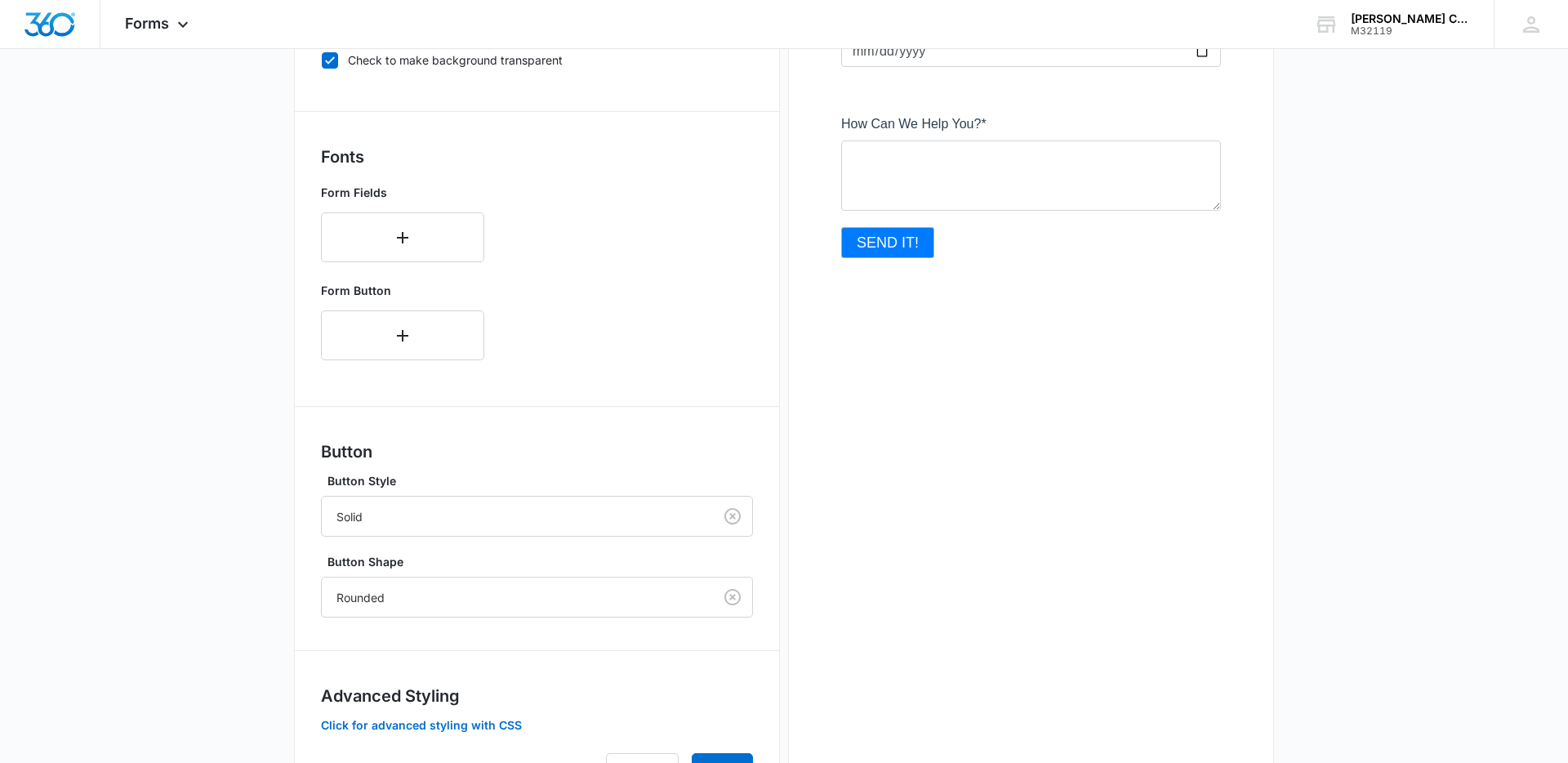
scroll to position [614, 0]
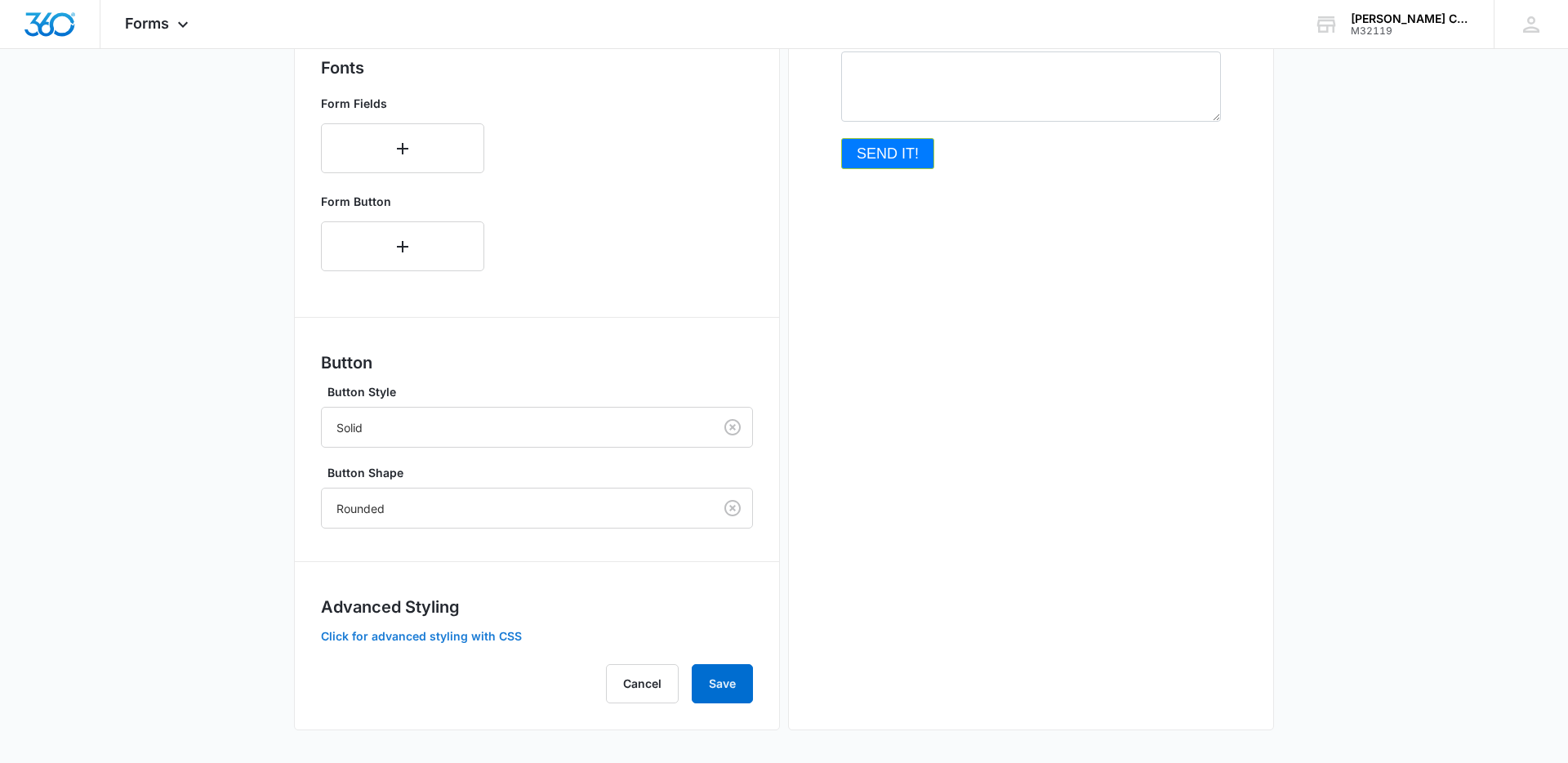
click at [426, 631] on button "Click for advanced styling with CSS" at bounding box center [422, 636] width 201 height 12
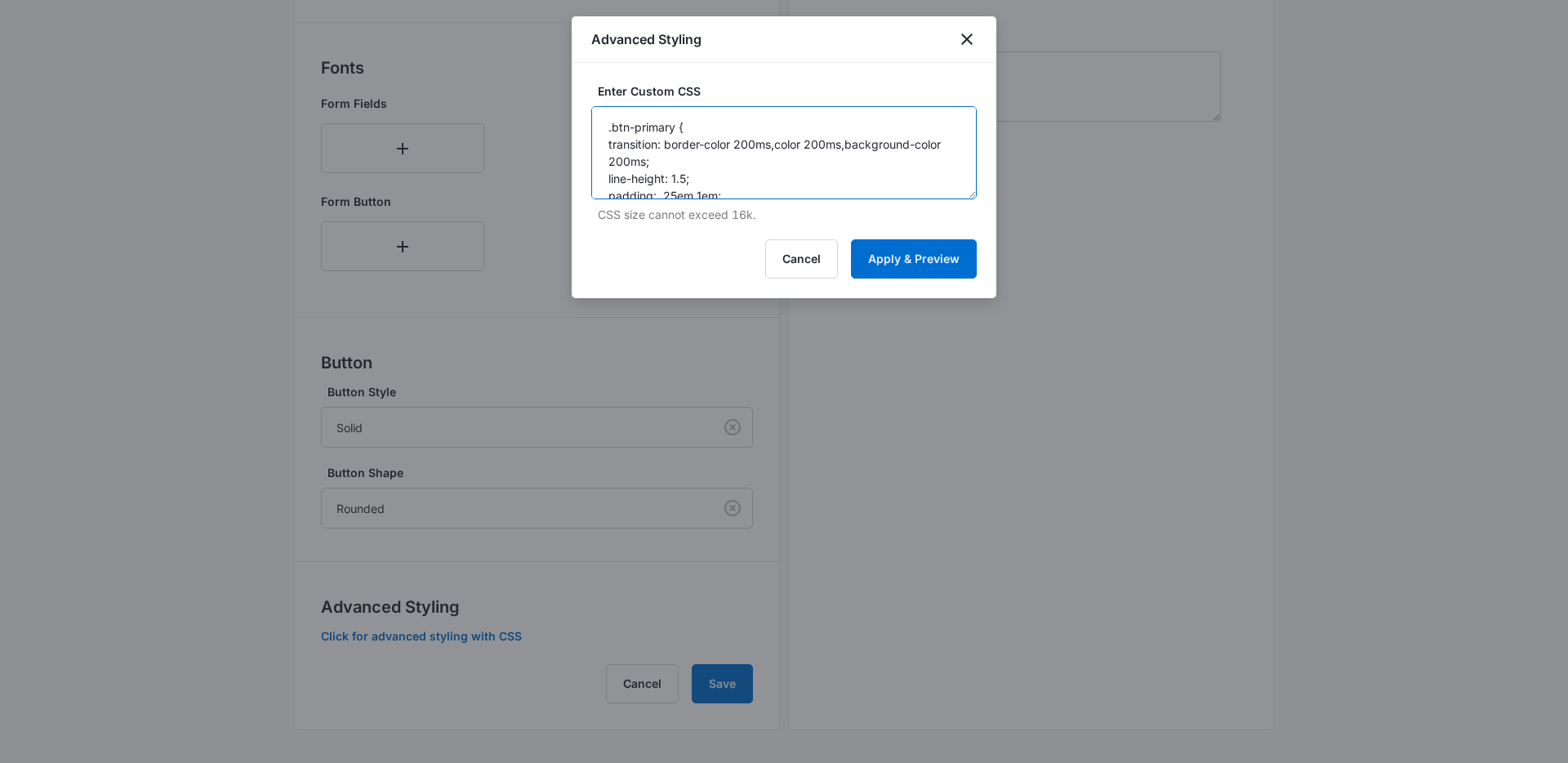
click at [854, 161] on textarea ".btn-primary { transition: border-color 200ms,color 200ms,background-color 200m…" at bounding box center [784, 153] width 385 height 93
paste textarea "nohover.madform-submit { transition: border-color 200ms,color 200ms,background-…"
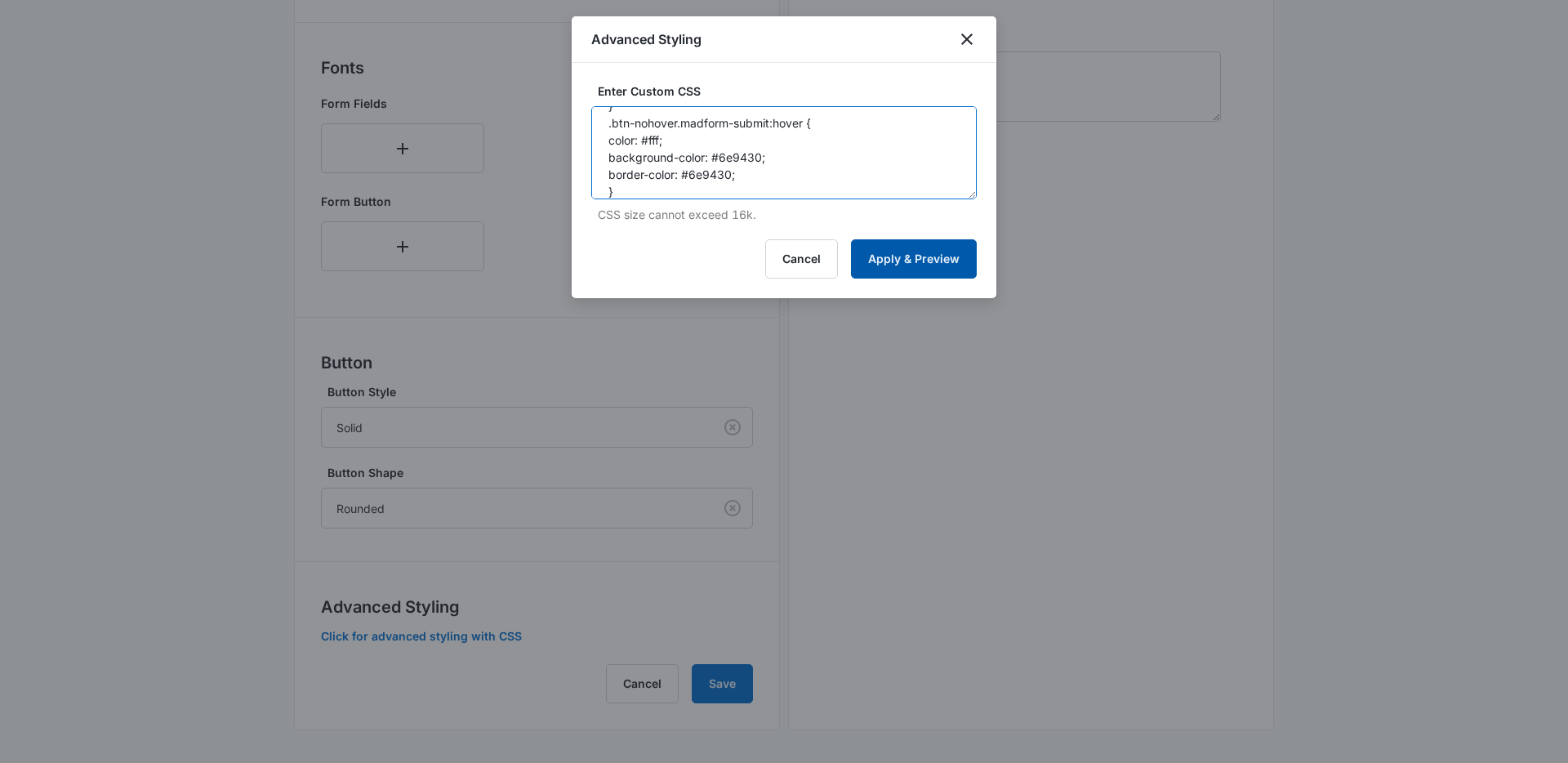
type textarea ".btn-nohover.madform-submit { transition: border-color 200ms,color 200ms,backgr…"
click at [887, 253] on button "Apply & Preview" at bounding box center [914, 259] width 126 height 39
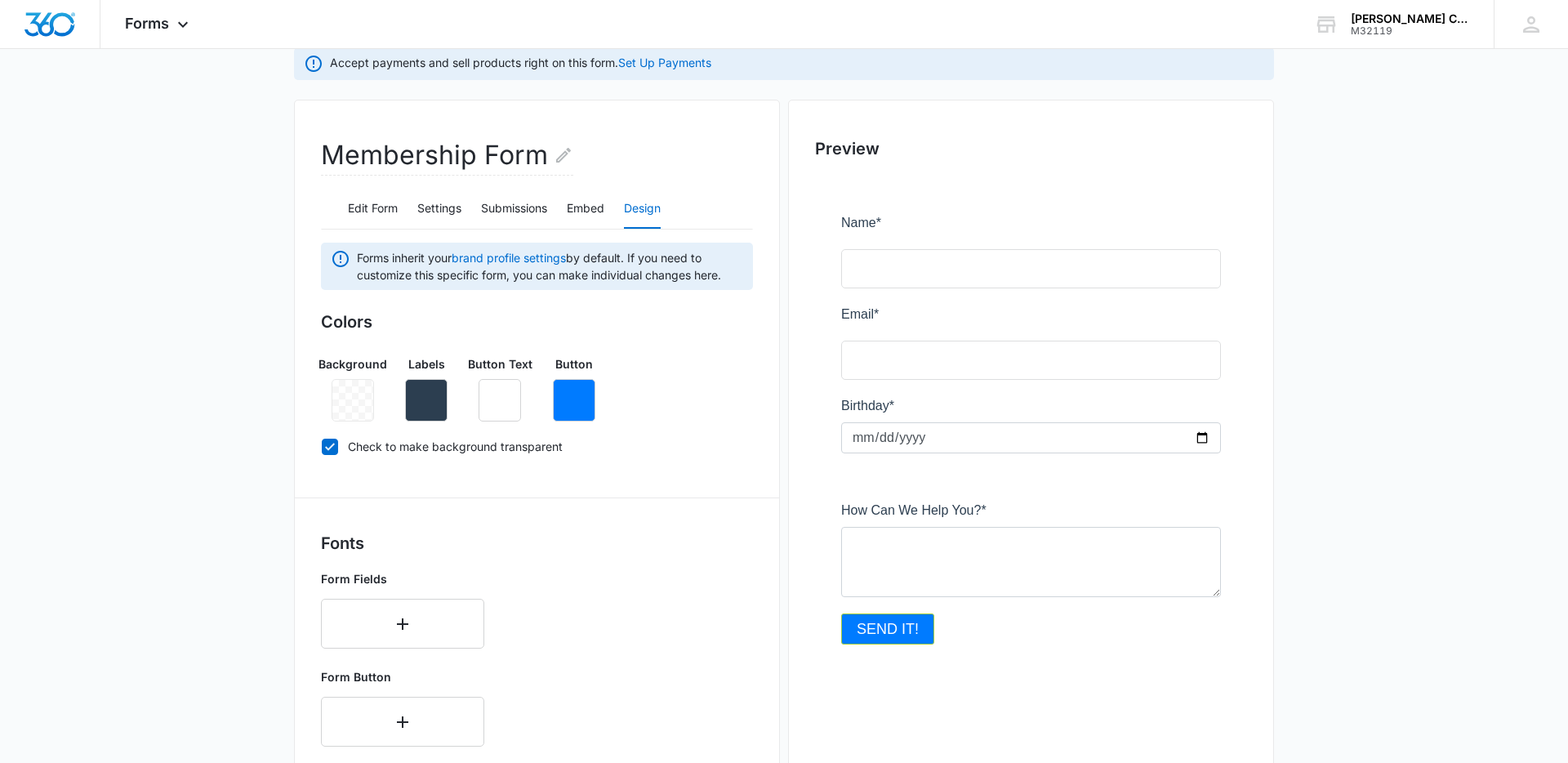
scroll to position [0, 0]
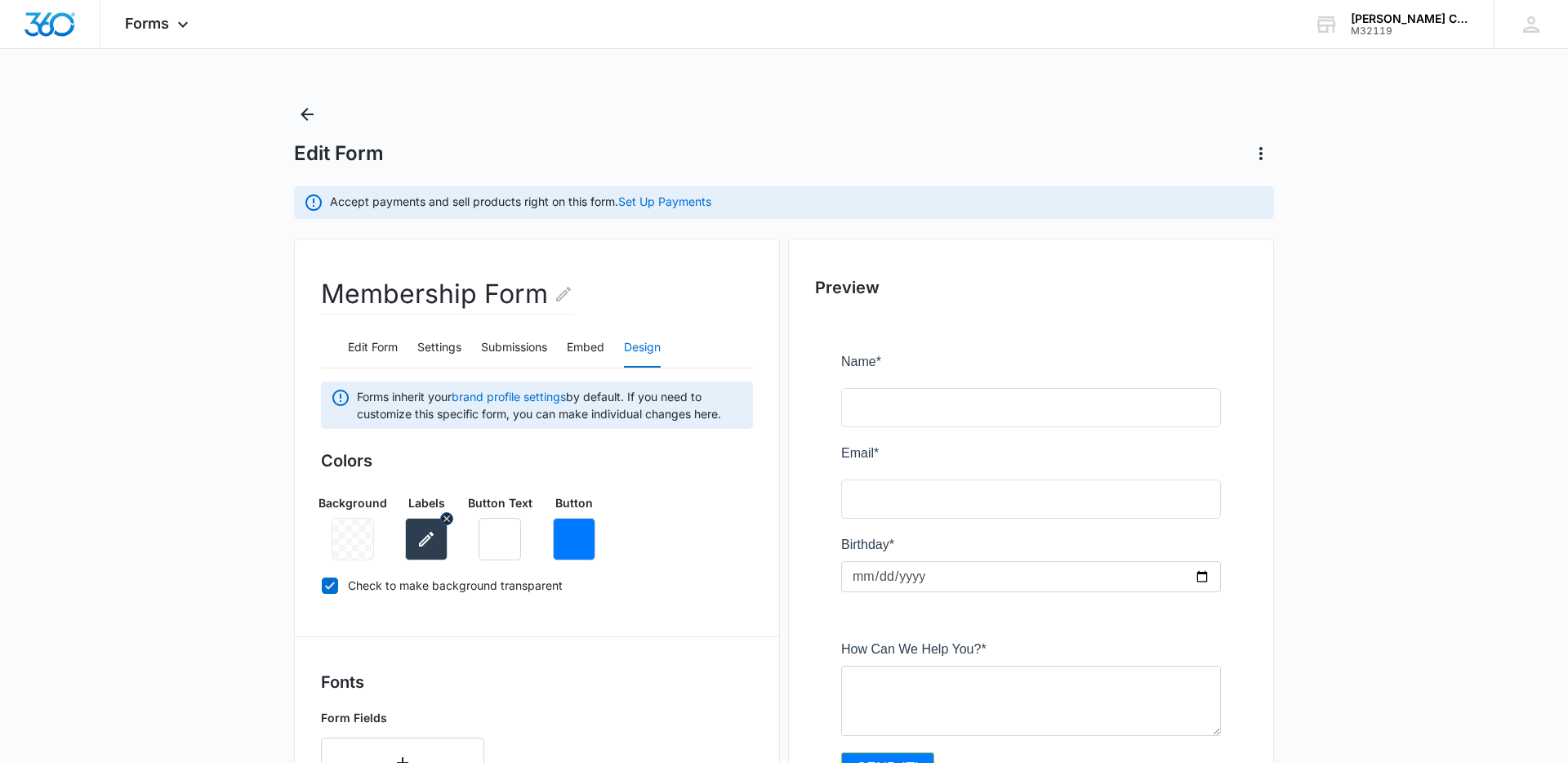
click at [429, 537] on icon "button" at bounding box center [426, 539] width 15 height 15
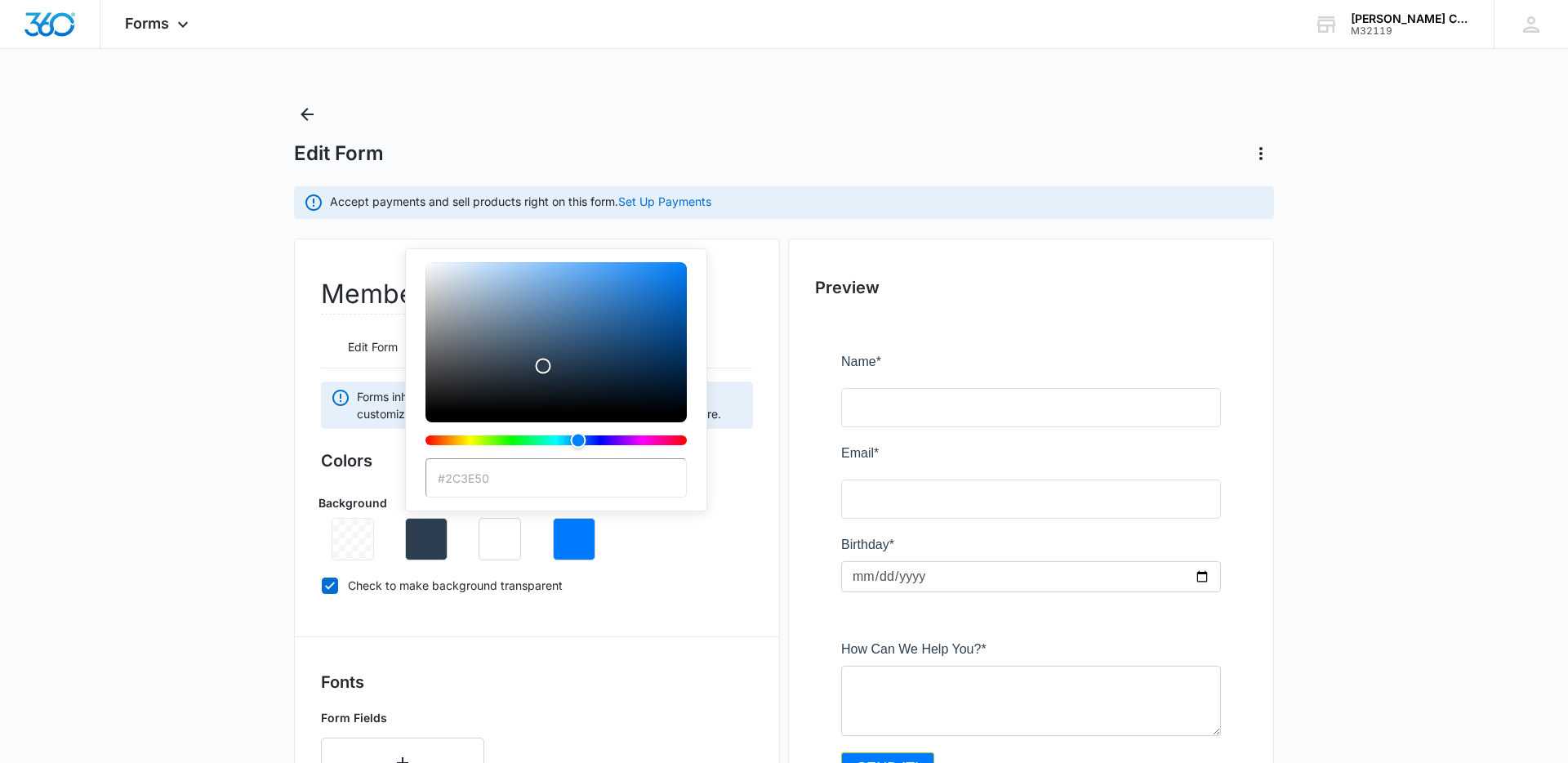
scroll to position [1, 0]
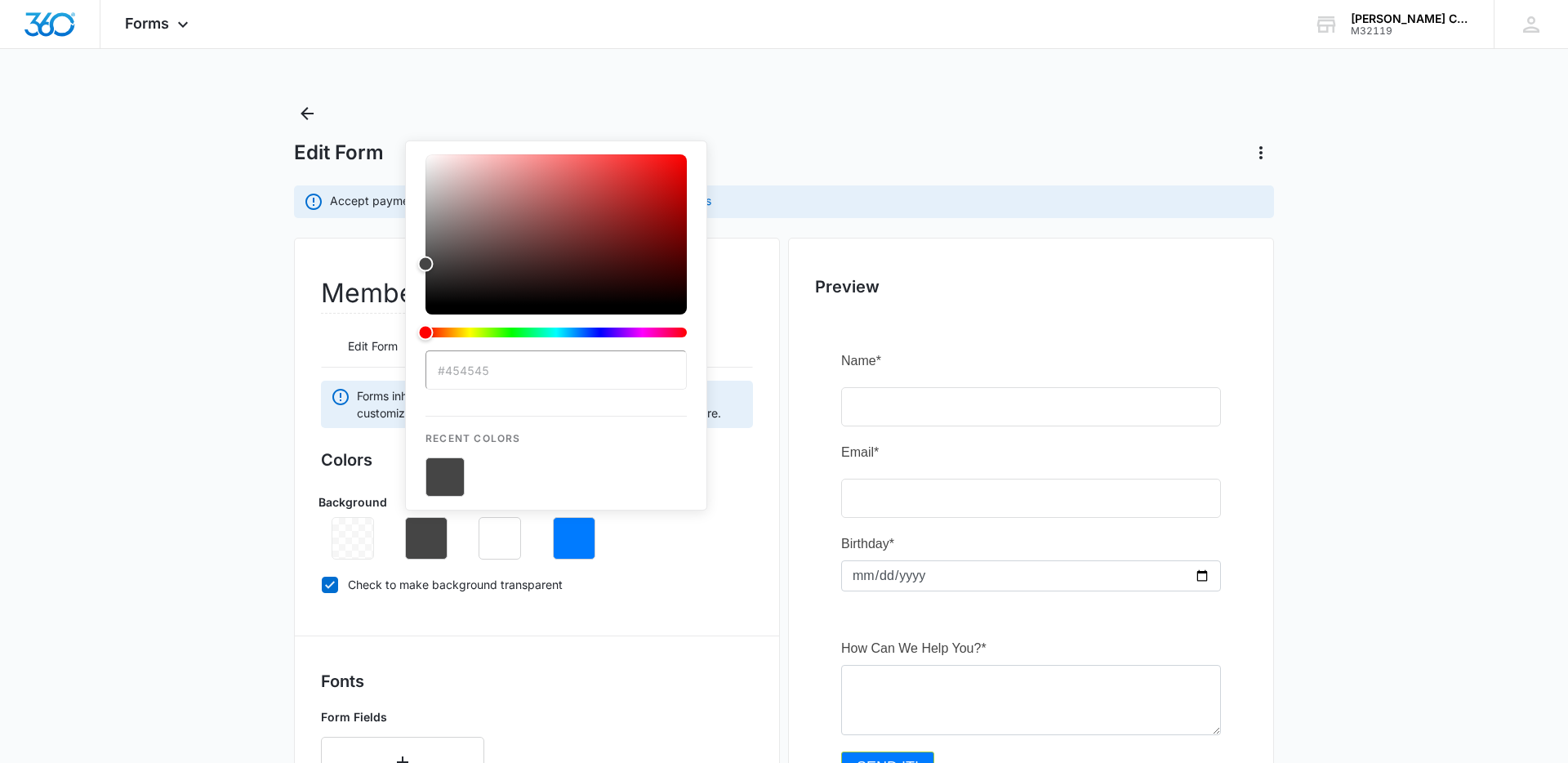
type input "#454545"
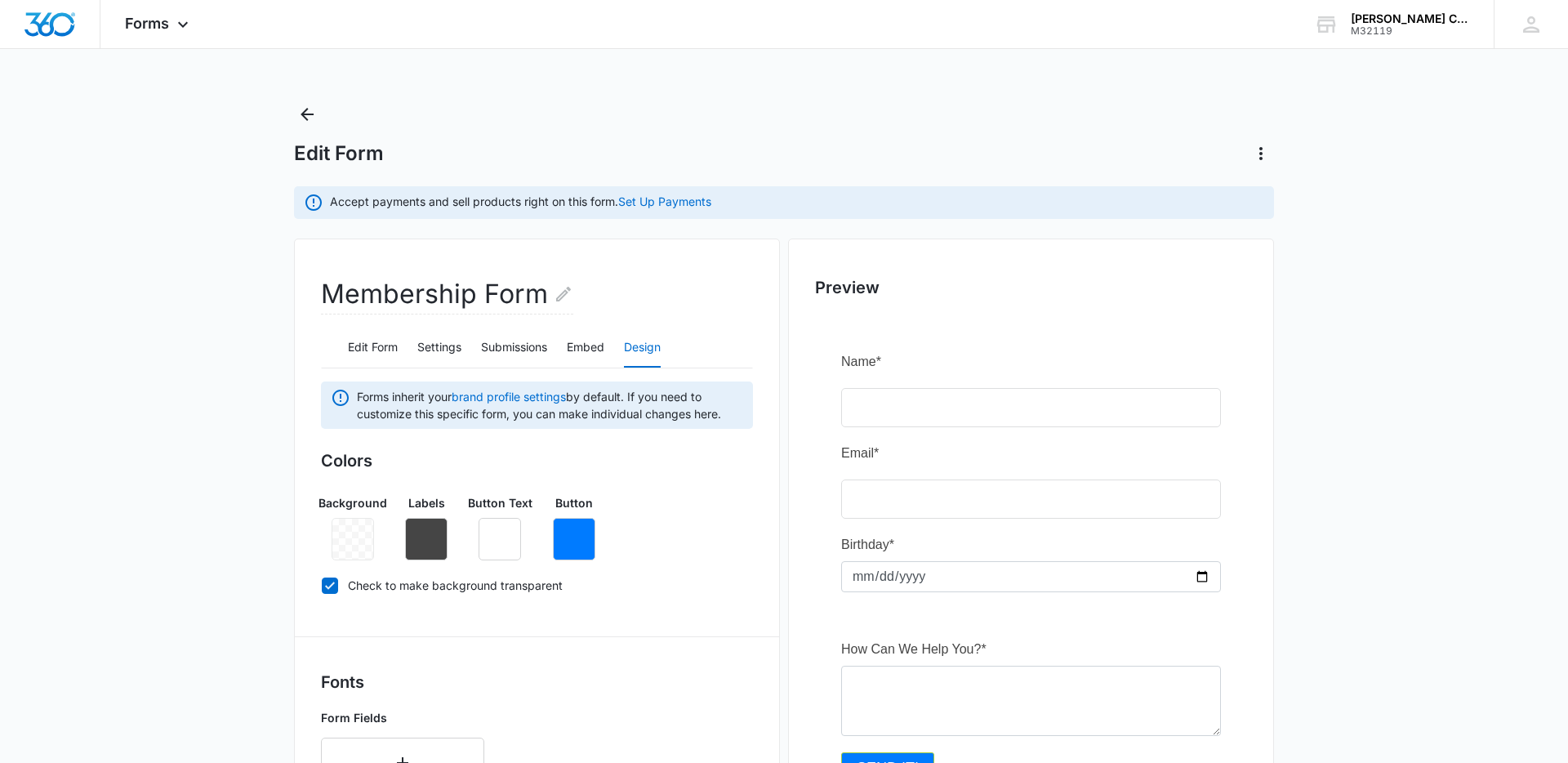
click at [174, 286] on main "Edit Form Accept payments and sell products right on this form. Set Up Payments…" at bounding box center [784, 739] width 1568 height 1276
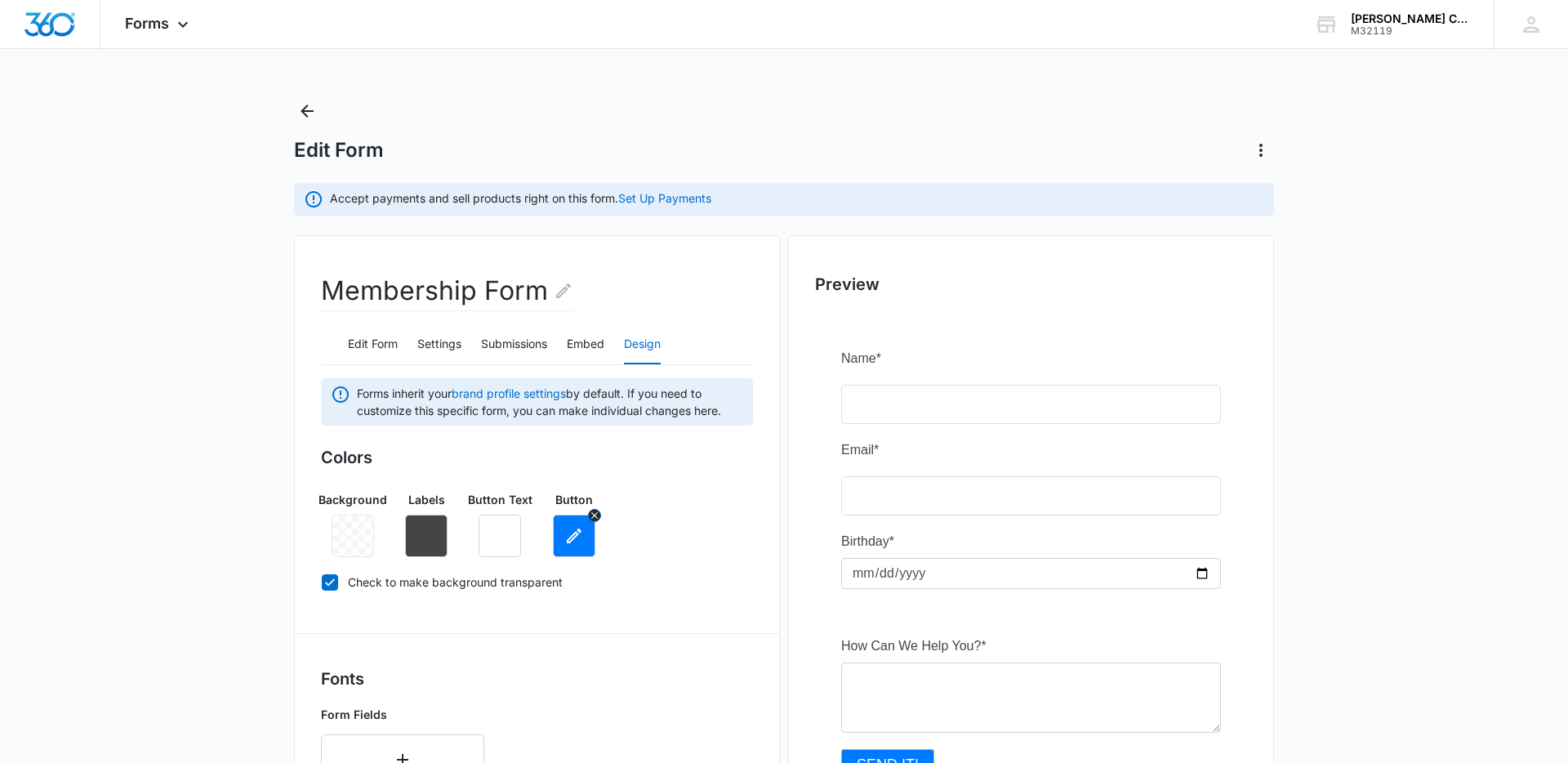
click at [575, 537] on icon "button" at bounding box center [574, 536] width 20 height 20
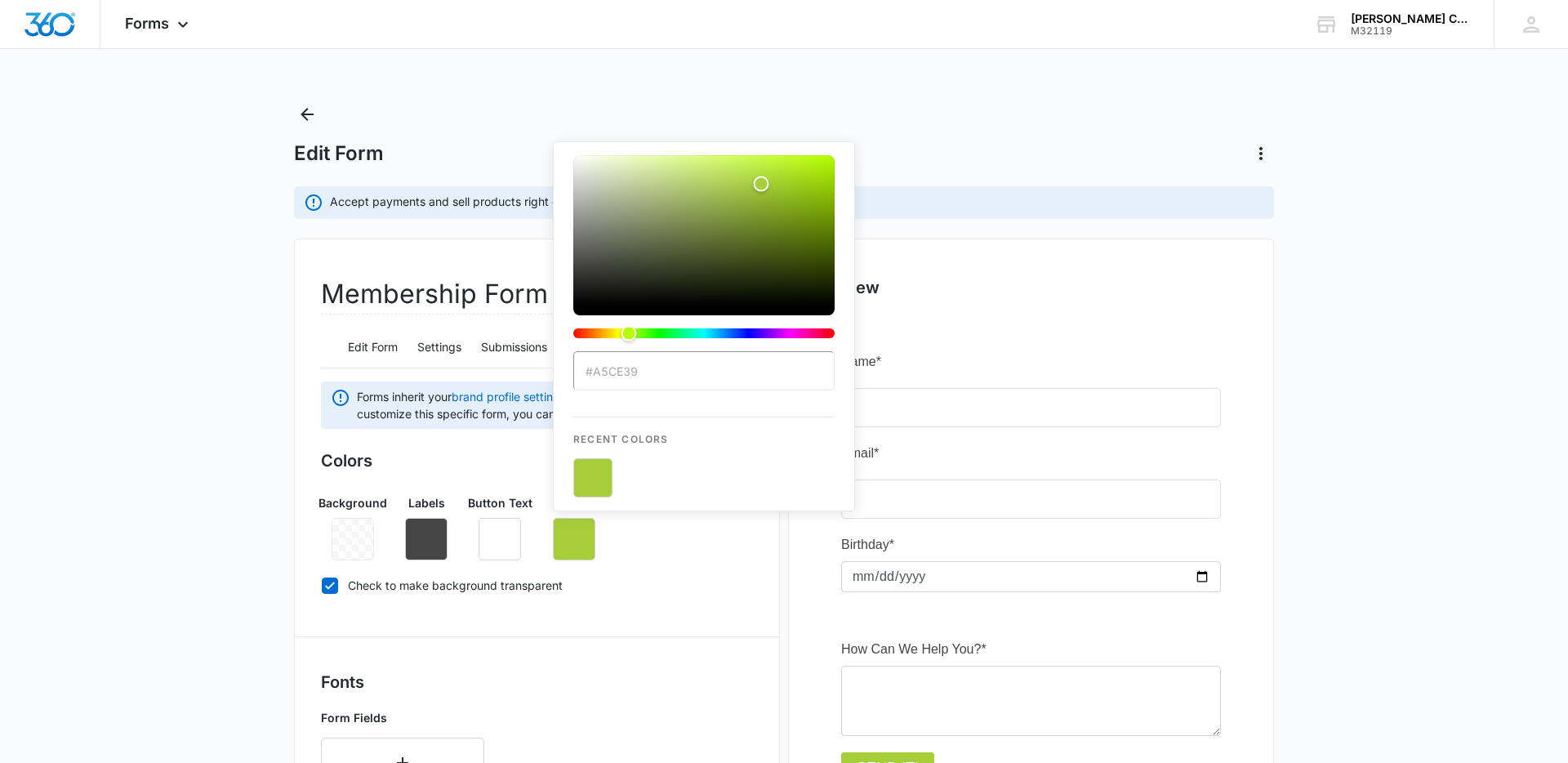
type input "#a5ce39"
click at [278, 472] on main "Edit Form Accept payments and sell products right on this form. Set Up Payments…" at bounding box center [784, 739] width 1568 height 1276
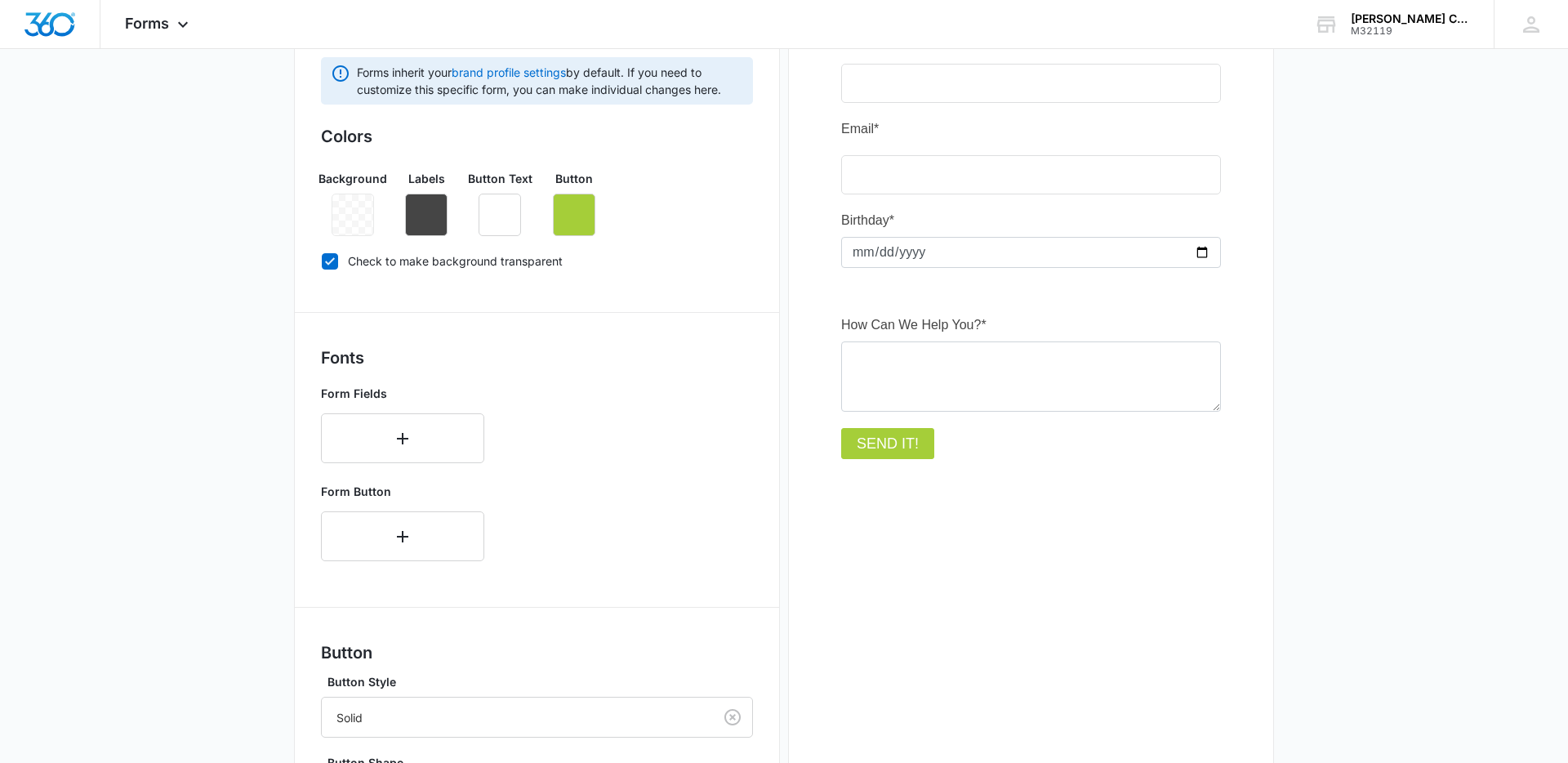
scroll to position [325, 0]
click at [426, 553] on button "button" at bounding box center [403, 535] width 163 height 50
click at [395, 535] on div "Select..." at bounding box center [403, 530] width 163 height 39
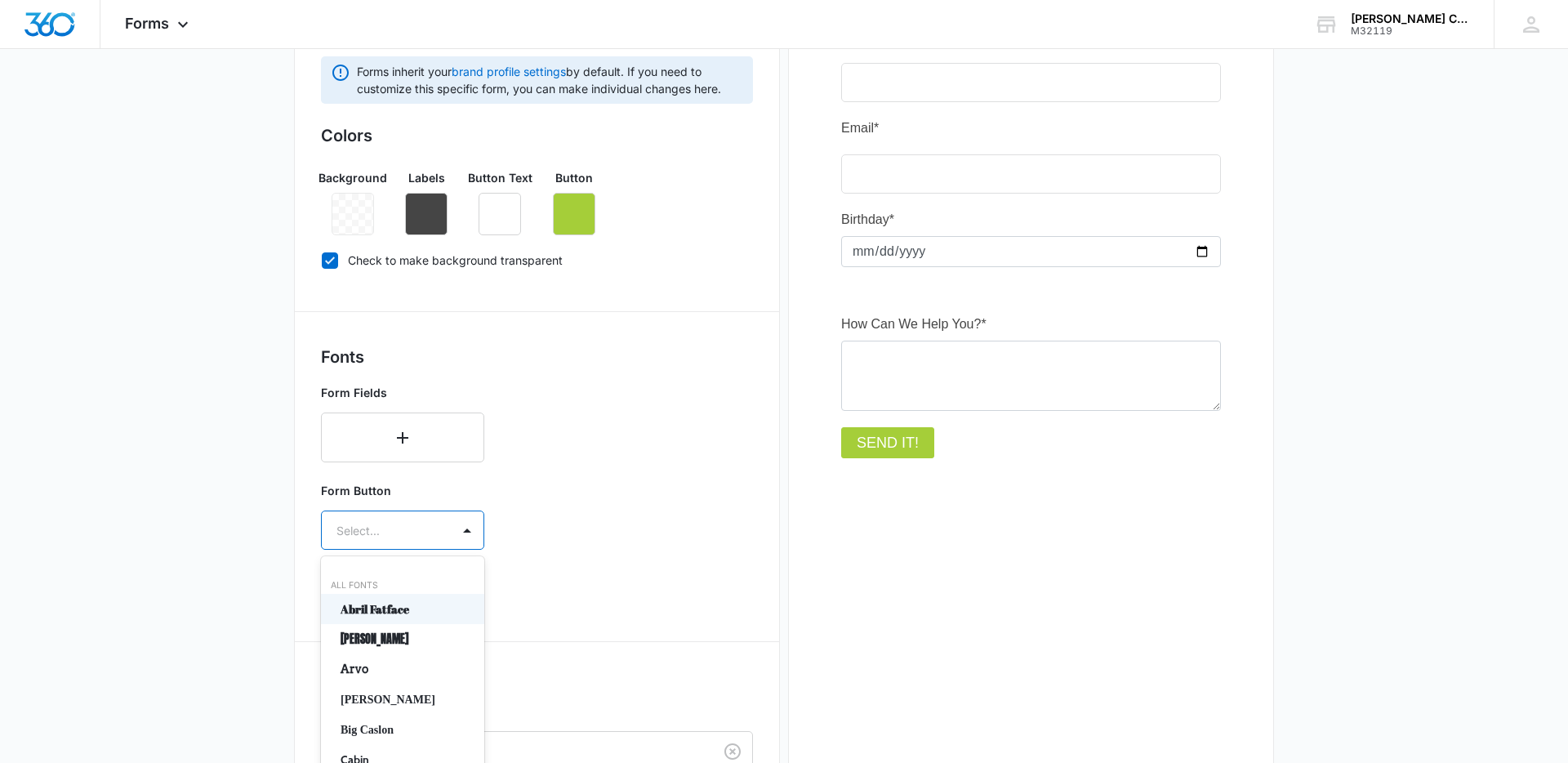
scroll to position [374, 0]
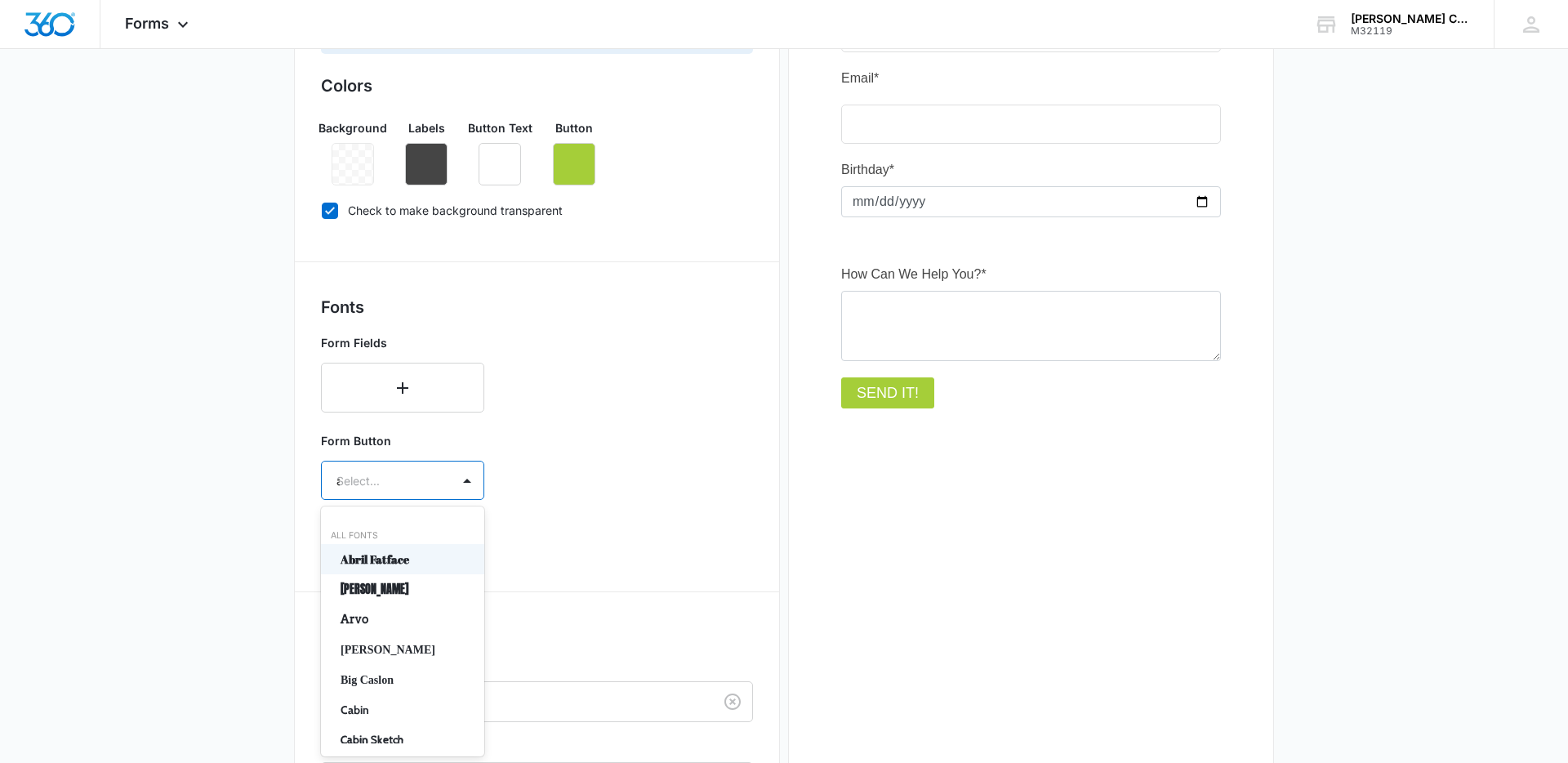
type input "an"
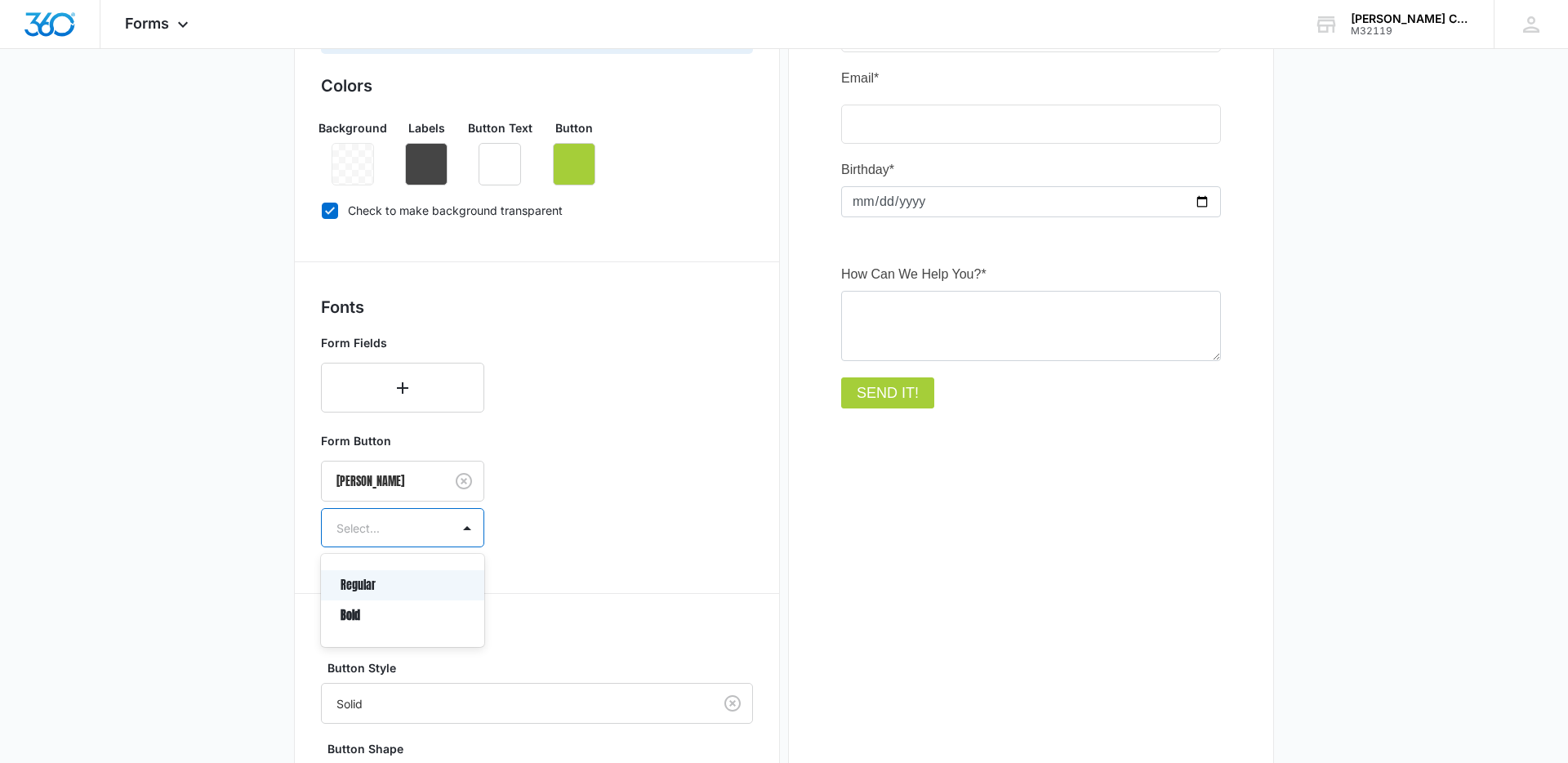
click at [383, 533] on div at bounding box center [382, 528] width 93 height 20
type input "reg"
click at [366, 579] on p "Regular" at bounding box center [401, 585] width 121 height 17
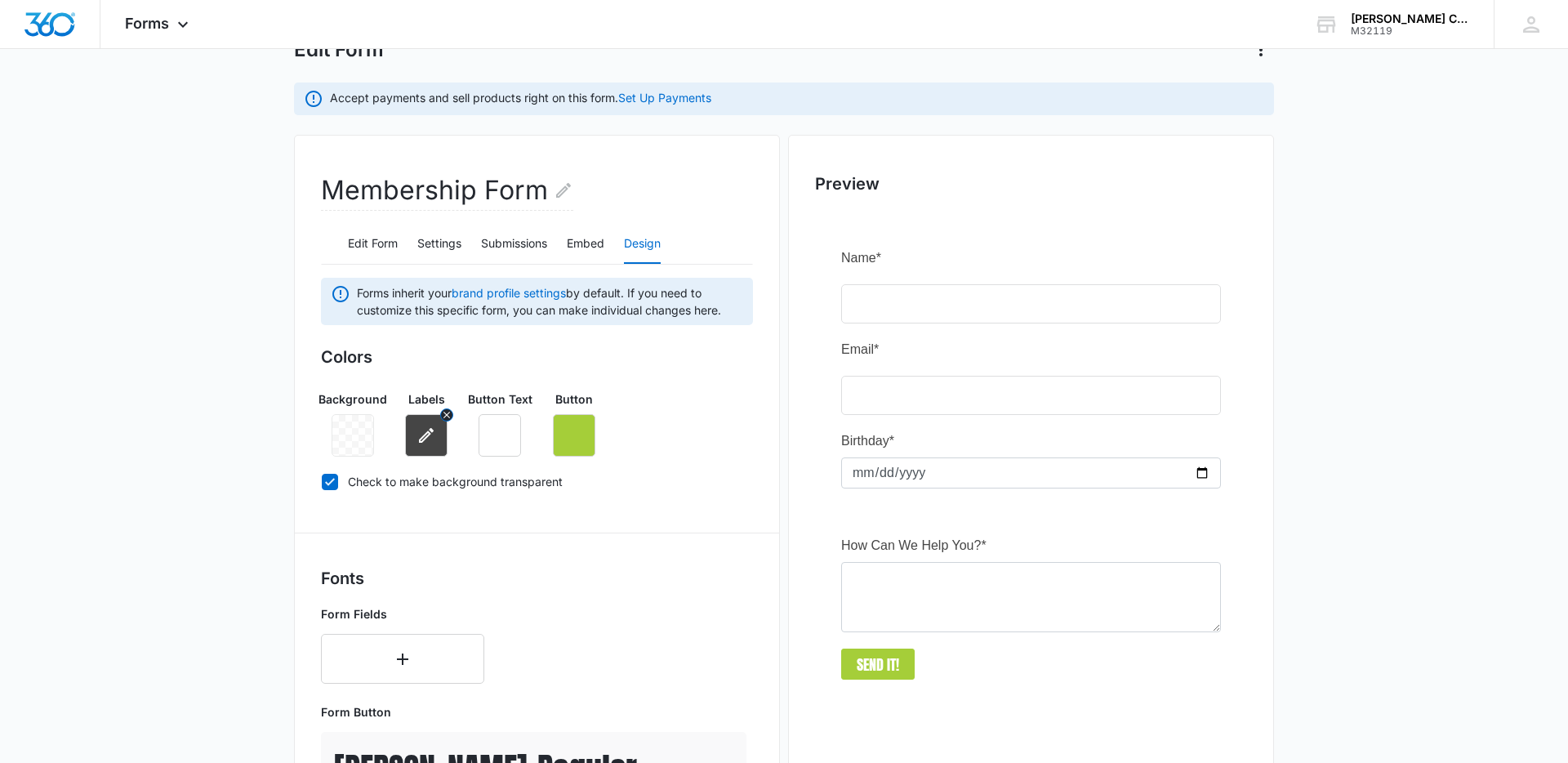
scroll to position [57, 0]
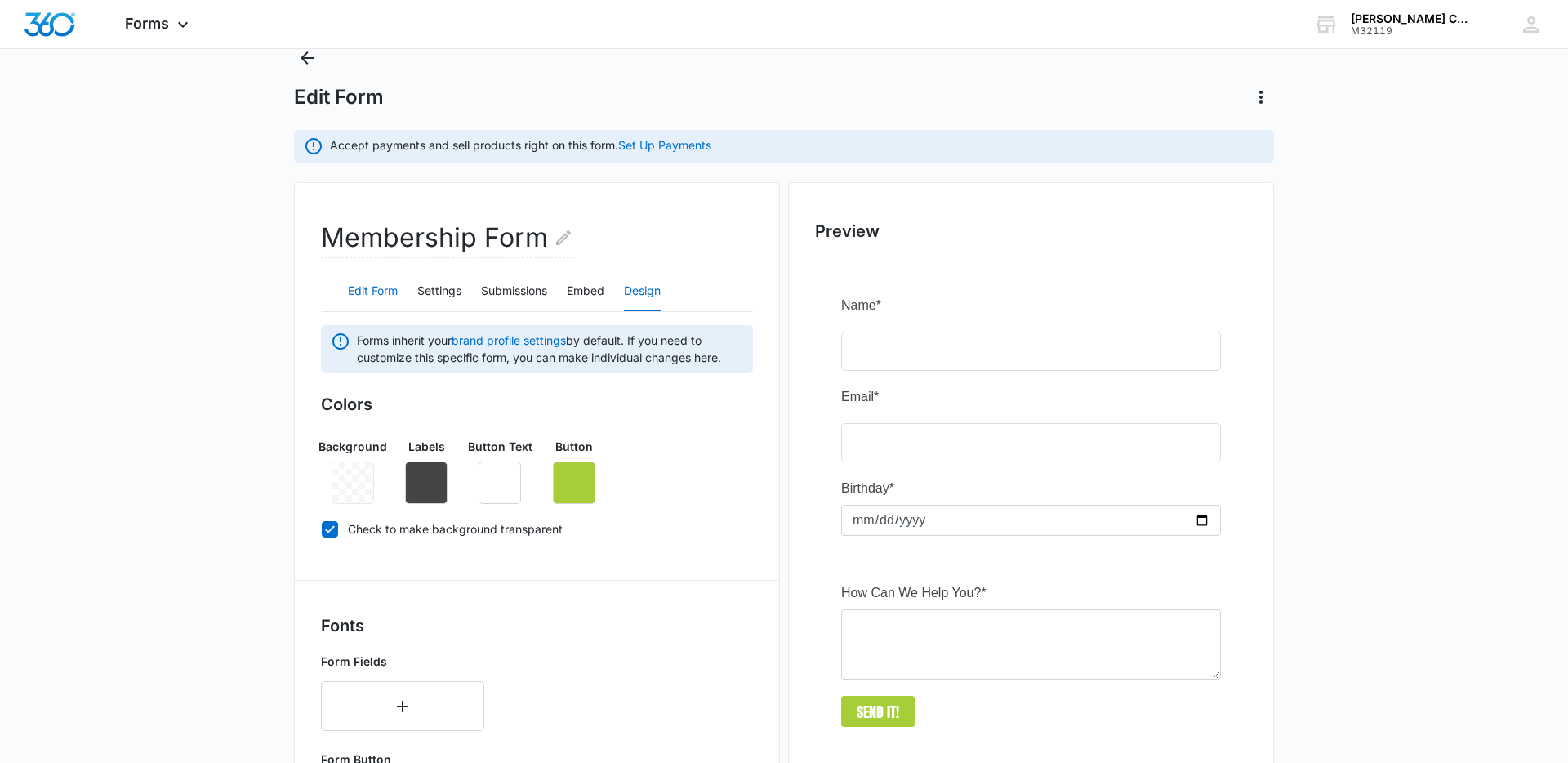
click at [385, 293] on button "Edit Form" at bounding box center [373, 291] width 50 height 39
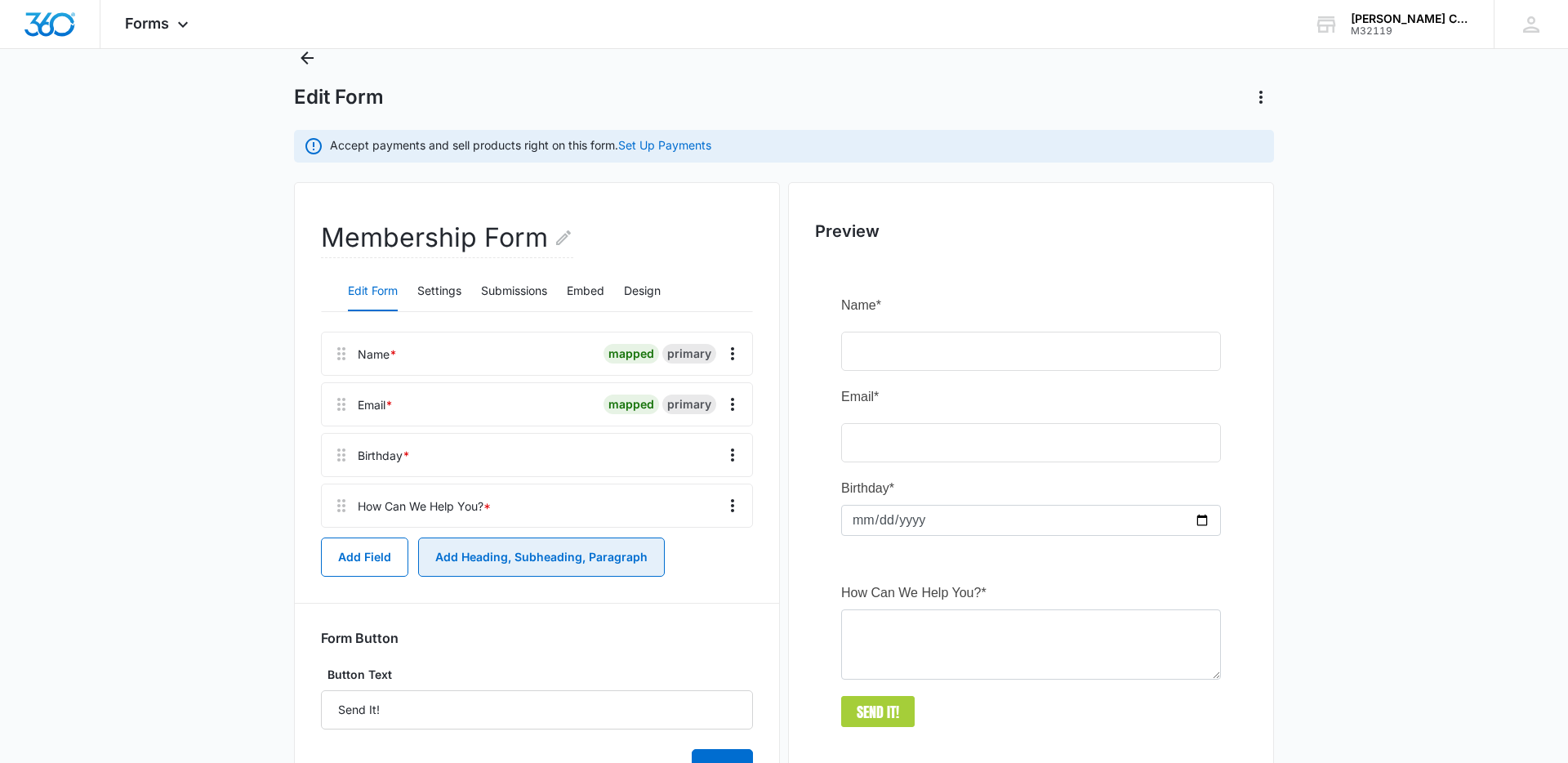
scroll to position [141, 0]
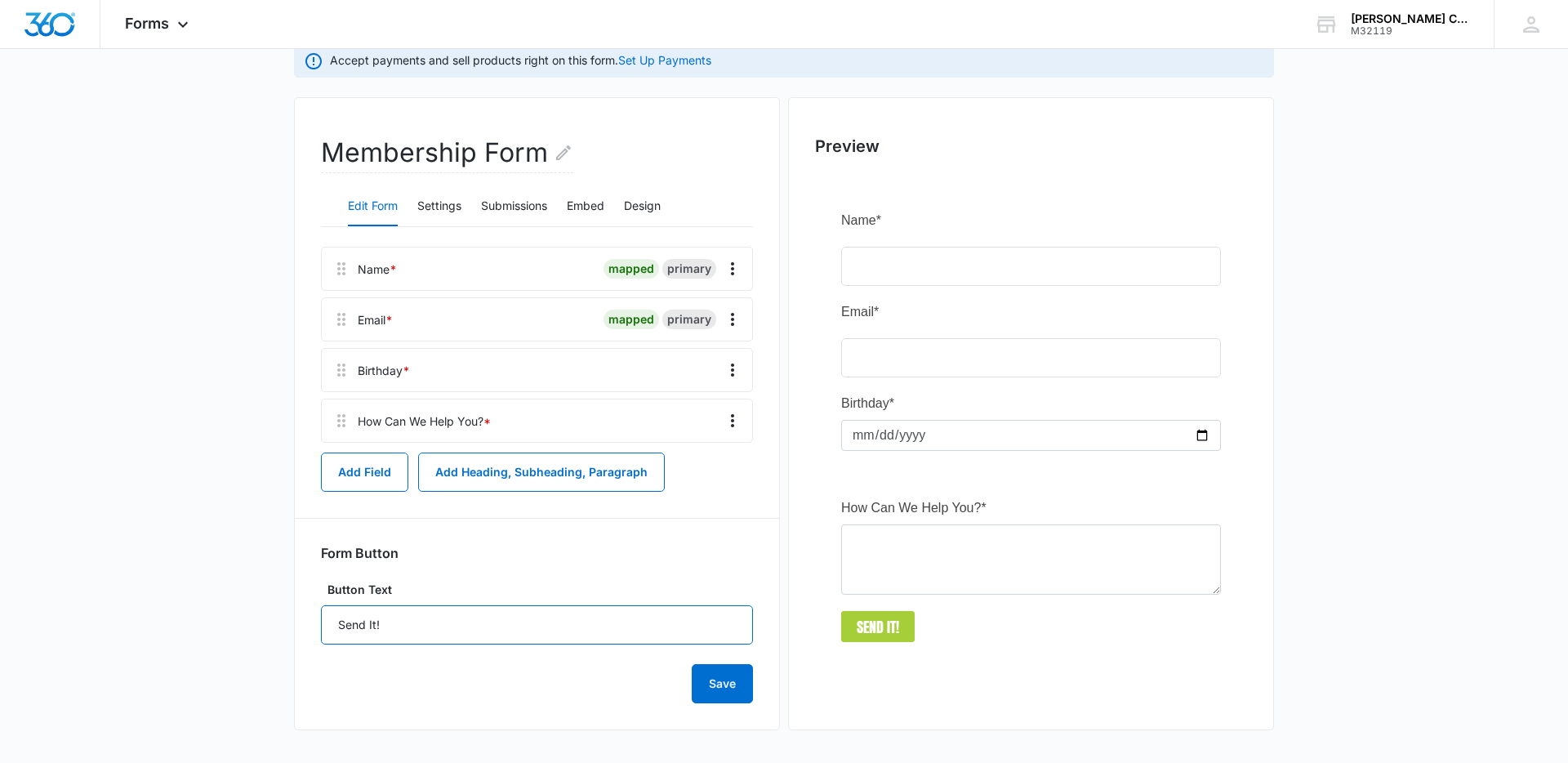
click at [500, 637] on input "Send It!" at bounding box center [537, 625] width 432 height 39
type input "Send It"
click at [103, 580] on main "Edit Form Accept payments and sell products right on this form. Set Up Payments…" at bounding box center [784, 361] width 1568 height 803
click at [741, 677] on button "Save" at bounding box center [722, 683] width 61 height 39
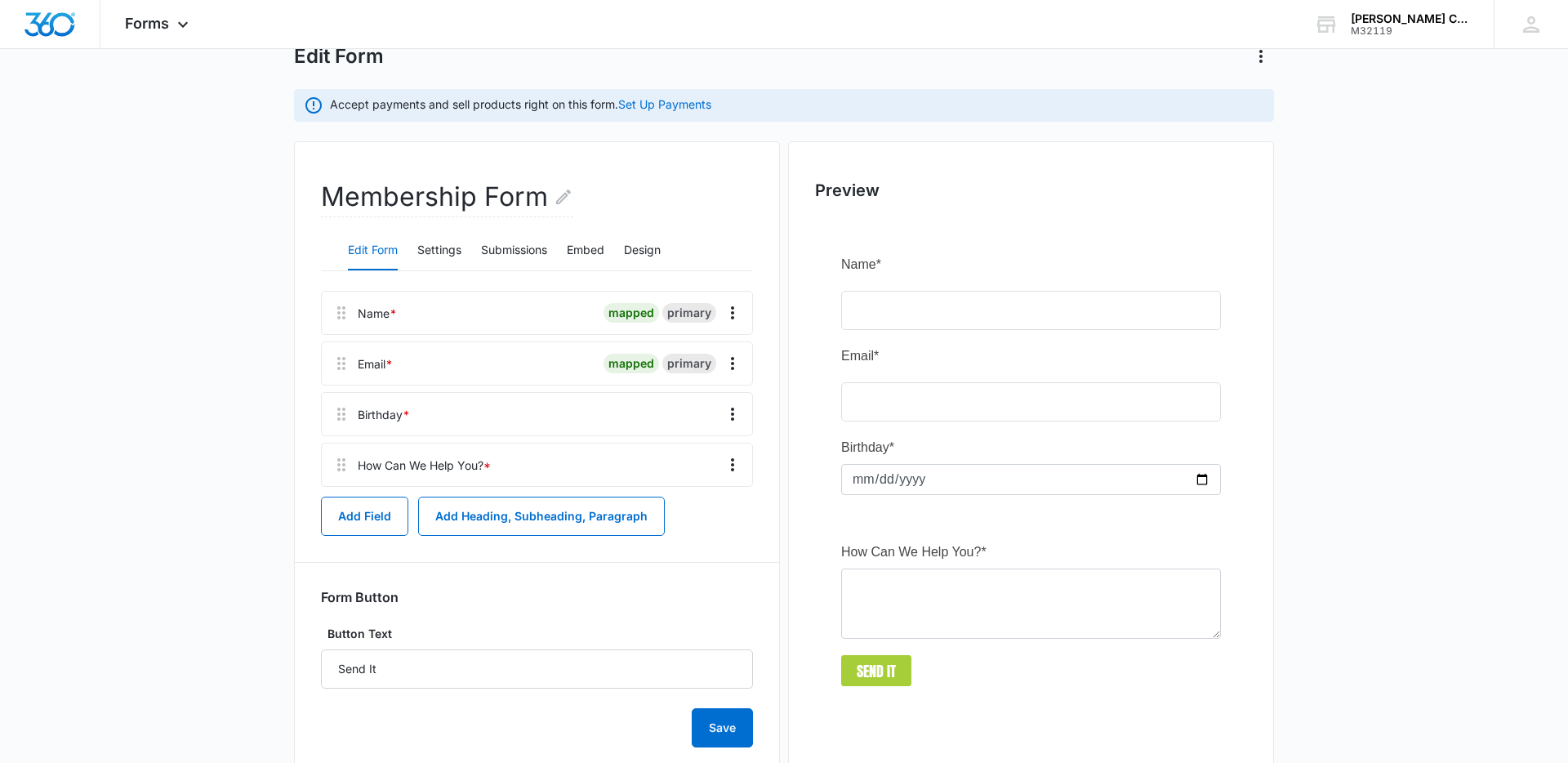
scroll to position [106, 0]
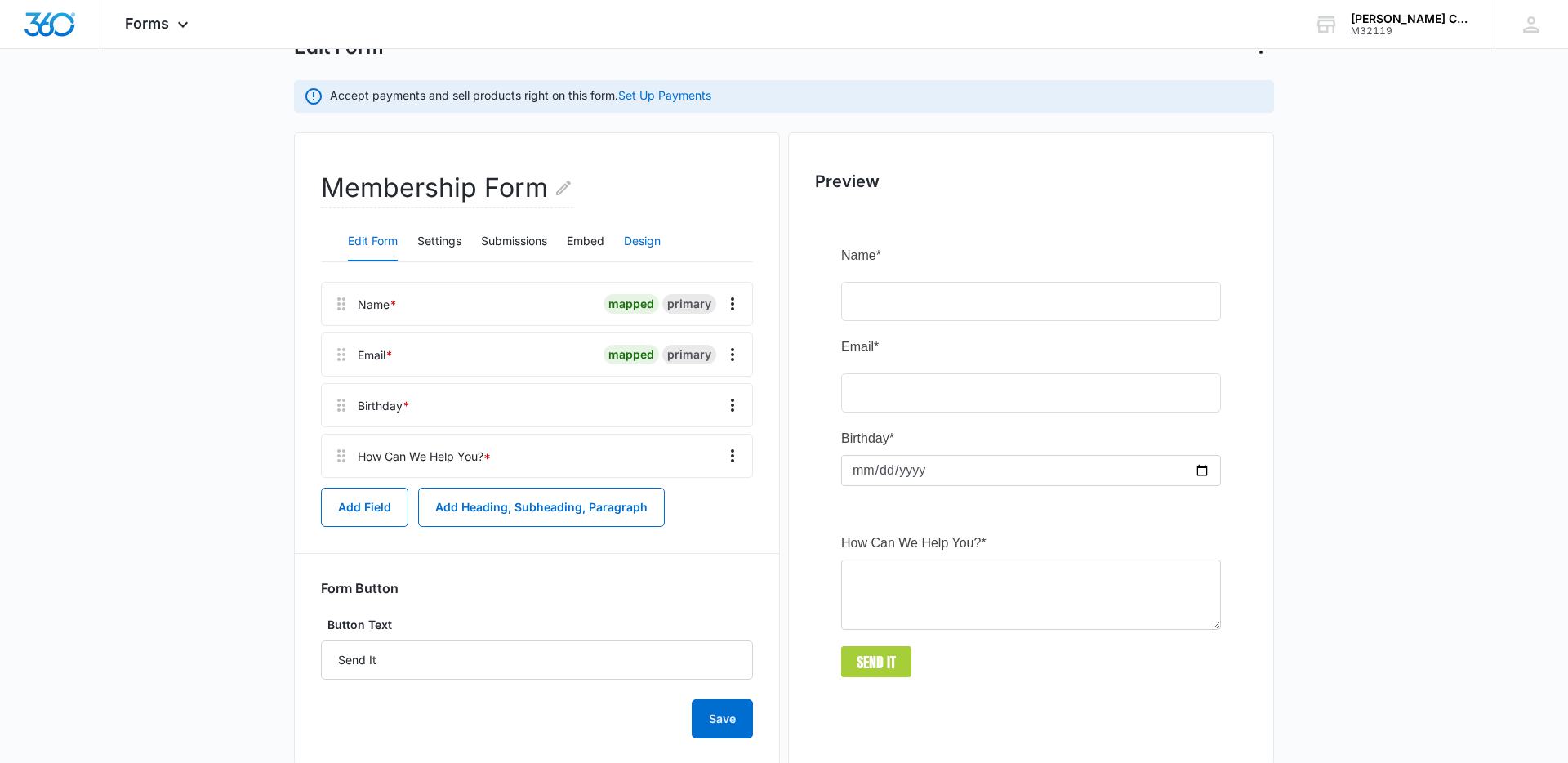
click at [649, 241] on button "Design" at bounding box center [642, 241] width 36 height 39
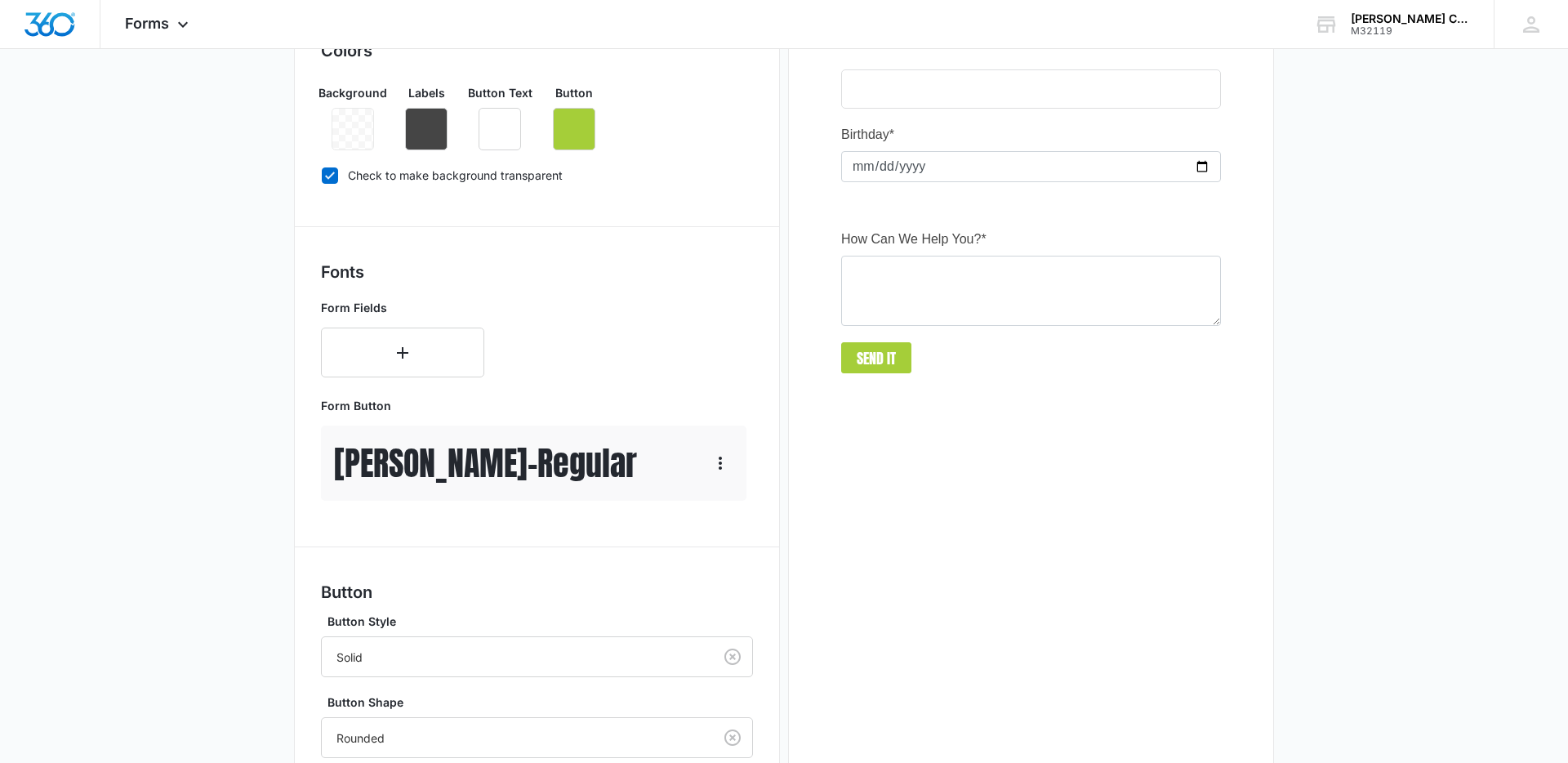
scroll to position [640, 0]
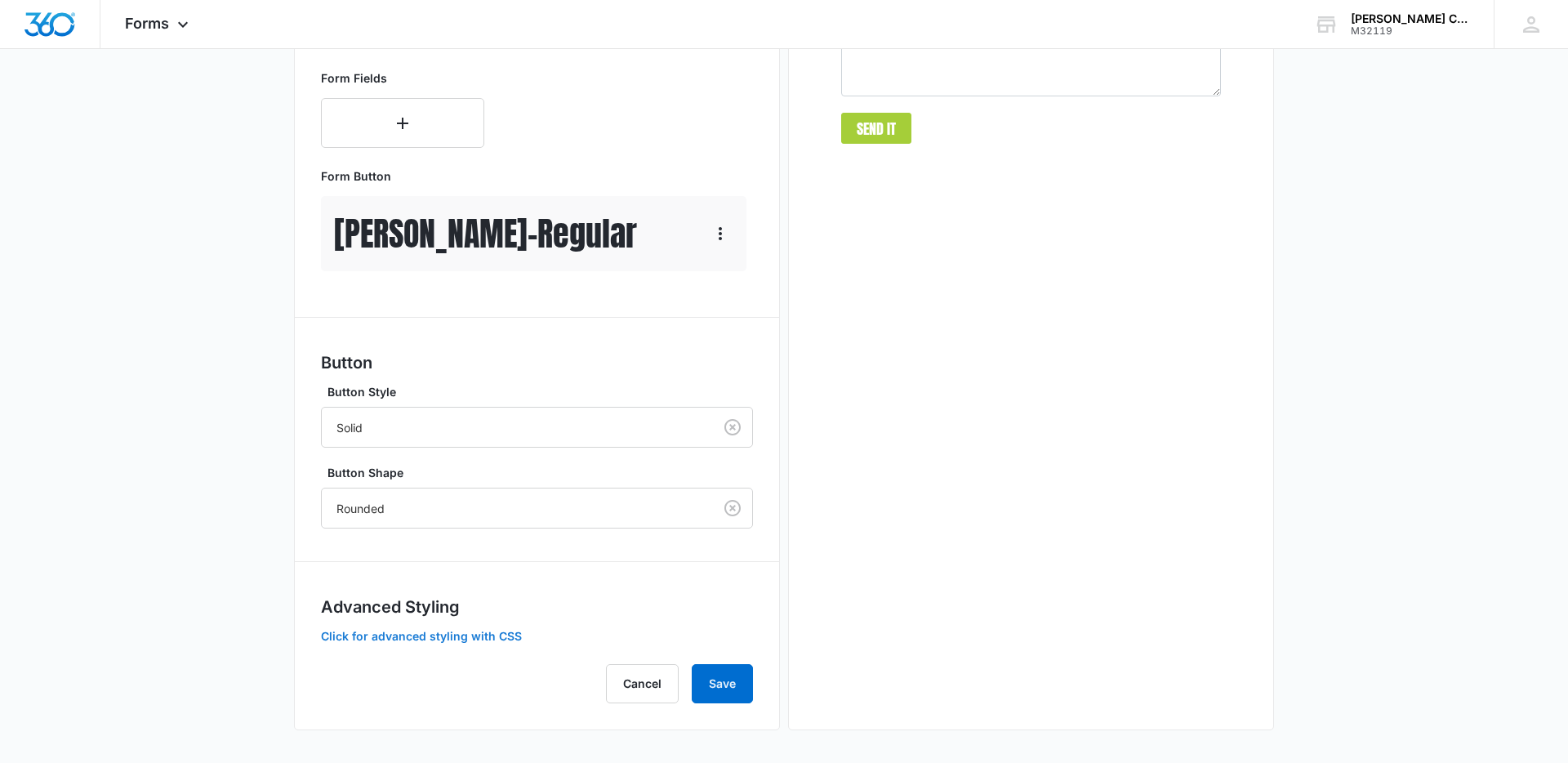
click at [439, 639] on button "Click for advanced styling with CSS" at bounding box center [422, 636] width 201 height 12
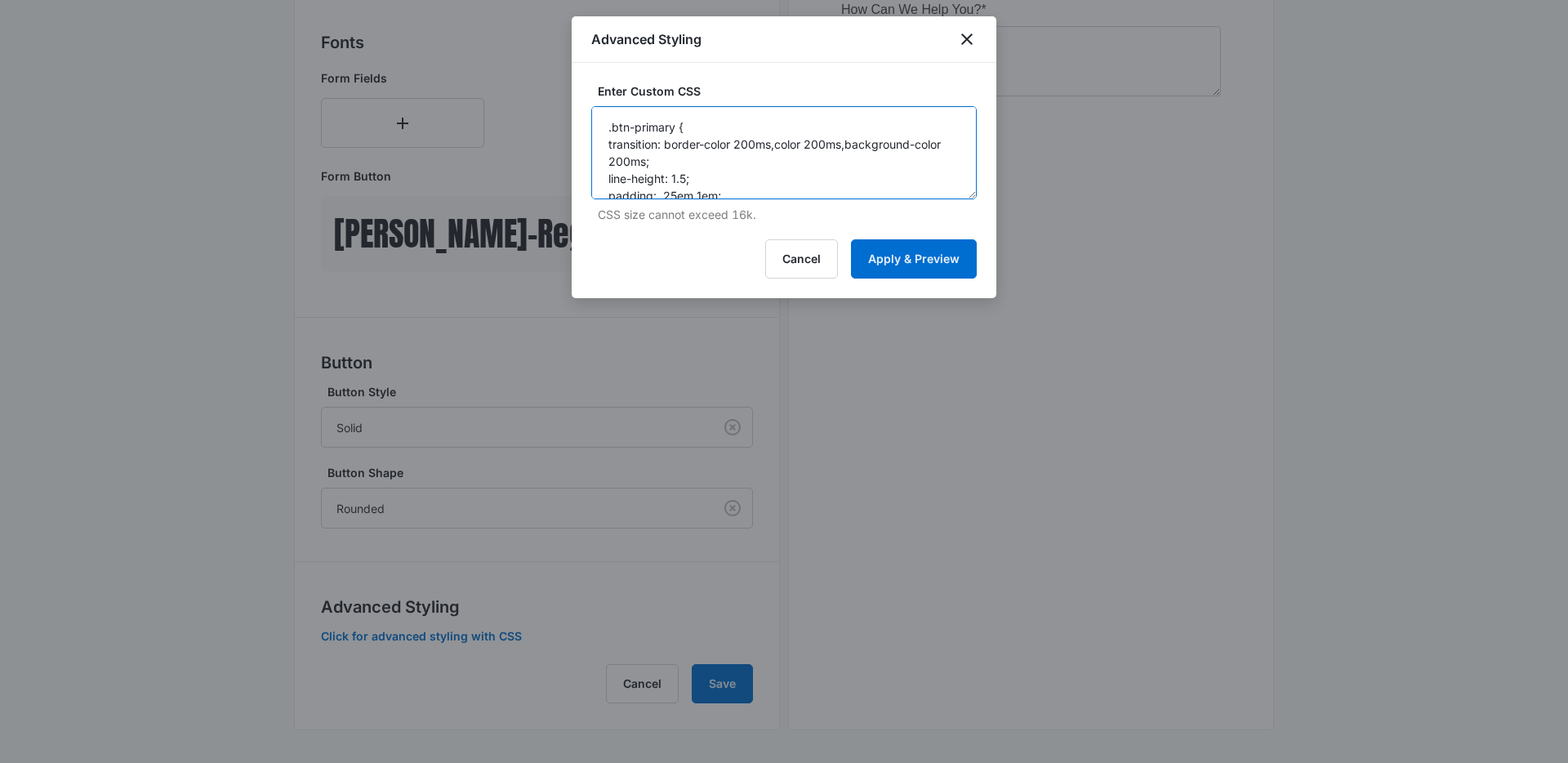
click at [673, 174] on textarea ".btn-primary { transition: border-color 200ms,color 200ms,background-color 200m…" at bounding box center [784, 153] width 385 height 93
paste textarea "nohover.madform-submit { transition: border-color 200ms,color 200ms,background-…"
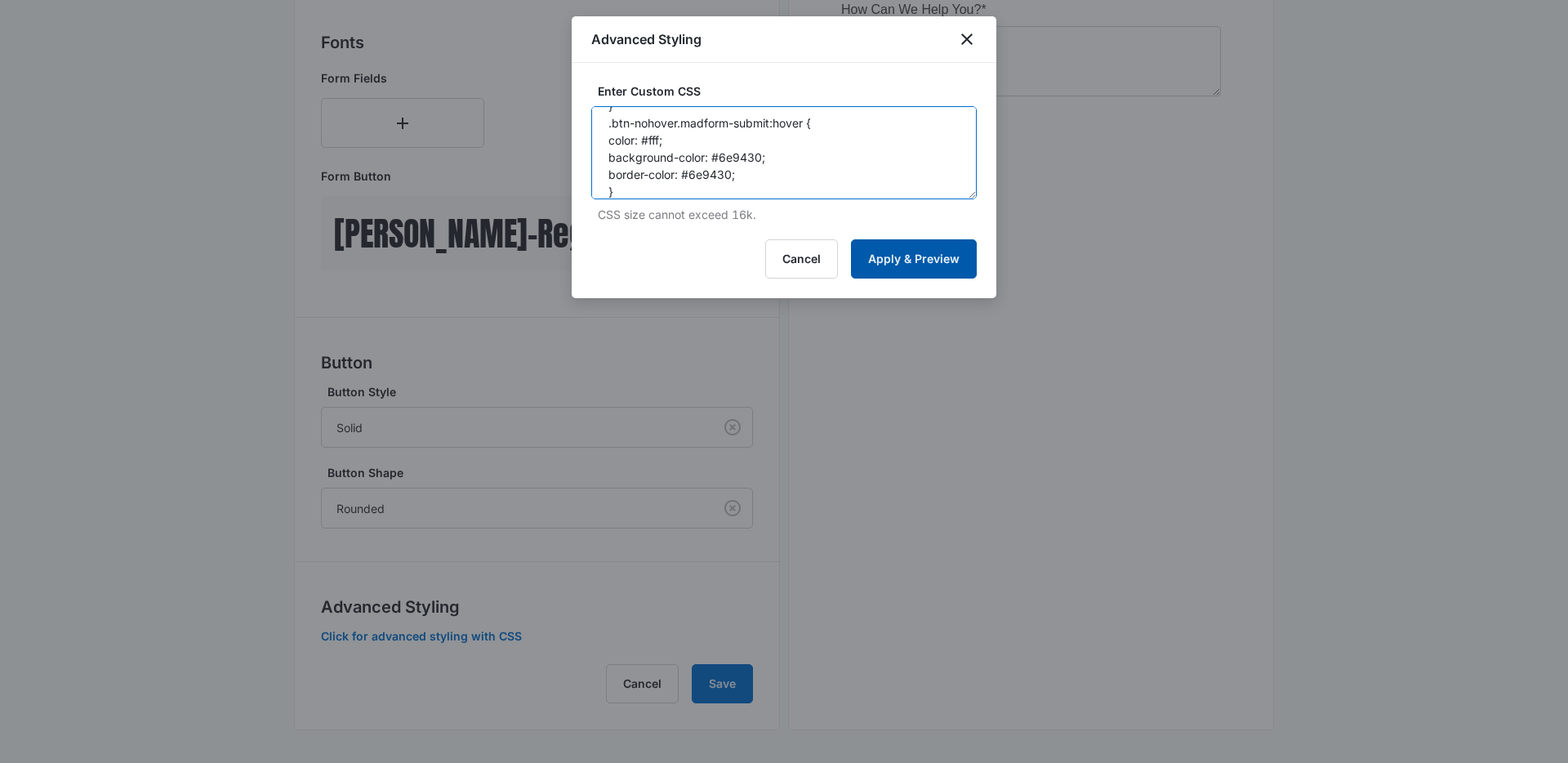
type textarea ".btn-nohover.madform-submit { transition: border-color 200ms,color 200ms,backgr…"
click at [894, 249] on button "Apply & Preview" at bounding box center [914, 259] width 126 height 39
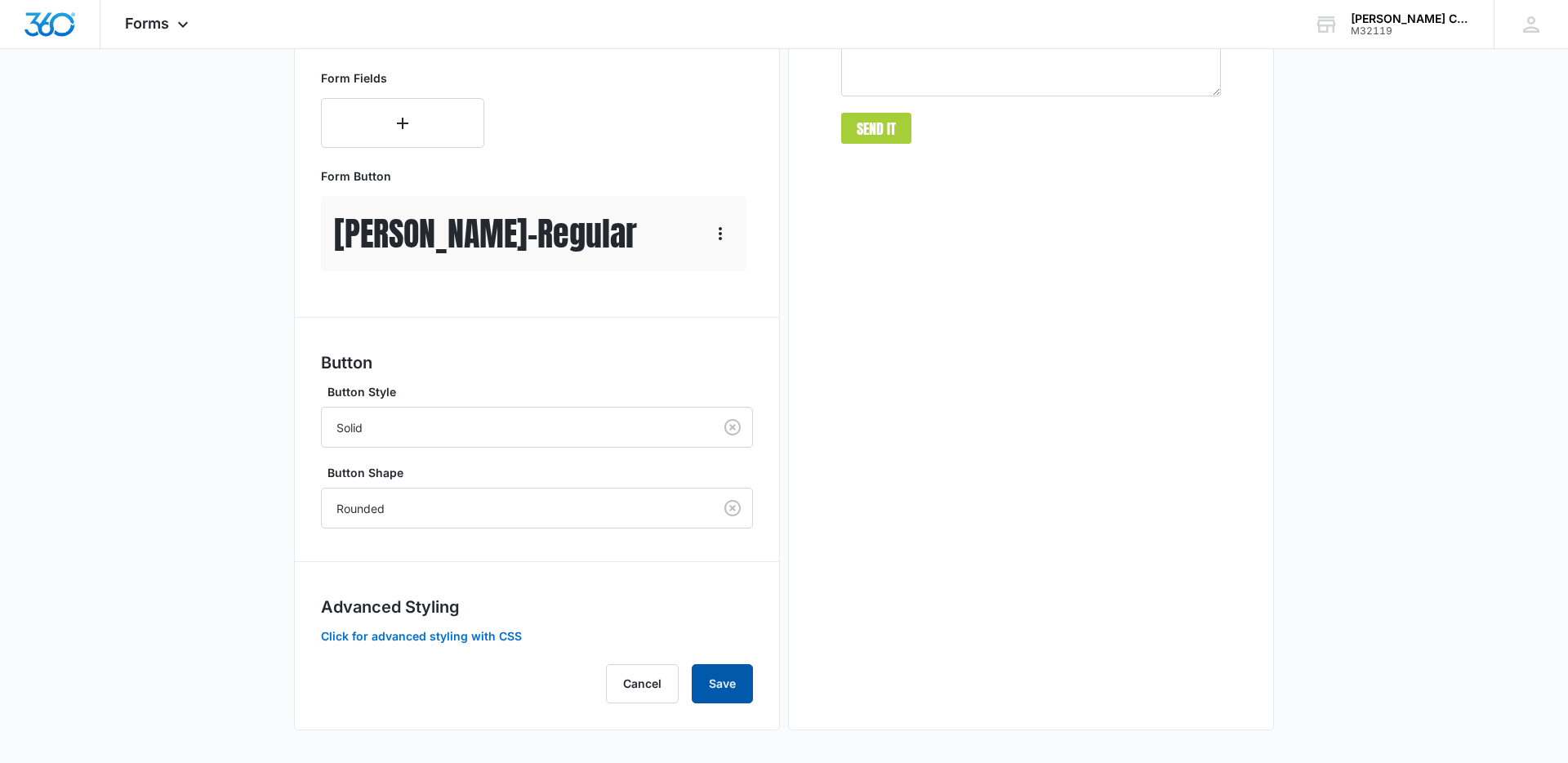
click at [737, 682] on button "Save" at bounding box center [722, 683] width 61 height 39
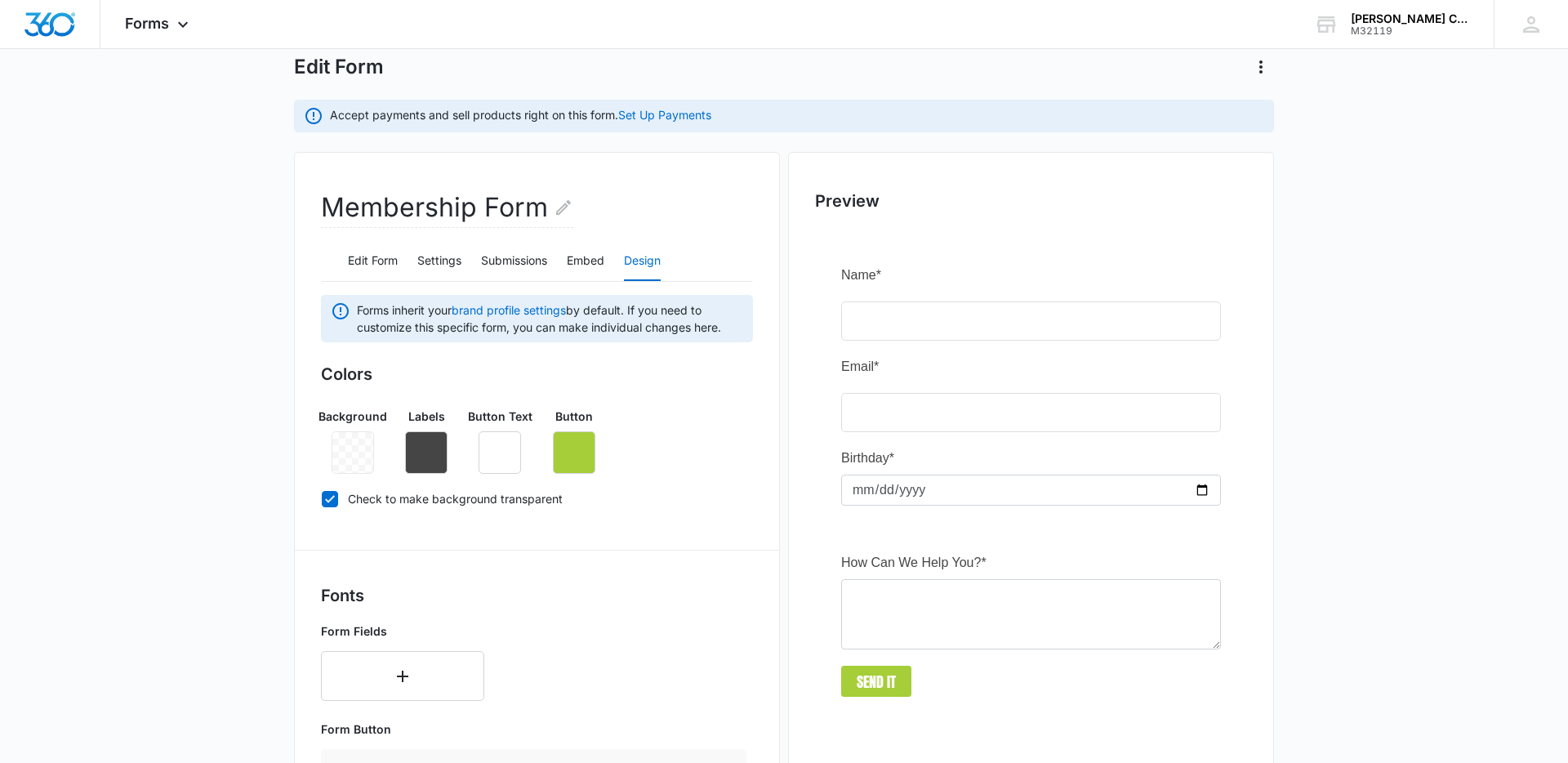
scroll to position [87, 0]
click at [129, 478] on main "Edit Form Accept payments and sell products right on this form. Set Up Payments…" at bounding box center [784, 665] width 1568 height 1301
click at [572, 453] on icon "button" at bounding box center [574, 452] width 15 height 15
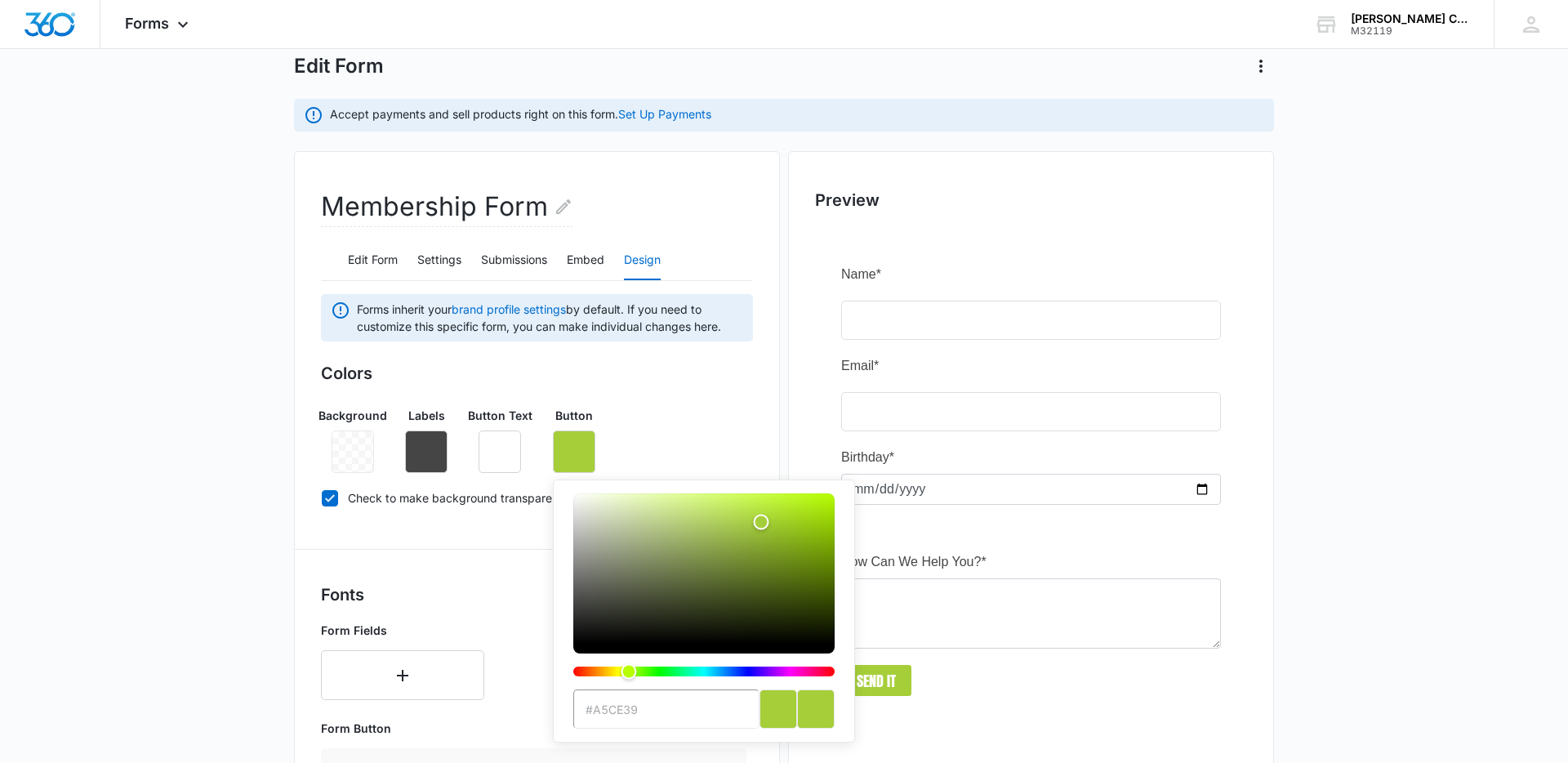
click at [651, 706] on input "#a5ce39" at bounding box center [666, 709] width 186 height 39
type input "#a5ce39"
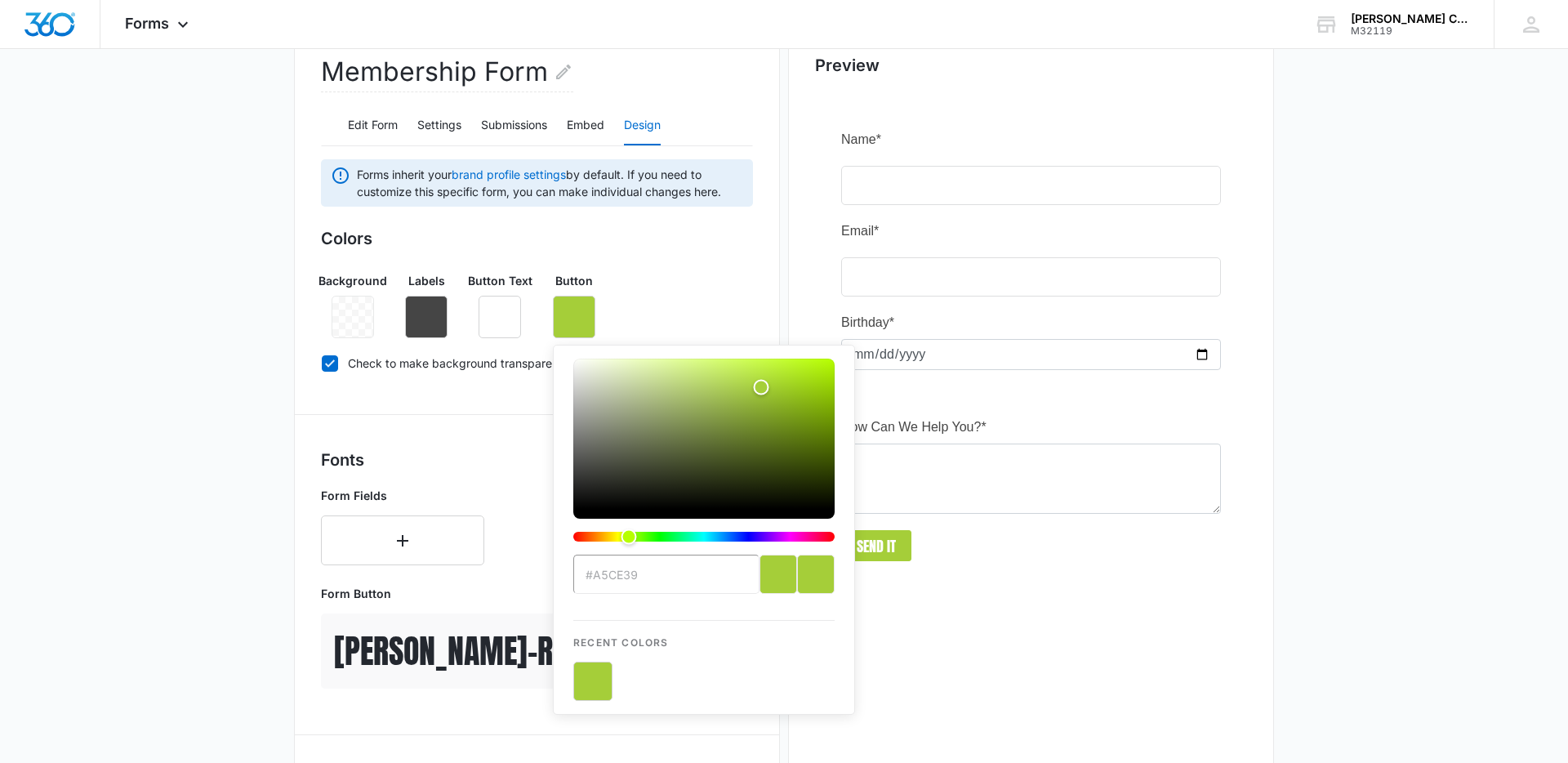
scroll to position [429, 0]
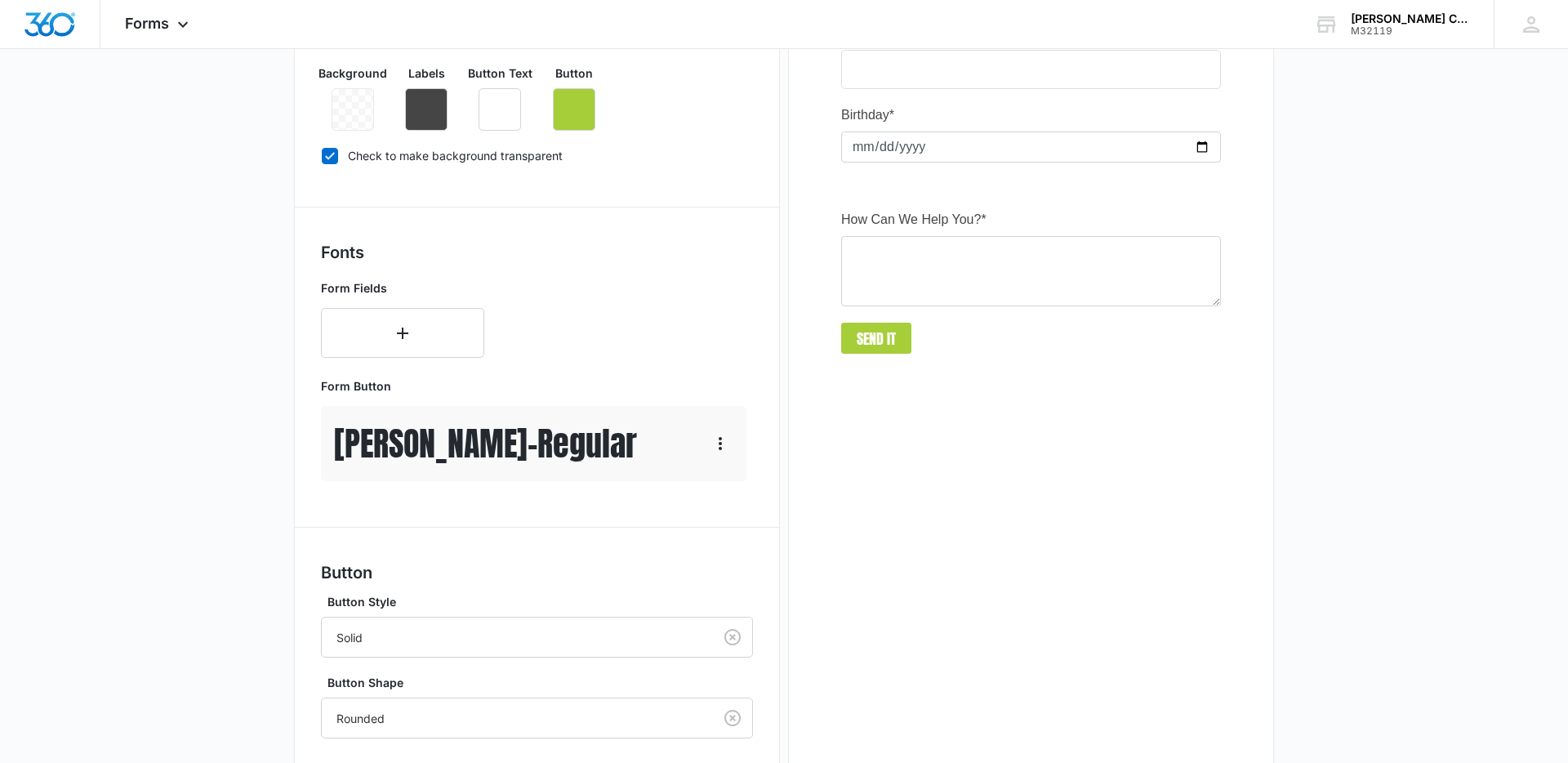
drag, startPoint x: 165, startPoint y: 490, endPoint x: 174, endPoint y: 493, distance: 9.5
click at [165, 490] on main "Edit Form Accept payments and sell products right on this form. Set Up Payments…" at bounding box center [784, 322] width 1568 height 1301
click at [1056, 501] on div "Preview" at bounding box center [1031, 374] width 486 height 1131
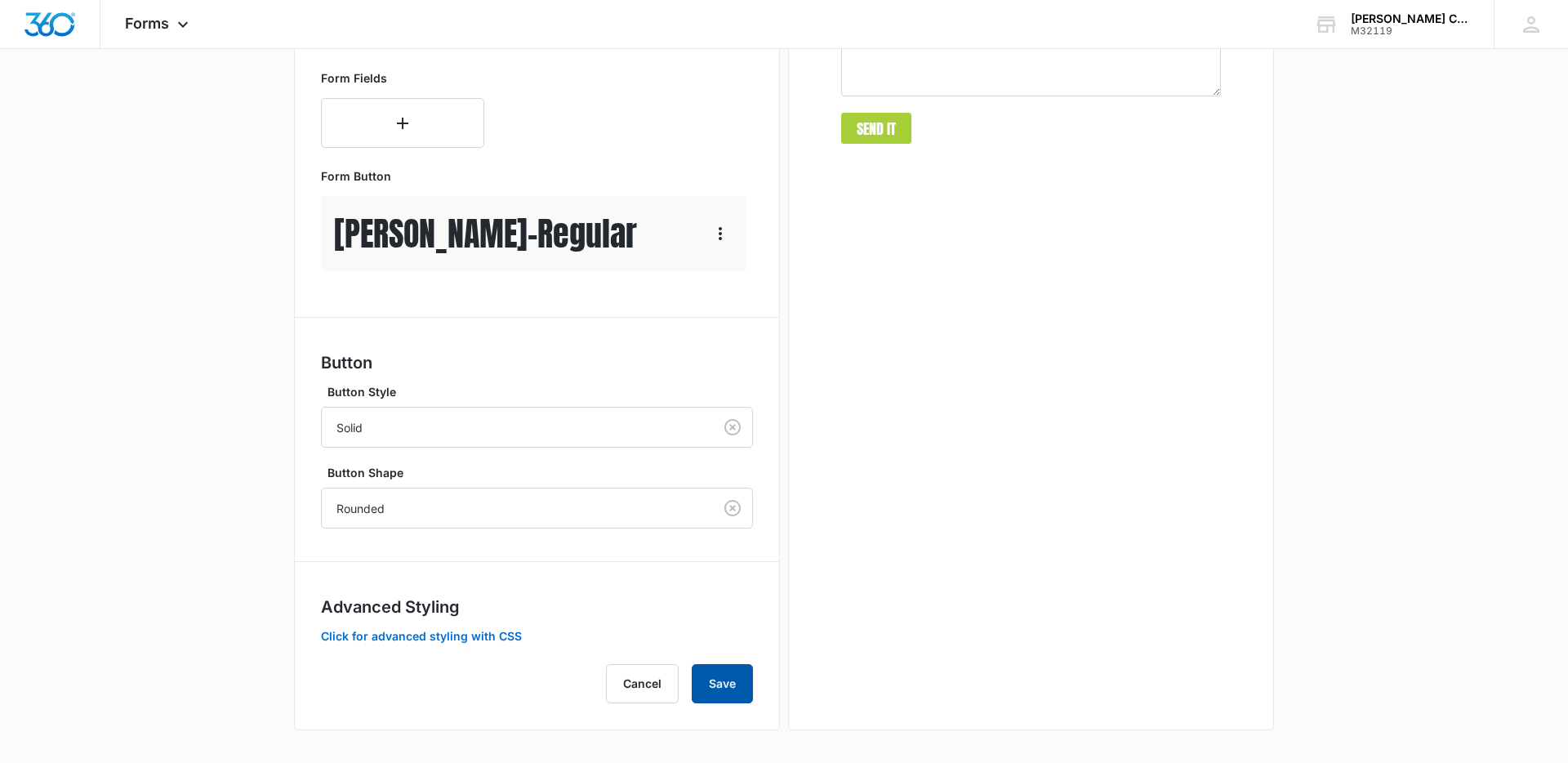
click at [721, 699] on button "Save" at bounding box center [722, 683] width 61 height 39
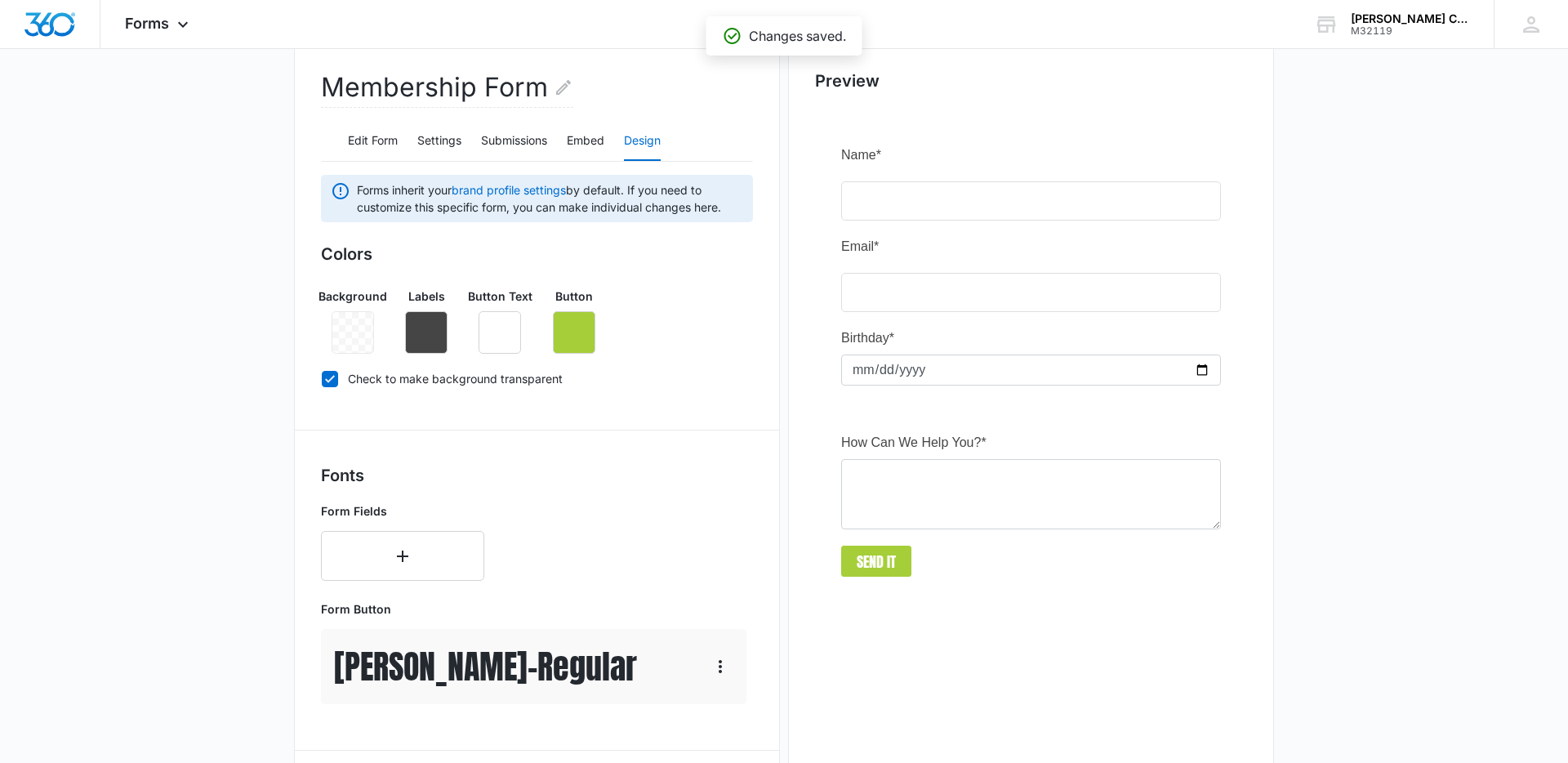
scroll to position [0, 0]
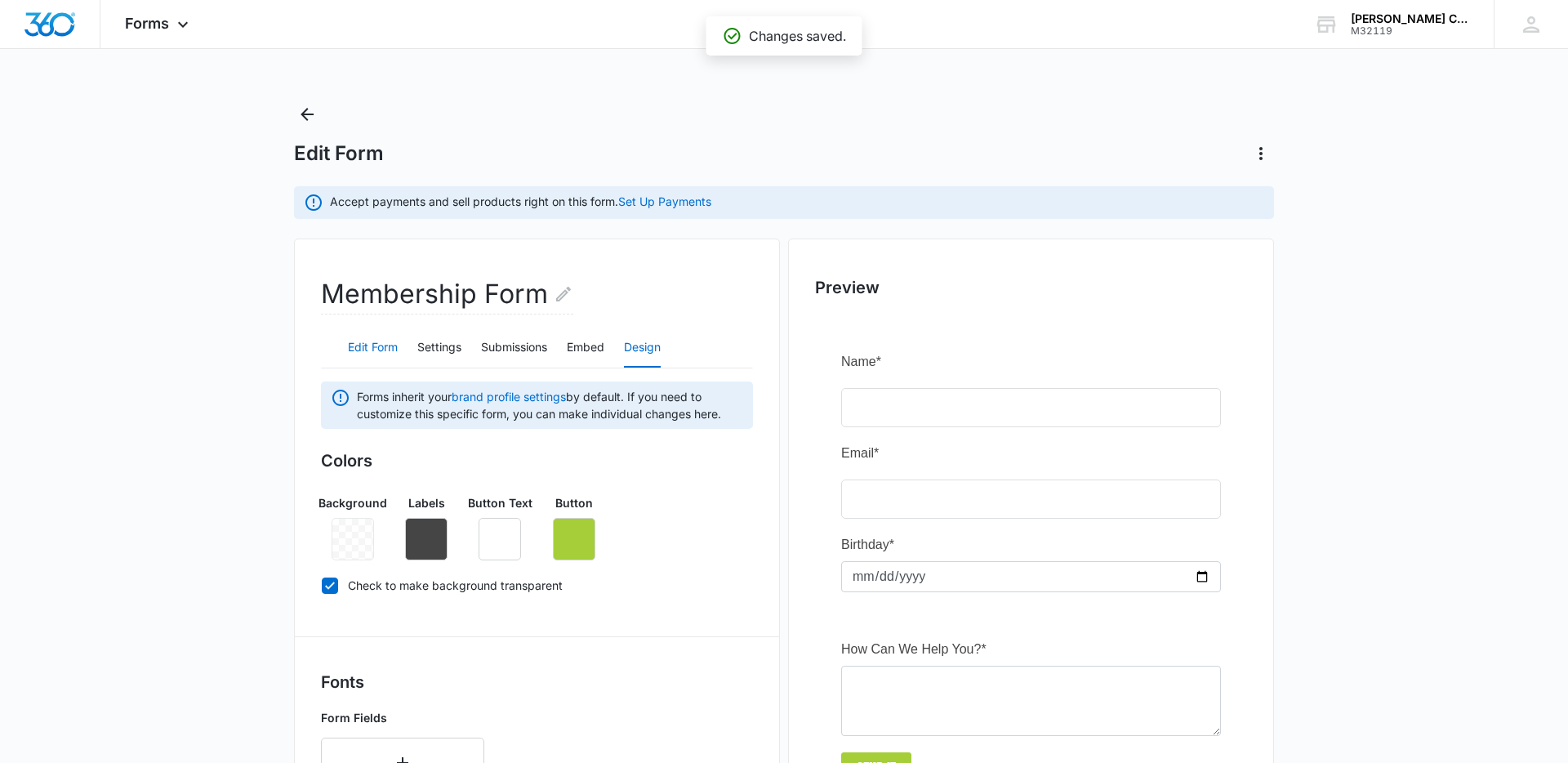
click at [385, 348] on button "Edit Form" at bounding box center [373, 348] width 50 height 39
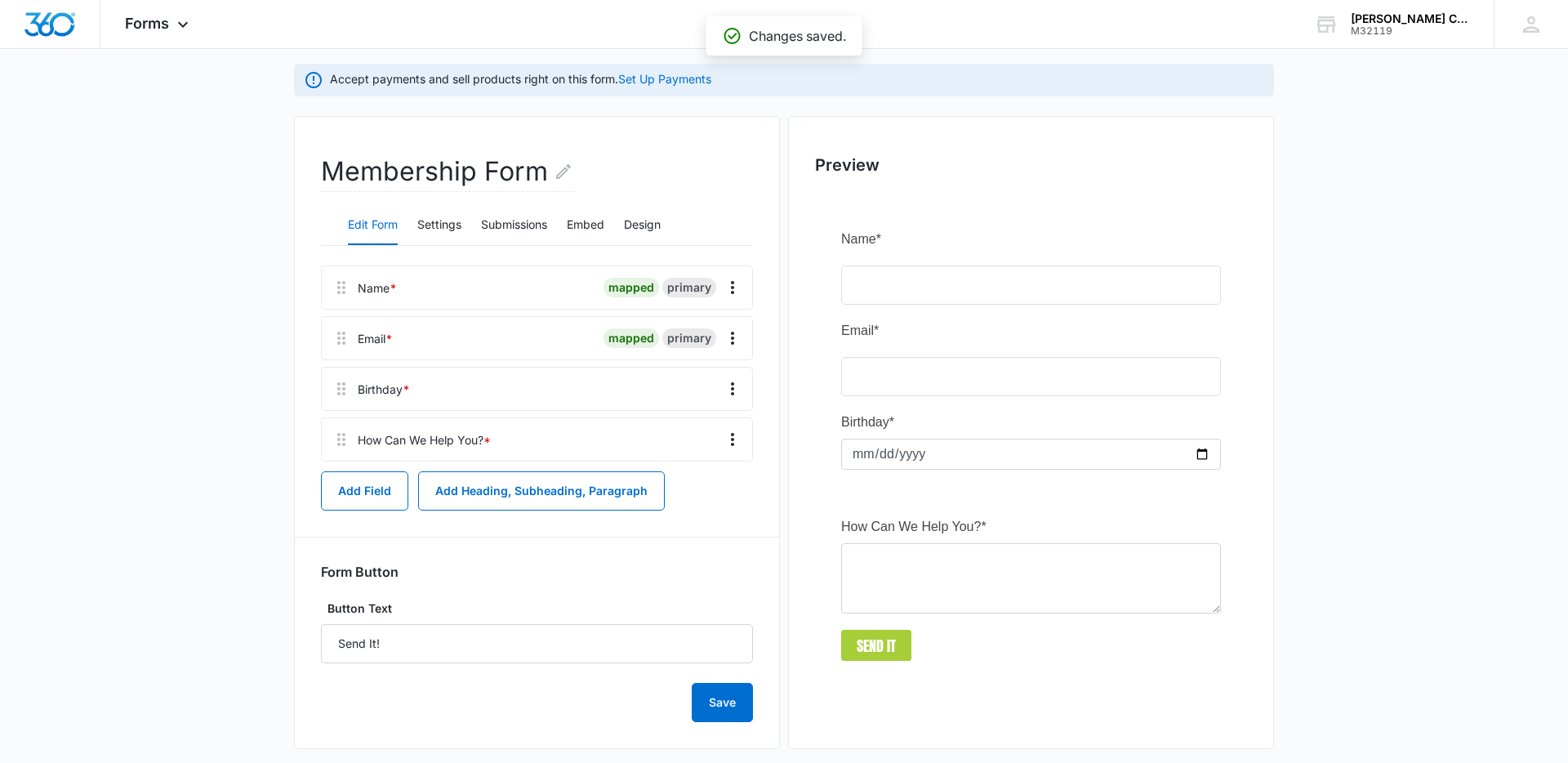
scroll to position [141, 0]
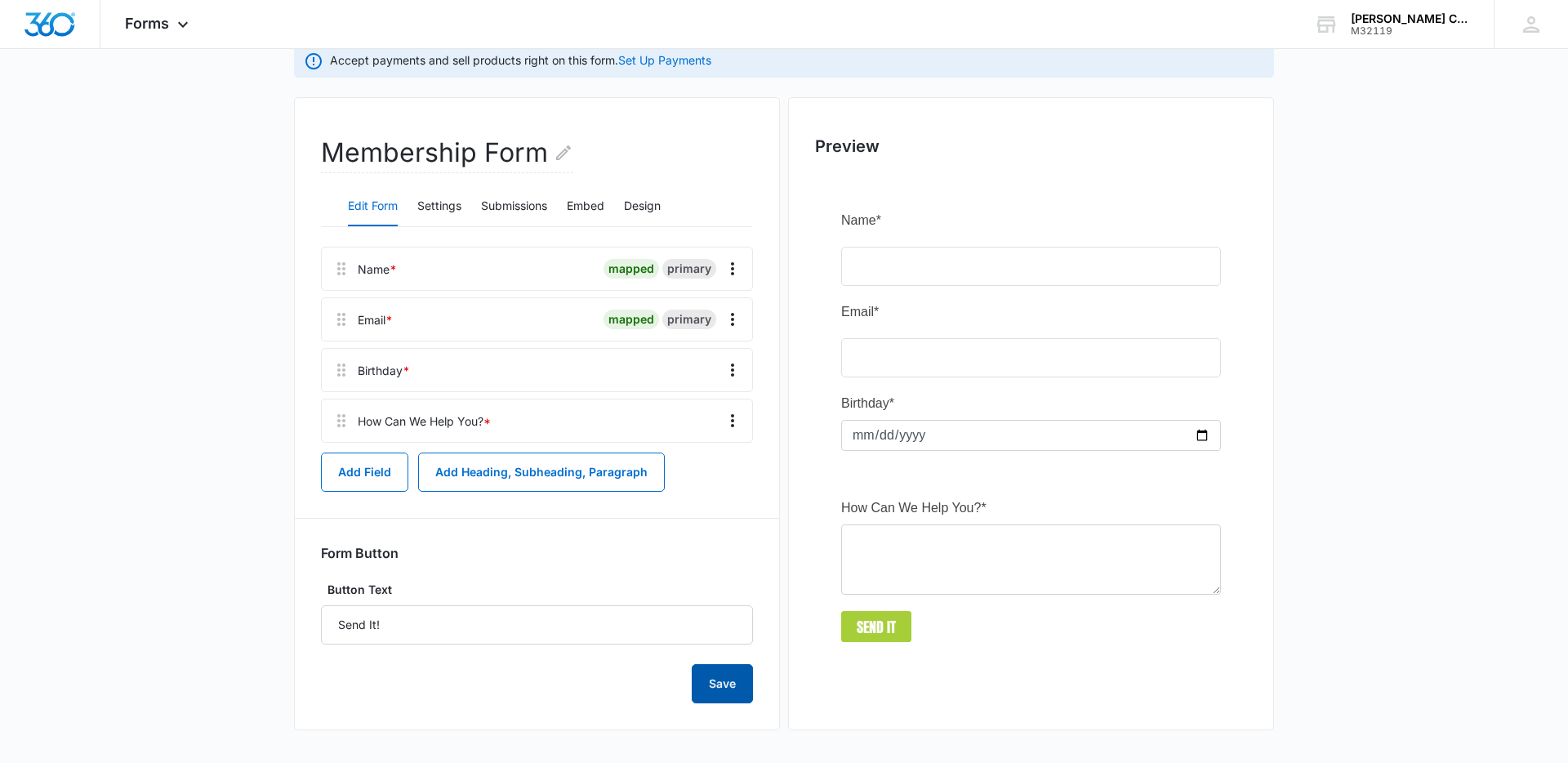
click at [695, 676] on button "Save" at bounding box center [722, 683] width 61 height 39
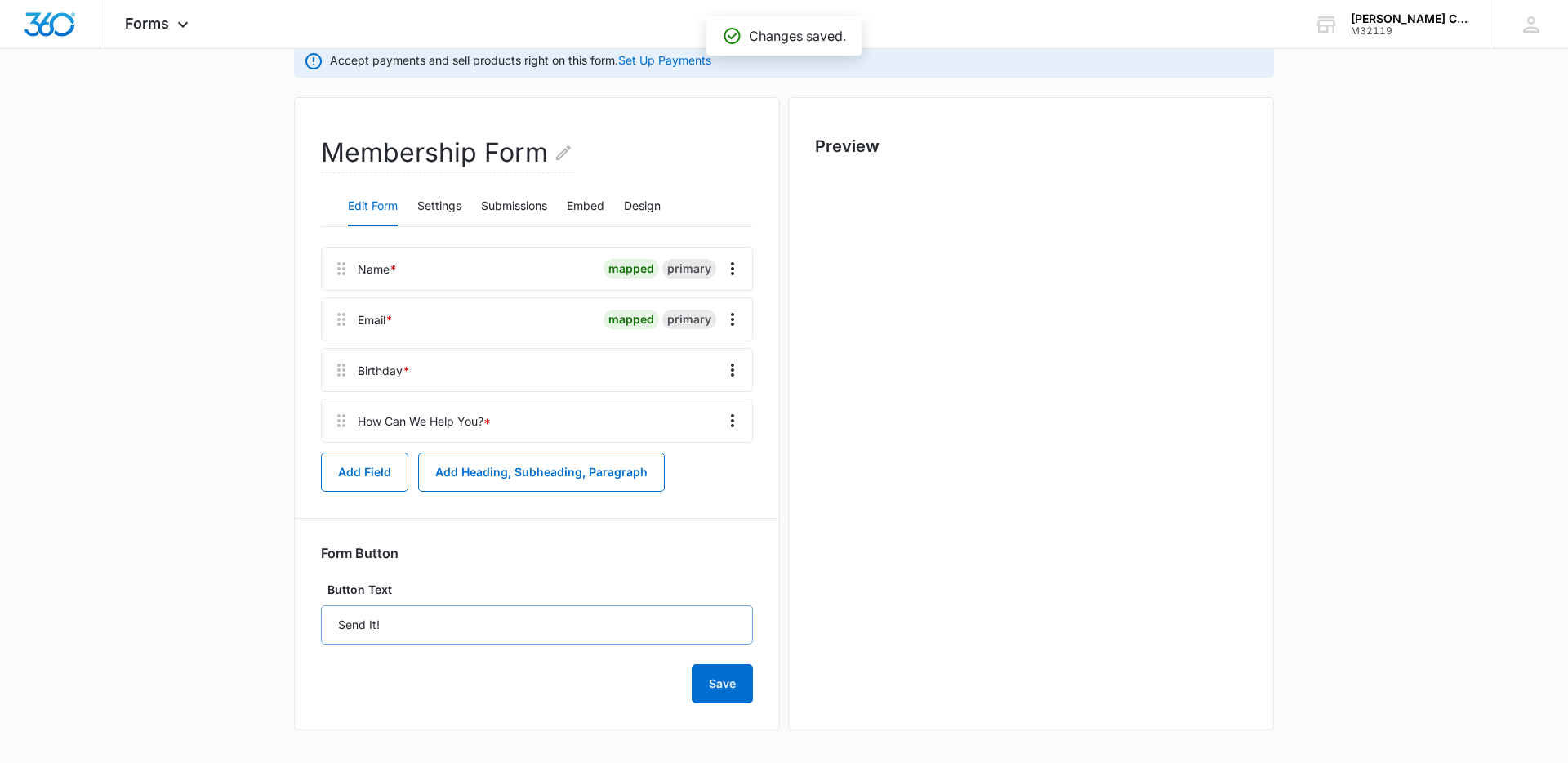
scroll to position [0, 0]
click at [493, 625] on input "Send It!" at bounding box center [537, 625] width 432 height 39
type input "Send It"
click at [692, 664] on button "Save" at bounding box center [722, 683] width 61 height 39
click at [639, 207] on button "Design" at bounding box center [642, 207] width 36 height 39
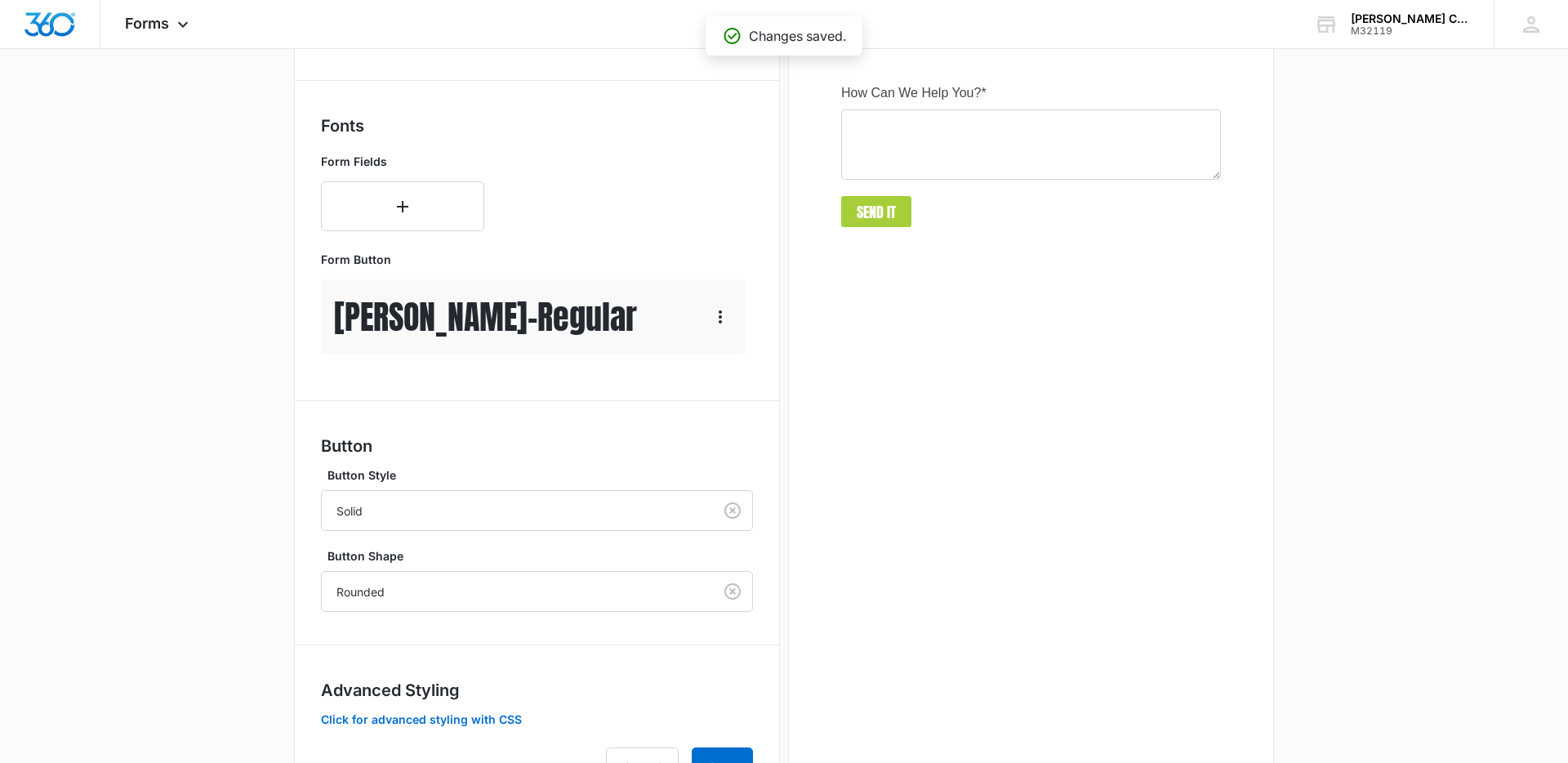
scroll to position [619, 0]
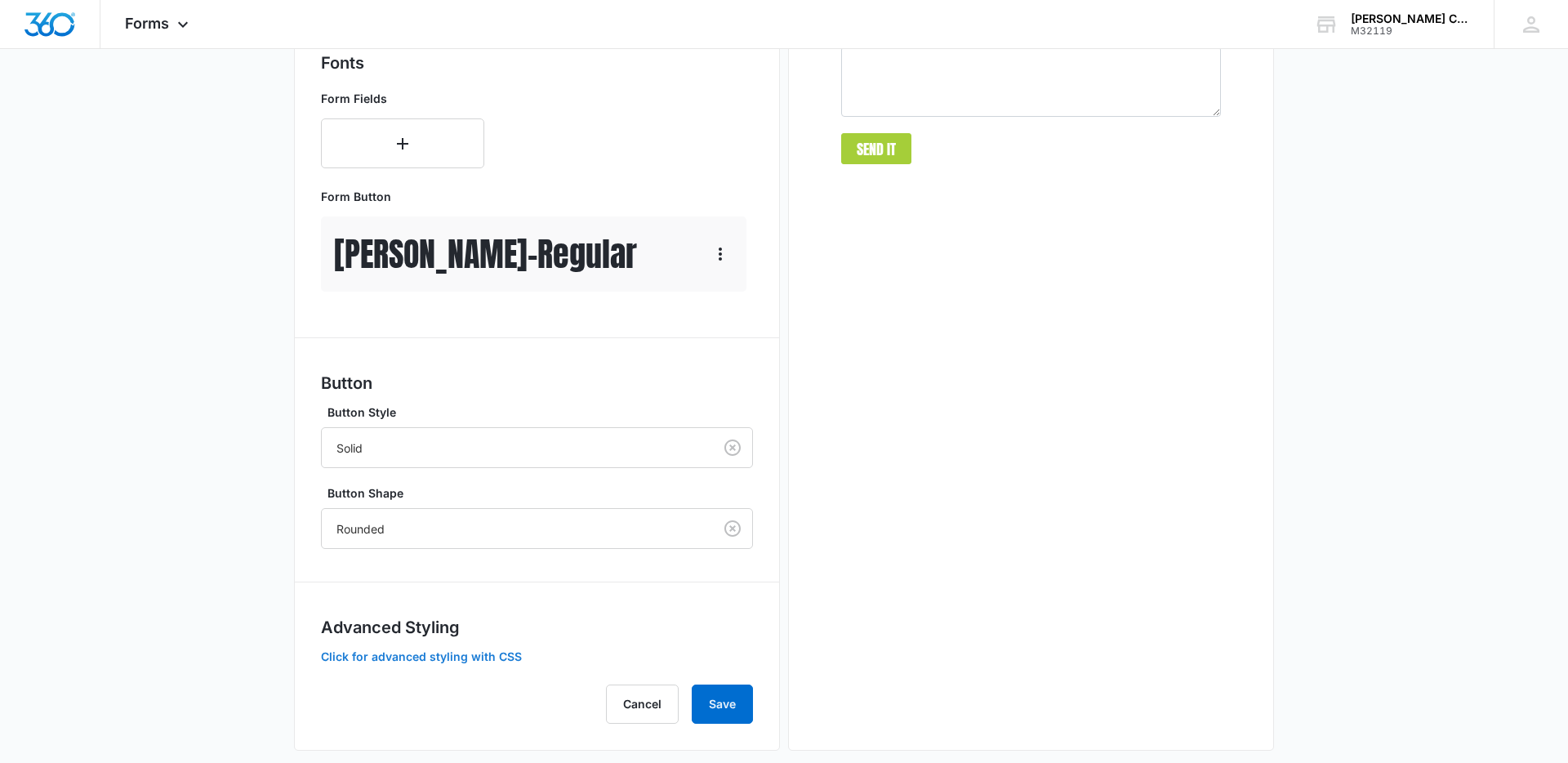
click at [492, 655] on button "Click for advanced styling with CSS" at bounding box center [422, 657] width 201 height 12
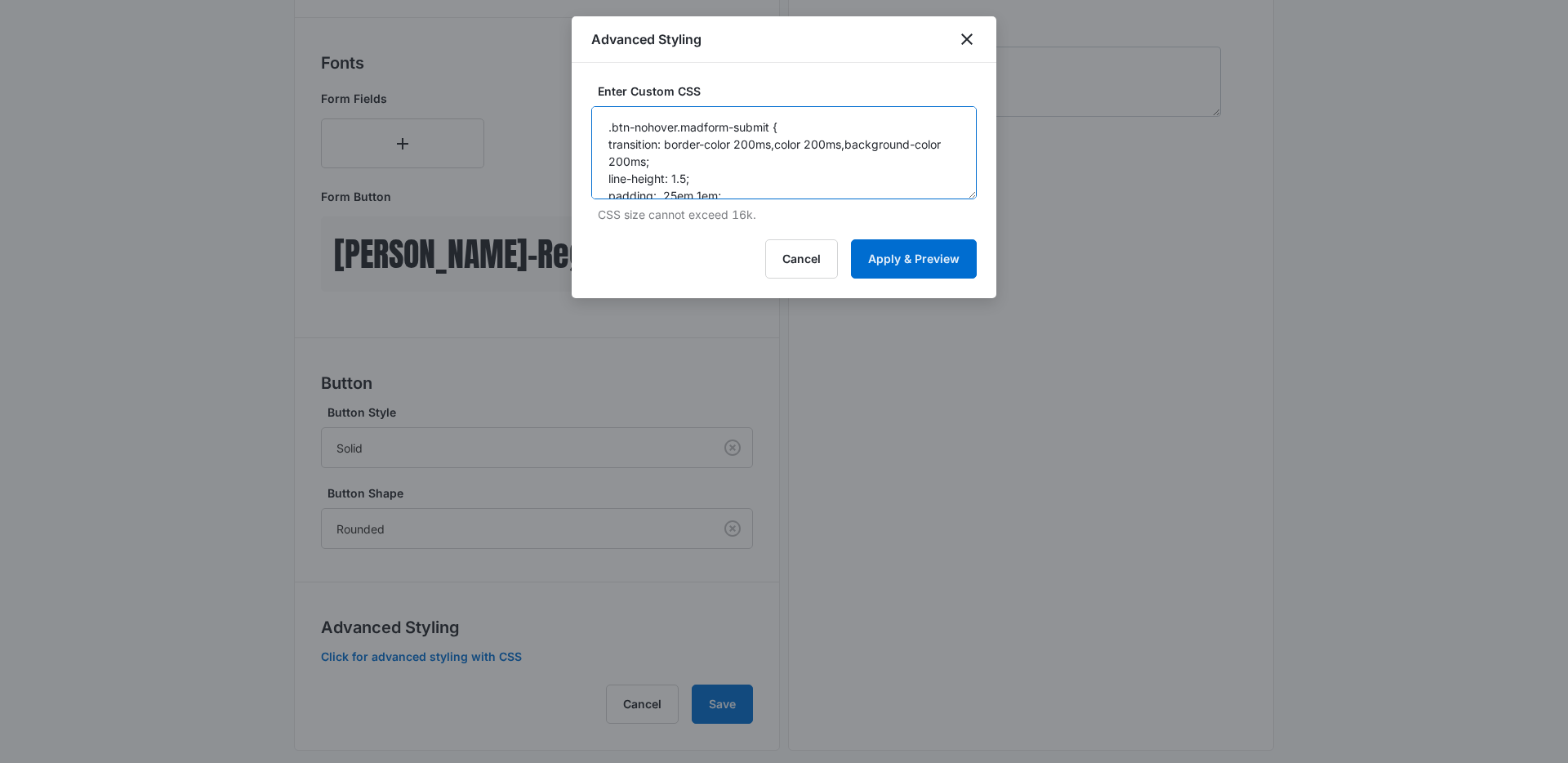
click at [861, 172] on textarea ".btn-nohover.madform-submit { transition: border-color 200ms,color 200ms,backgr…" at bounding box center [784, 153] width 385 height 93
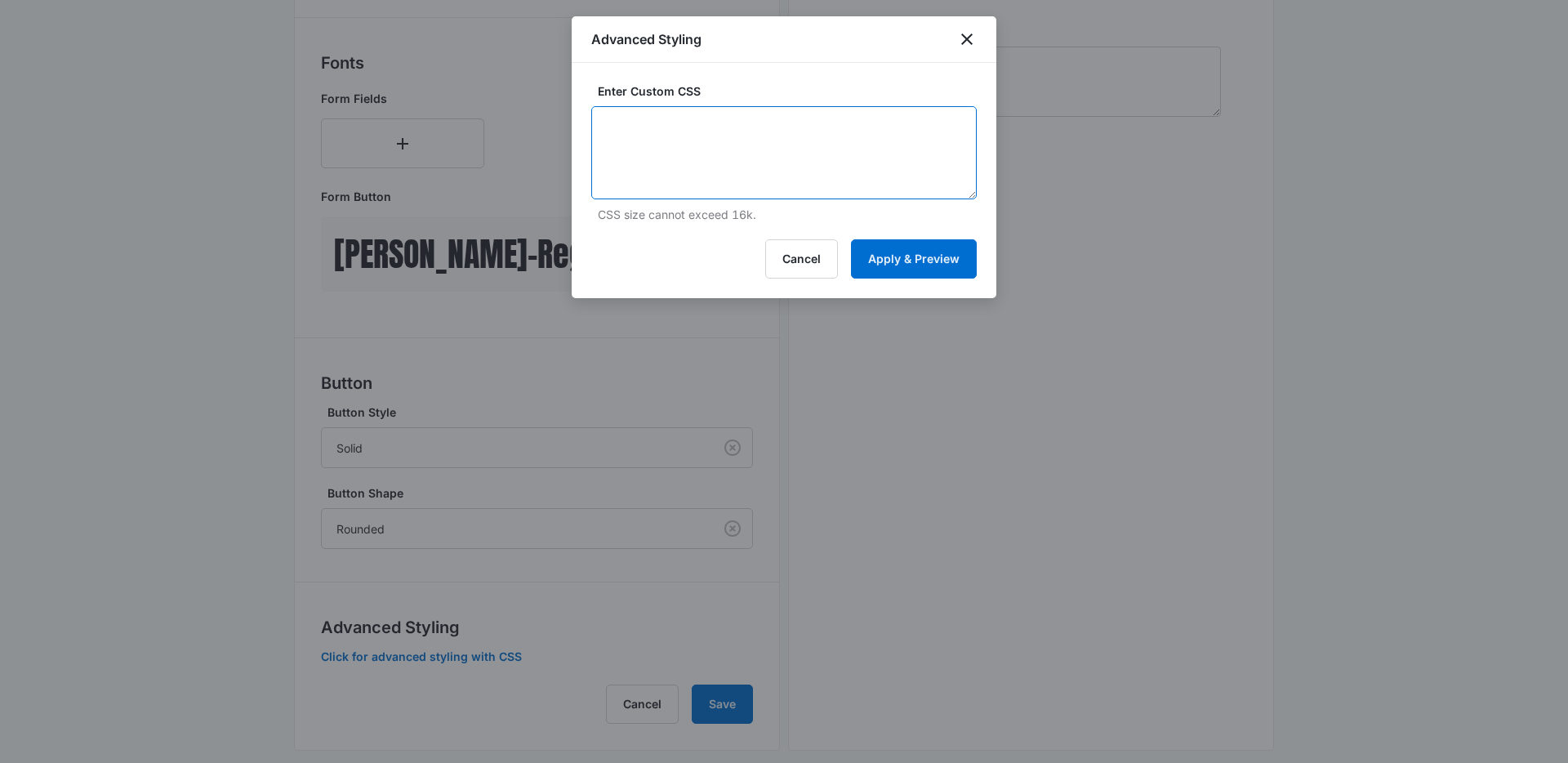
paste textarea ".btn-nohover.madform-submit { transition: border-color 200ms,color 200ms,backgr…"
type textarea ".btn-nohover.madform-submit { transition: border-color 200ms,color 200ms,backgr…"
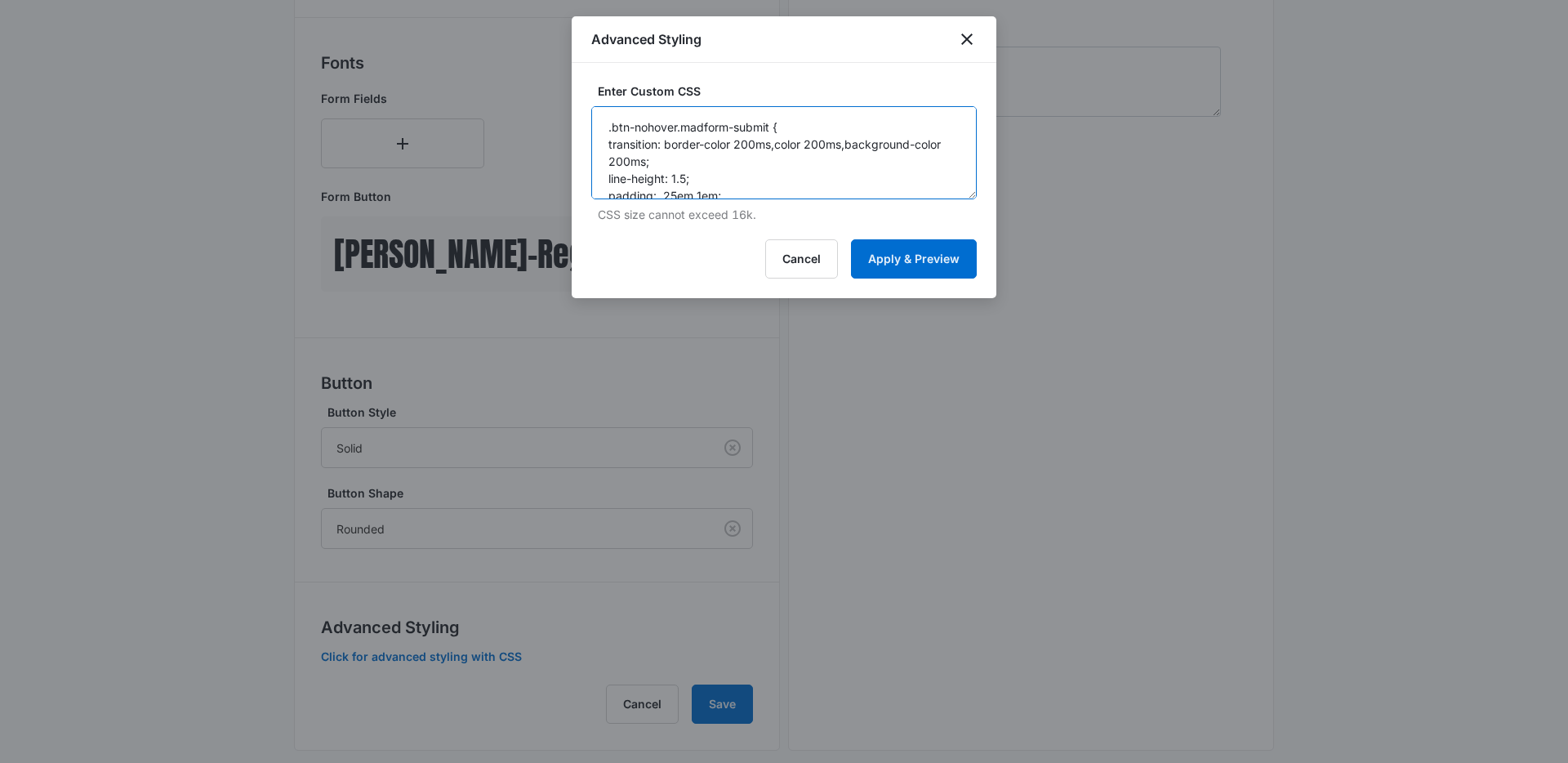
scroll to position [244, 0]
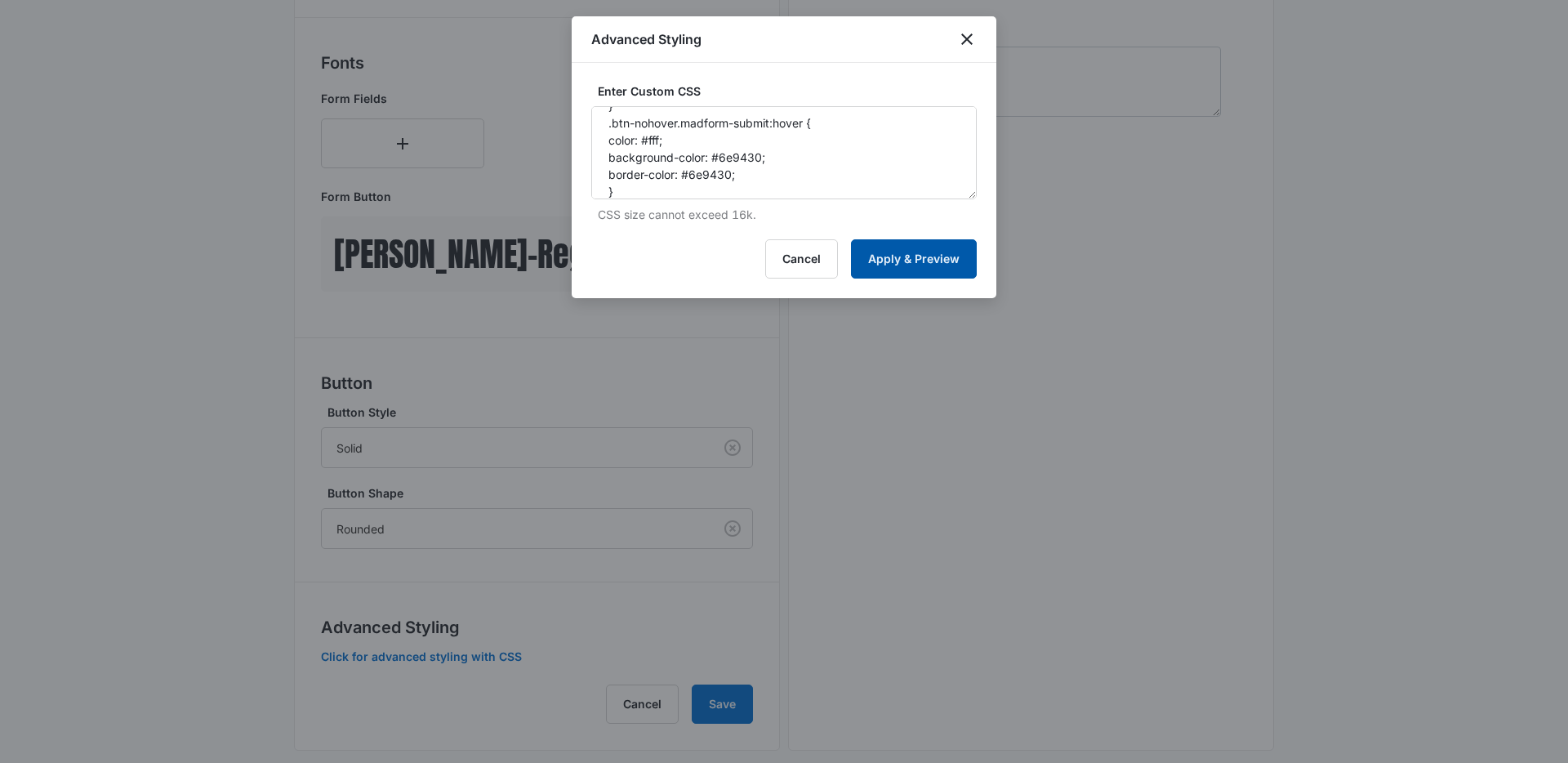
click at [886, 259] on button "Apply & Preview" at bounding box center [914, 259] width 126 height 39
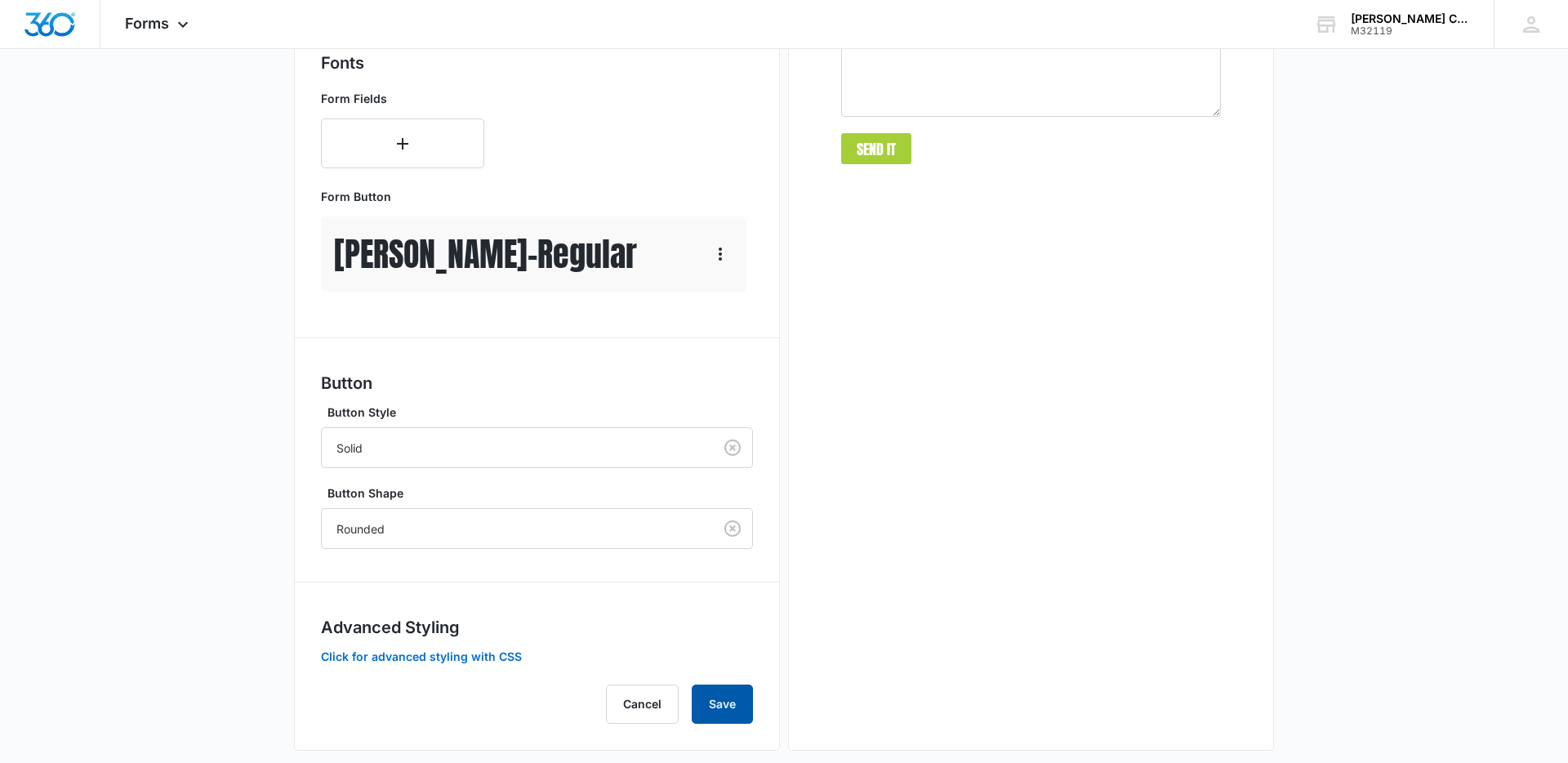
click at [727, 688] on button "Save" at bounding box center [722, 704] width 61 height 39
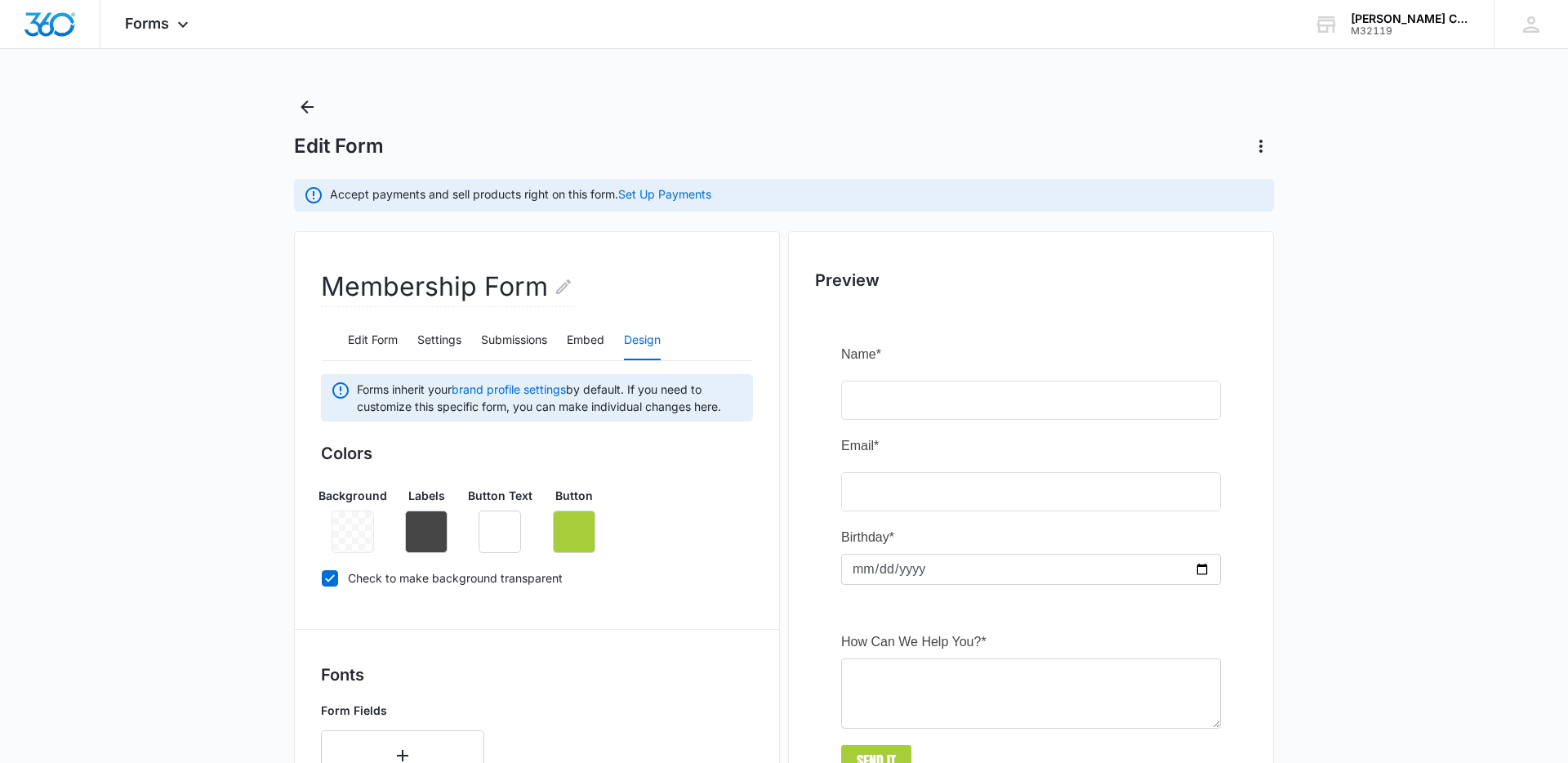
scroll to position [30, 0]
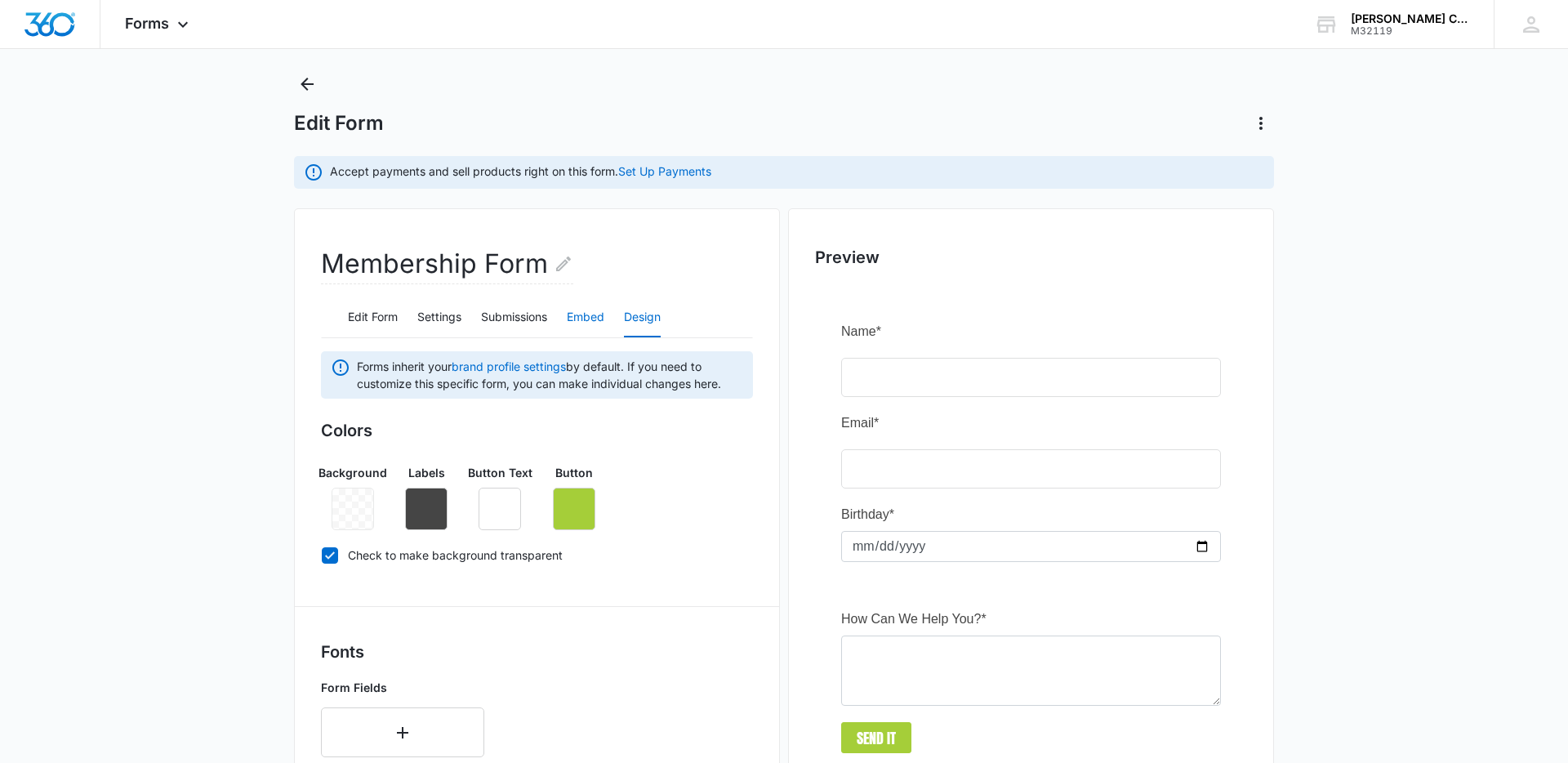
click at [578, 324] on button "Embed" at bounding box center [586, 318] width 37 height 39
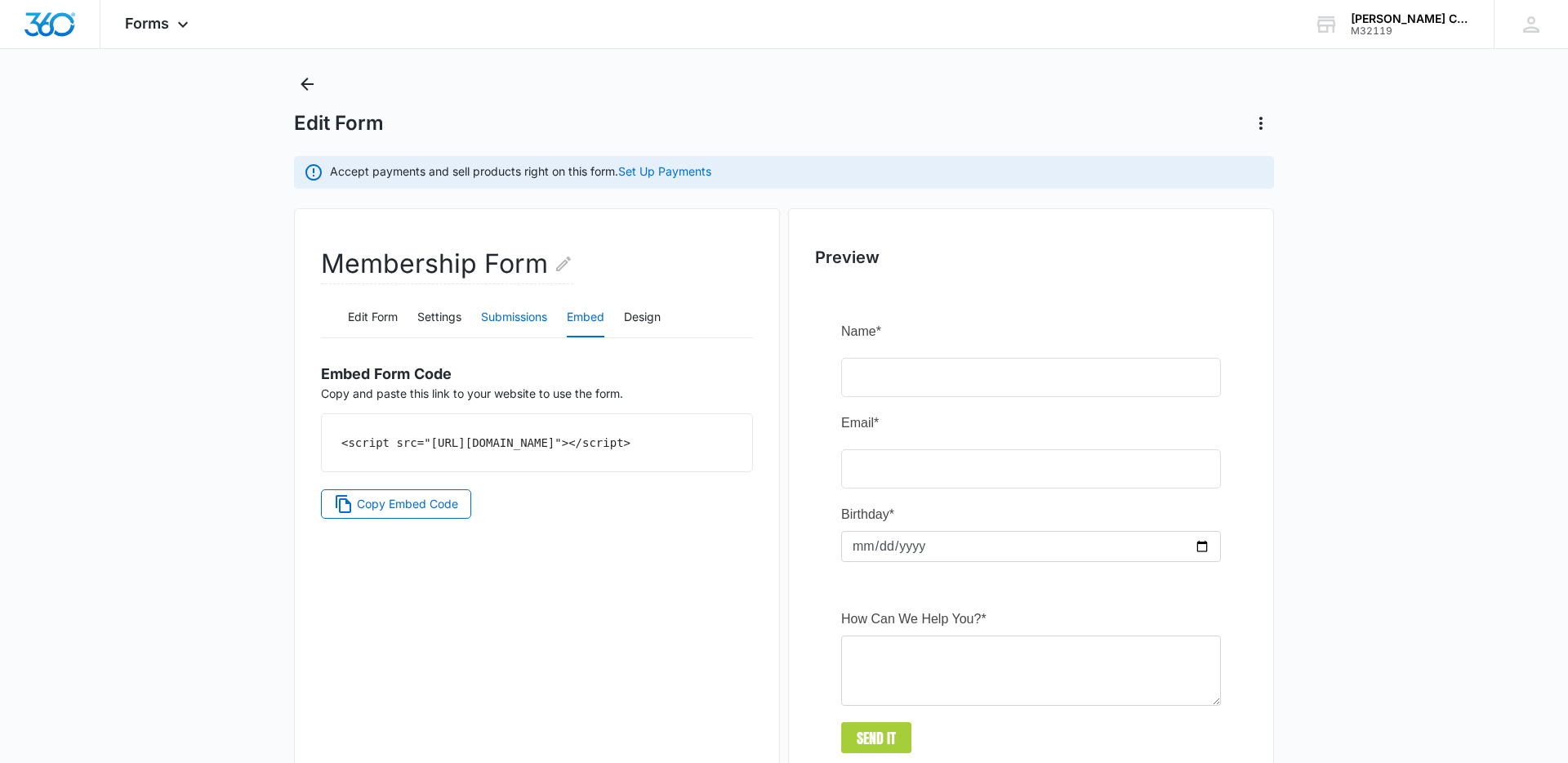
click at [529, 323] on button "Submissions" at bounding box center [514, 318] width 67 height 39
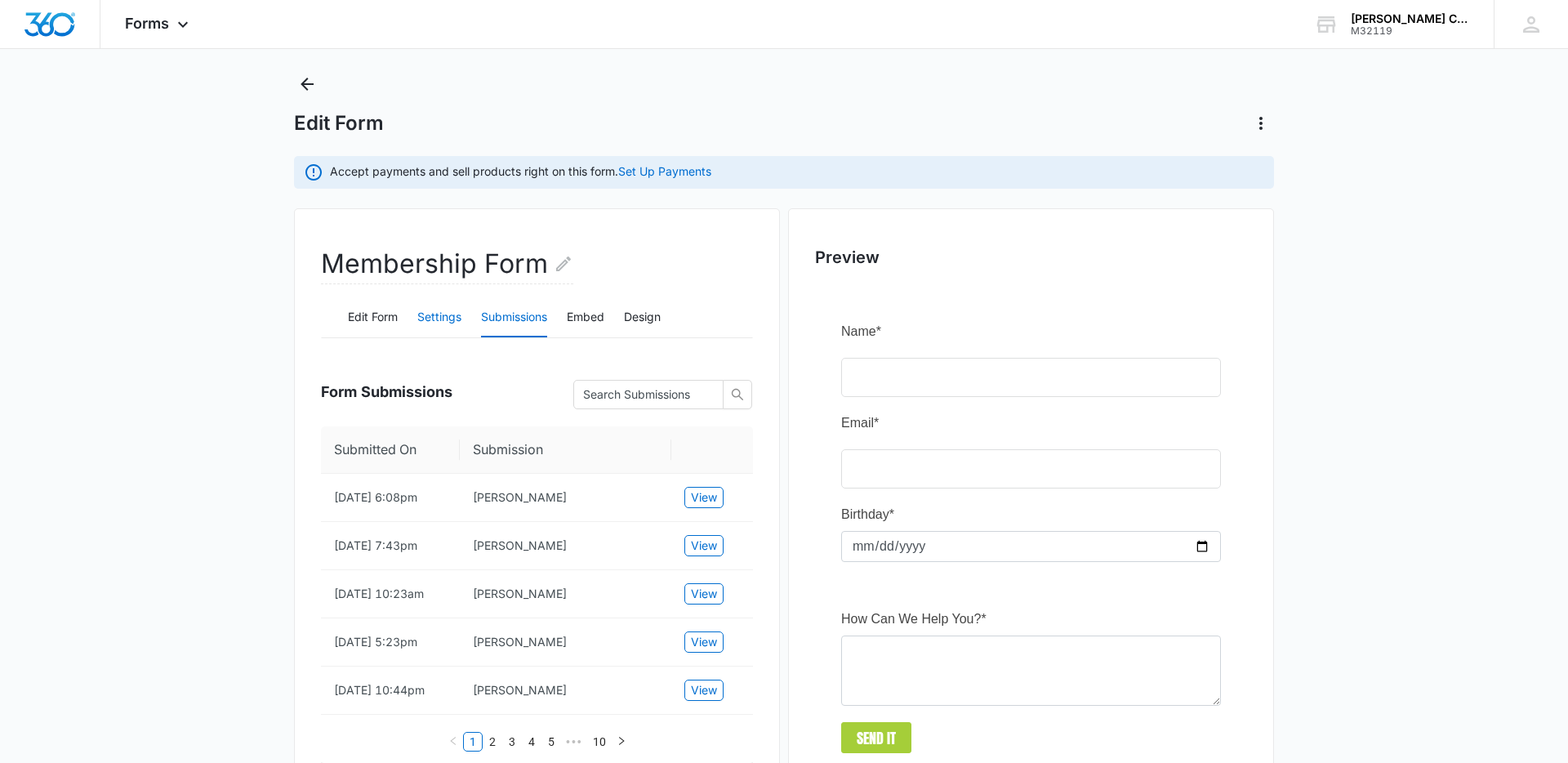
click at [448, 320] on button "Settings" at bounding box center [439, 318] width 44 height 39
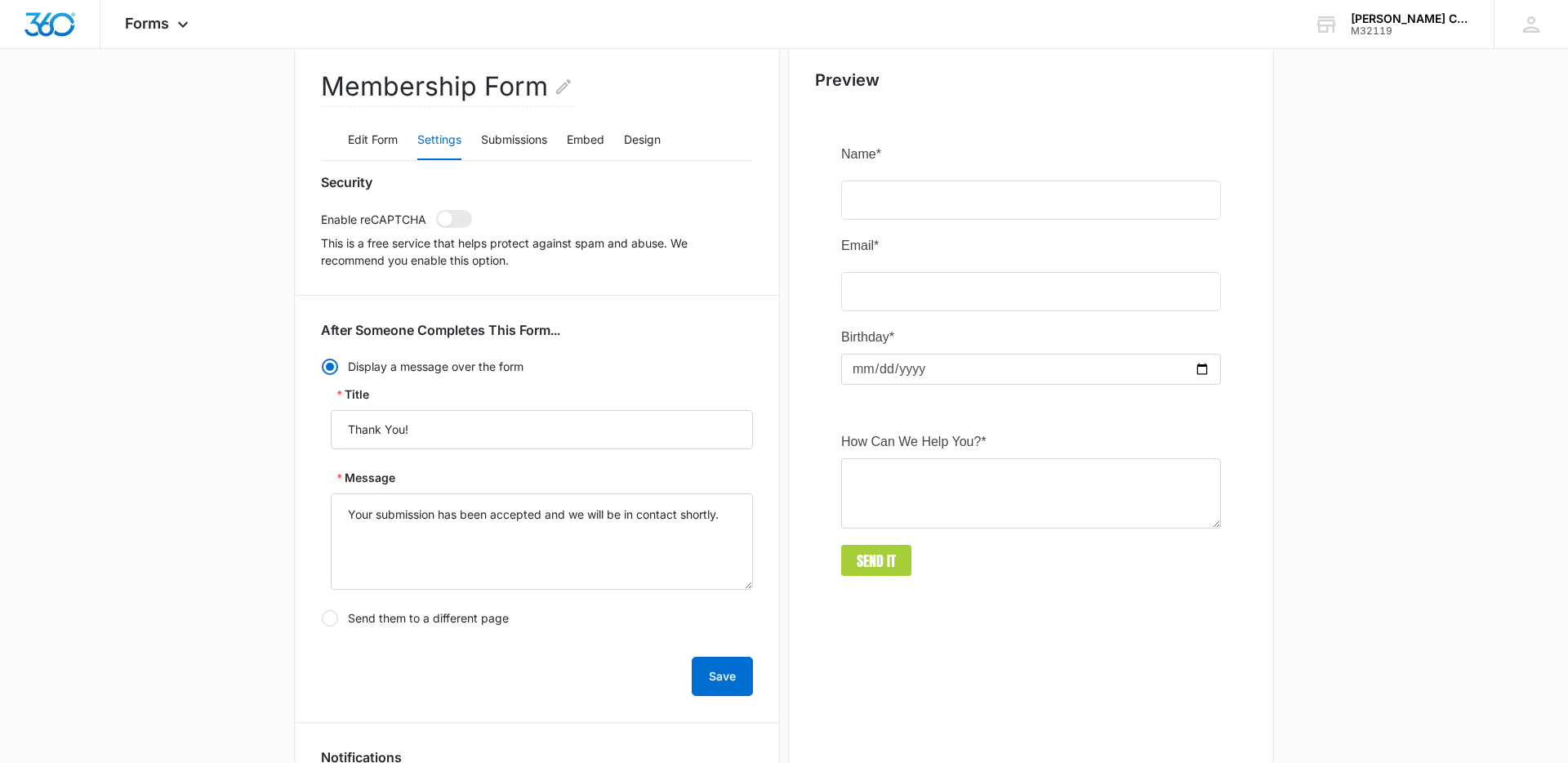
scroll to position [0, 0]
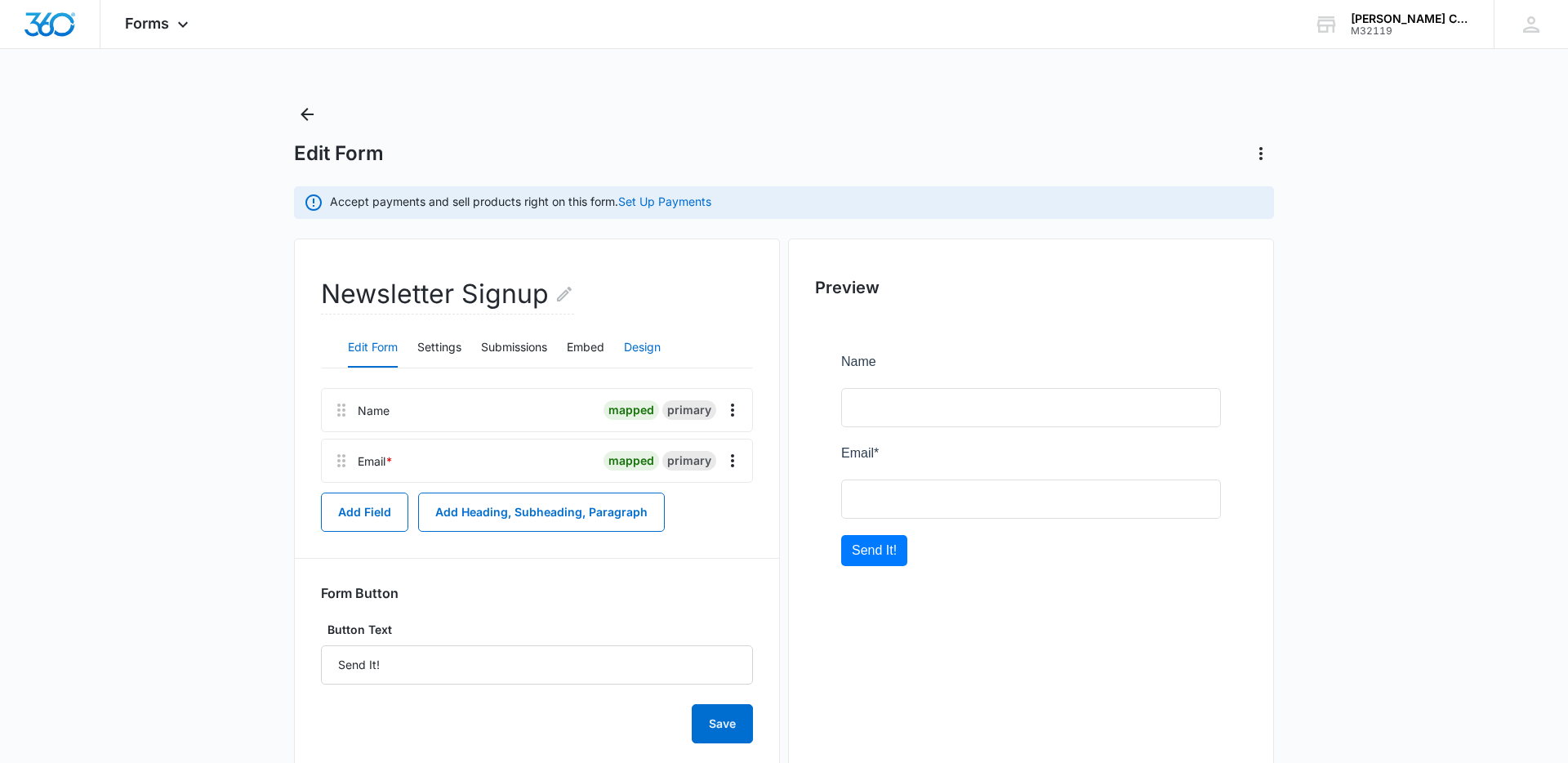
click at [642, 349] on button "Design" at bounding box center [642, 348] width 36 height 39
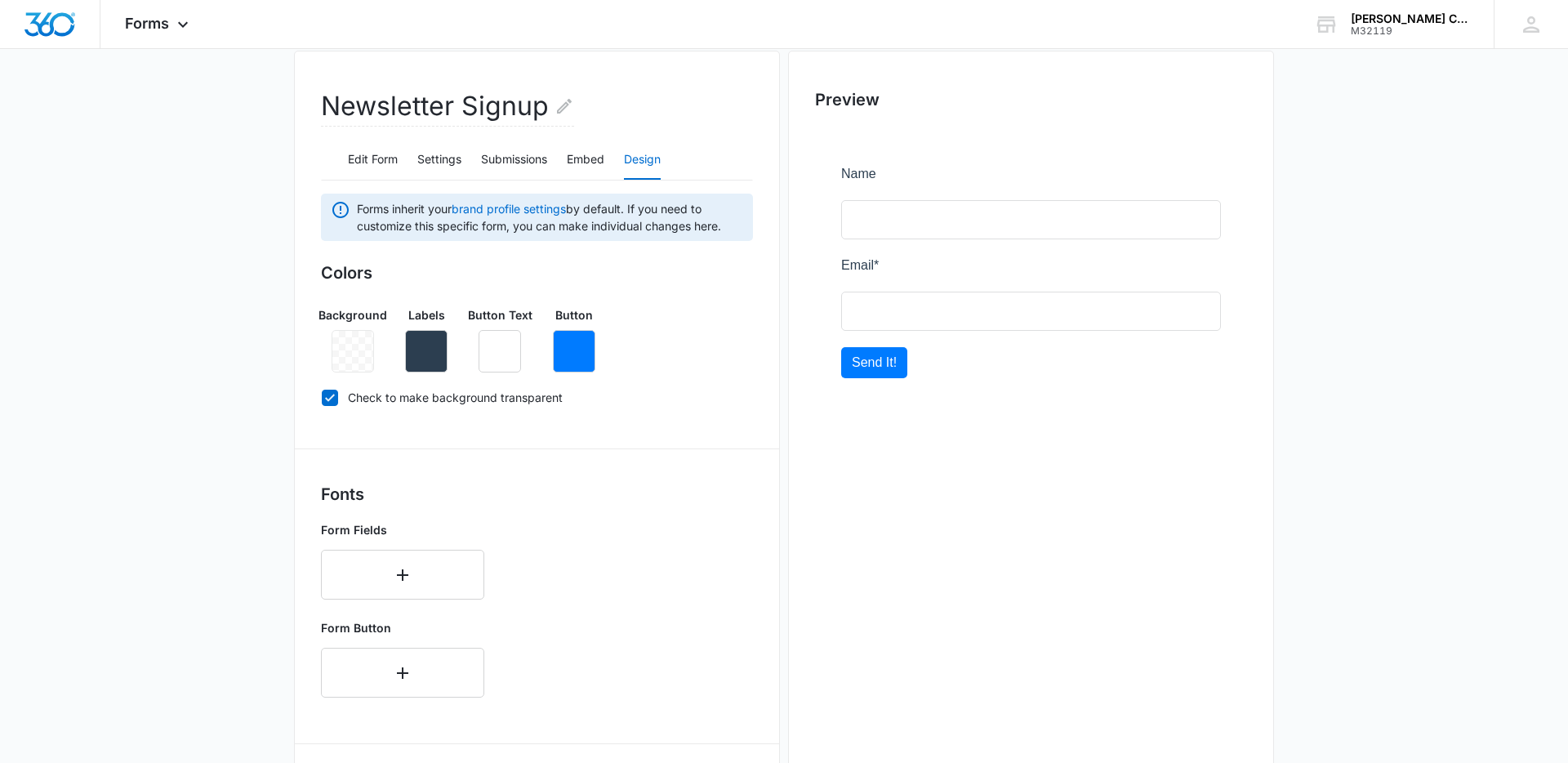
scroll to position [614, 0]
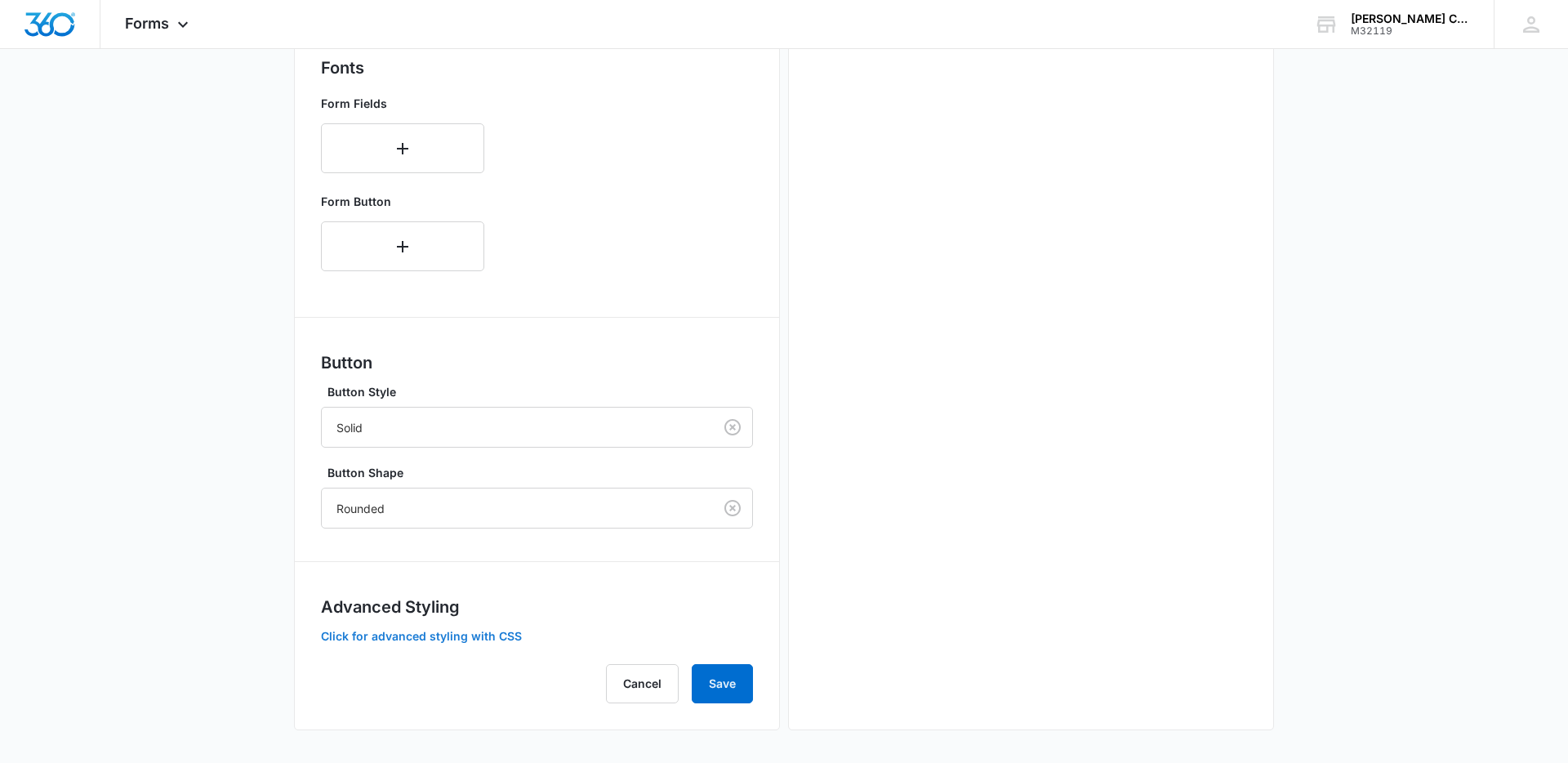
click at [457, 633] on button "Click for advanced styling with CSS" at bounding box center [422, 636] width 201 height 12
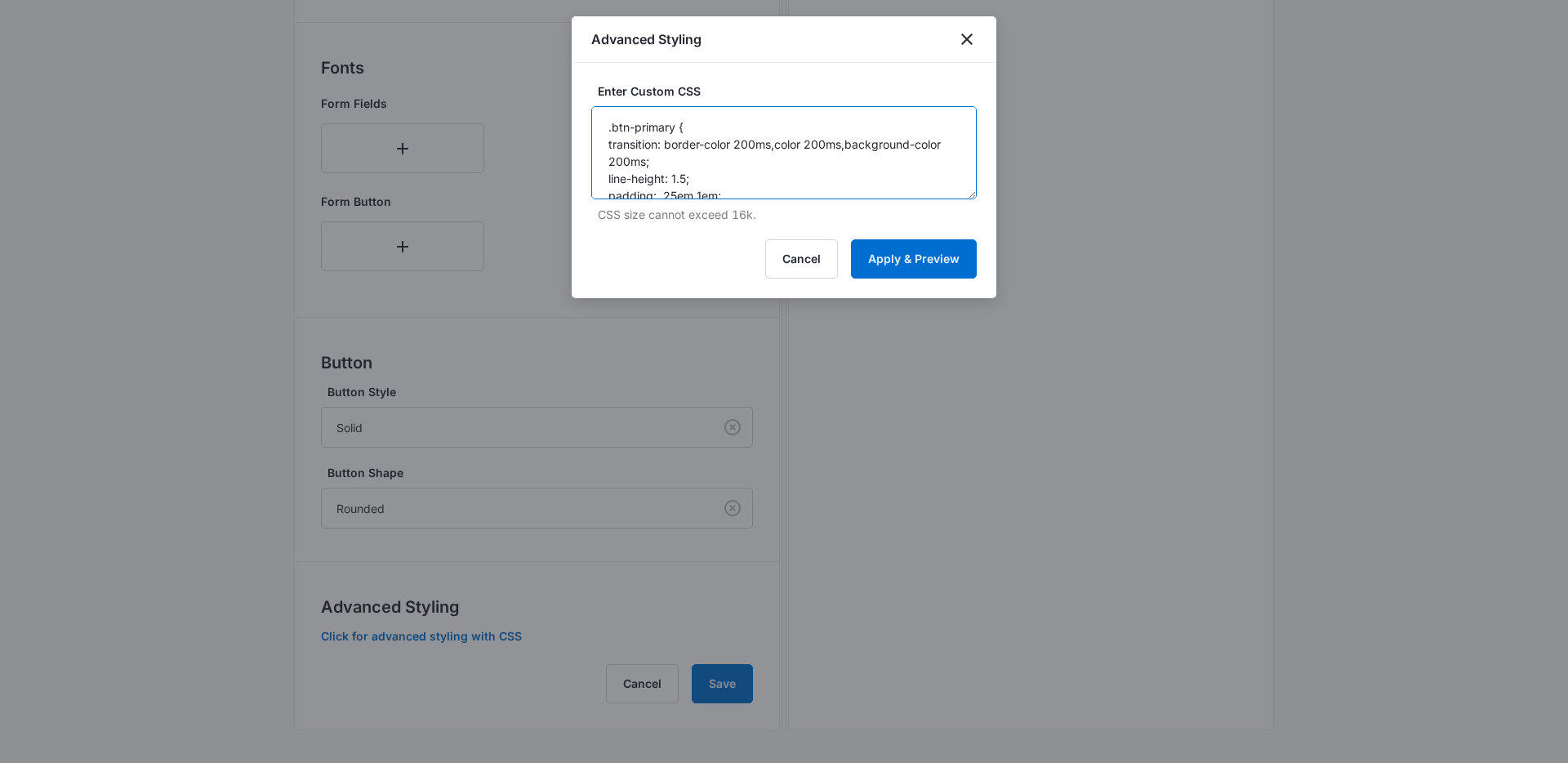
click at [825, 182] on textarea ".btn-primary { transition: border-color 200ms,color 200ms,background-color 200m…" at bounding box center [784, 153] width 385 height 93
paste textarea "nohover.madform-submit { transition: border-color 200ms,color 200ms,background-…"
paste textarea ".btn-nohover.madform-submit { transition: border-color 200ms,color 200ms,backgr…"
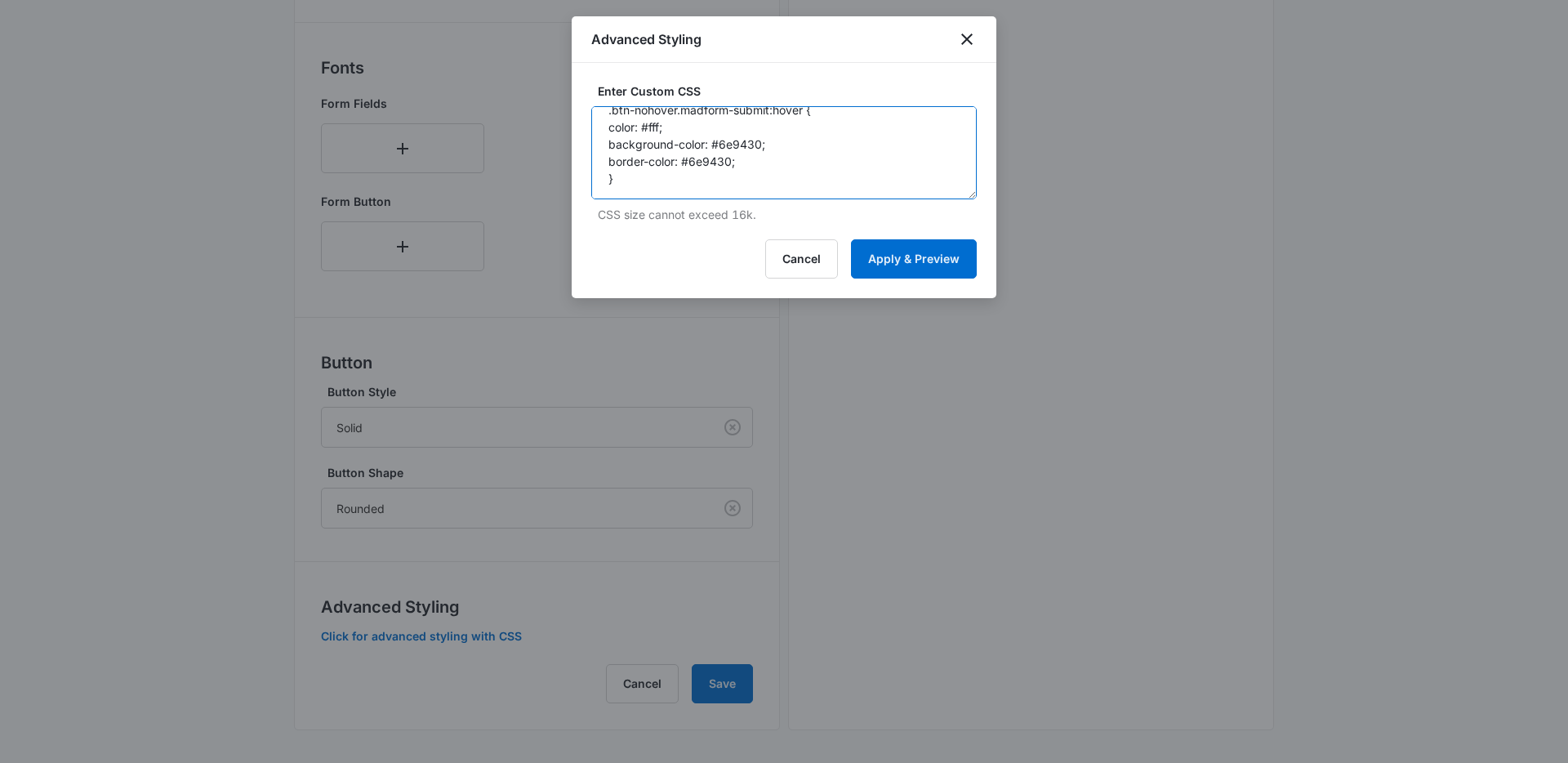
paste textarea ".btn-nohover.madform-submit { transition: border-color 200ms,color 200ms,backgr…"
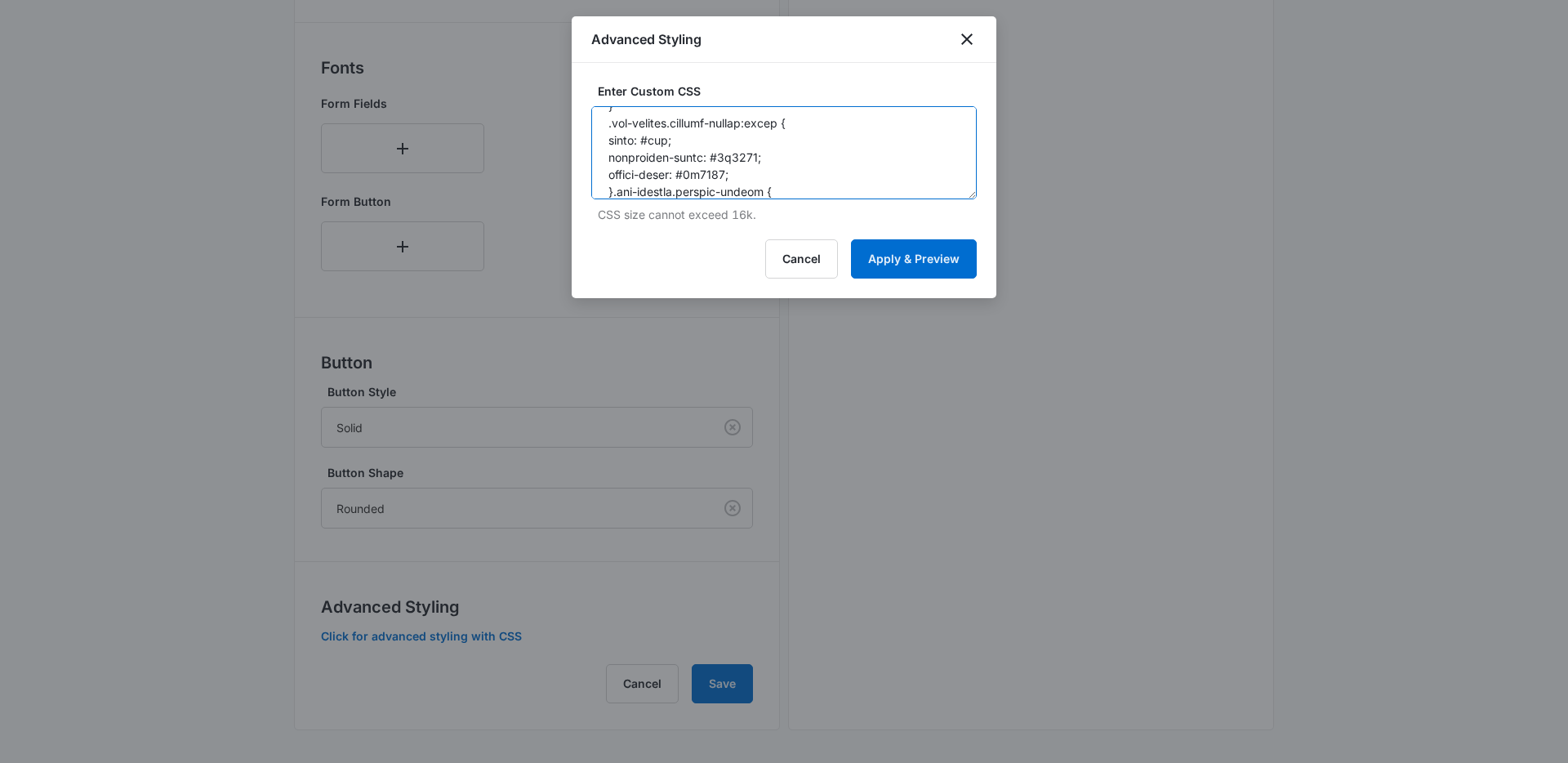
paste textarea ".btn-nohover.madform-submit { transition: border-color 200ms,color 200ms,backgr…"
paste
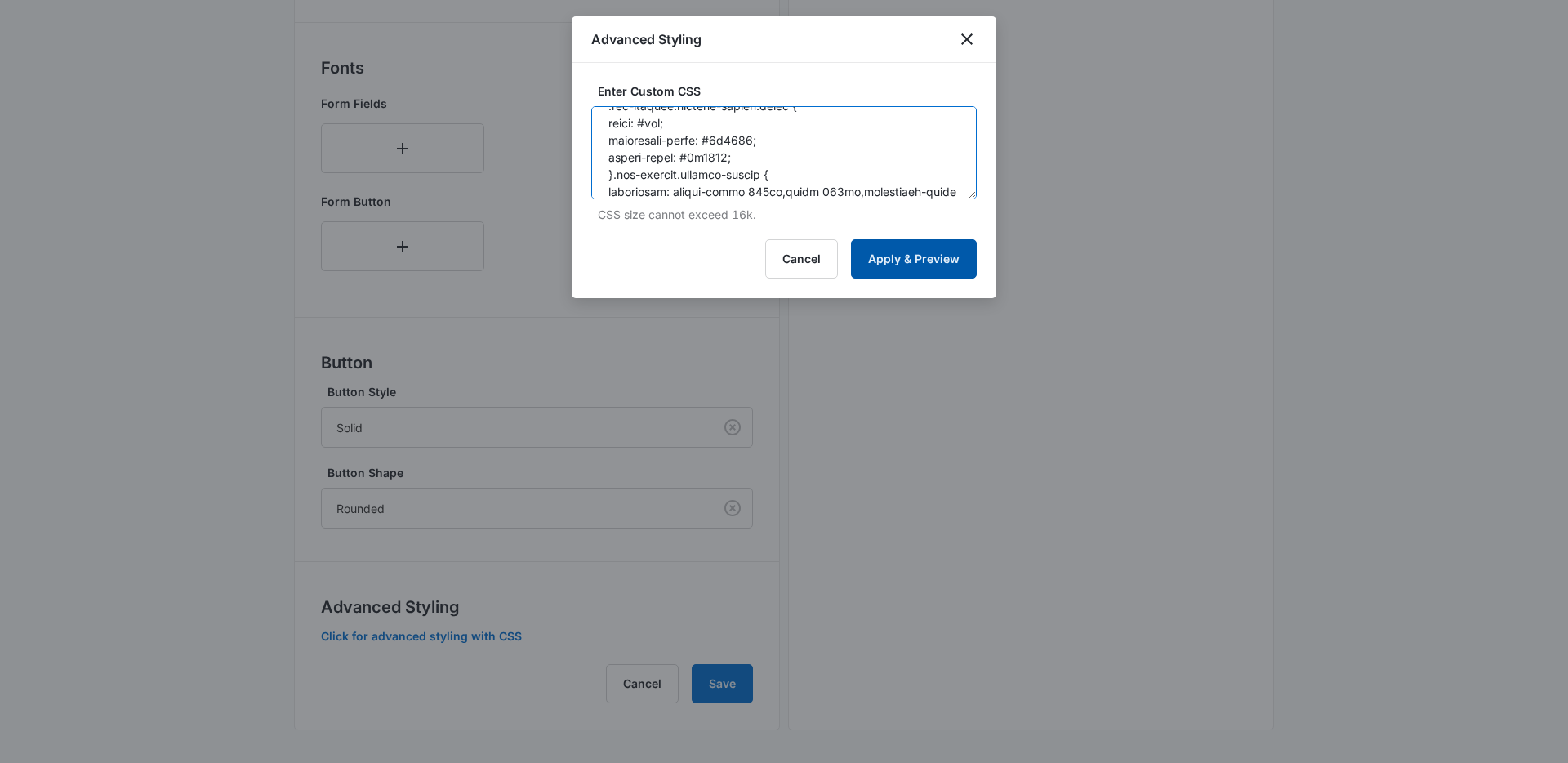
scroll to position [3639, 0]
type textarea ".btn-nohover.madform-submit { transition: border-color 200ms,color 200ms,backgr…"
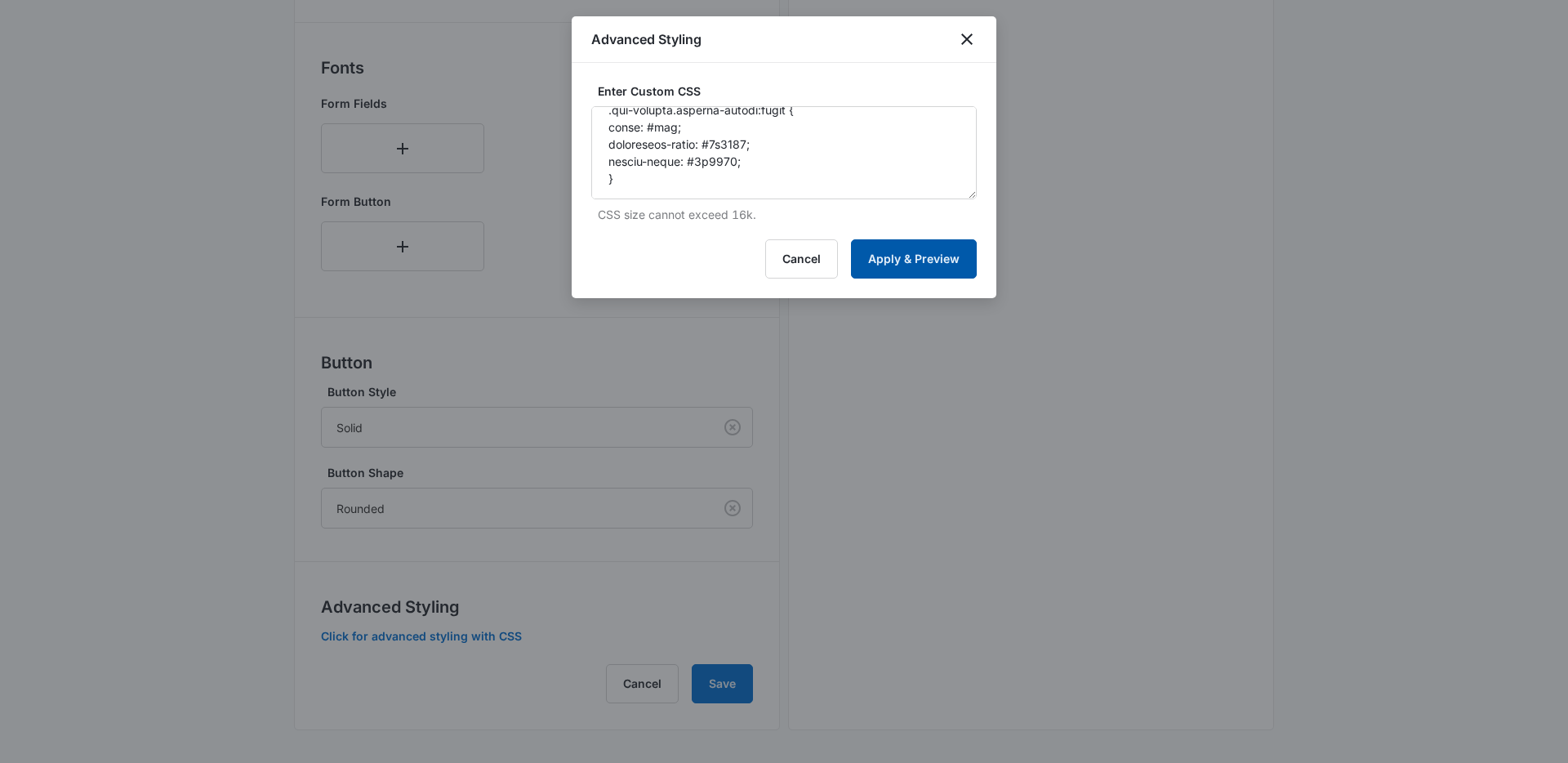
click at [900, 258] on button "Apply & Preview" at bounding box center [914, 259] width 126 height 39
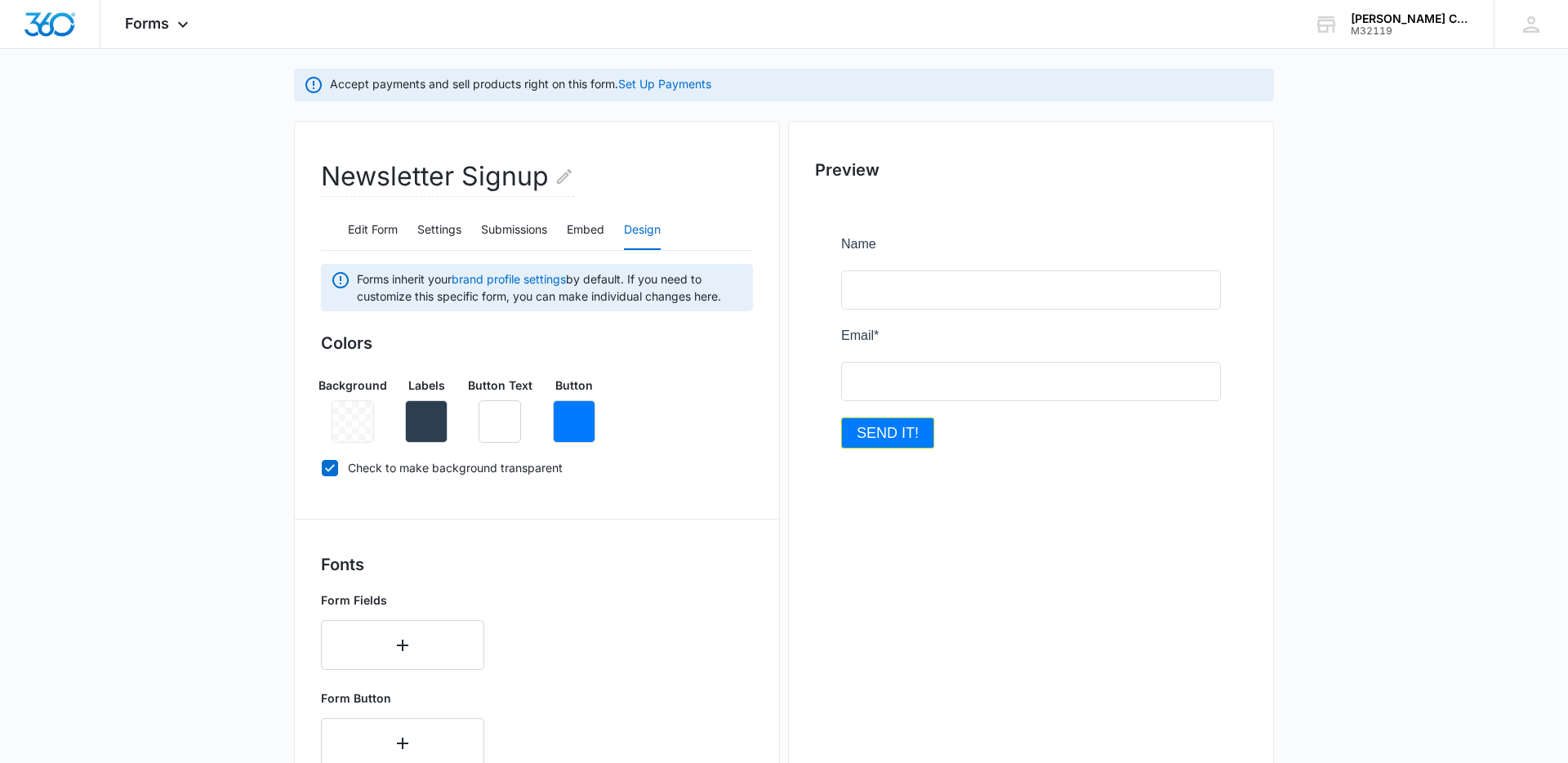
scroll to position [0, 0]
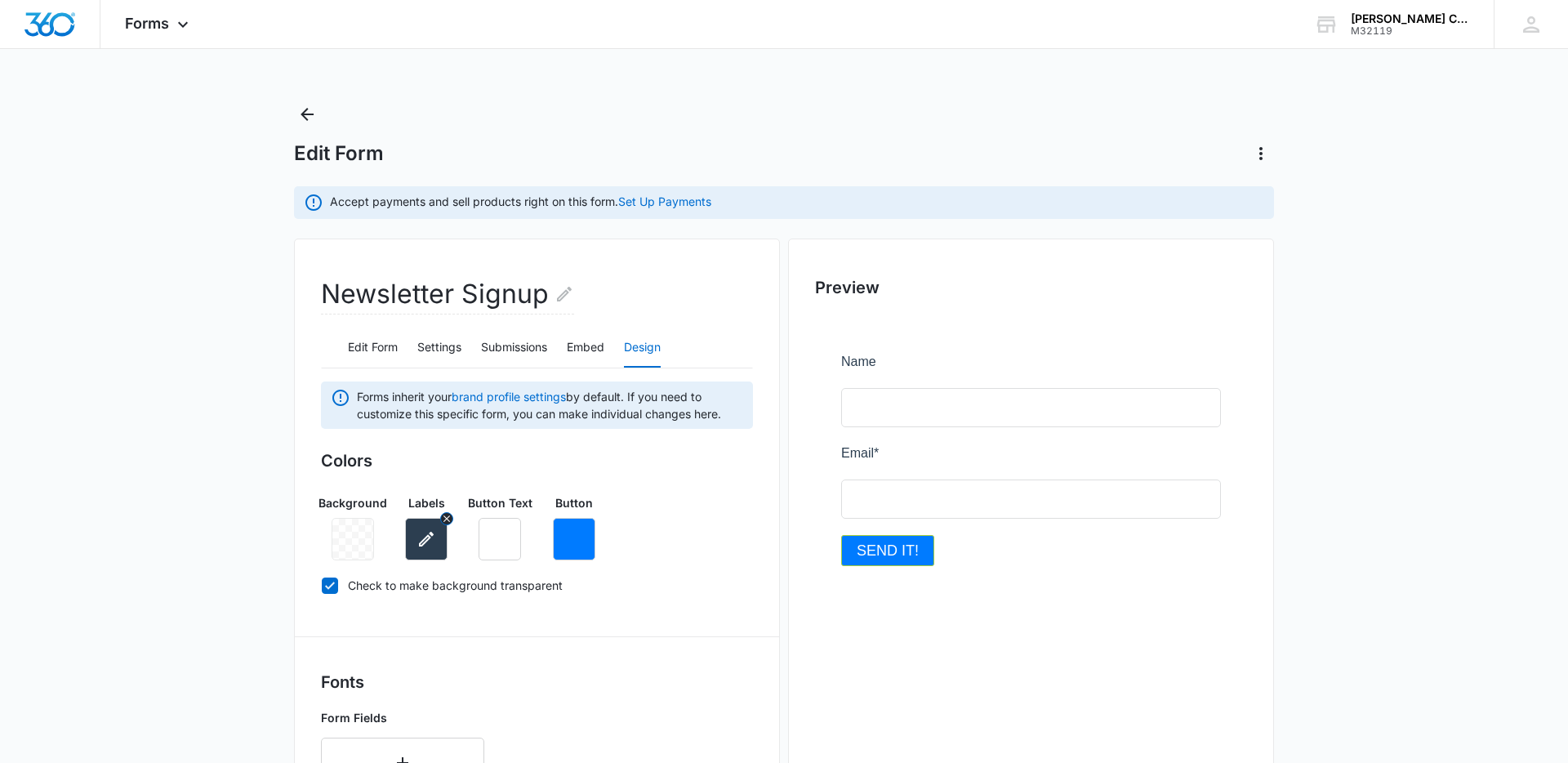
click at [423, 532] on icon "button" at bounding box center [426, 539] width 20 height 20
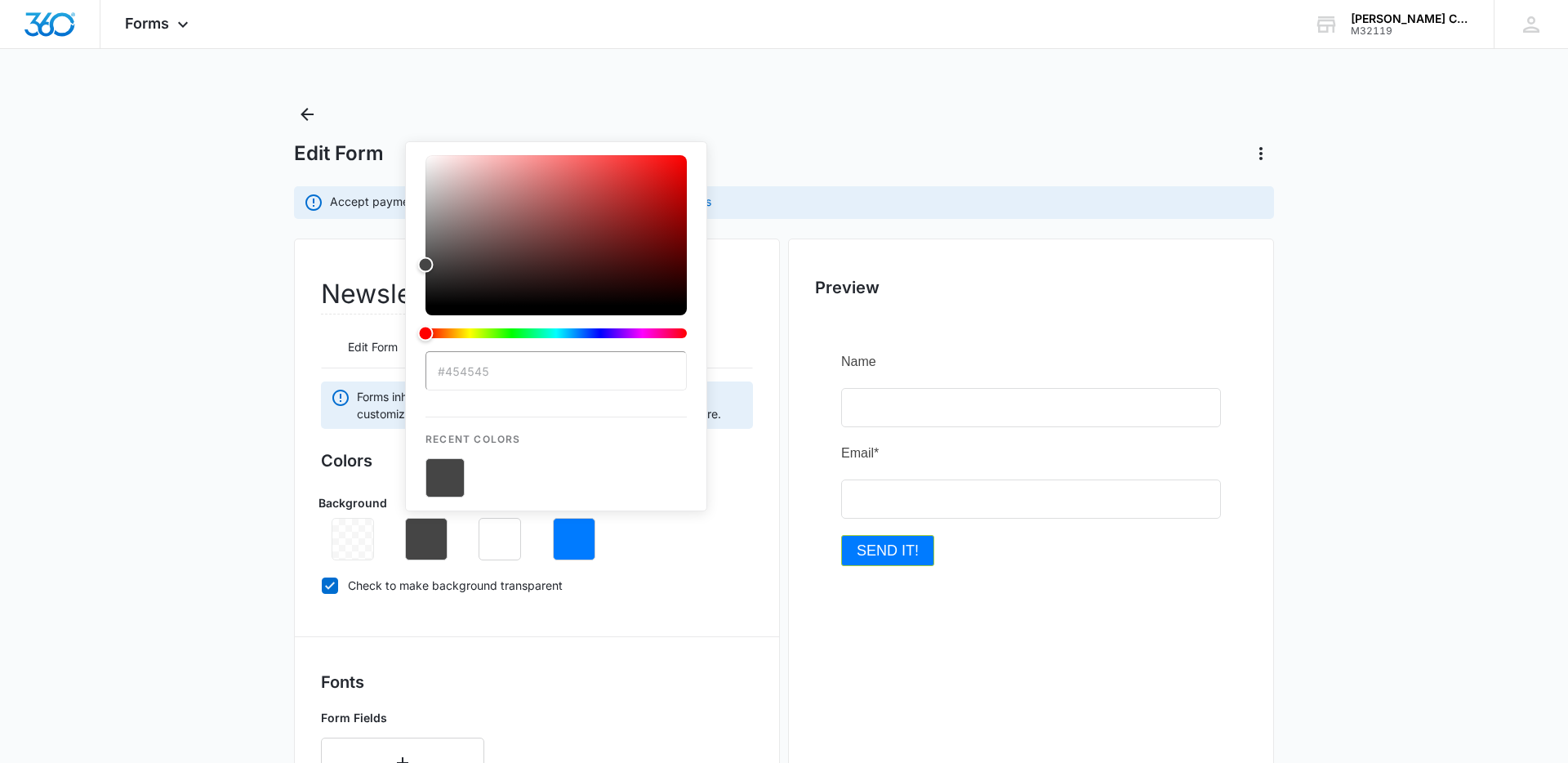
type input "#454545"
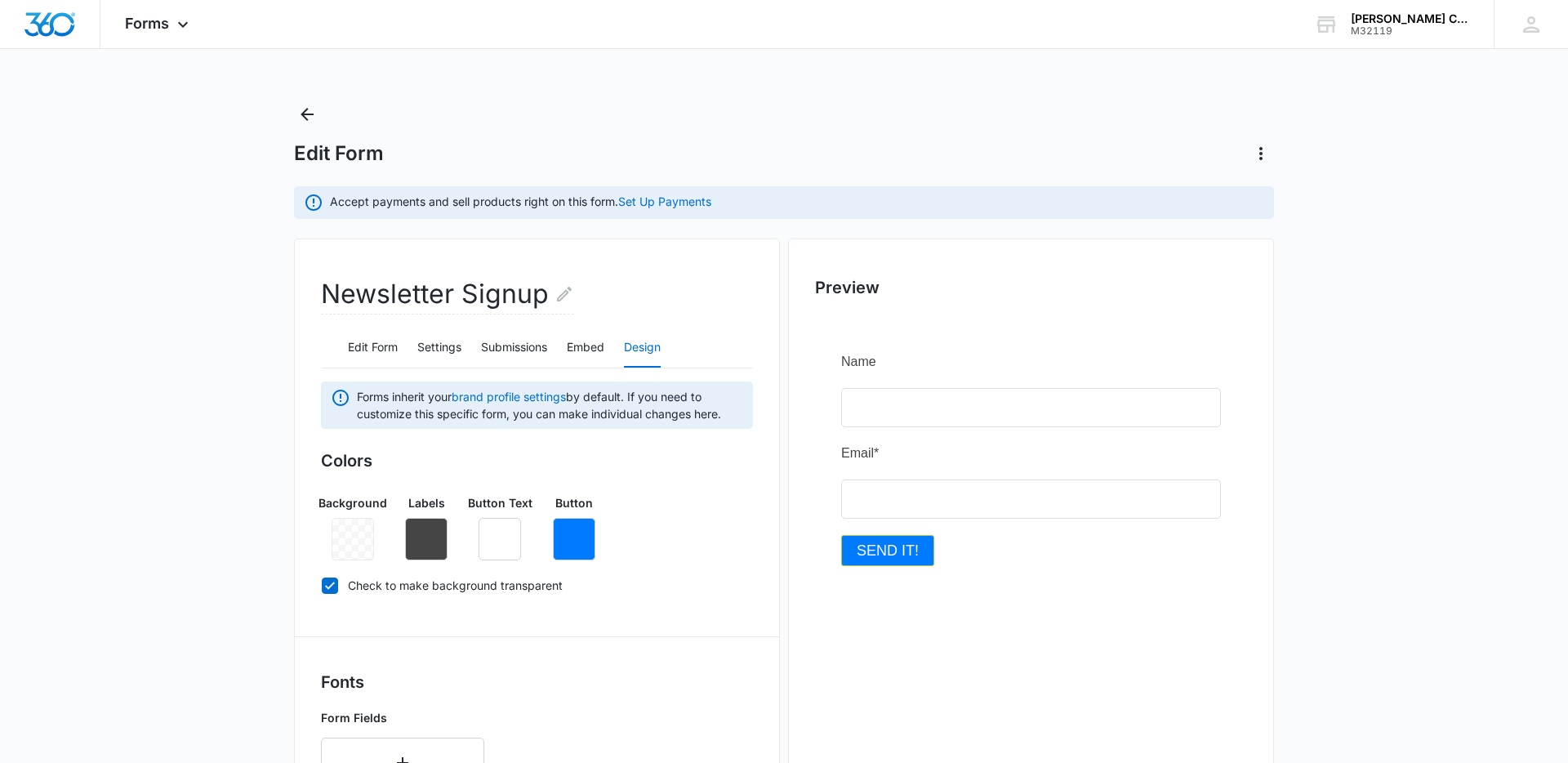
click at [174, 462] on main "Edit Form Accept payments and sell products right on this form. Set Up Payments…" at bounding box center [784, 739] width 1568 height 1276
click at [591, 547] on button "button" at bounding box center [574, 539] width 43 height 43
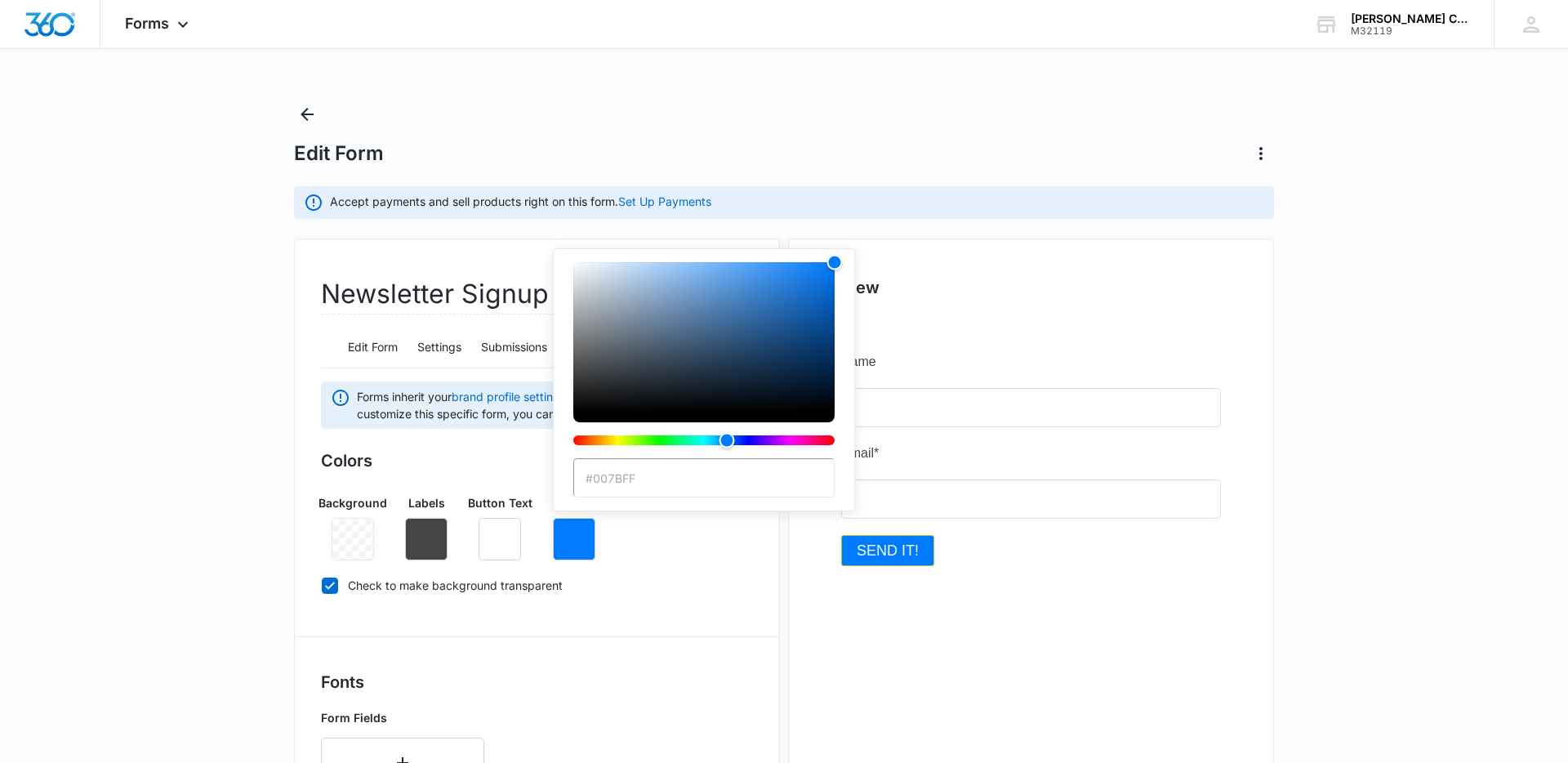
type input "#a5ce39"
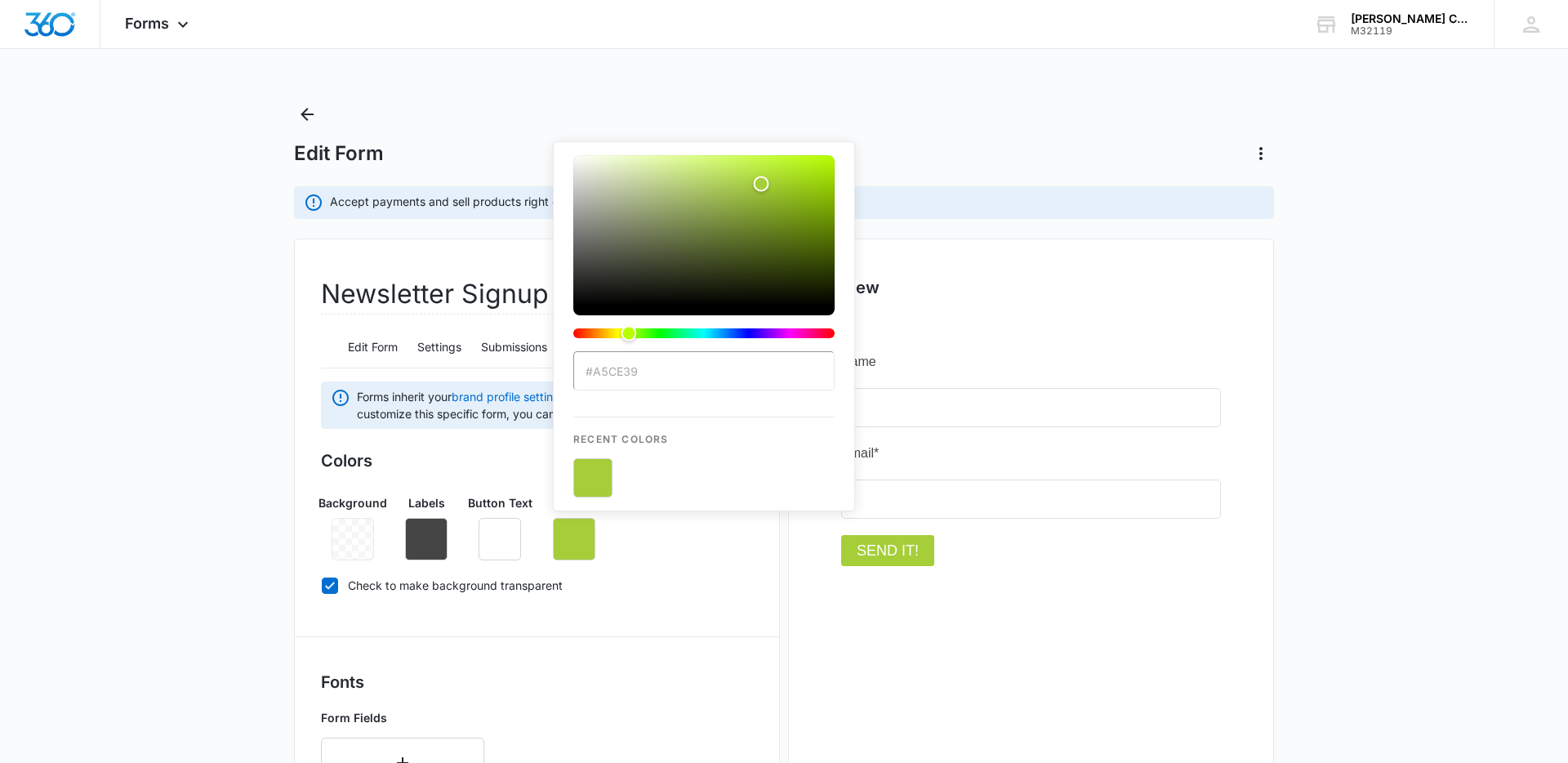
click at [96, 430] on main "Edit Form Accept payments and sell products right on this form. Set Up Payments…" at bounding box center [784, 739] width 1568 height 1276
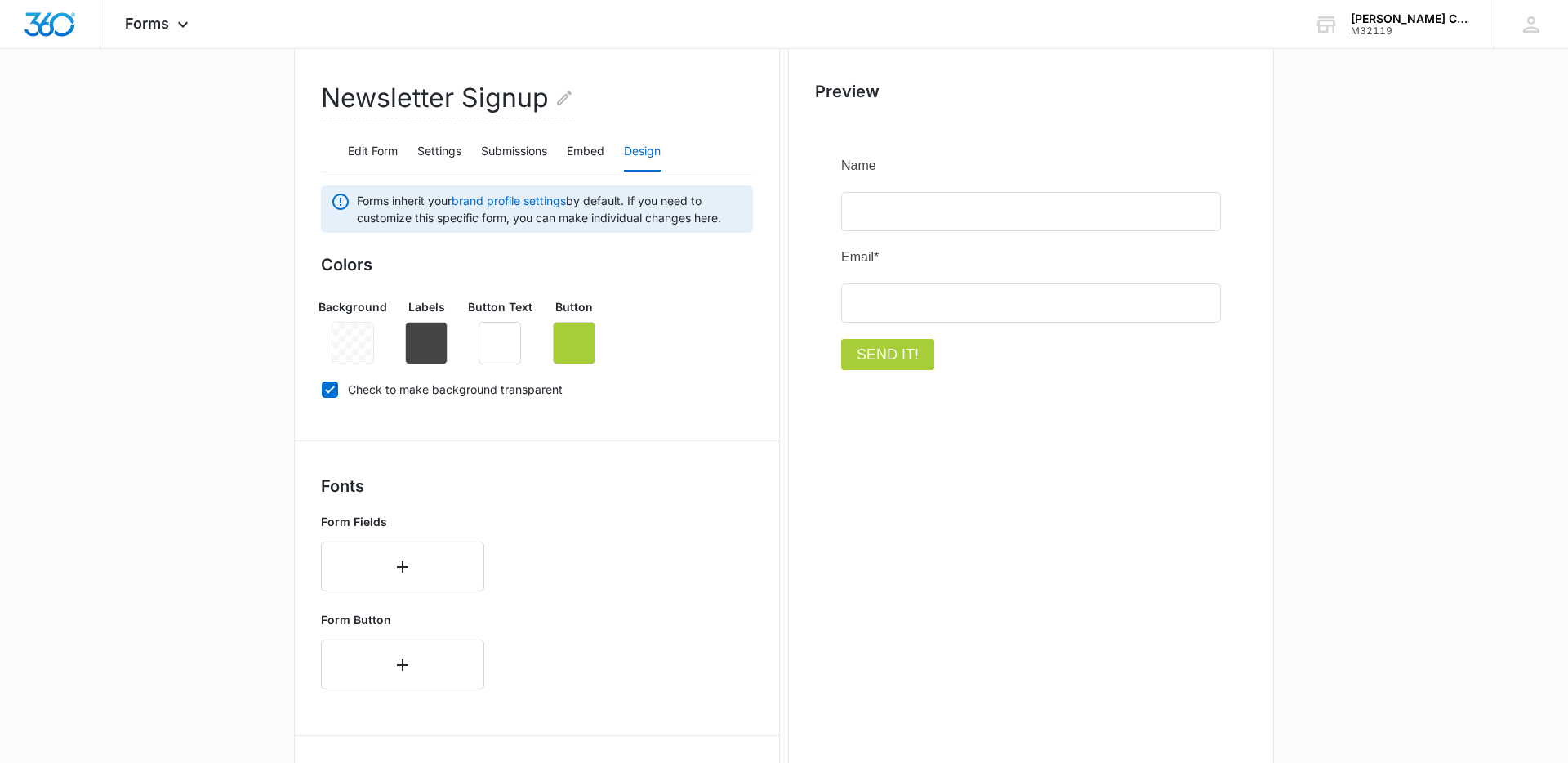
scroll to position [420, 0]
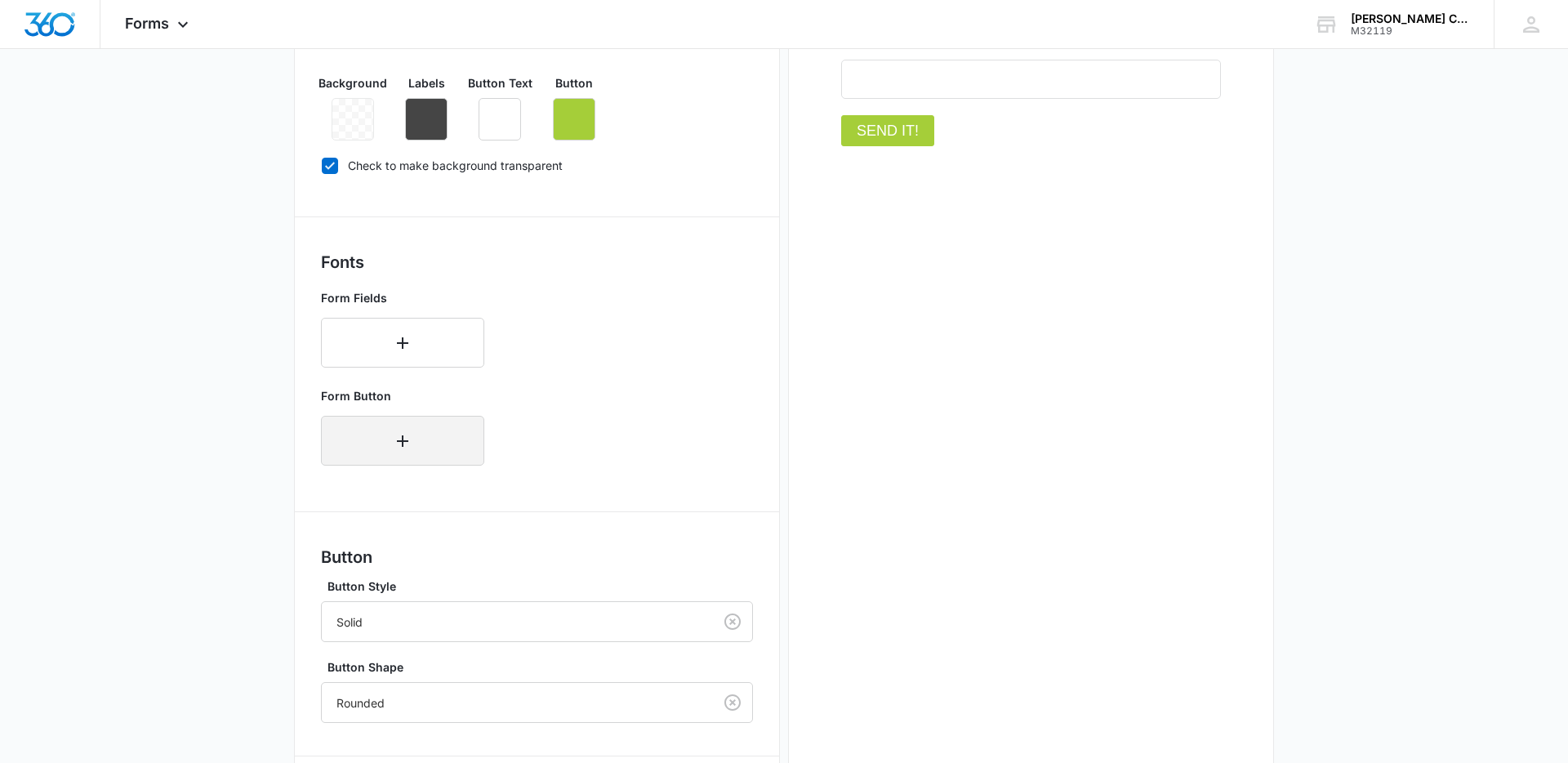
click at [390, 438] on button "button" at bounding box center [403, 440] width 163 height 50
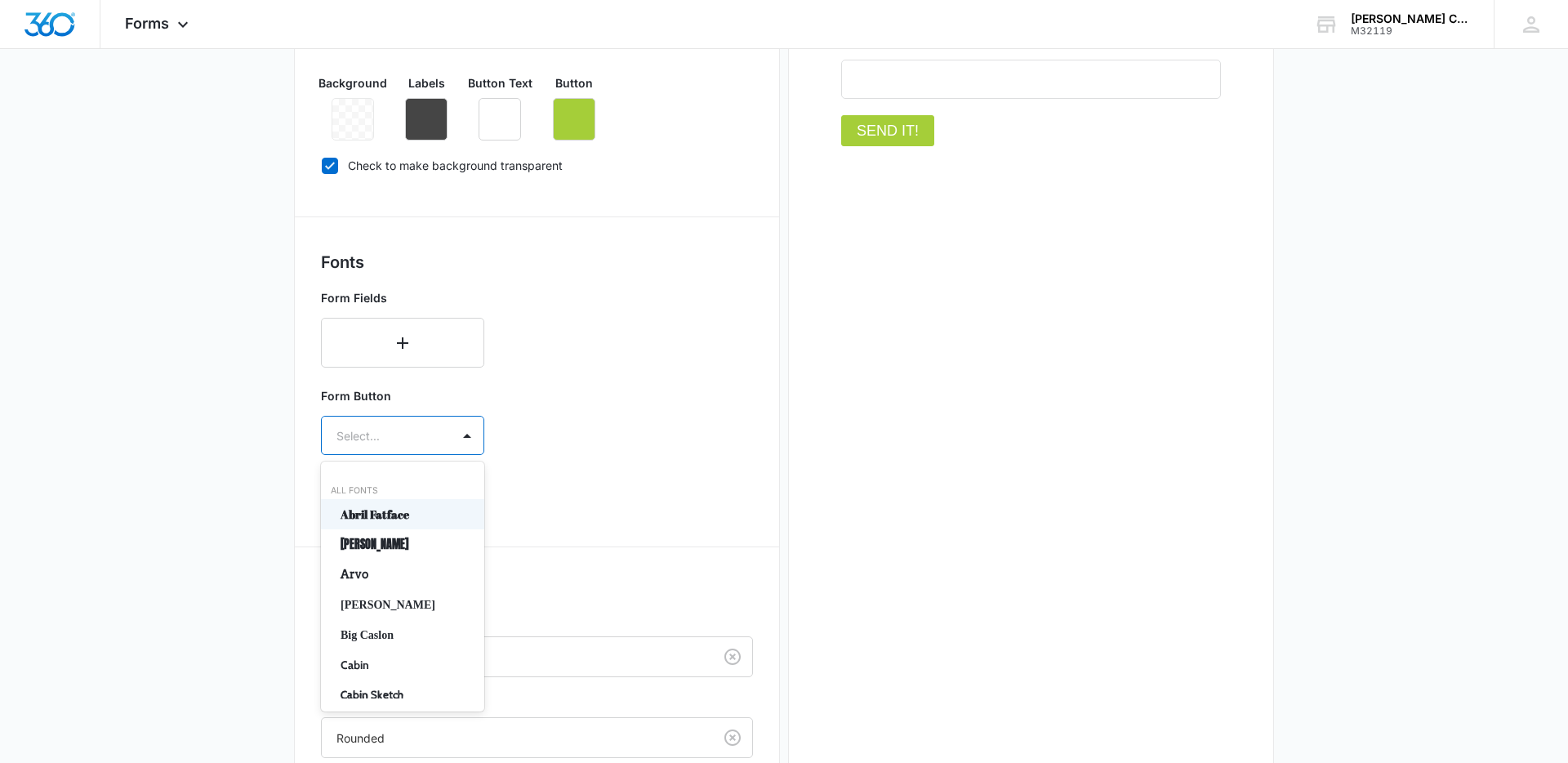
click at [390, 438] on div at bounding box center [382, 436] width 93 height 20
type input "an"
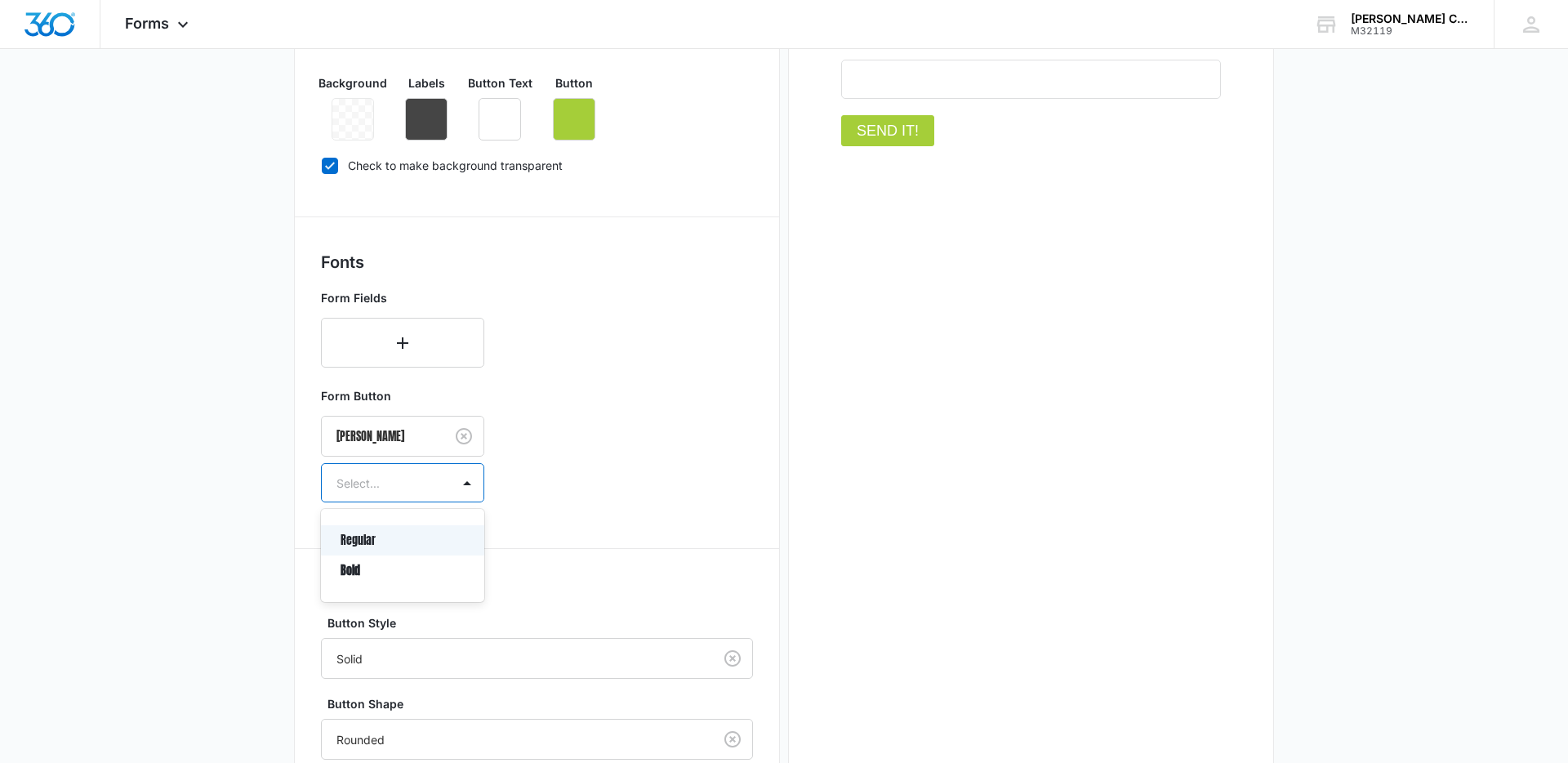
click at [372, 491] on div at bounding box center [382, 483] width 93 height 20
type input "re"
click at [356, 539] on p "Regular" at bounding box center [401, 539] width 121 height 17
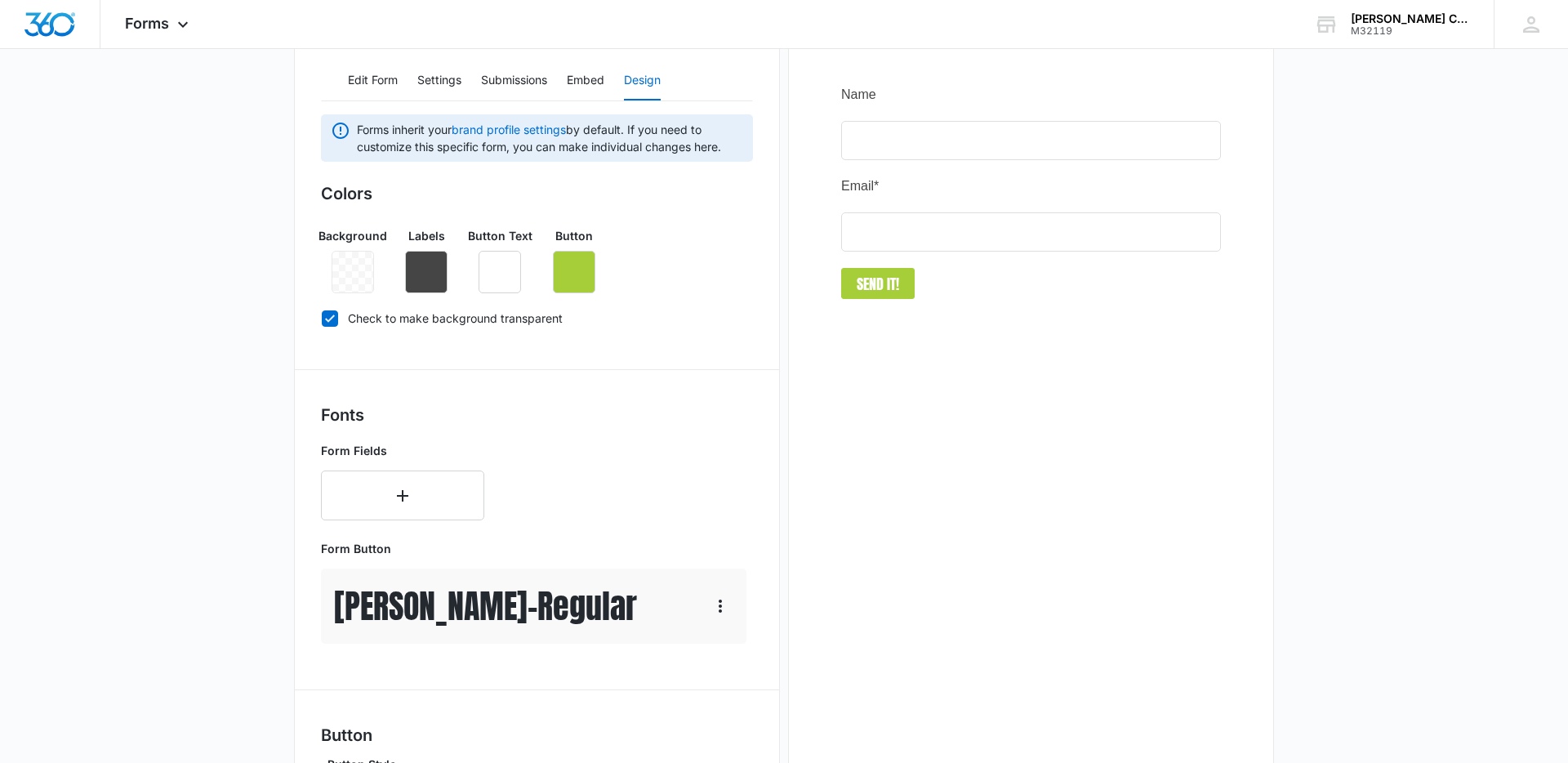
scroll to position [0, 0]
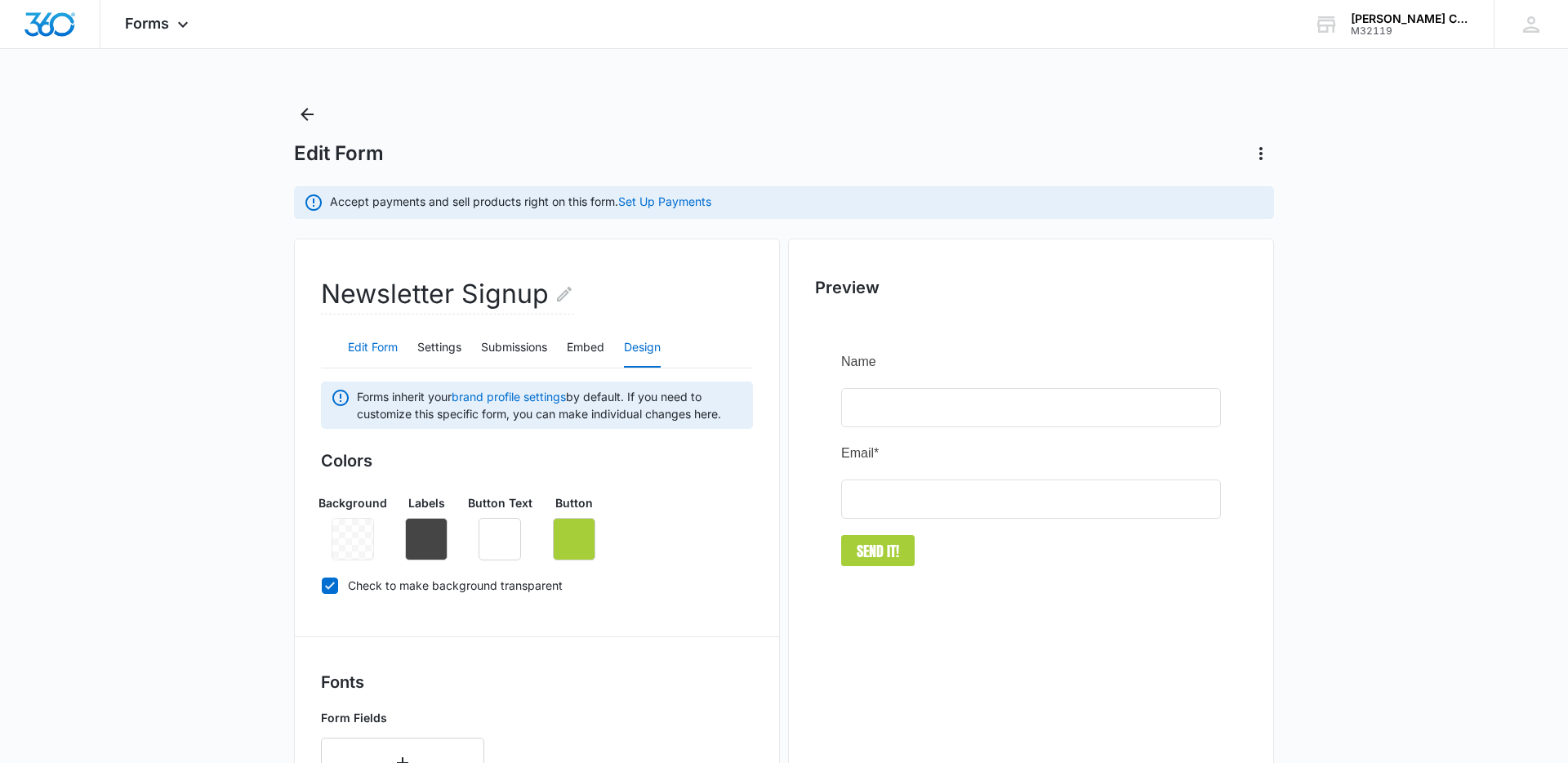
click at [370, 352] on button "Edit Form" at bounding box center [373, 348] width 50 height 39
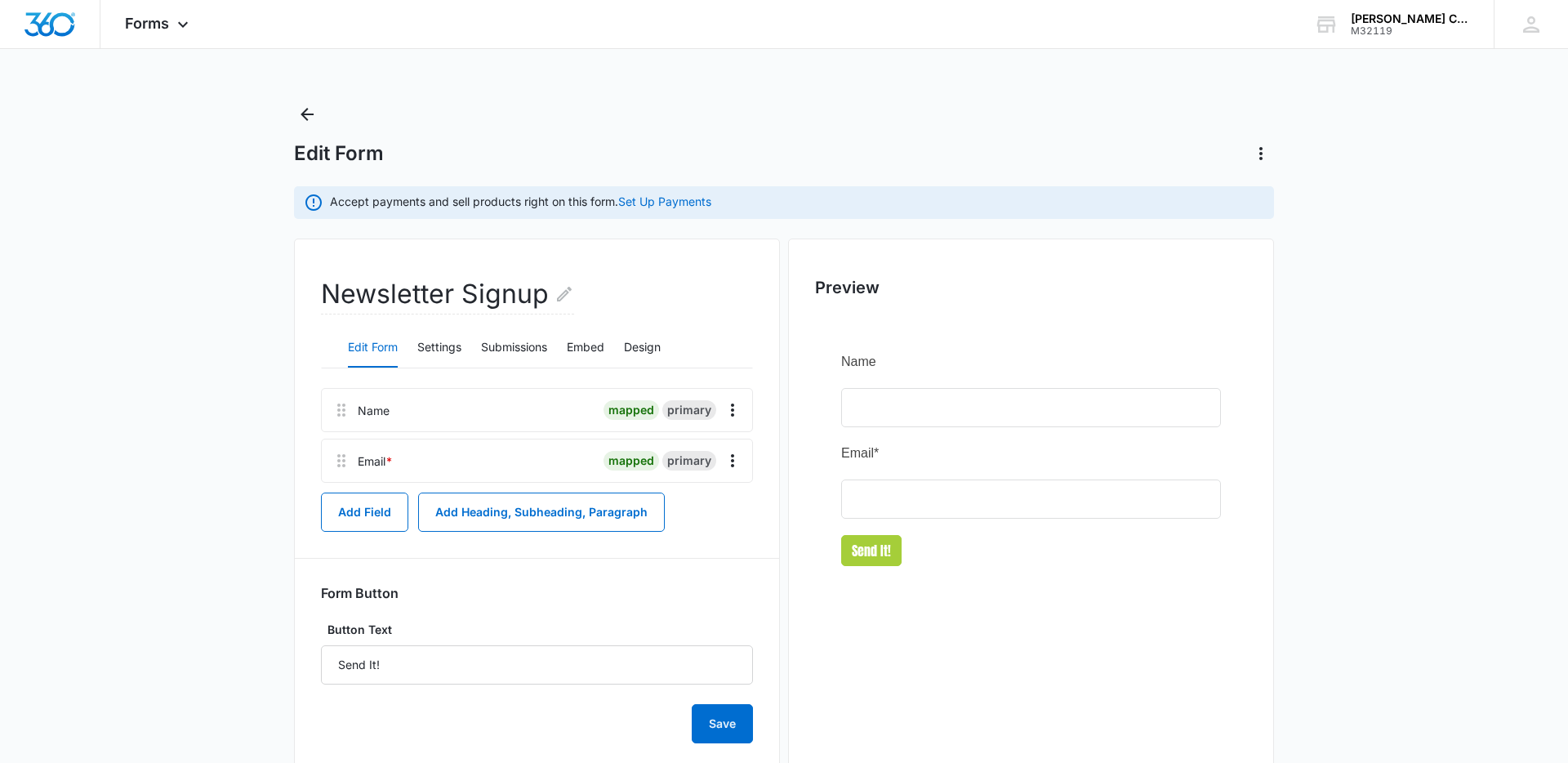
scroll to position [40, 0]
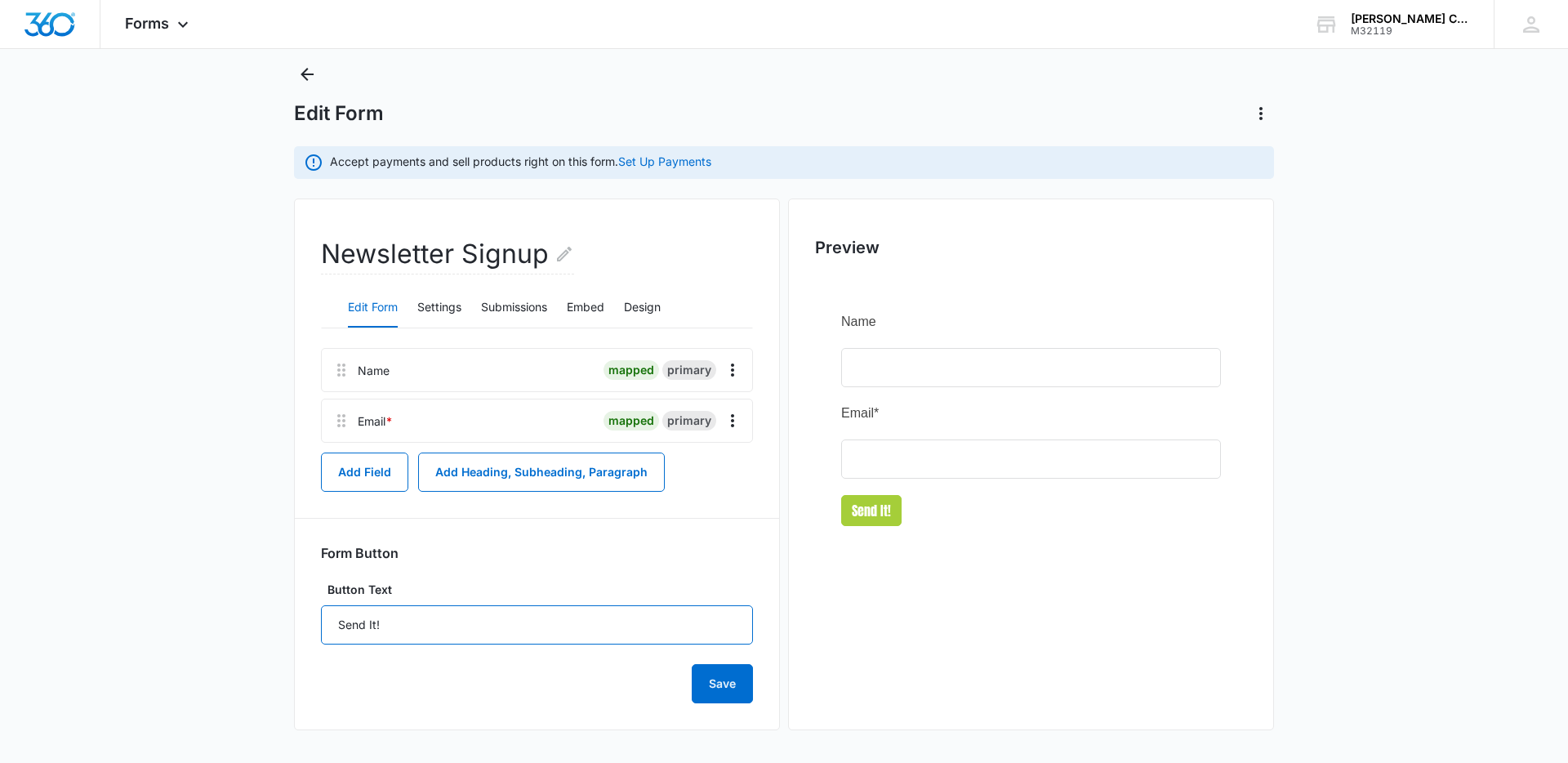
click at [437, 621] on input "Send It!" at bounding box center [537, 625] width 432 height 39
type input "Send It"
click at [642, 306] on button "Design" at bounding box center [642, 308] width 36 height 39
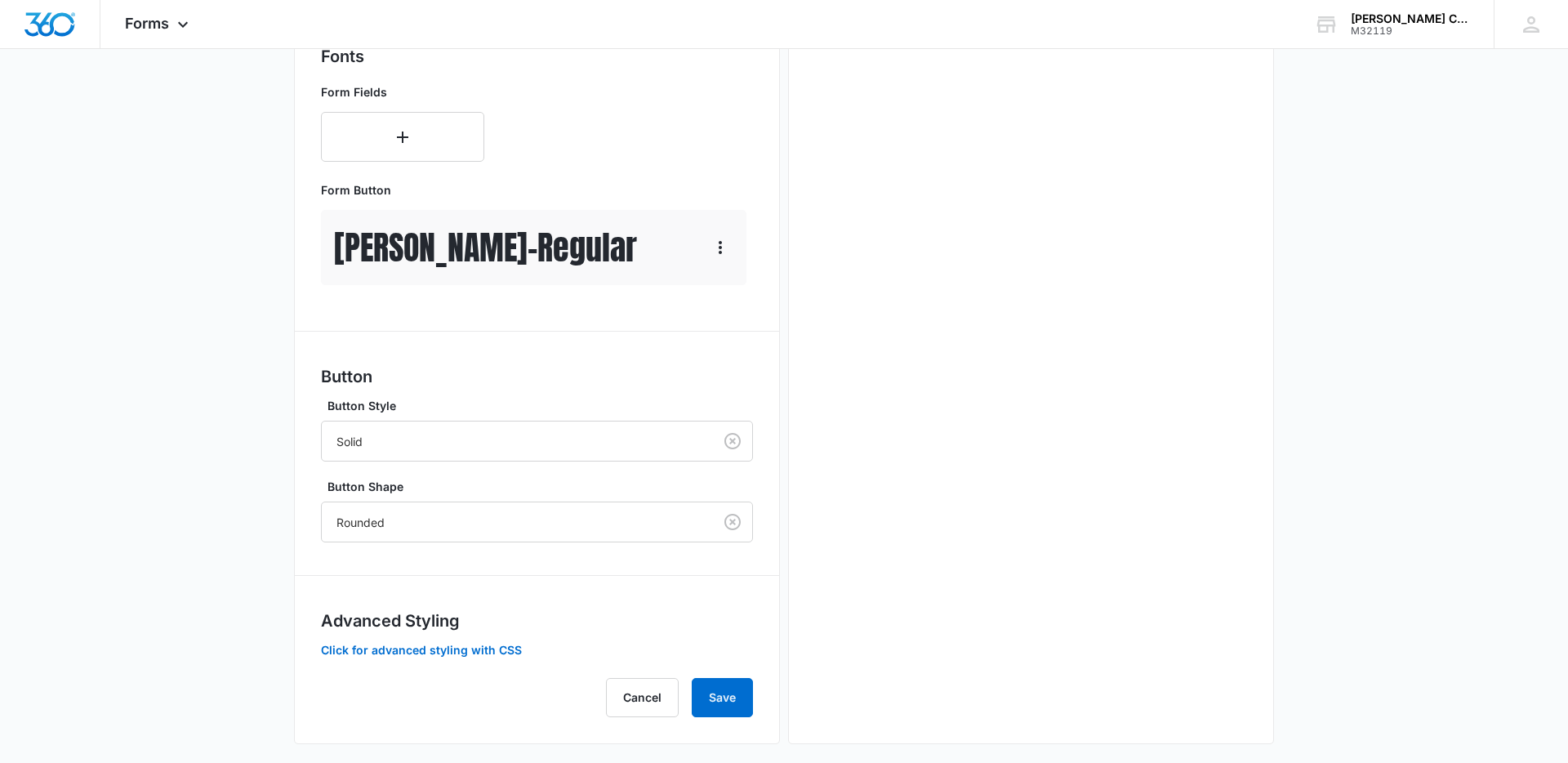
scroll to position [640, 0]
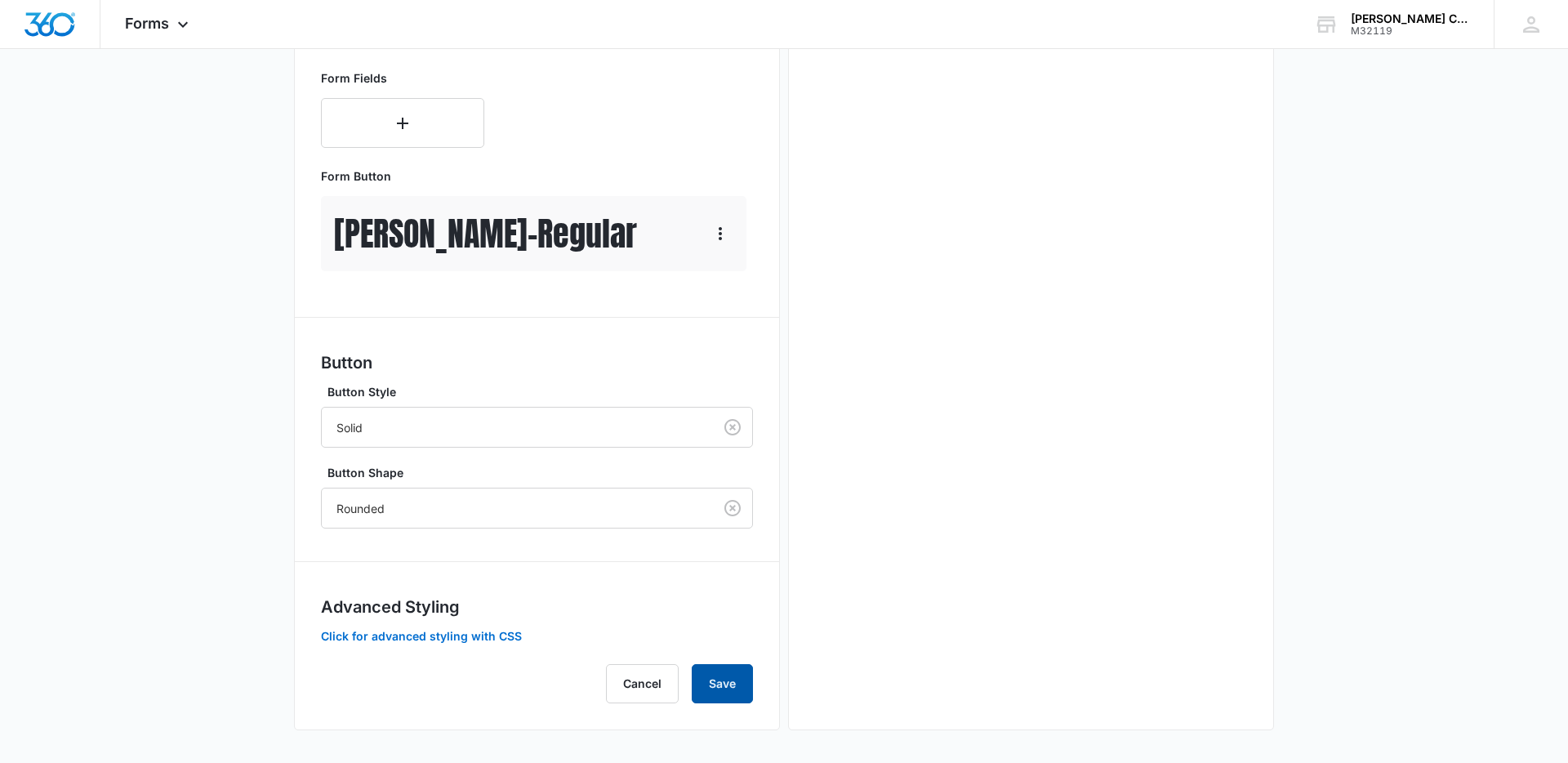
click at [721, 686] on button "Save" at bounding box center [722, 683] width 61 height 39
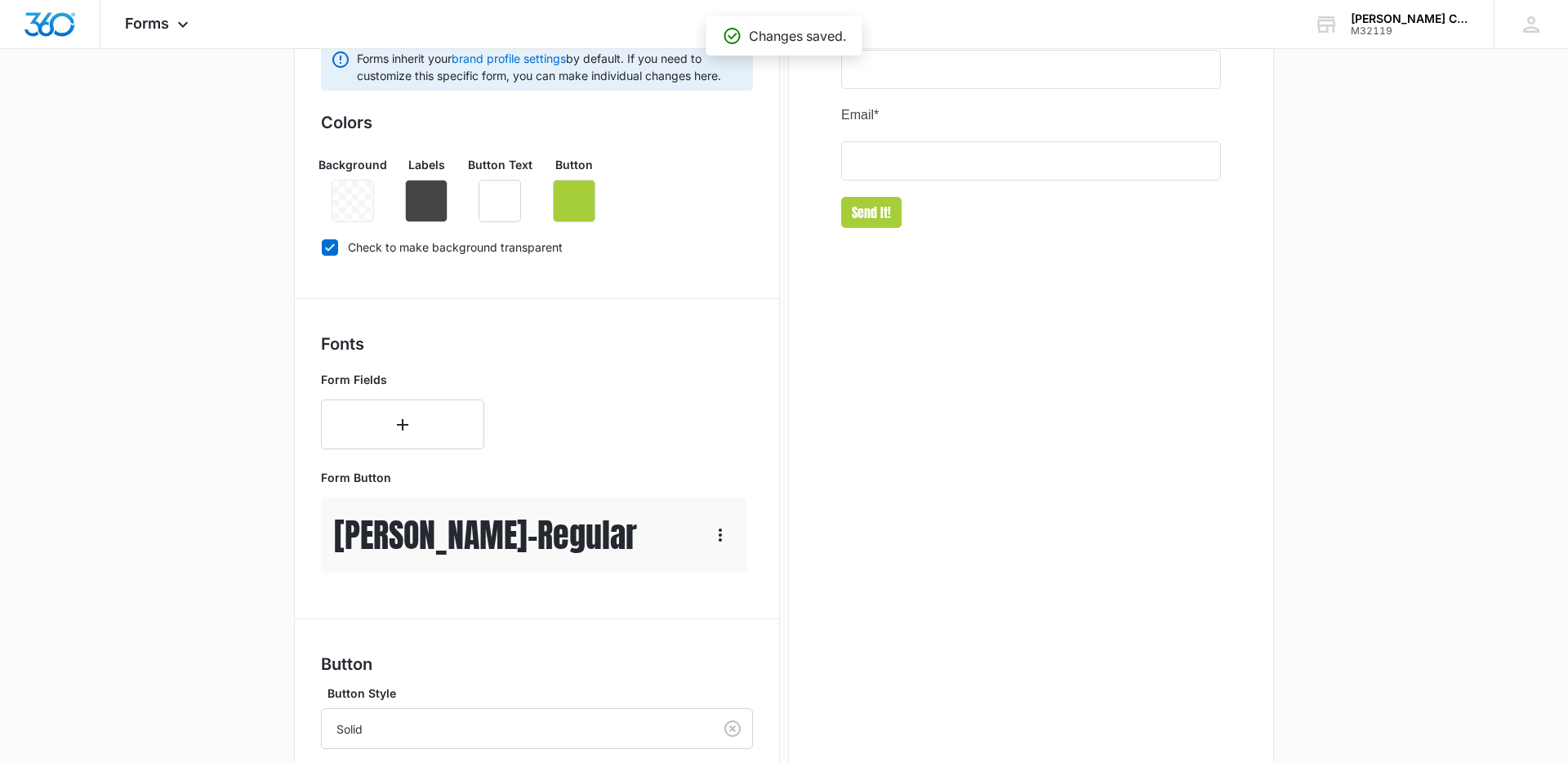
scroll to position [0, 0]
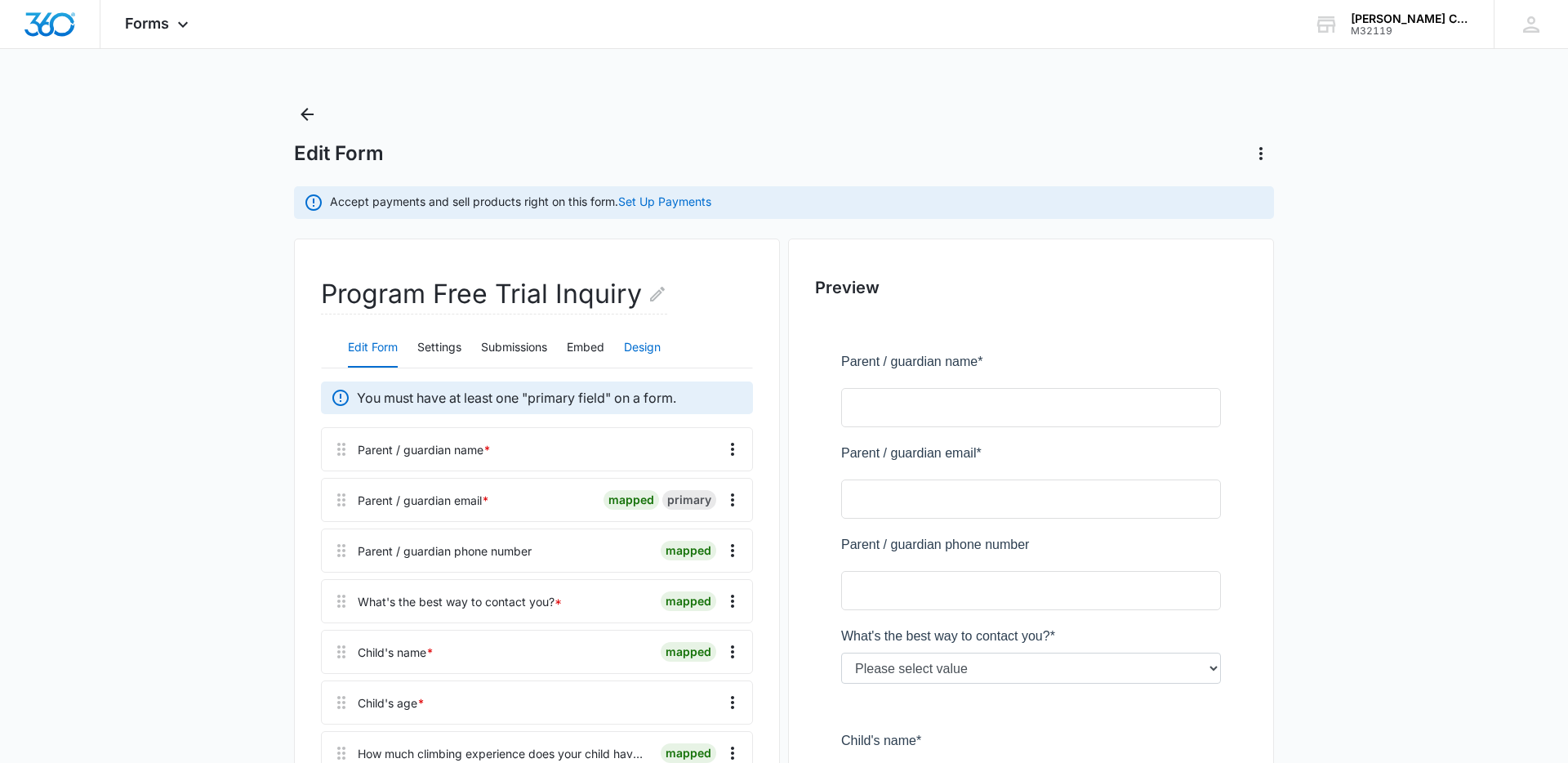
click at [642, 349] on button "Design" at bounding box center [642, 348] width 36 height 39
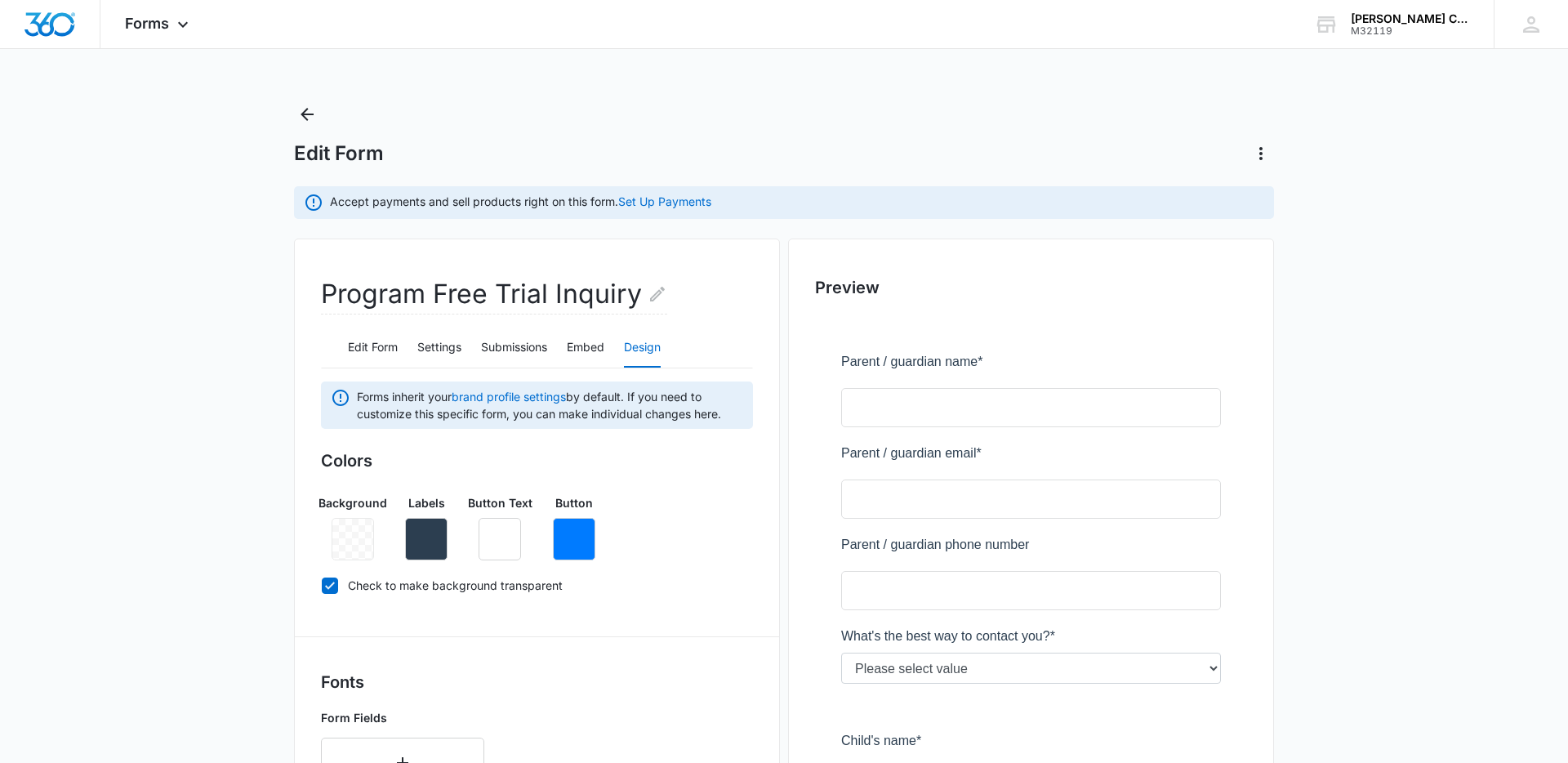
scroll to position [614, 0]
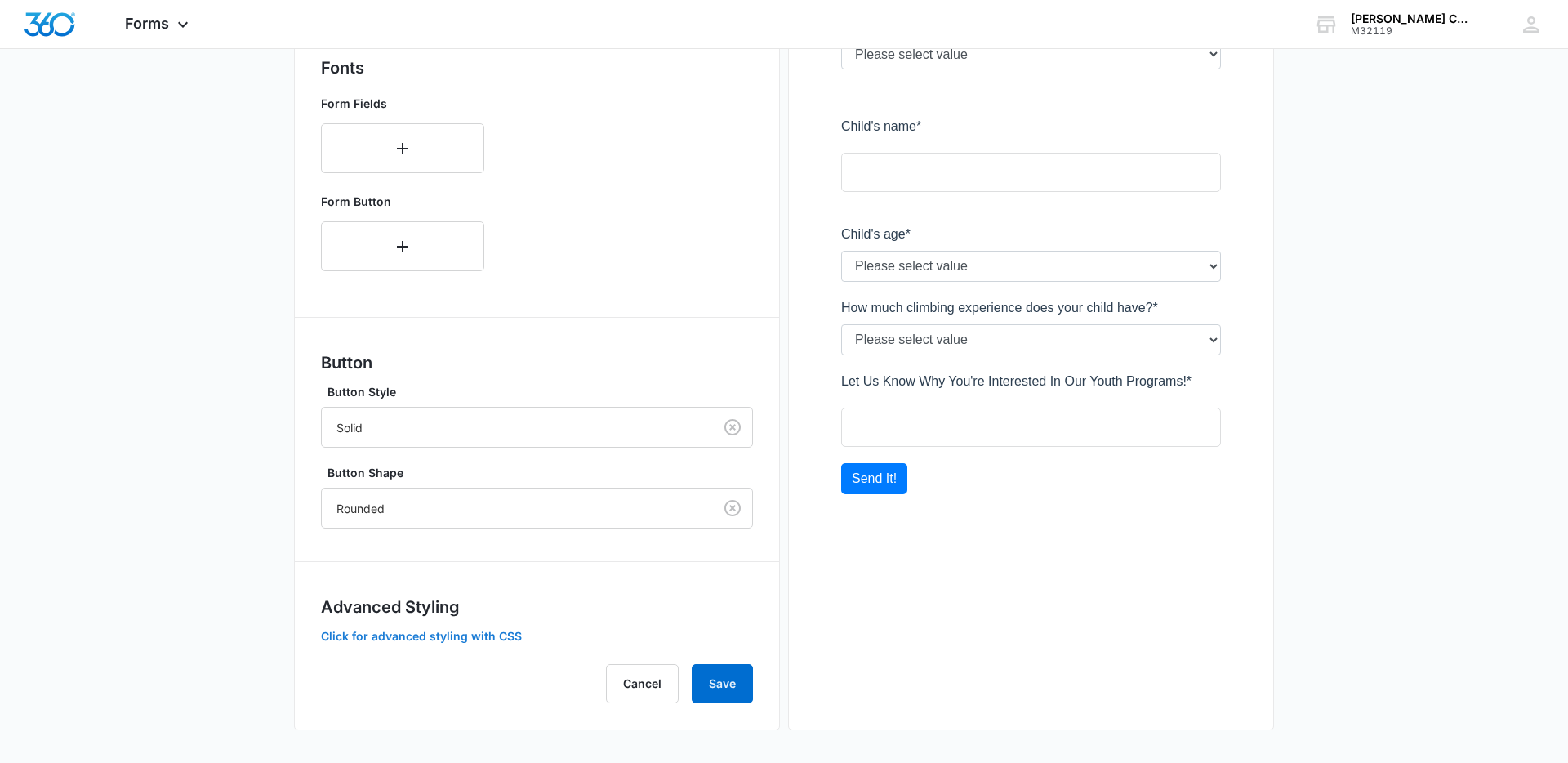
click at [457, 633] on button "Click for advanced styling with CSS" at bounding box center [422, 636] width 201 height 12
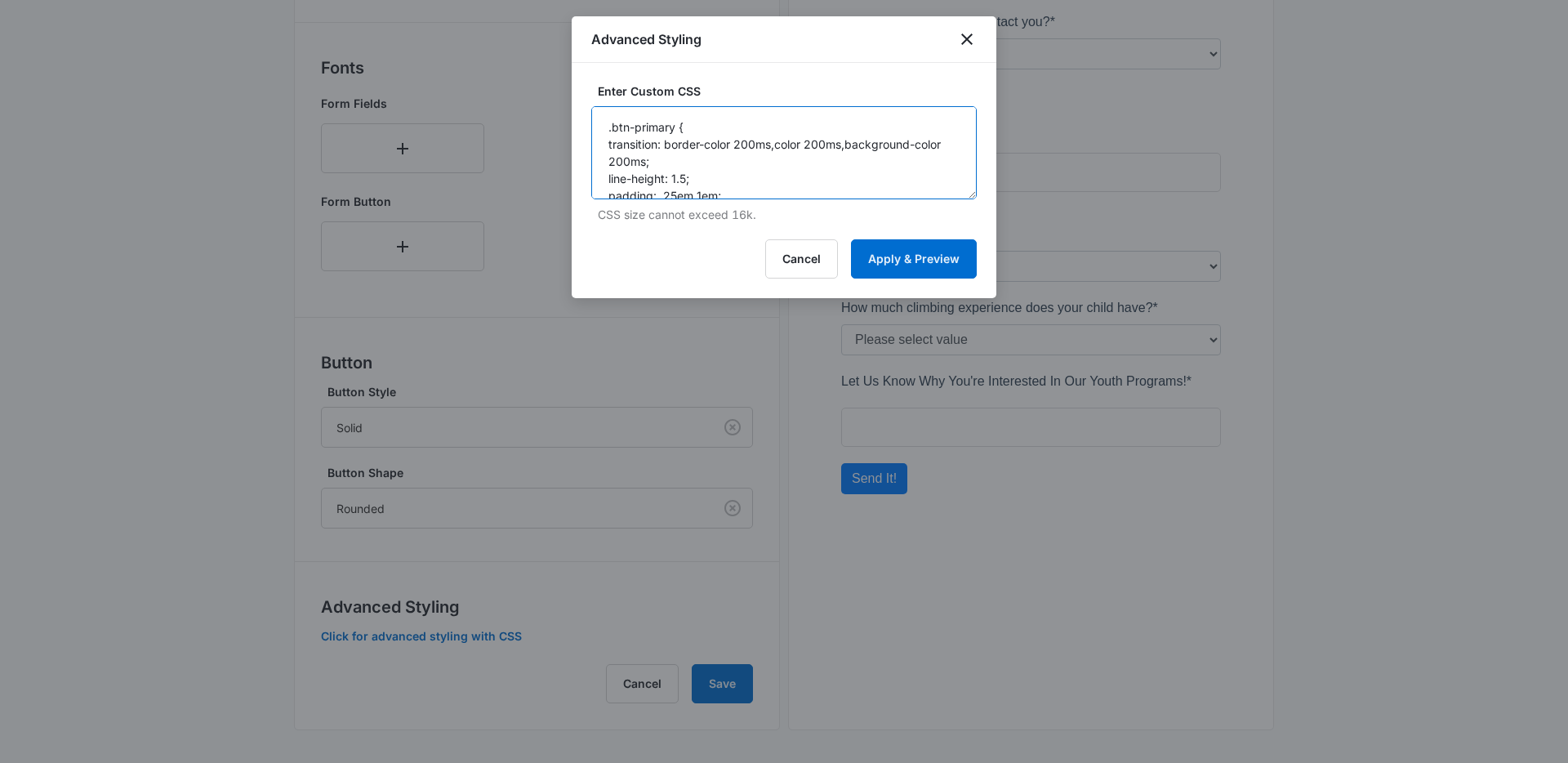
click at [788, 174] on textarea ".btn-primary { transition: border-color 200ms,color 200ms,background-color 200m…" at bounding box center [784, 153] width 385 height 93
paste textarea ".btn-nohover.madform-submit { transition: border-color 200ms,color 200ms,backgr…"
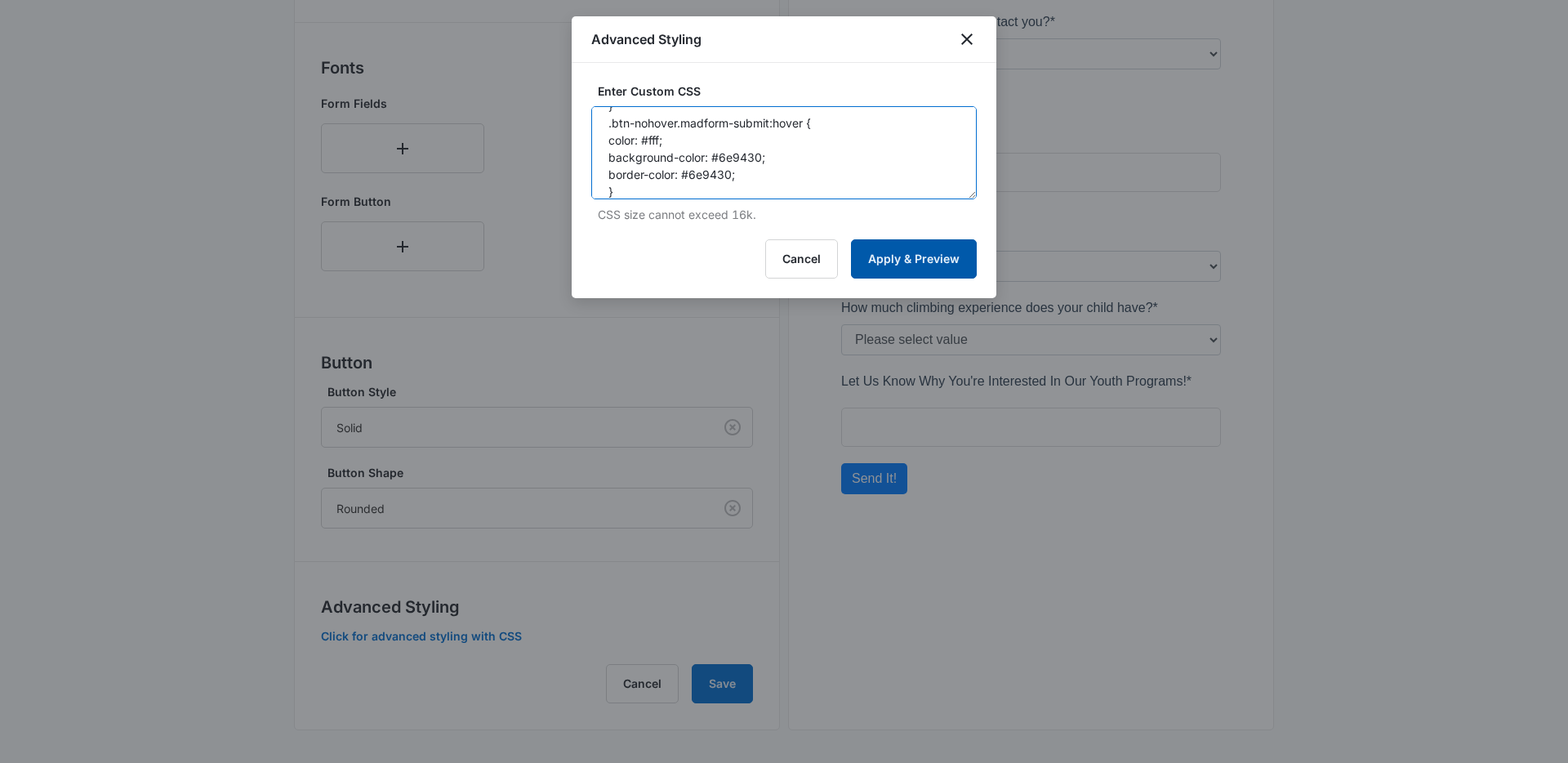
type textarea ".btn-nohover.madform-submit { transition: border-color 200ms,color 200ms,backgr…"
click at [899, 251] on button "Apply & Preview" at bounding box center [914, 259] width 126 height 39
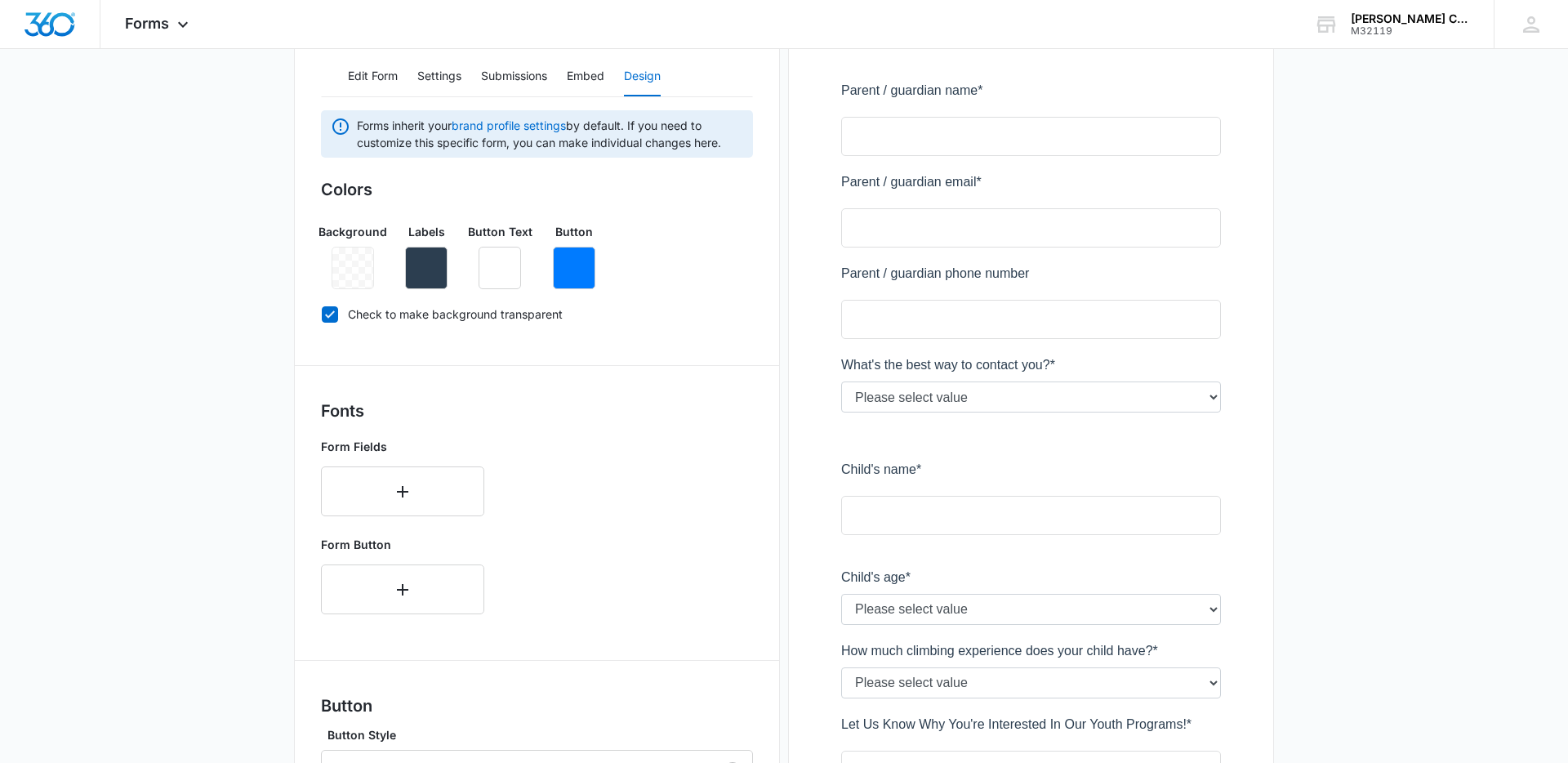
scroll to position [0, 0]
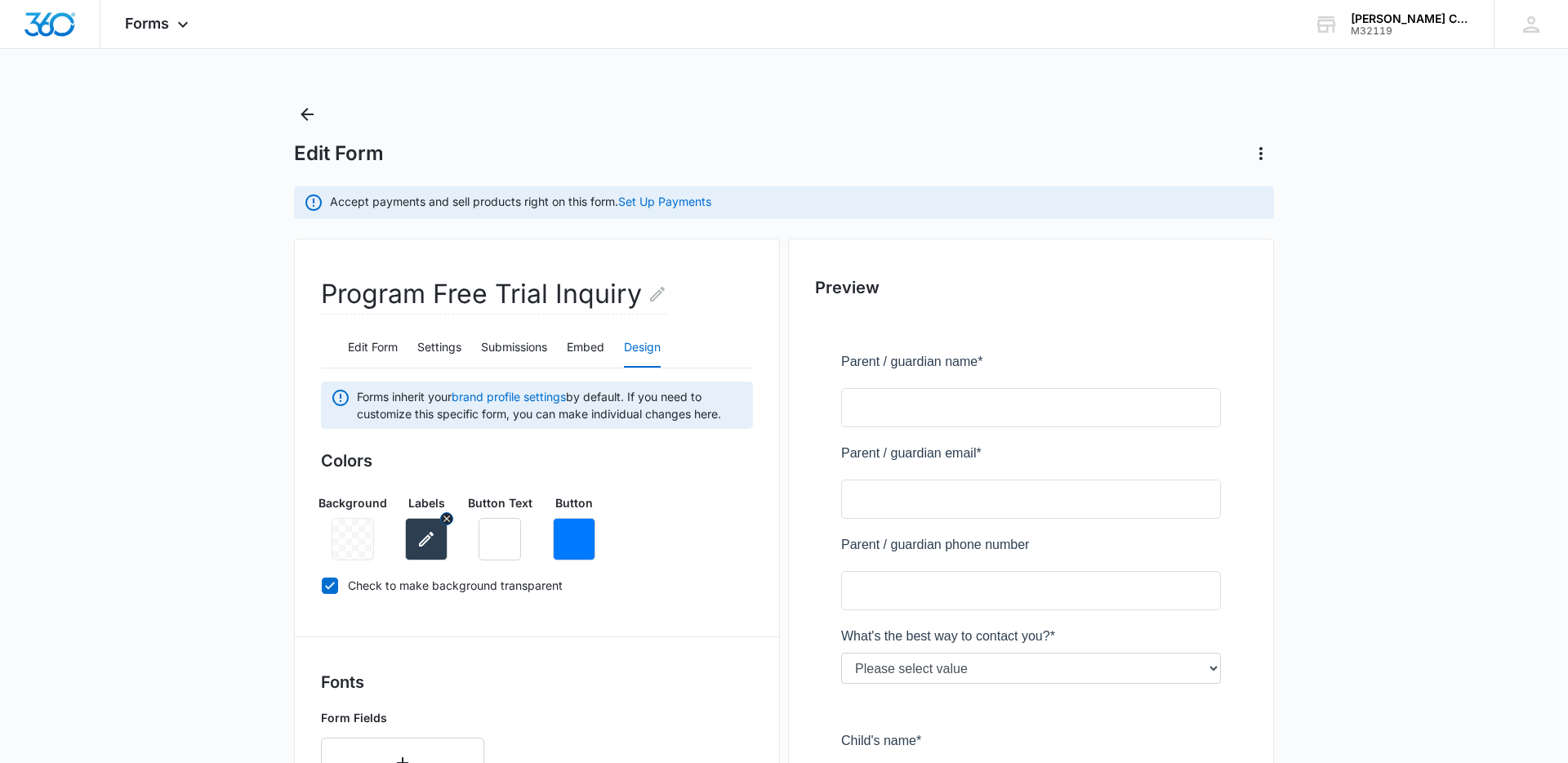
click at [428, 539] on icon "button" at bounding box center [426, 539] width 15 height 15
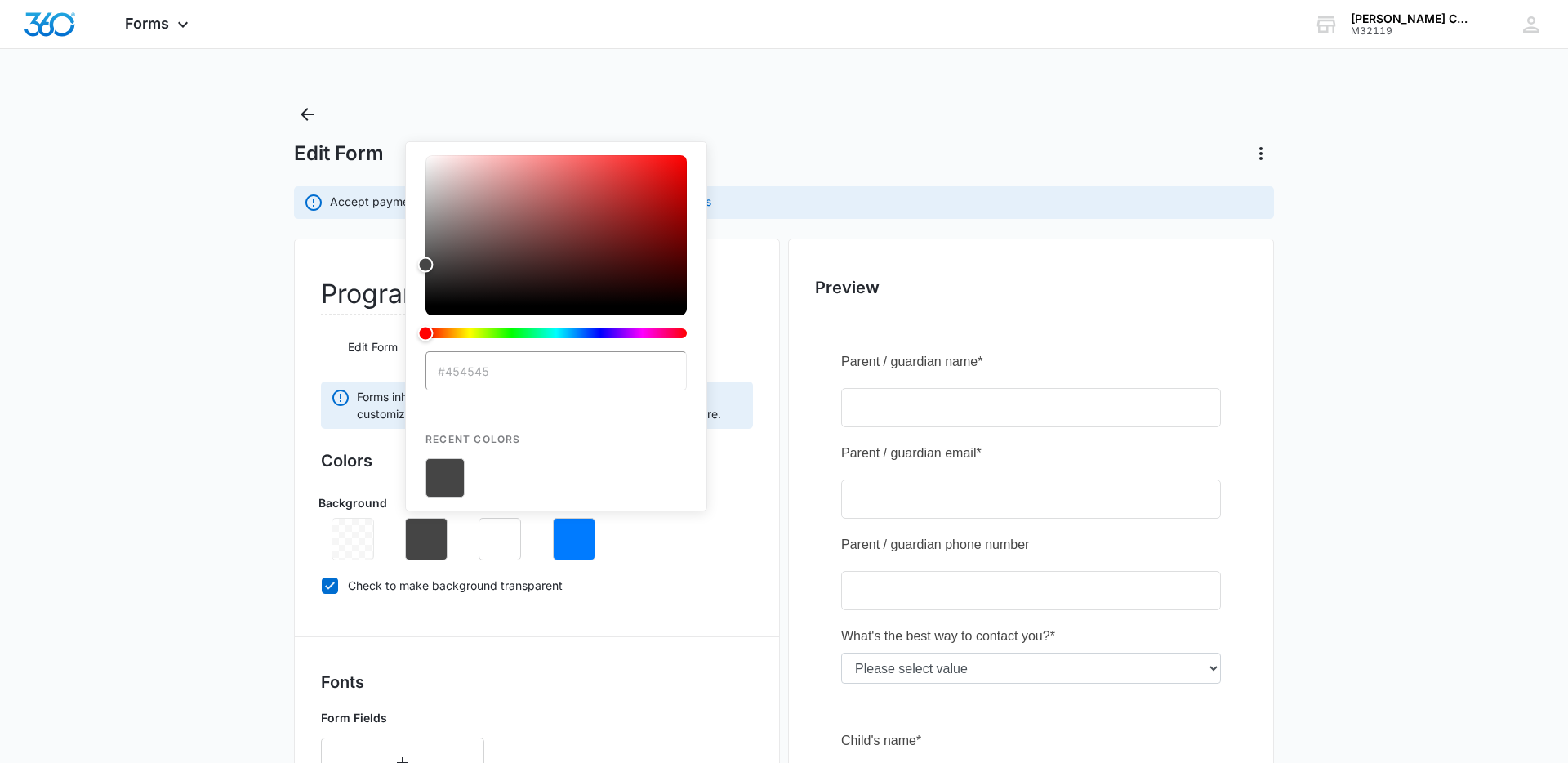
type input "#454545"
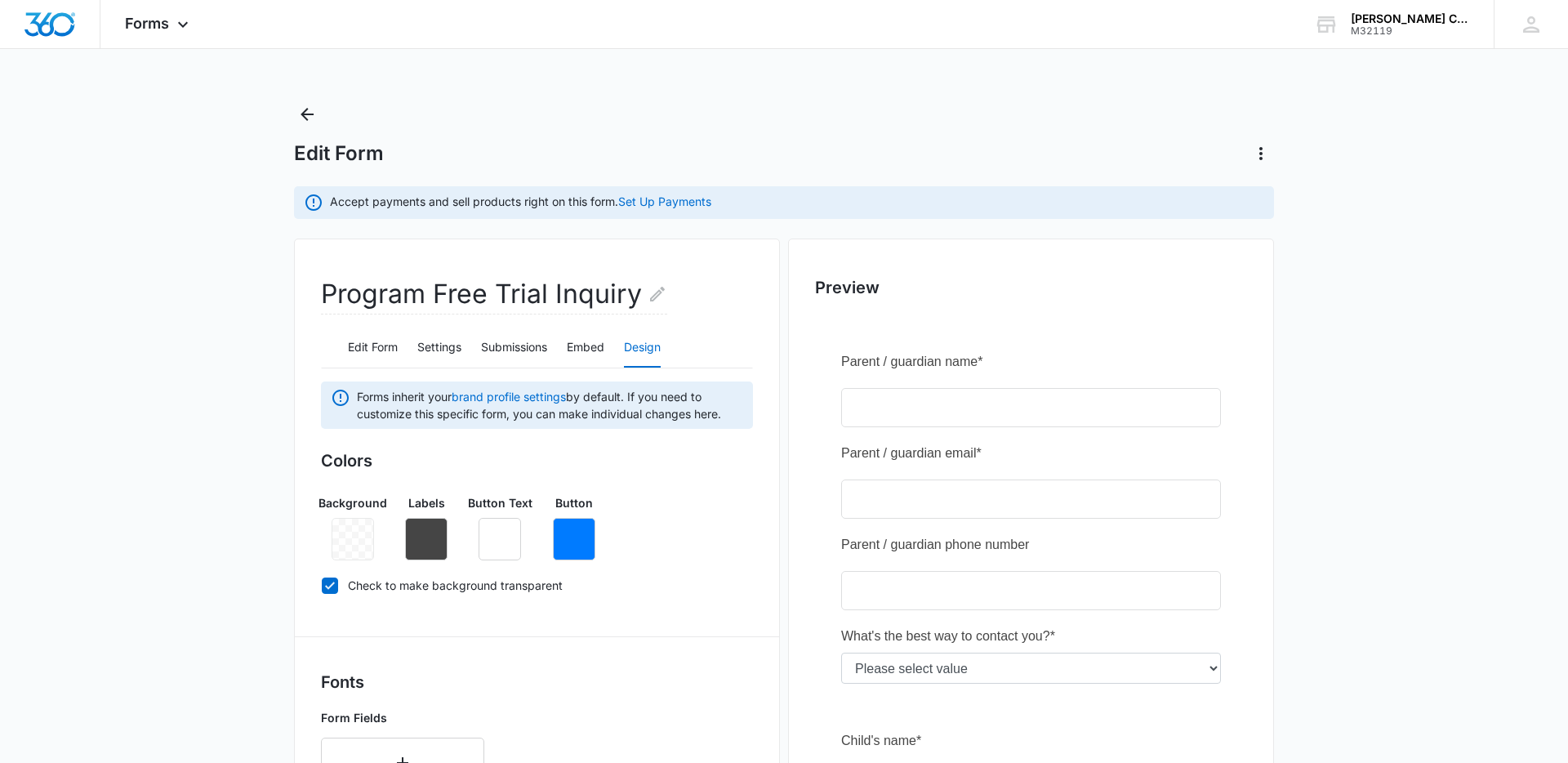
drag, startPoint x: 126, startPoint y: 413, endPoint x: 398, endPoint y: 304, distance: 293.0
click at [127, 412] on main "Edit Form Accept payments and sell products right on this form. Set Up Payments…" at bounding box center [784, 739] width 1568 height 1276
click at [579, 534] on icon "button" at bounding box center [574, 539] width 15 height 15
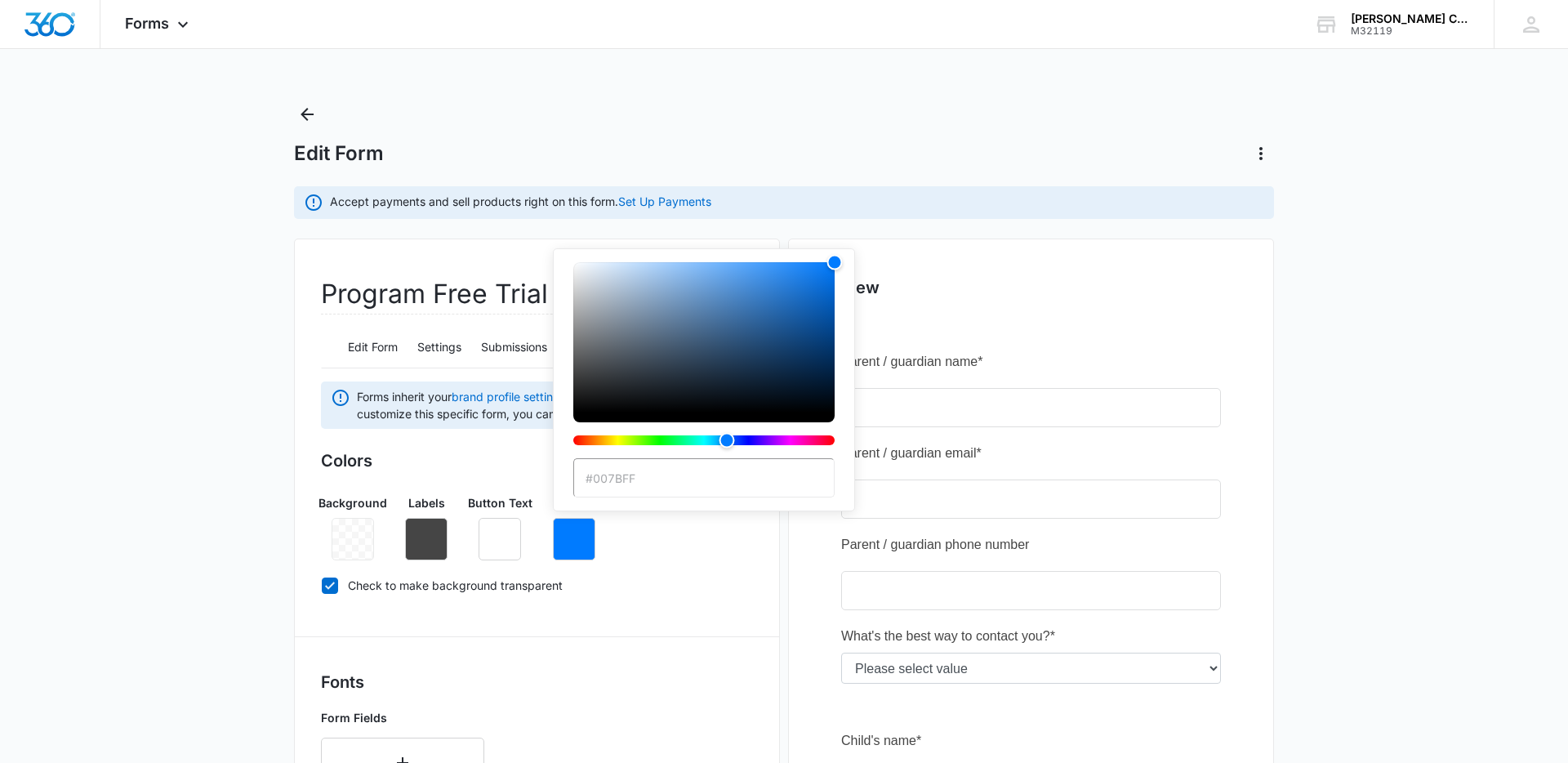
type input "#a5ce39"
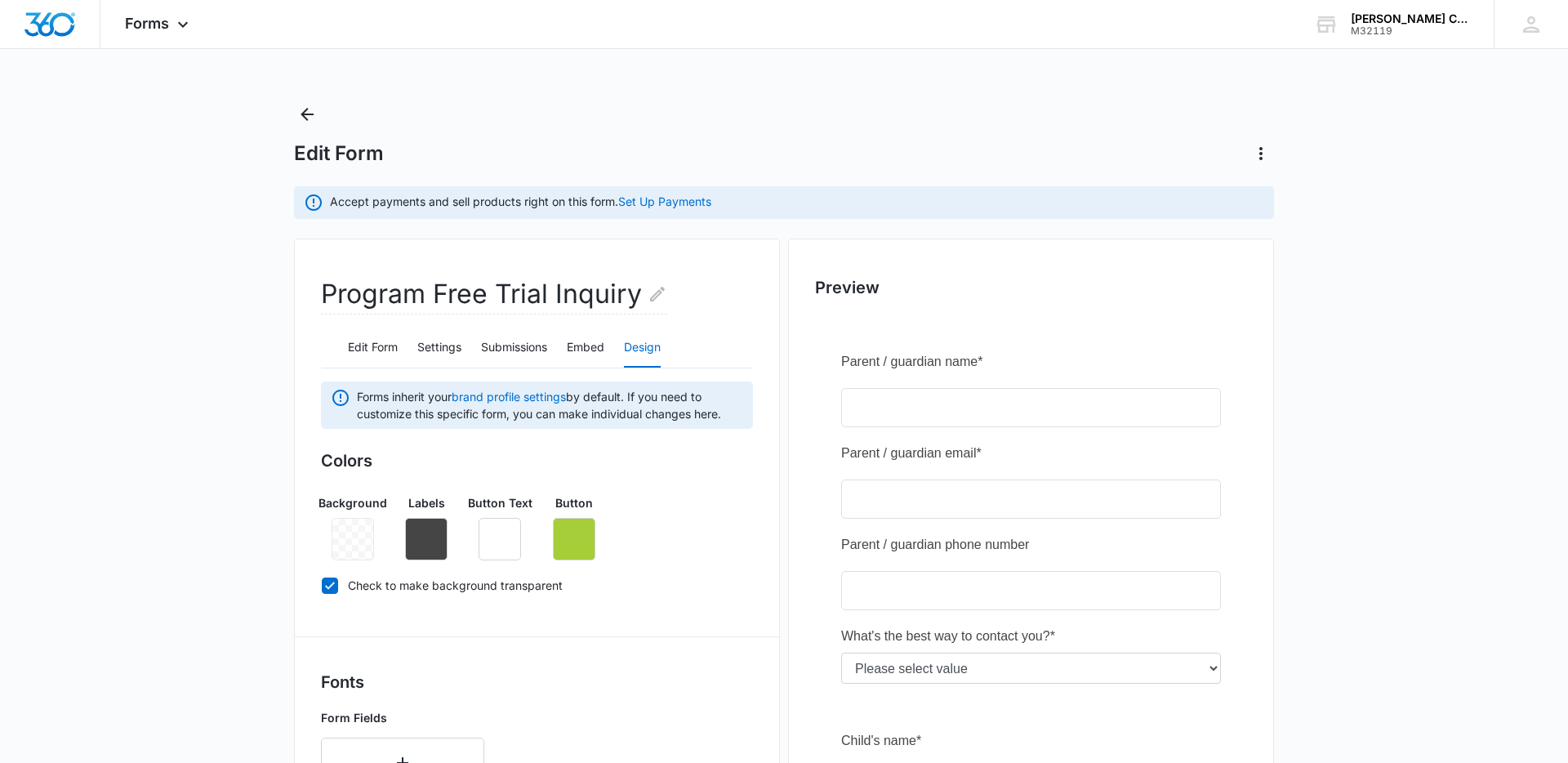
drag, startPoint x: 40, startPoint y: 381, endPoint x: 62, endPoint y: 380, distance: 22.0
click at [40, 381] on main "Edit Form Accept payments and sell products right on this form. Set Up Payments…" at bounding box center [784, 739] width 1568 height 1276
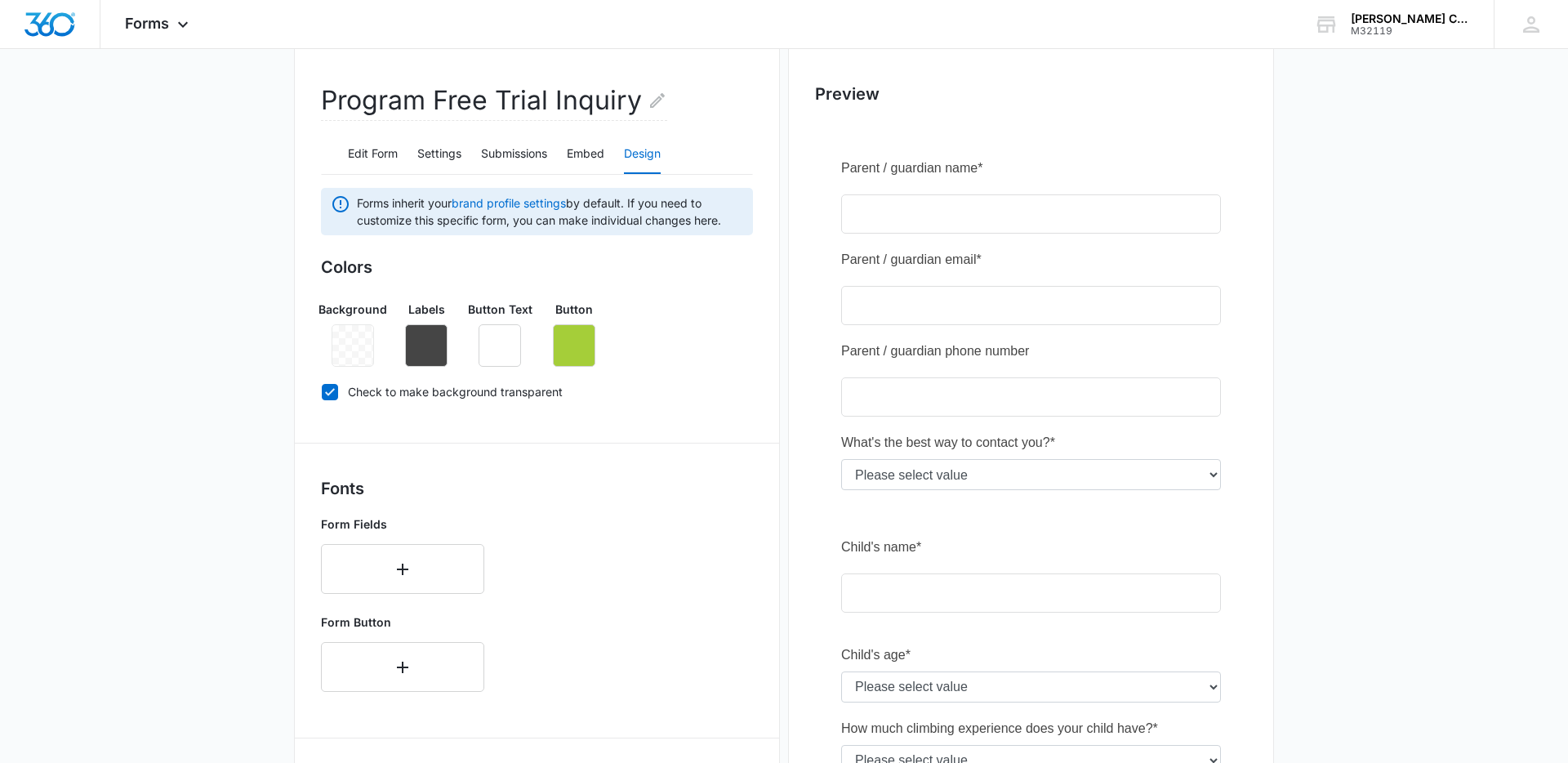
scroll to position [418, 0]
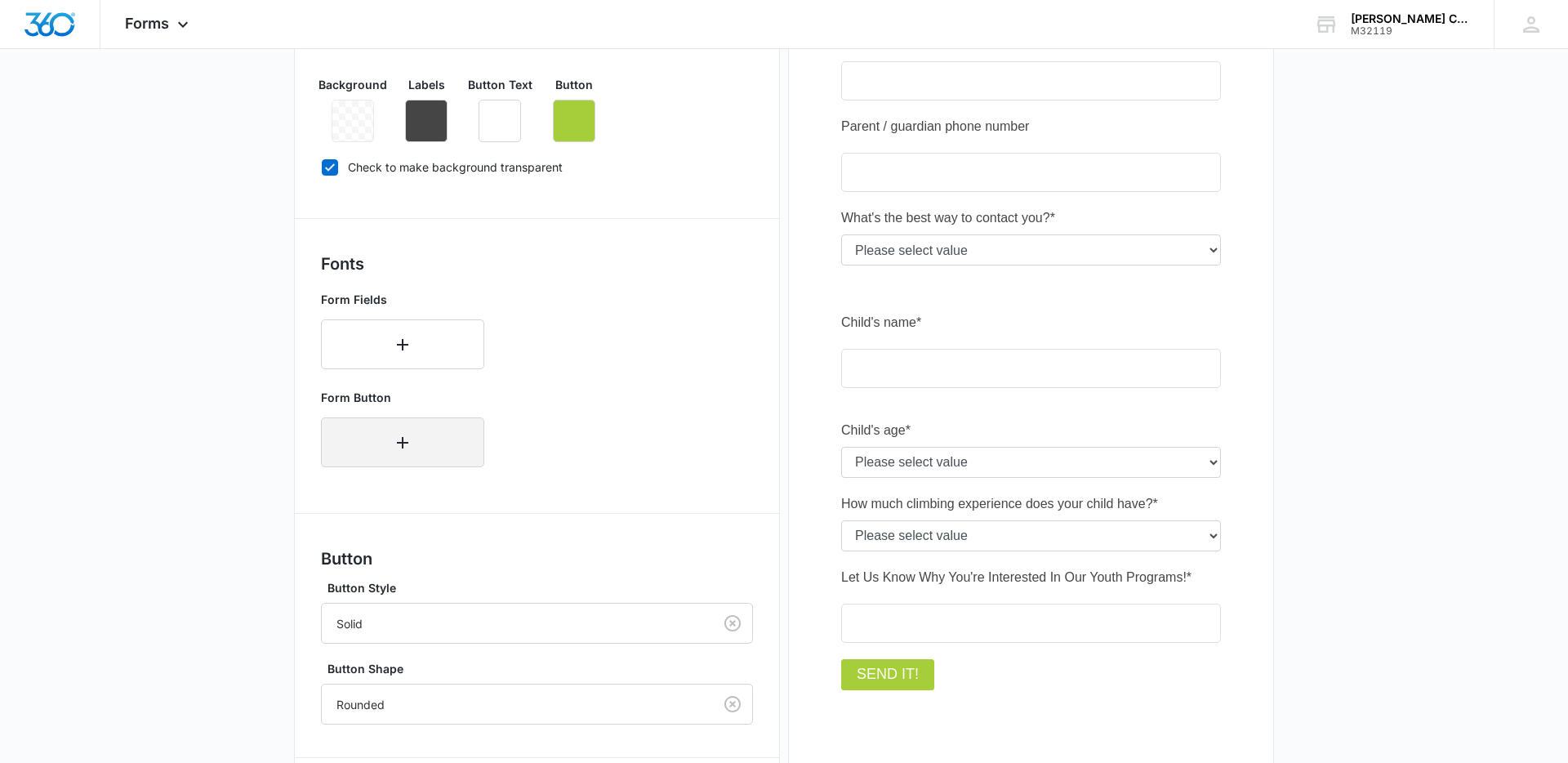
click at [404, 442] on icon "button" at bounding box center [402, 442] width 12 height 12
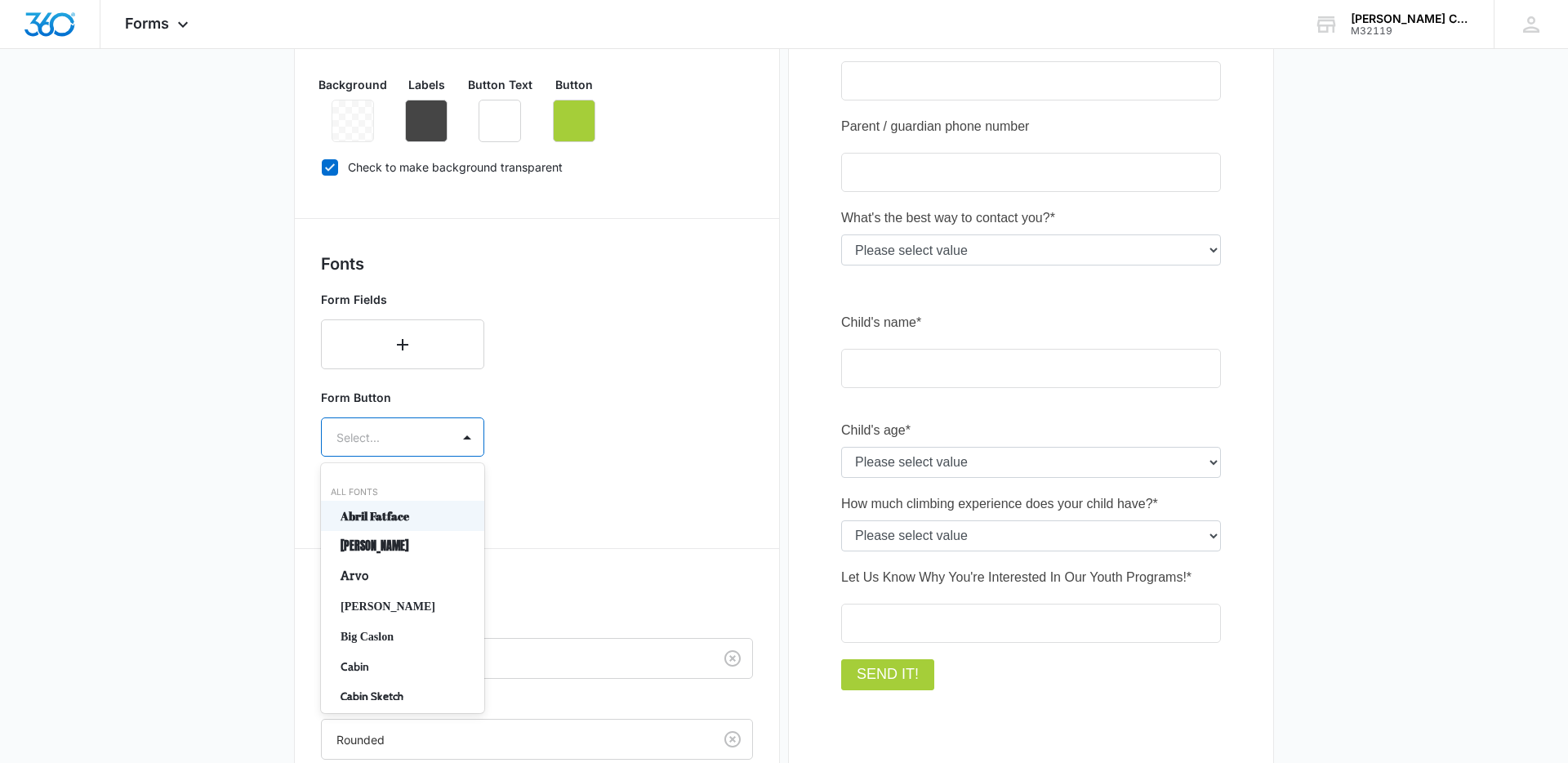
click at [405, 434] on div at bounding box center [382, 437] width 93 height 20
drag, startPoint x: 367, startPoint y: 539, endPoint x: 367, endPoint y: 531, distance: 8.0
click at [367, 539] on p "[PERSON_NAME]" at bounding box center [401, 546] width 121 height 17
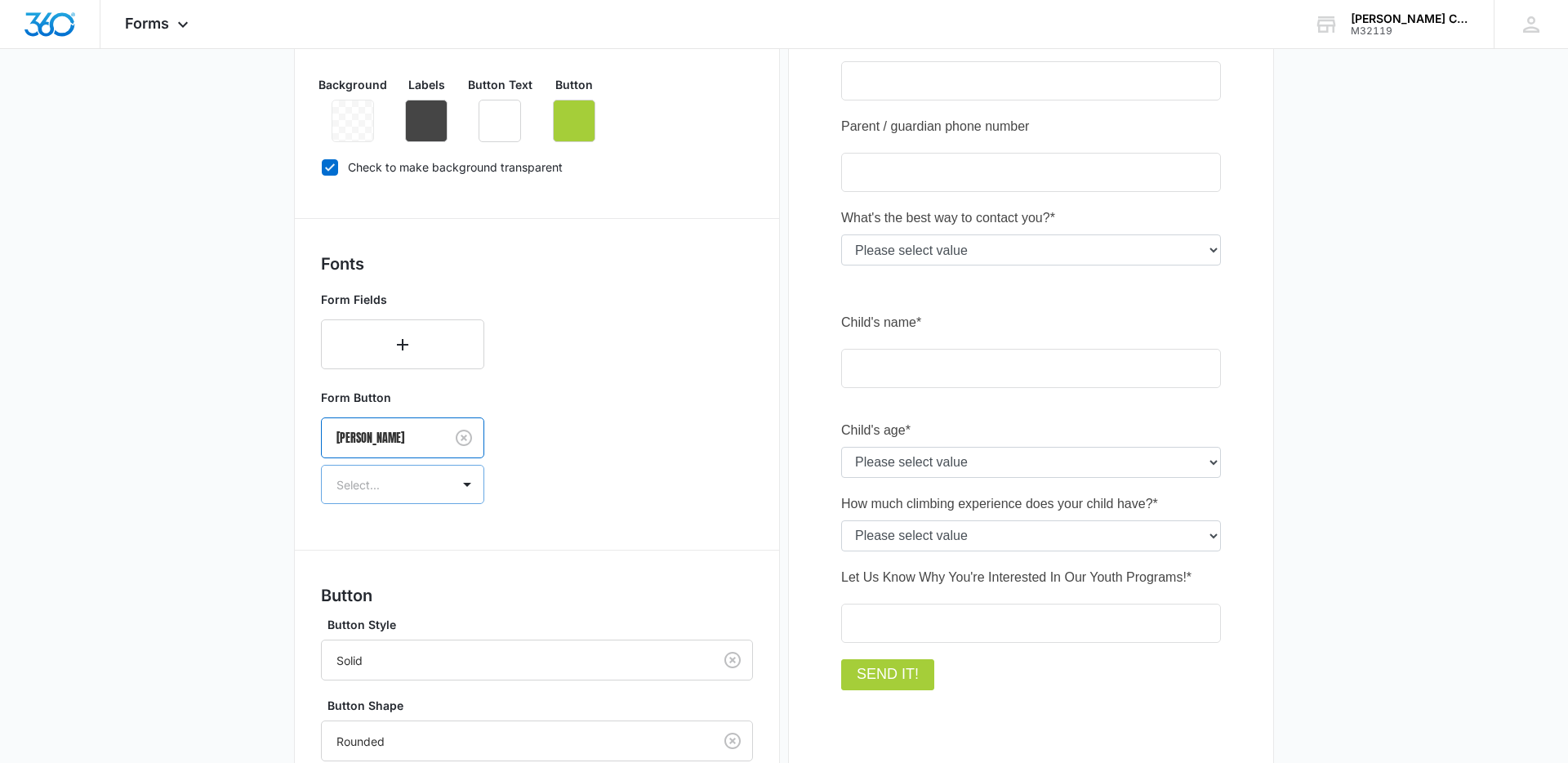
click at [374, 489] on div at bounding box center [382, 484] width 93 height 20
click at [364, 550] on div "Regular" at bounding box center [403, 542] width 163 height 30
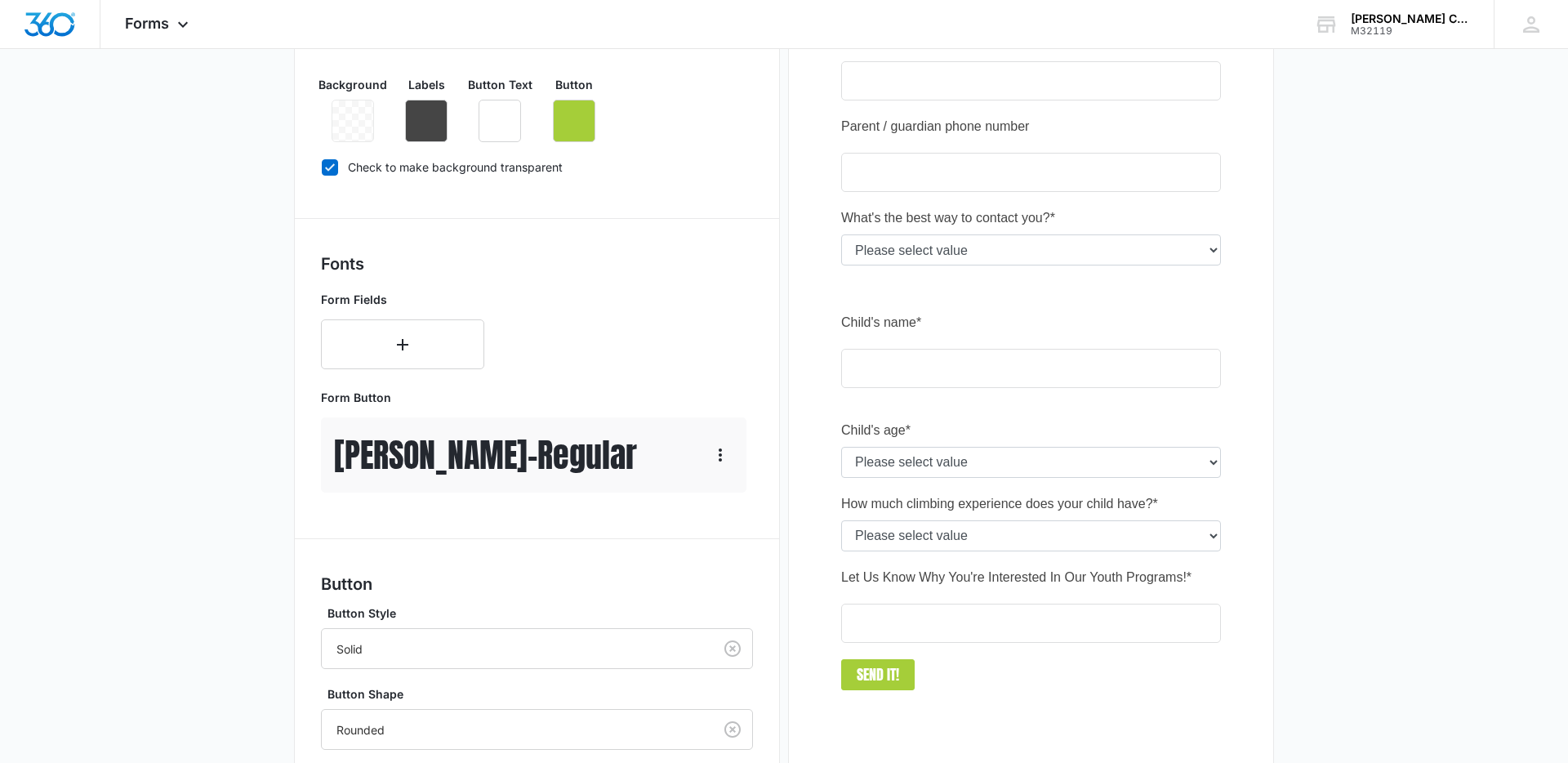
click at [196, 499] on main "Edit Form Accept payments and sell products right on this form. Set Up Payments…" at bounding box center [784, 334] width 1568 height 1301
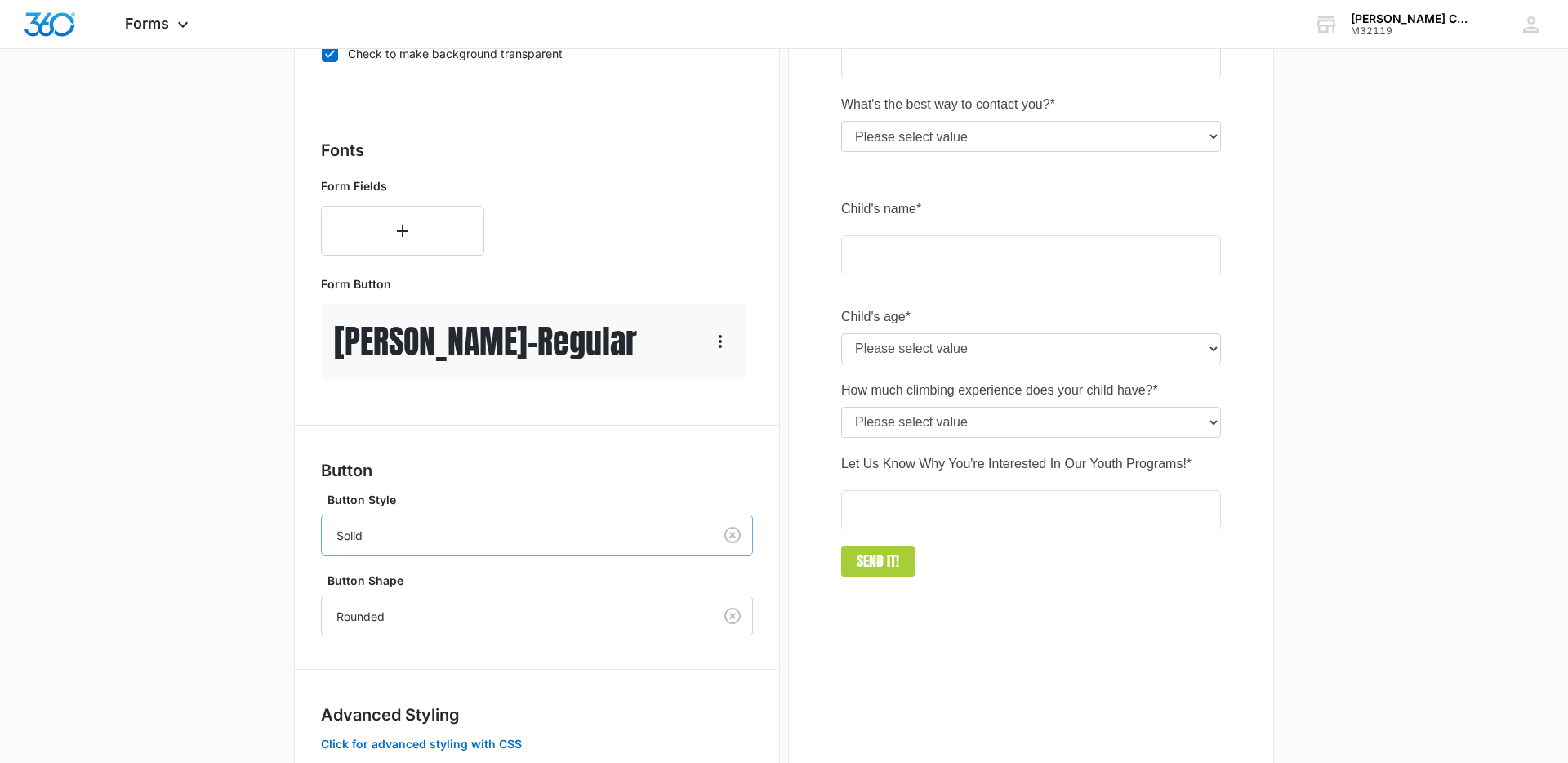
scroll to position [0, 0]
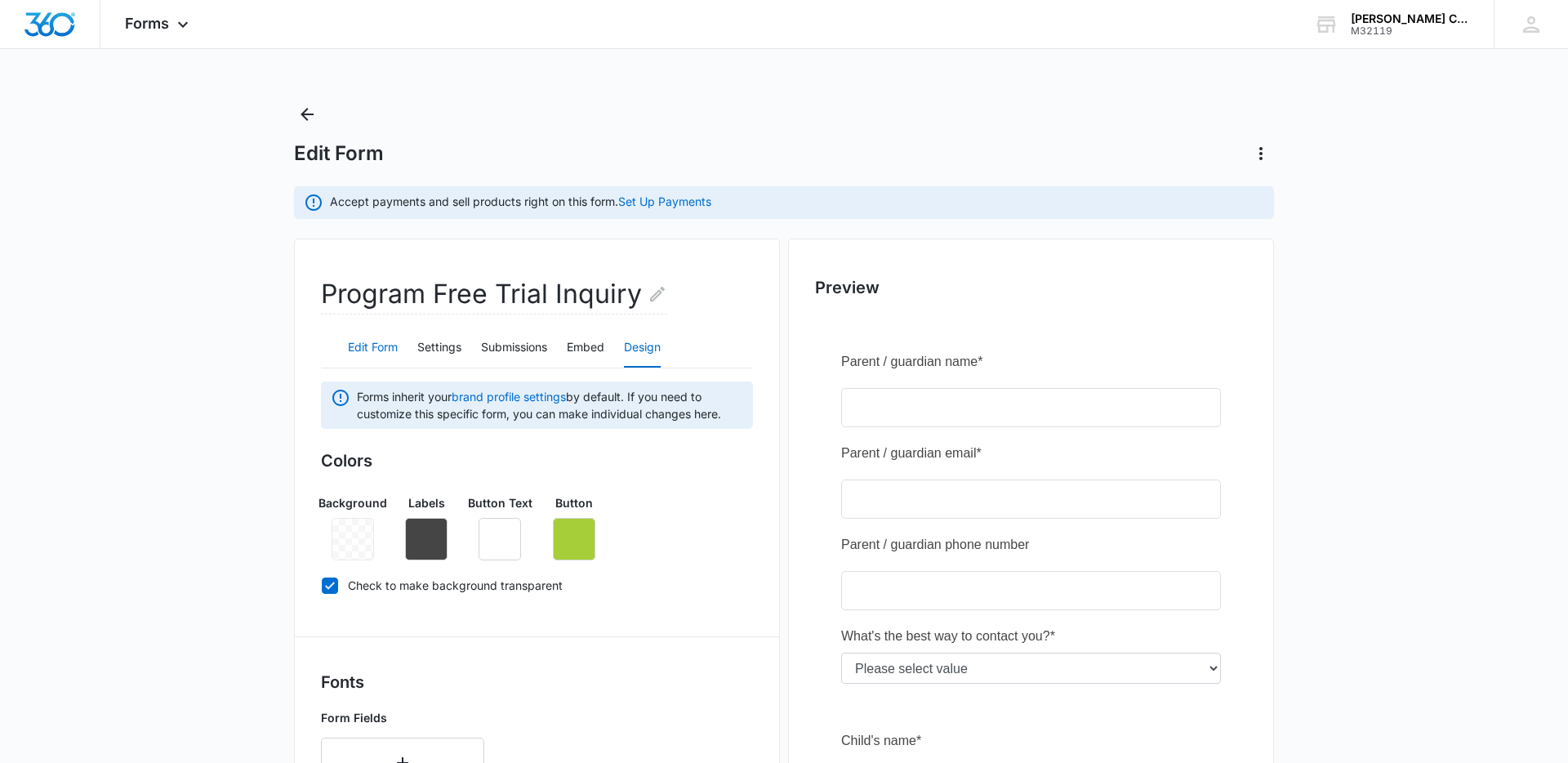
click at [382, 354] on button "Edit Form" at bounding box center [373, 348] width 50 height 39
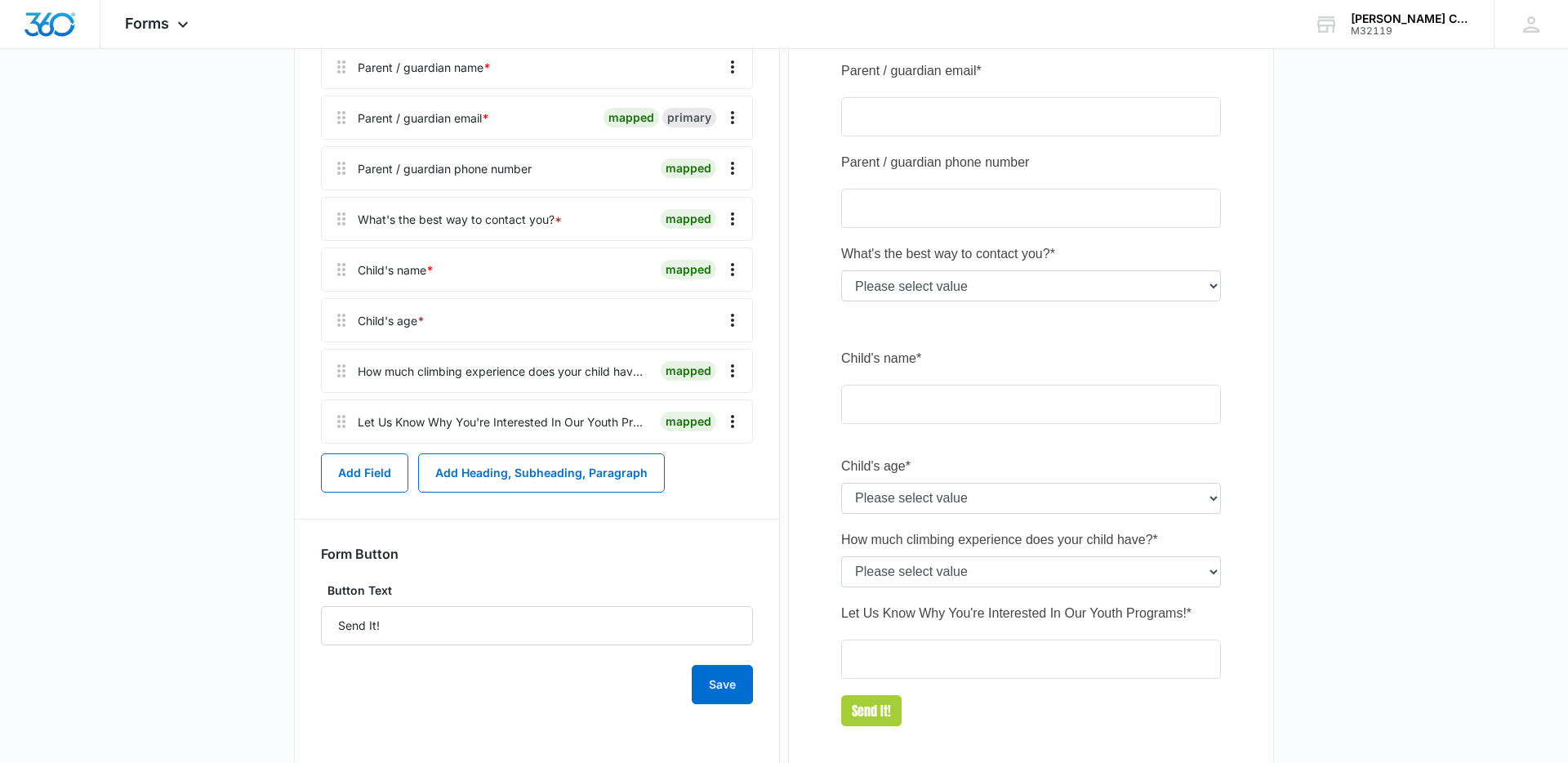
scroll to position [456, 0]
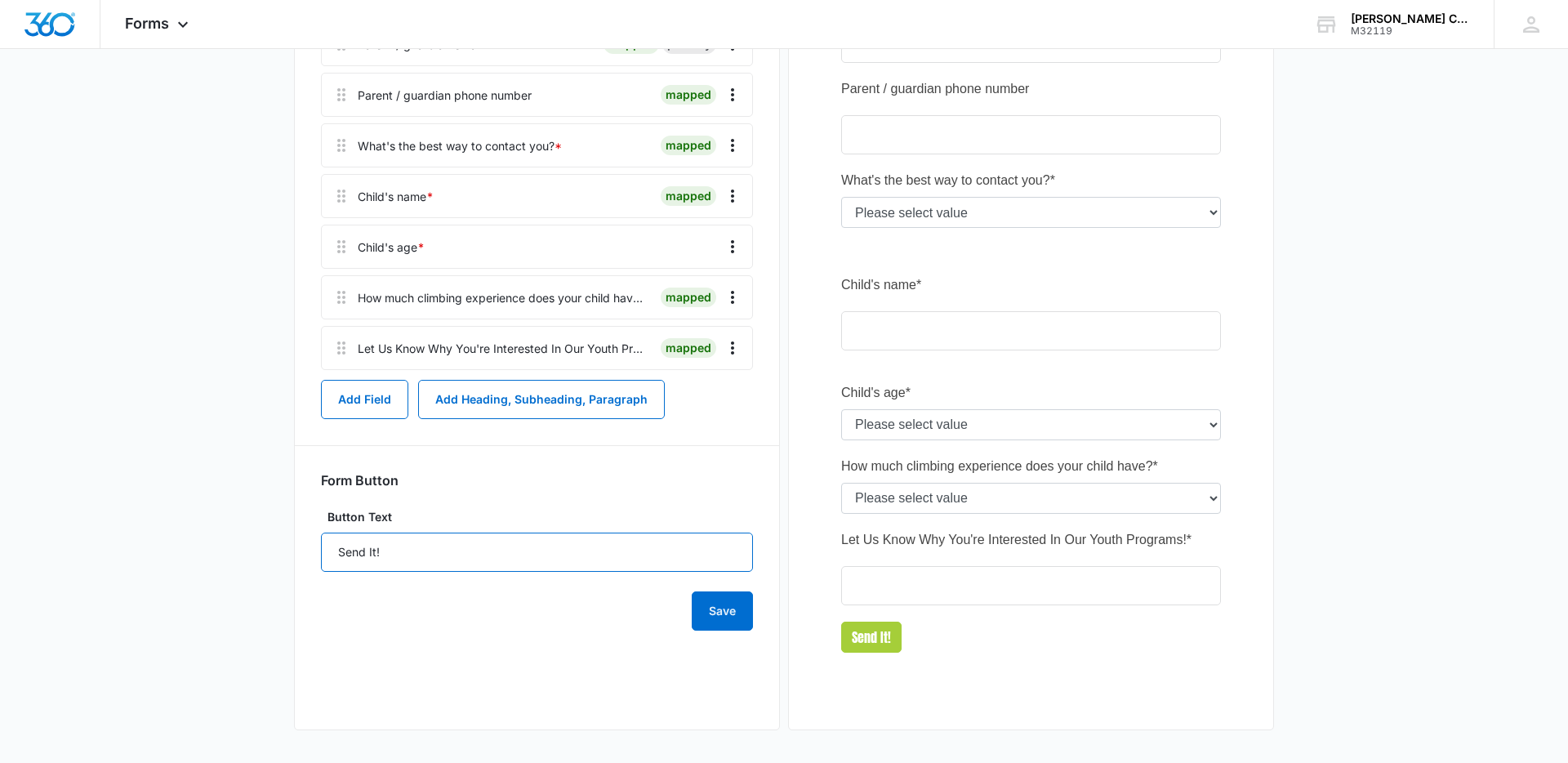
click at [442, 550] on input "Send It!" at bounding box center [537, 552] width 432 height 39
type input "Send"
click at [232, 503] on main "Edit Form Accept payments and sell products right on this form. Set Up Payments…" at bounding box center [784, 204] width 1568 height 1117
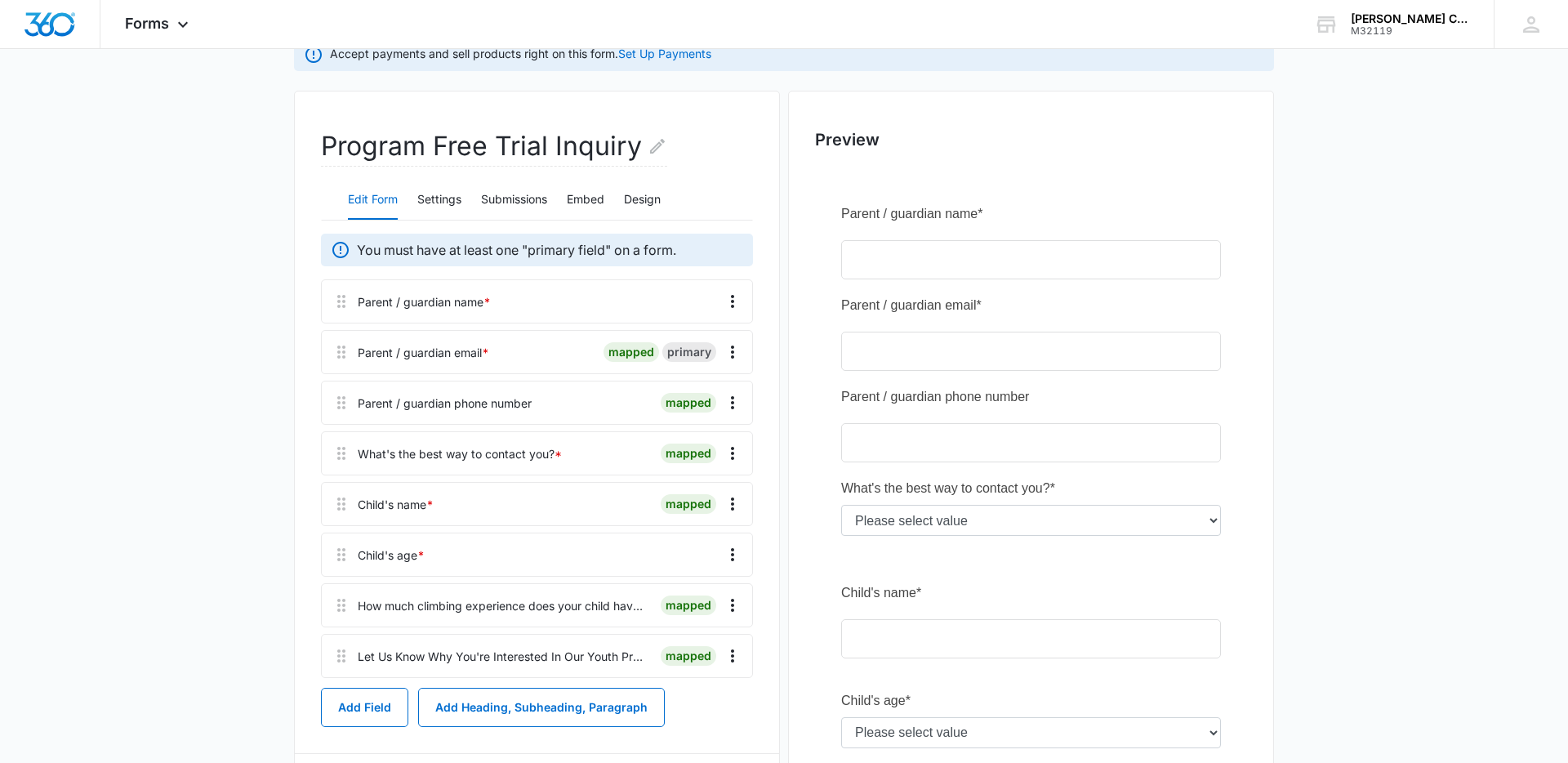
scroll to position [0, 0]
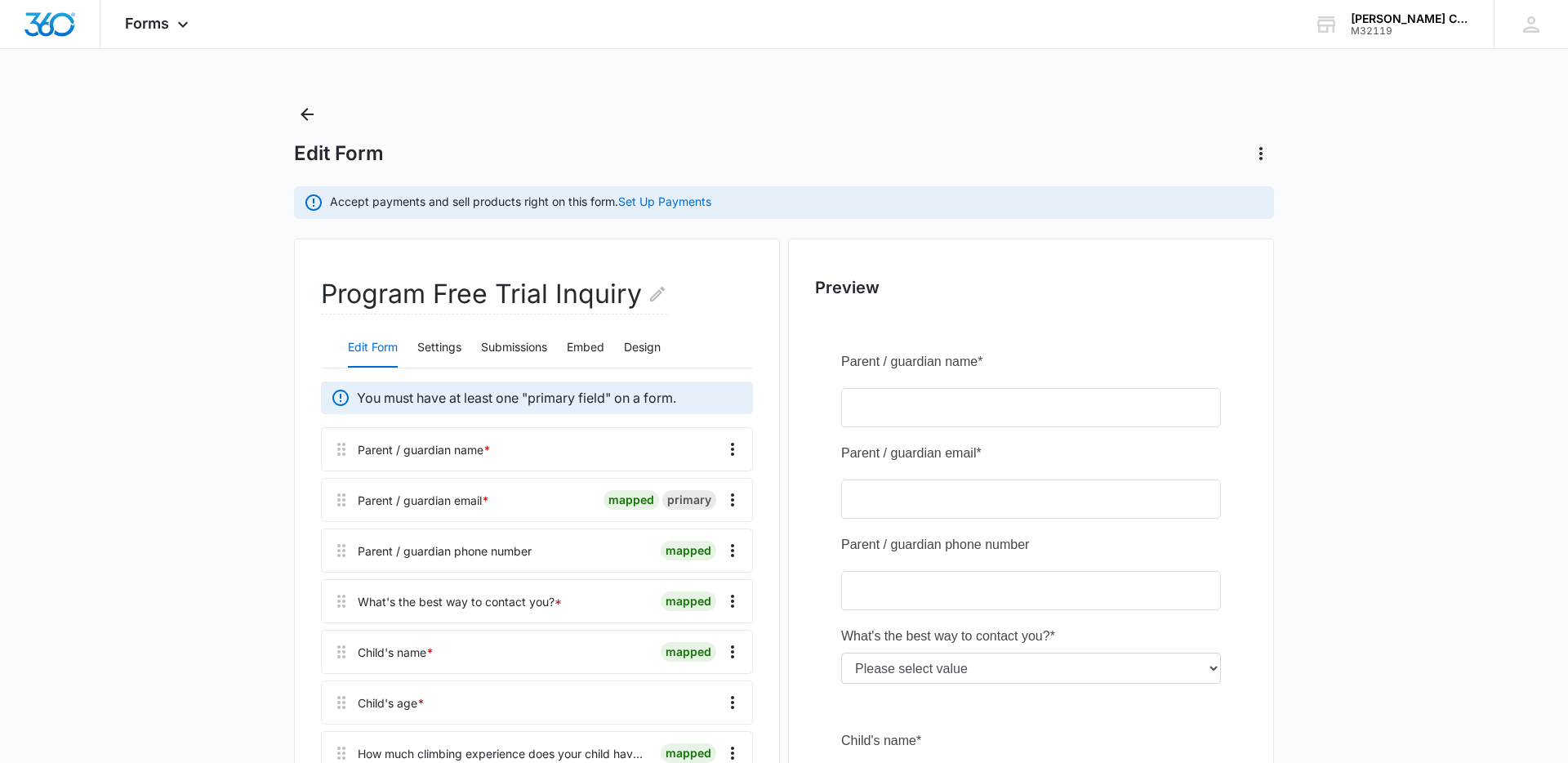
click at [666, 349] on div "Edit Form Settings Submissions Embed Design" at bounding box center [537, 348] width 432 height 41
click at [658, 348] on button "Design" at bounding box center [642, 348] width 36 height 39
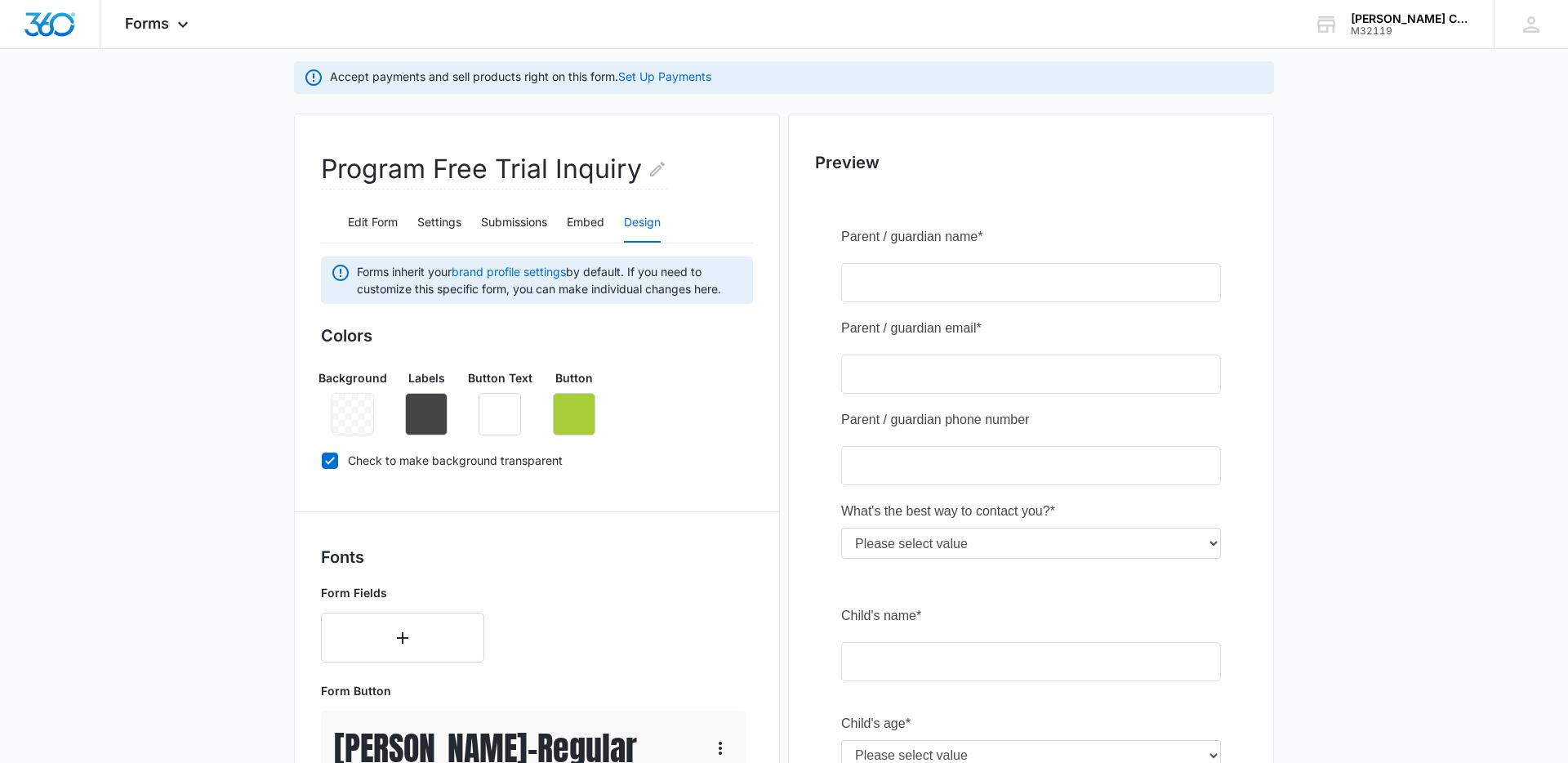
scroll to position [640, 0]
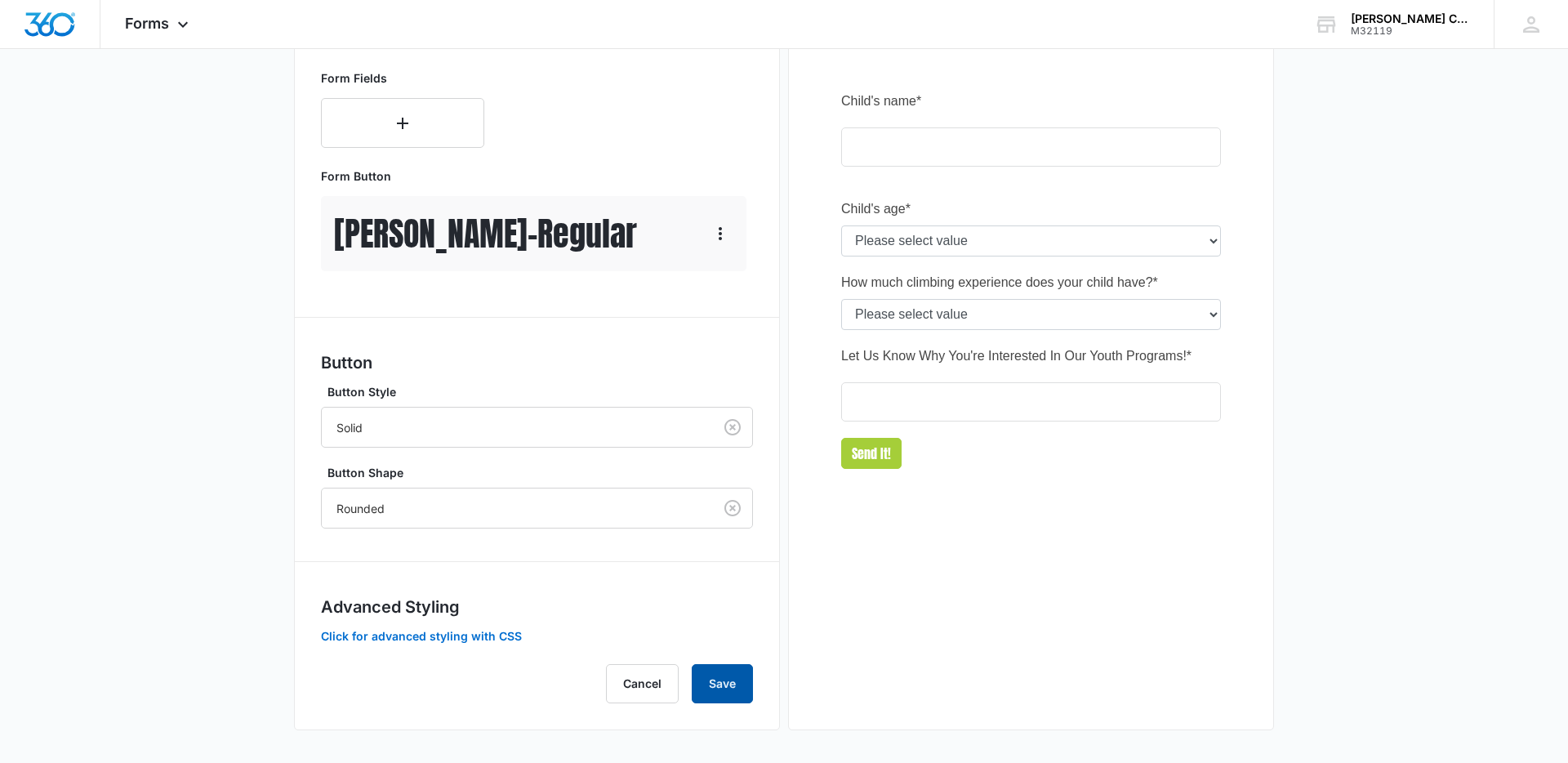
click at [737, 671] on button "Save" at bounding box center [722, 683] width 61 height 39
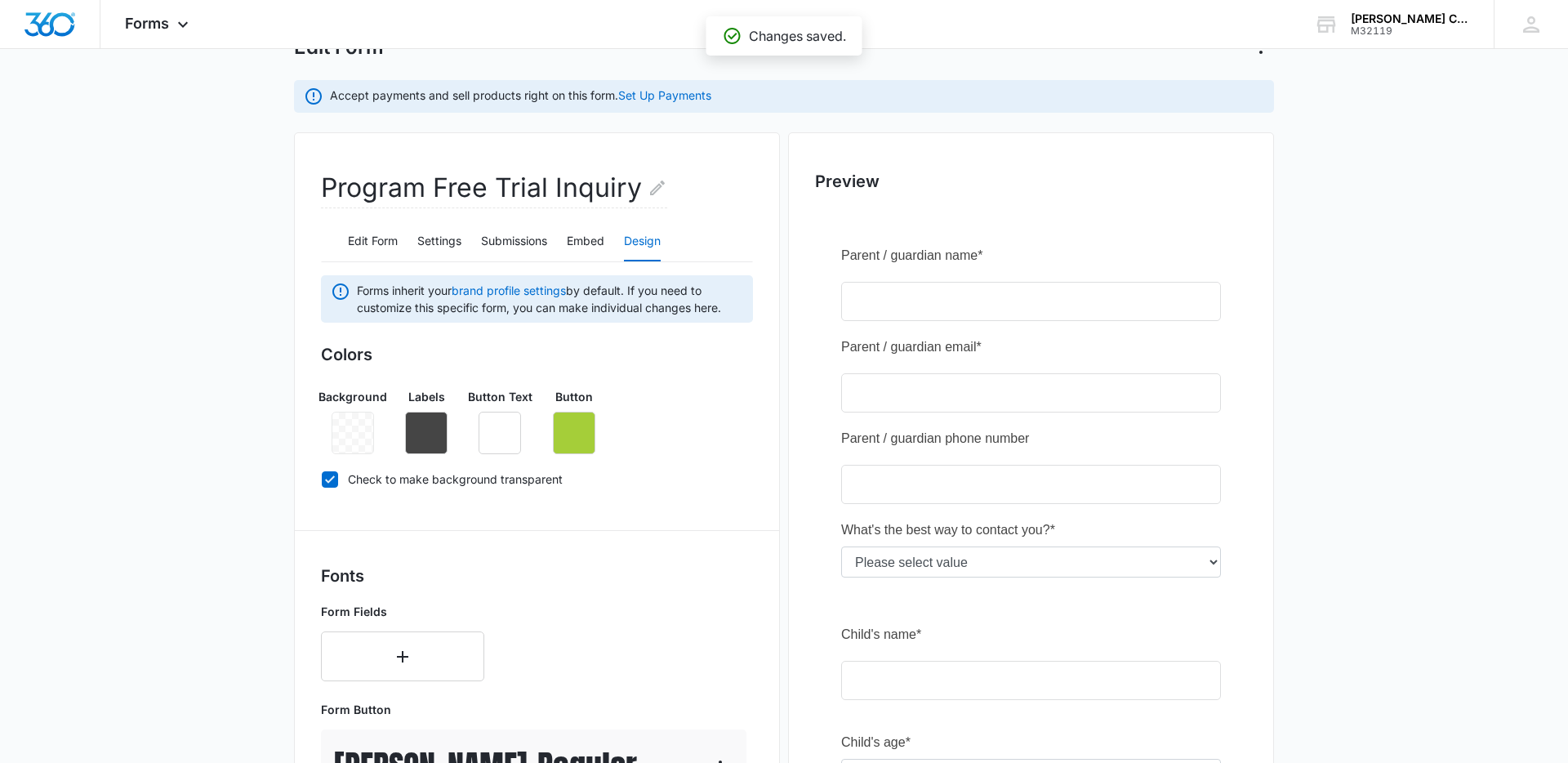
scroll to position [0, 0]
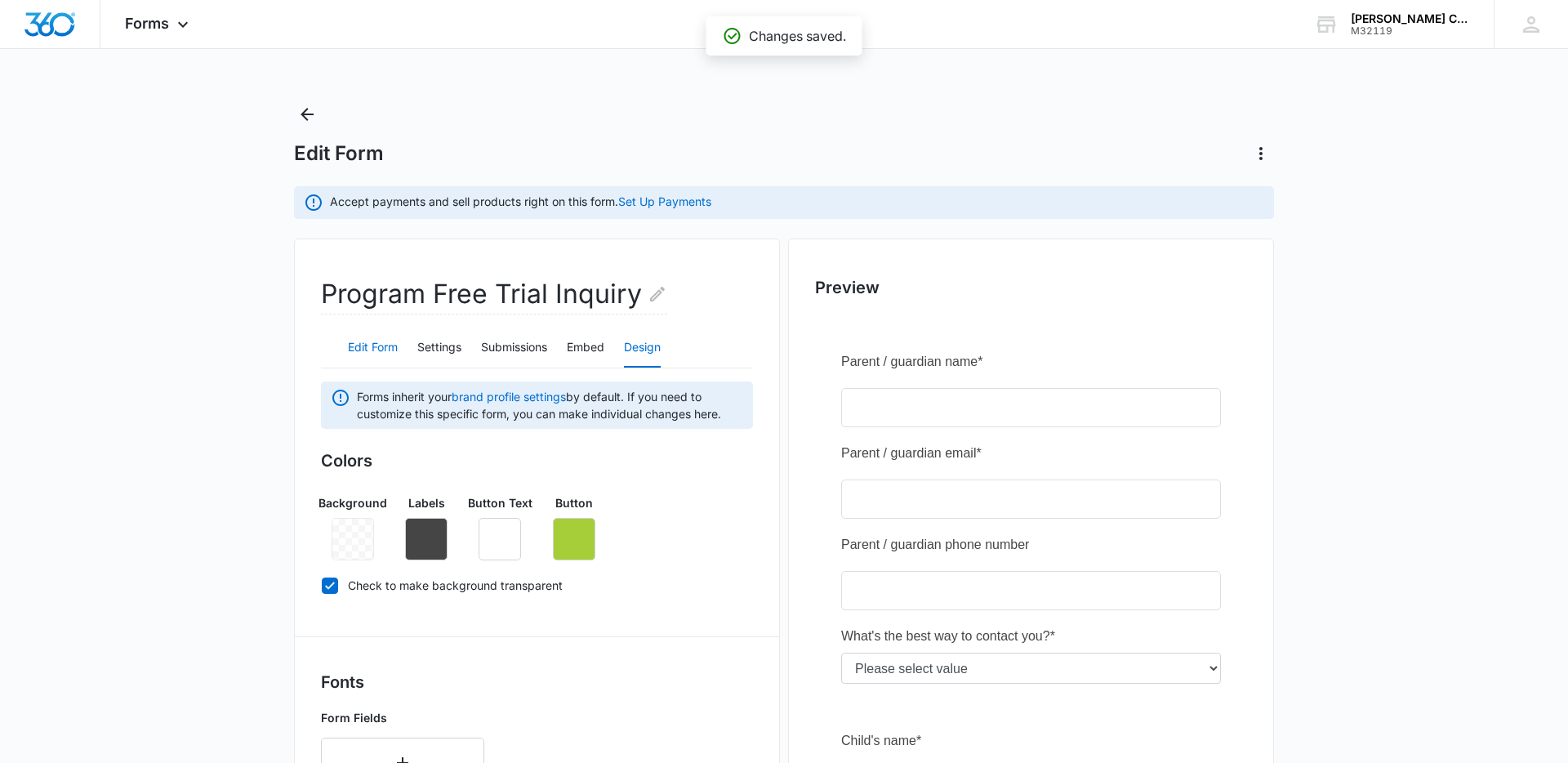
click at [384, 350] on button "Edit Form" at bounding box center [373, 348] width 50 height 39
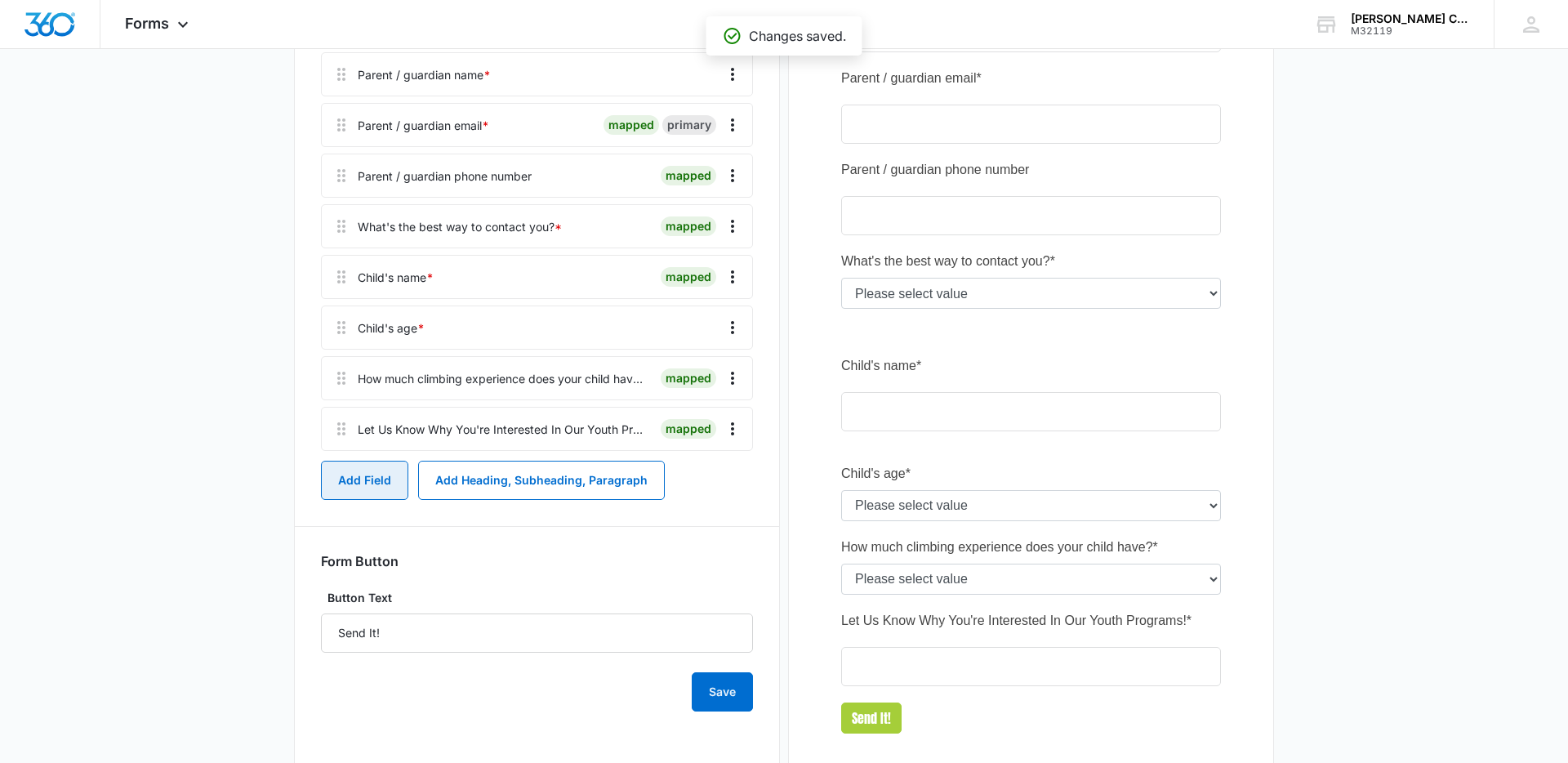
scroll to position [456, 0]
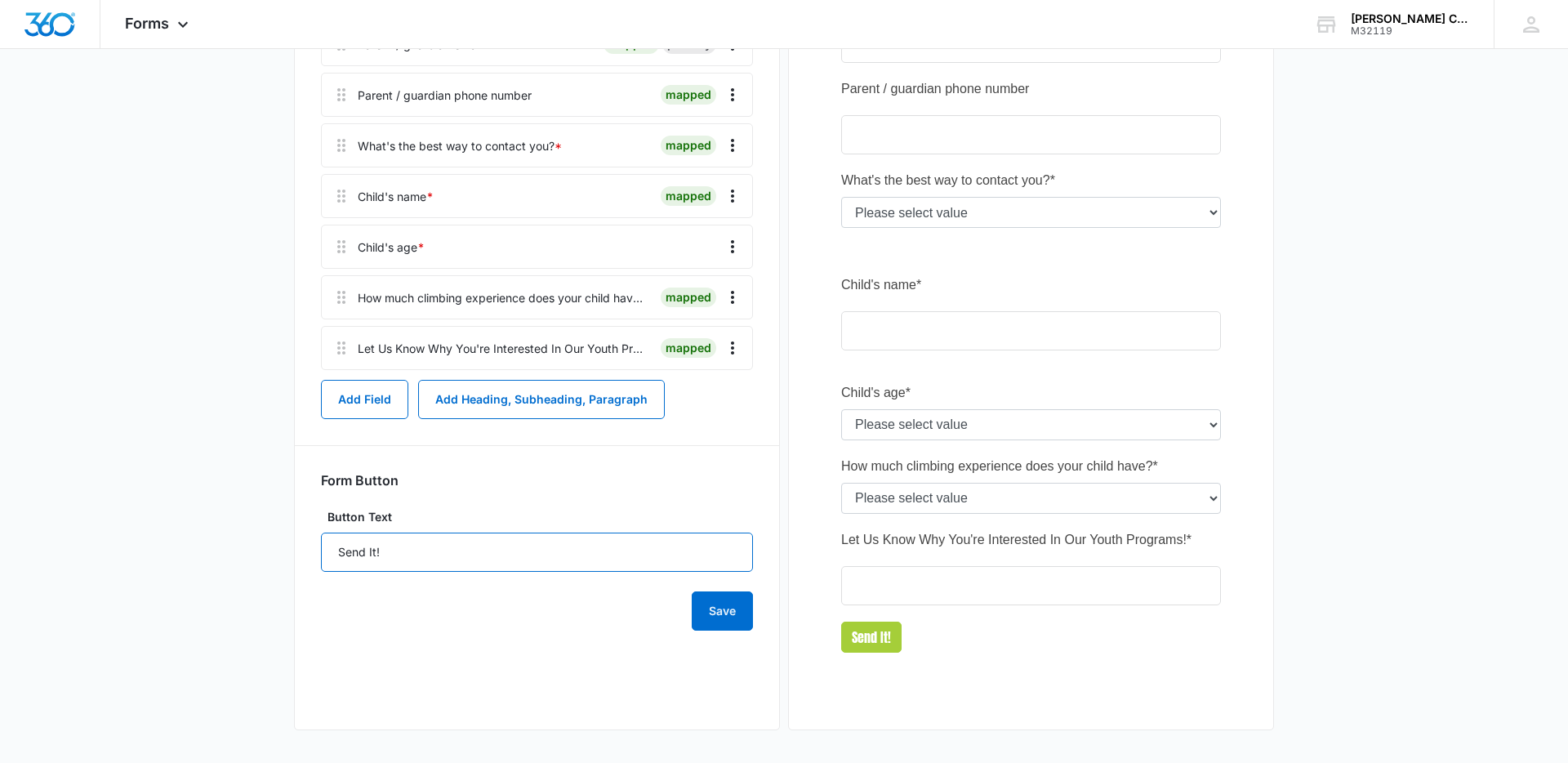
click at [426, 555] on input "Send It!" at bounding box center [537, 552] width 432 height 39
type input "Send It"
drag, startPoint x: 440, startPoint y: 677, endPoint x: 627, endPoint y: 628, distance: 193.3
click at [441, 676] on div "Program Free Trial Inquiry Edit Form Settings Submissions Embed Design You must…" at bounding box center [537, 256] width 486 height 948
click at [752, 610] on button "Save" at bounding box center [722, 610] width 61 height 39
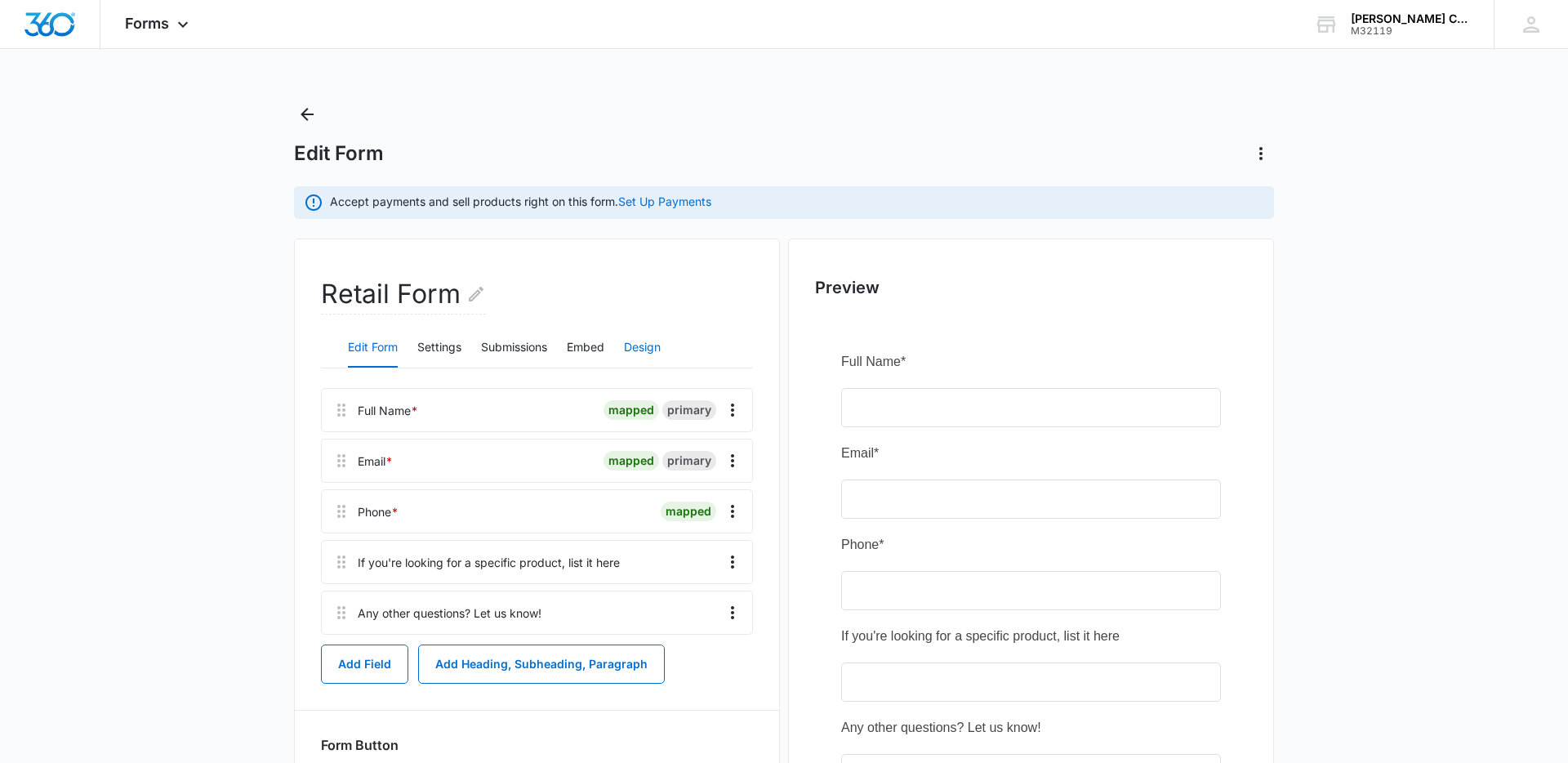
click at [642, 349] on button "Design" at bounding box center [642, 348] width 36 height 39
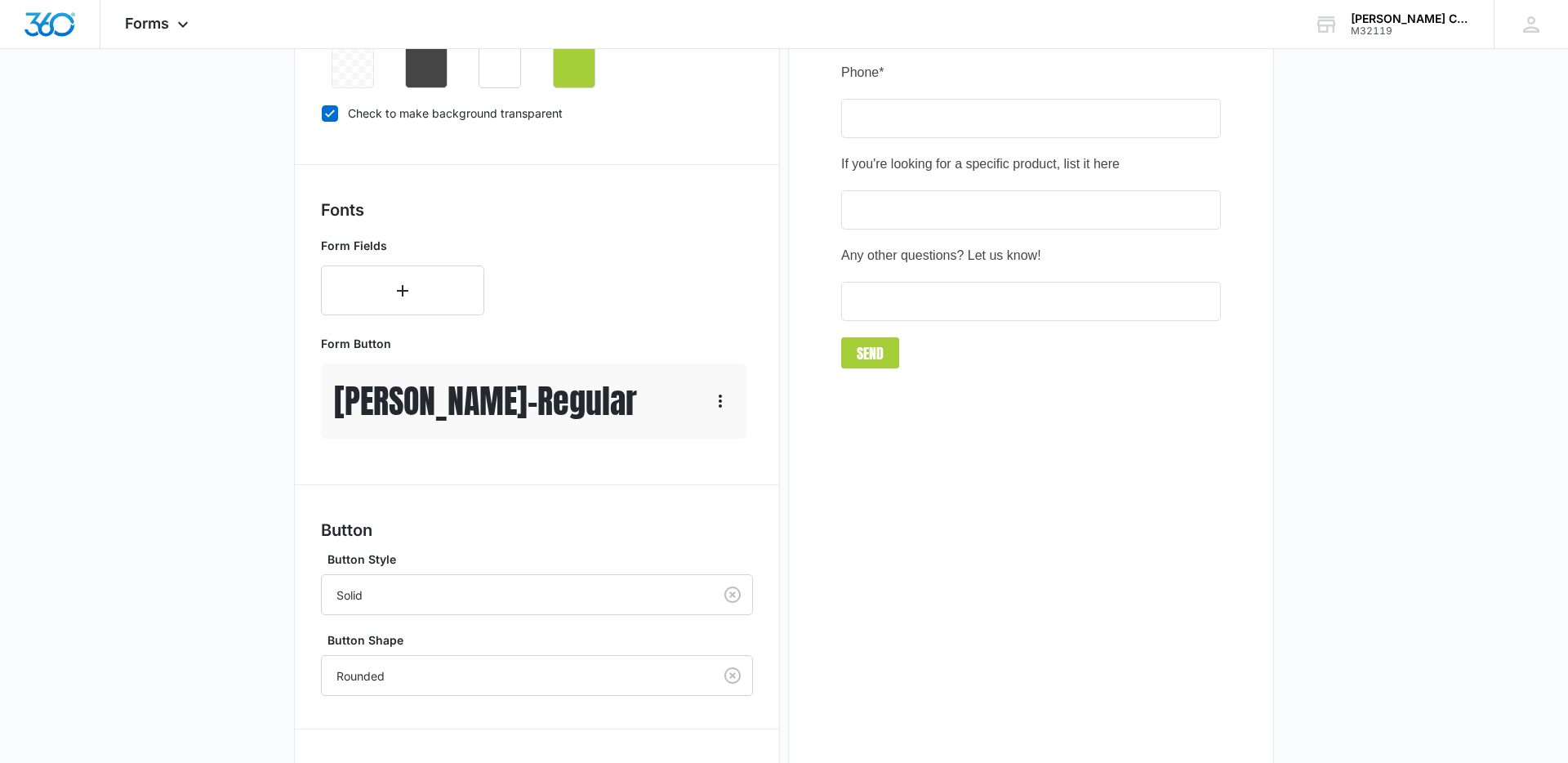
scroll to position [640, 0]
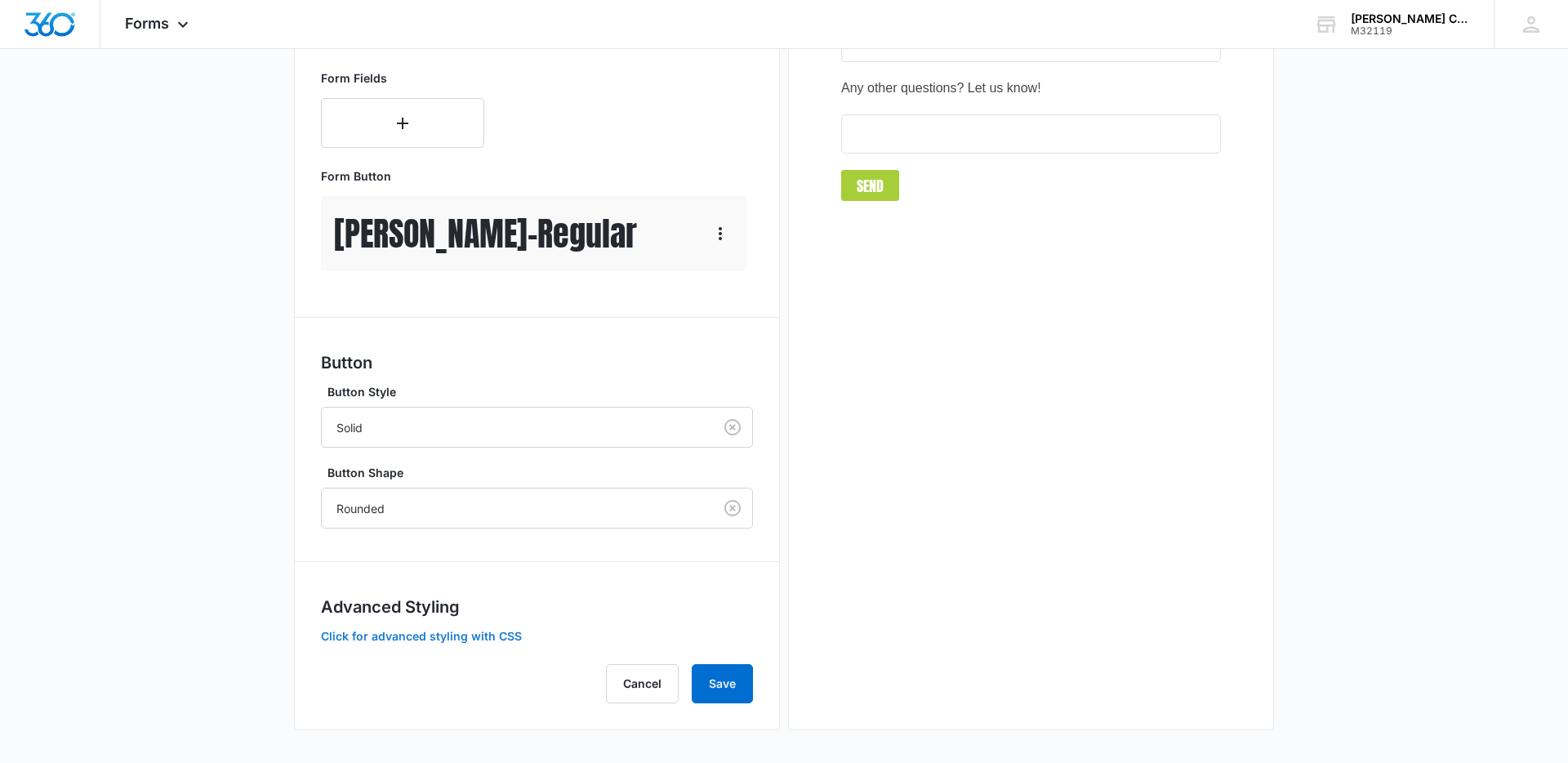
click at [457, 633] on button "Click for advanced styling with CSS" at bounding box center [422, 636] width 201 height 12
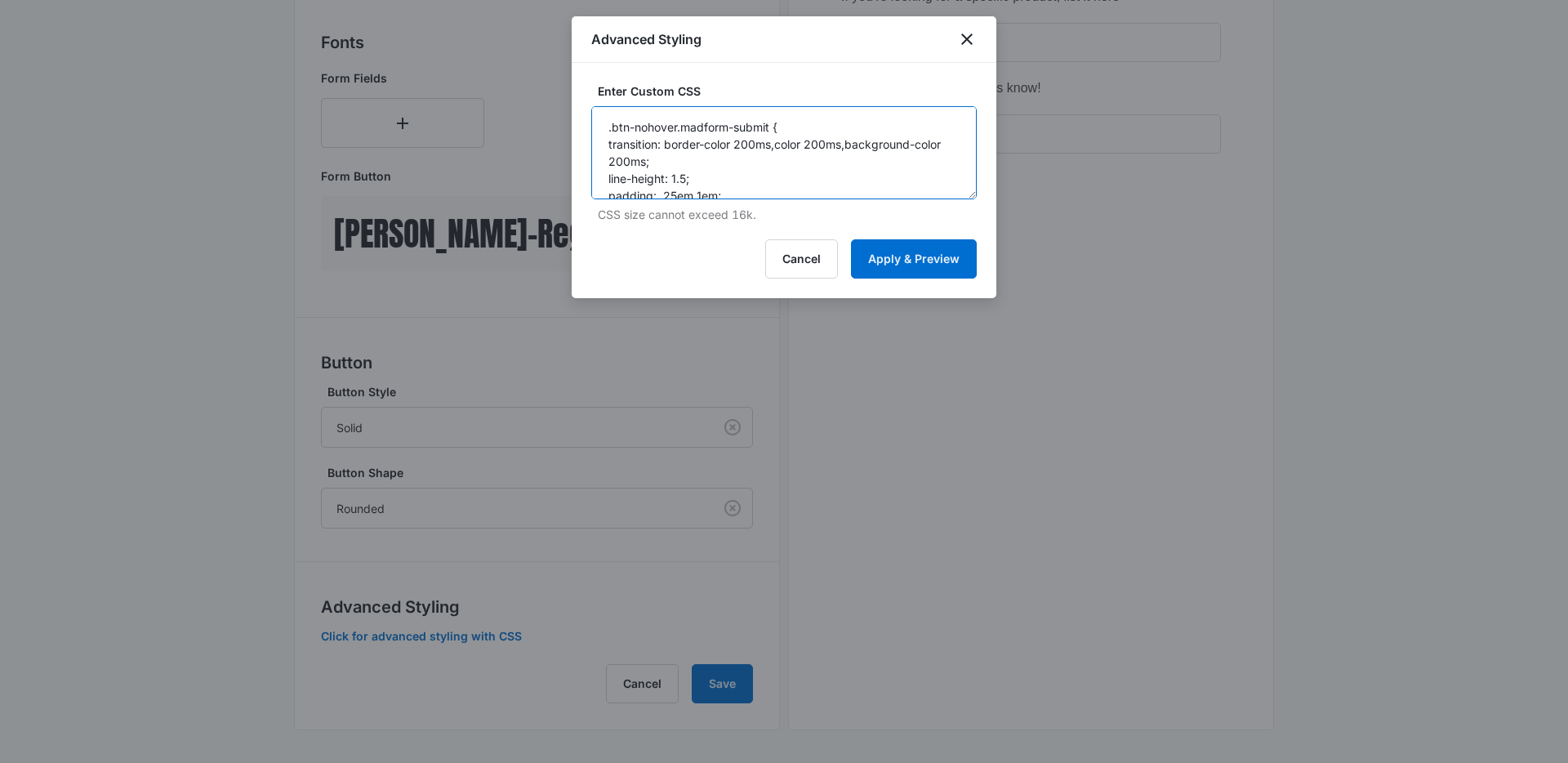
click at [754, 185] on textarea ".btn-nohover.madform-submit { transition: border-color 200ms,color 200ms,backgr…" at bounding box center [784, 153] width 385 height 93
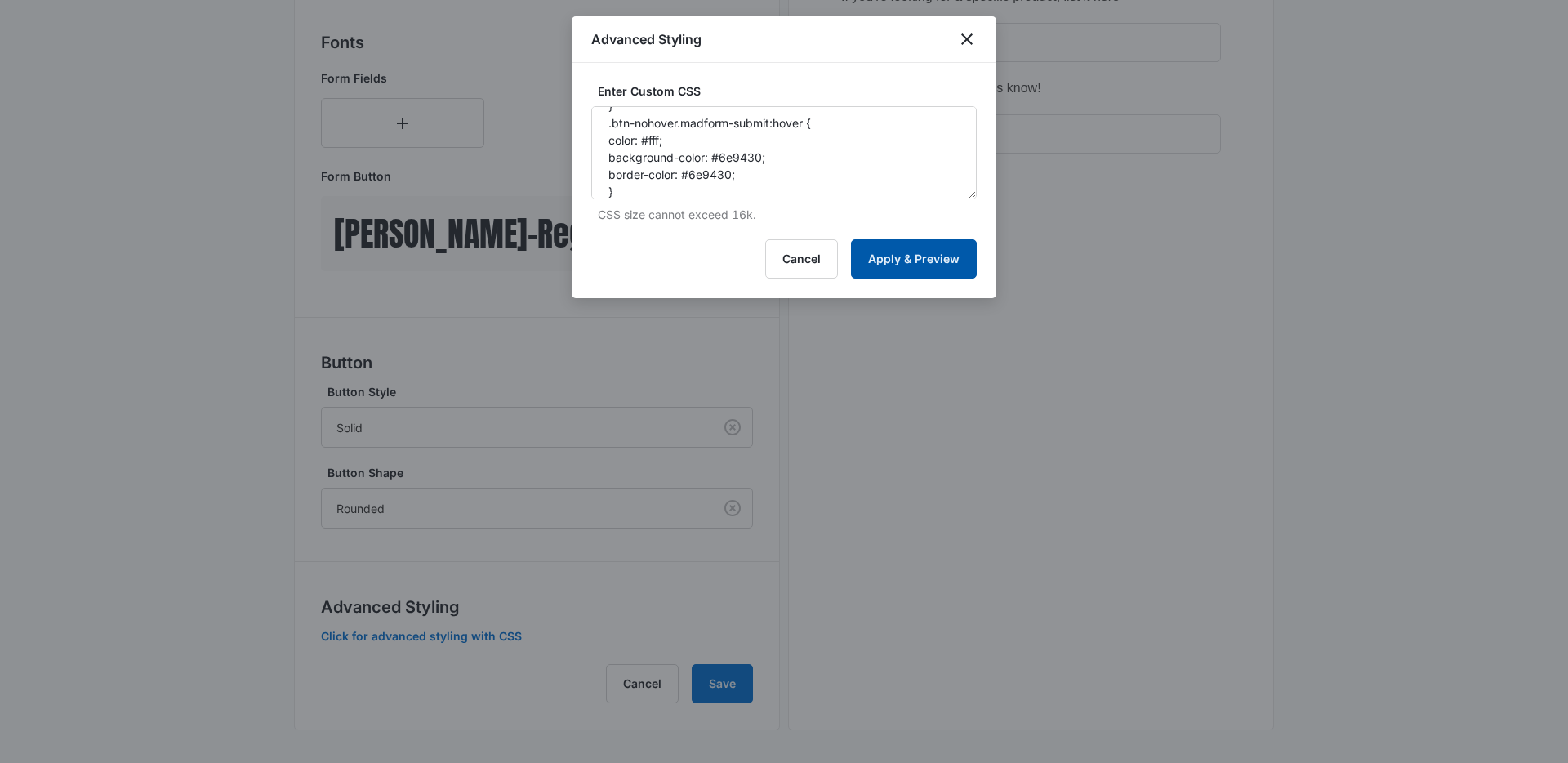
click at [916, 252] on button "Apply & Preview" at bounding box center [914, 259] width 126 height 39
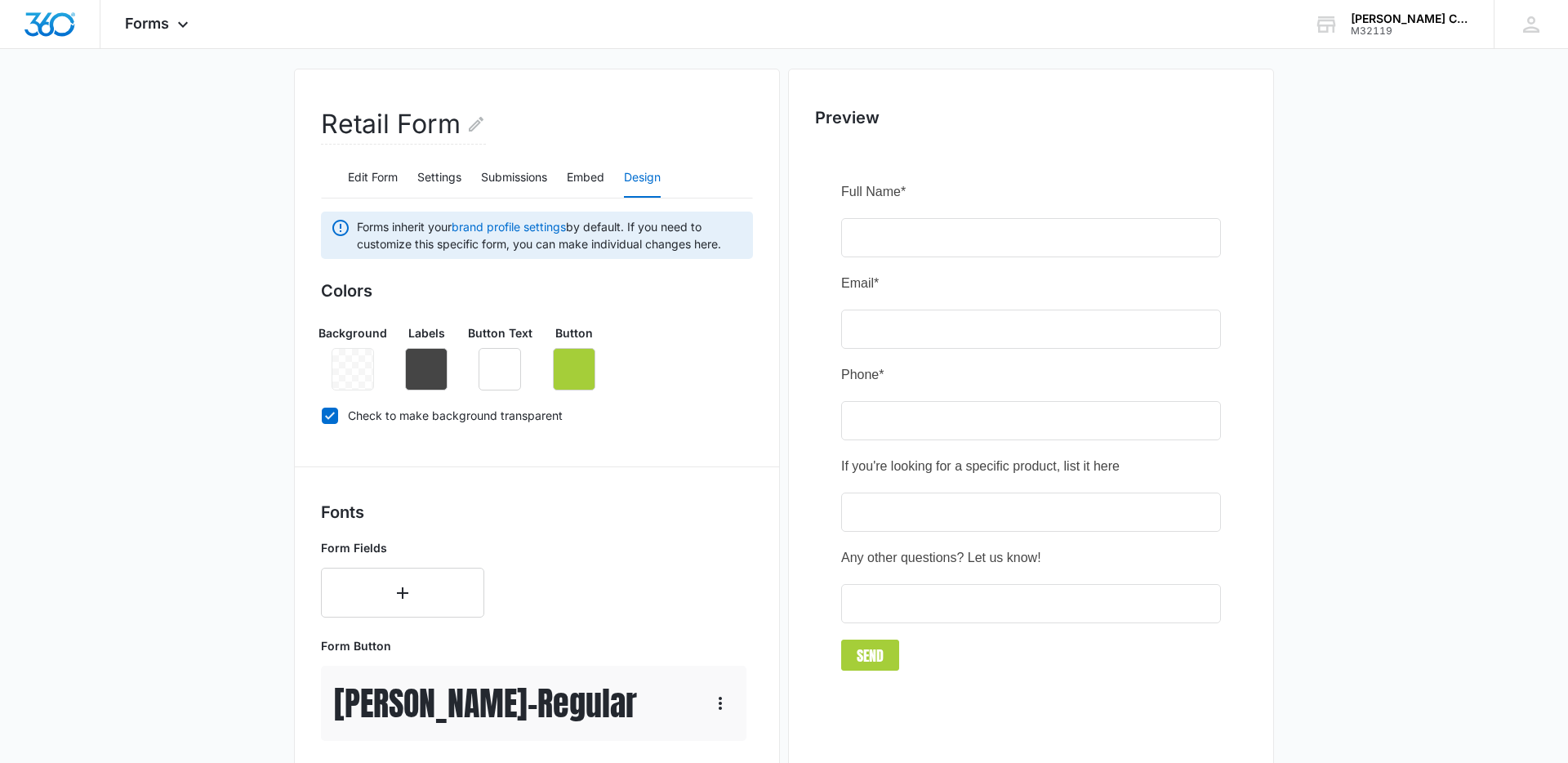
scroll to position [0, 0]
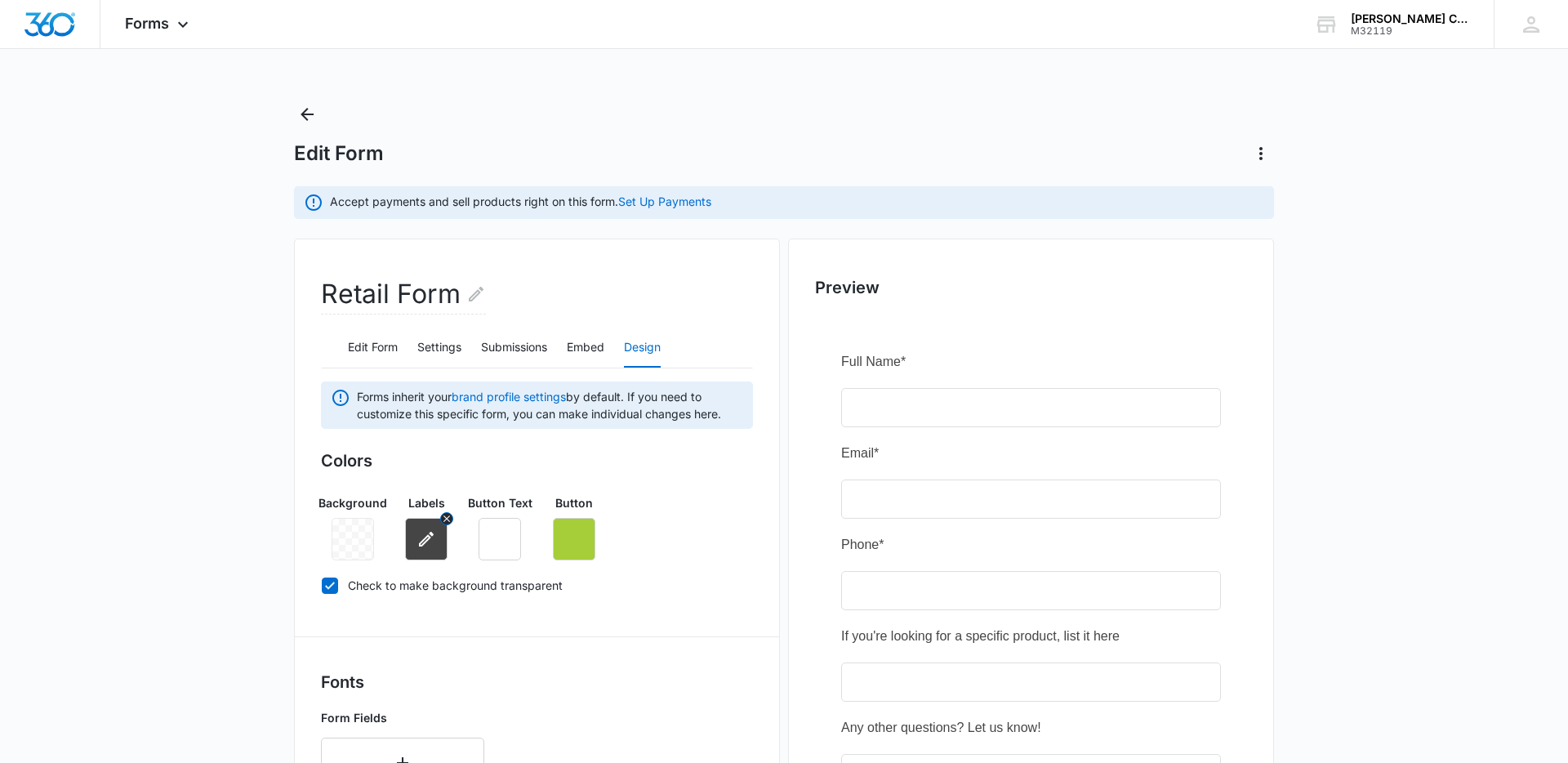
click at [435, 530] on icon "button" at bounding box center [426, 539] width 20 height 20
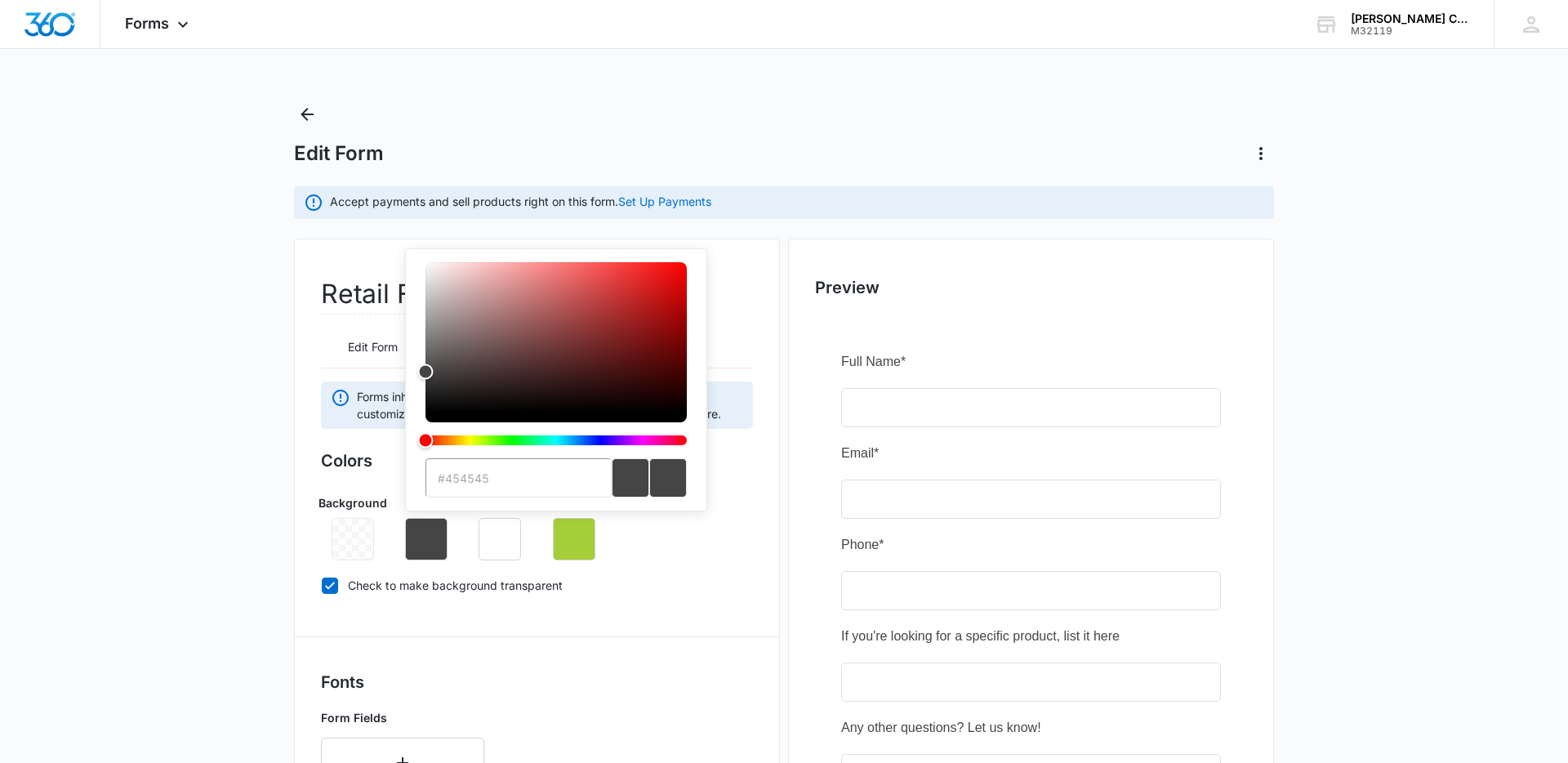
click at [774, 110] on div "Edit Form" at bounding box center [784, 134] width 980 height 66
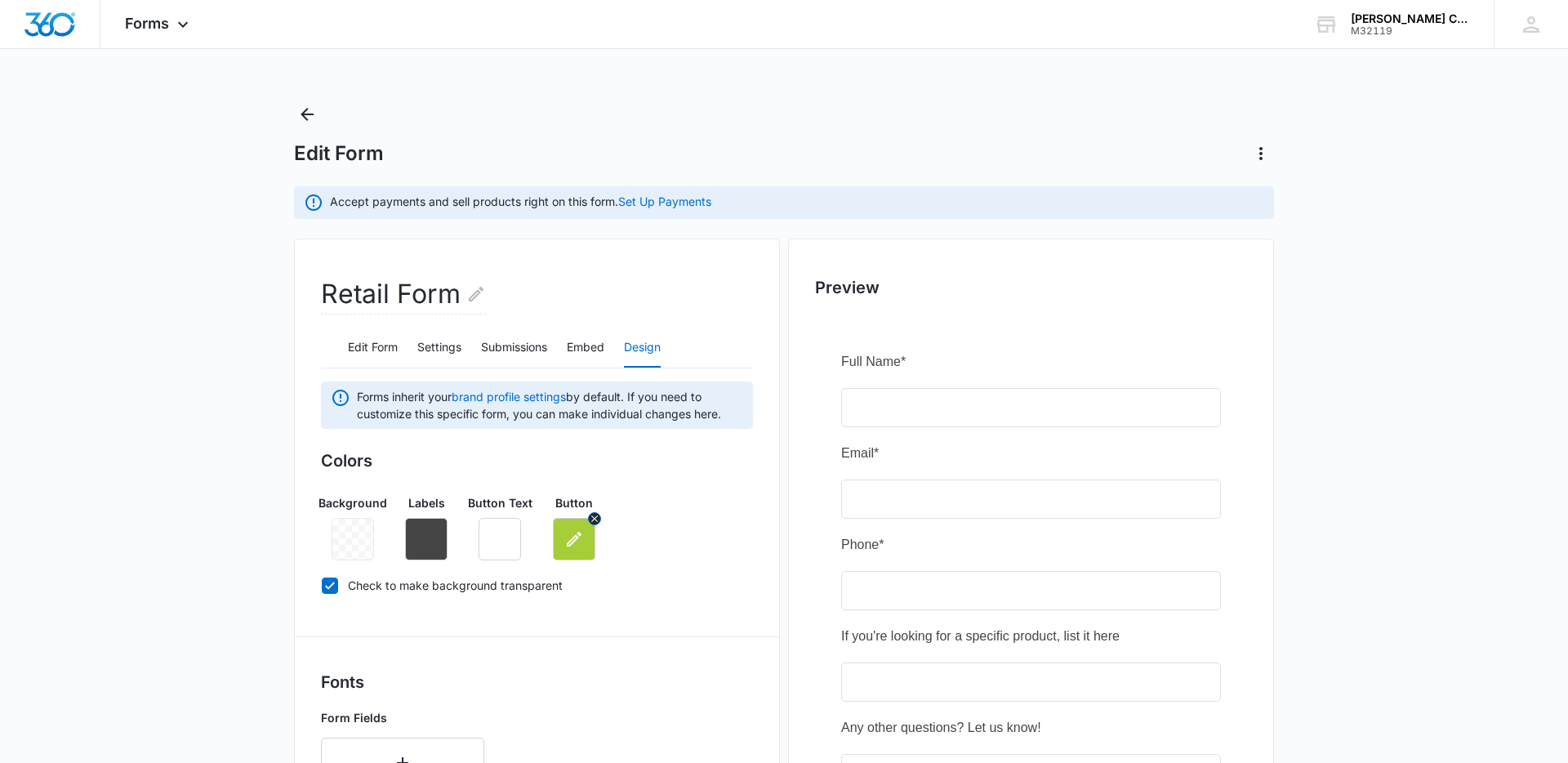
drag, startPoint x: 556, startPoint y: 533, endPoint x: 586, endPoint y: 520, distance: 32.7
click at [556, 533] on button "button" at bounding box center [574, 539] width 43 height 43
click at [162, 437] on main "Edit Form Accept payments and sell products right on this form. Set Up Payments…" at bounding box center [784, 751] width 1568 height 1301
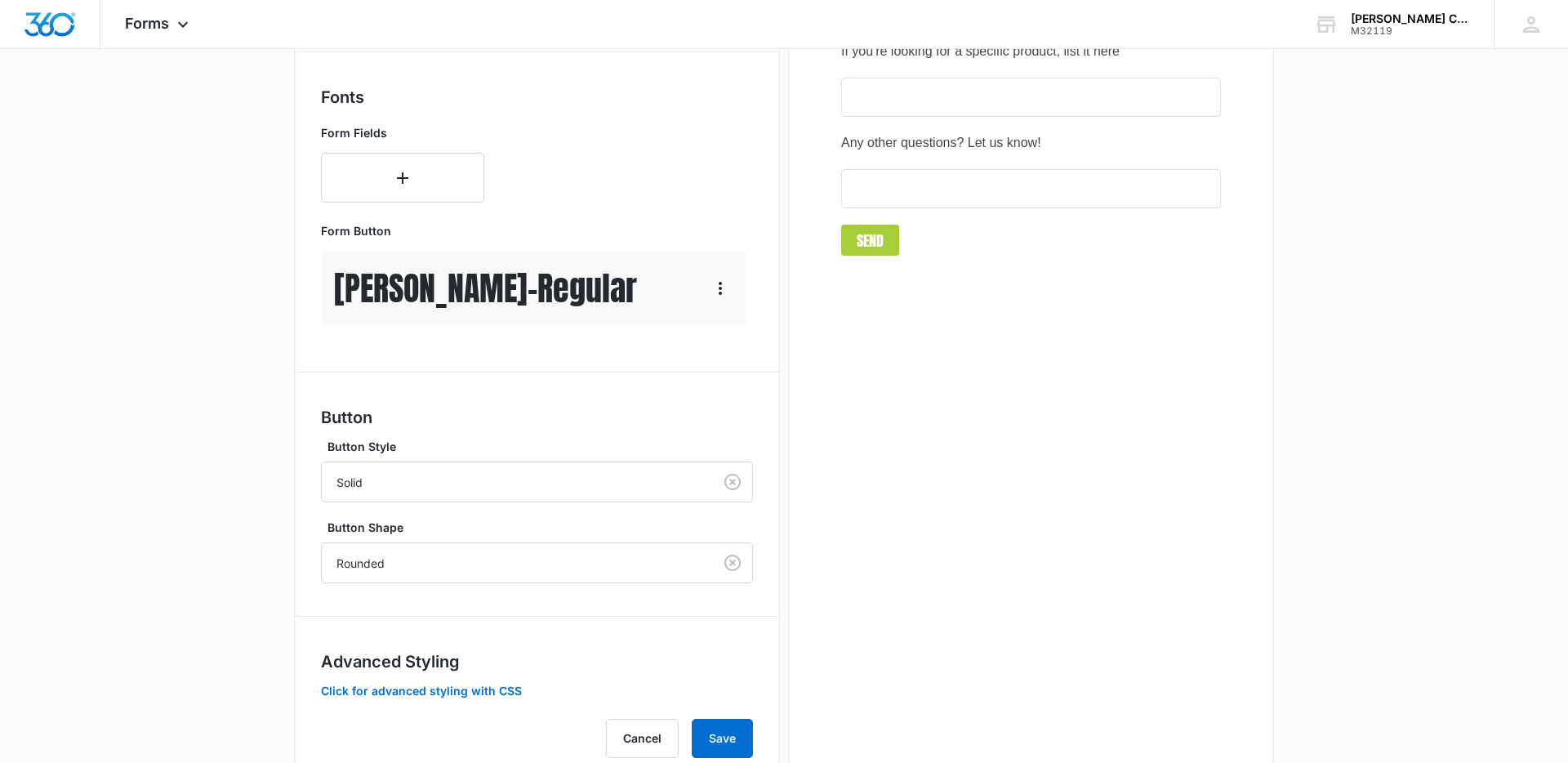
scroll to position [640, 0]
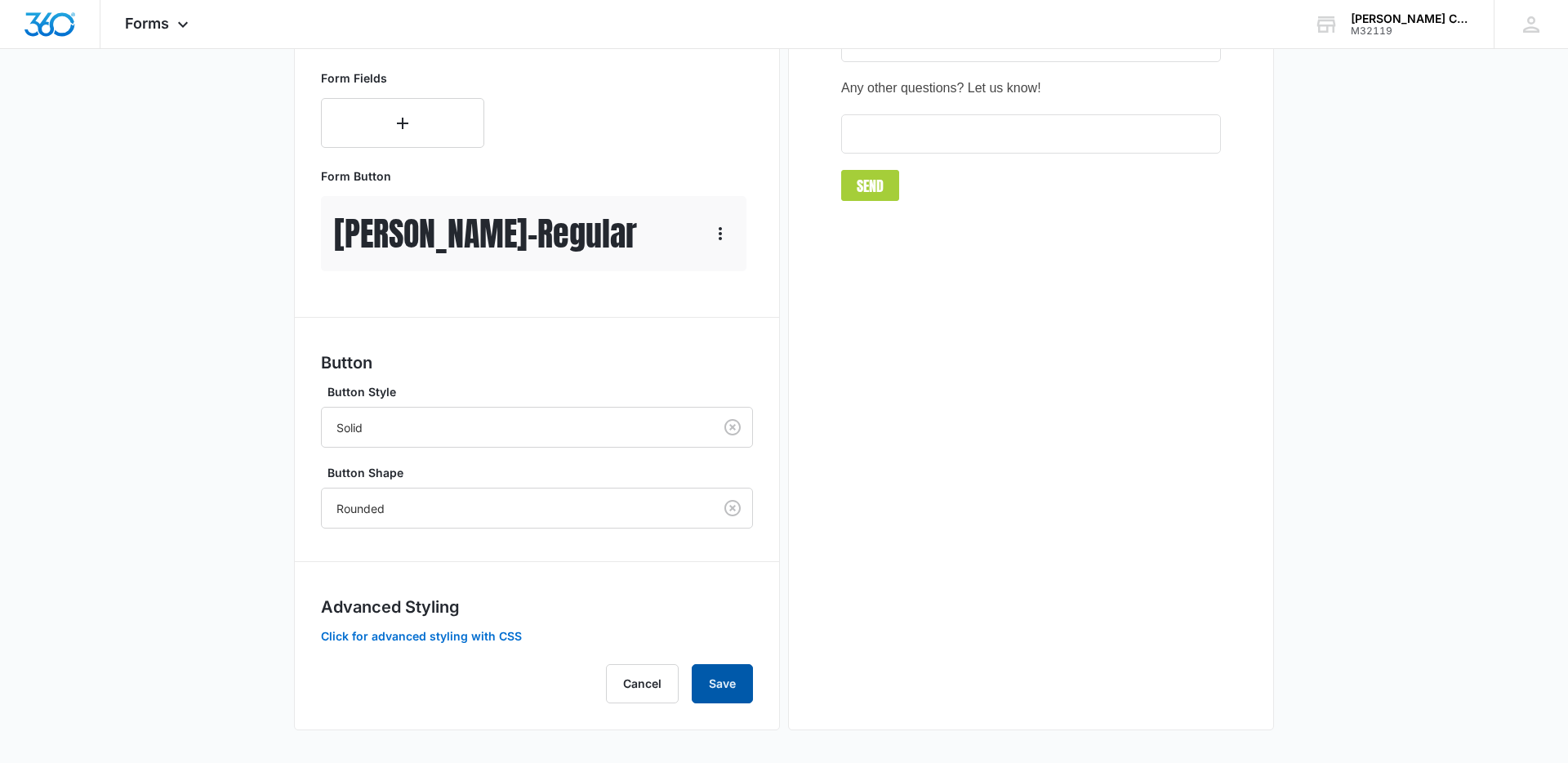
click at [725, 679] on button "Save" at bounding box center [722, 683] width 61 height 39
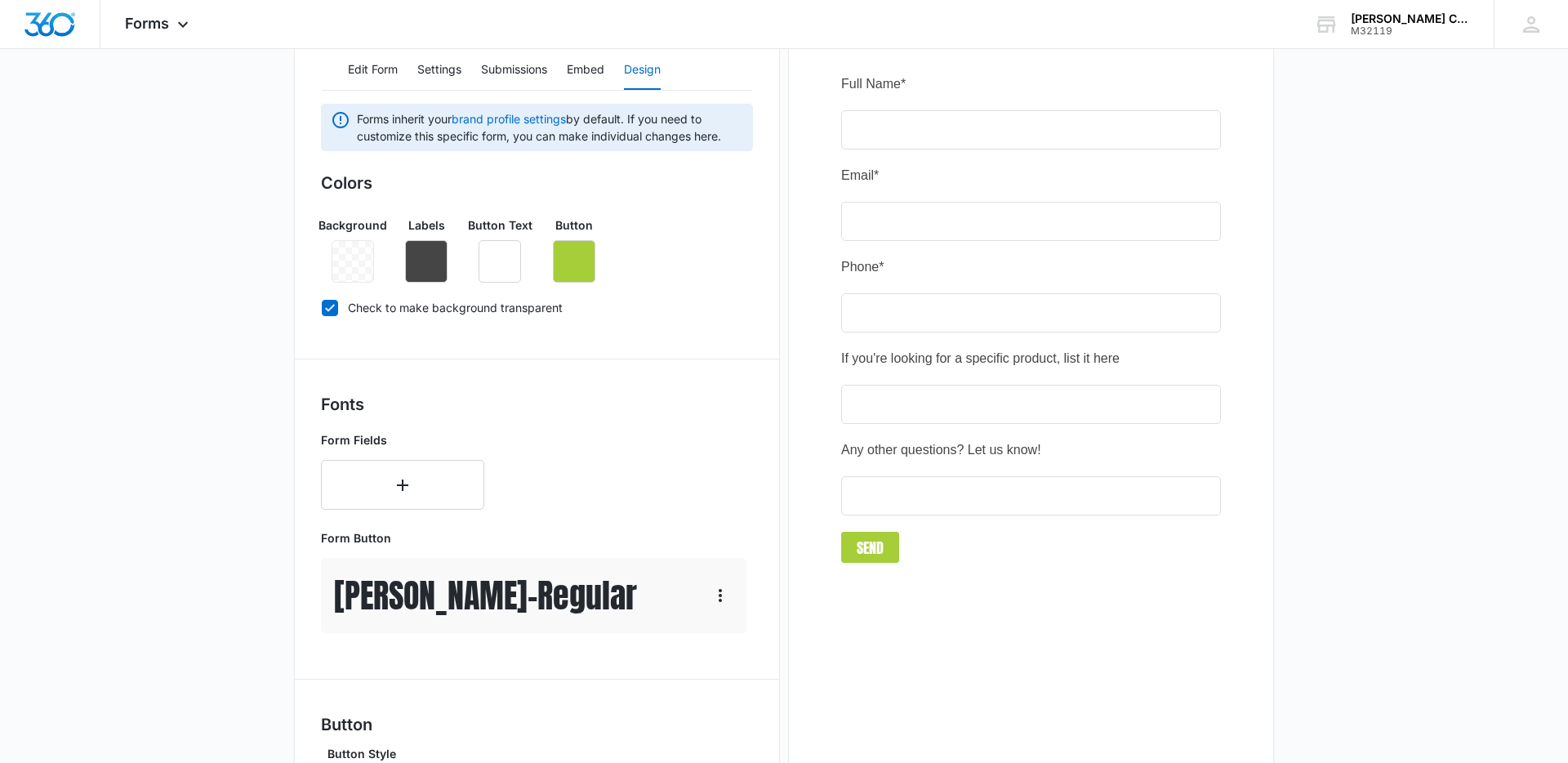
scroll to position [0, 0]
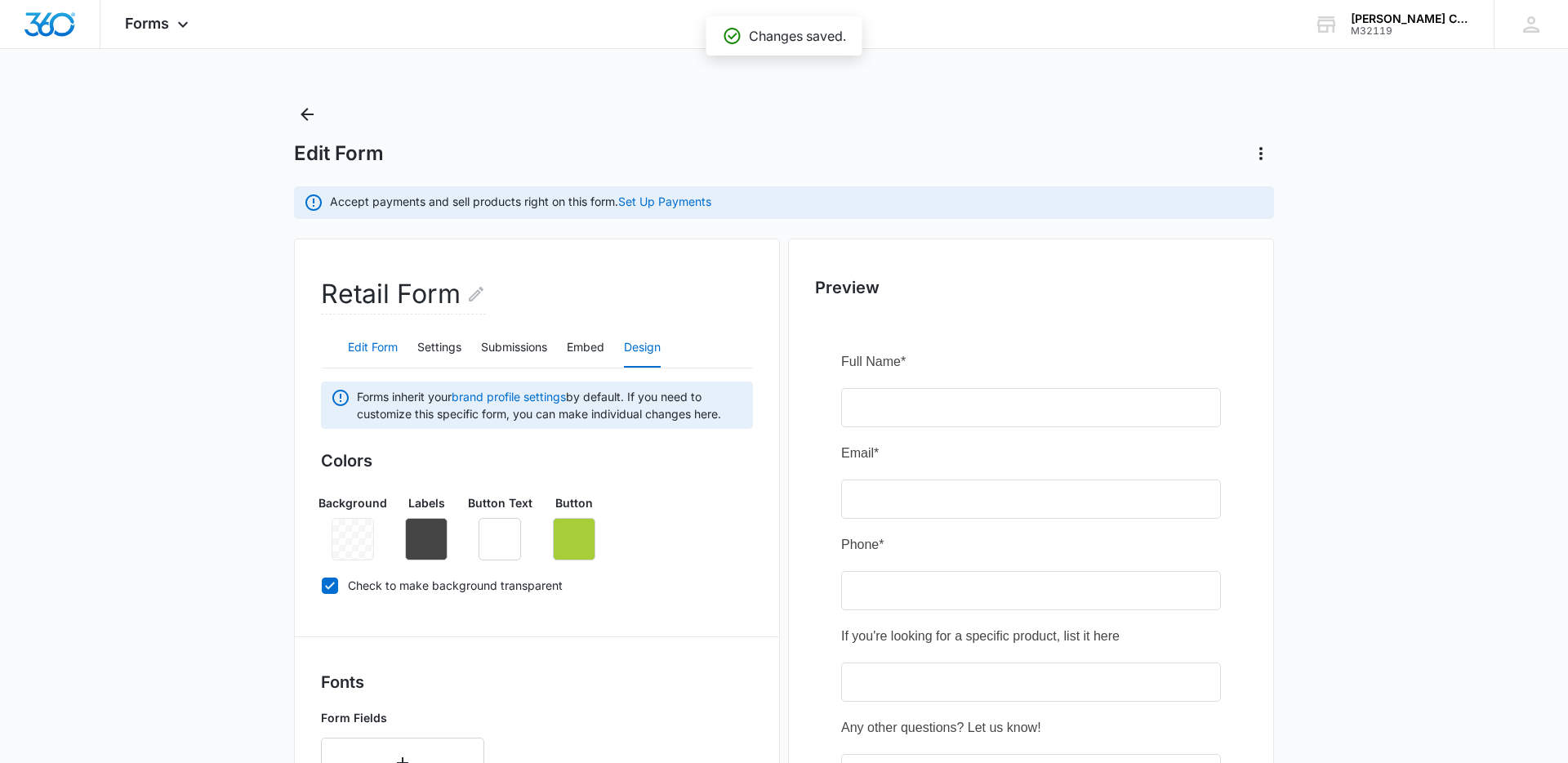
click at [373, 341] on button "Edit Form" at bounding box center [373, 348] width 50 height 39
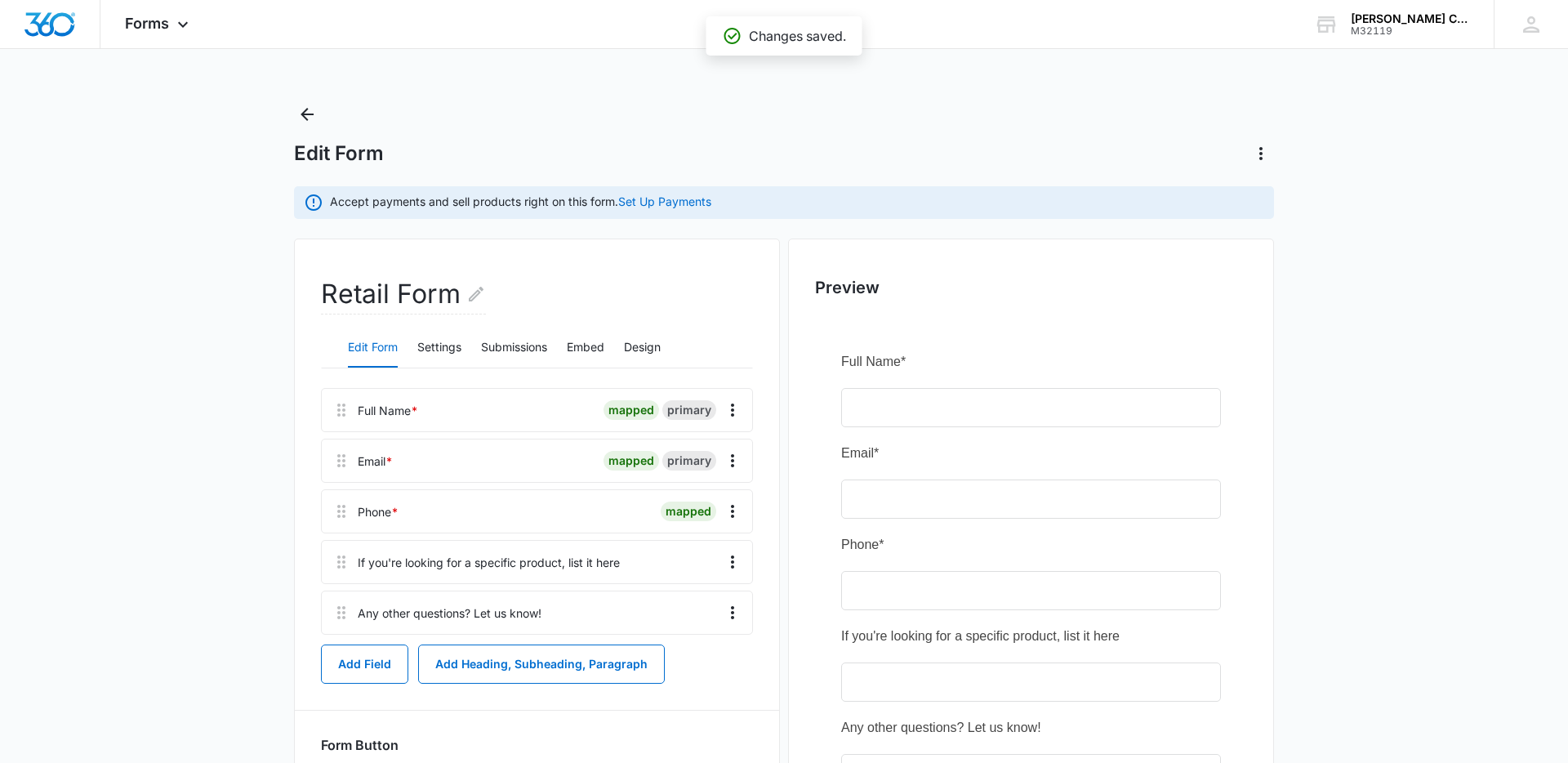
scroll to position [192, 0]
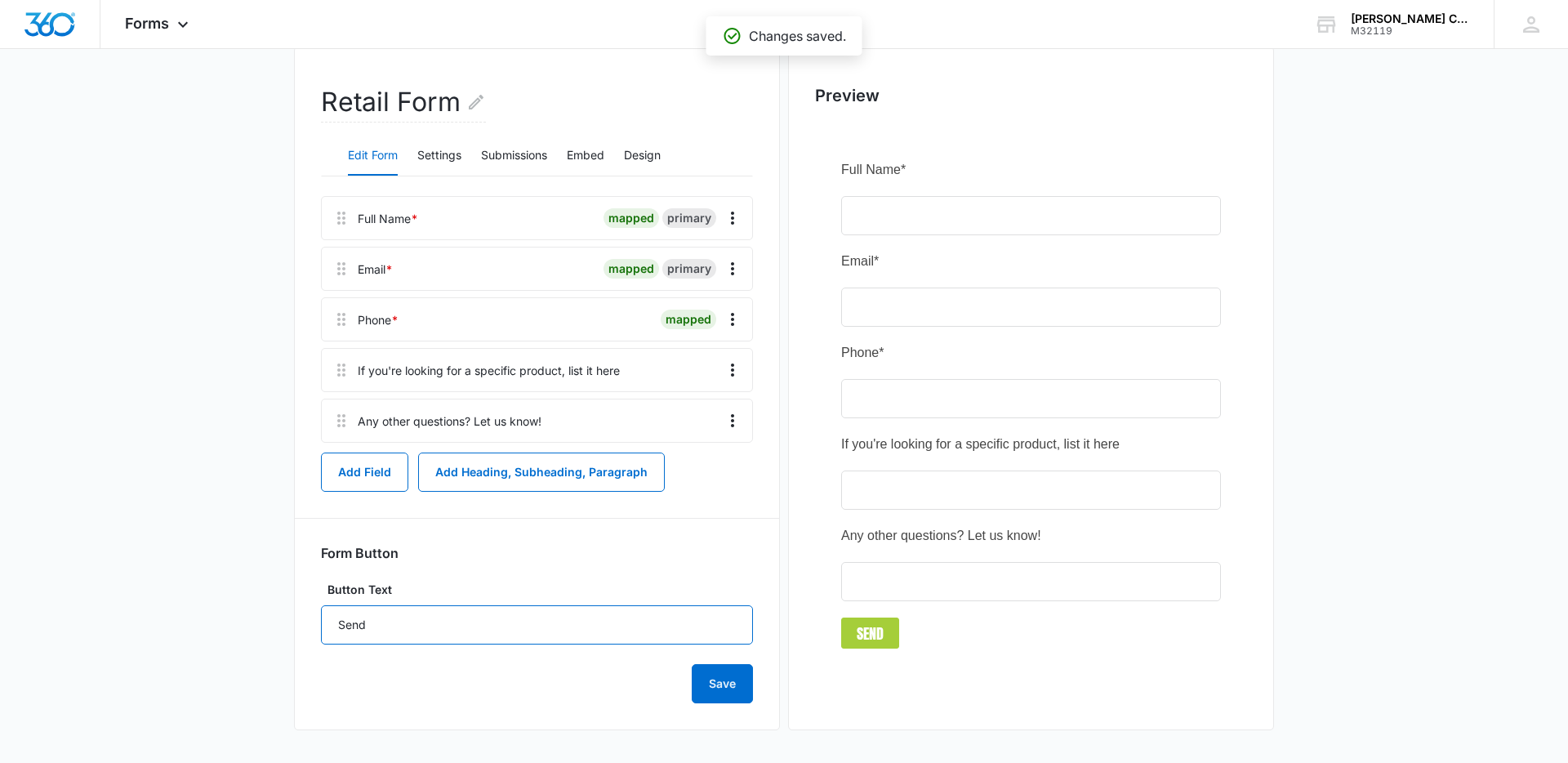
click at [439, 616] on input "Send" at bounding box center [537, 625] width 432 height 39
type input "Send It"
drag, startPoint x: 617, startPoint y: 666, endPoint x: 720, endPoint y: 692, distance: 106.2
click at [617, 666] on div "Save" at bounding box center [537, 673] width 432 height 59
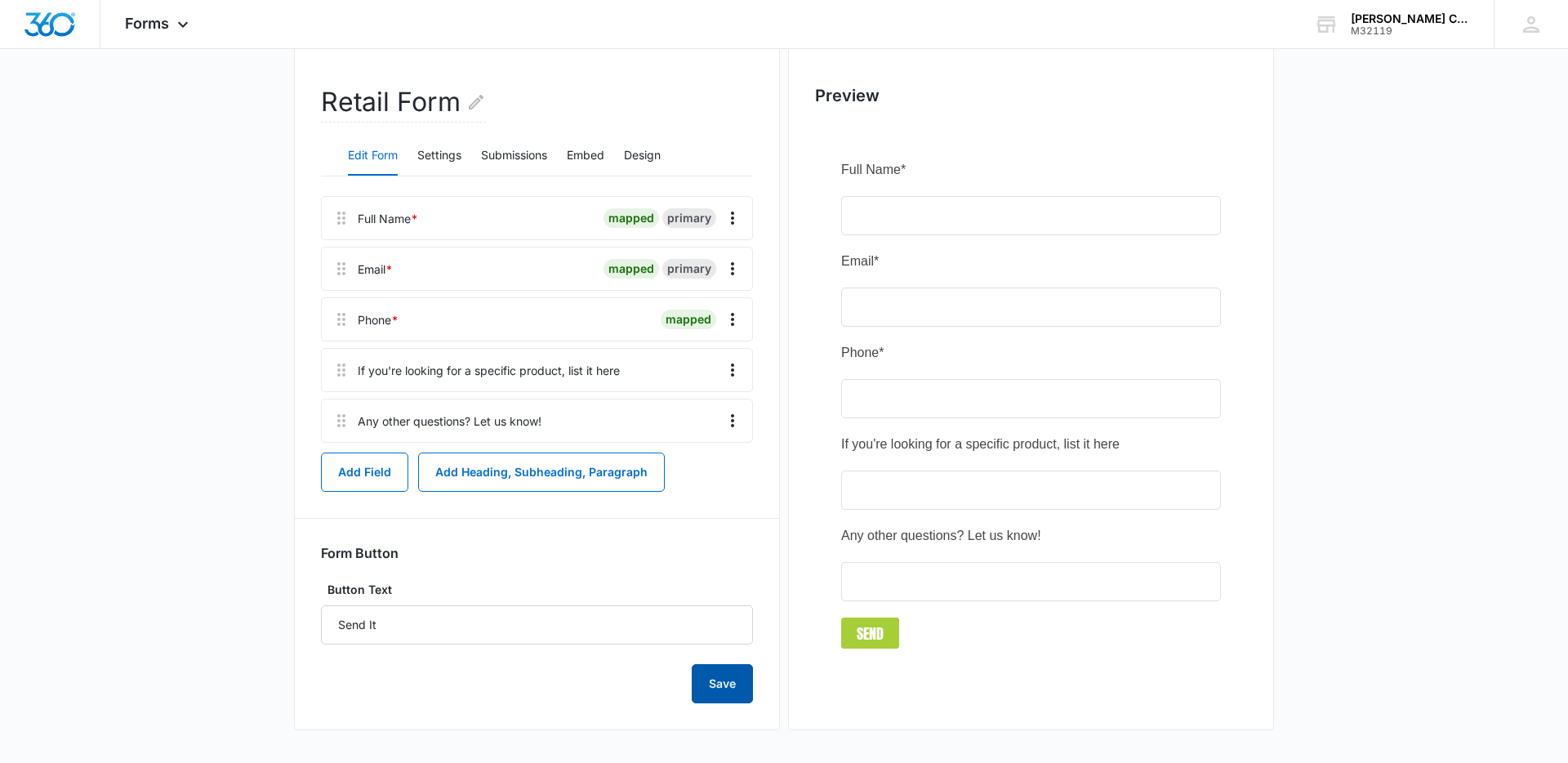
click at [713, 689] on button "Save" at bounding box center [722, 683] width 61 height 39
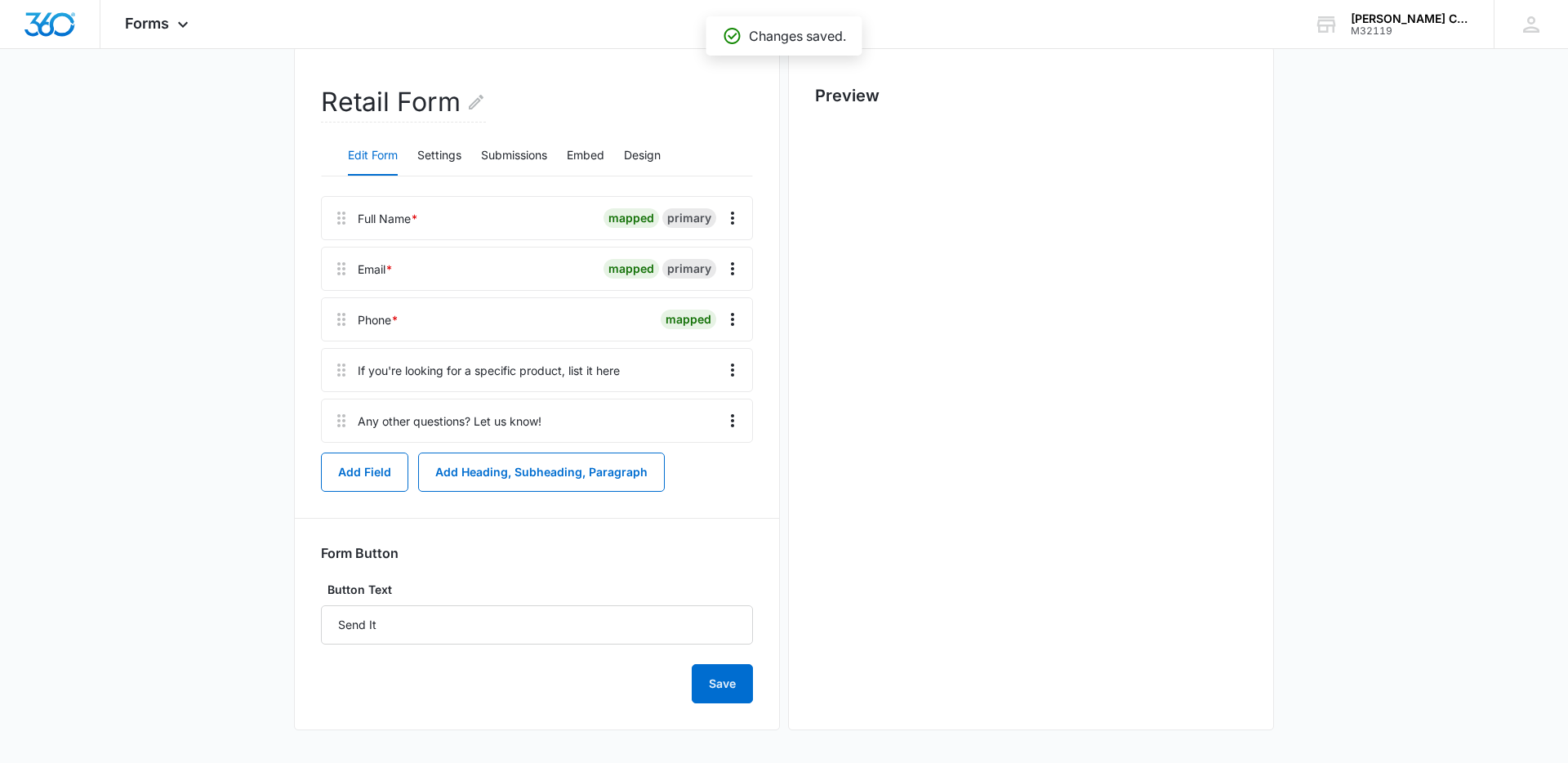
scroll to position [0, 0]
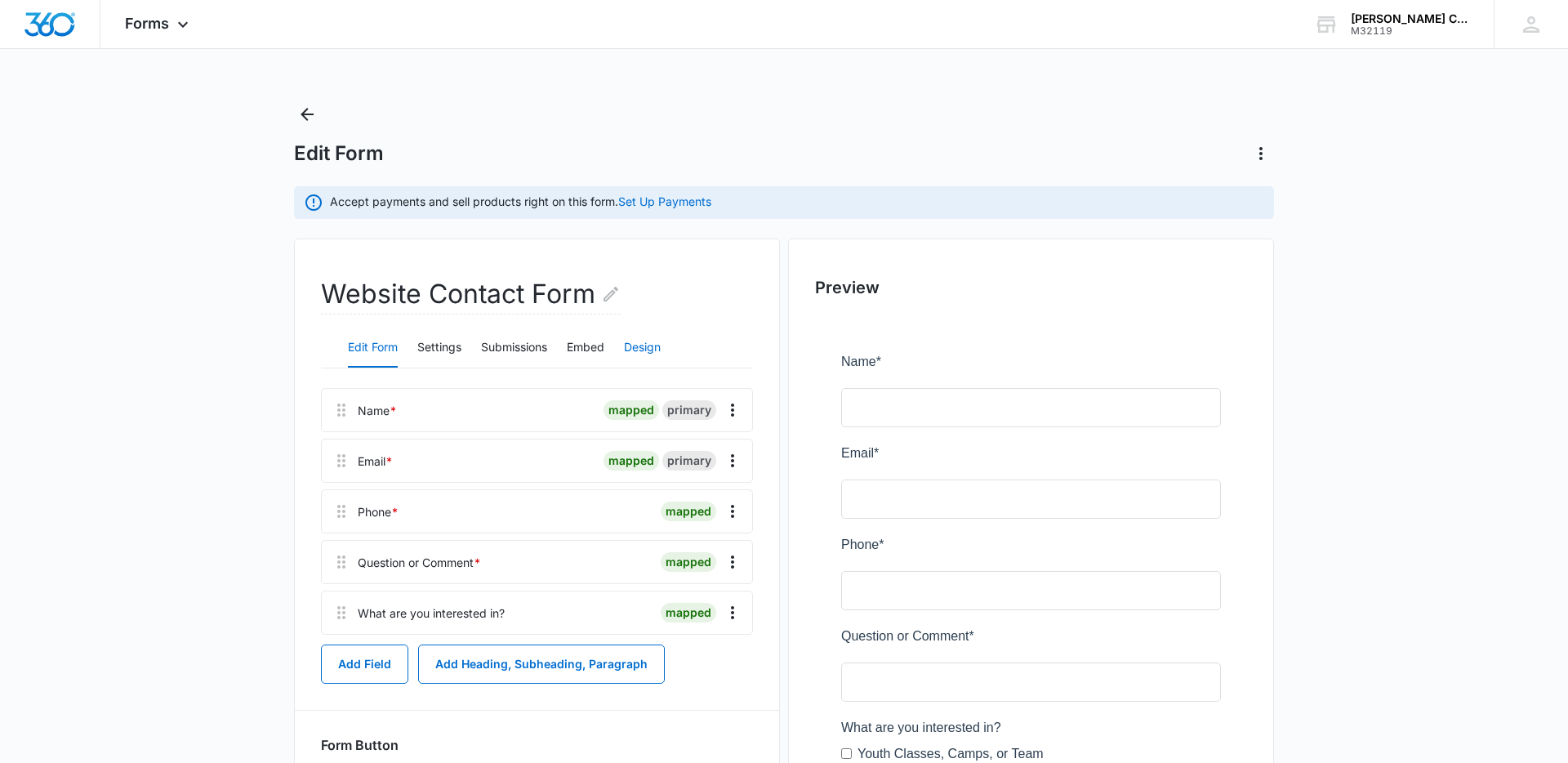
click at [642, 349] on button "Design" at bounding box center [642, 348] width 36 height 39
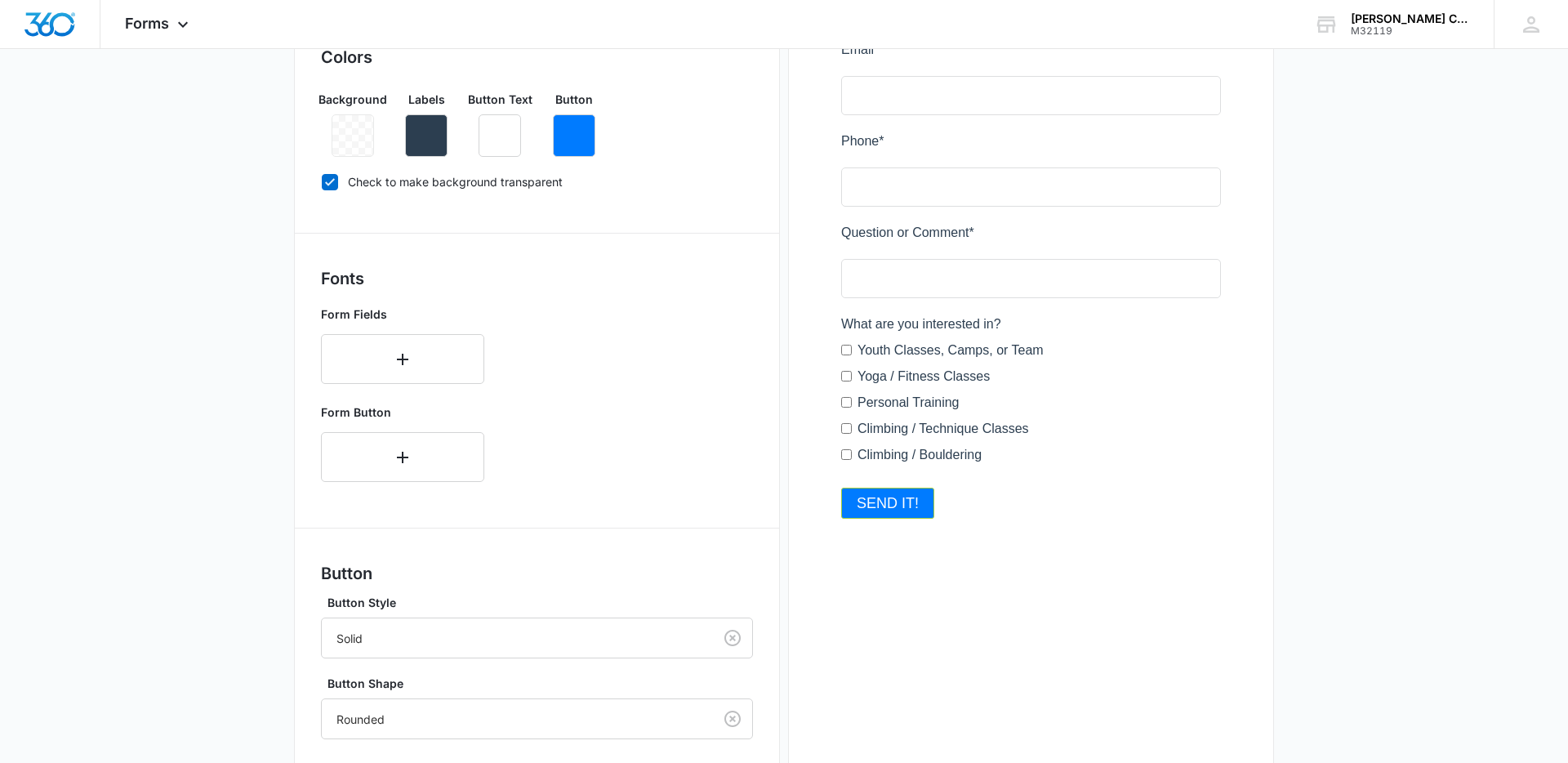
scroll to position [614, 0]
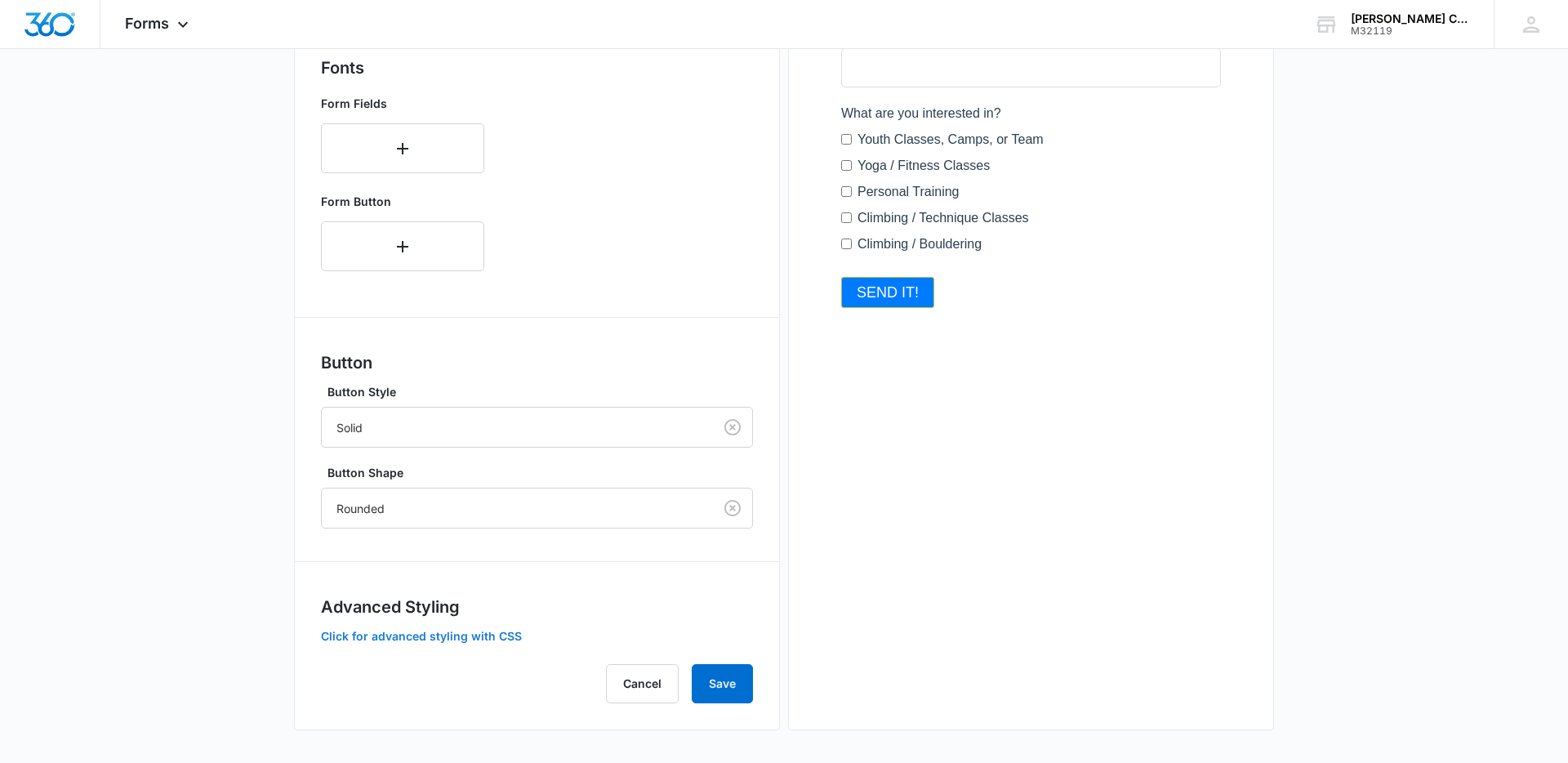
click at [457, 633] on button "Click for advanced styling with CSS" at bounding box center [422, 636] width 201 height 12
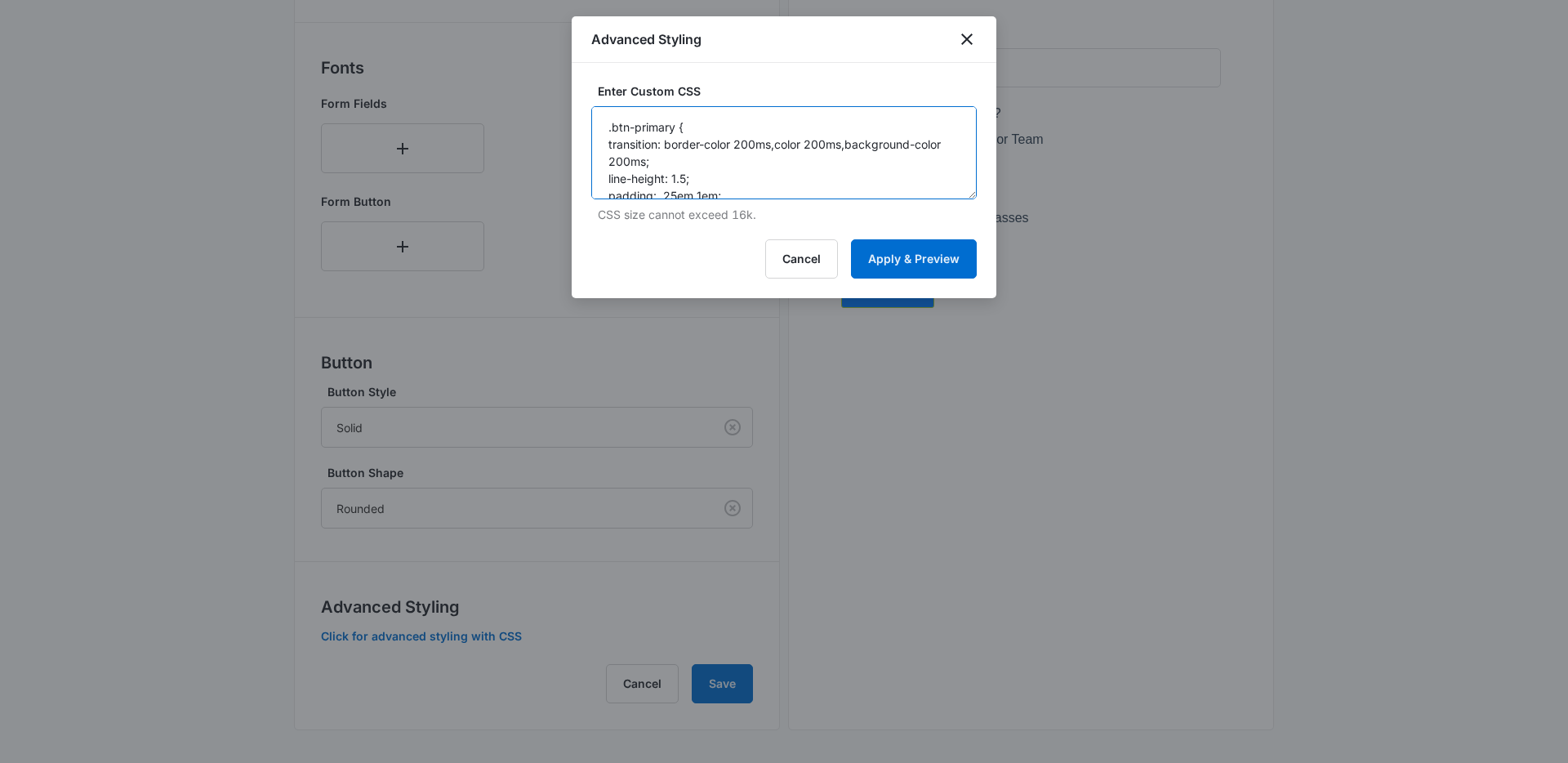
click at [831, 162] on textarea ".btn-primary { transition: border-color 200ms,color 200ms,background-color 200m…" at bounding box center [784, 153] width 385 height 93
paste textarea "nohover.madform-submit { transition: border-color 200ms,color 200ms,background-…"
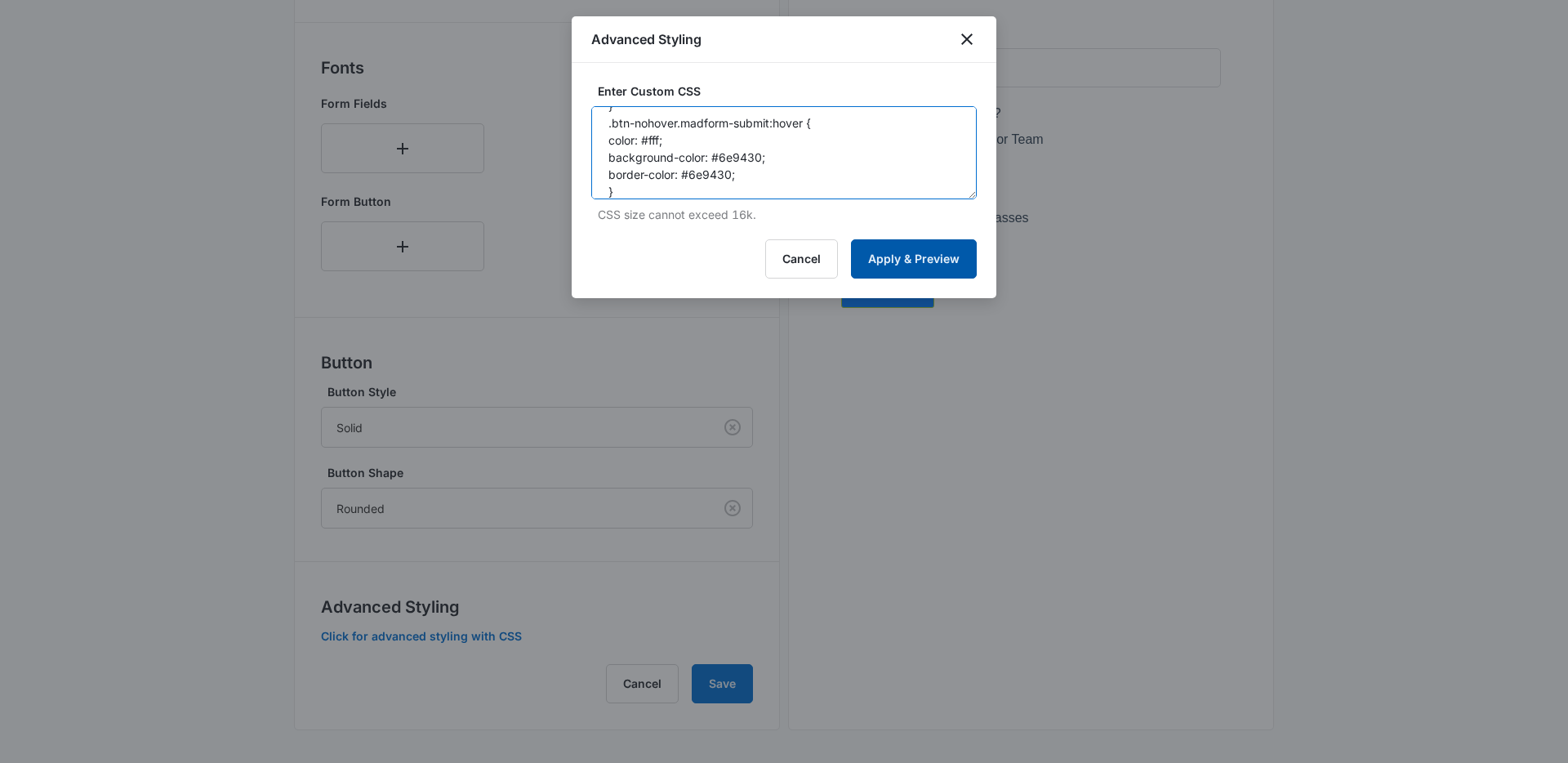
type textarea ".btn-nohover.madform-submit { transition: border-color 200ms,color 200ms,backgr…"
click at [895, 271] on button "Apply & Preview" at bounding box center [914, 259] width 126 height 39
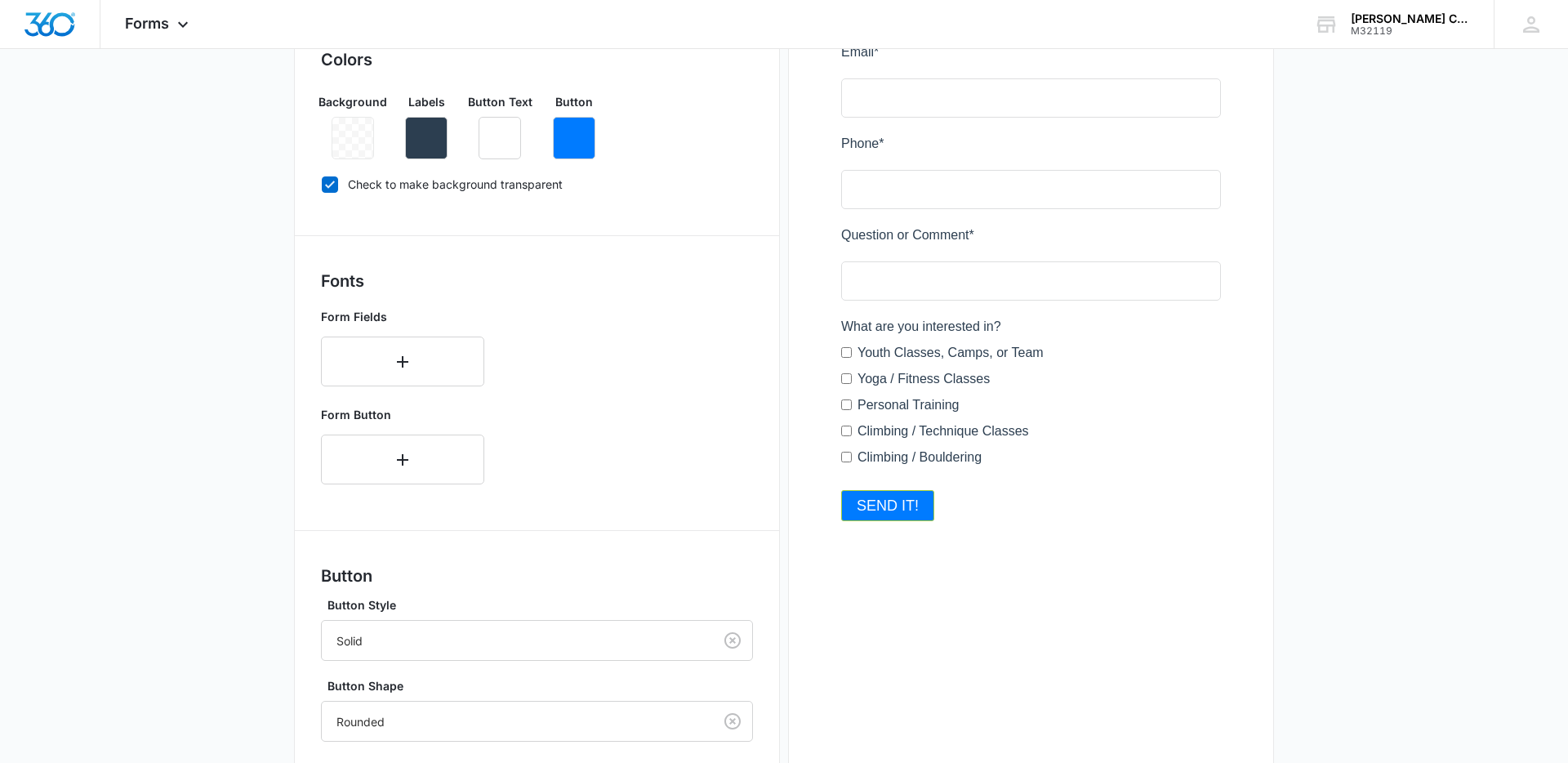
scroll to position [0, 0]
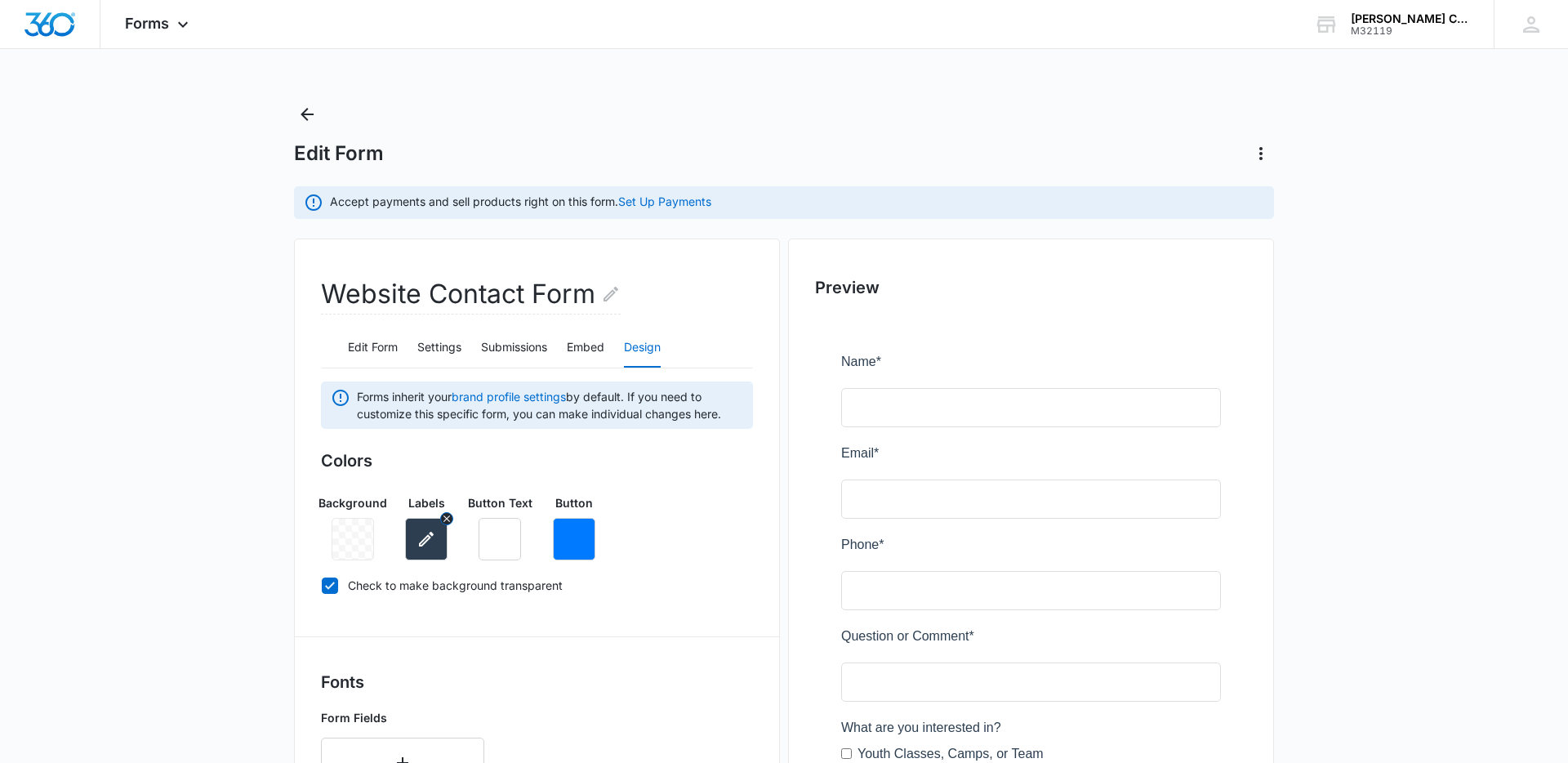
click at [439, 530] on button "button" at bounding box center [427, 539] width 43 height 43
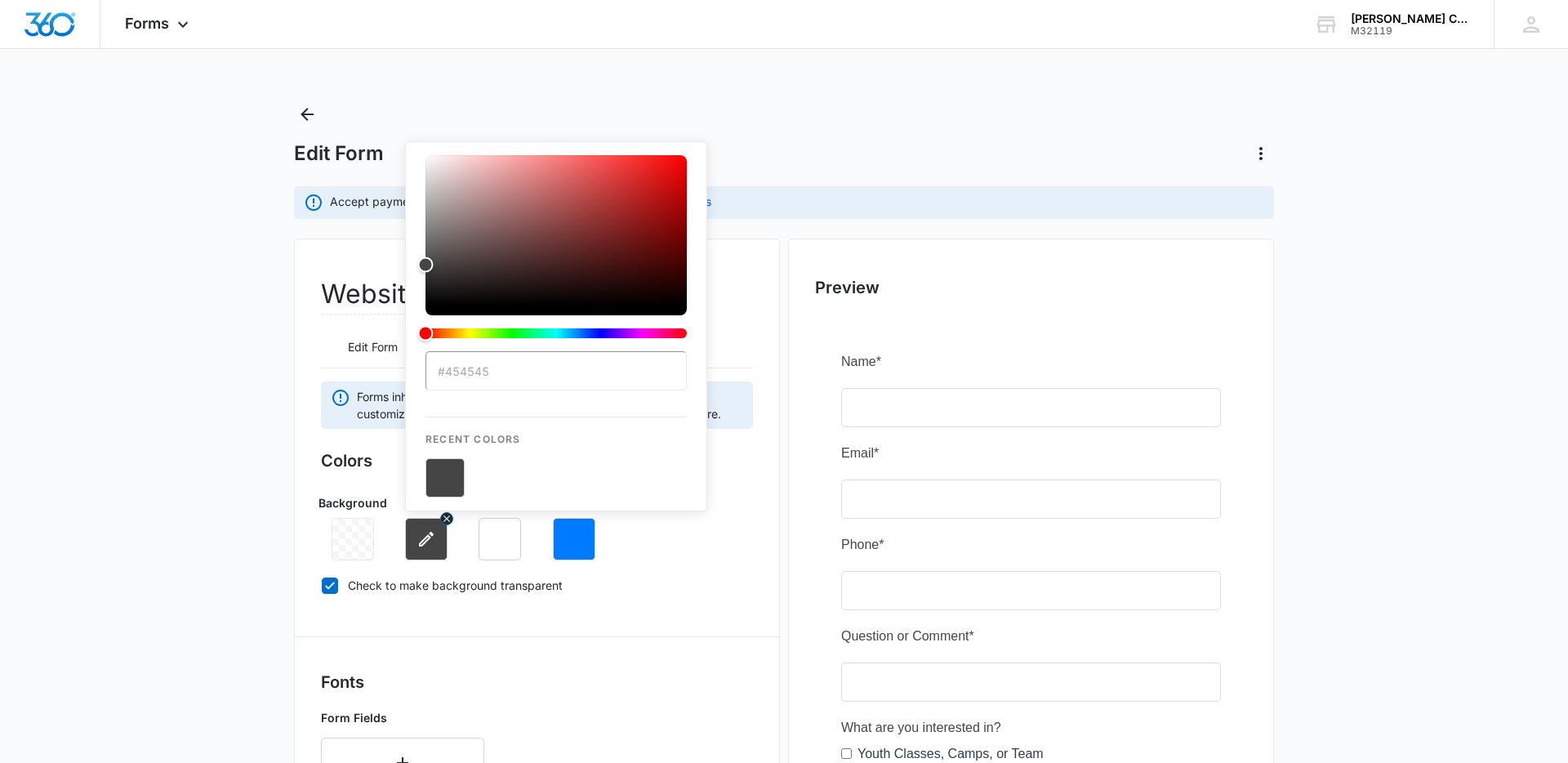
type input "#454545"
drag, startPoint x: 121, startPoint y: 485, endPoint x: 295, endPoint y: 408, distance: 190.3
click at [124, 484] on main "Edit Form Accept payments and sell products right on this form. Set Up Payments…" at bounding box center [784, 739] width 1568 height 1276
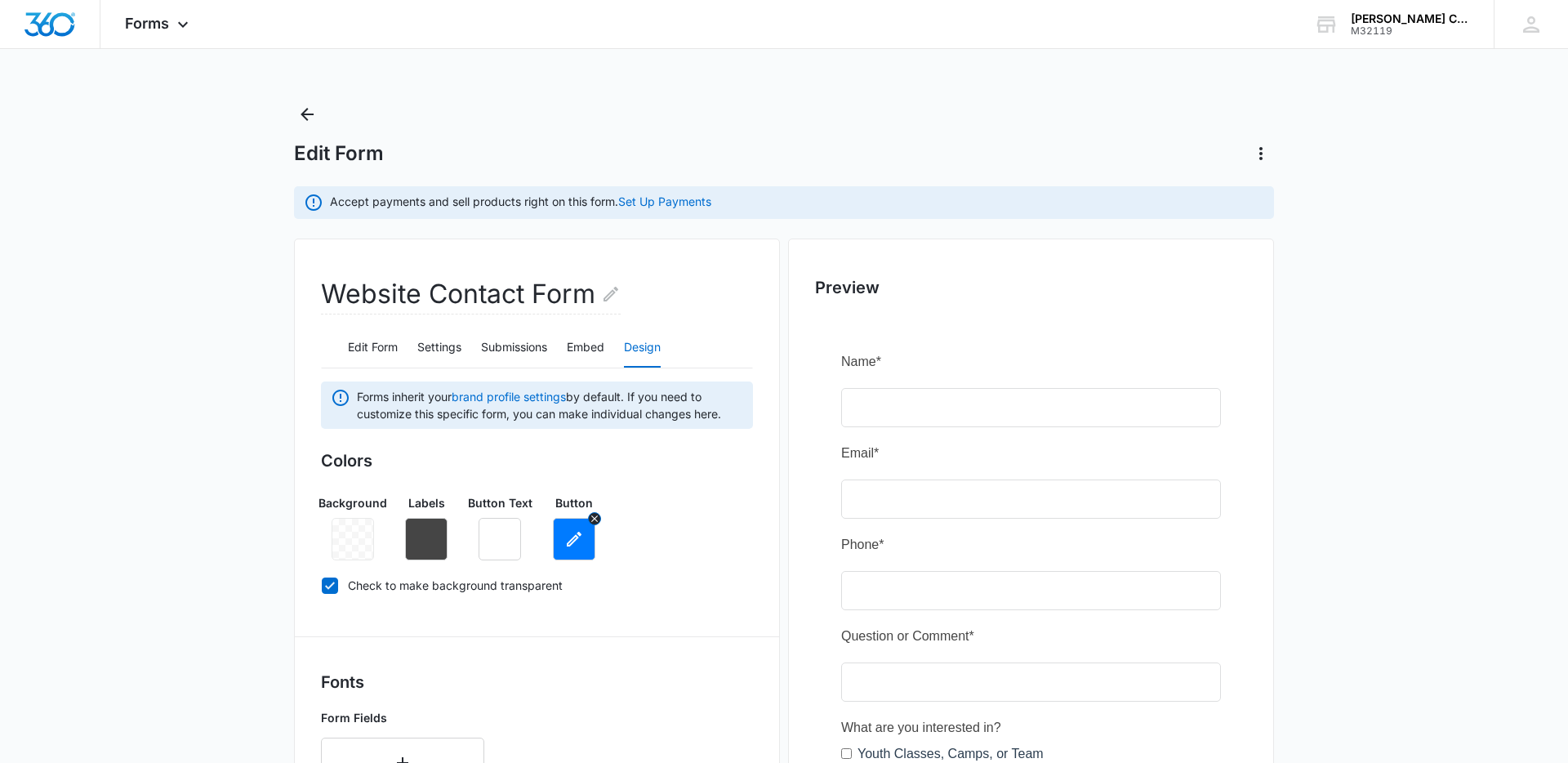
click at [579, 545] on icon "button" at bounding box center [574, 539] width 20 height 20
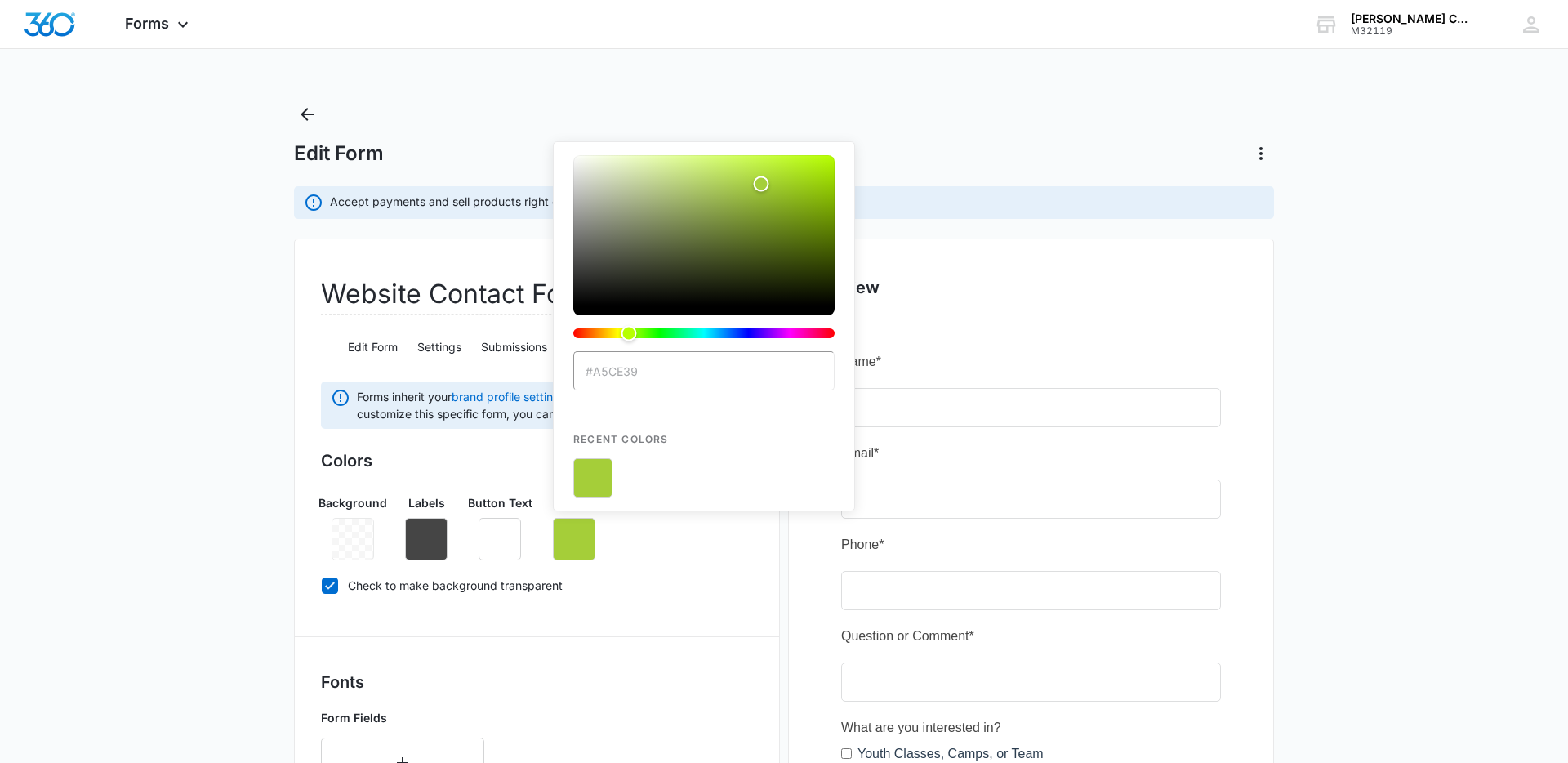
type input "#a5ce39"
click at [178, 470] on main "Edit Form Accept payments and sell products right on this form. Set Up Payments…" at bounding box center [784, 739] width 1568 height 1276
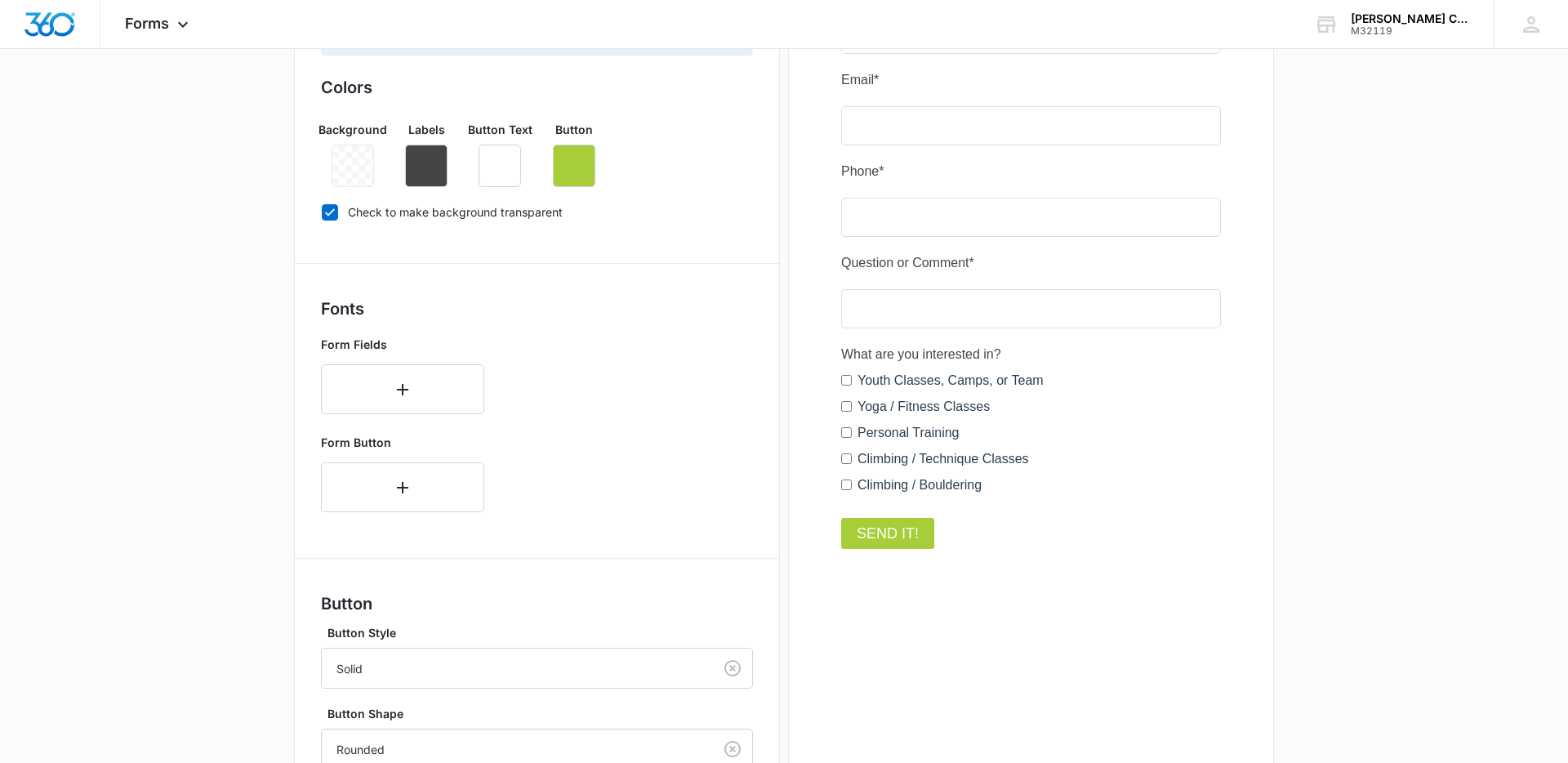
scroll to position [519, 0]
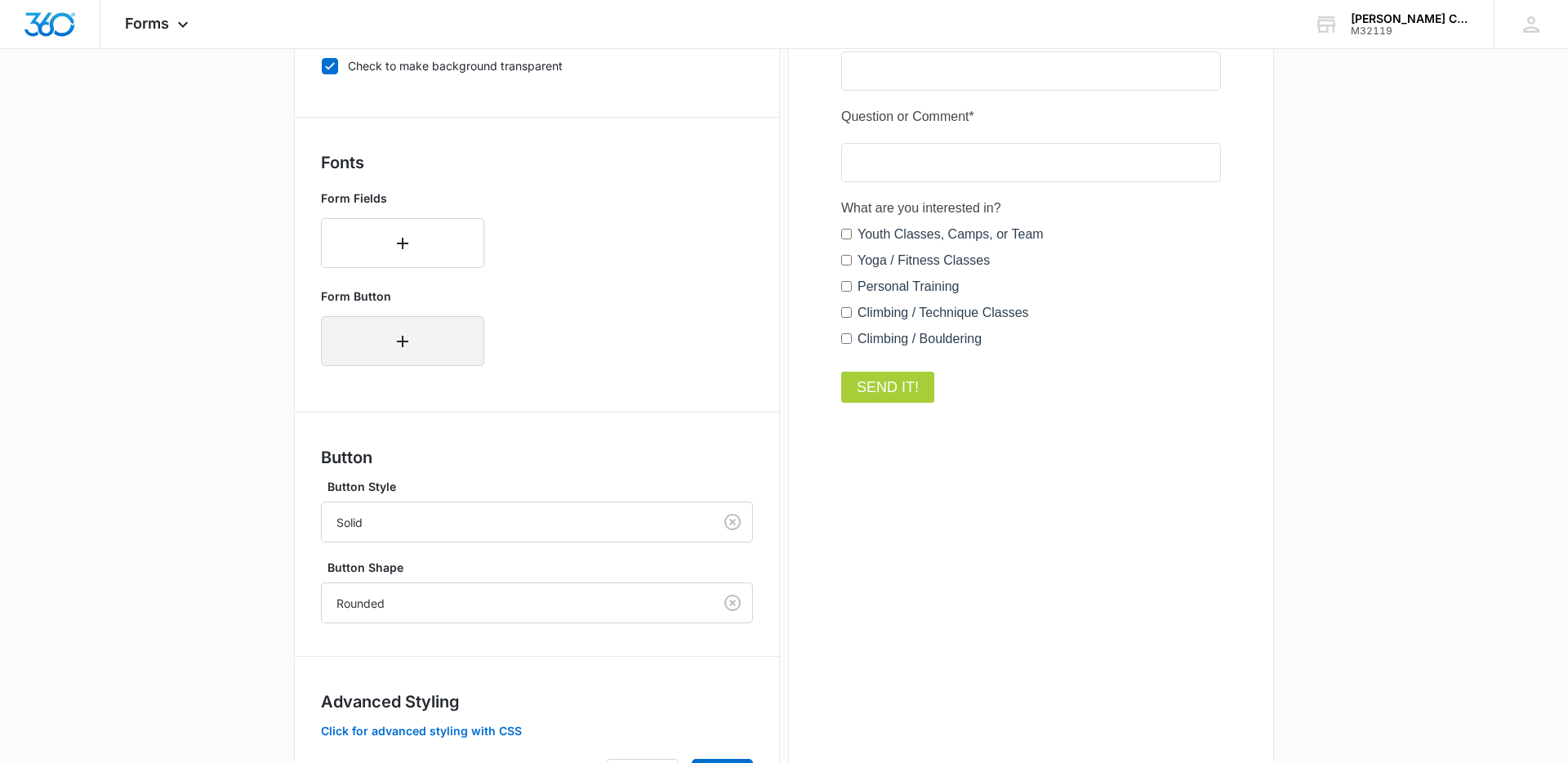
click at [395, 333] on icon "button" at bounding box center [403, 342] width 20 height 20
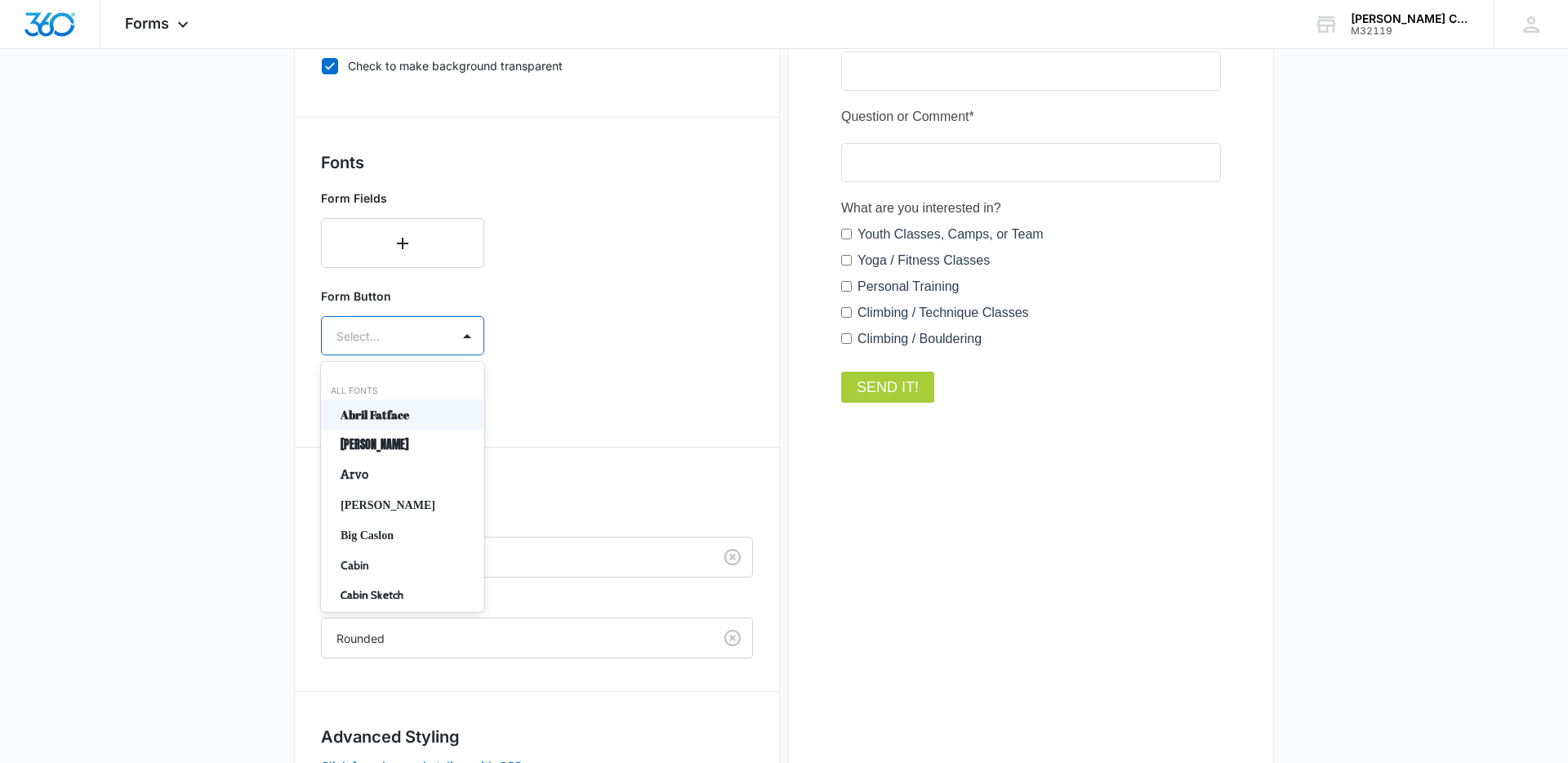
drag, startPoint x: 379, startPoint y: 329, endPoint x: 374, endPoint y: 368, distance: 39.3
click at [380, 333] on div at bounding box center [382, 335] width 93 height 20
click at [363, 446] on p "[PERSON_NAME]" at bounding box center [401, 444] width 121 height 17
click at [385, 390] on div at bounding box center [382, 383] width 93 height 20
click at [371, 448] on p "Regular" at bounding box center [401, 440] width 121 height 17
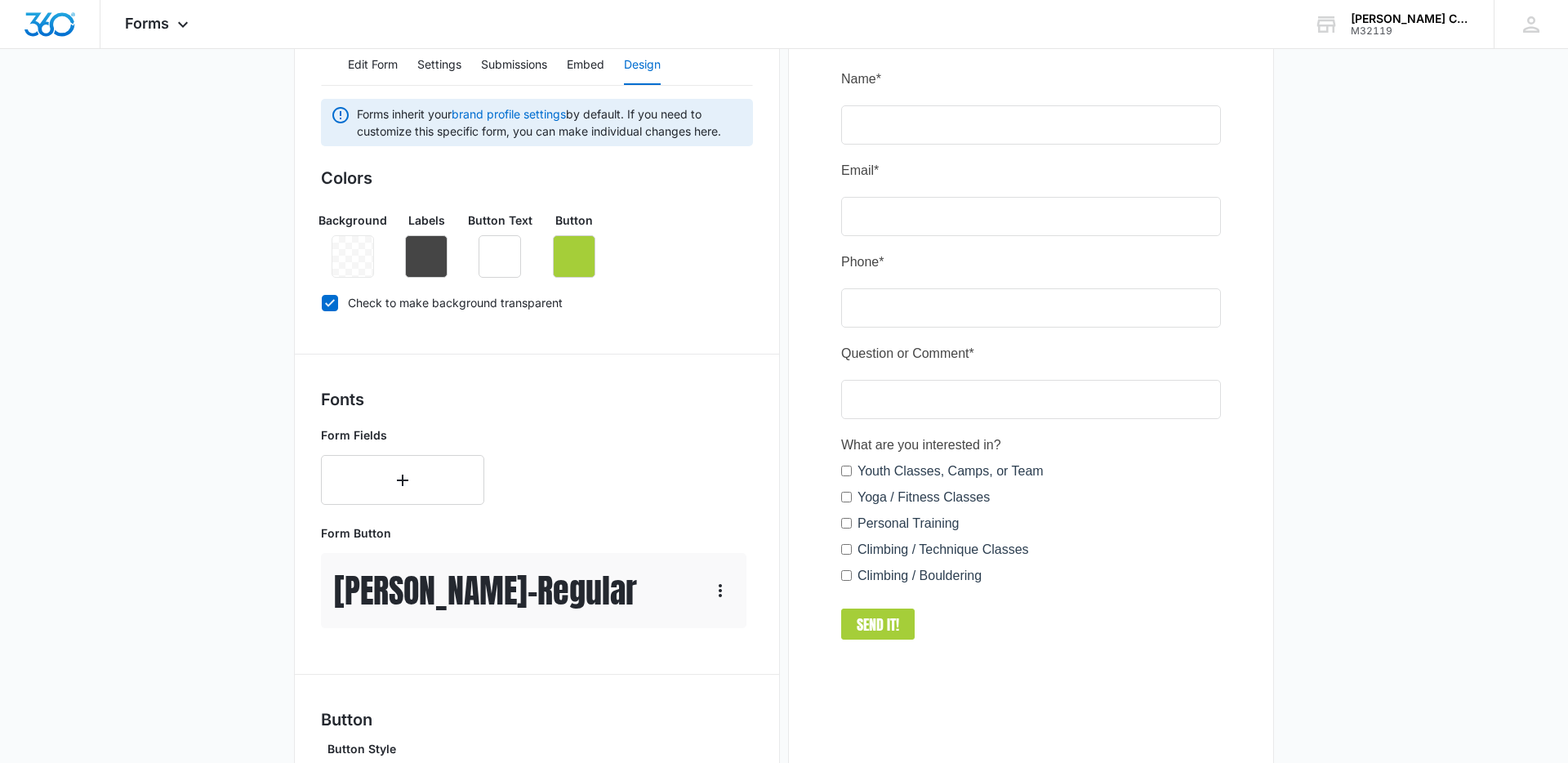
scroll to position [640, 0]
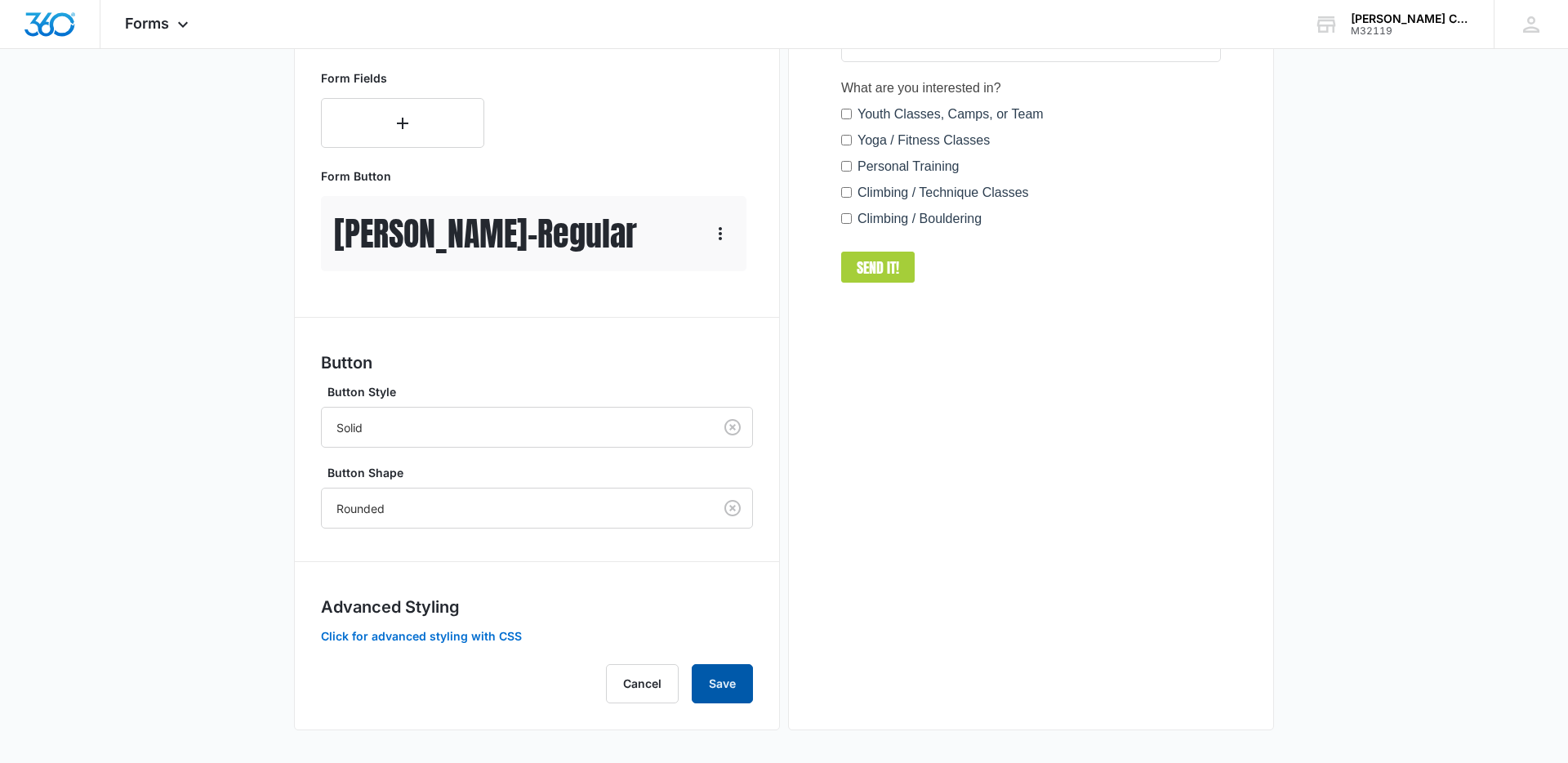
click at [739, 682] on button "Save" at bounding box center [722, 683] width 61 height 39
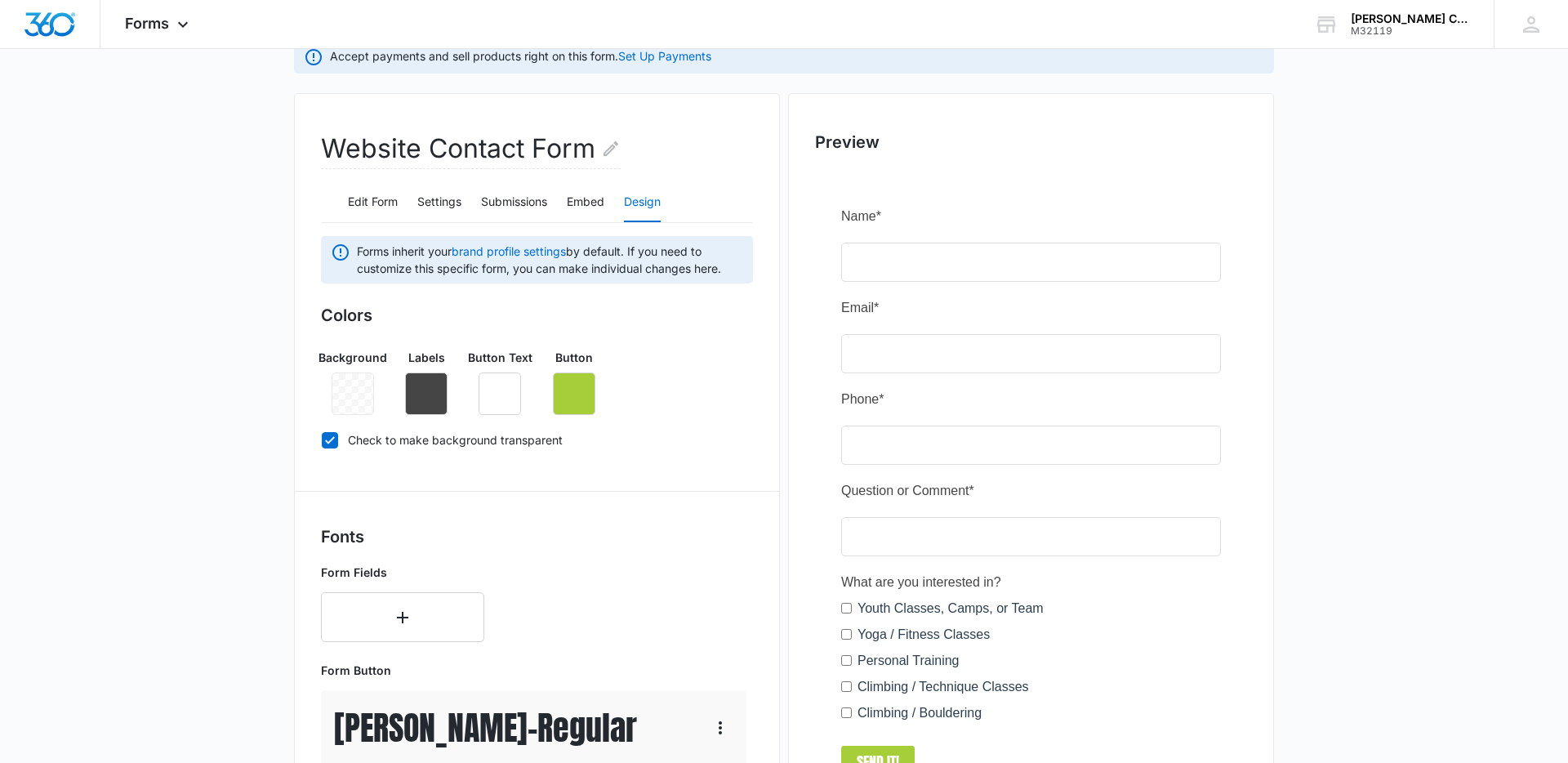
scroll to position [0, 0]
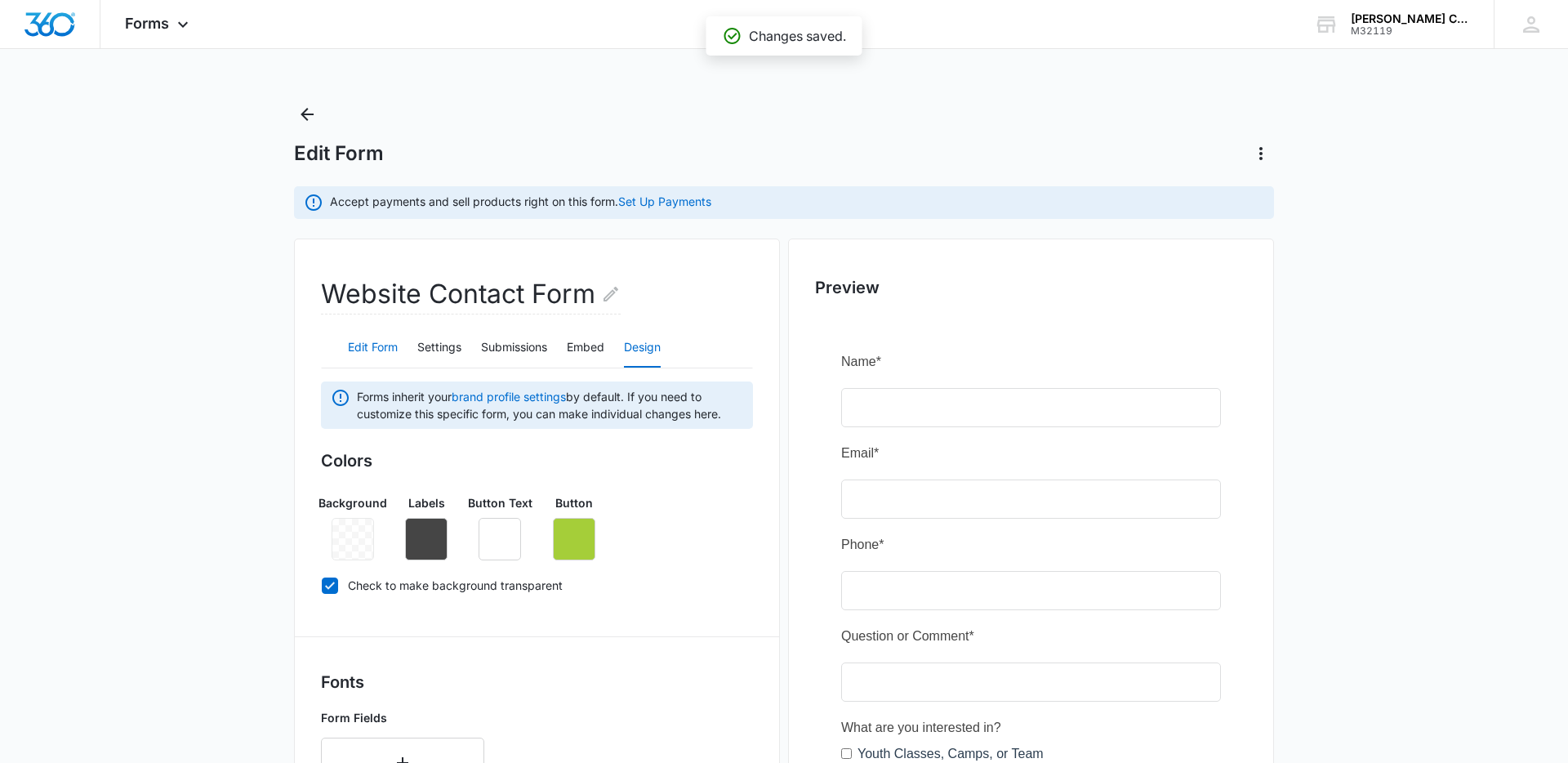
click at [385, 350] on button "Edit Form" at bounding box center [373, 348] width 50 height 39
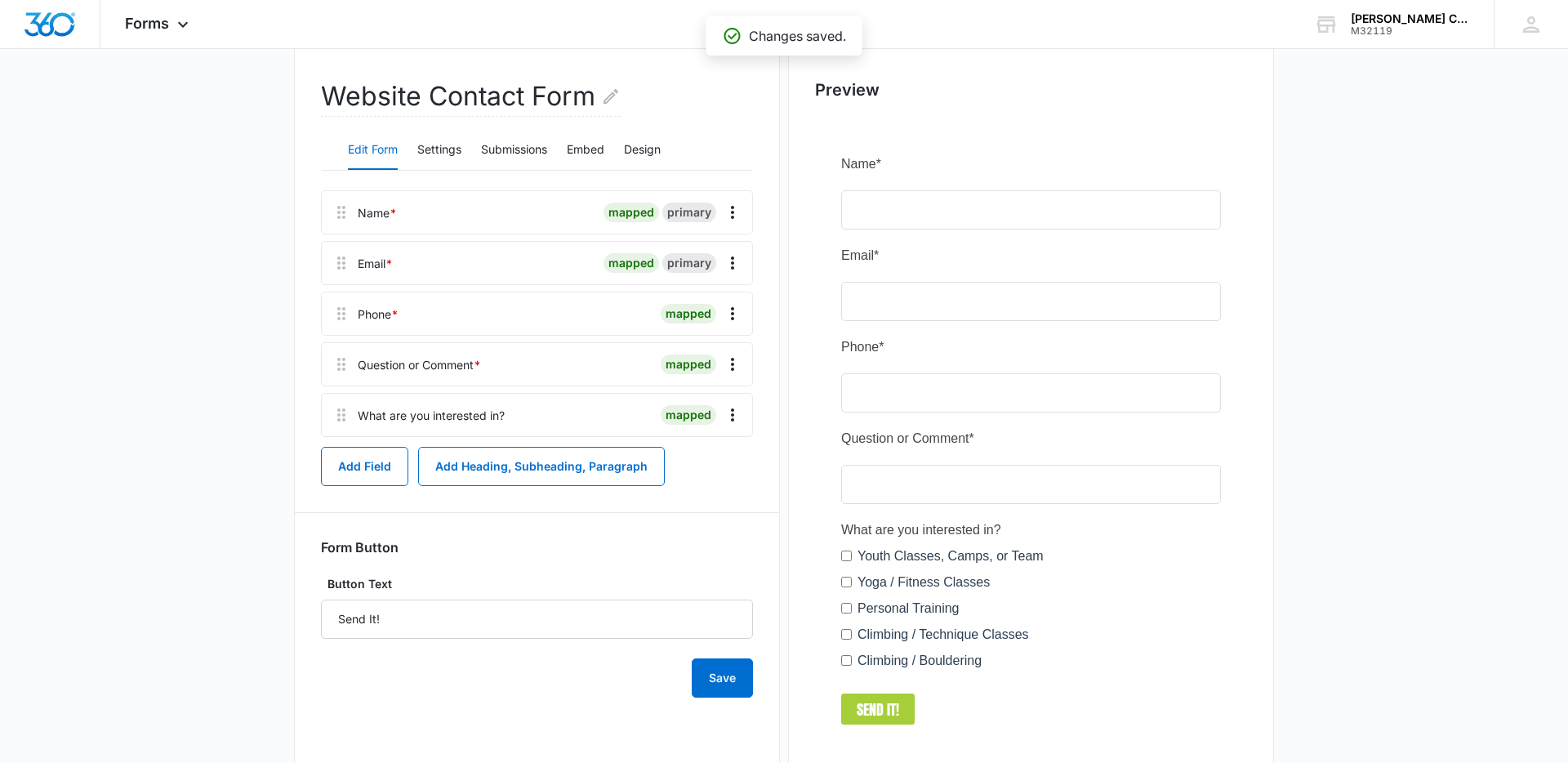
scroll to position [270, 0]
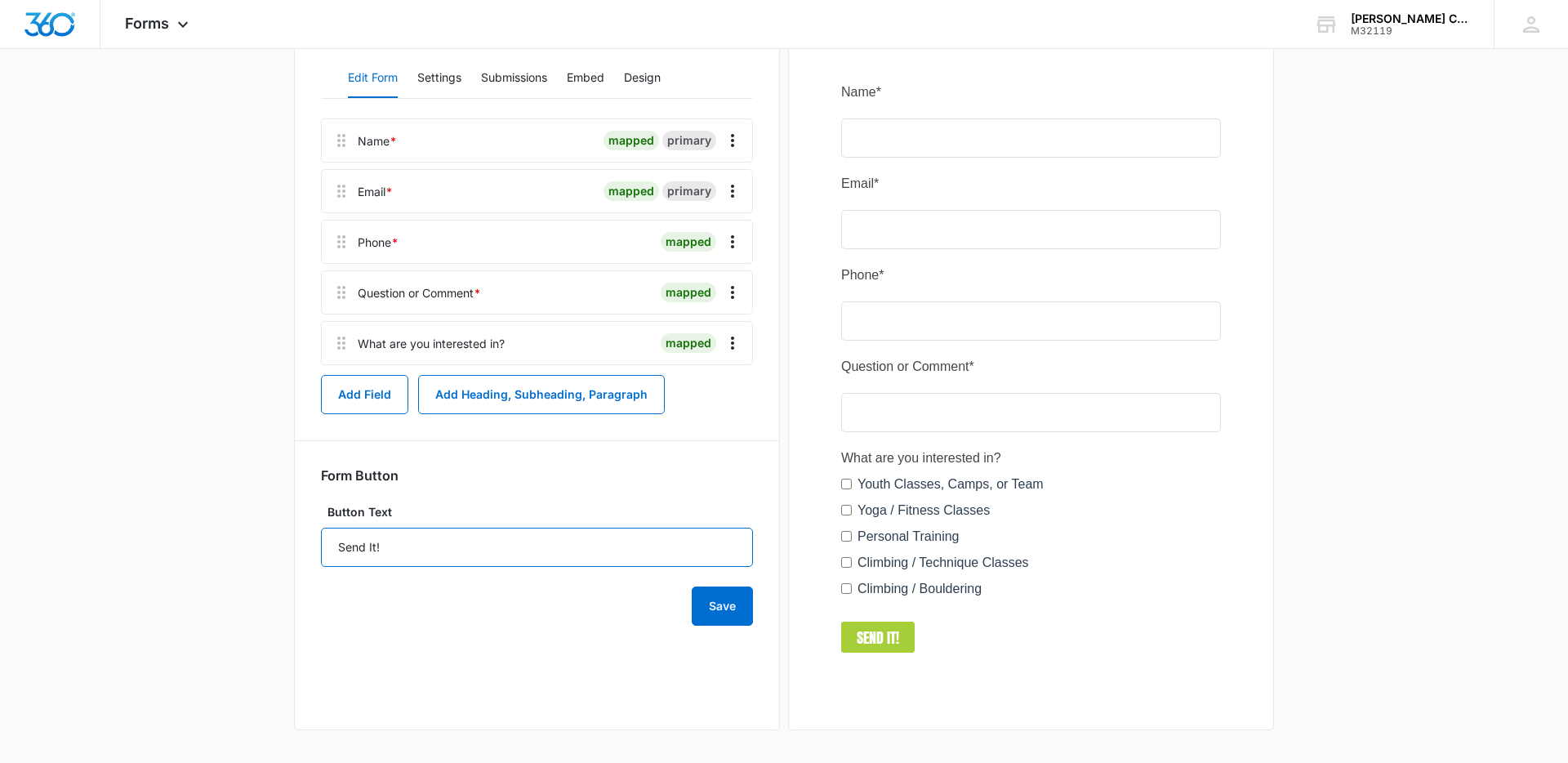
click at [438, 549] on input "Send It!" at bounding box center [537, 547] width 432 height 39
type input "Send It"
click at [733, 605] on button "Save" at bounding box center [722, 606] width 61 height 39
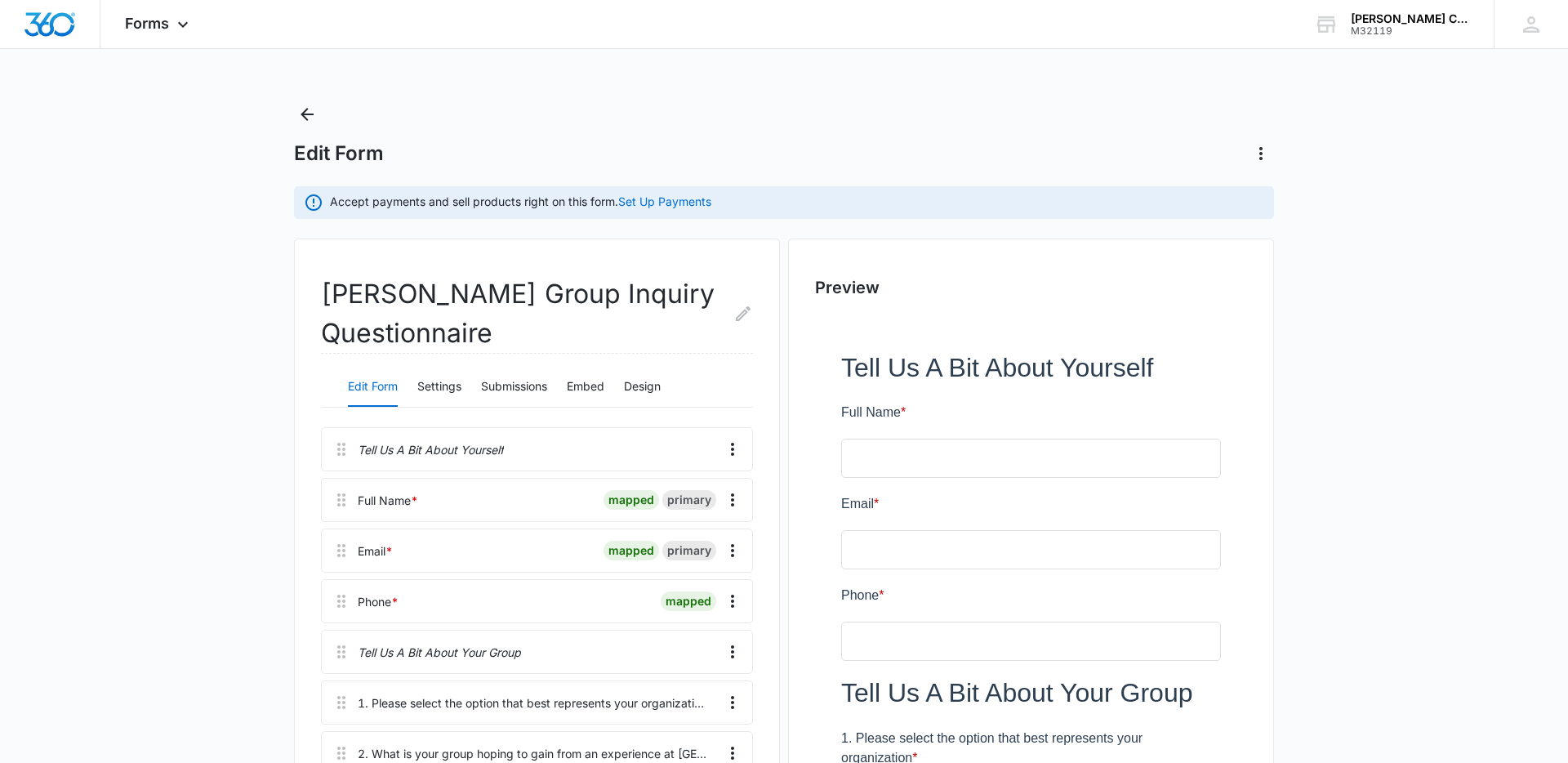
click at [642, 349] on h2 "[PERSON_NAME] Group Inquiry Questionnaire" at bounding box center [537, 313] width 432 height 79
click at [661, 387] on button "Design" at bounding box center [642, 387] width 36 height 39
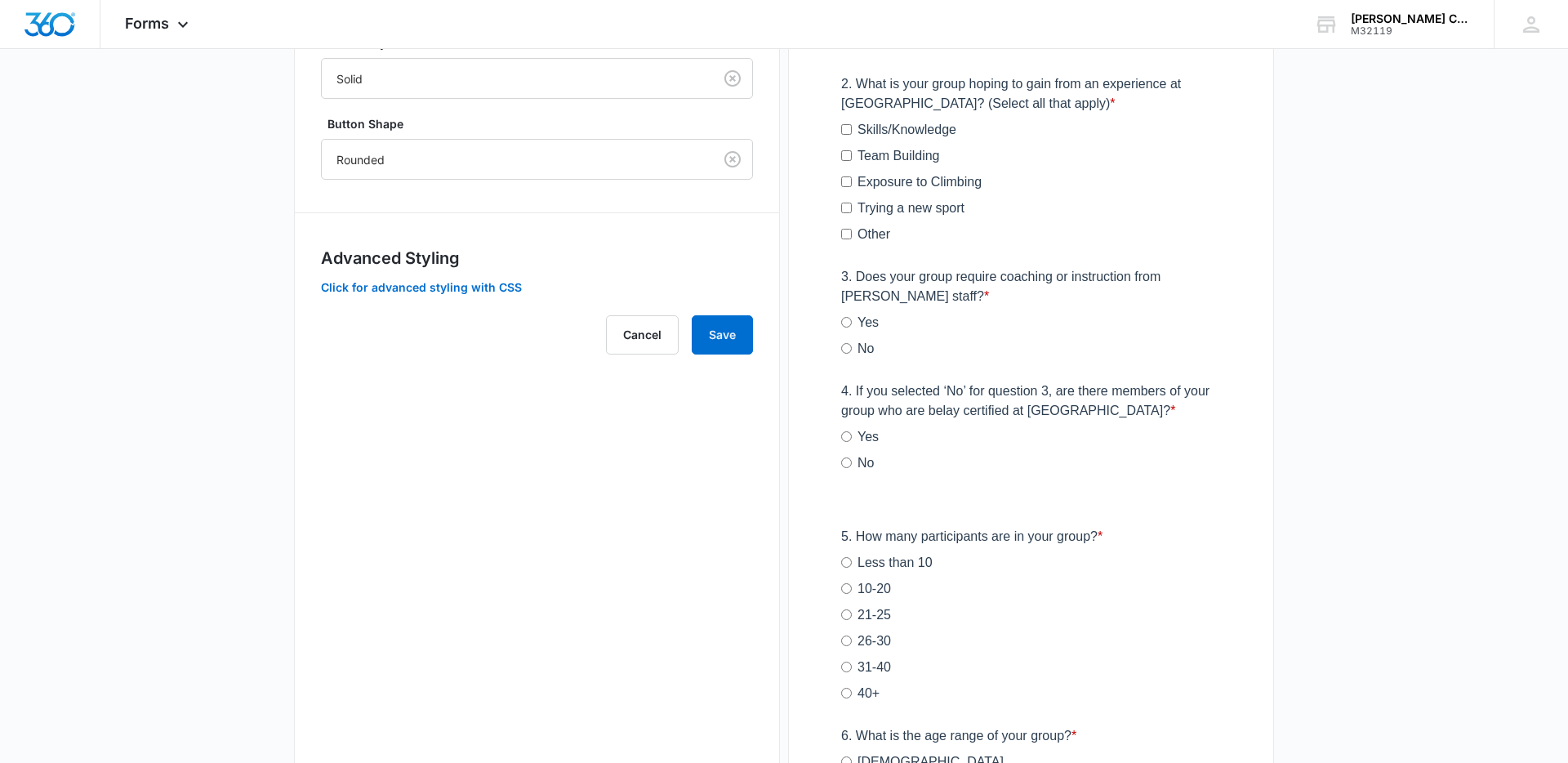
scroll to position [918, 0]
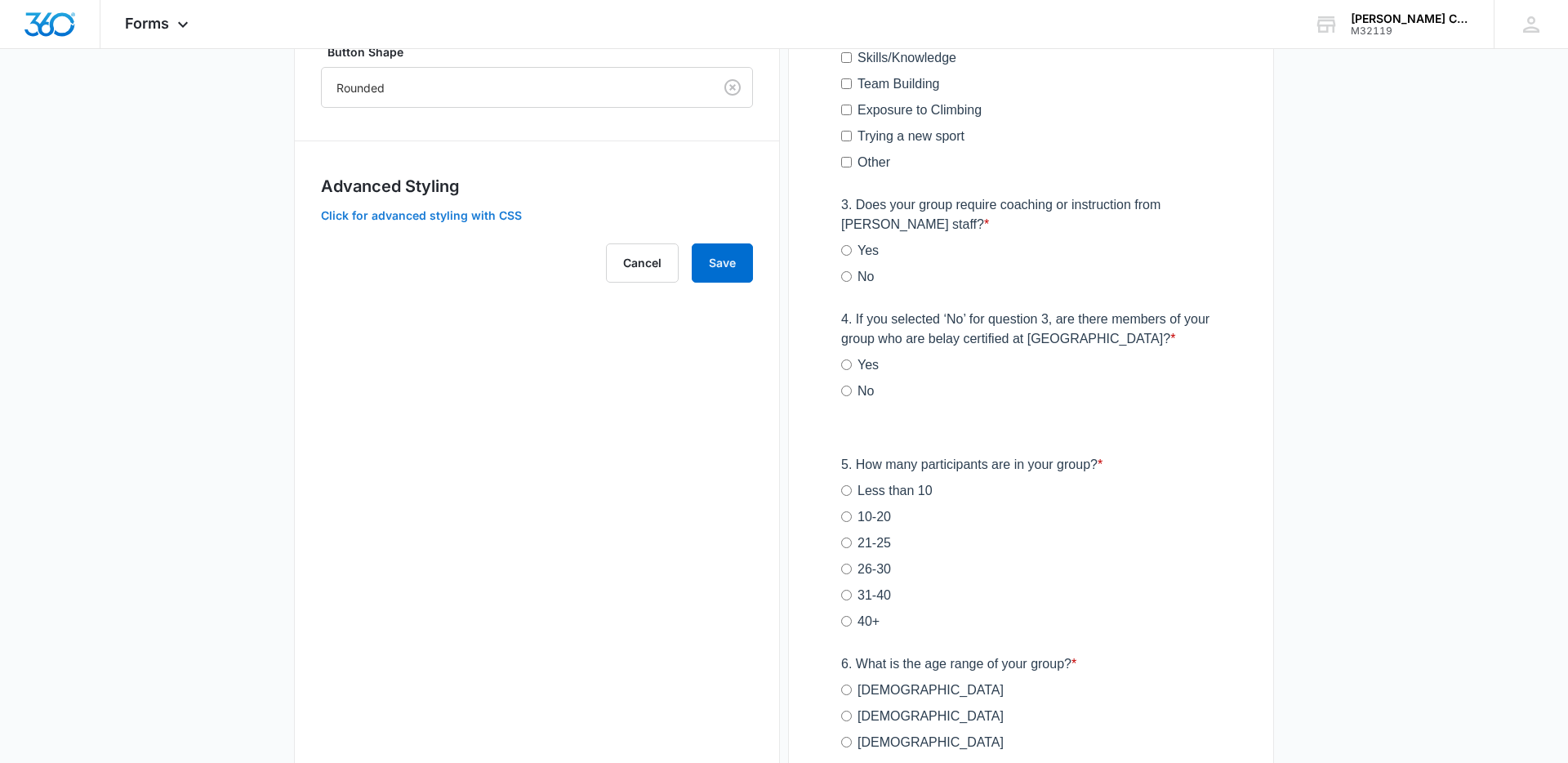
click at [463, 220] on button "Click for advanced styling with CSS" at bounding box center [422, 216] width 201 height 12
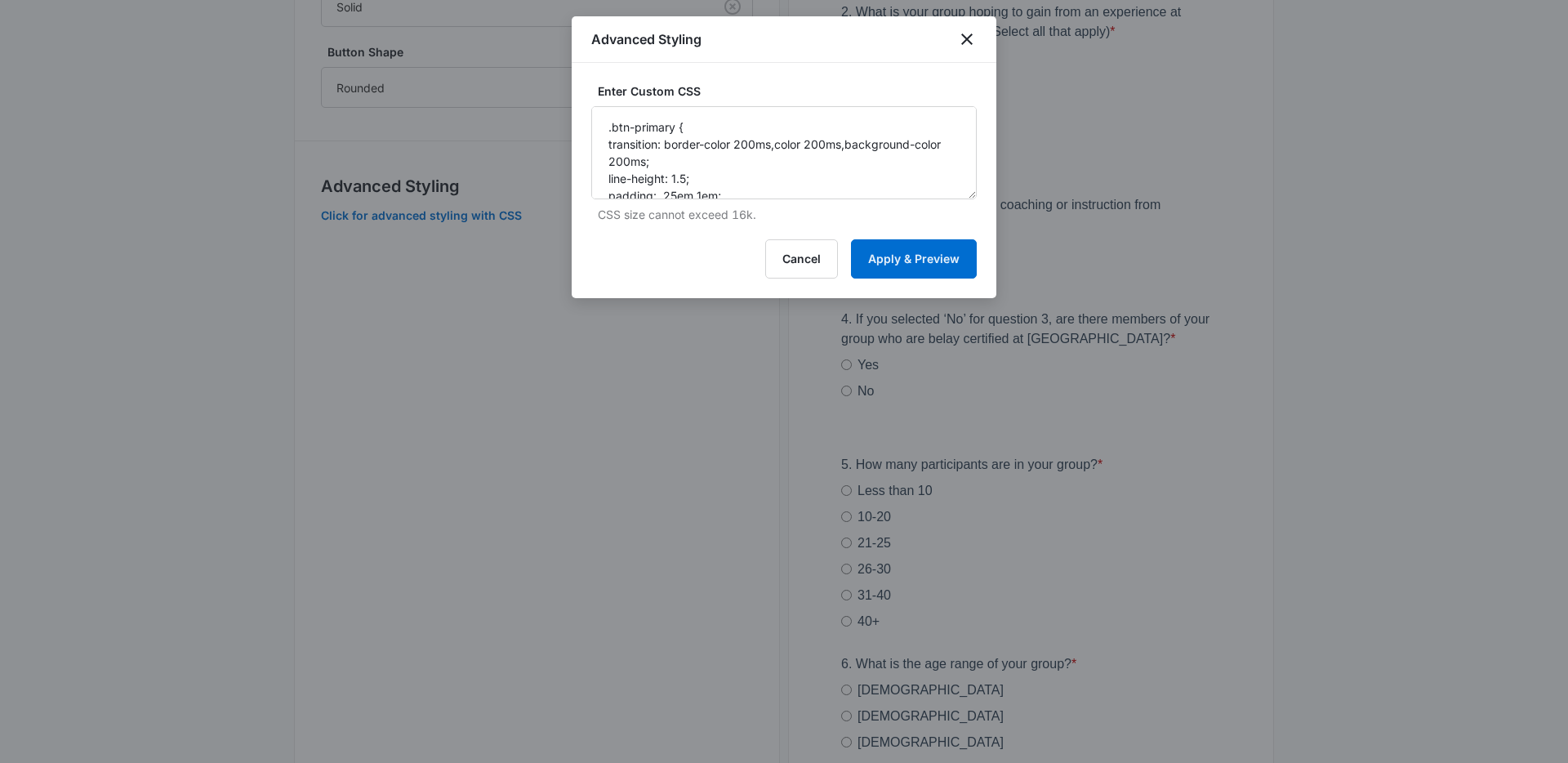
scroll to position [1172, 0]
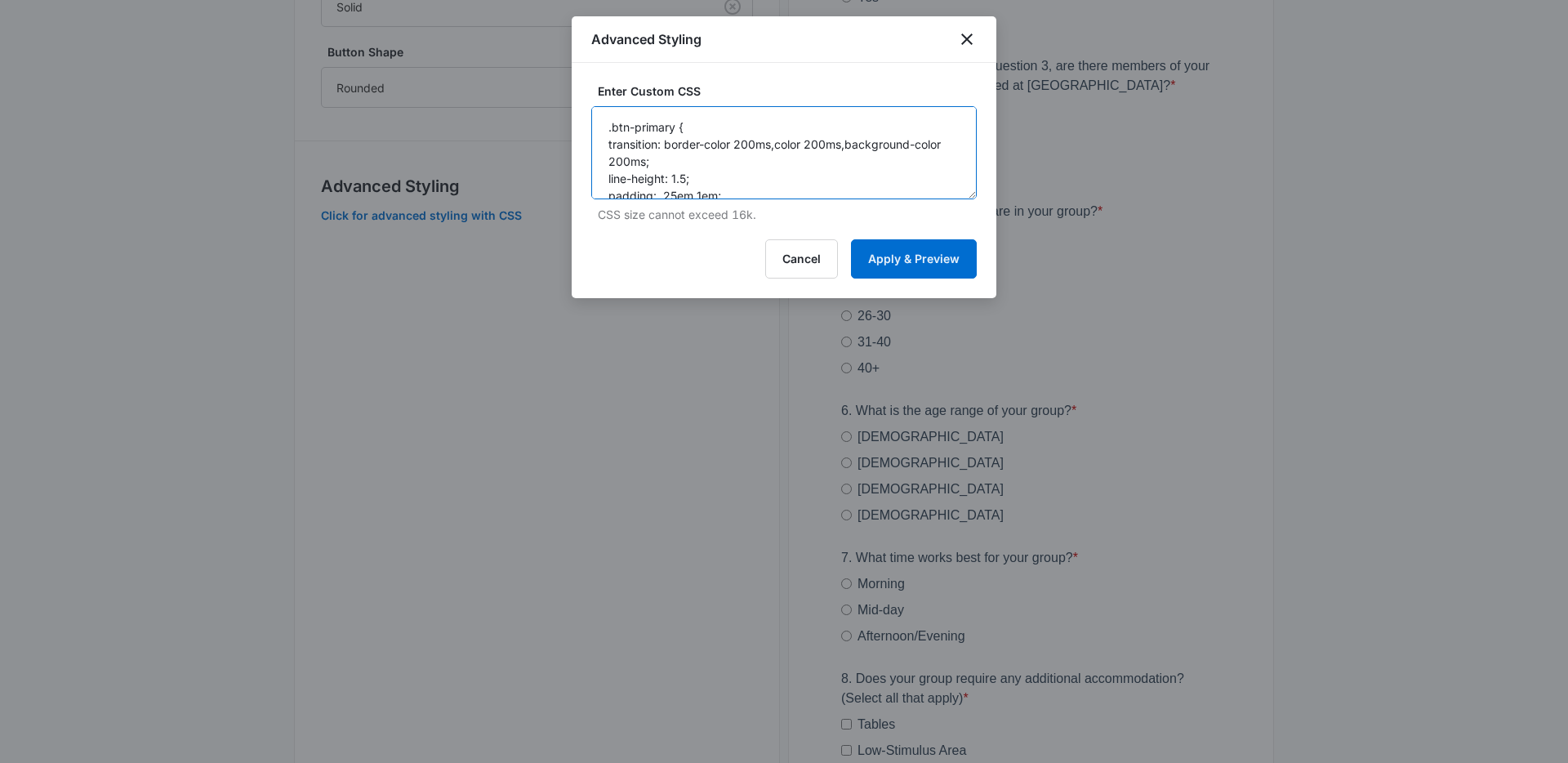
click at [847, 170] on textarea ".btn-primary { transition: border-color 200ms,color 200ms,background-color 200m…" at bounding box center [784, 153] width 385 height 93
paste textarea "nohover.madform-submit { transition: border-color 200ms,color 200ms,background-…"
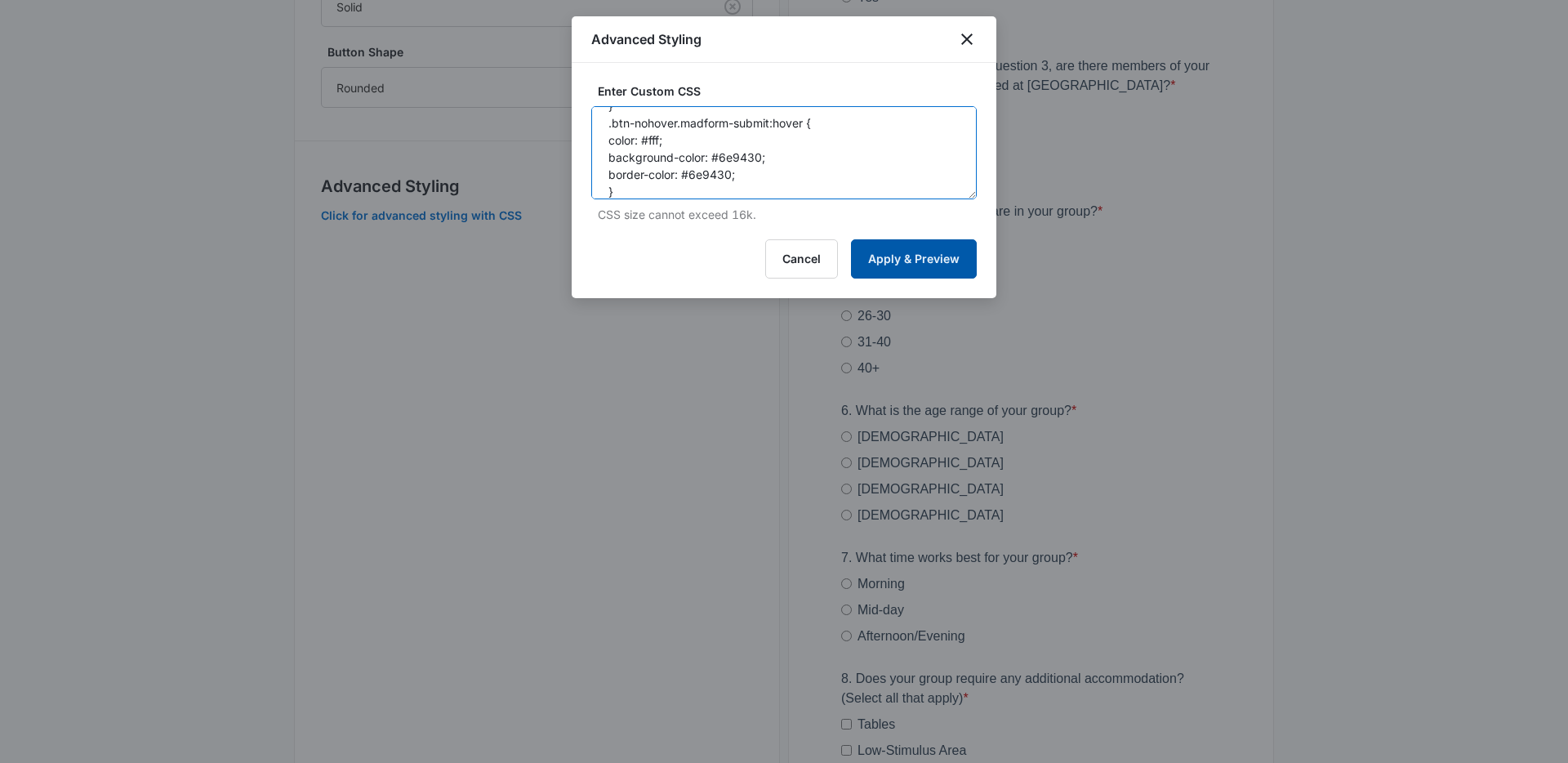
type textarea ".btn-nohover.madform-submit { transition: border-color 200ms,color 200ms,backgr…"
click at [897, 256] on button "Apply & Preview" at bounding box center [914, 259] width 126 height 39
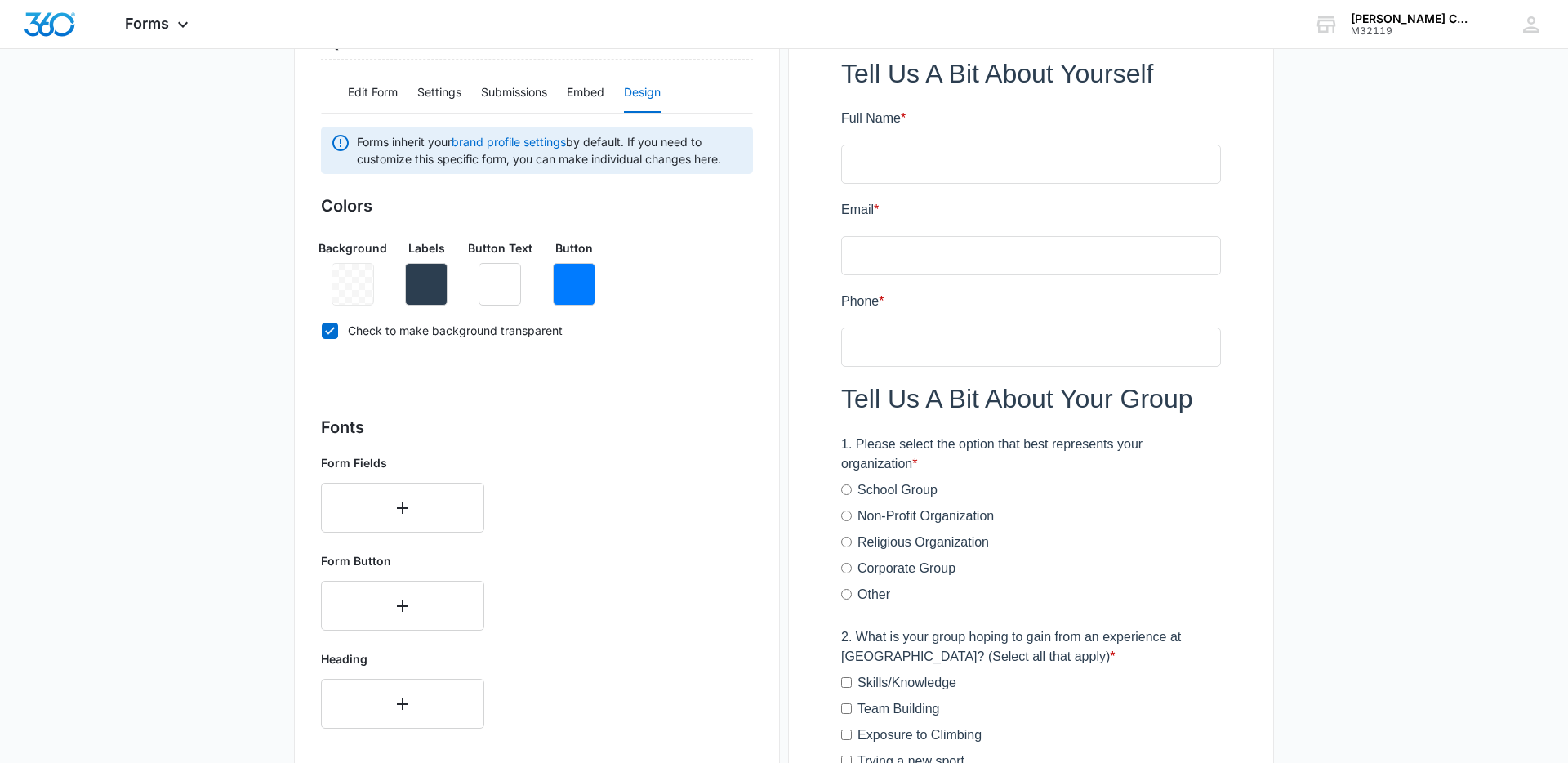
scroll to position [0, 0]
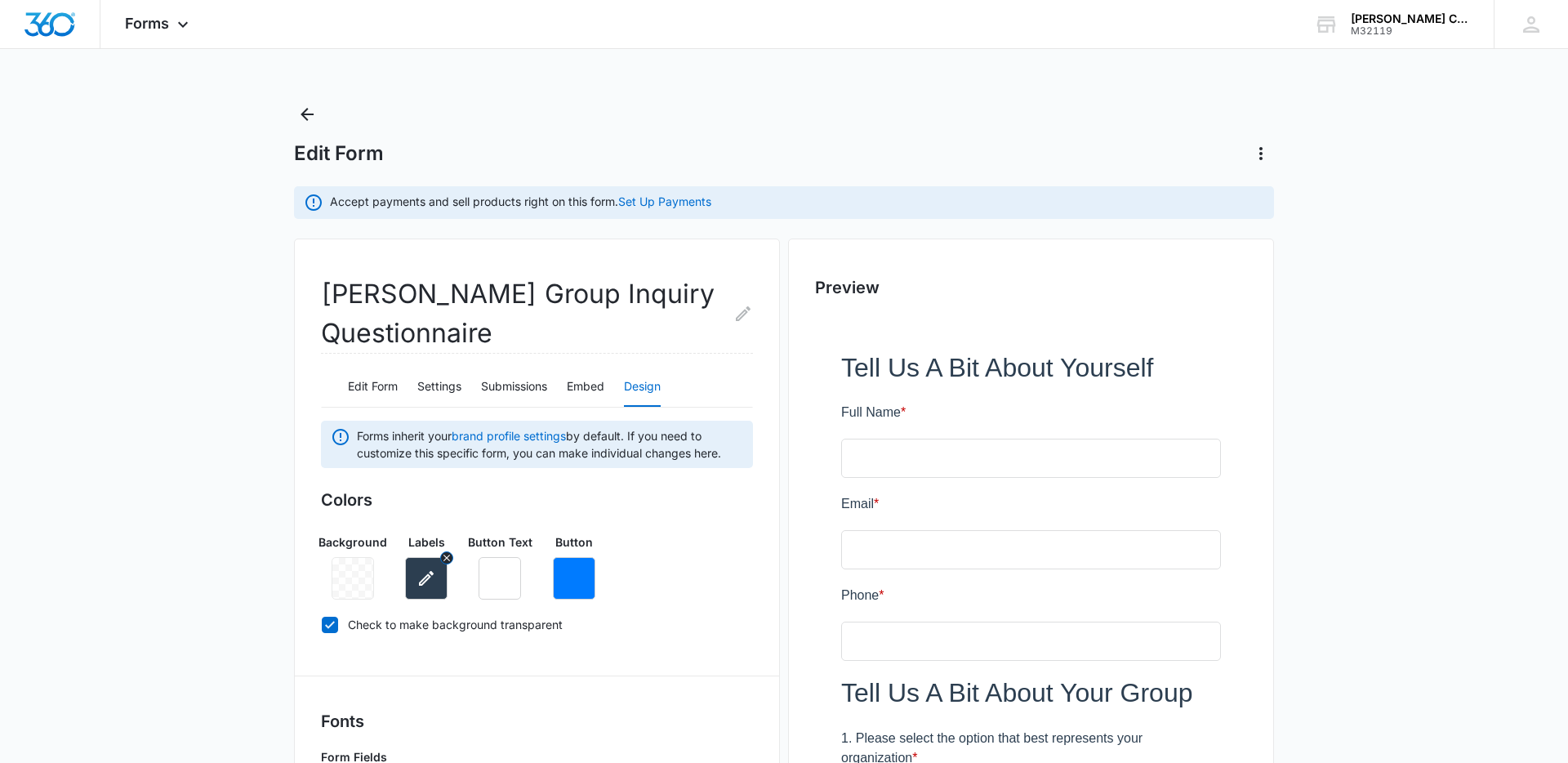
click at [441, 570] on button "button" at bounding box center [427, 578] width 43 height 43
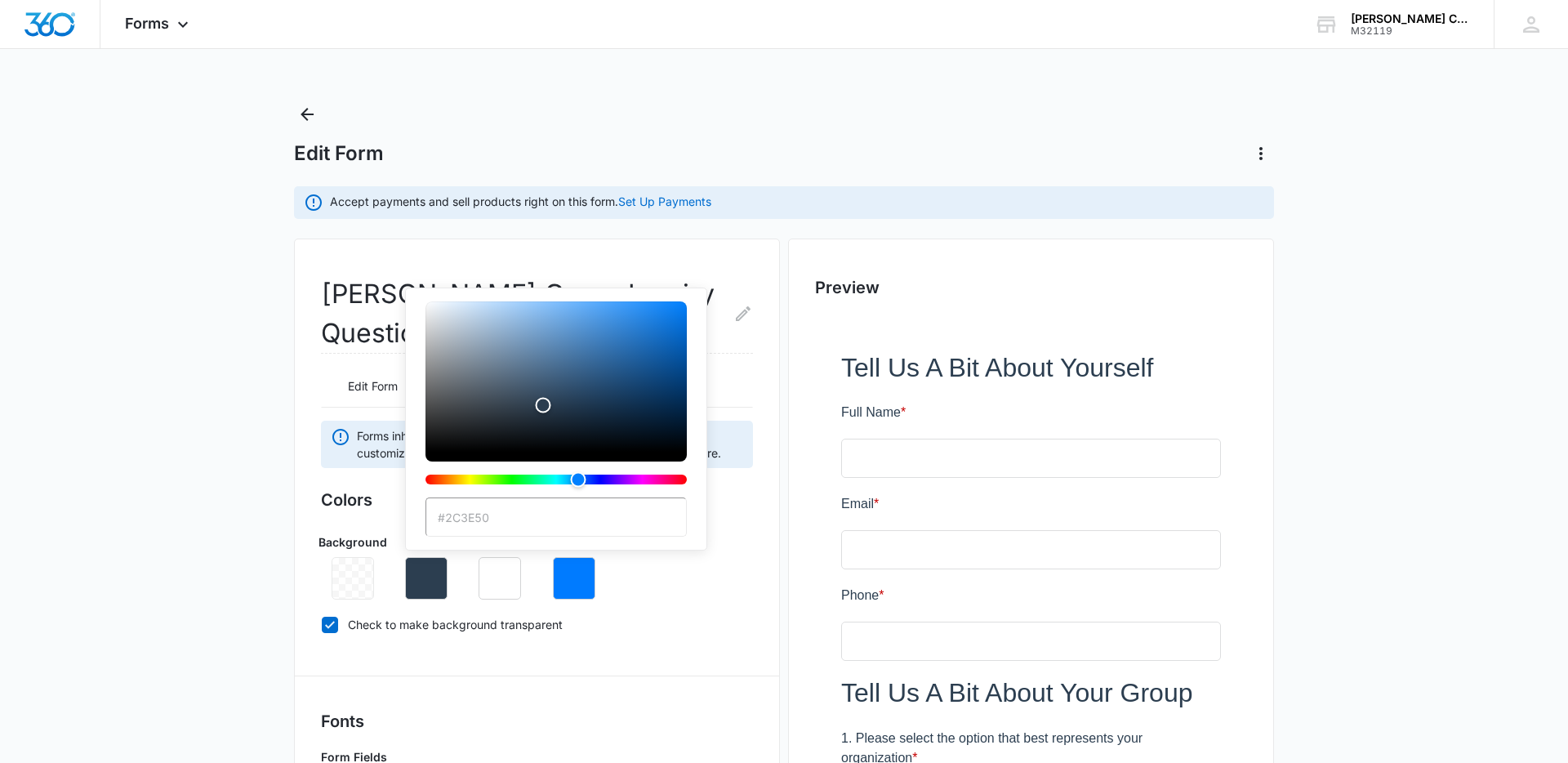
type input "#454545"
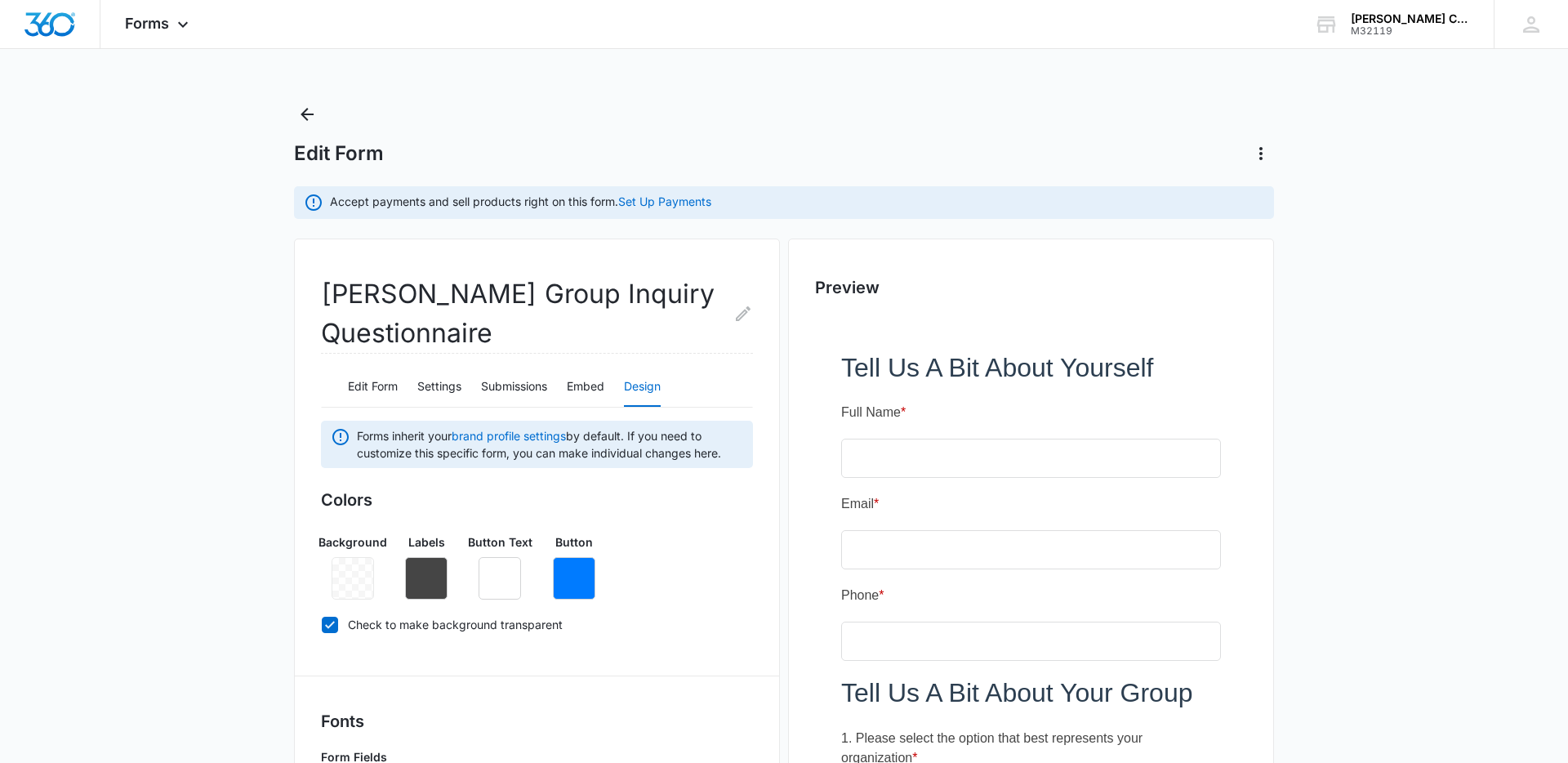
drag, startPoint x: 3, startPoint y: 513, endPoint x: 45, endPoint y: 510, distance: 42.1
click at [606, 576] on div "Background Labels Button Text Button" at bounding box center [537, 559] width 432 height 79
drag, startPoint x: 579, startPoint y: 577, endPoint x: 609, endPoint y: 553, distance: 38.4
click at [580, 575] on icon "button" at bounding box center [574, 578] width 20 height 20
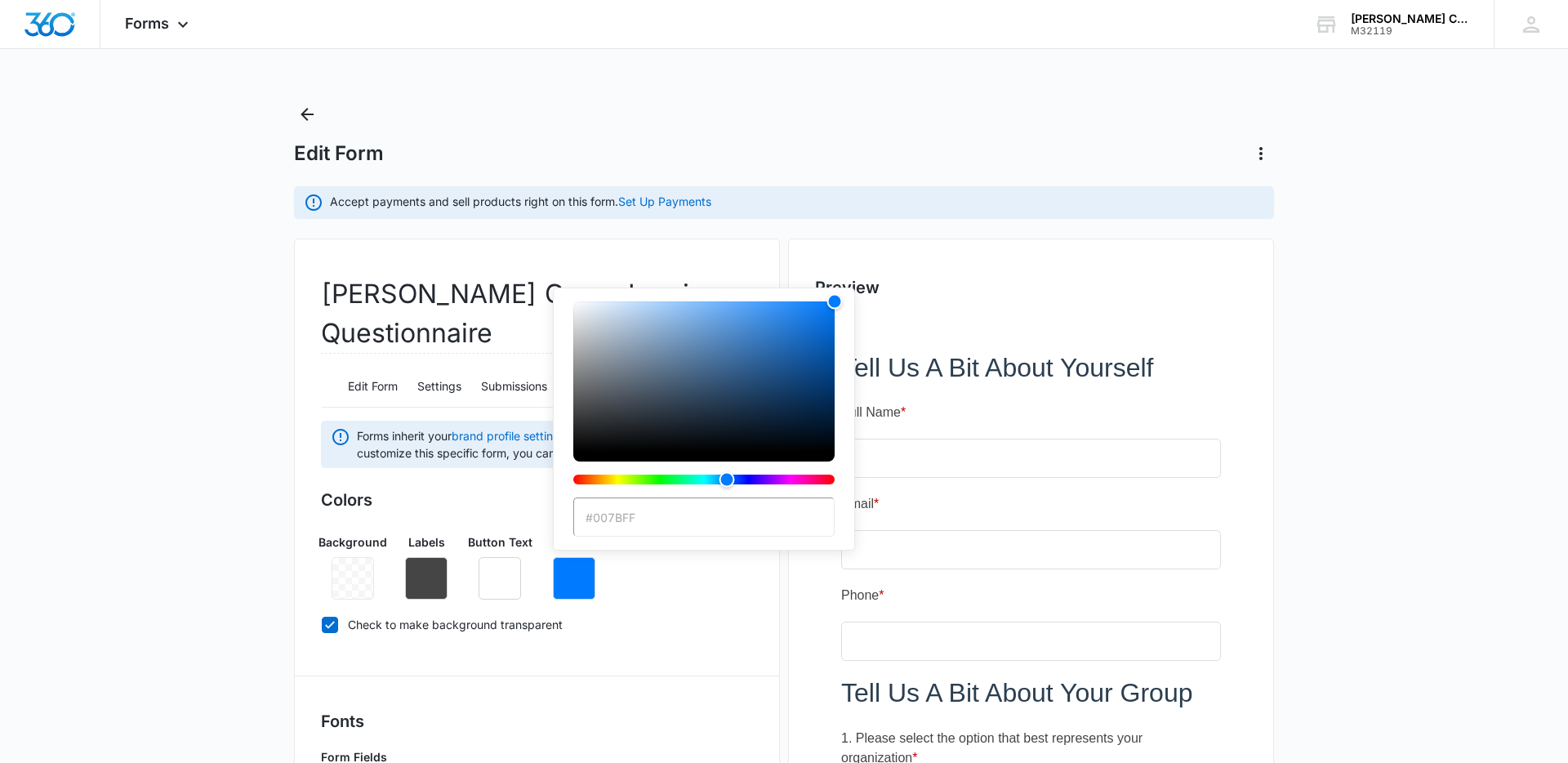
click at [672, 507] on input "#007BFF" at bounding box center [704, 517] width 262 height 39
type input "#a5ce39"
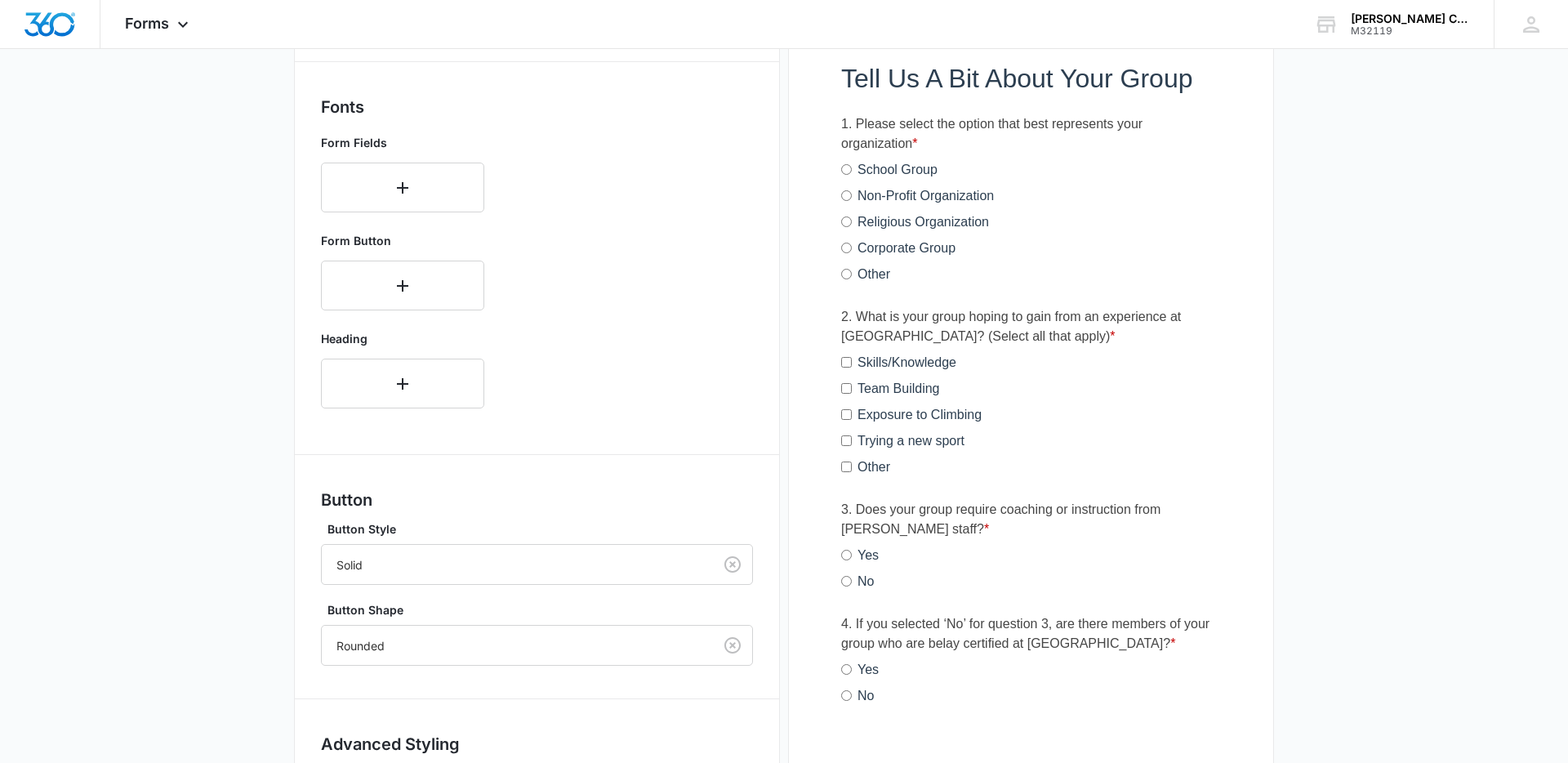
scroll to position [616, 0]
drag, startPoint x: 368, startPoint y: 281, endPoint x: 400, endPoint y: 323, distance: 52.8
click at [368, 281] on button "button" at bounding box center [403, 284] width 163 height 50
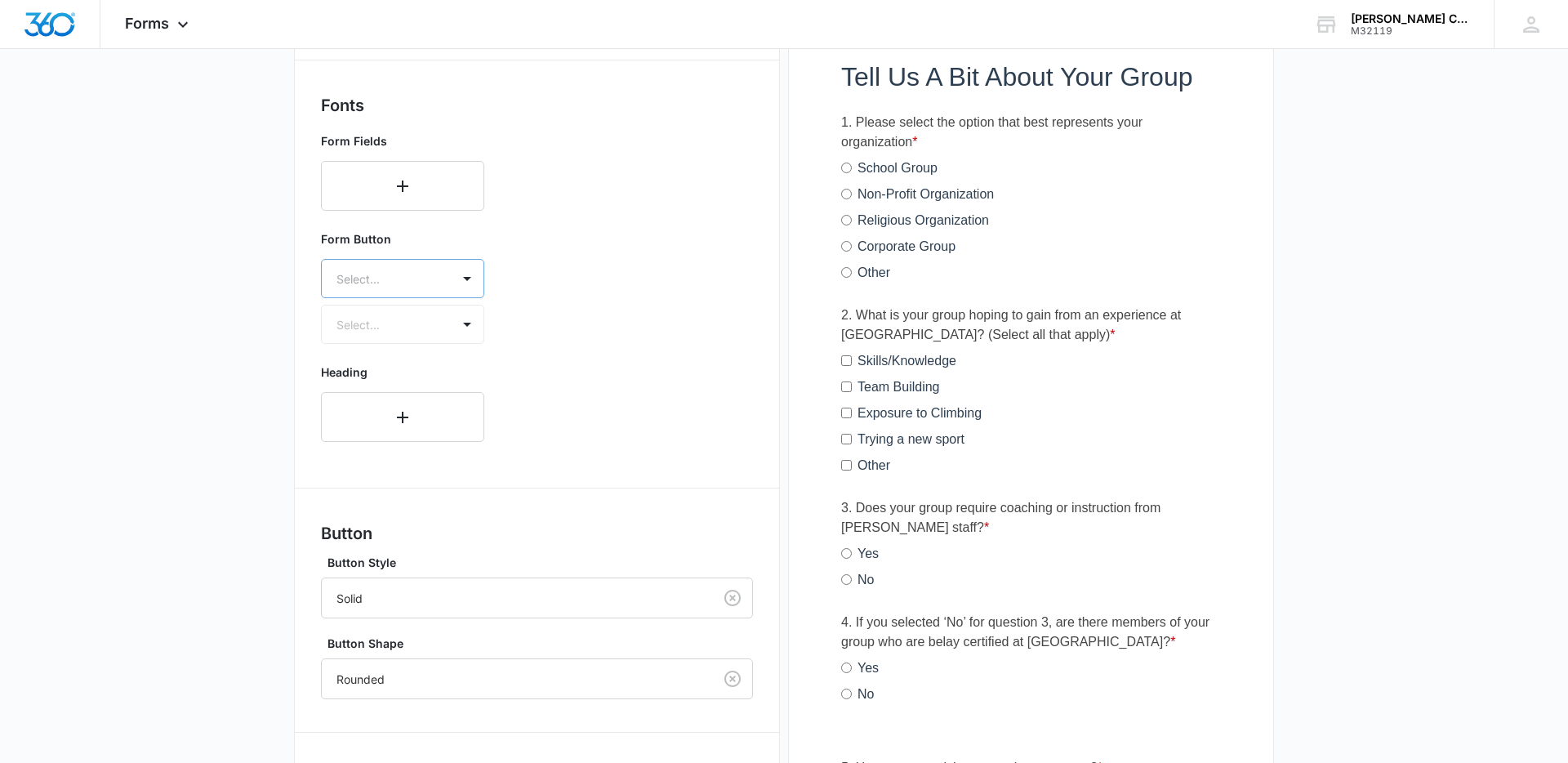
drag, startPoint x: 389, startPoint y: 273, endPoint x: 391, endPoint y: 282, distance: 9.2
click at [389, 273] on div at bounding box center [382, 279] width 93 height 20
click at [375, 385] on p "[PERSON_NAME]" at bounding box center [401, 387] width 121 height 17
click at [382, 319] on div at bounding box center [382, 326] width 93 height 20
click at [372, 380] on p "Regular" at bounding box center [401, 382] width 121 height 17
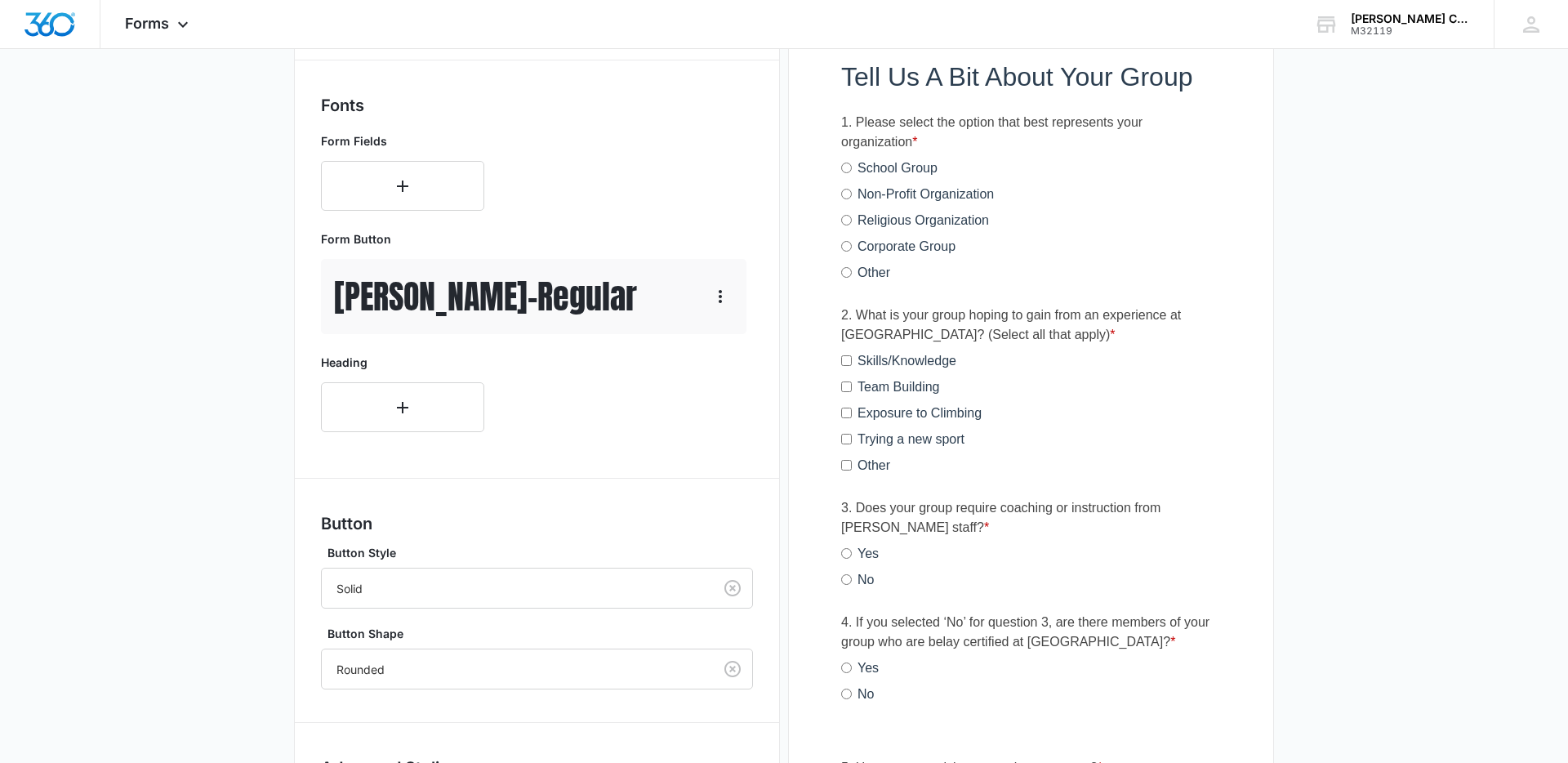
click at [198, 389] on main "Edit Form Accept payments and sell products right on this form. Set Up Payments…" at bounding box center [784, 508] width 1568 height 2047
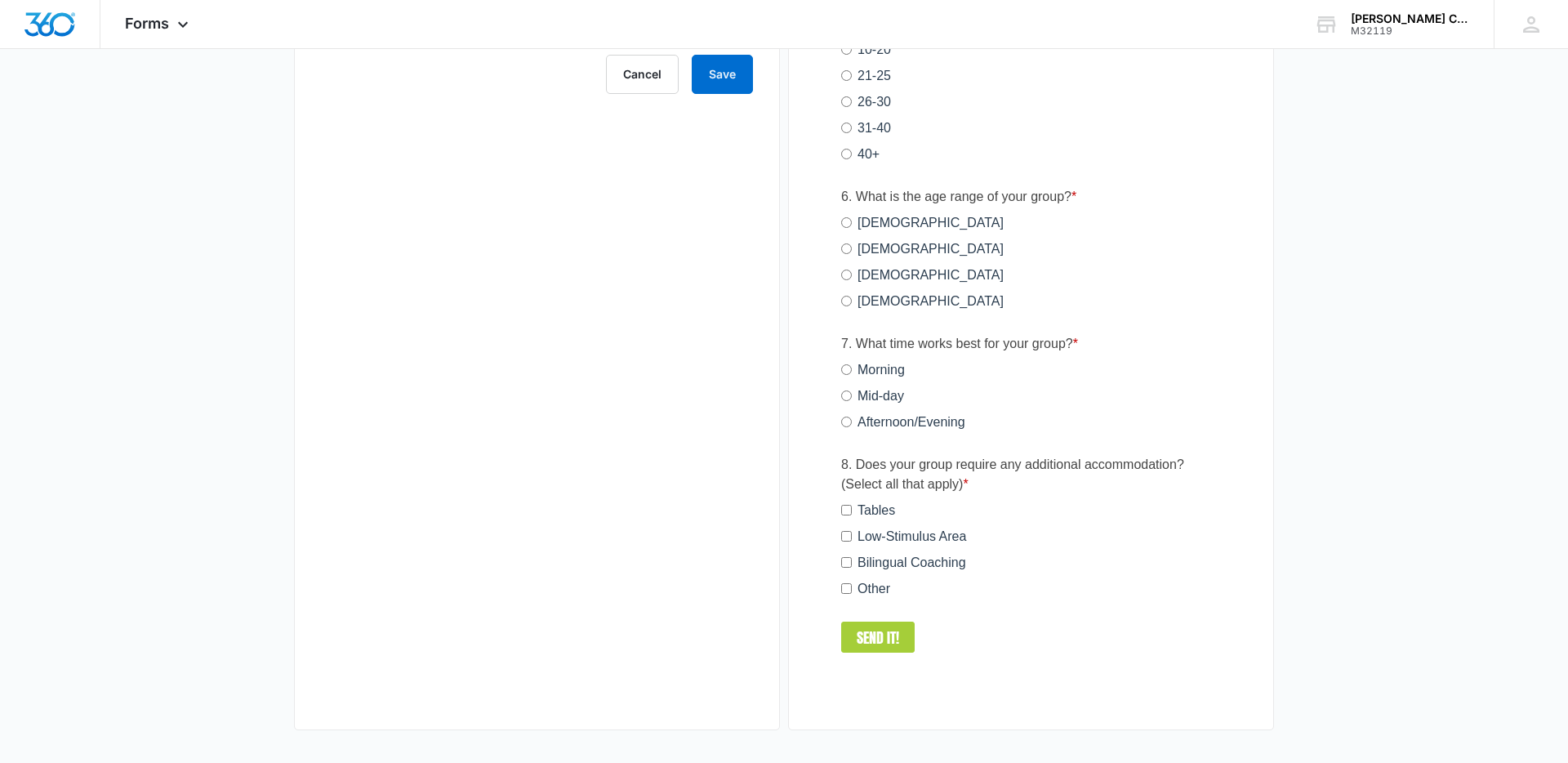
scroll to position [0, 0]
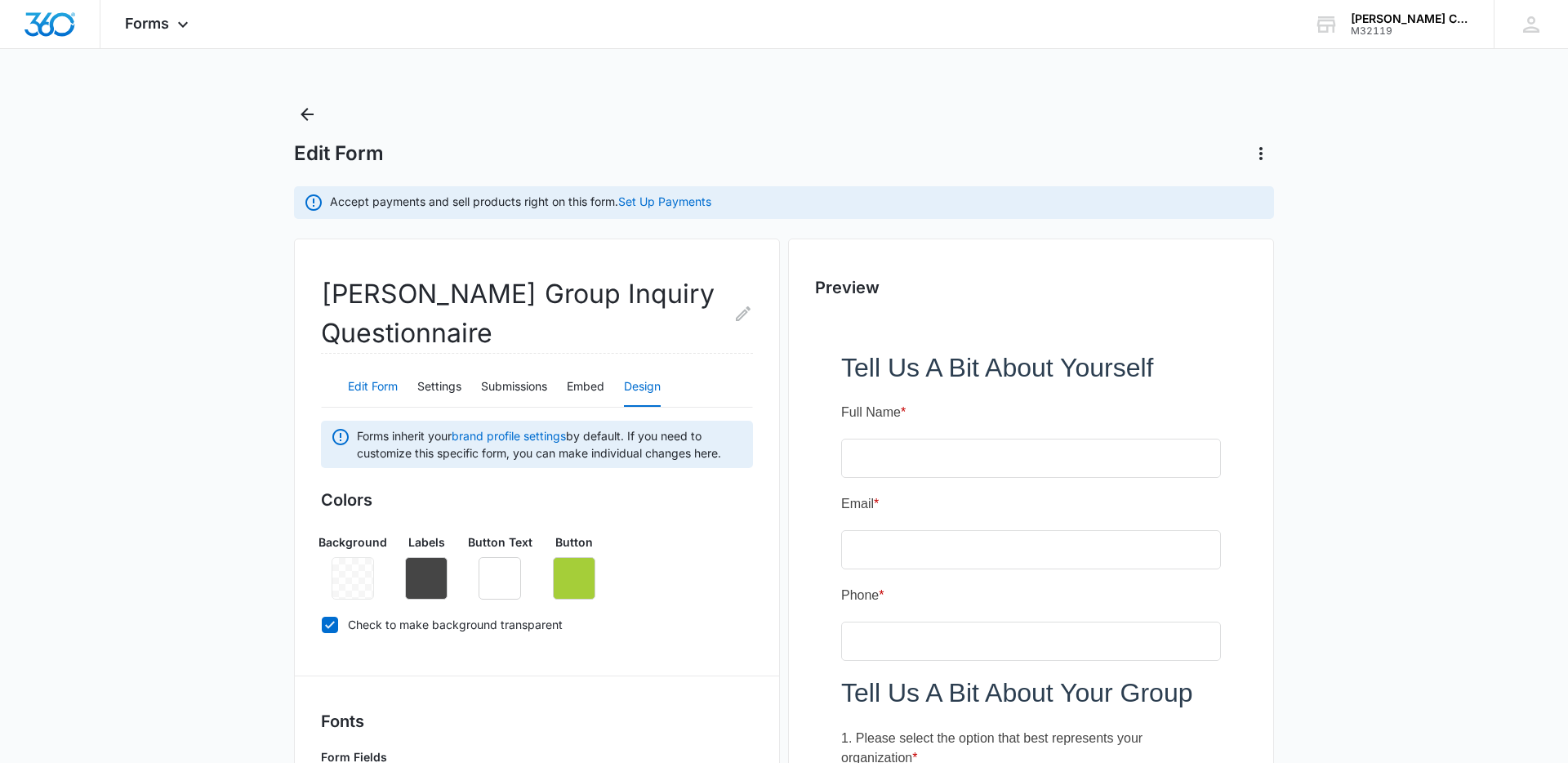
click at [388, 389] on button "Edit Form" at bounding box center [373, 387] width 50 height 39
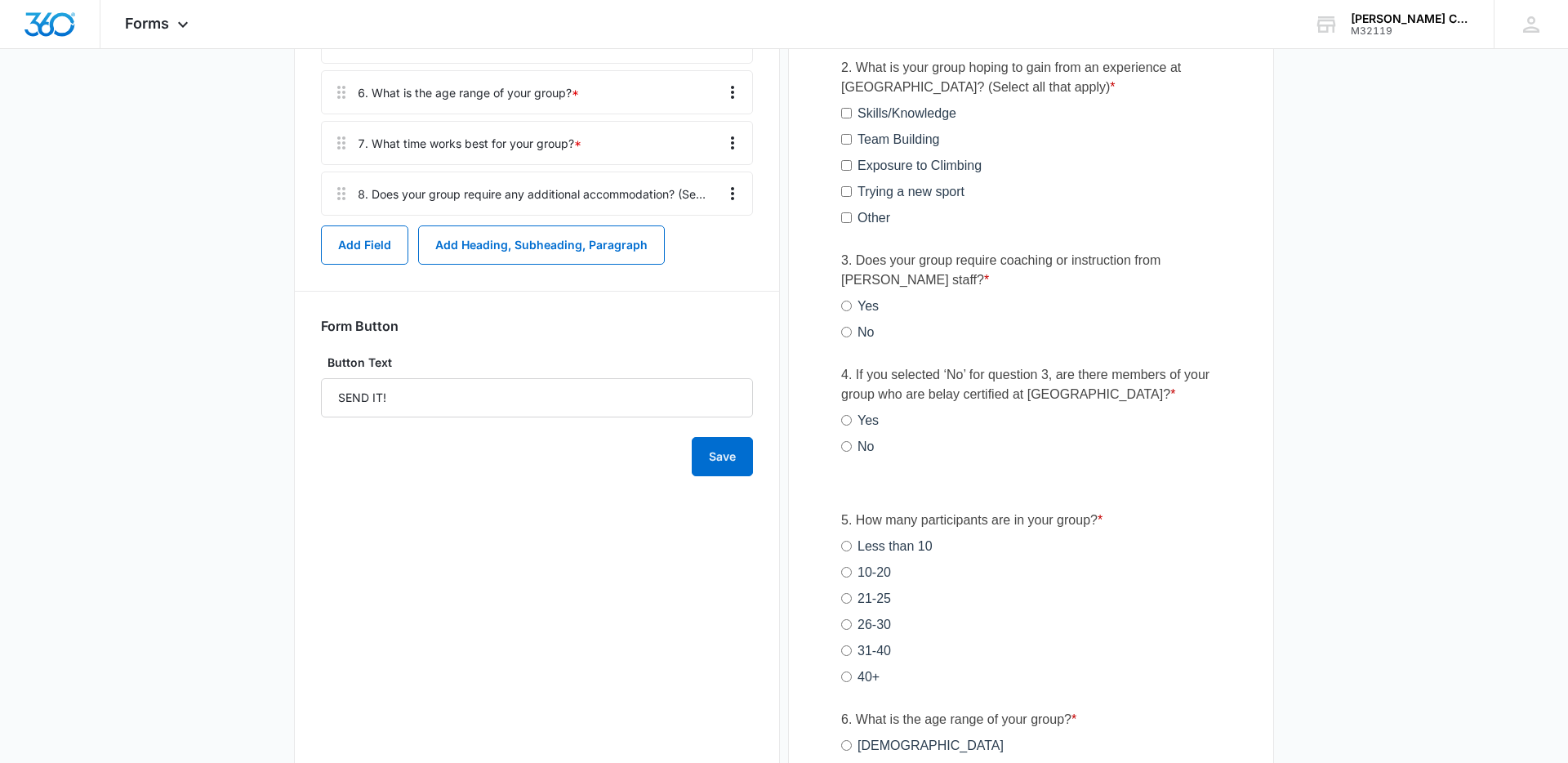
scroll to position [866, 0]
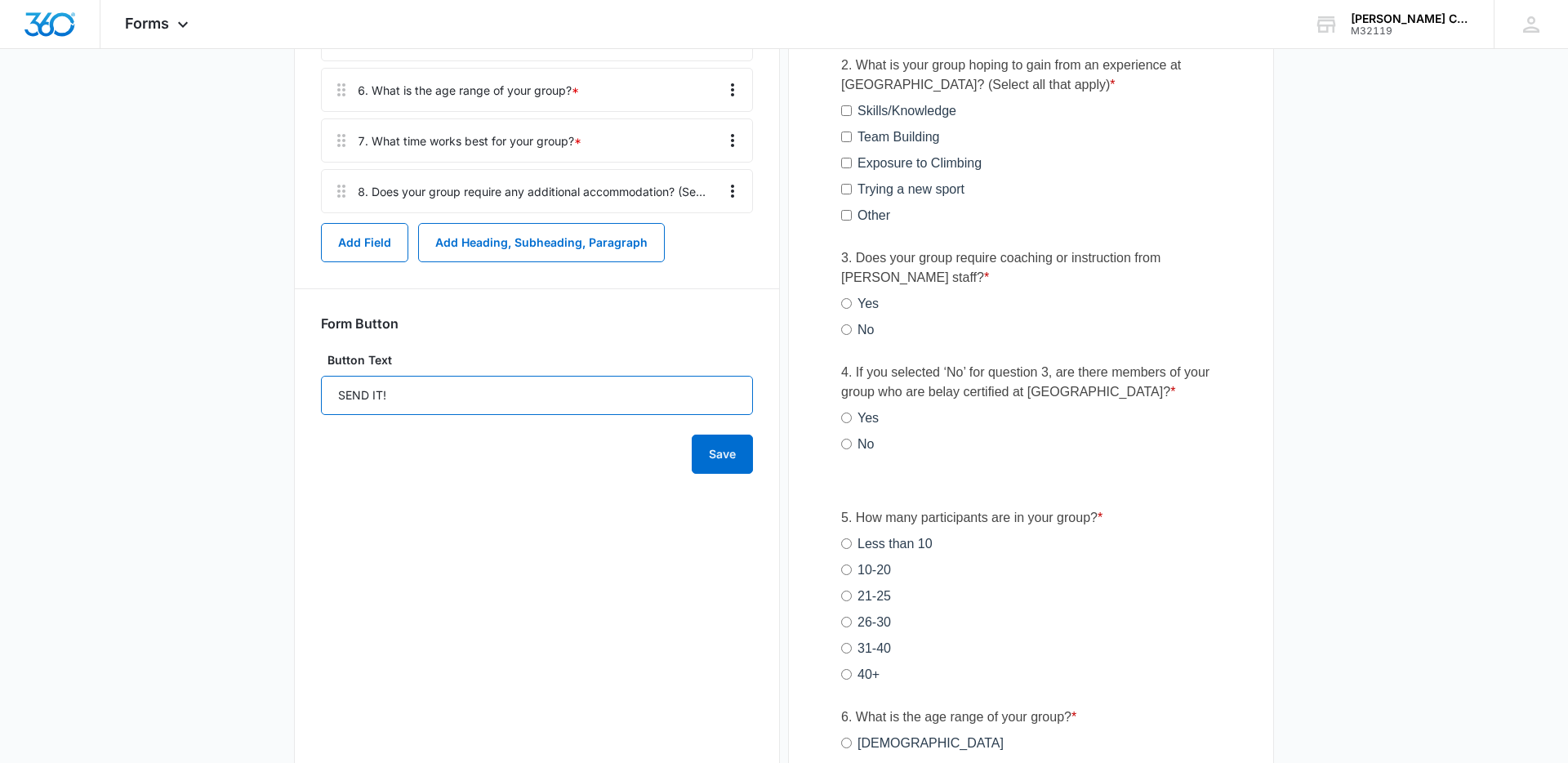
click at [521, 404] on input "SEND IT!" at bounding box center [537, 395] width 432 height 39
type input "SEND IT"
click at [497, 540] on div "Whetstone Group Inquiry Questionnaire Edit Form Settings Submissions Embed Desi…" at bounding box center [537, 311] width 486 height 1877
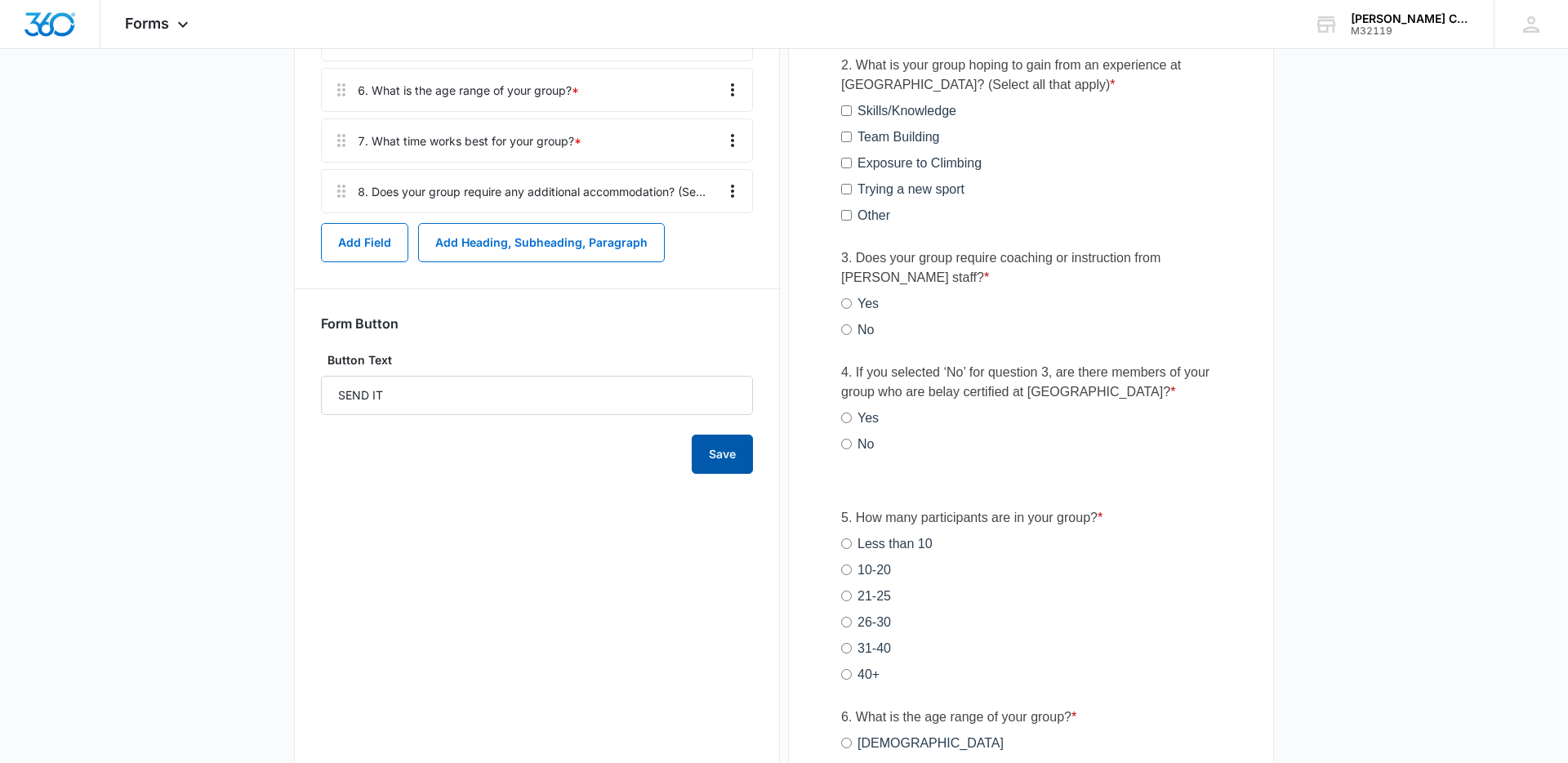
drag, startPoint x: 729, startPoint y: 457, endPoint x: 721, endPoint y: 465, distance: 11.3
click at [729, 457] on button "Save" at bounding box center [722, 454] width 61 height 39
click at [629, 547] on div "Whetstone Group Inquiry Questionnaire Edit Form Settings Submissions Embed Desi…" at bounding box center [537, 311] width 486 height 1877
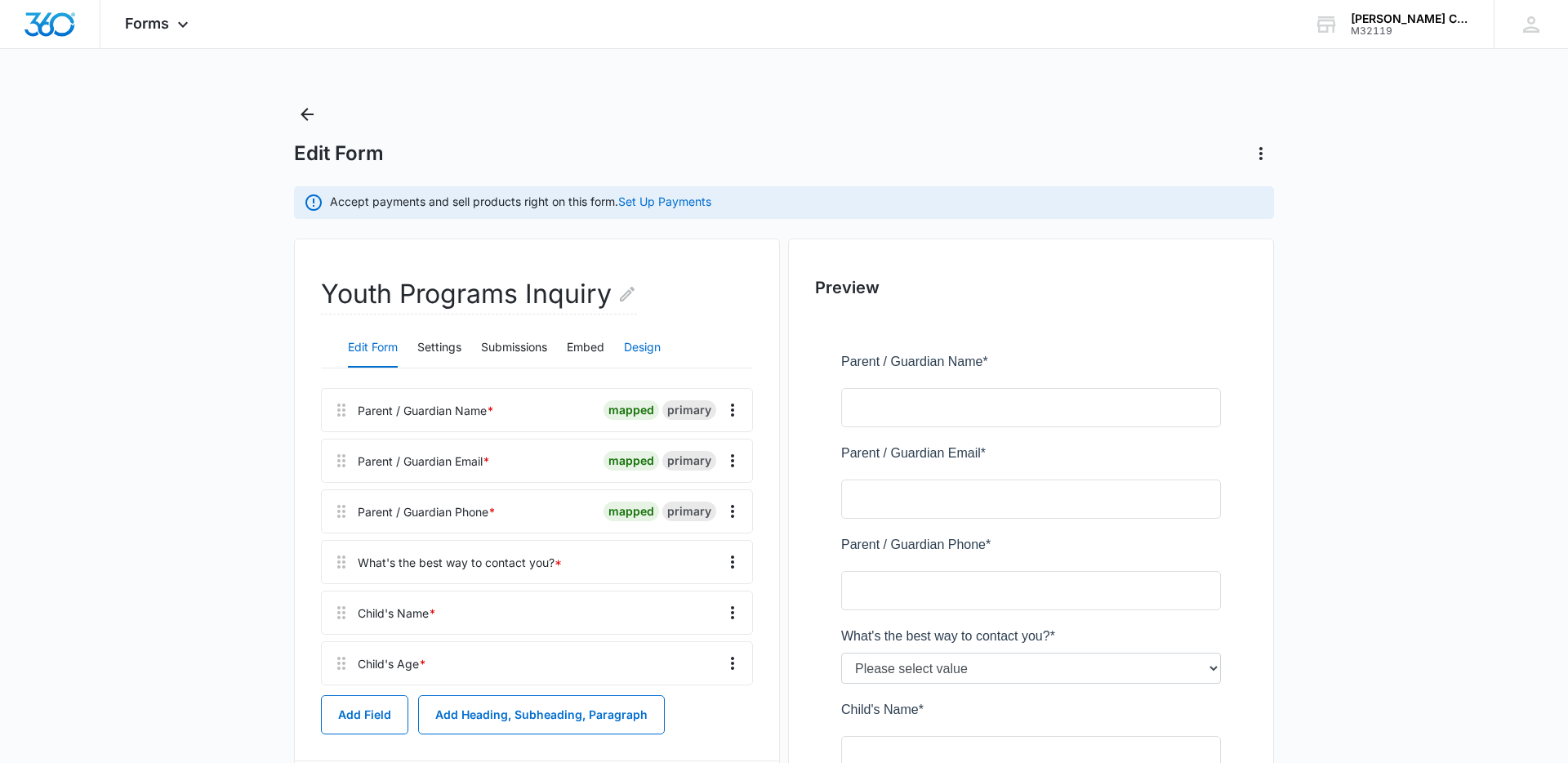
click at [642, 349] on button "Design" at bounding box center [642, 348] width 36 height 39
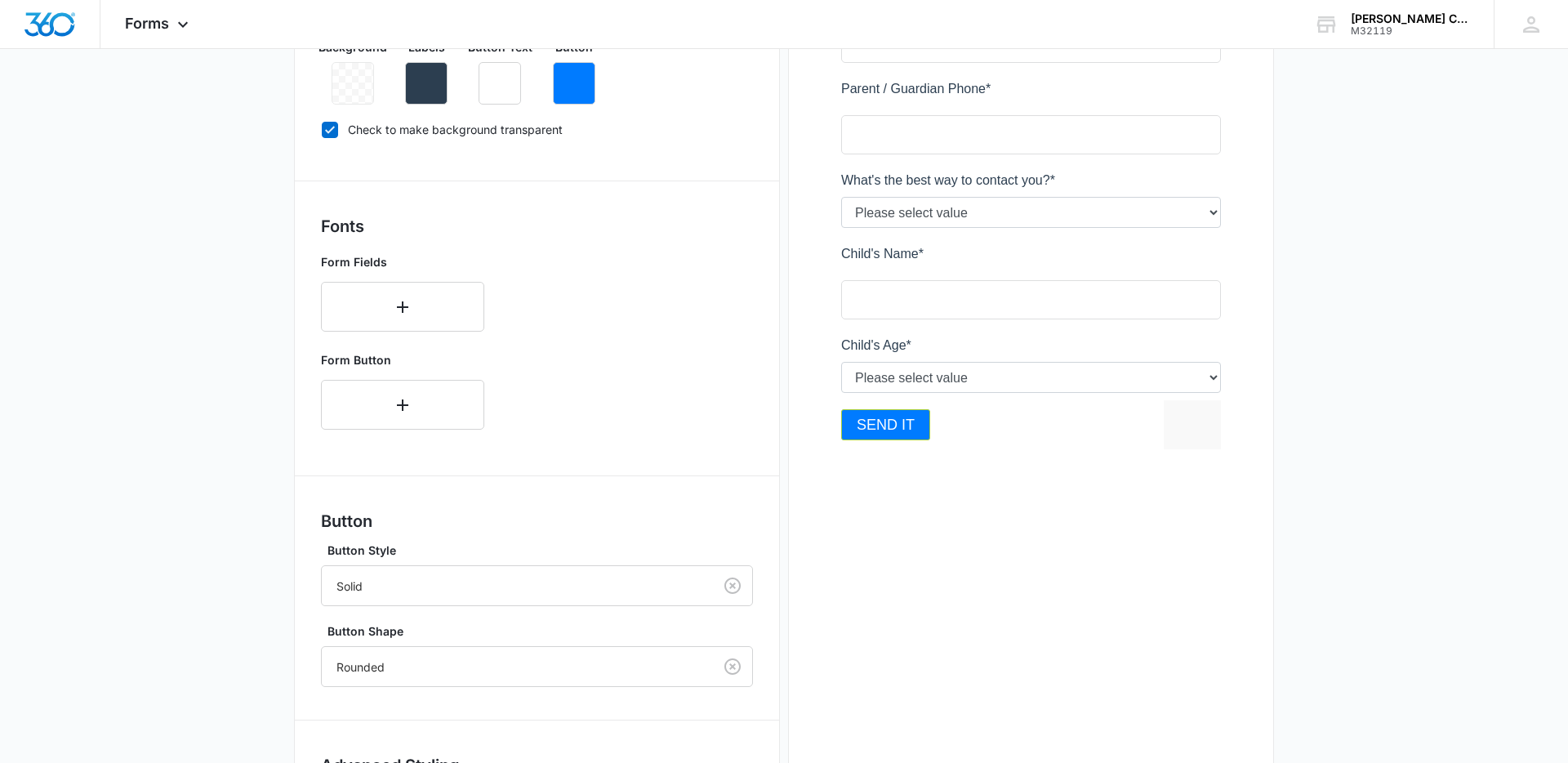
scroll to position [614, 0]
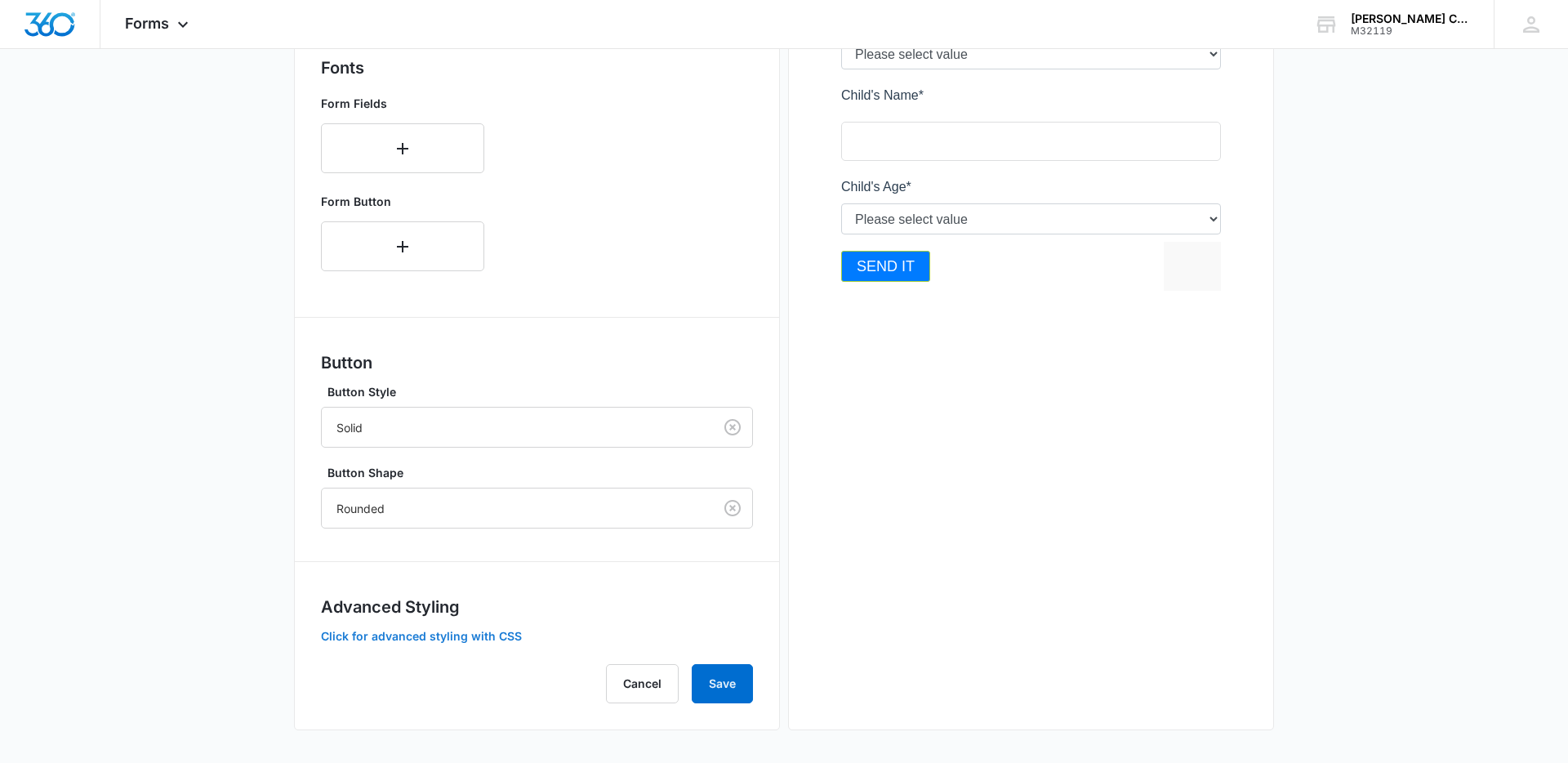
click at [428, 635] on button "Click for advanced styling with CSS" at bounding box center [422, 636] width 201 height 12
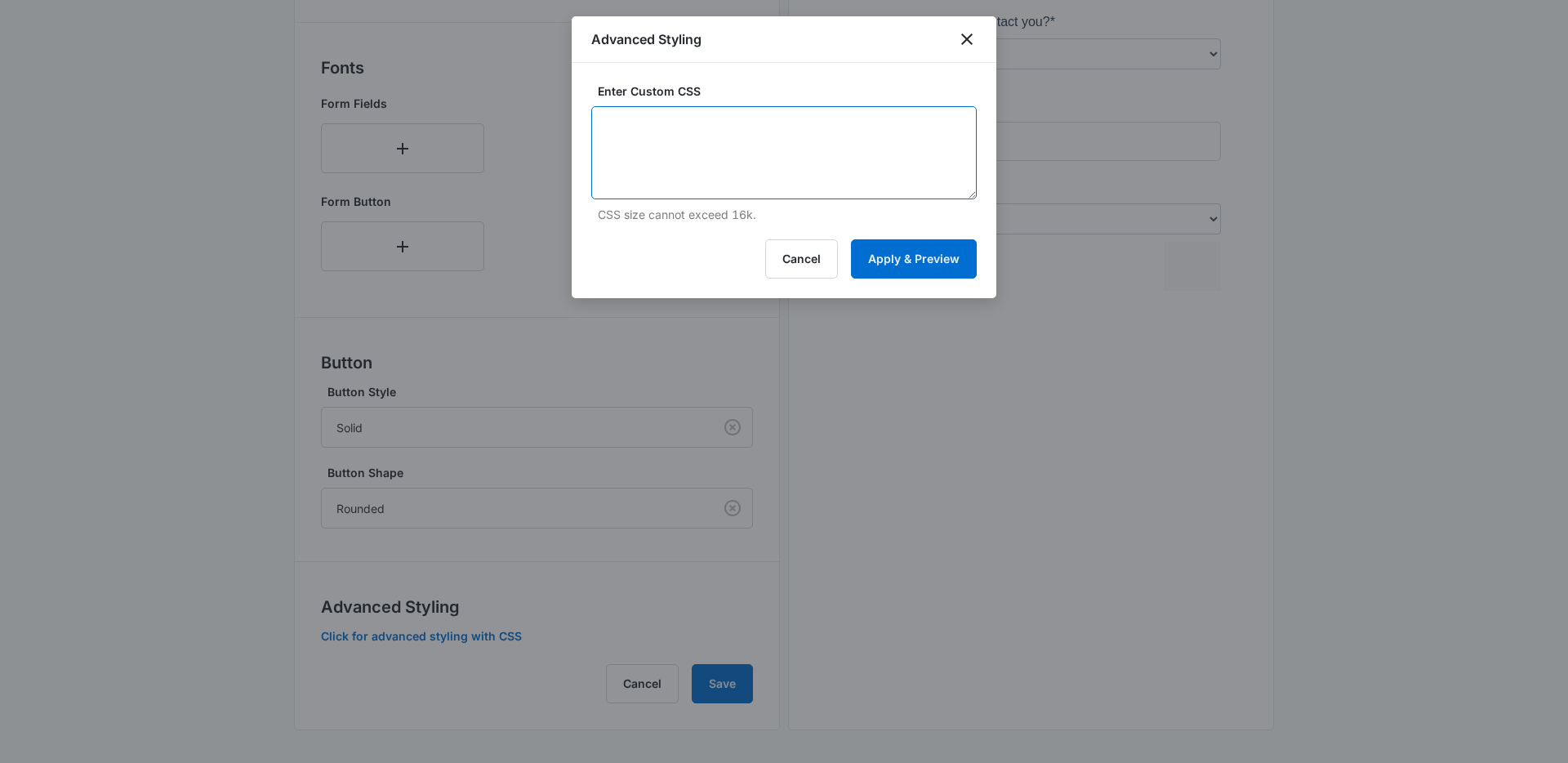
click at [851, 154] on textarea at bounding box center [784, 153] width 385 height 93
paste textarea ".btn-nohover.madform-submit { transition: border-color 200ms,color 200ms,backgr…"
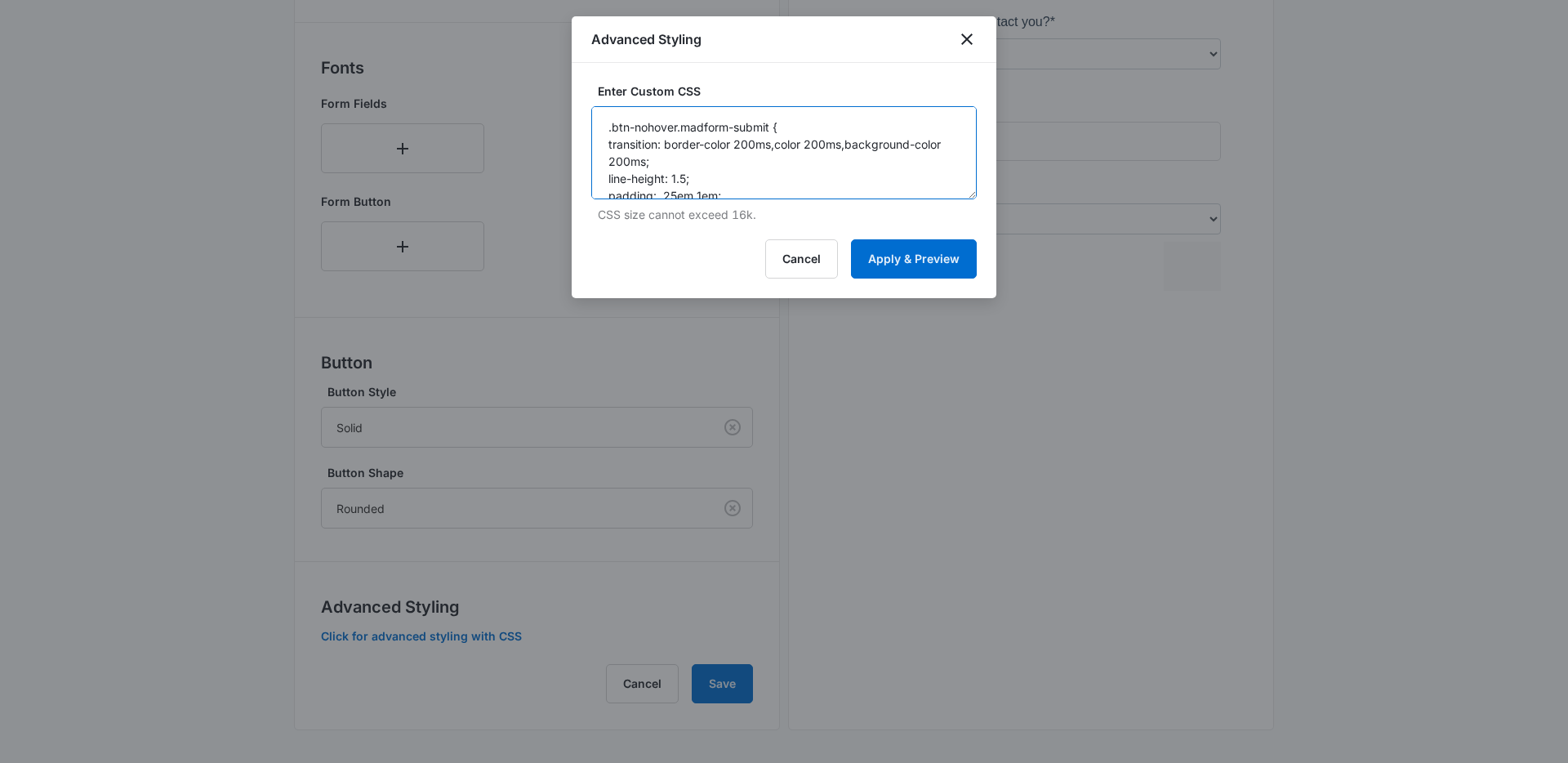
scroll to position [244, 0]
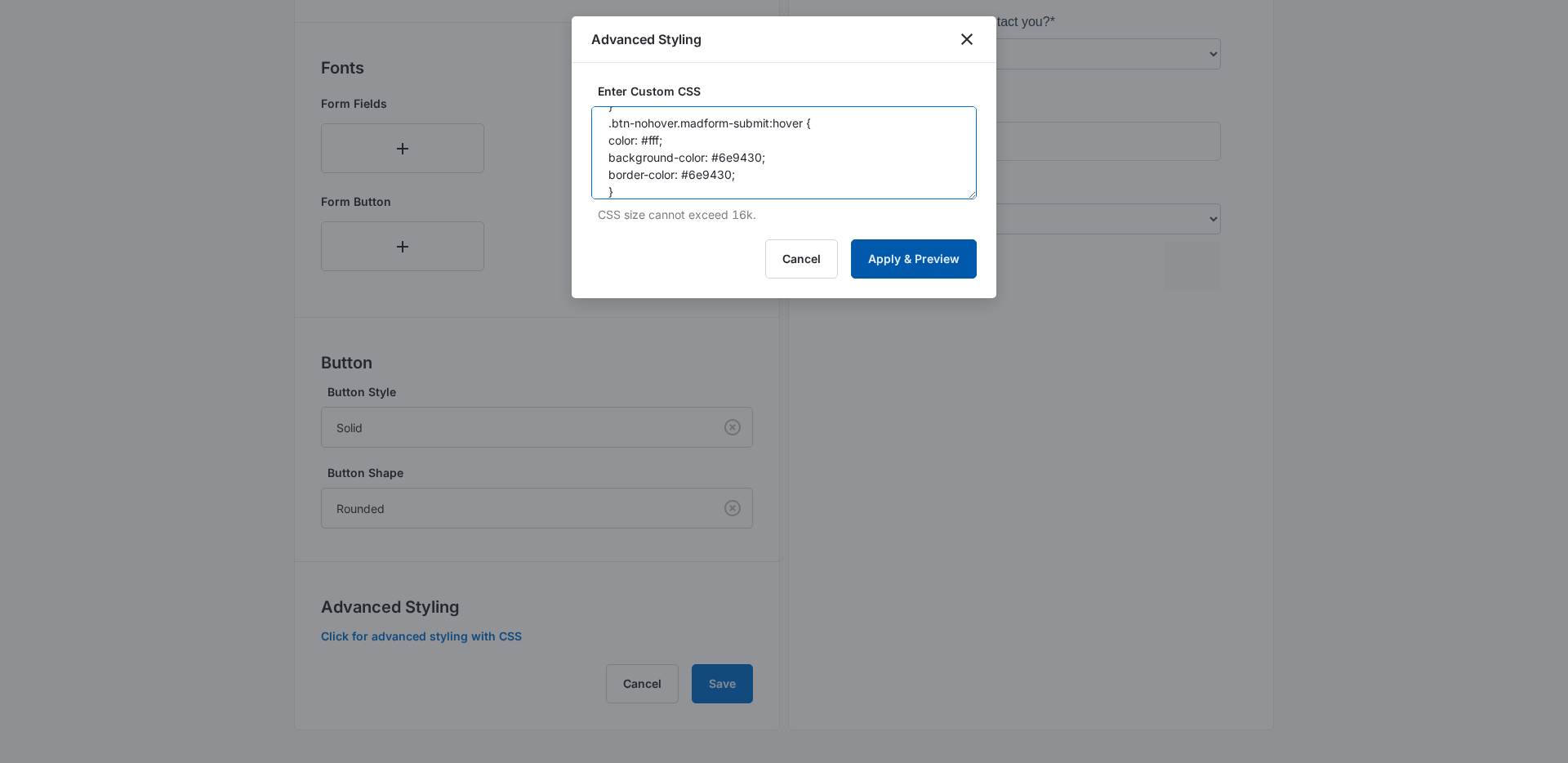
type textarea ".btn-nohover.madform-submit { transition: border-color 200ms,color 200ms,backgr…"
click at [904, 251] on button "Apply & Preview" at bounding box center [914, 259] width 126 height 39
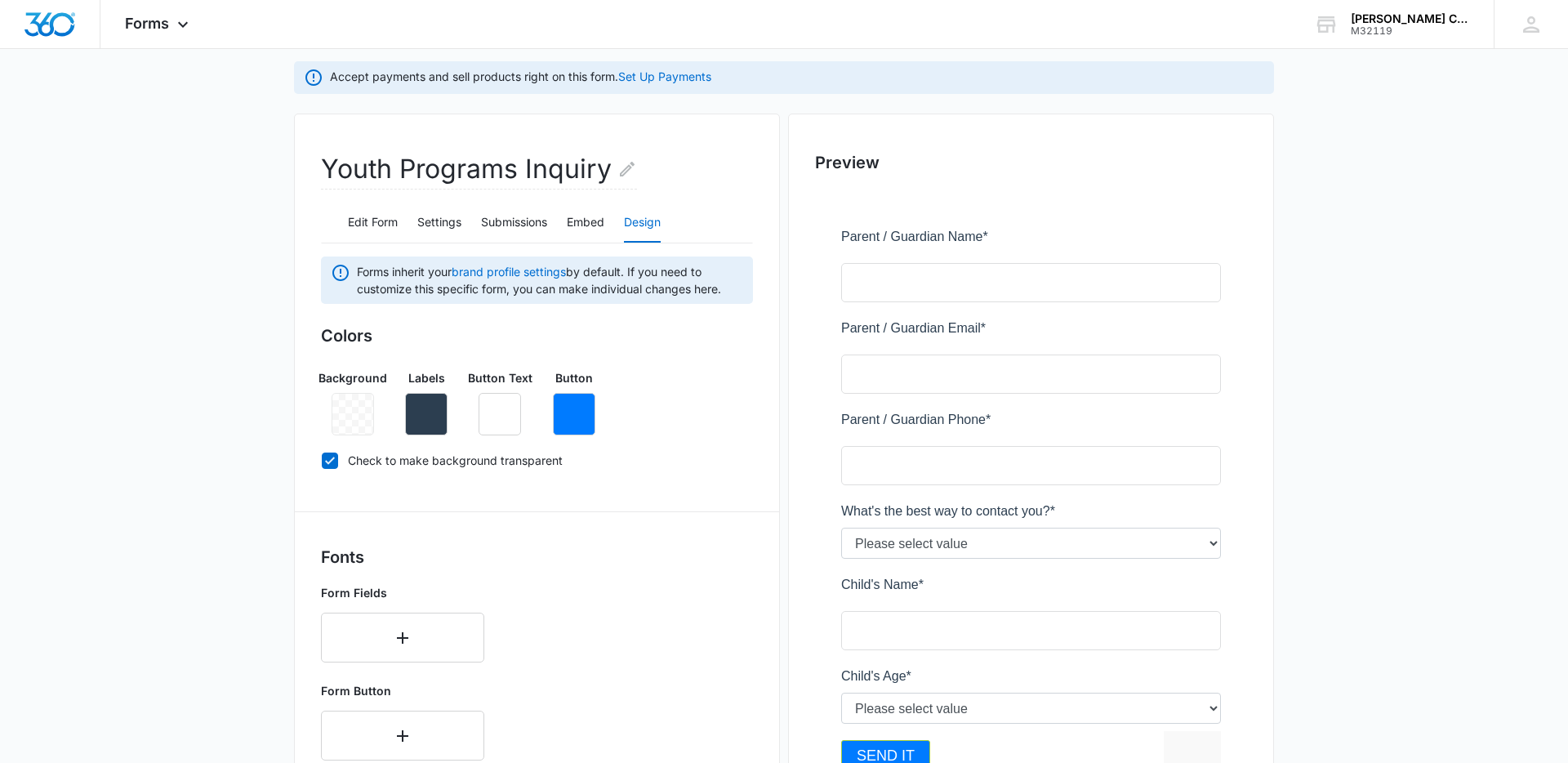
scroll to position [0, 0]
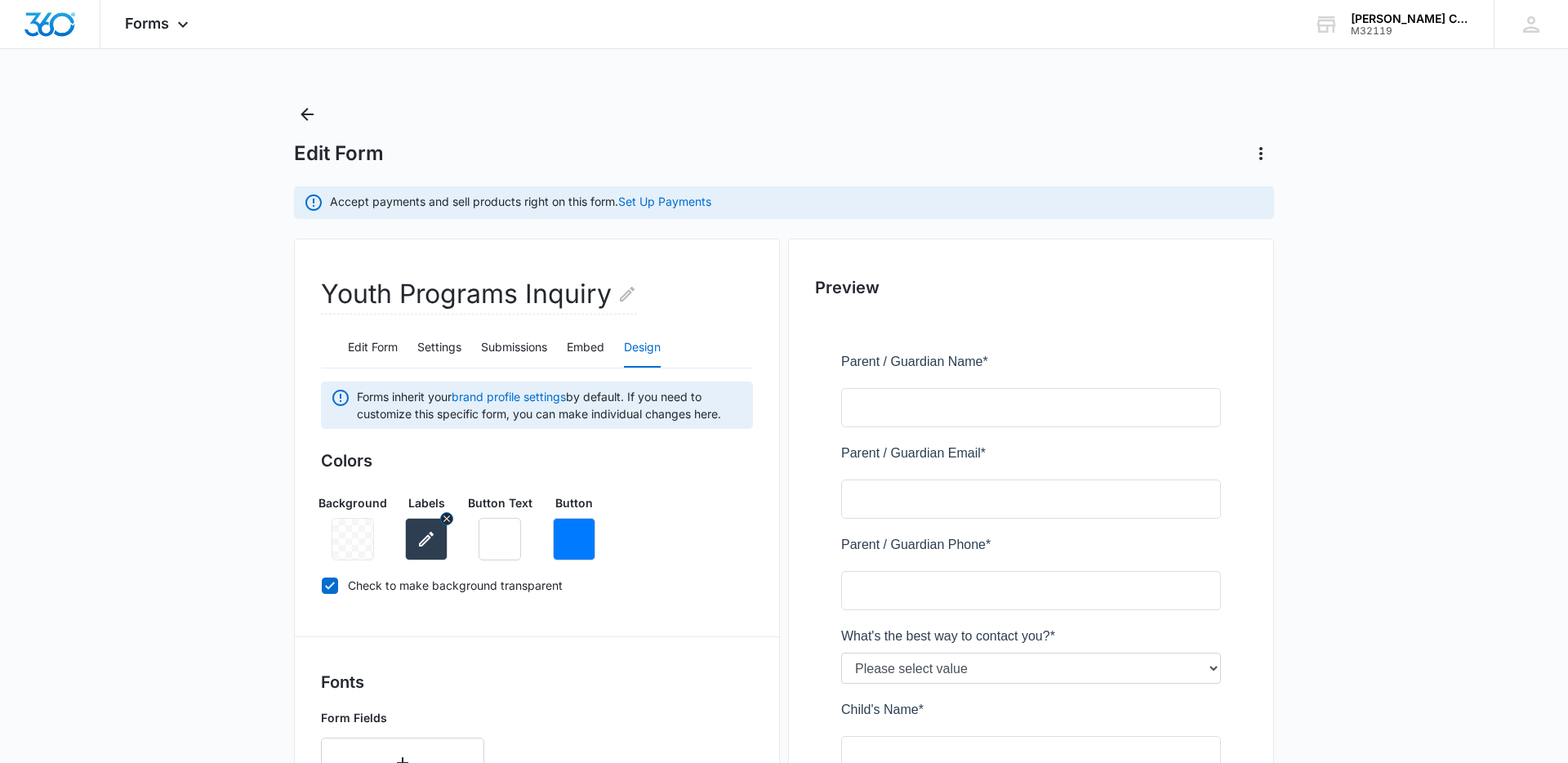
click at [422, 554] on button "button" at bounding box center [427, 539] width 43 height 43
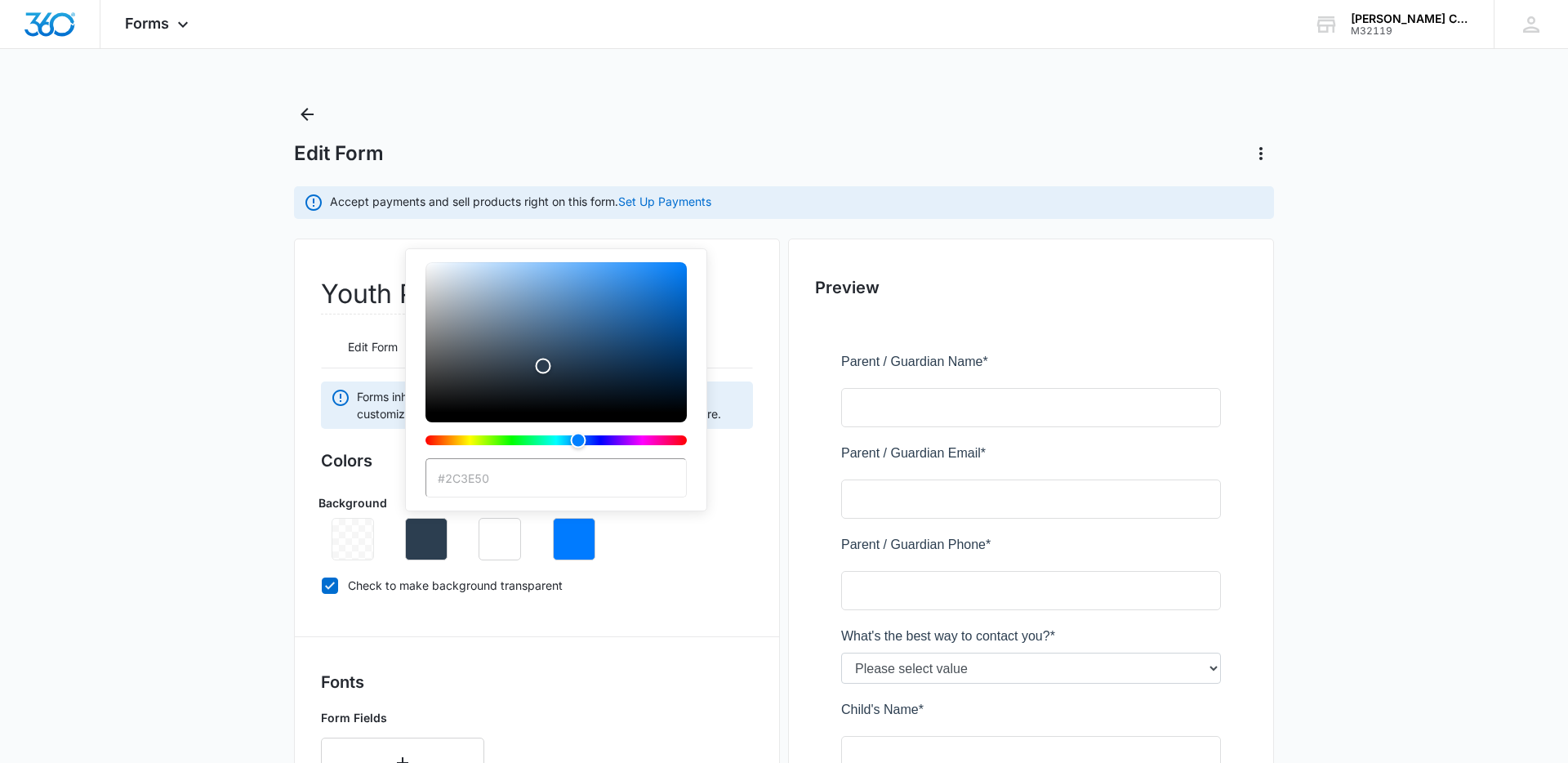
click at [511, 487] on input "#2C3E50" at bounding box center [556, 477] width 262 height 39
type input "#454545"
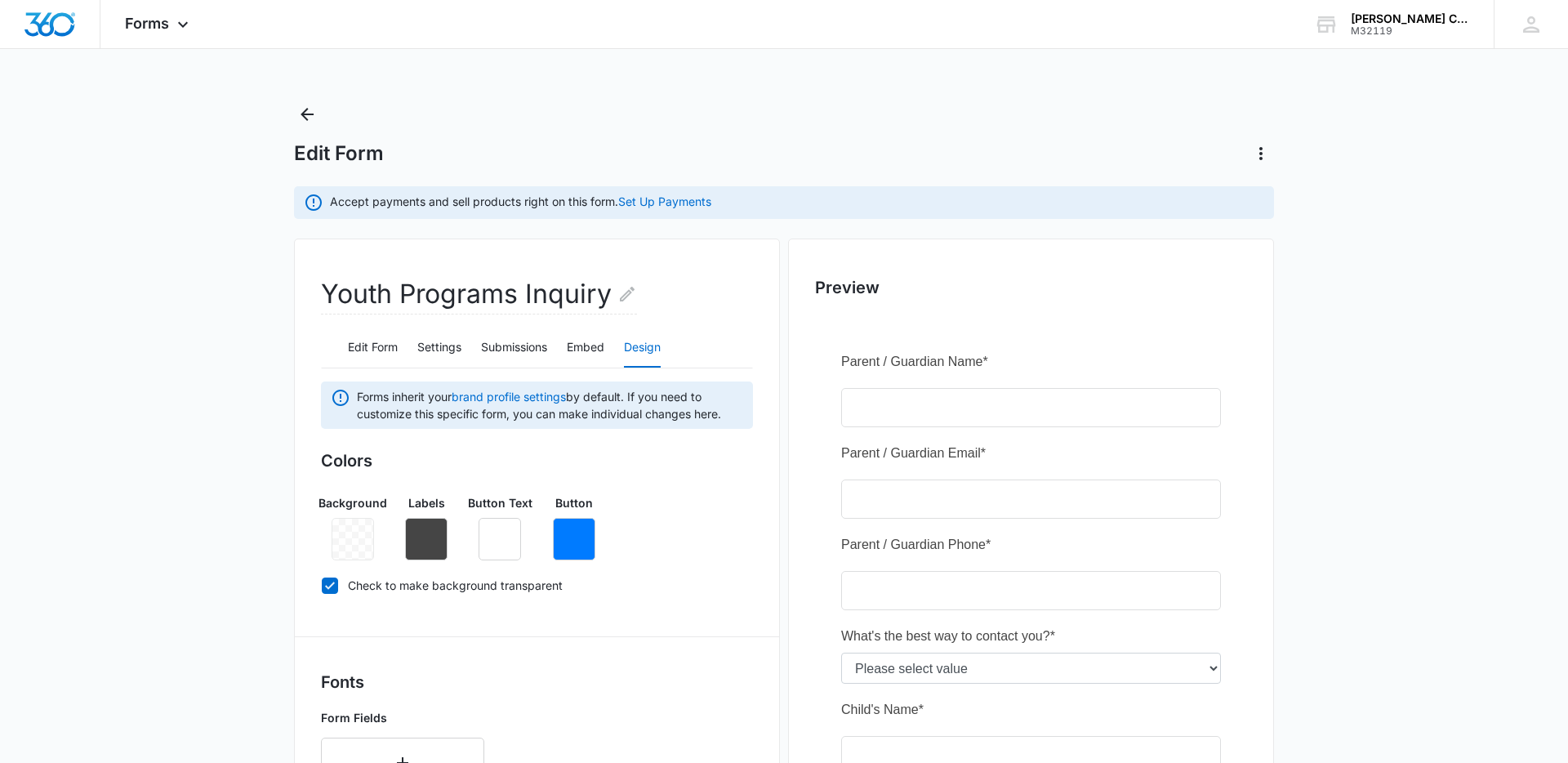
click at [187, 484] on main "Edit Form Accept payments and sell products right on this form. Set Up Payments…" at bounding box center [784, 739] width 1568 height 1276
click at [564, 529] on icon "button" at bounding box center [574, 539] width 20 height 20
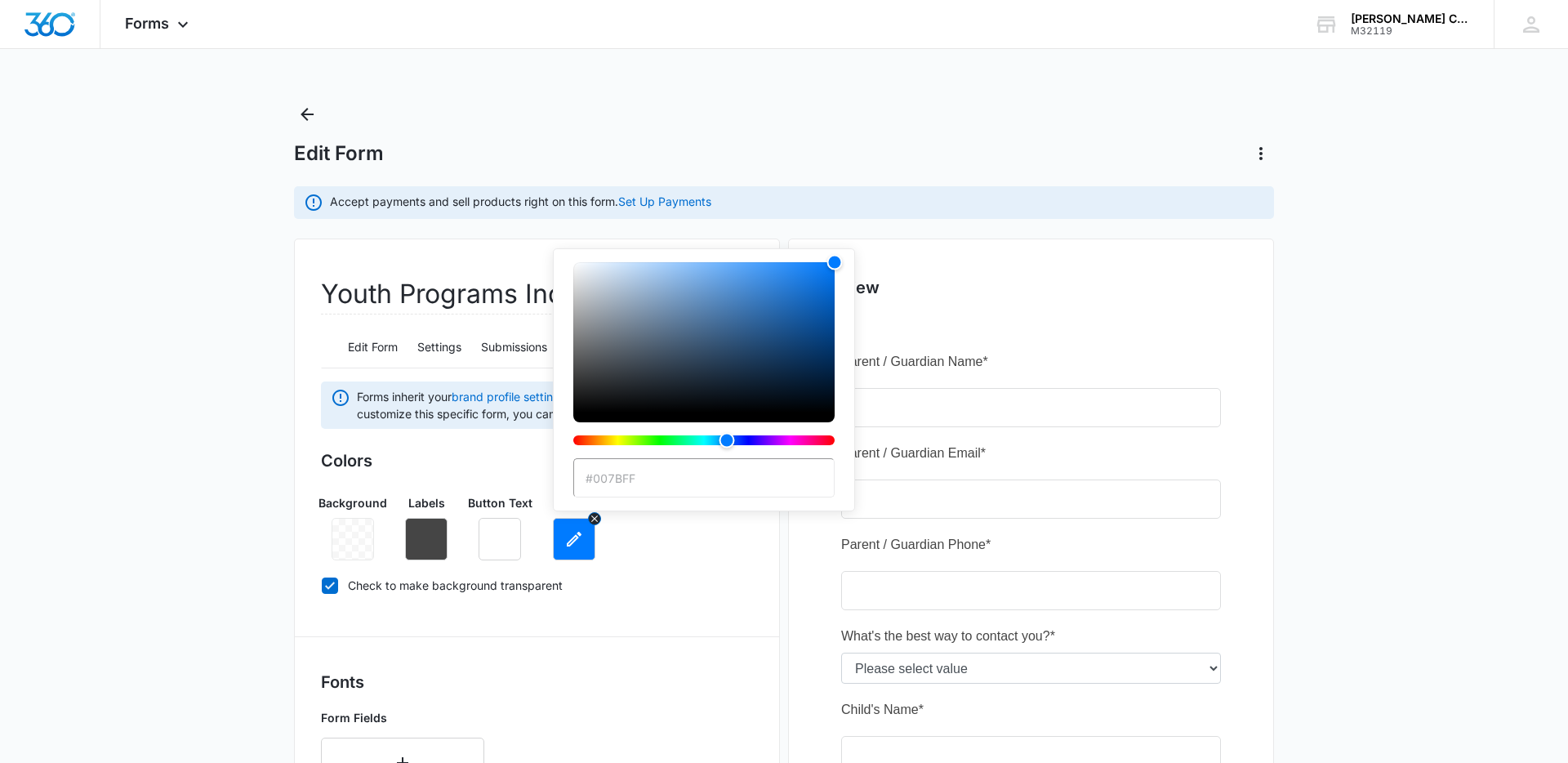
type input "#a5ce39"
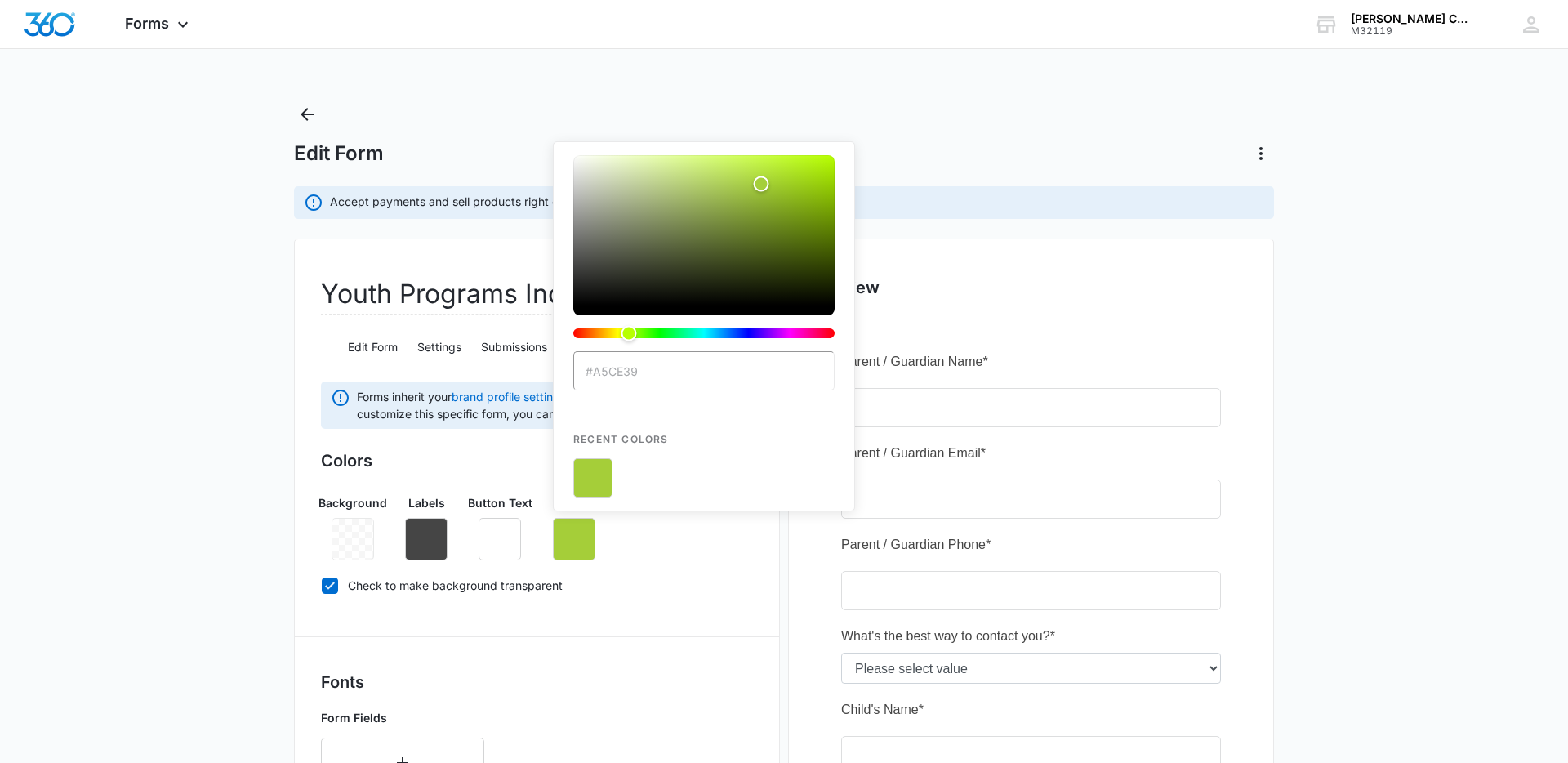
click at [187, 483] on main "Edit Form Accept payments and sell products right on this form. Set Up Payments…" at bounding box center [784, 739] width 1568 height 1276
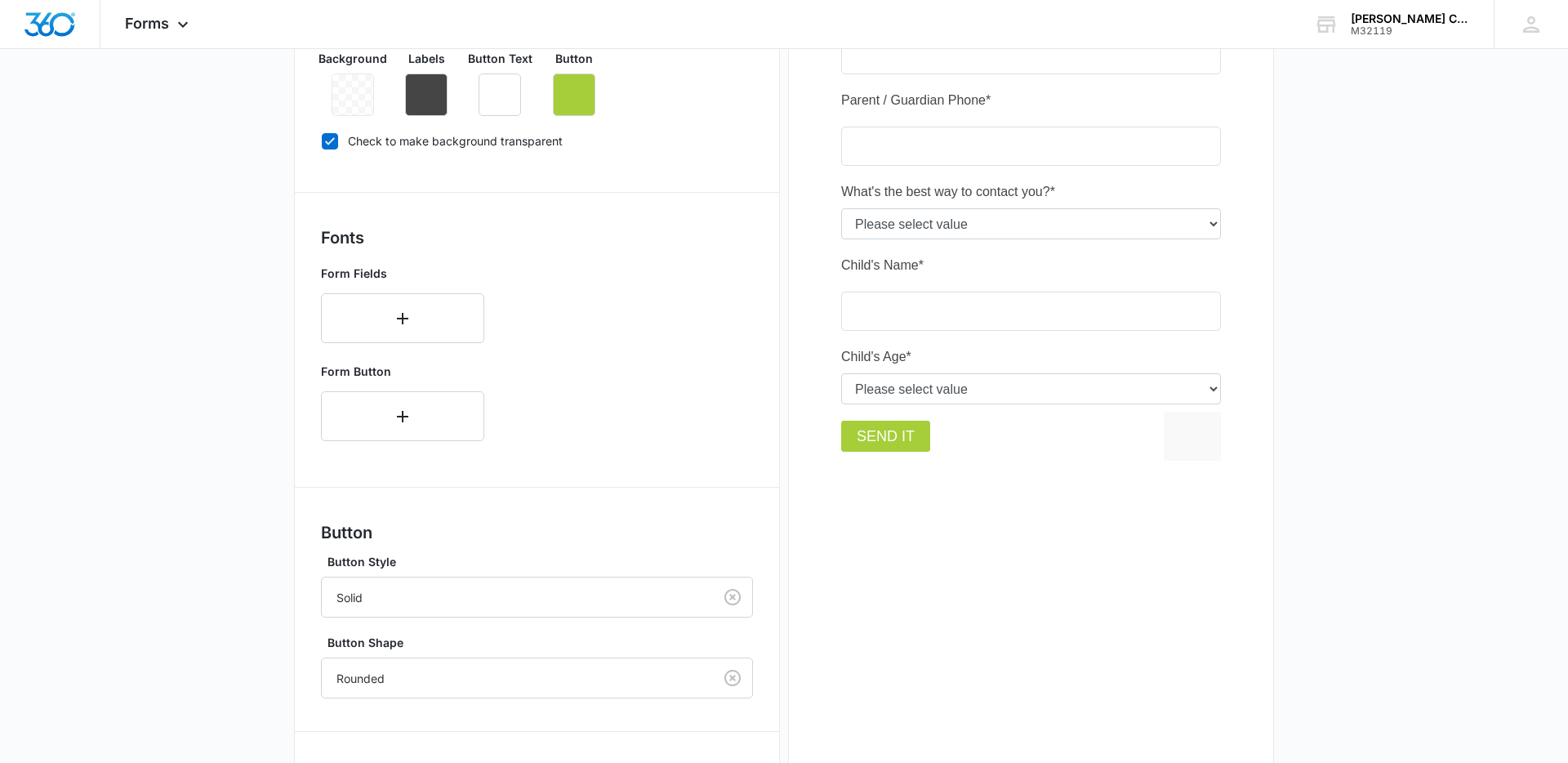
scroll to position [446, 0]
click at [425, 409] on button "button" at bounding box center [403, 414] width 163 height 50
click at [397, 397] on div "Select..." at bounding box center [386, 409] width 129 height 36
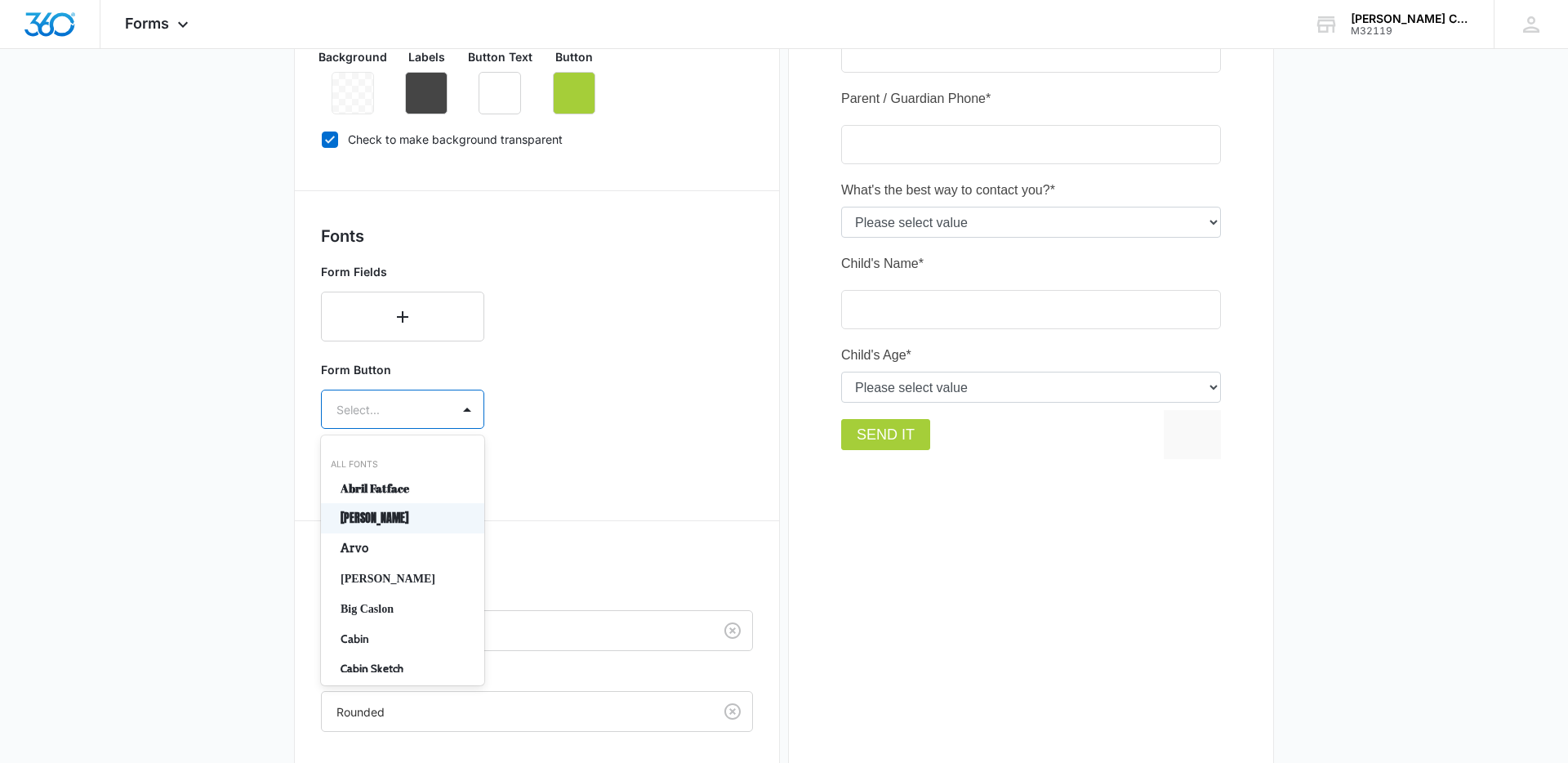
drag, startPoint x: 377, startPoint y: 514, endPoint x: 376, endPoint y: 499, distance: 15.0
click at [377, 513] on p "[PERSON_NAME]" at bounding box center [401, 517] width 121 height 17
click at [400, 446] on div at bounding box center [382, 456] width 93 height 20
click at [379, 509] on p "Regular" at bounding box center [401, 514] width 121 height 17
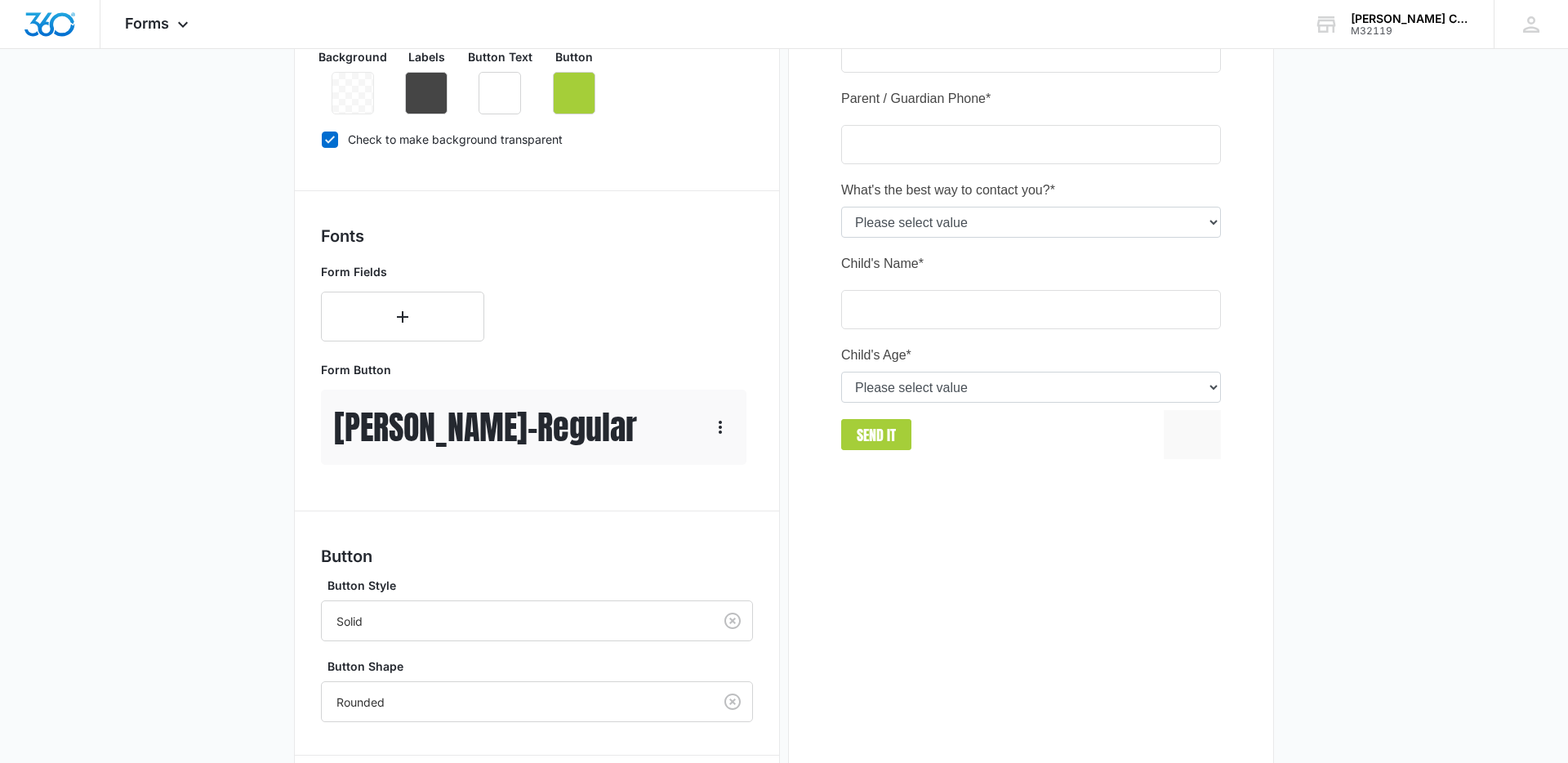
click at [275, 469] on main "Edit Form Accept payments and sell products right on this form. Set Up Payments…" at bounding box center [784, 306] width 1568 height 1301
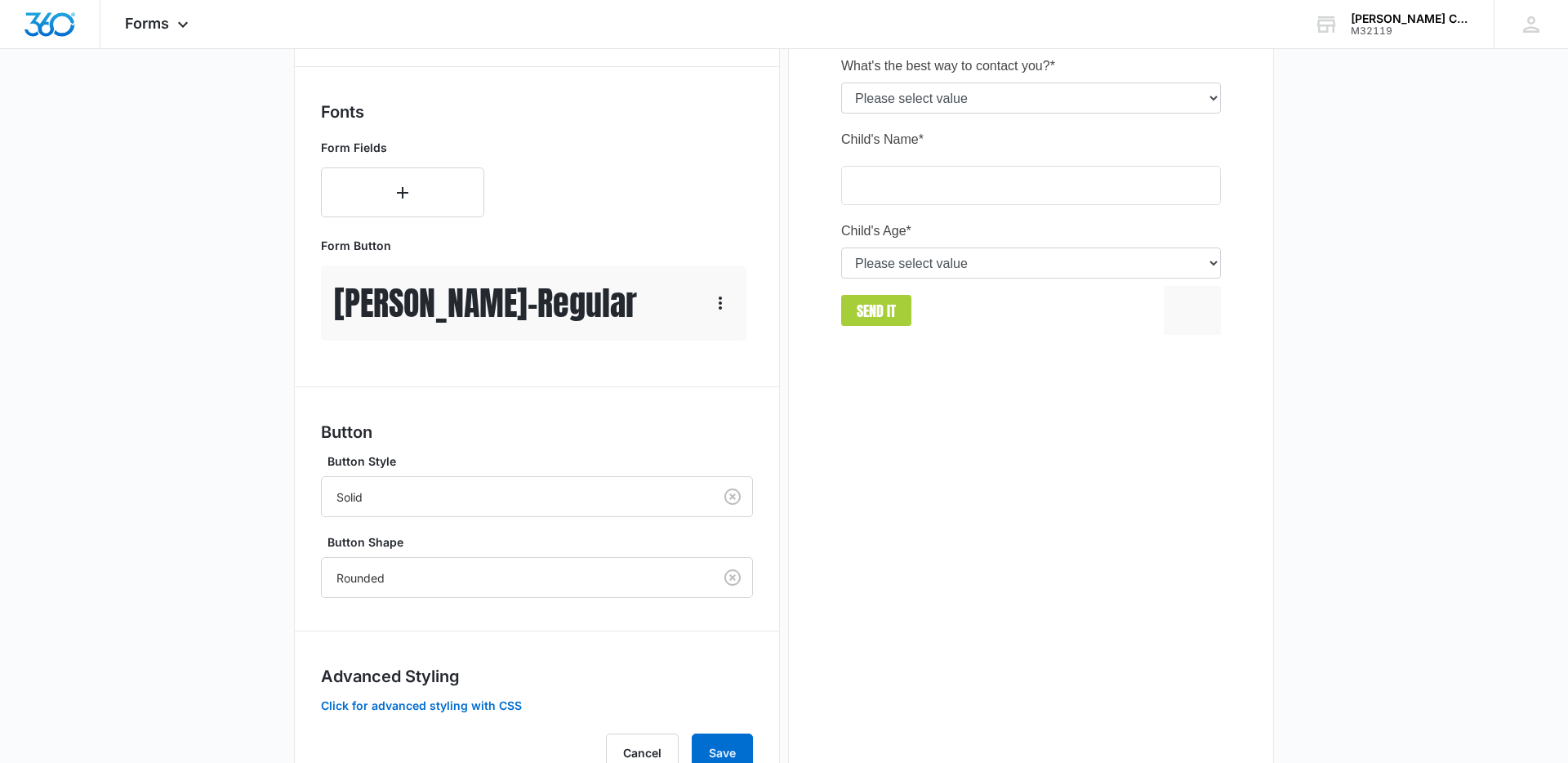
scroll to position [640, 0]
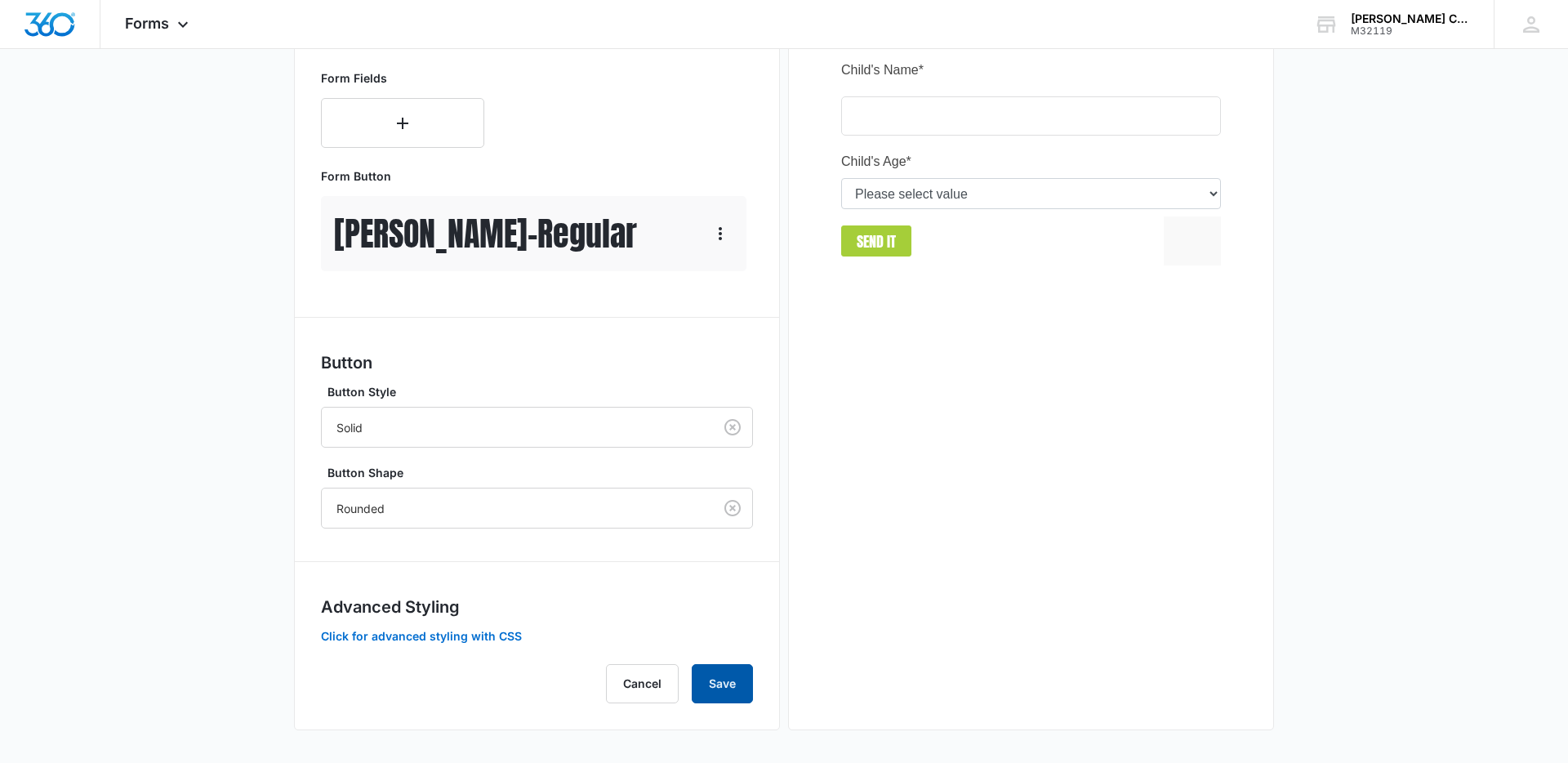
click at [716, 679] on button "Save" at bounding box center [722, 683] width 61 height 39
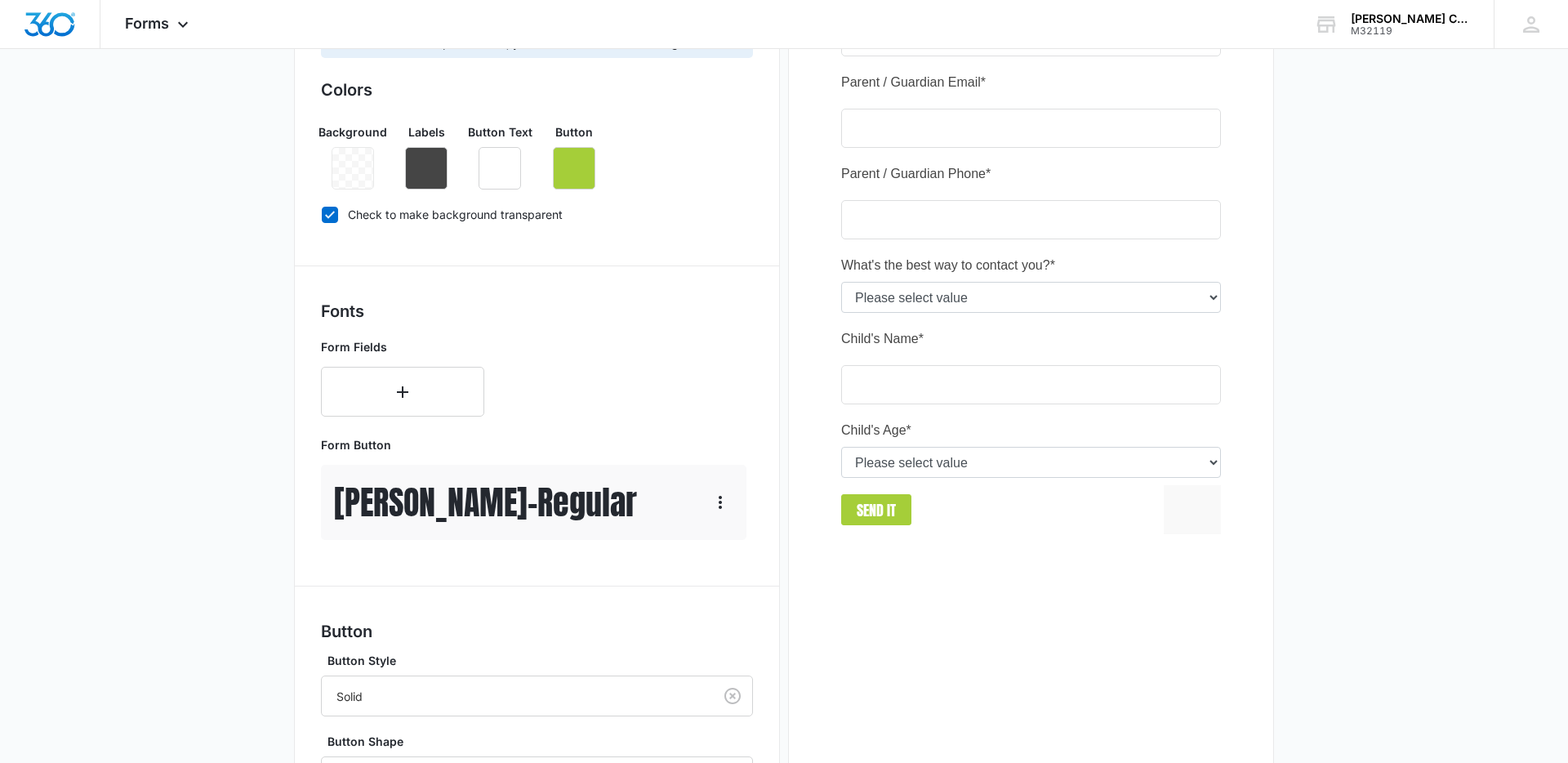
scroll to position [0, 0]
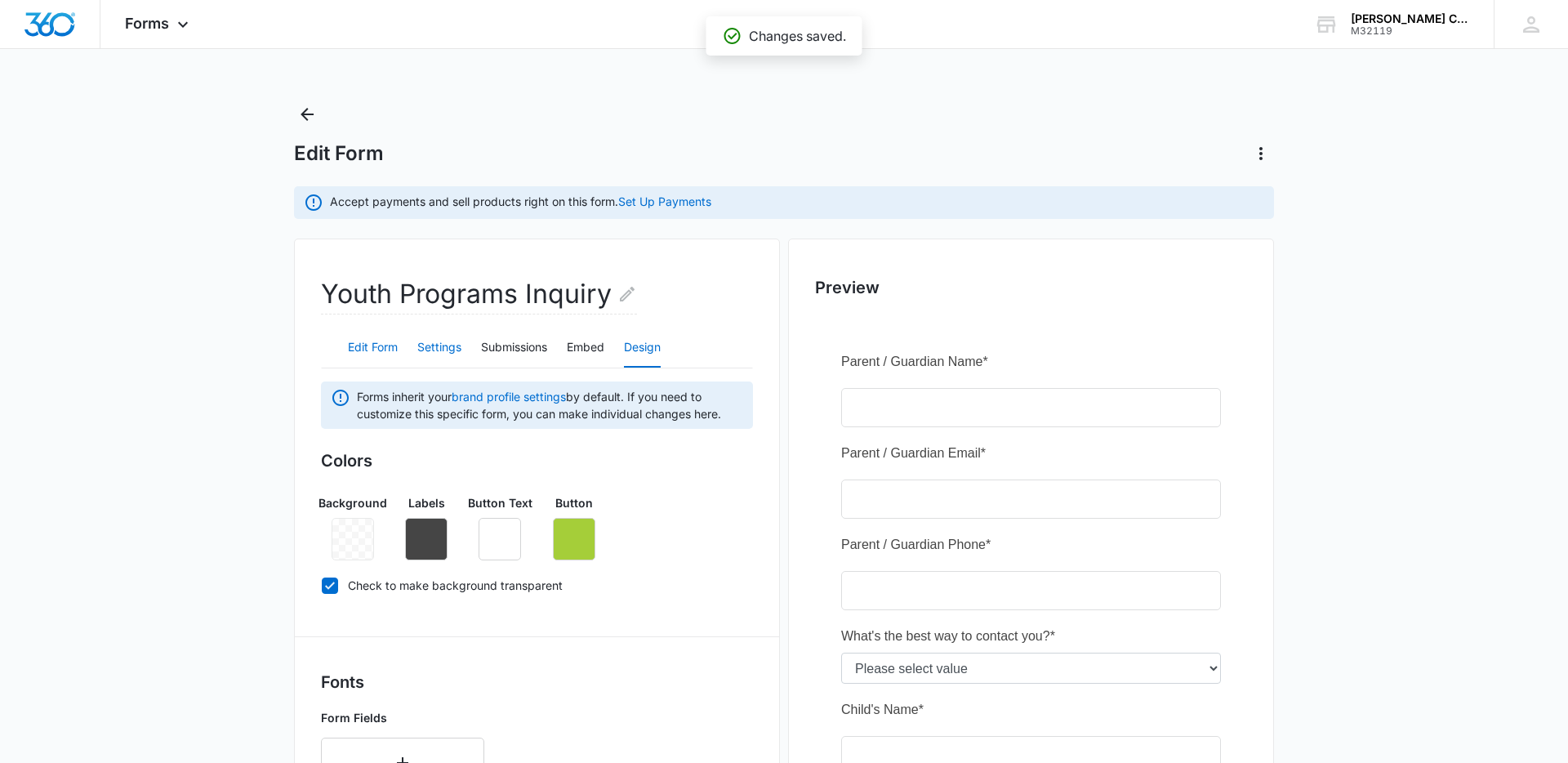
drag, startPoint x: 395, startPoint y: 342, endPoint x: 418, endPoint y: 363, distance: 31.1
click at [395, 342] on button "Edit Form" at bounding box center [373, 348] width 50 height 39
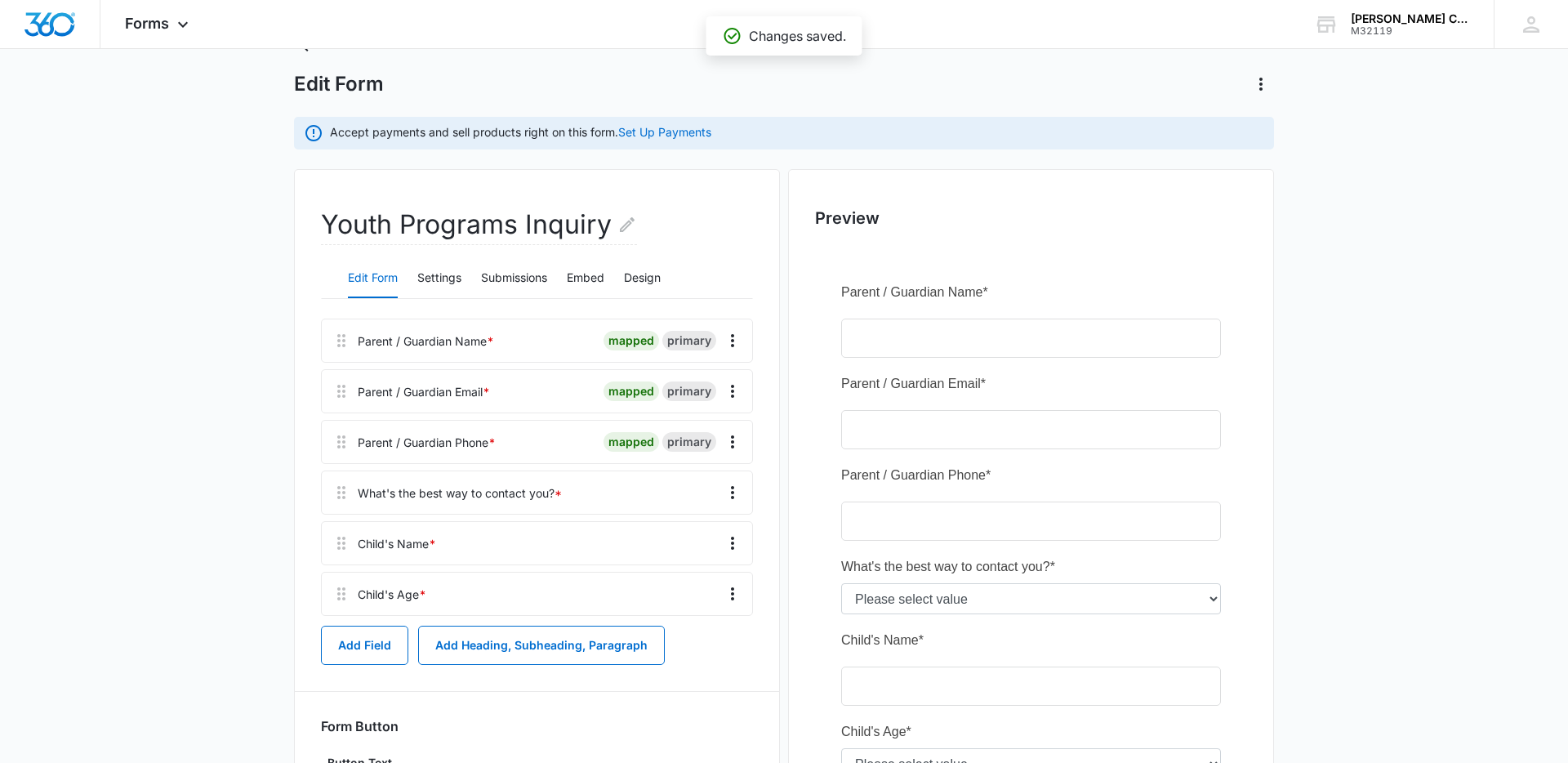
scroll to position [243, 0]
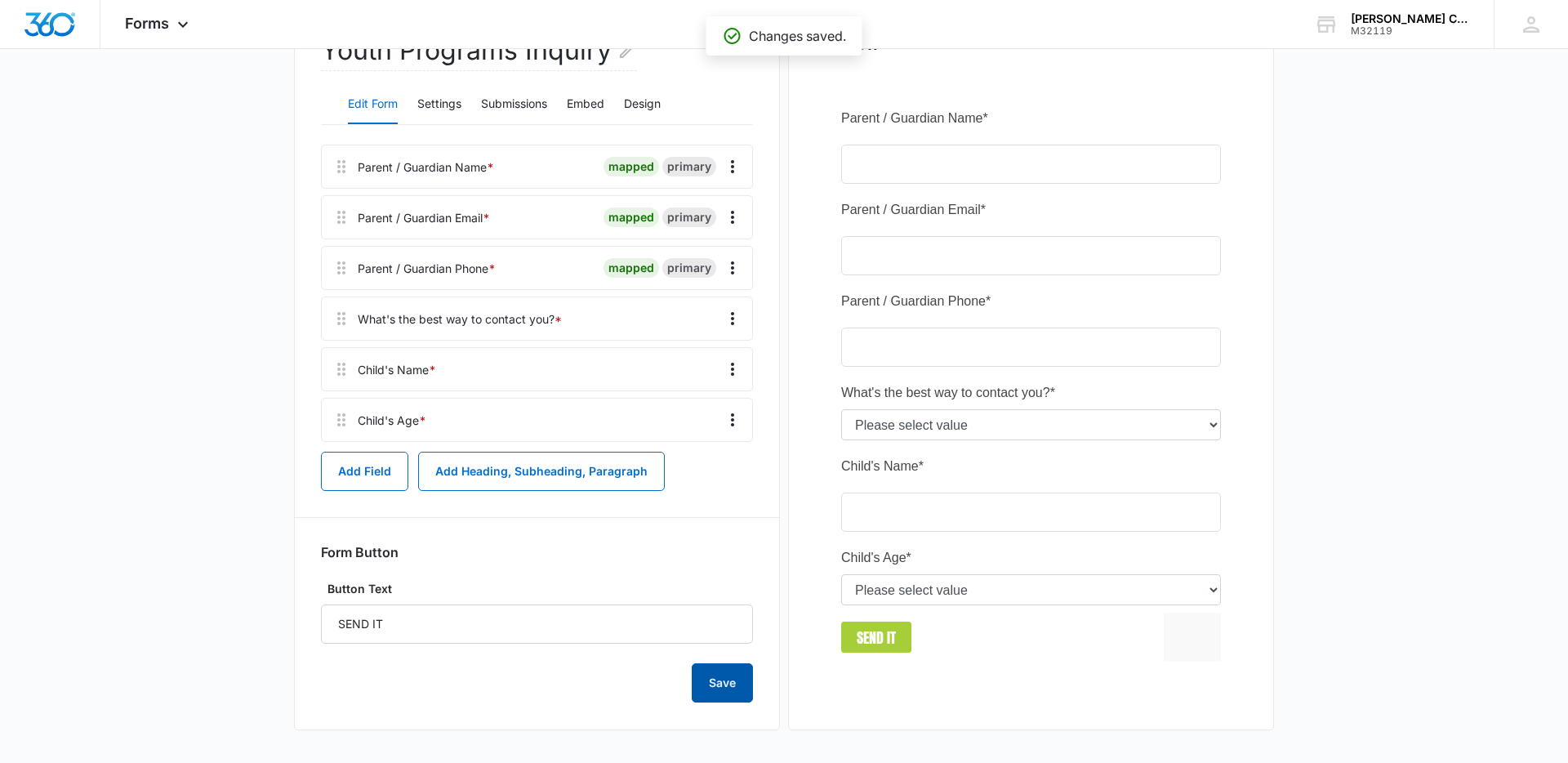
drag, startPoint x: 721, startPoint y: 673, endPoint x: 517, endPoint y: 548, distance: 239.3
click at [721, 673] on button "Save" at bounding box center [722, 682] width 61 height 39
